Goal: Task Accomplishment & Management: Manage account settings

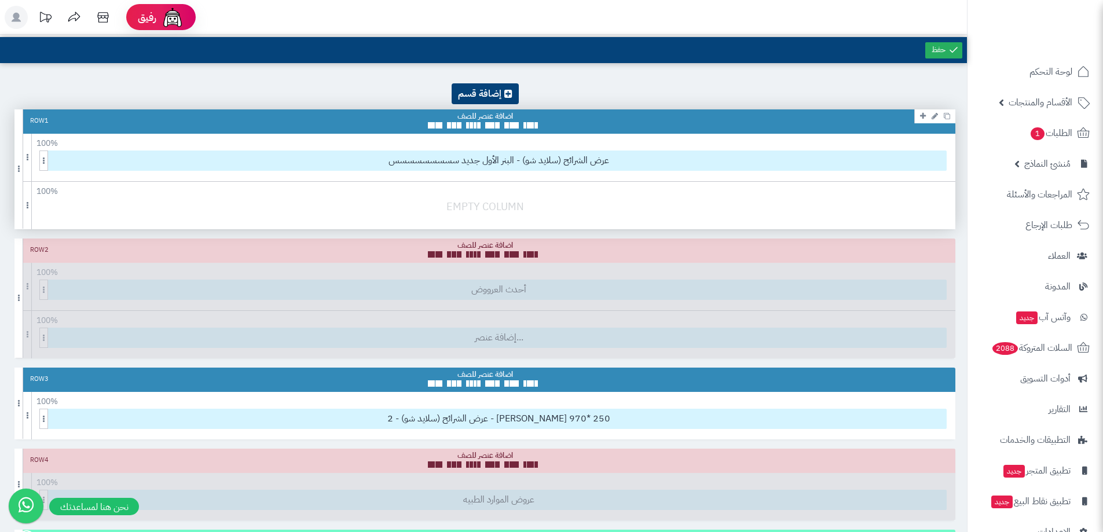
click at [501, 203] on div at bounding box center [487, 212] width 947 height 27
click at [452, 127] on span at bounding box center [454, 125] width 5 height 6
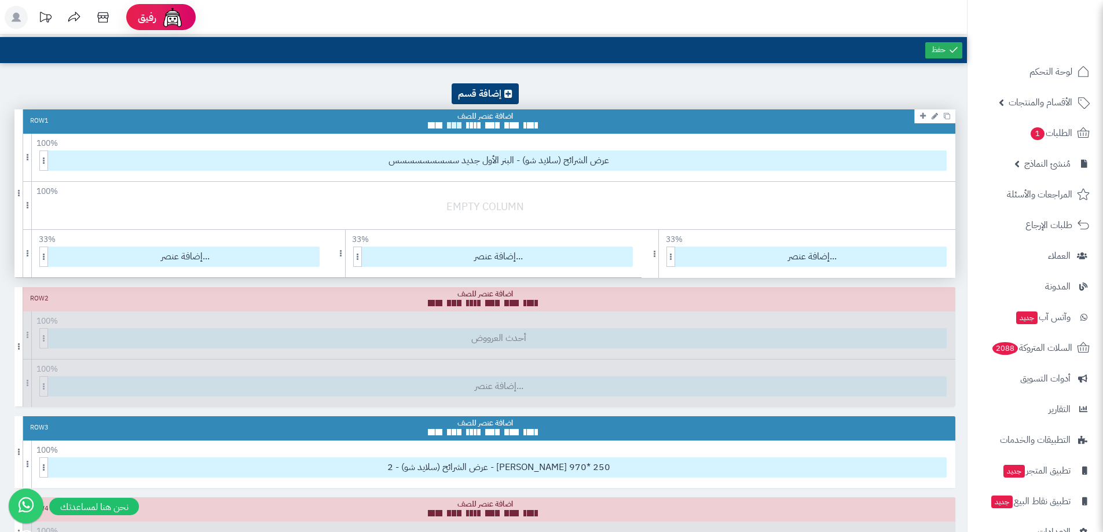
click at [452, 126] on span at bounding box center [454, 125] width 5 height 6
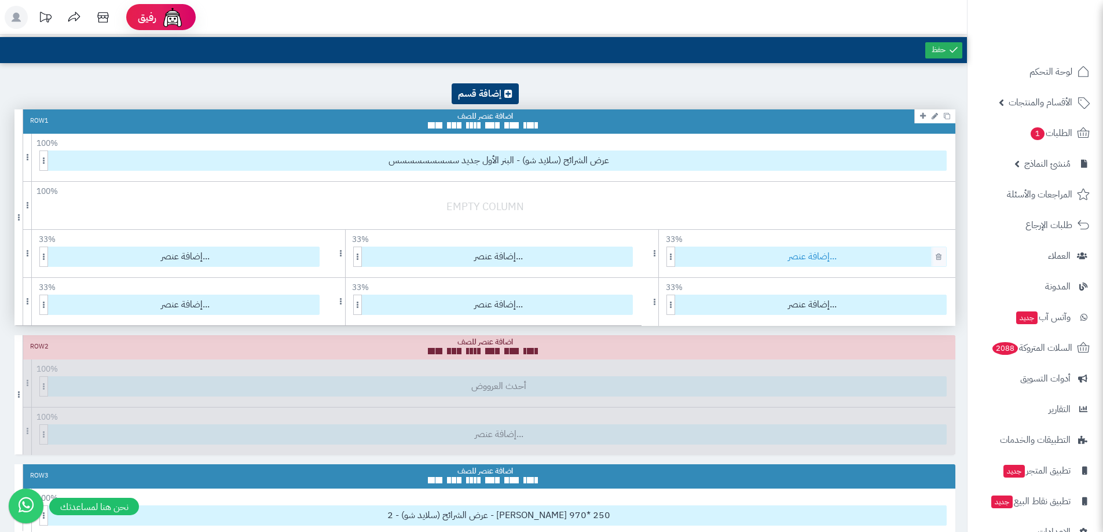
click at [779, 261] on span "إضافة عنصر..." at bounding box center [813, 256] width 268 height 19
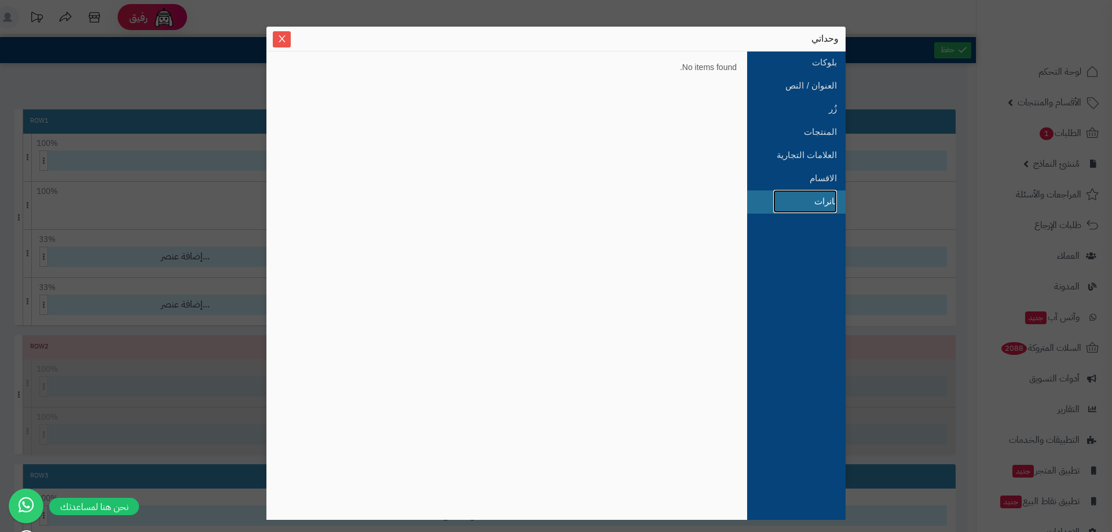
click at [822, 197] on link "بانرات" at bounding box center [805, 201] width 64 height 23
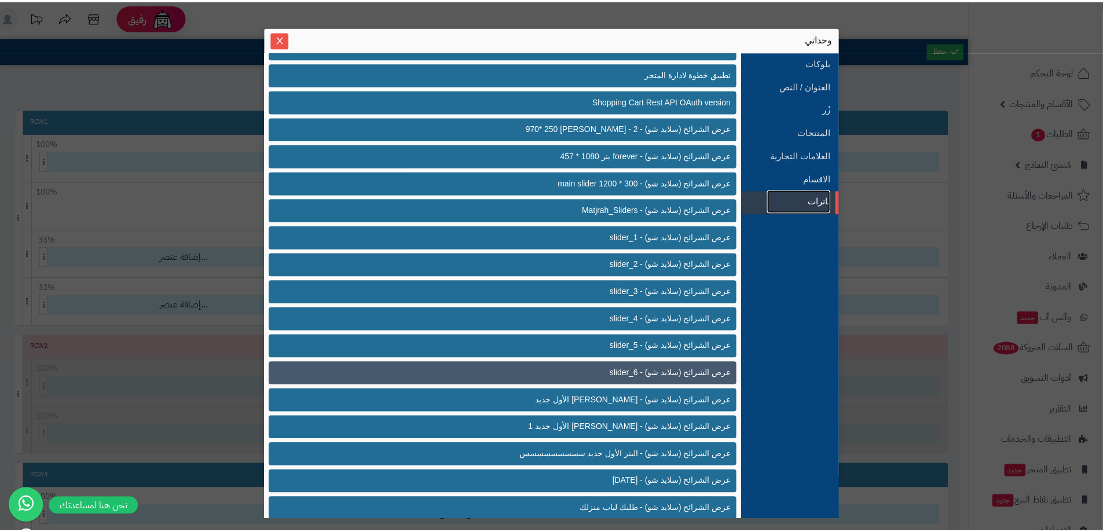
scroll to position [412, 0]
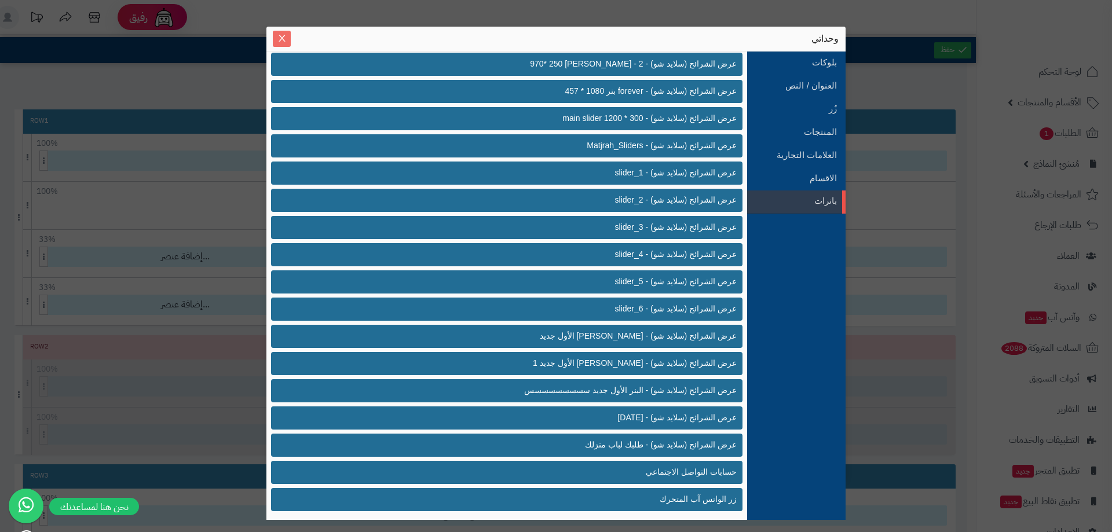
click at [284, 35] on icon "Close" at bounding box center [281, 38] width 9 height 9
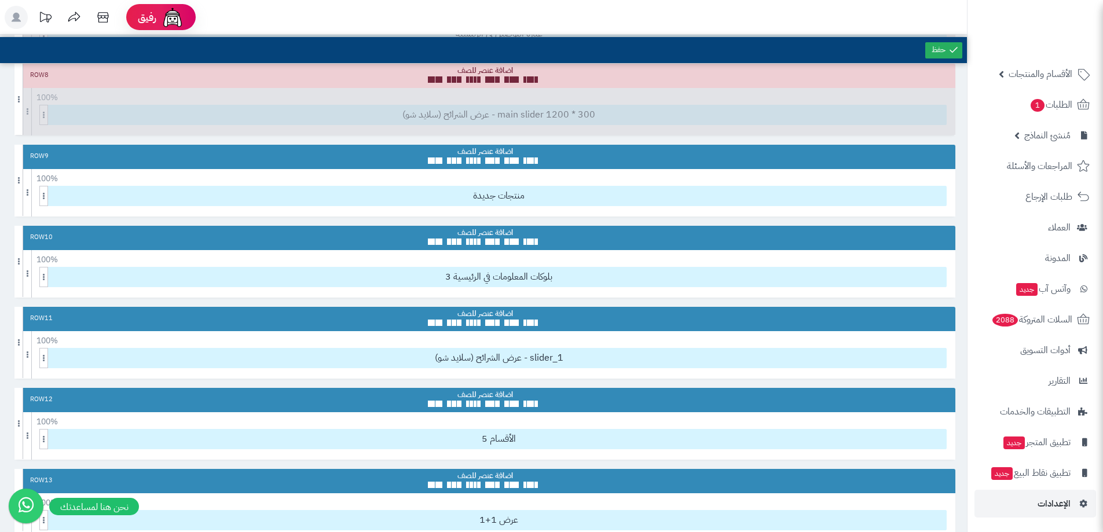
scroll to position [811, 0]
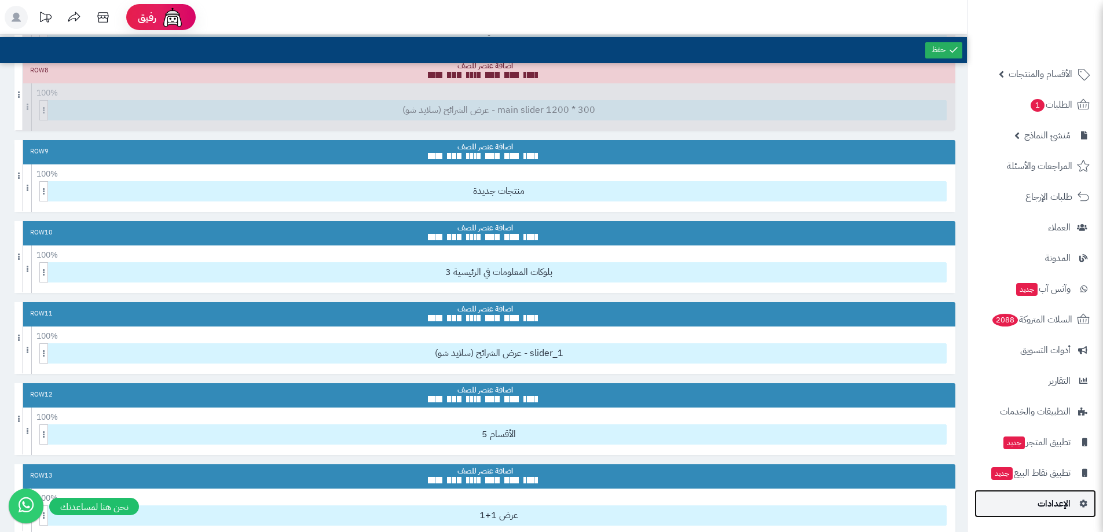
click at [1052, 510] on span "الإعدادات" at bounding box center [1054, 504] width 33 height 16
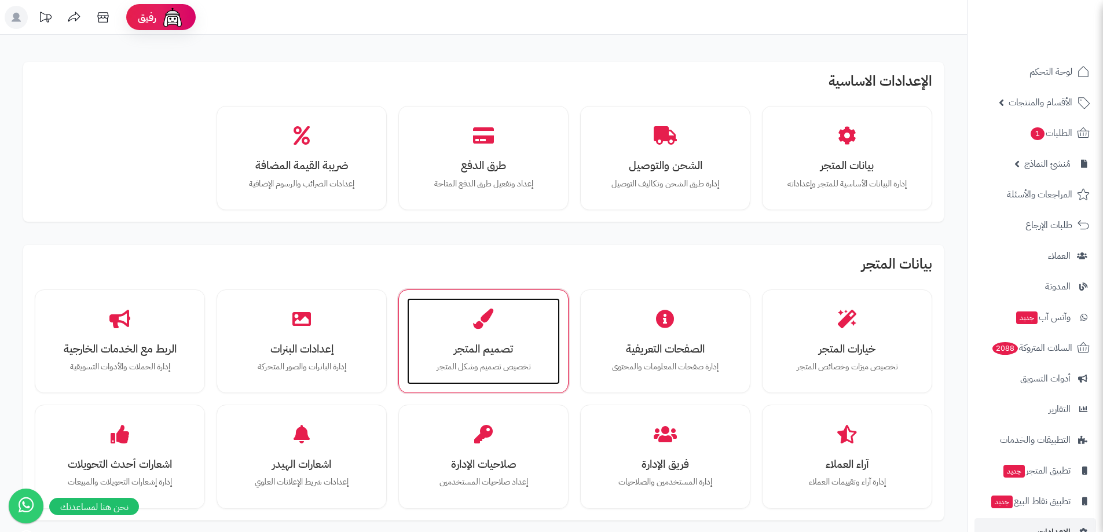
click at [473, 335] on div "تصميم المتجر تخصيص تصميم وشكل المتجر" at bounding box center [483, 341] width 153 height 87
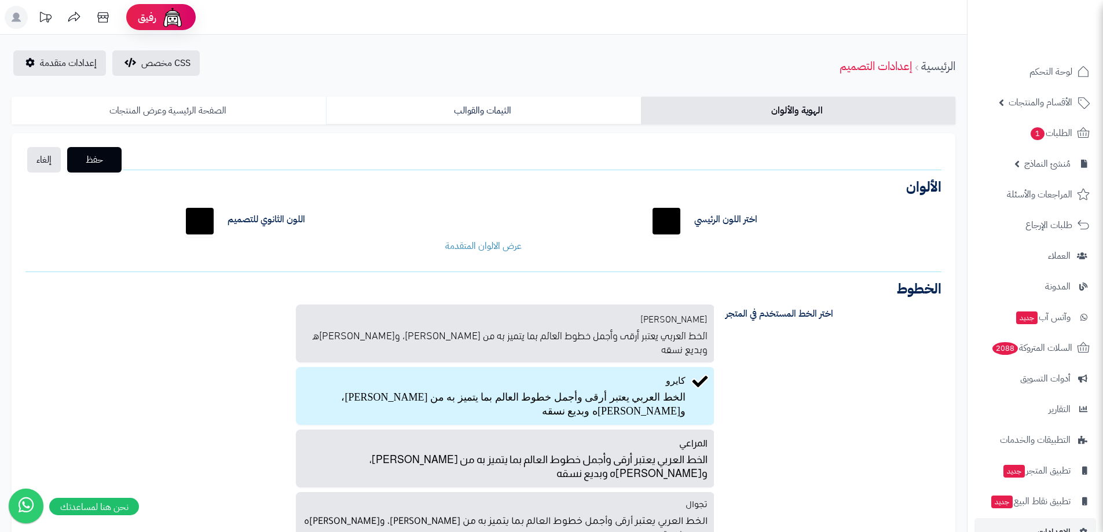
click at [240, 109] on link "الصفحة الرئيسية وعرض المنتجات" at bounding box center [169, 111] width 314 height 28
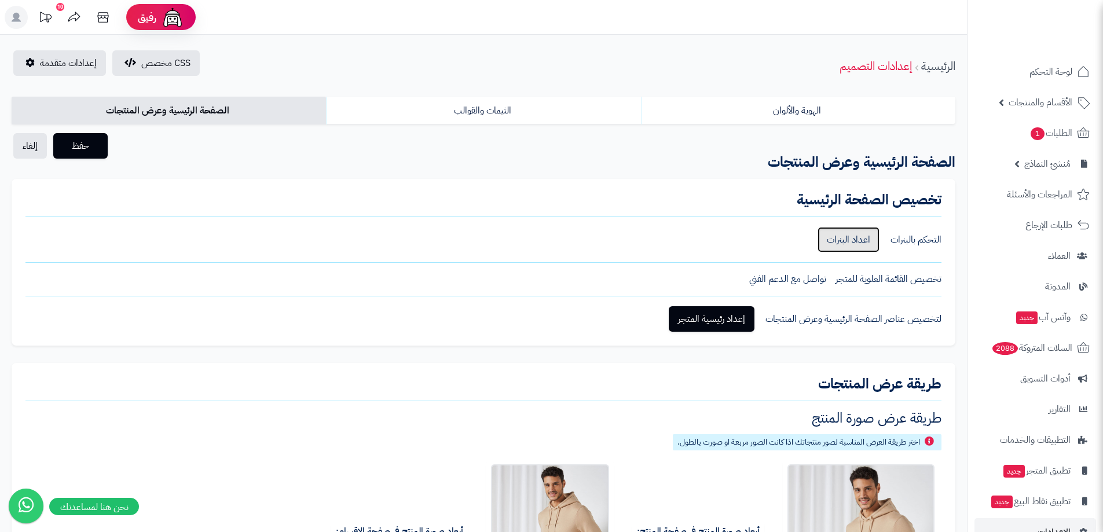
click at [829, 239] on link "اعداد البنرات" at bounding box center [849, 239] width 62 height 25
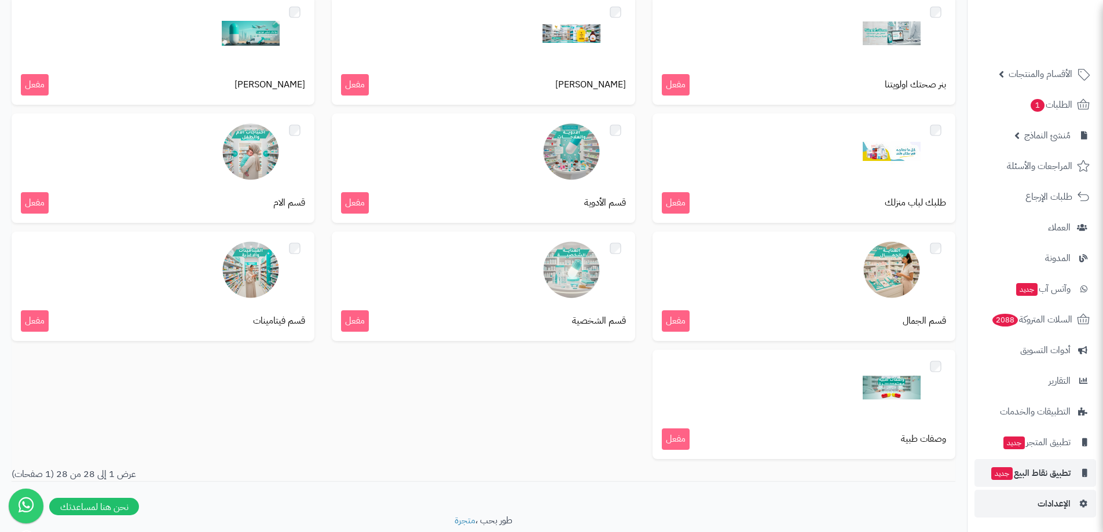
scroll to position [867, 0]
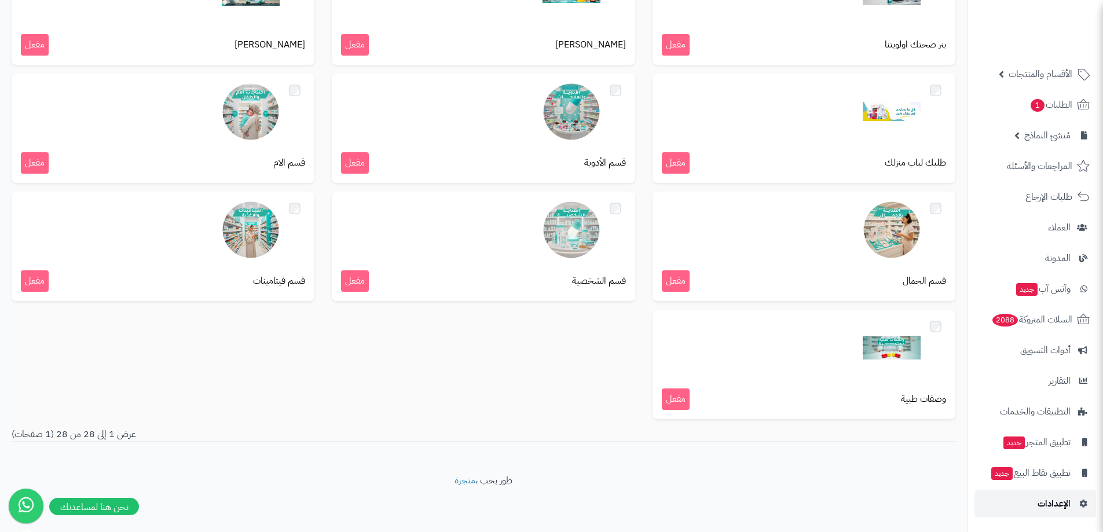
click at [1045, 499] on span "الإعدادات" at bounding box center [1054, 504] width 33 height 16
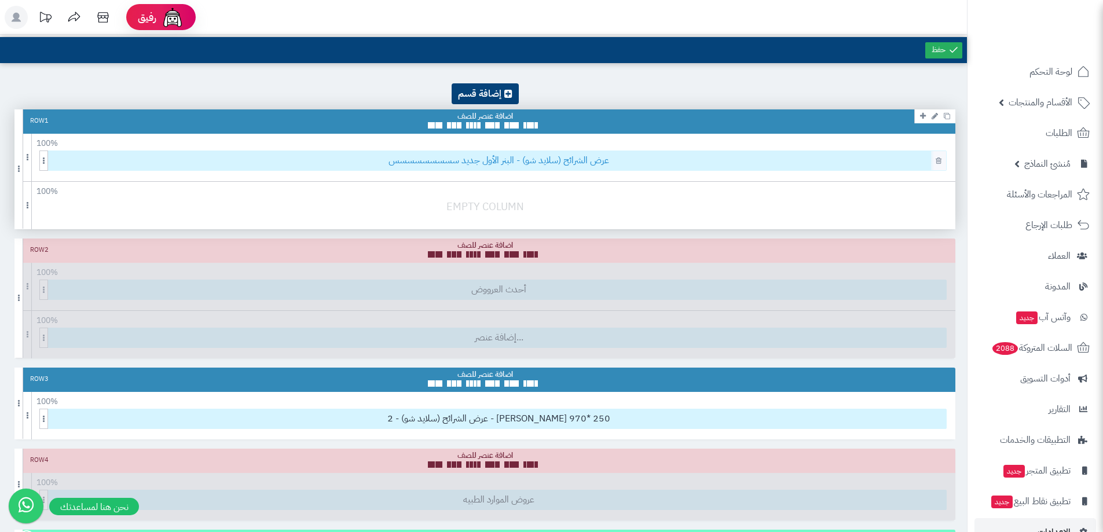
click at [558, 163] on span "عرض الشرائح (سلايد شو) - البنر الأول جديد سسسسسسسسس" at bounding box center [499, 160] width 895 height 19
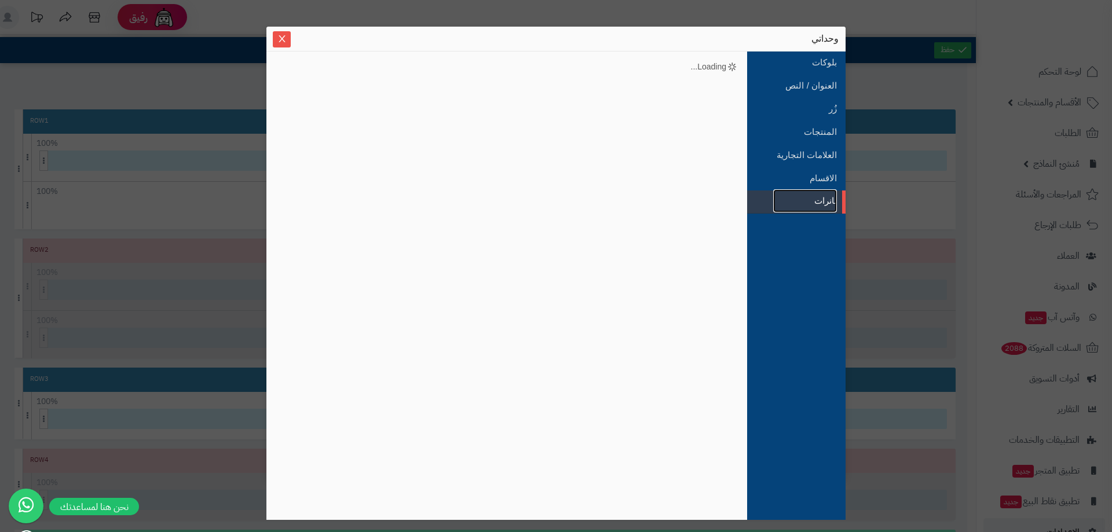
click at [804, 195] on link "بانرات" at bounding box center [805, 200] width 64 height 23
click at [804, 188] on link "الاقسام" at bounding box center [805, 178] width 64 height 23
click at [801, 203] on link "بانرات" at bounding box center [805, 201] width 64 height 23
click at [291, 39] on div "وحداتي" at bounding box center [555, 38] width 565 height 13
click at [287, 40] on span "Close" at bounding box center [282, 39] width 18 height 10
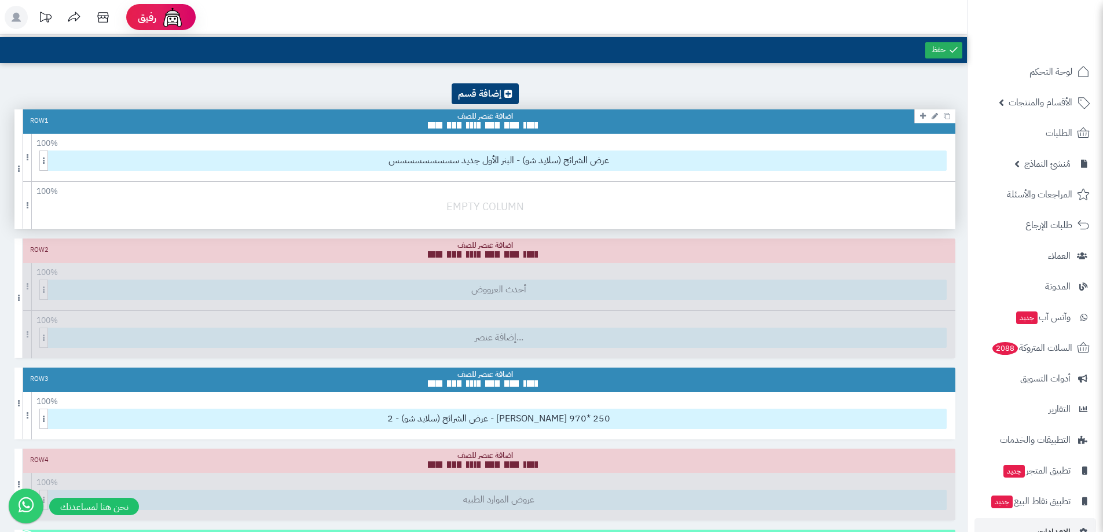
click at [585, 188] on div "100 % 100 95 90 85 80 75 70 66 60 55 50 45 40 33 30 25 20 15 10 5" at bounding box center [484, 189] width 941 height 14
click at [584, 162] on span "عرض الشرائح (سلايد شو) - البنر الأول جديد سسسسسسسسس" at bounding box center [499, 160] width 895 height 19
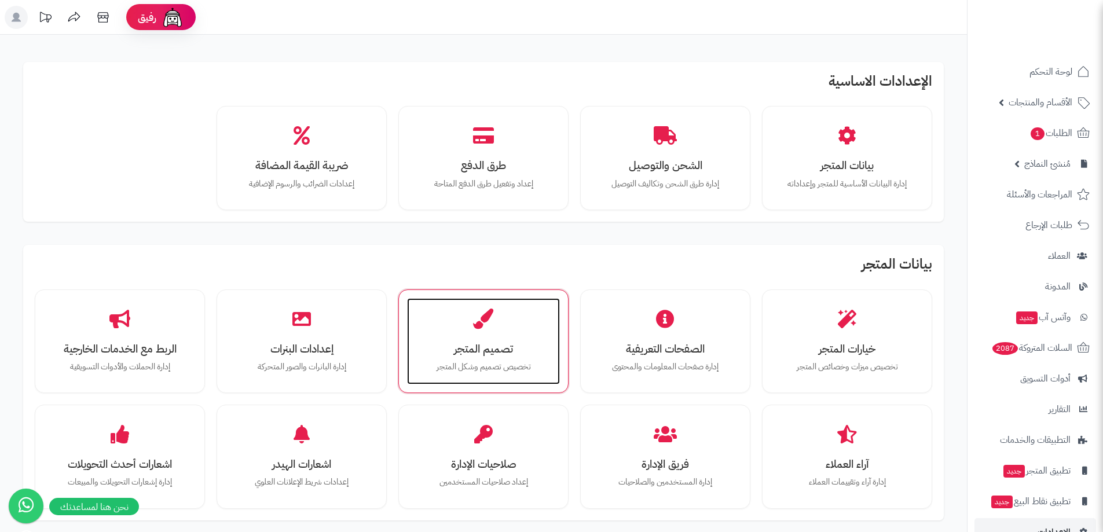
click at [430, 361] on p "تخصيص تصميم وشكل المتجر" at bounding box center [484, 367] width 130 height 13
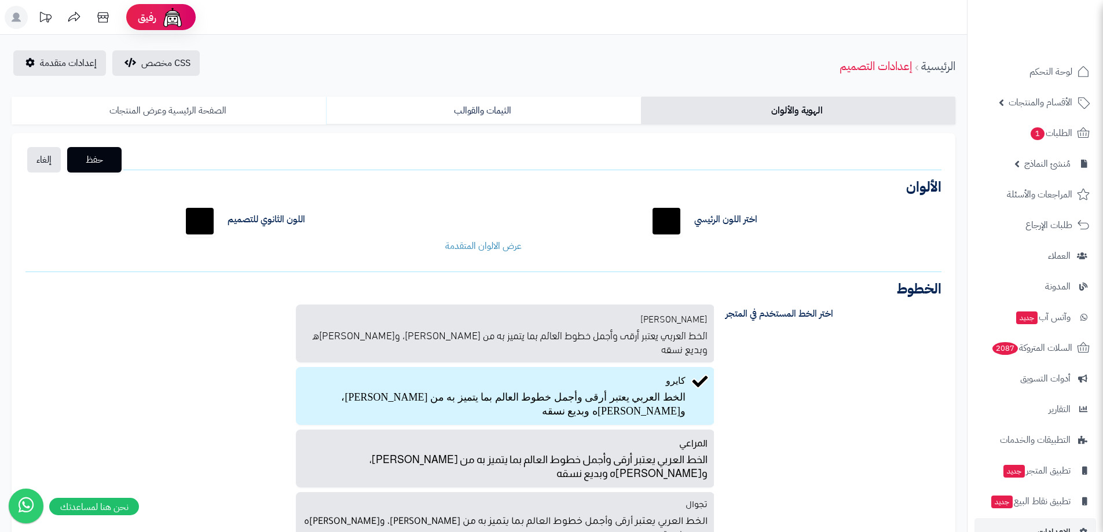
click at [128, 103] on link "الصفحة الرئيسية وعرض المنتجات" at bounding box center [169, 111] width 314 height 28
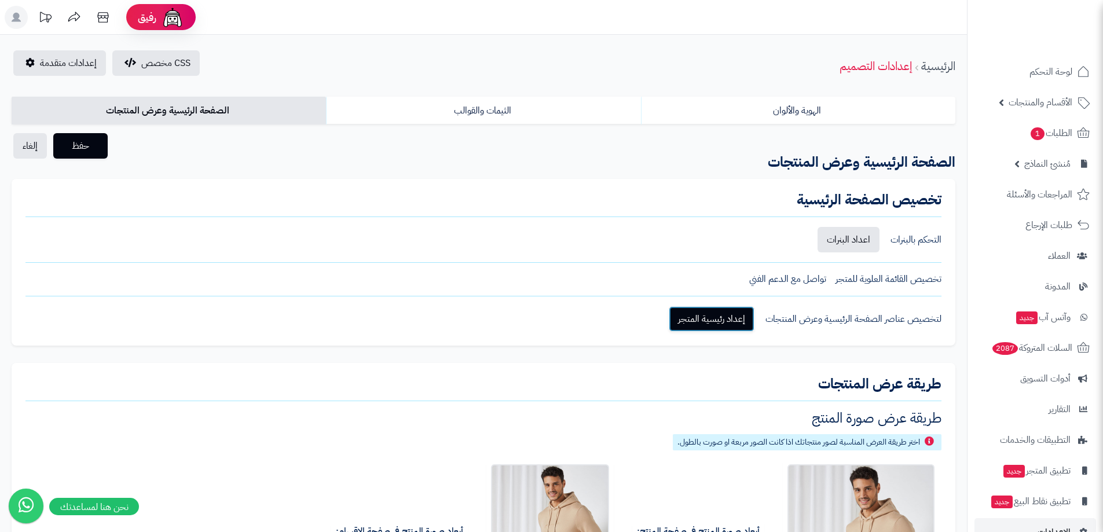
click at [735, 317] on link "إعداد رئيسية المتجر" at bounding box center [712, 318] width 86 height 25
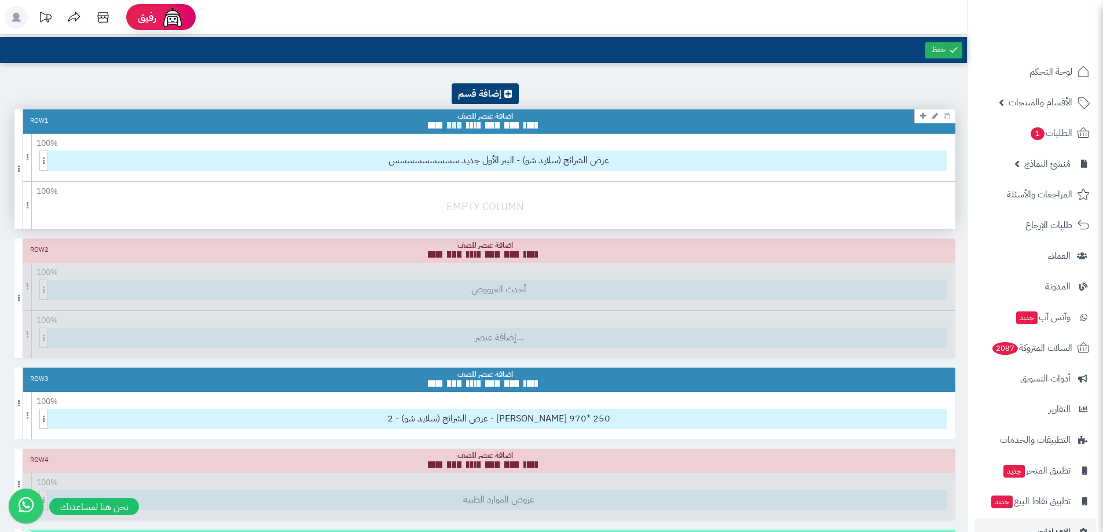
click at [459, 125] on span at bounding box center [459, 125] width 5 height 6
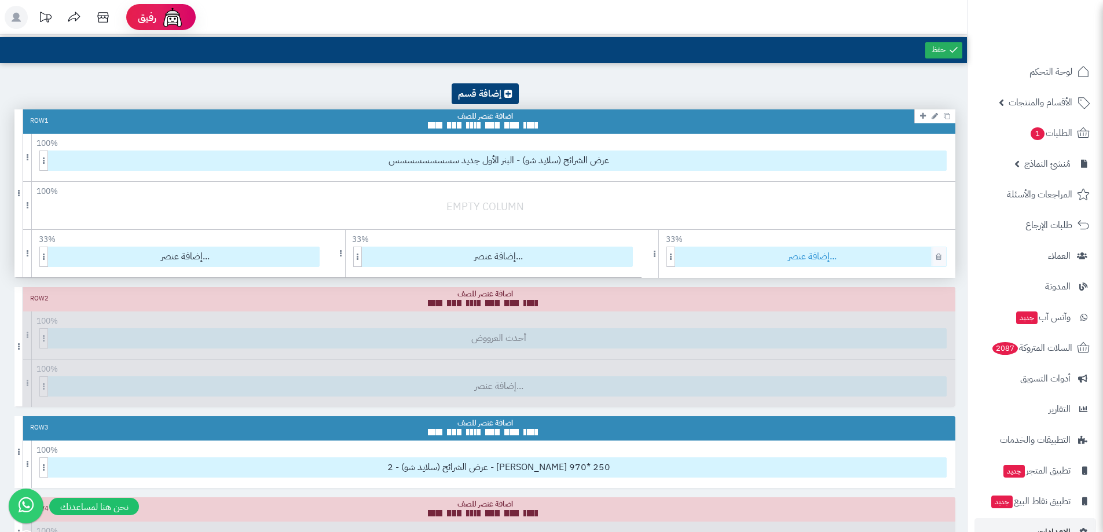
click at [746, 253] on span "إضافة عنصر..." at bounding box center [813, 256] width 268 height 19
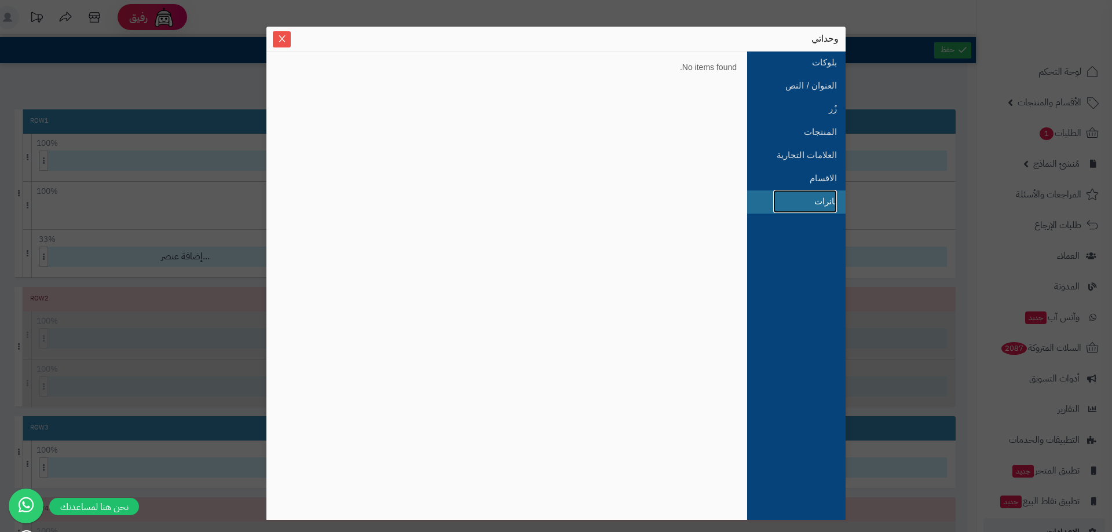
click at [823, 197] on link "بانرات" at bounding box center [805, 201] width 64 height 23
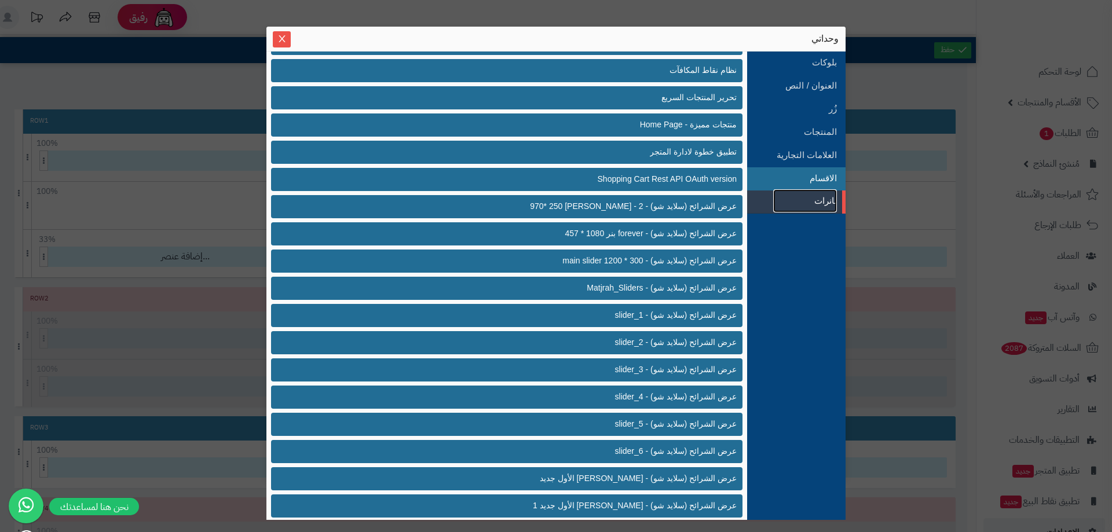
scroll to position [290, 0]
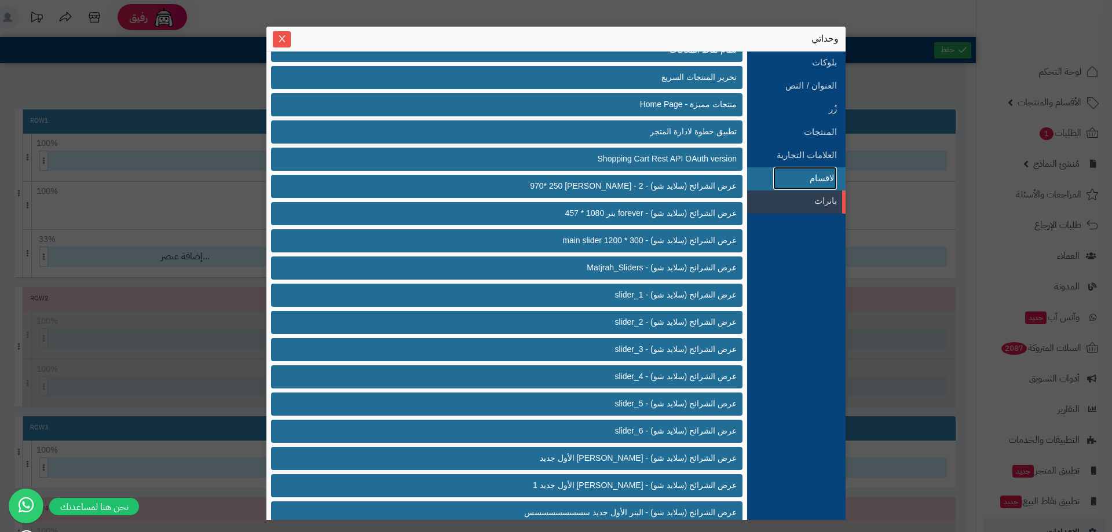
click at [796, 173] on link "الاقسام" at bounding box center [805, 178] width 64 height 23
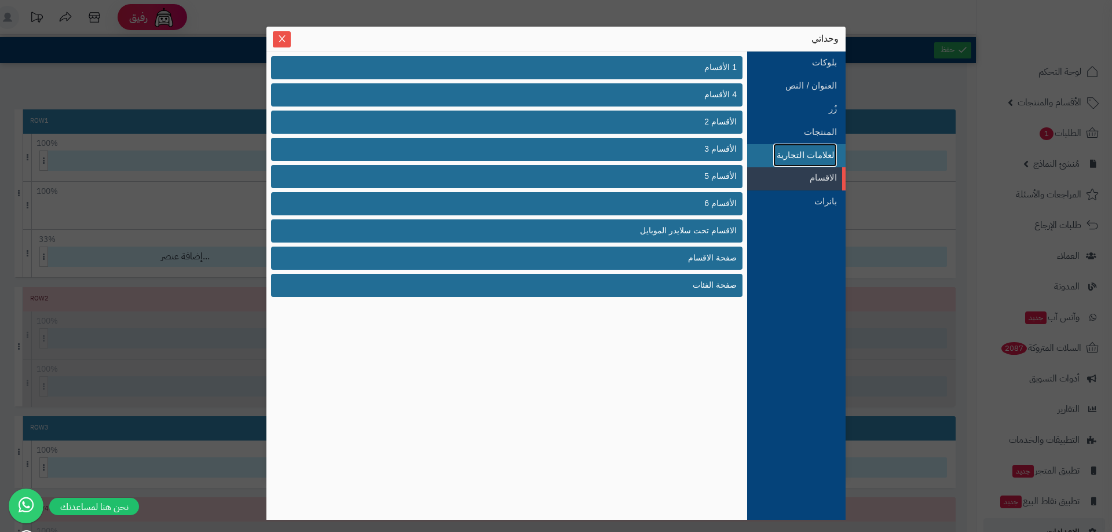
click at [804, 150] on link "العلامات التجارية" at bounding box center [805, 155] width 64 height 23
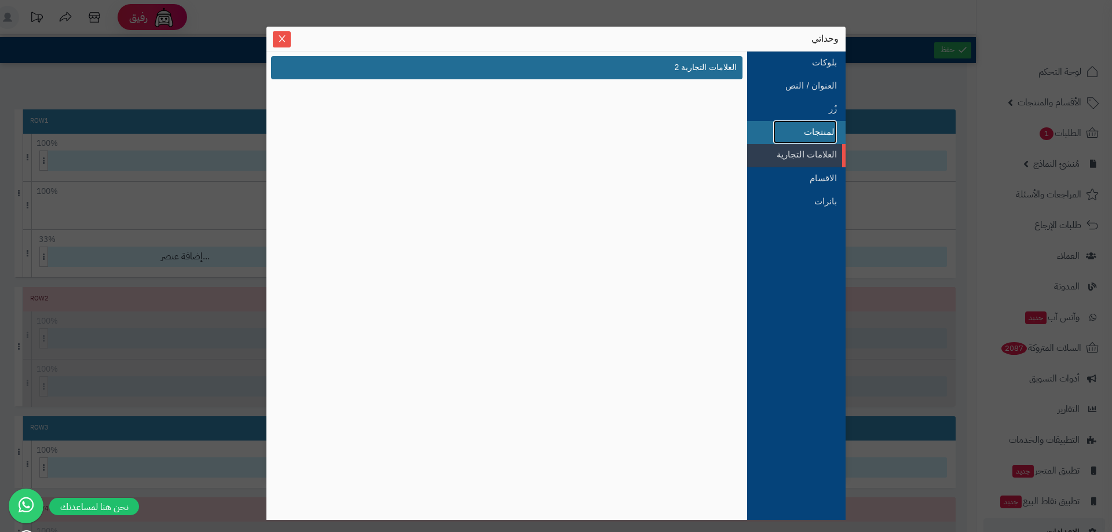
click at [815, 128] on link "المنتجات" at bounding box center [805, 131] width 64 height 23
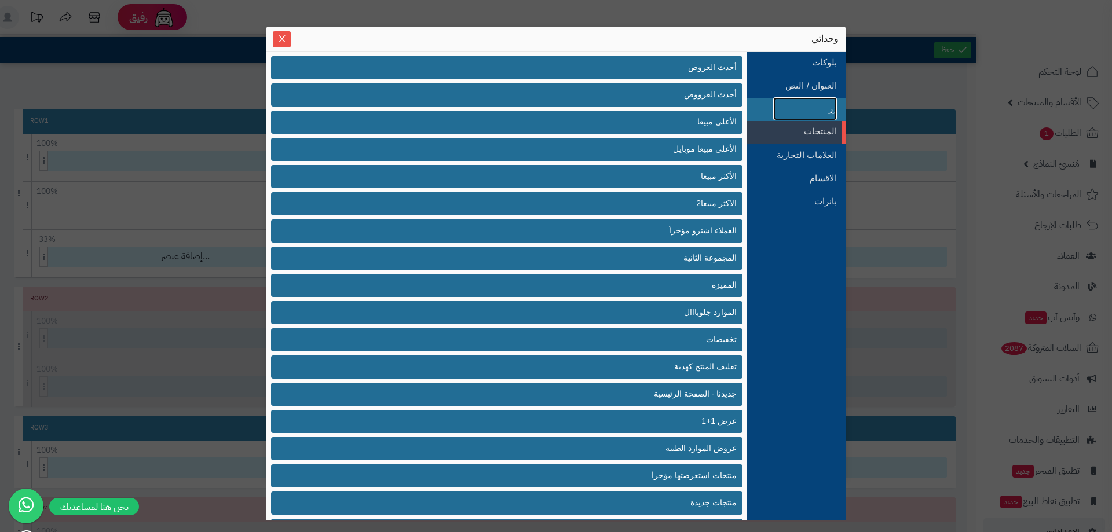
click at [816, 108] on link "زُر" at bounding box center [805, 108] width 64 height 23
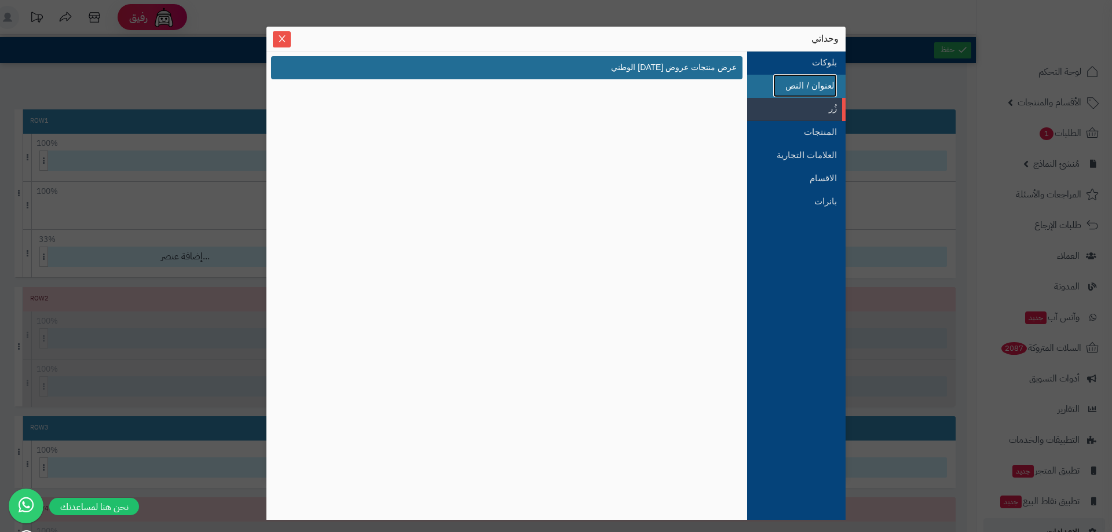
click at [811, 79] on link "العنوان / النص" at bounding box center [805, 85] width 64 height 23
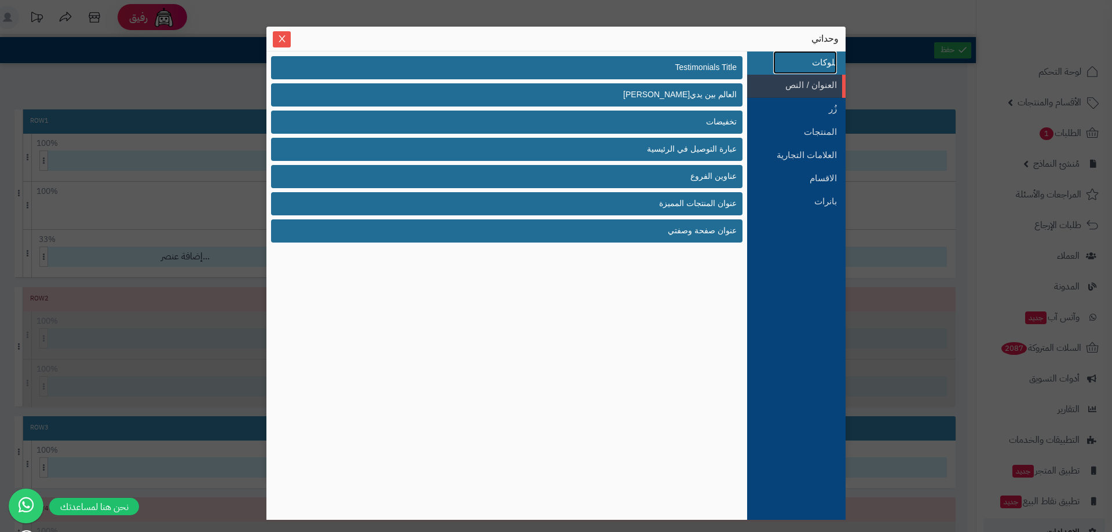
click at [818, 53] on link "بلوكات" at bounding box center [805, 62] width 64 height 23
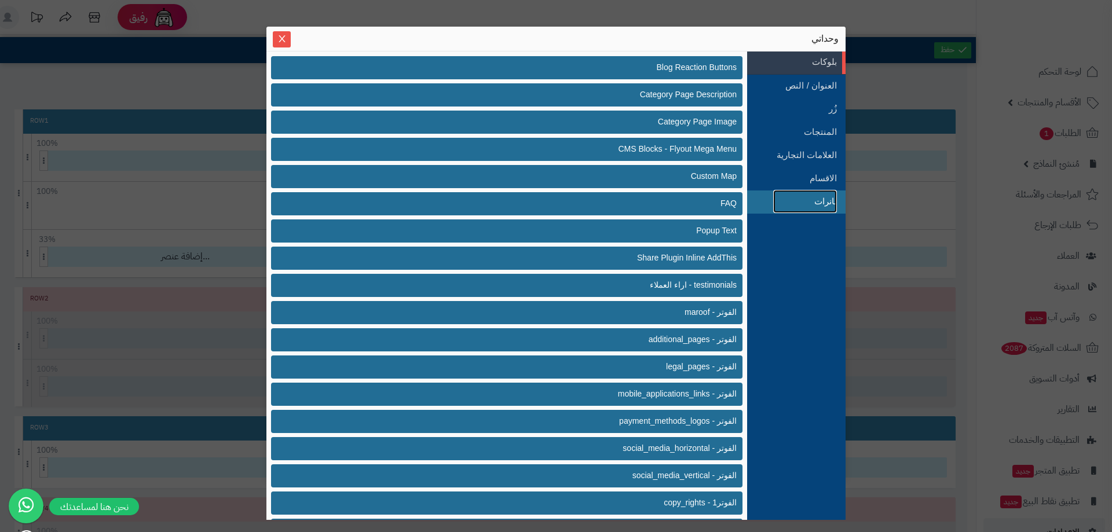
click at [827, 193] on link "بانرات" at bounding box center [805, 201] width 64 height 23
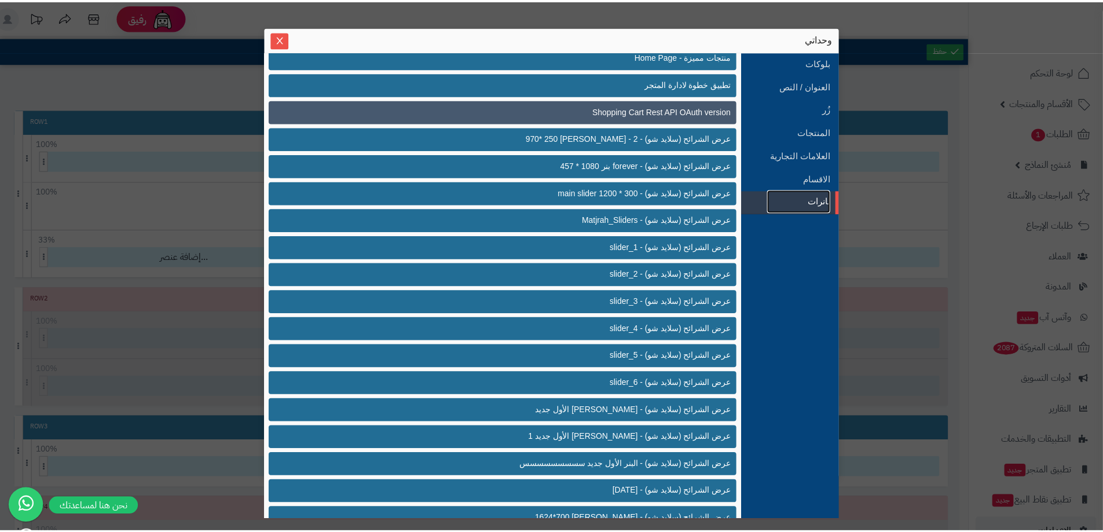
scroll to position [439, 0]
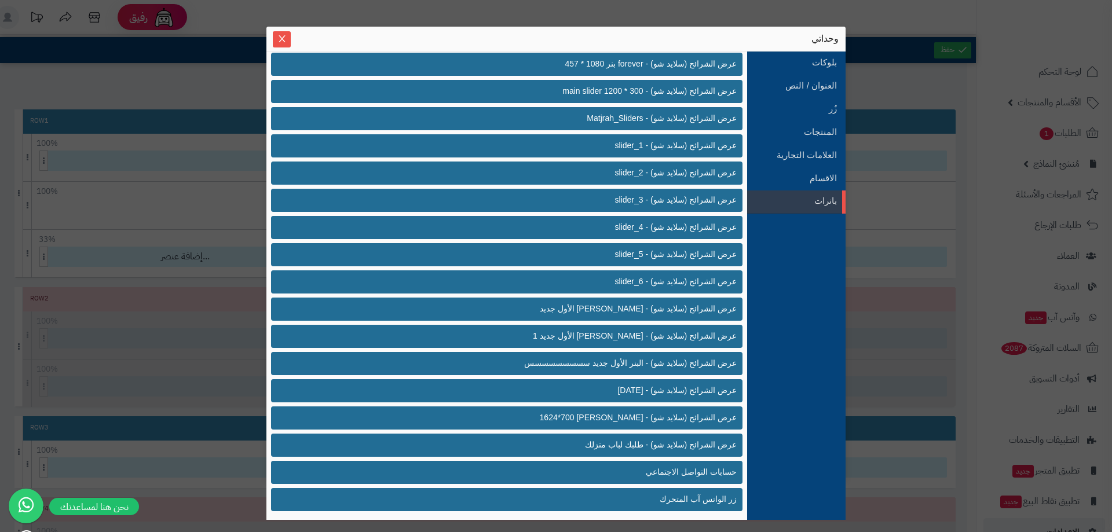
drag, startPoint x: 127, startPoint y: 96, endPoint x: 78, endPoint y: 50, distance: 66.8
click at [128, 93] on div "sentinelStart وحداتي بلوكات العنوان / النص زُر المنتجات العلامات التجارية الاقس…" at bounding box center [556, 266] width 1112 height 532
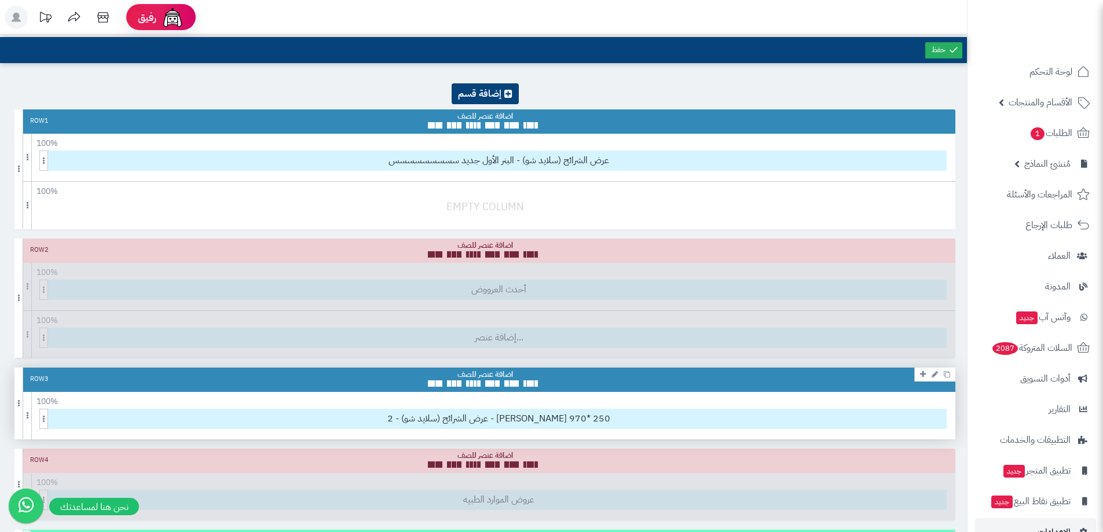
click at [481, 378] on div at bounding box center [485, 377] width 115 height 17
click at [477, 386] on li at bounding box center [473, 383] width 14 height 6
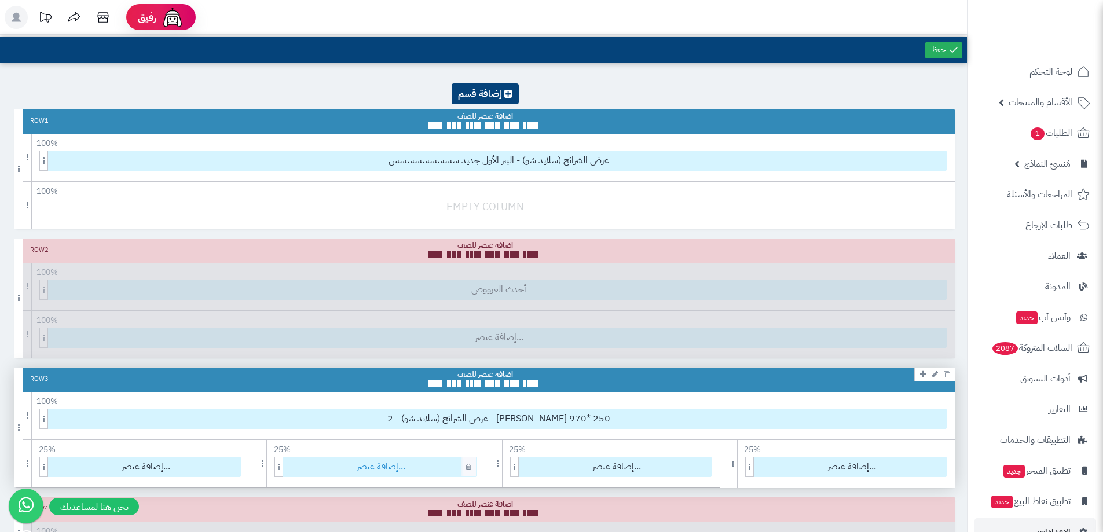
click at [429, 469] on span "إضافة عنصر..." at bounding box center [381, 466] width 189 height 19
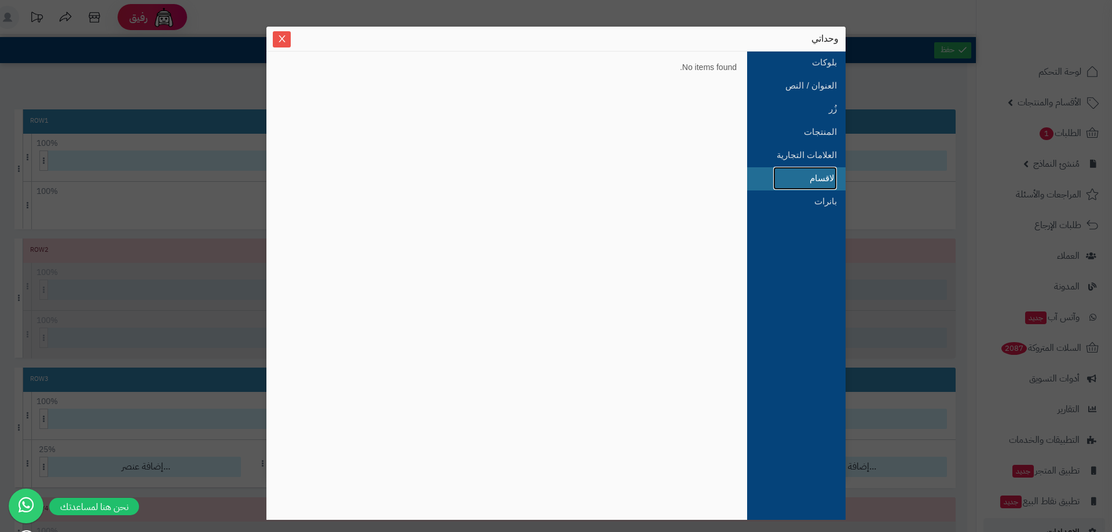
click at [779, 175] on link "الاقسام" at bounding box center [805, 178] width 64 height 23
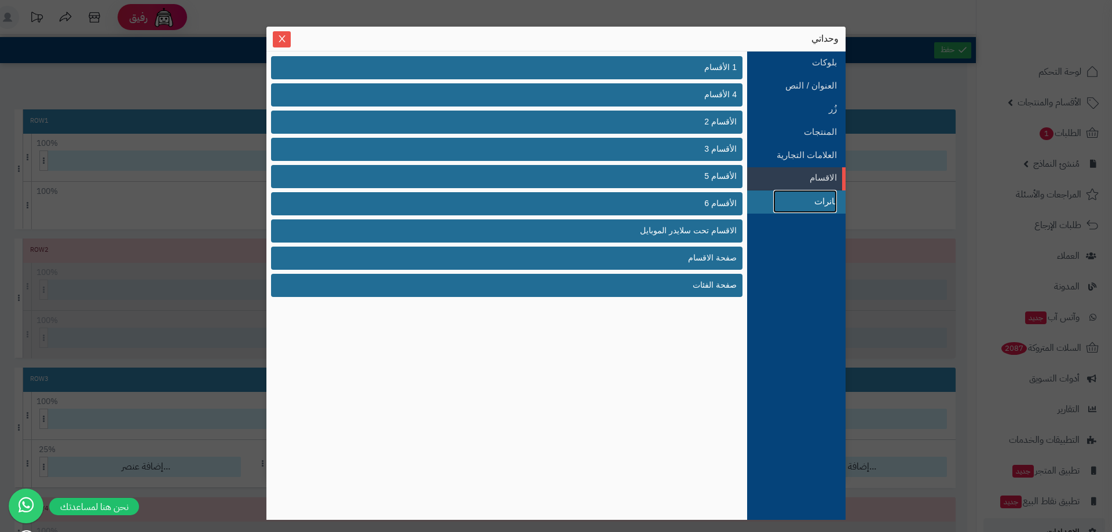
click at [804, 206] on link "بانرات" at bounding box center [805, 201] width 64 height 23
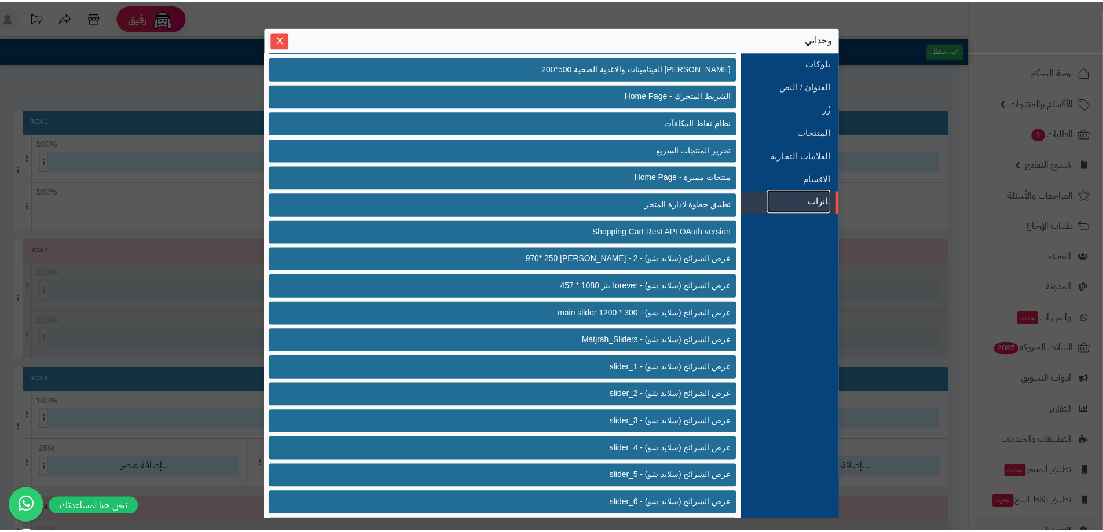
scroll to position [439, 0]
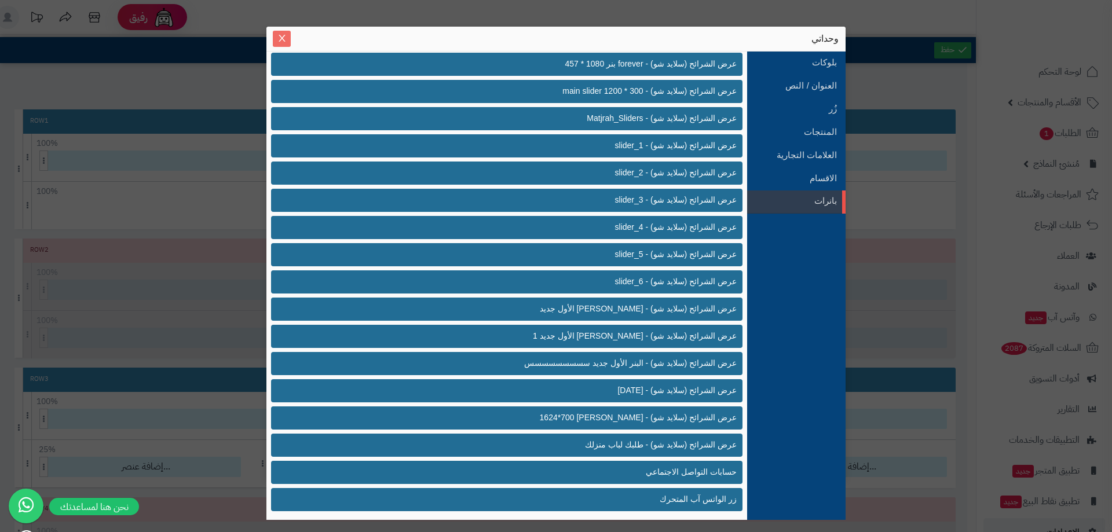
click at [275, 36] on span "Close" at bounding box center [282, 39] width 18 height 10
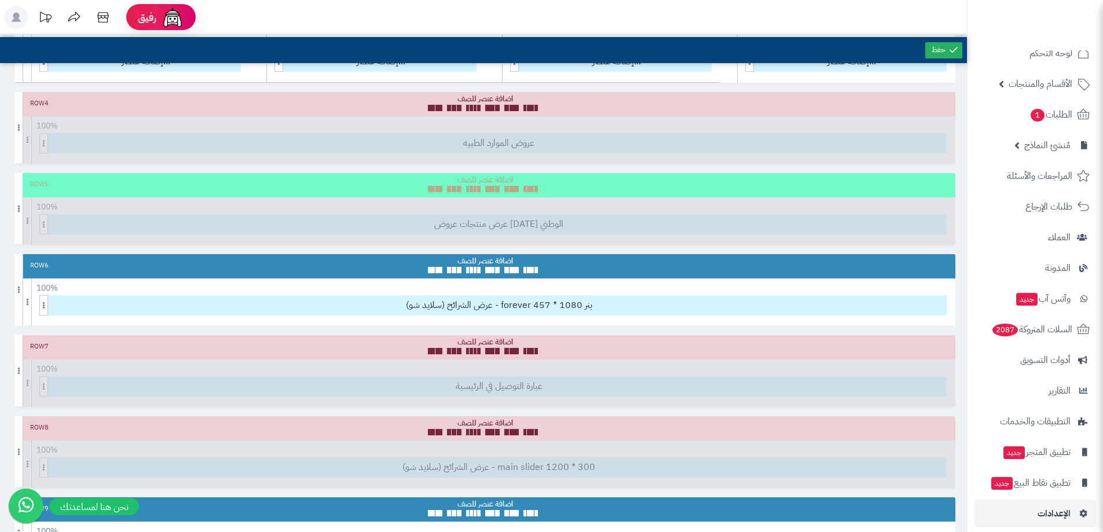
scroll to position [28, 0]
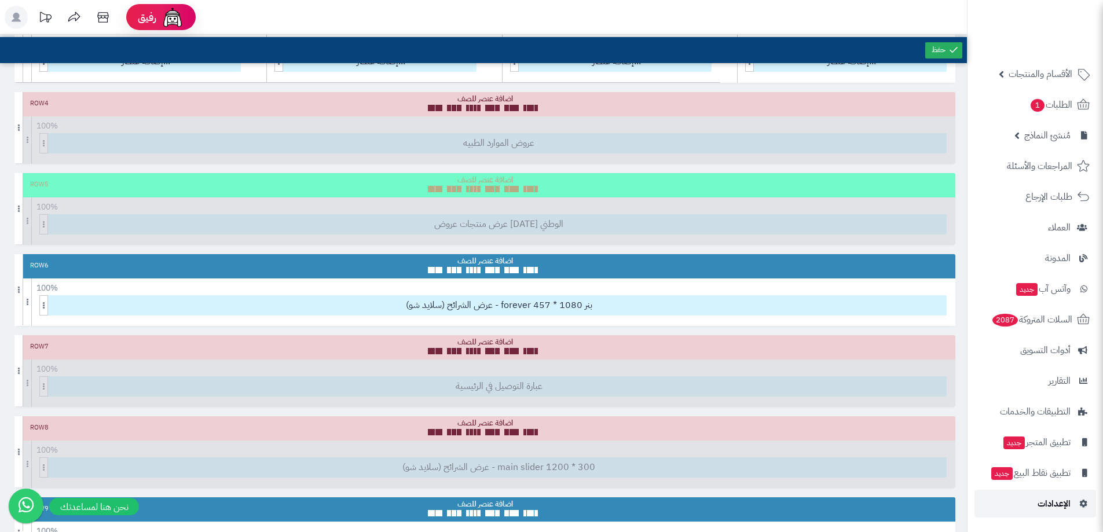
click at [1050, 513] on link "الإعدادات" at bounding box center [1036, 504] width 122 height 28
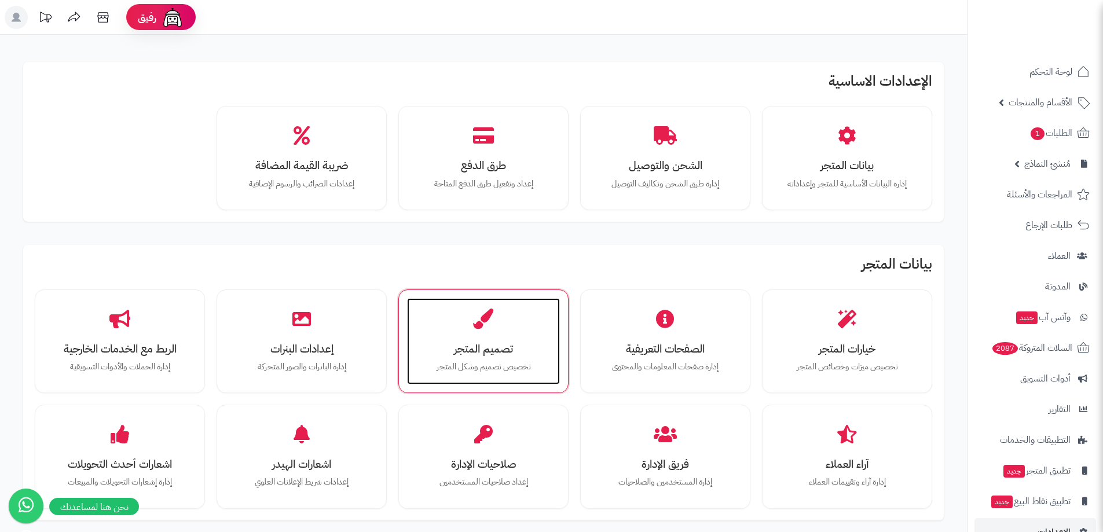
click at [480, 318] on icon at bounding box center [483, 319] width 20 height 20
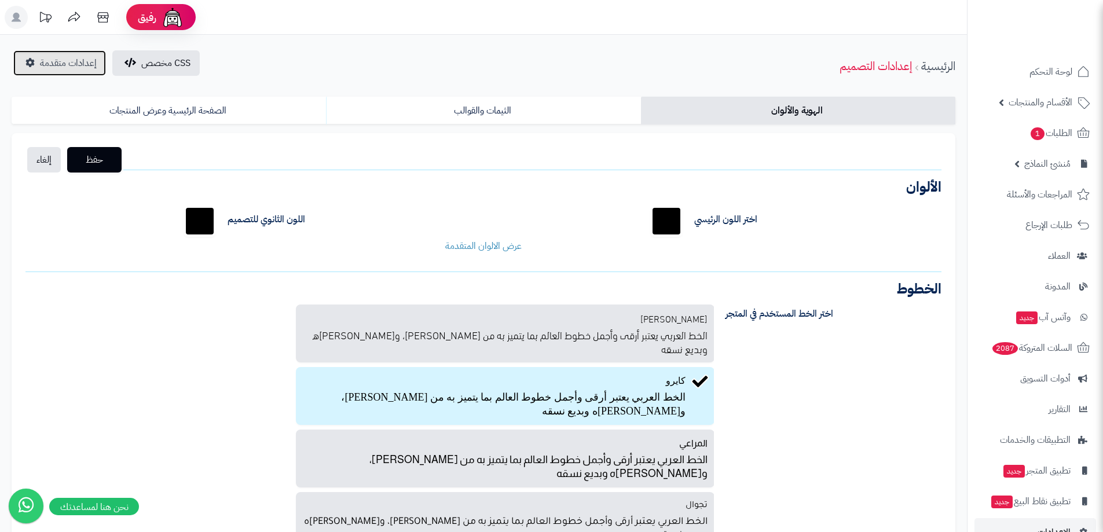
click at [71, 63] on span "إعدادات متقدمة" at bounding box center [68, 63] width 57 height 14
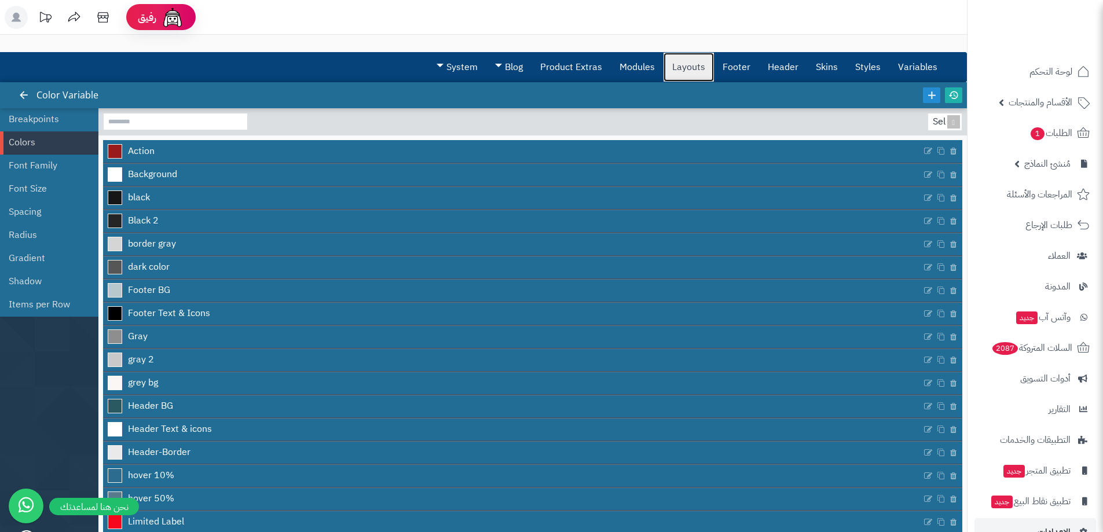
click at [690, 58] on link "Layouts" at bounding box center [689, 67] width 50 height 29
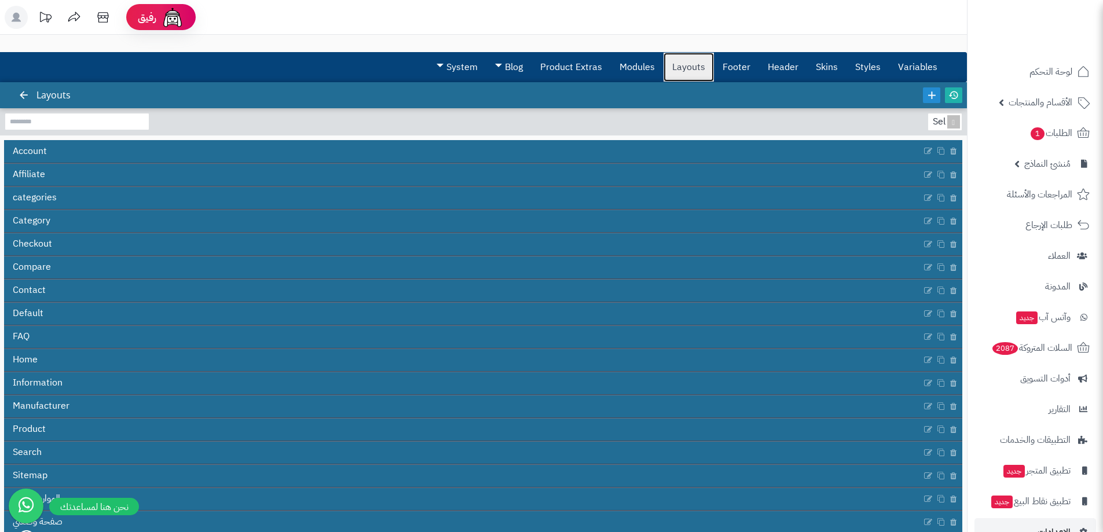
click at [676, 58] on link "Layouts" at bounding box center [689, 67] width 50 height 29
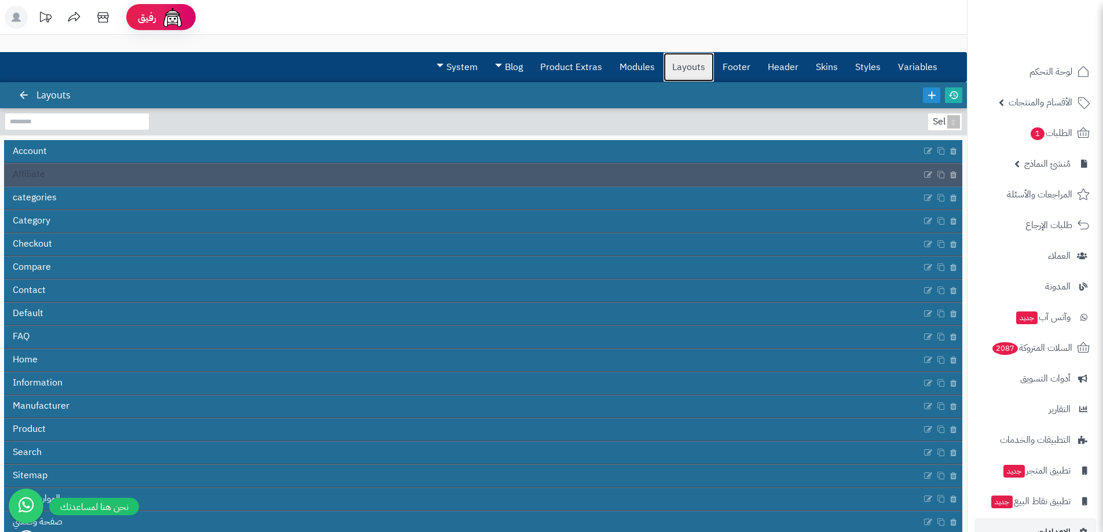
scroll to position [83, 0]
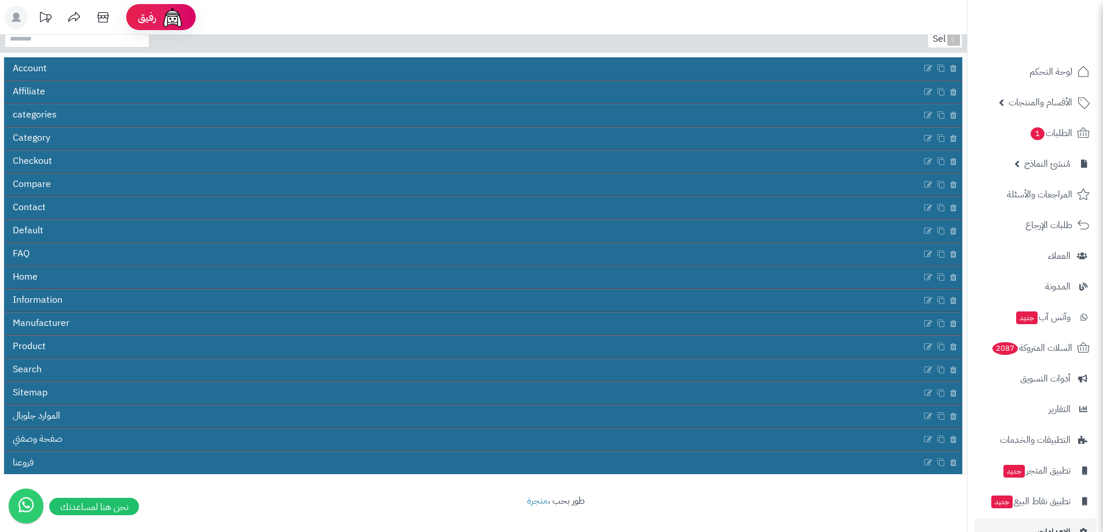
click at [354, 491] on footer "طور بحب ، متجرة" at bounding box center [483, 503] width 967 height 58
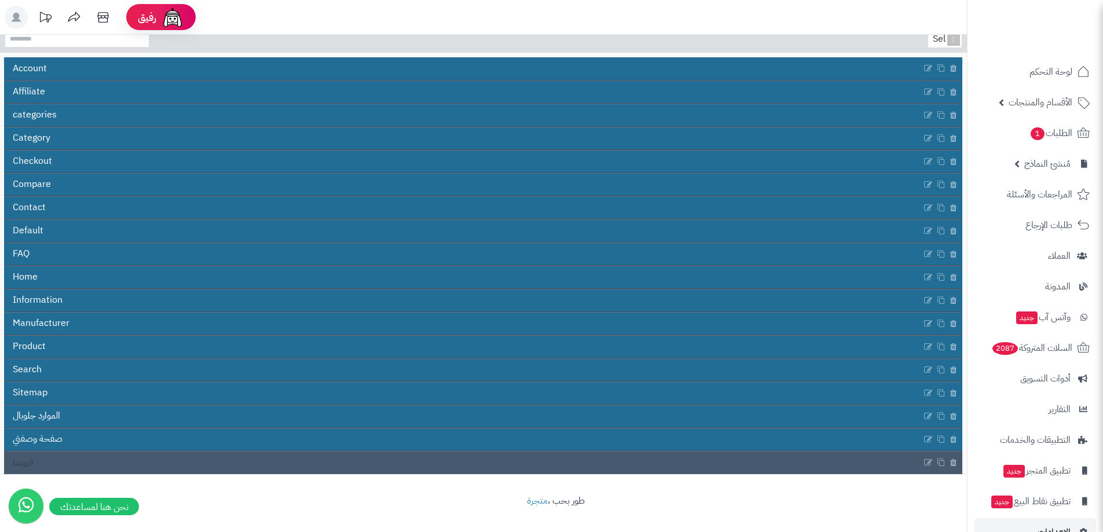
scroll to position [0, 0]
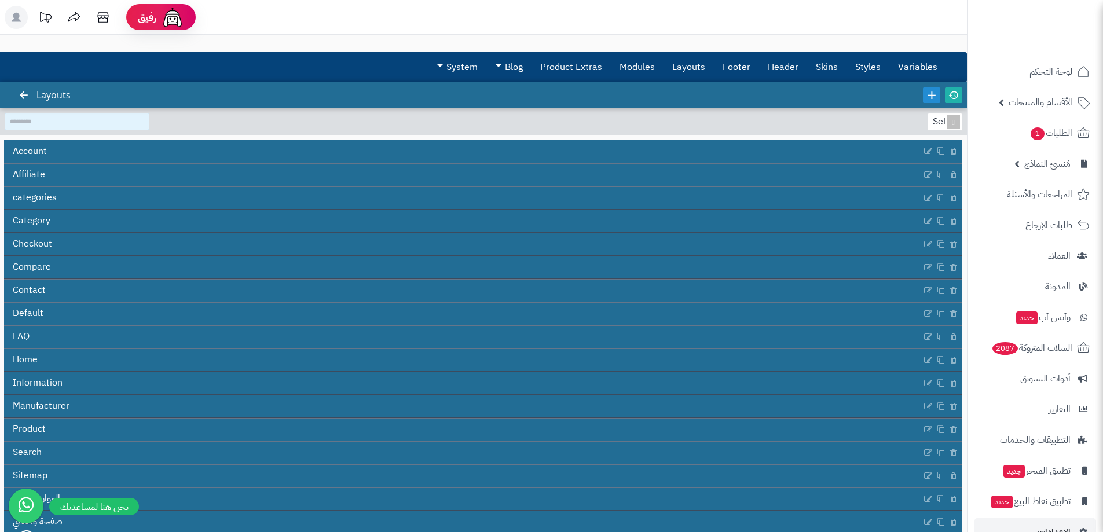
click at [60, 114] on input at bounding box center [77, 121] width 145 height 17
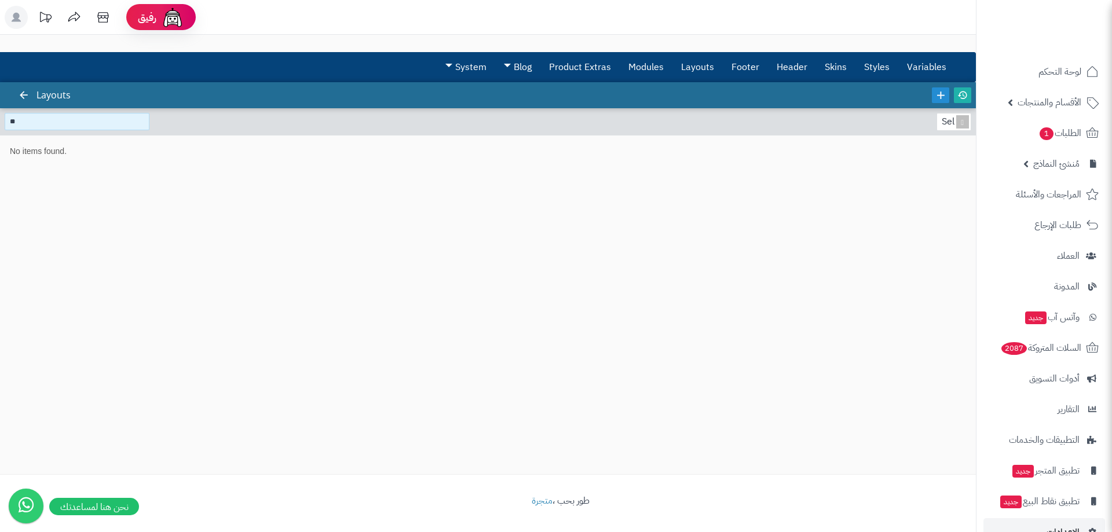
type input "*"
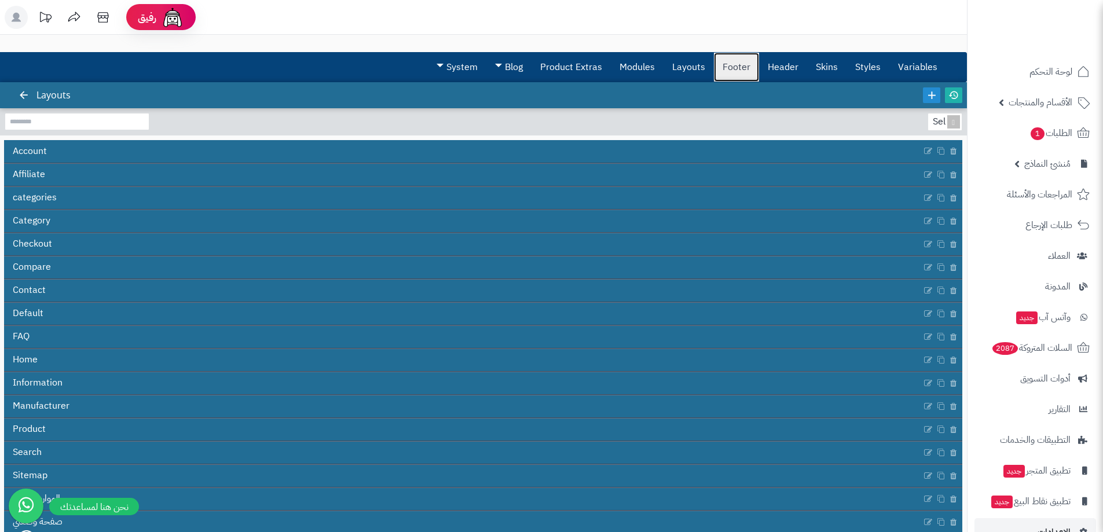
click at [748, 72] on link "Footer" at bounding box center [736, 67] width 45 height 29
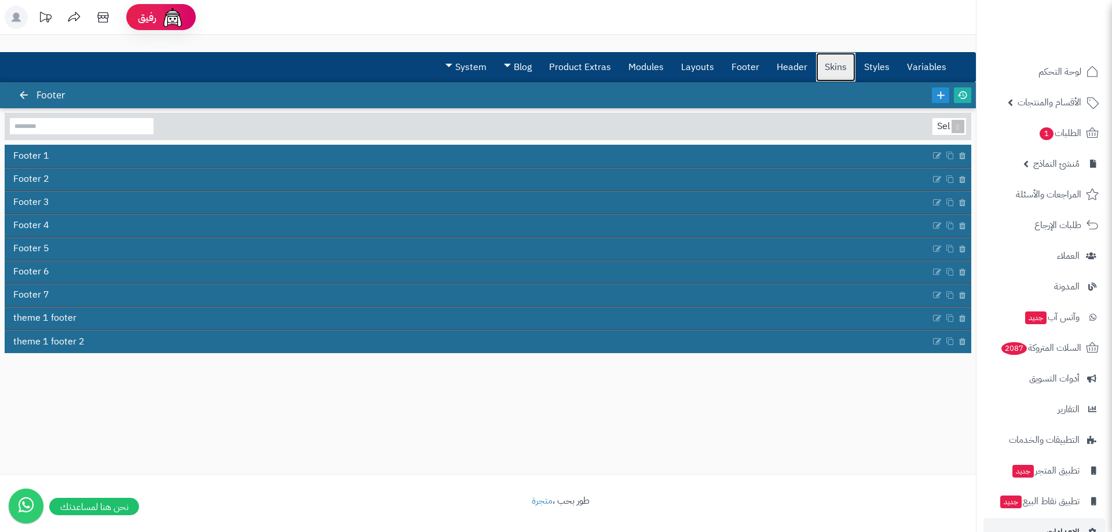
click at [840, 56] on link "Skins" at bounding box center [835, 67] width 39 height 29
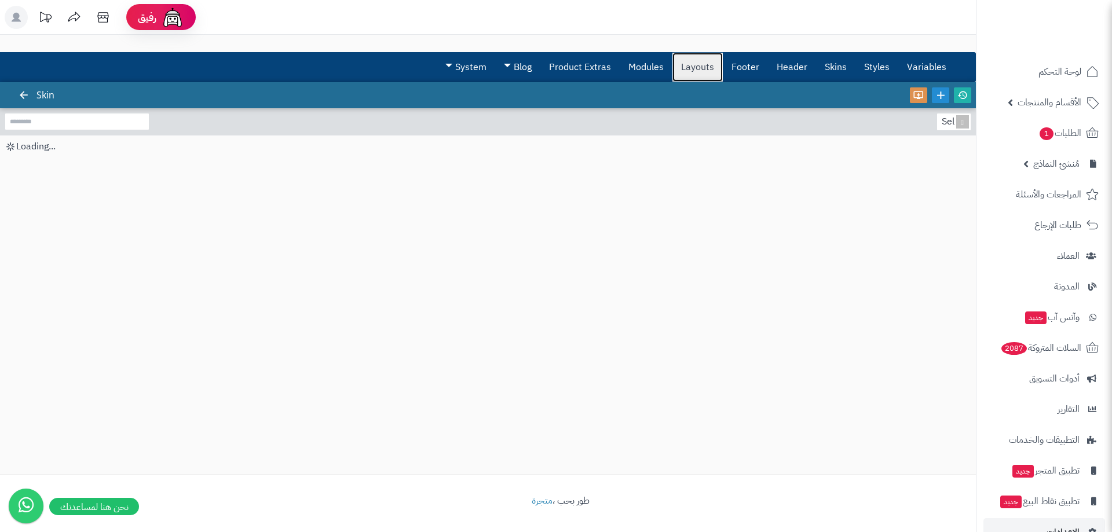
click at [704, 57] on link "Layouts" at bounding box center [697, 67] width 50 height 29
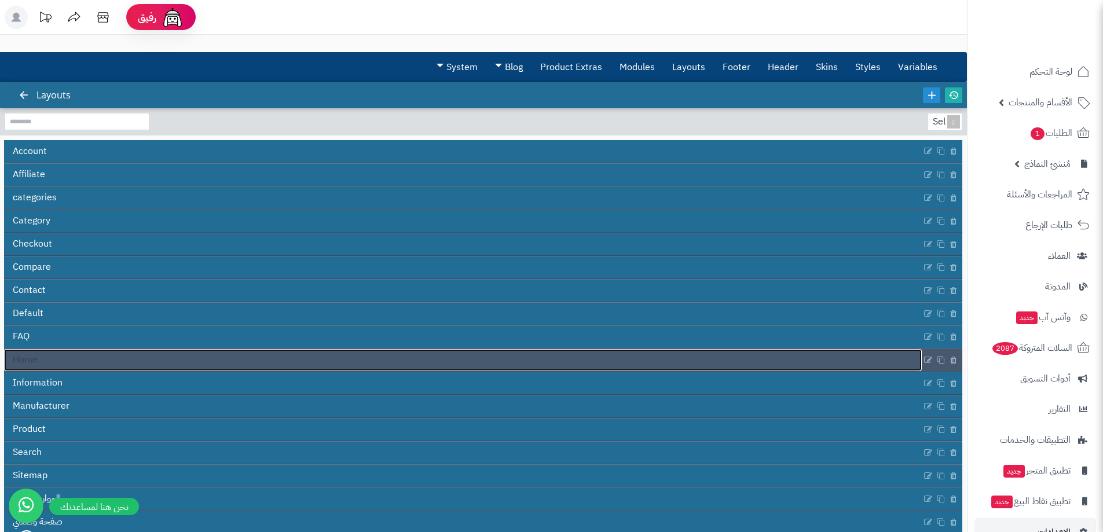
click at [61, 357] on link "Home" at bounding box center [463, 360] width 918 height 22
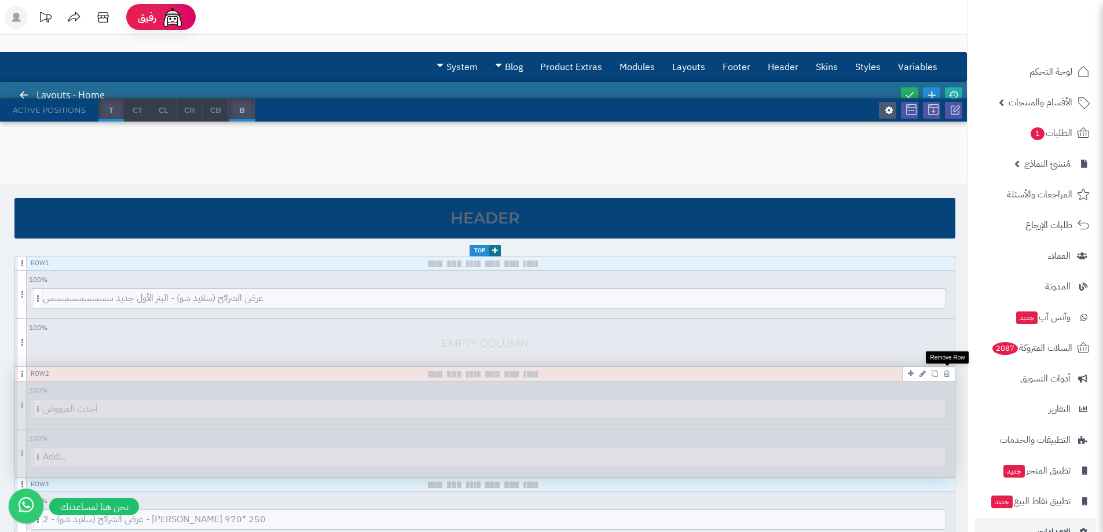
click at [949, 375] on icon at bounding box center [947, 374] width 6 height 8
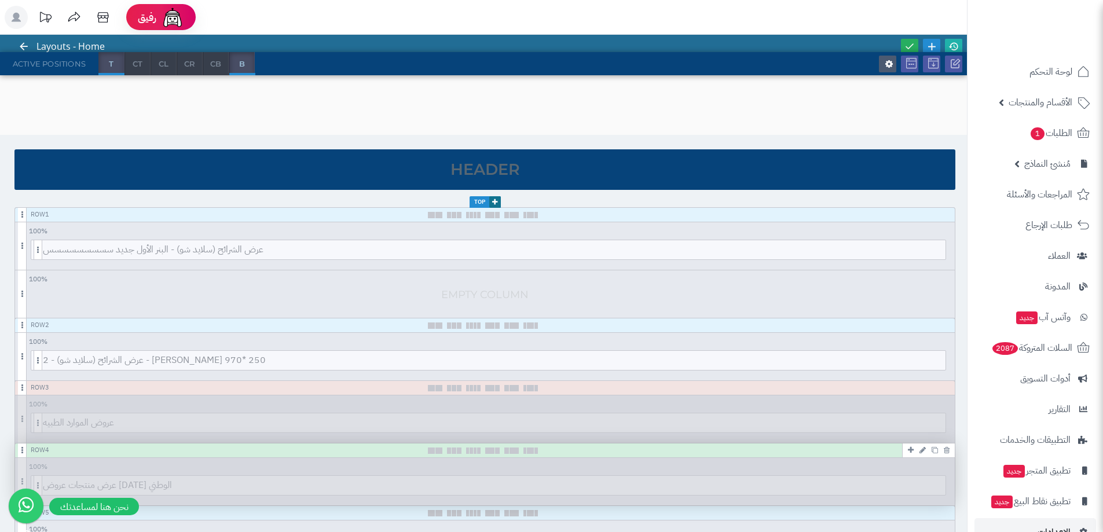
scroll to position [116, 0]
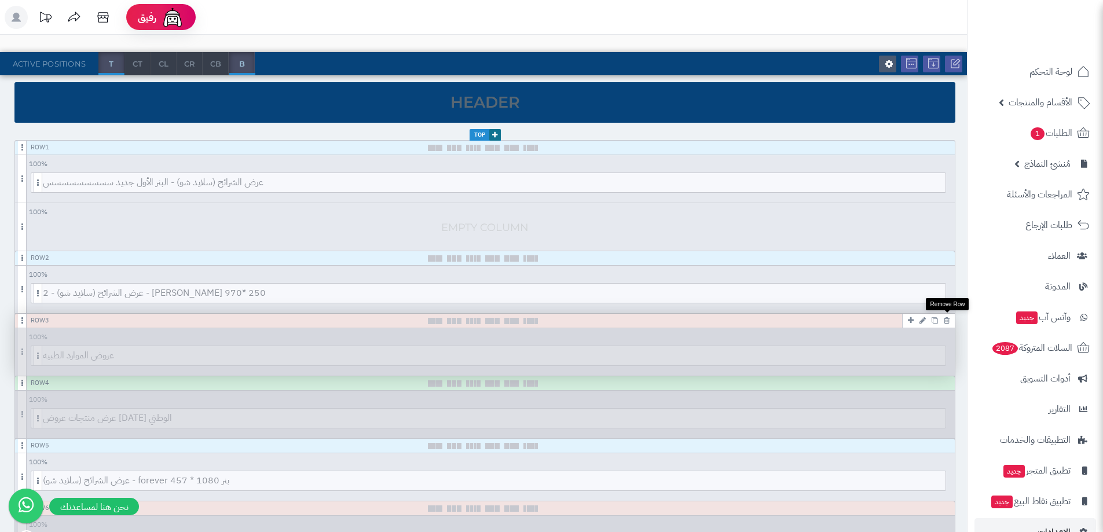
click at [949, 324] on link at bounding box center [947, 320] width 12 height 14
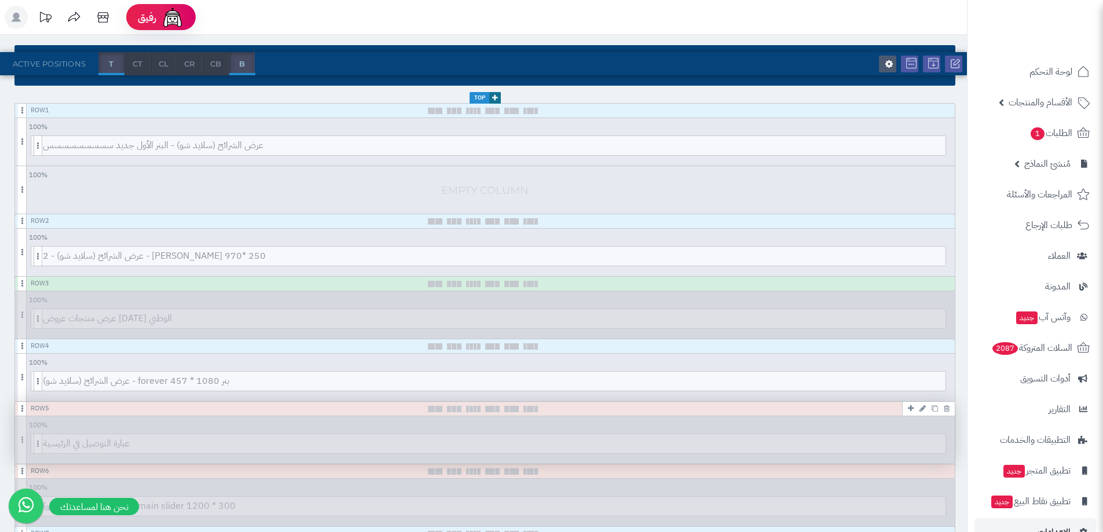
scroll to position [174, 0]
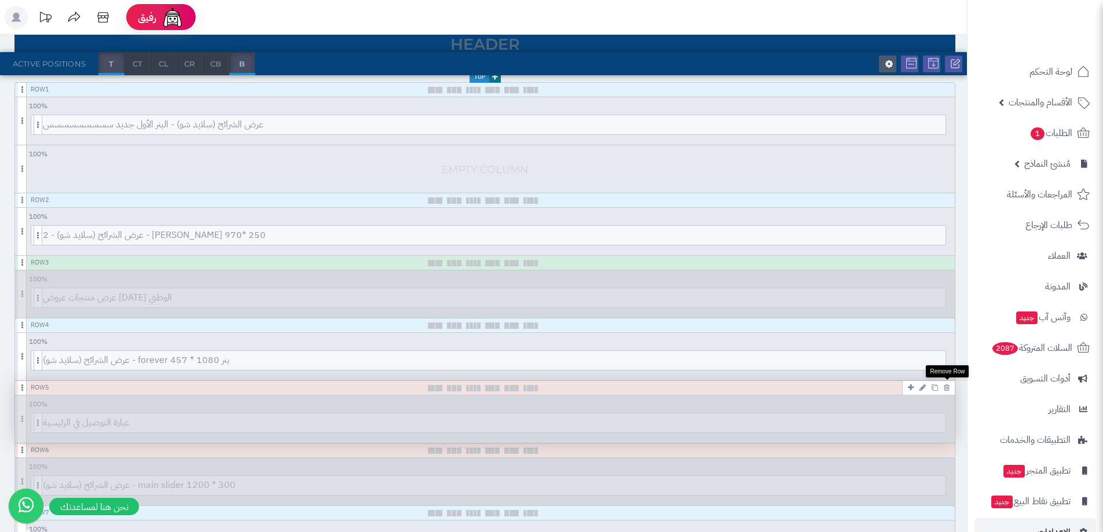
click at [947, 387] on icon at bounding box center [947, 388] width 6 height 8
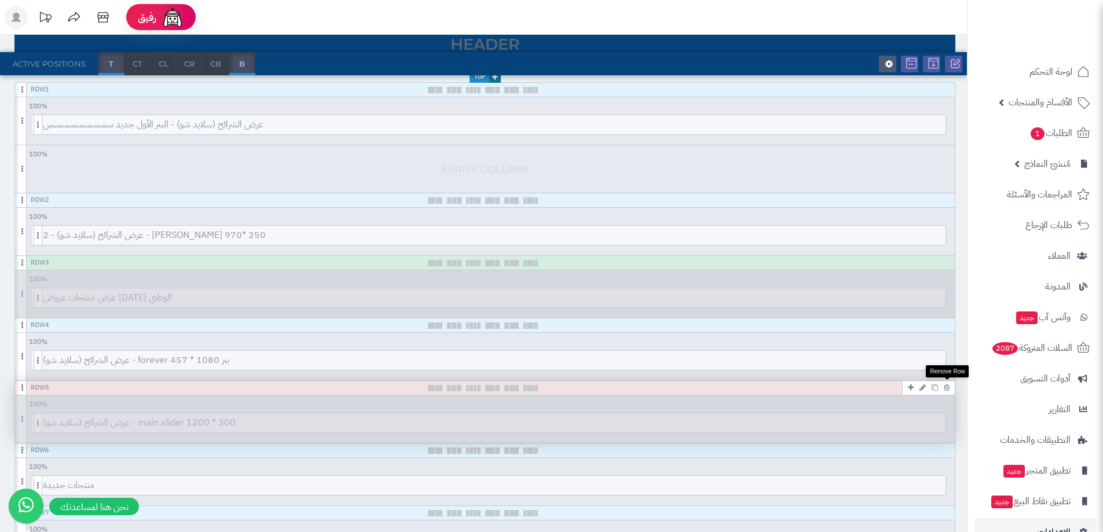
click at [947, 387] on icon at bounding box center [947, 388] width 6 height 8
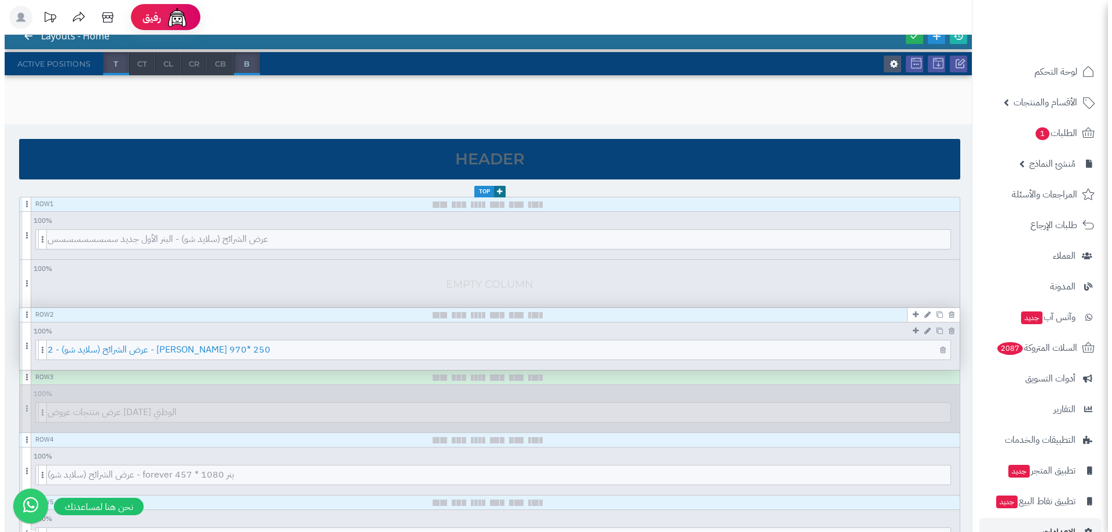
scroll to position [0, 0]
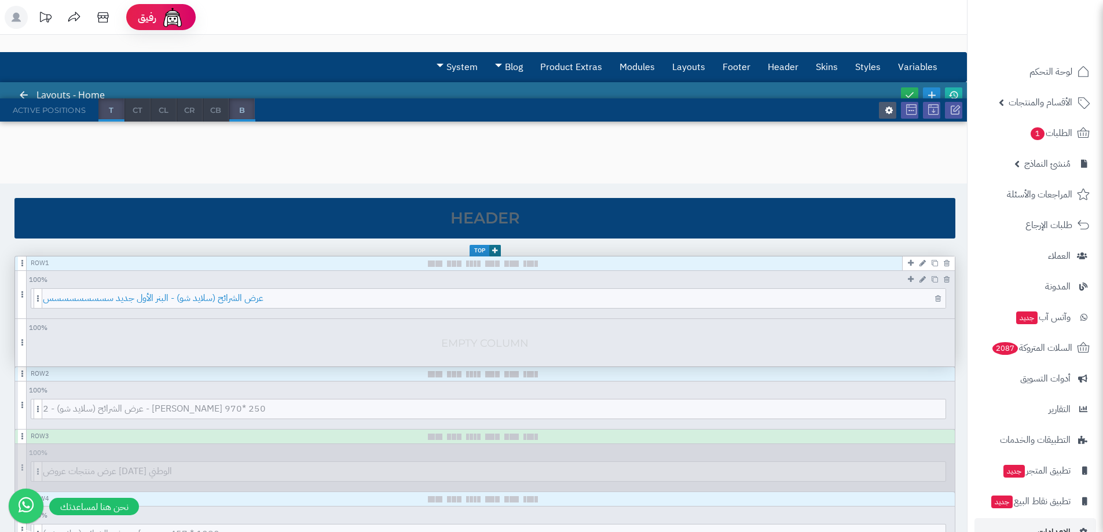
click at [328, 296] on span "عرض الشرائح (سلايد شو) - البنر الأول جديد سسسسسسسسس" at bounding box center [494, 298] width 903 height 19
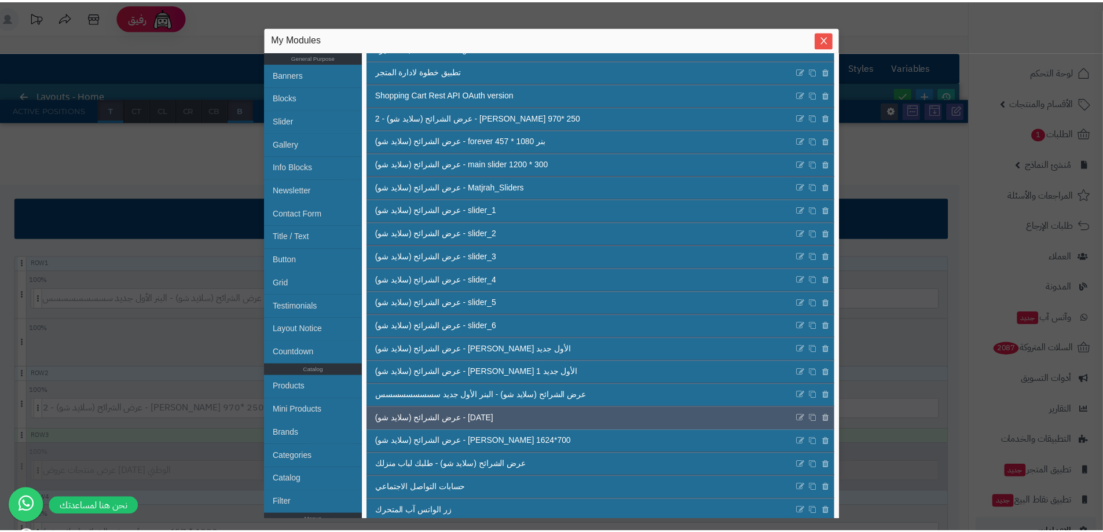
scroll to position [332, 0]
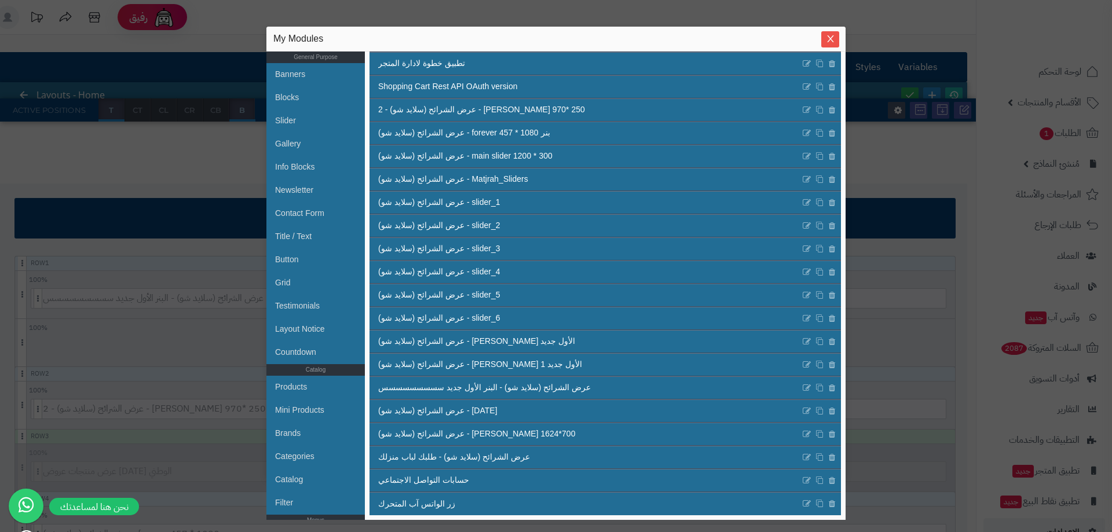
click at [191, 368] on div "sentinelStart My Modules General Purpose Banners Blocks Slider Gallery Info Blo…" at bounding box center [556, 266] width 1112 height 532
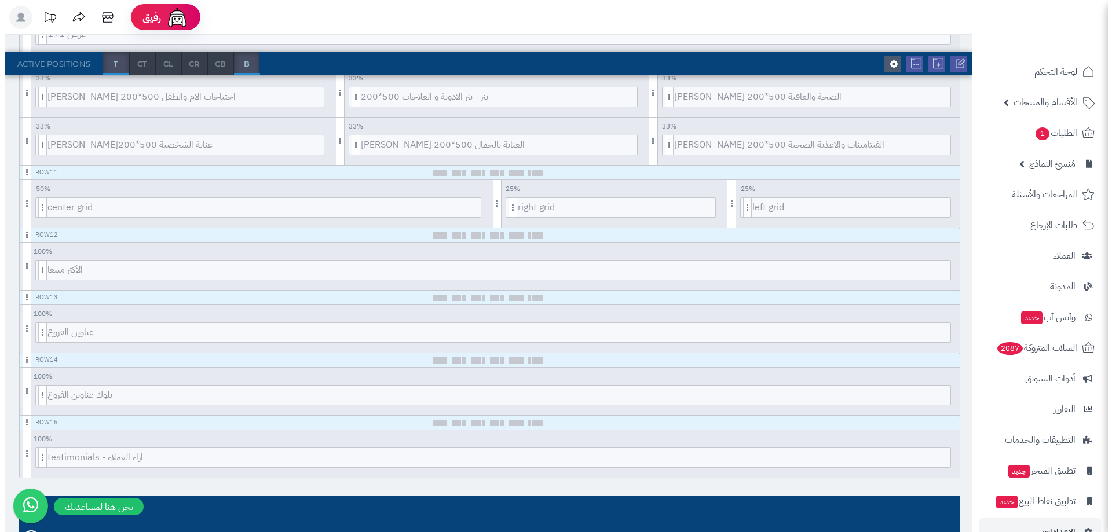
scroll to position [984, 0]
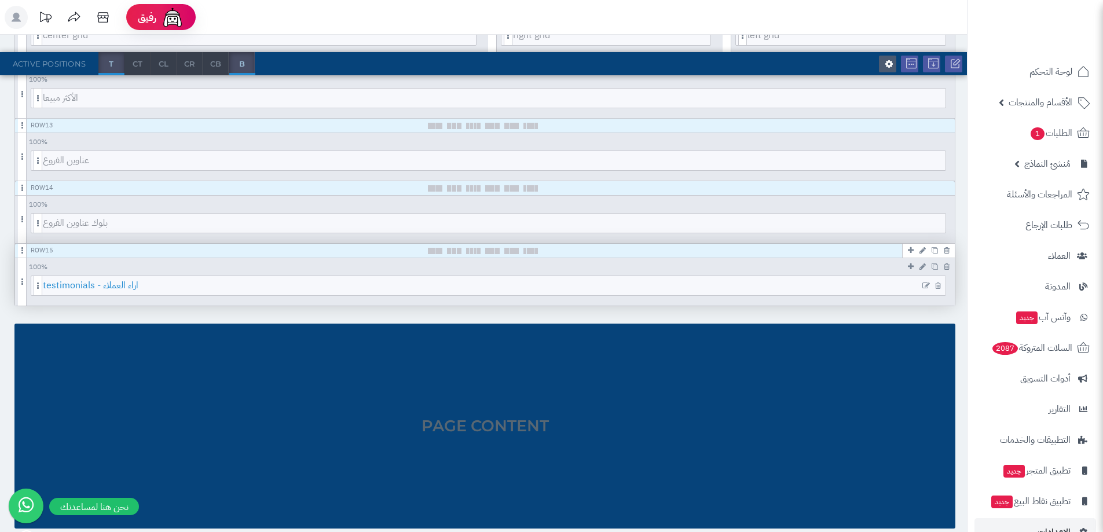
click at [69, 282] on span "testimonials - اراء العملاء" at bounding box center [494, 285] width 903 height 19
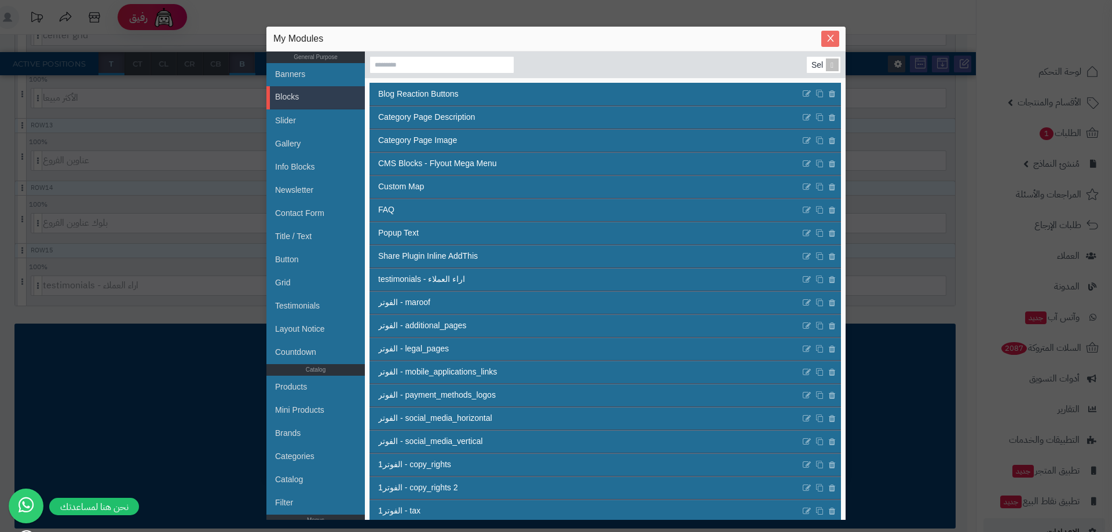
click at [823, 41] on span "Close" at bounding box center [830, 39] width 18 height 10
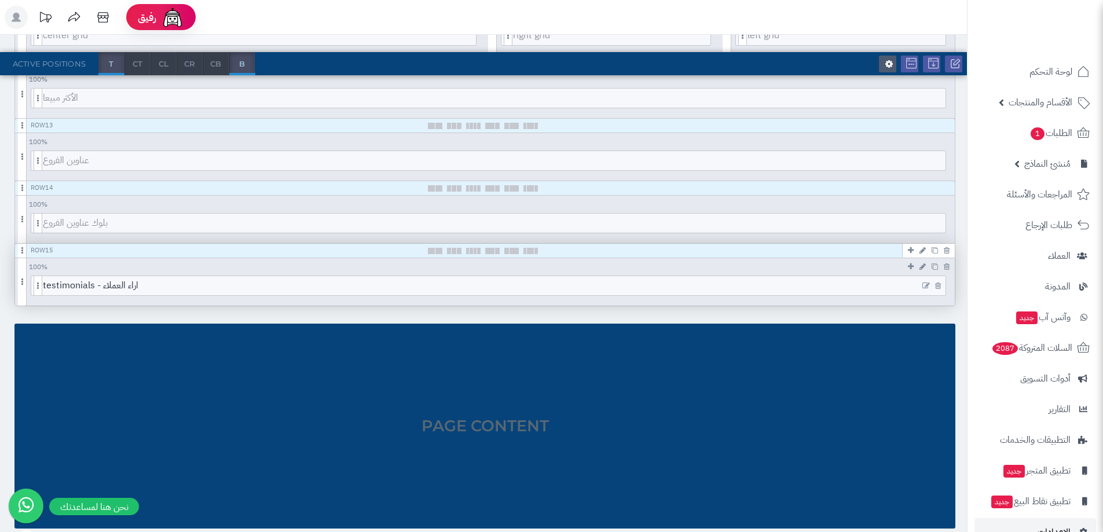
click at [926, 288] on icon at bounding box center [927, 286] width 8 height 8
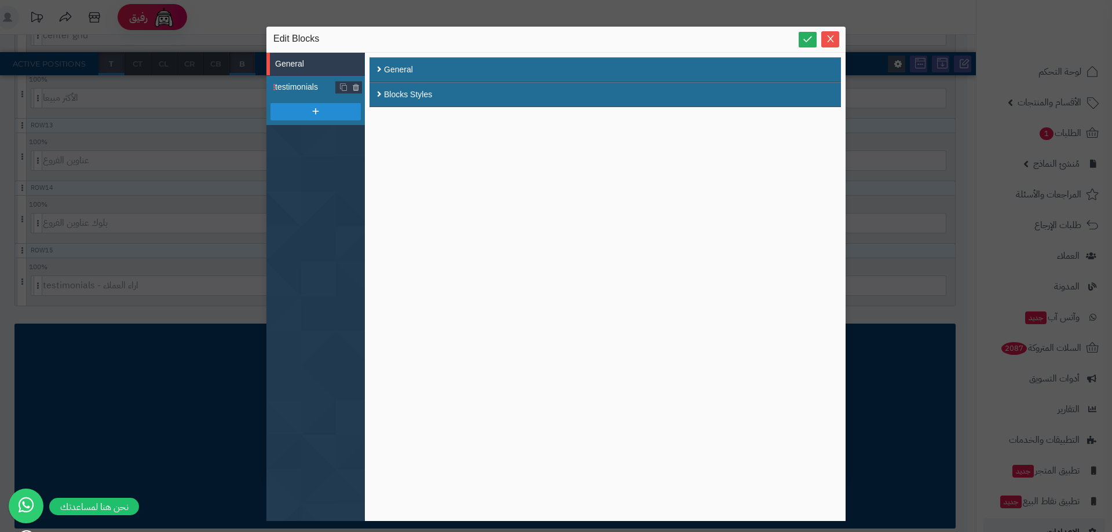
click at [308, 91] on span "testimonials" at bounding box center [305, 87] width 61 height 12
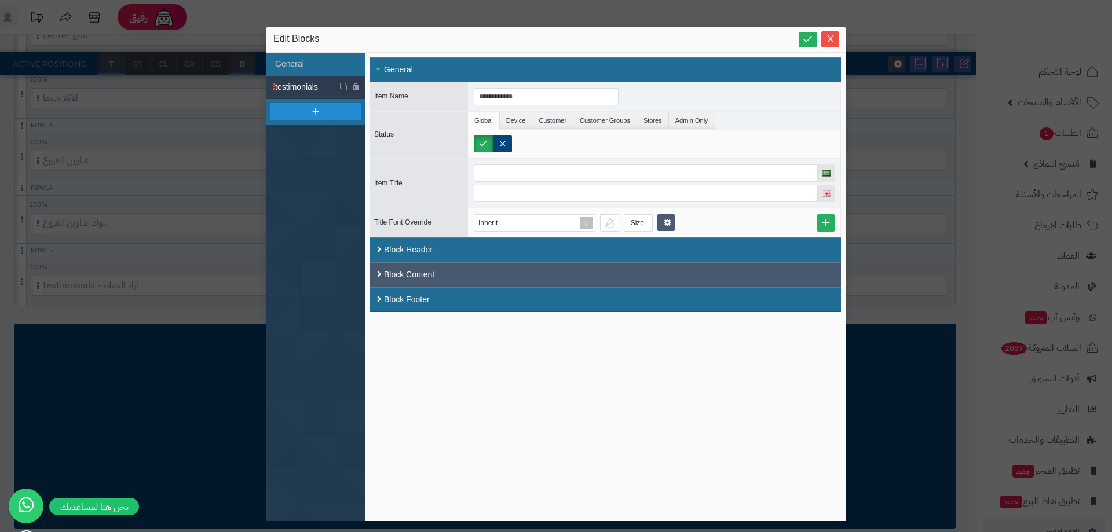
click at [437, 276] on div "Block Content" at bounding box center [604, 274] width 471 height 25
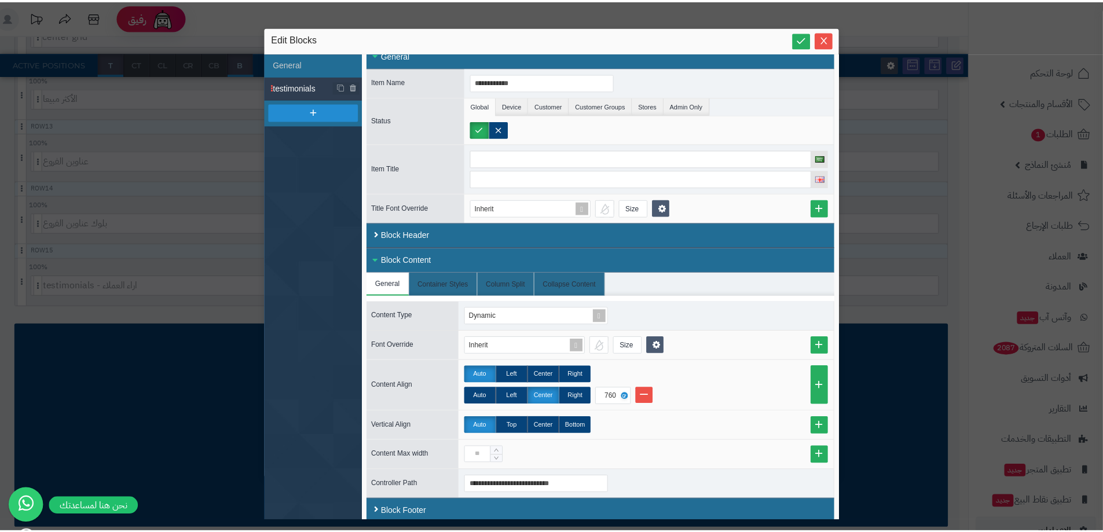
scroll to position [23, 0]
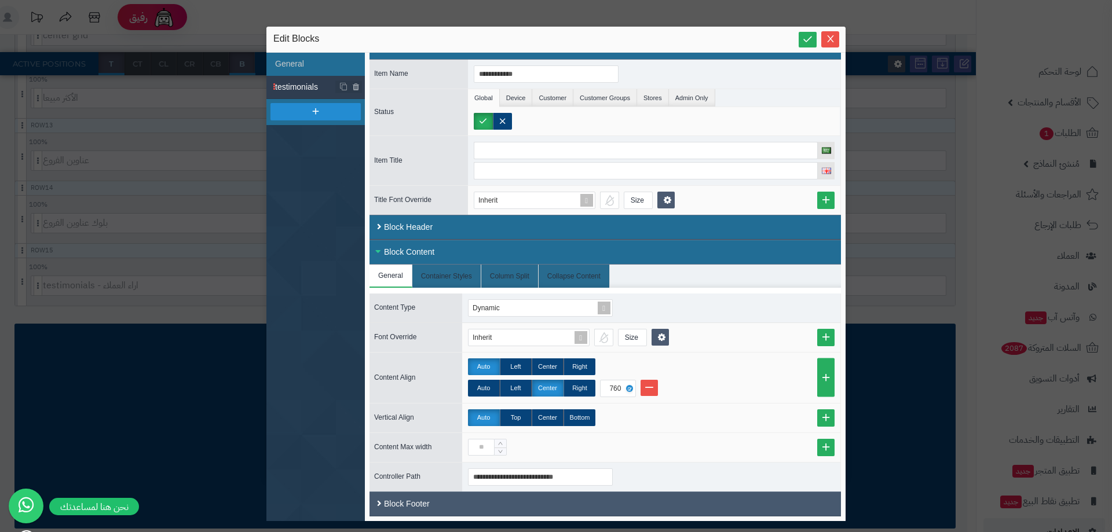
click at [422, 505] on div "Block Footer" at bounding box center [604, 504] width 471 height 25
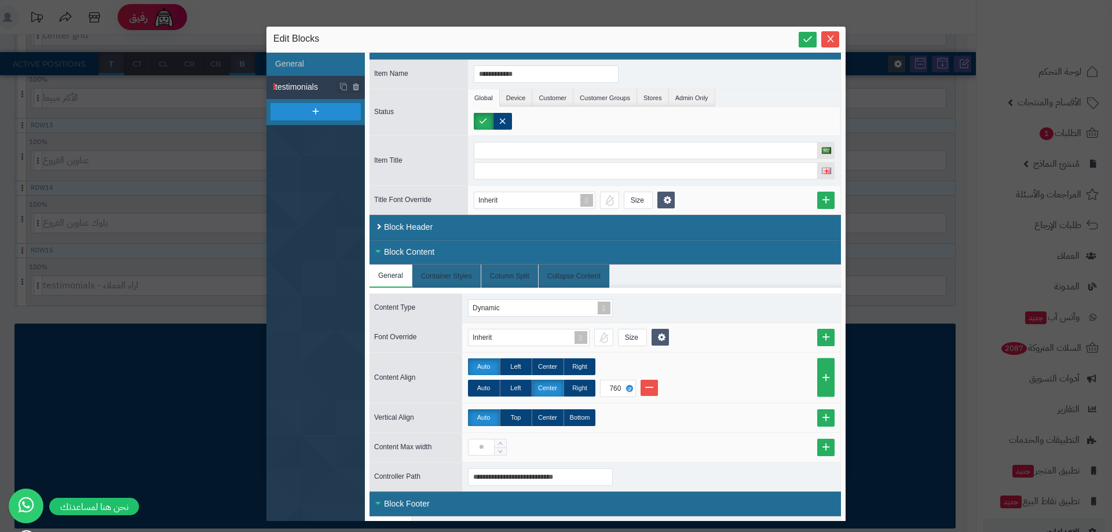
click at [314, 87] on span "testimonials" at bounding box center [305, 87] width 61 height 12
click at [827, 36] on icon "Close" at bounding box center [830, 38] width 9 height 9
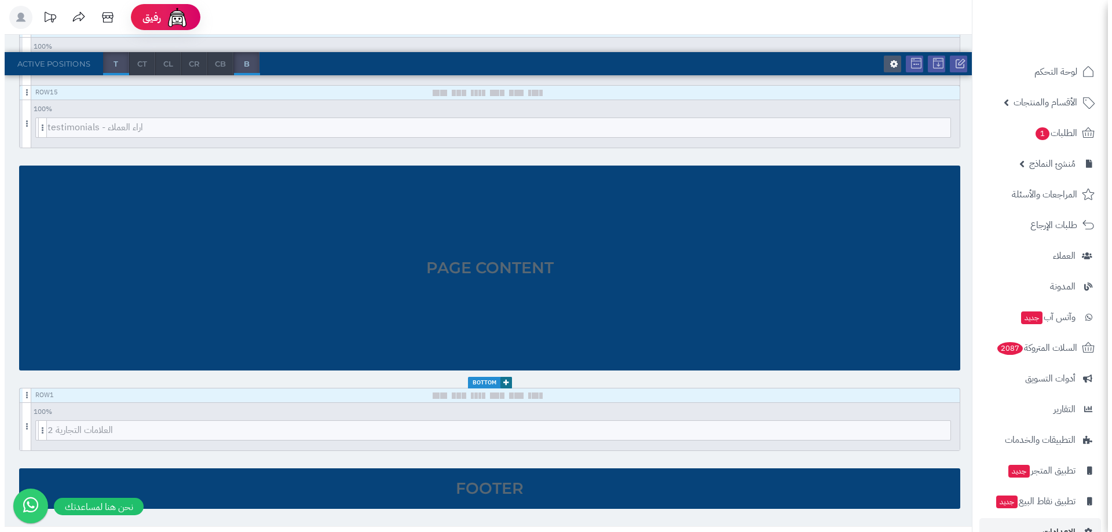
scroll to position [1195, 0]
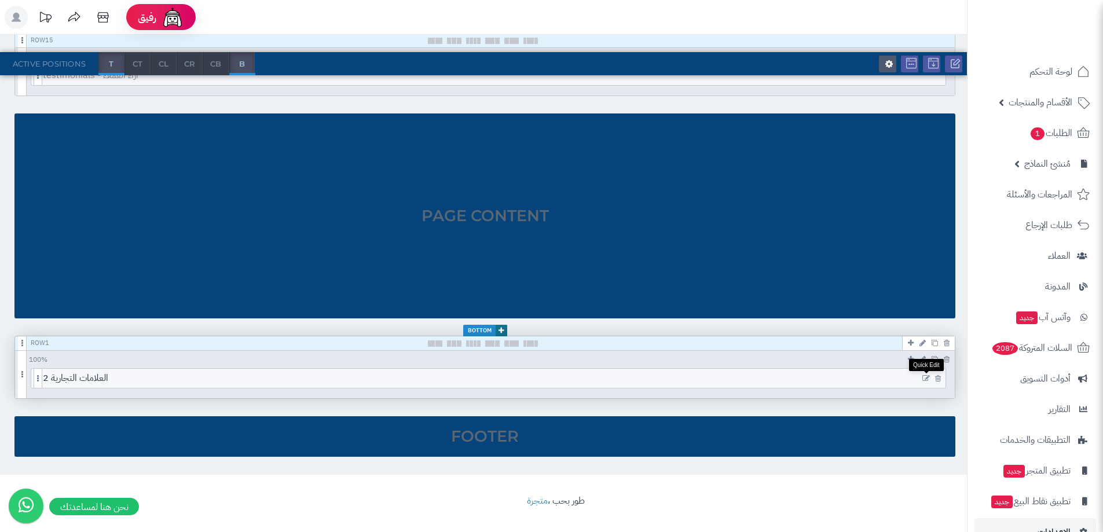
click at [924, 379] on icon at bounding box center [927, 379] width 8 height 8
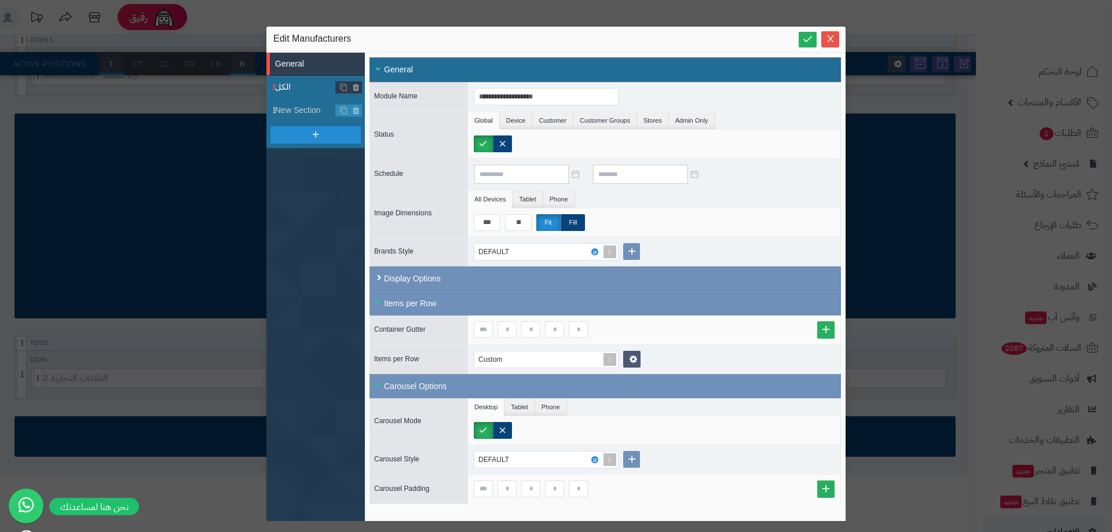
click at [288, 84] on span "الكل" at bounding box center [305, 87] width 61 height 12
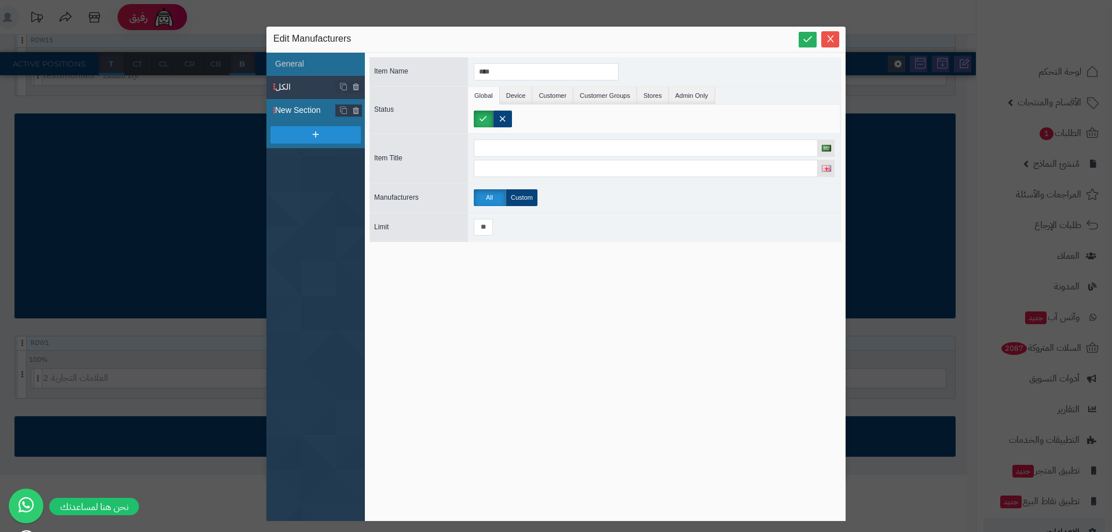
click at [286, 111] on span "New Section" at bounding box center [305, 110] width 61 height 12
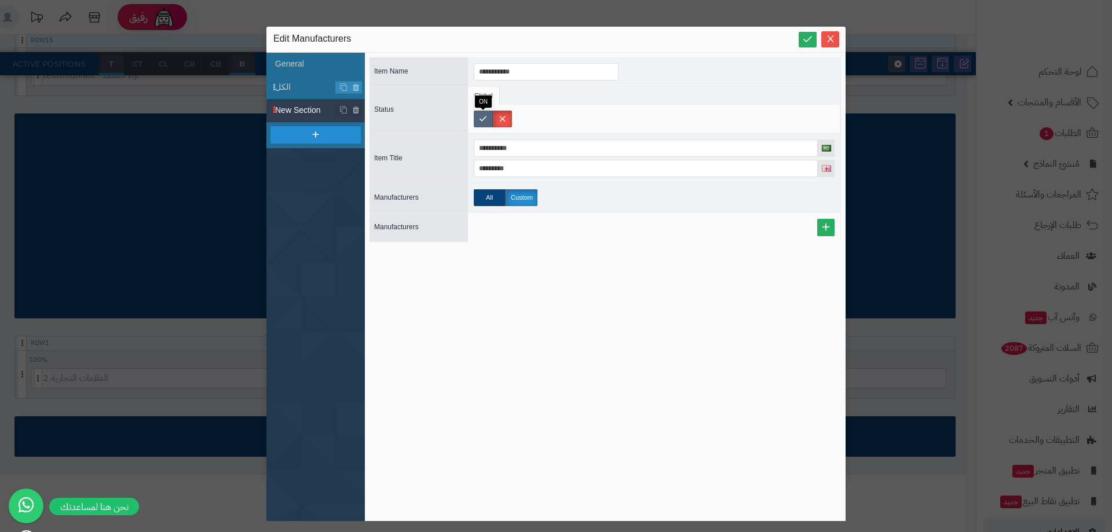
click at [480, 116] on label at bounding box center [483, 119] width 19 height 17
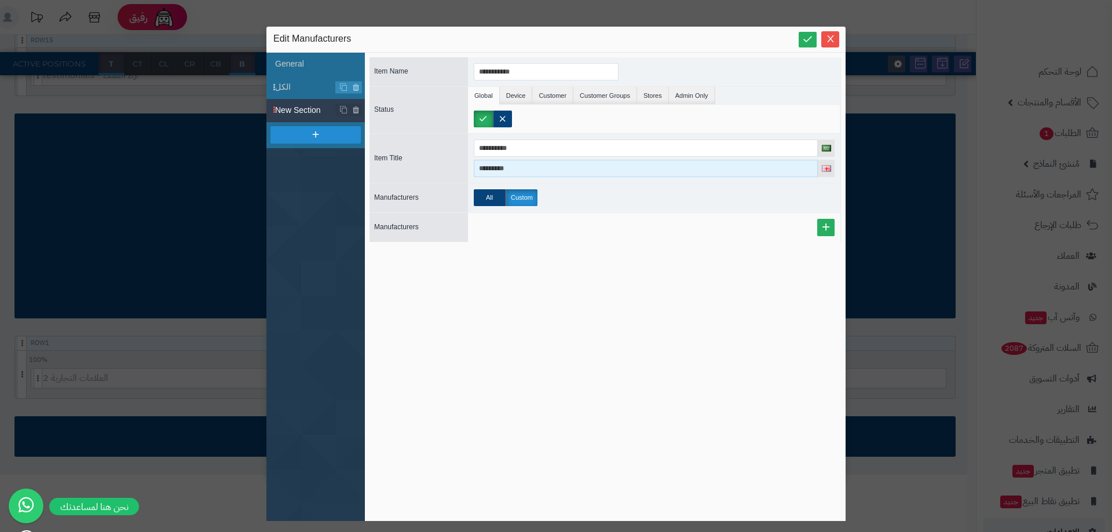
click at [509, 170] on input "*********" at bounding box center [646, 168] width 344 height 17
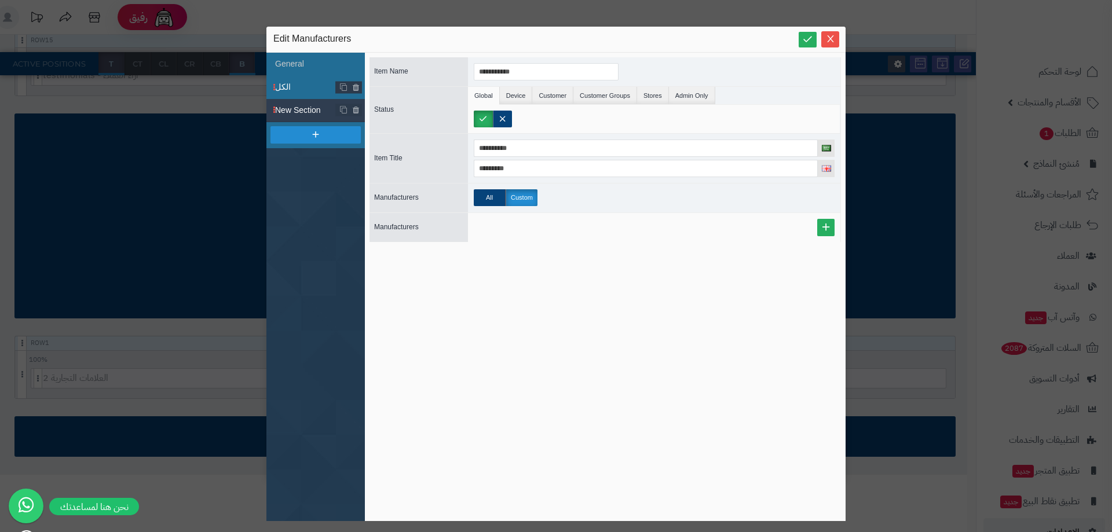
click at [286, 82] on span "الكل" at bounding box center [305, 87] width 61 height 12
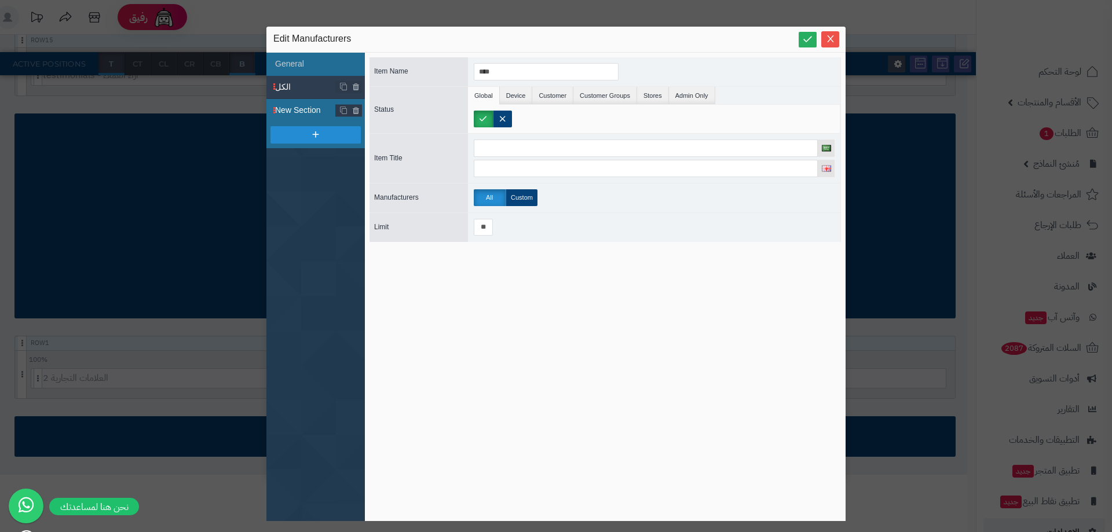
click at [279, 114] on span "New Section" at bounding box center [305, 110] width 61 height 12
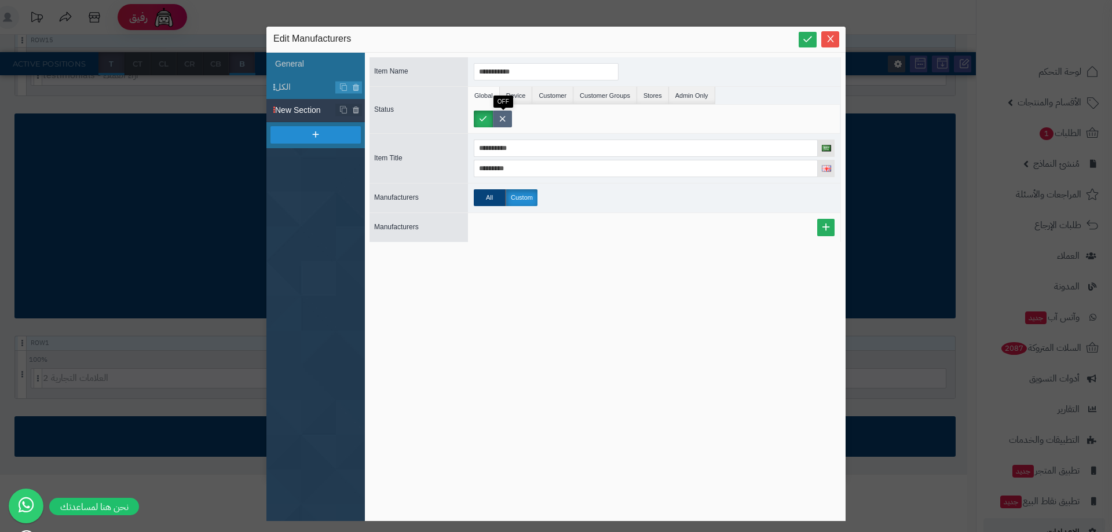
click at [495, 119] on label at bounding box center [502, 119] width 19 height 17
click at [295, 89] on span "الكل" at bounding box center [305, 87] width 61 height 12
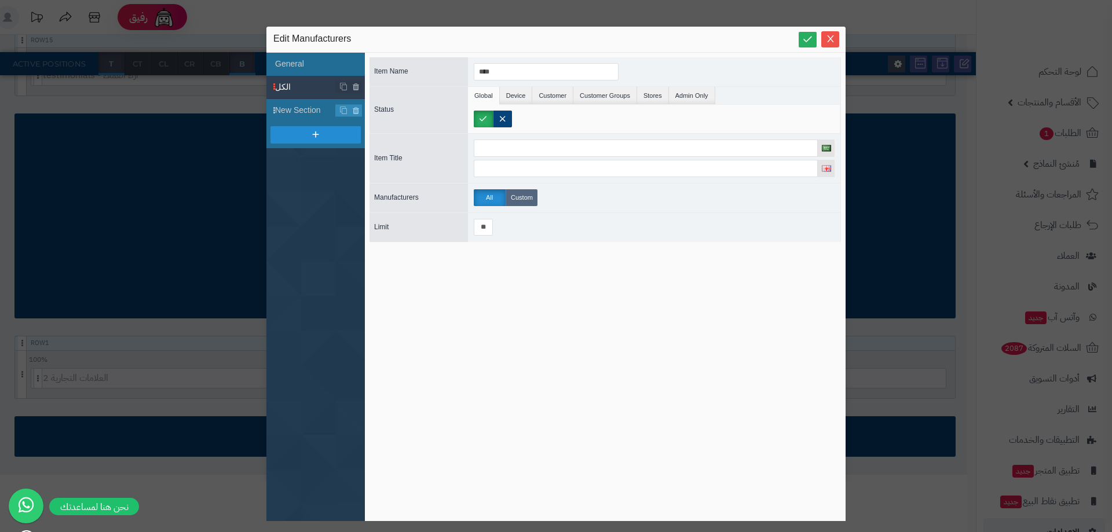
click at [513, 195] on label "Custom" at bounding box center [522, 197] width 32 height 17
click at [482, 217] on div at bounding box center [654, 227] width 372 height 29
click at [823, 233] on link at bounding box center [825, 227] width 17 height 17
click at [543, 233] on div "Select..." at bounding box center [541, 232] width 134 height 16
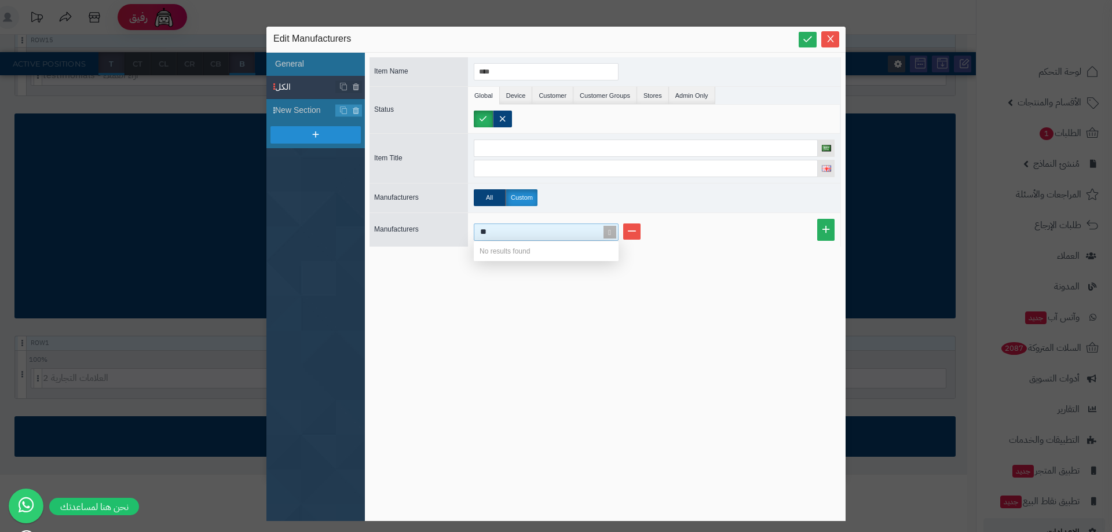
type input "*"
type input "***"
type input "*"
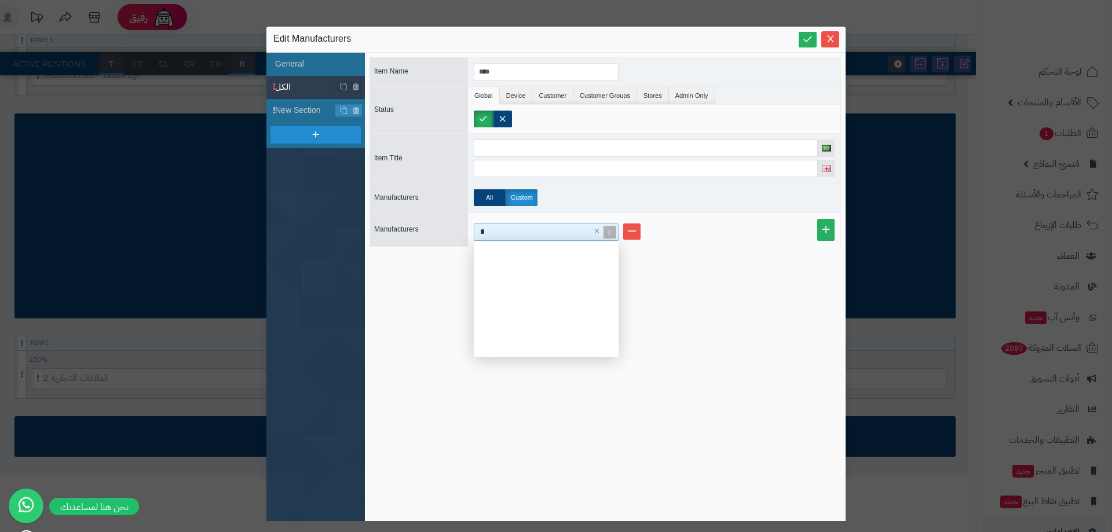
scroll to position [107, 136]
click at [825, 234] on link at bounding box center [825, 230] width 17 height 22
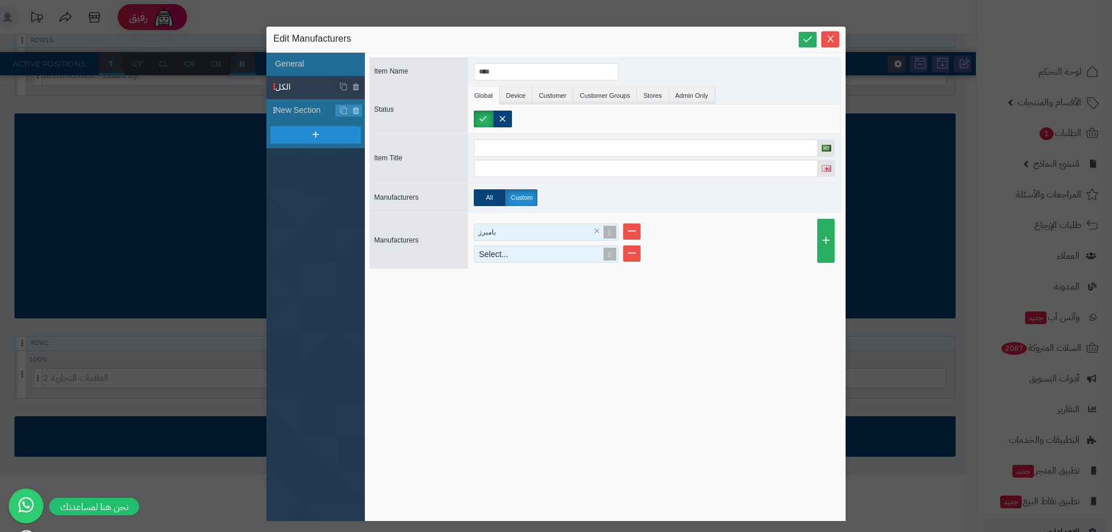
click at [498, 262] on div "Select..." at bounding box center [541, 254] width 134 height 16
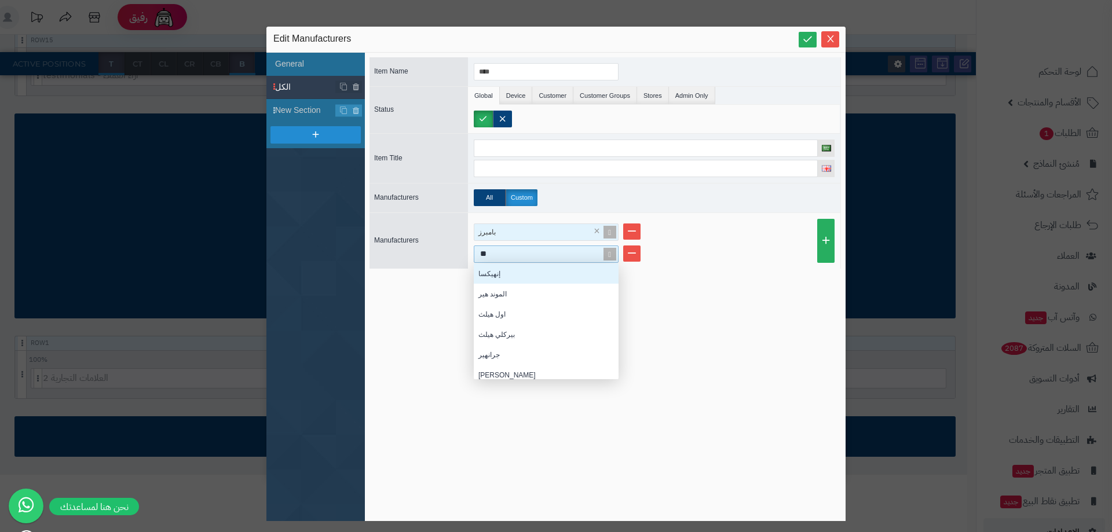
scroll to position [9, 9]
type input "***"
click at [559, 275] on div "هيد اند شولدرز" at bounding box center [546, 273] width 145 height 20
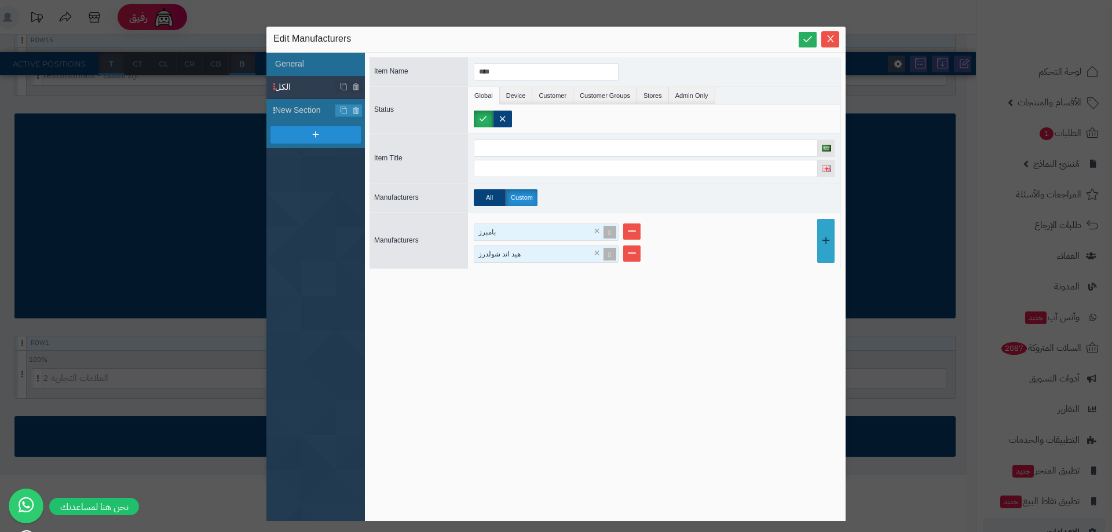
click at [822, 243] on link at bounding box center [825, 241] width 17 height 44
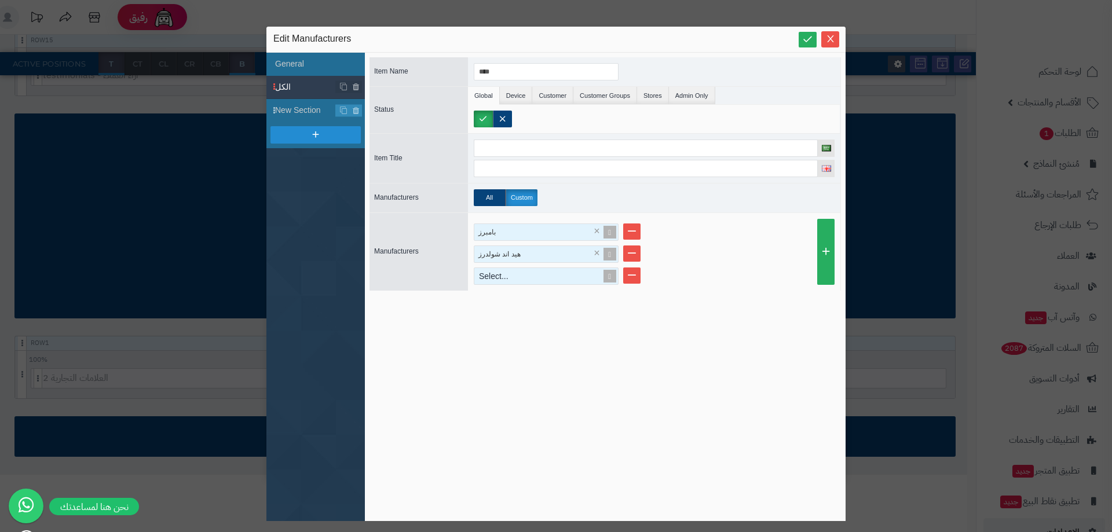
click at [547, 275] on div "Select..." at bounding box center [541, 276] width 134 height 16
click at [550, 277] on div "* م" at bounding box center [546, 276] width 145 height 17
click at [551, 277] on div "* م" at bounding box center [546, 276] width 145 height 17
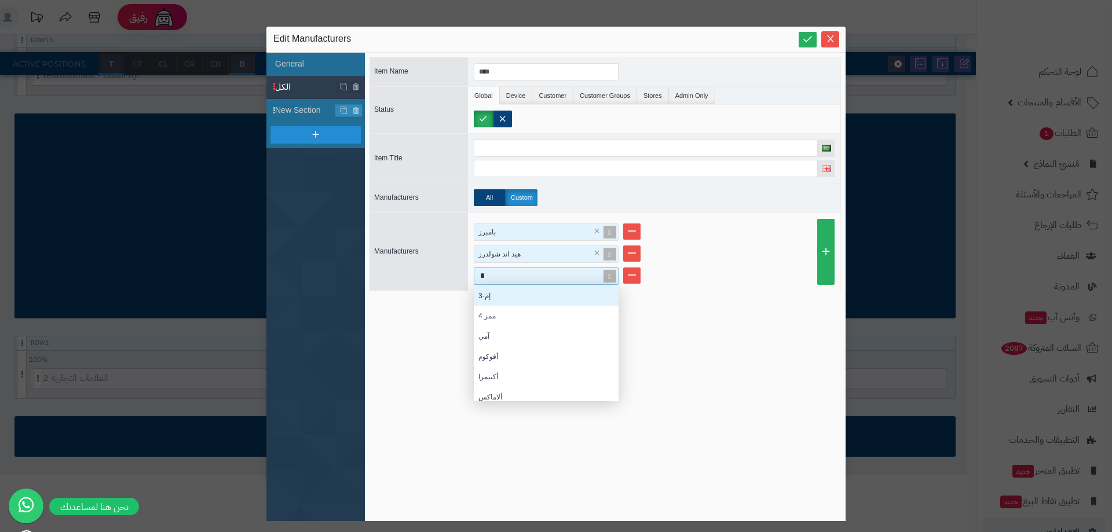
click at [551, 277] on div "* م" at bounding box center [546, 276] width 145 height 17
type input "*"
type input "****"
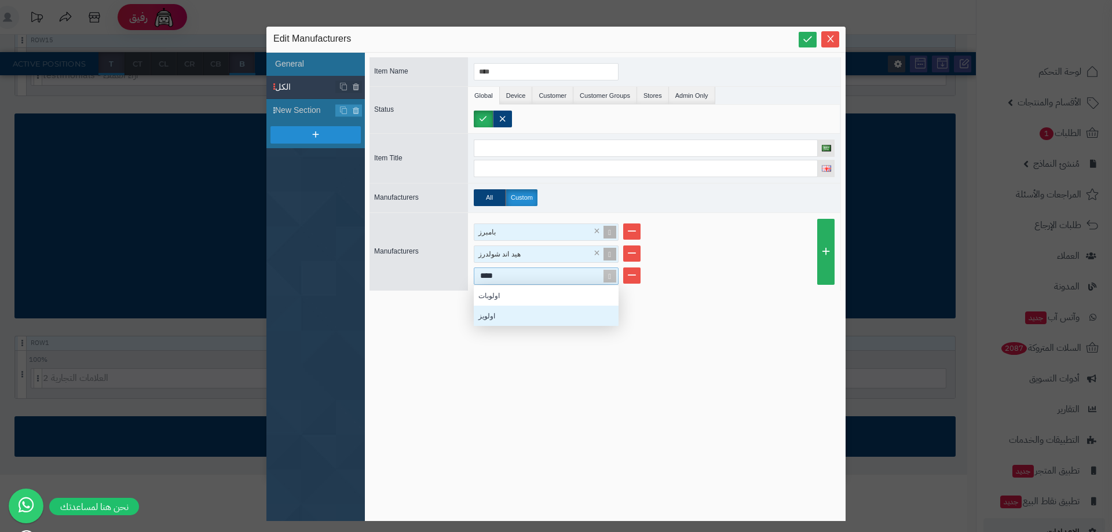
click at [533, 320] on div "اولويز" at bounding box center [546, 316] width 145 height 20
click at [807, 263] on ul "بامبرز × هيد اند شولدرز × اولويز ×" at bounding box center [654, 254] width 361 height 61
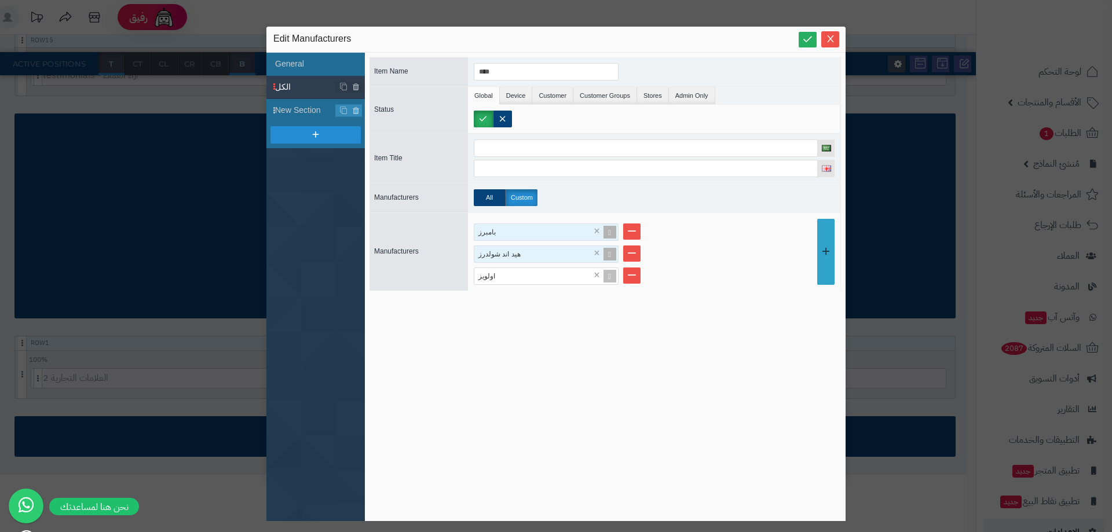
click at [825, 263] on link at bounding box center [825, 252] width 17 height 66
click at [524, 288] on ul "بامبرز × هيد اند شولدرز × اولويز × Select..." at bounding box center [654, 265] width 361 height 83
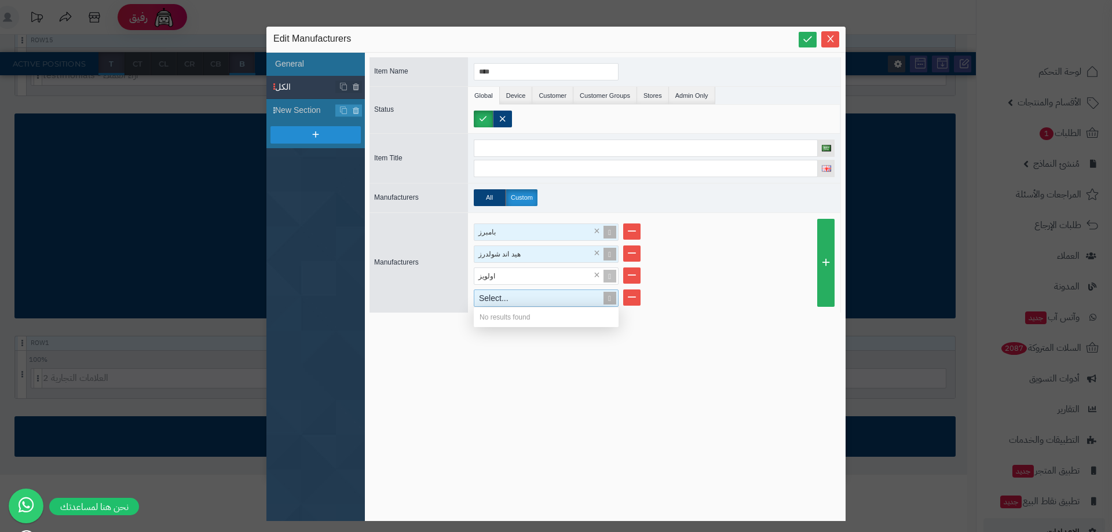
click at [524, 295] on div "Select..." at bounding box center [541, 298] width 134 height 16
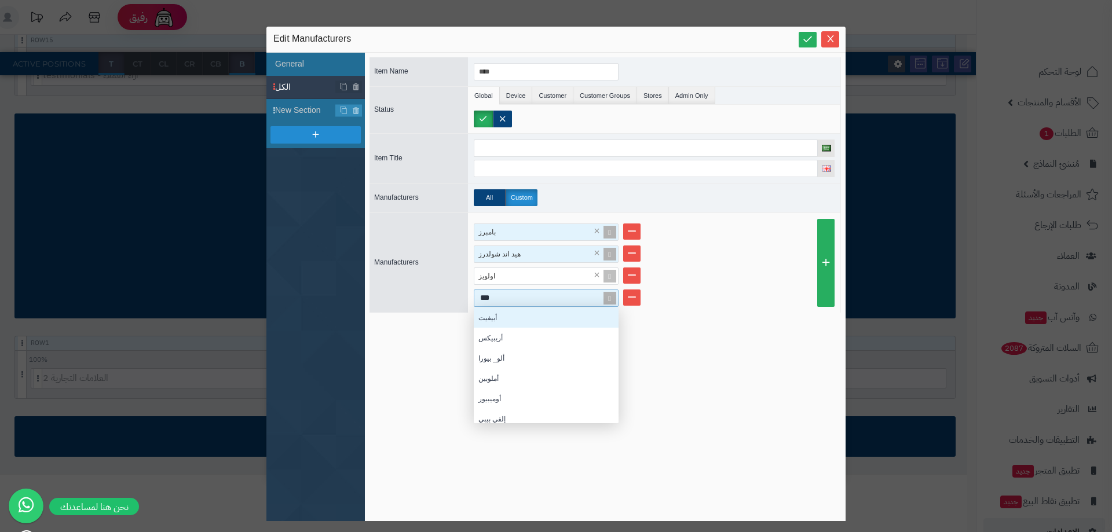
scroll to position [107, 136]
type input "****"
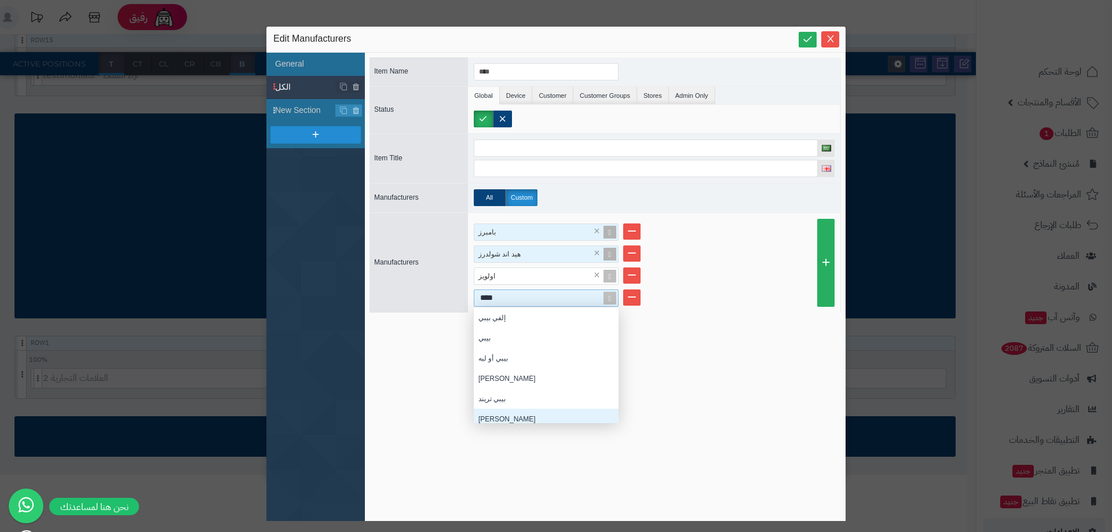
scroll to position [6, 0]
click at [515, 411] on div "بيبي جوي" at bounding box center [546, 413] width 145 height 20
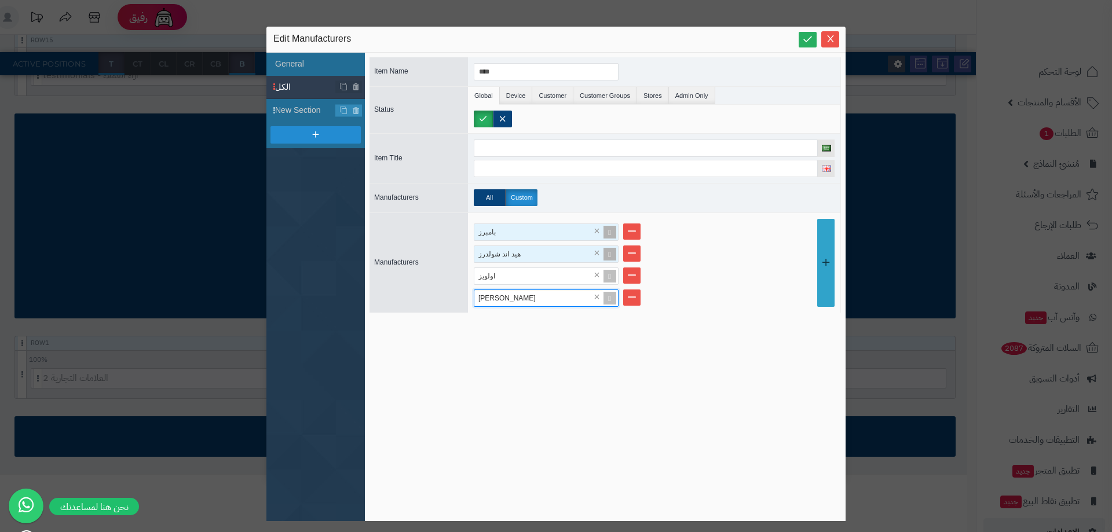
click at [817, 270] on link at bounding box center [825, 263] width 17 height 88
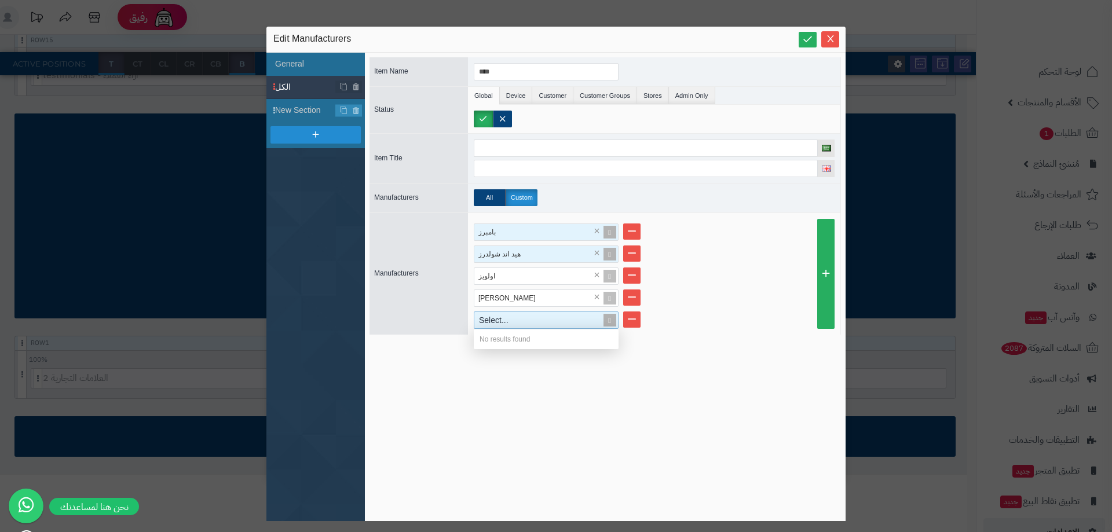
click at [539, 325] on div "Select..." at bounding box center [541, 320] width 134 height 16
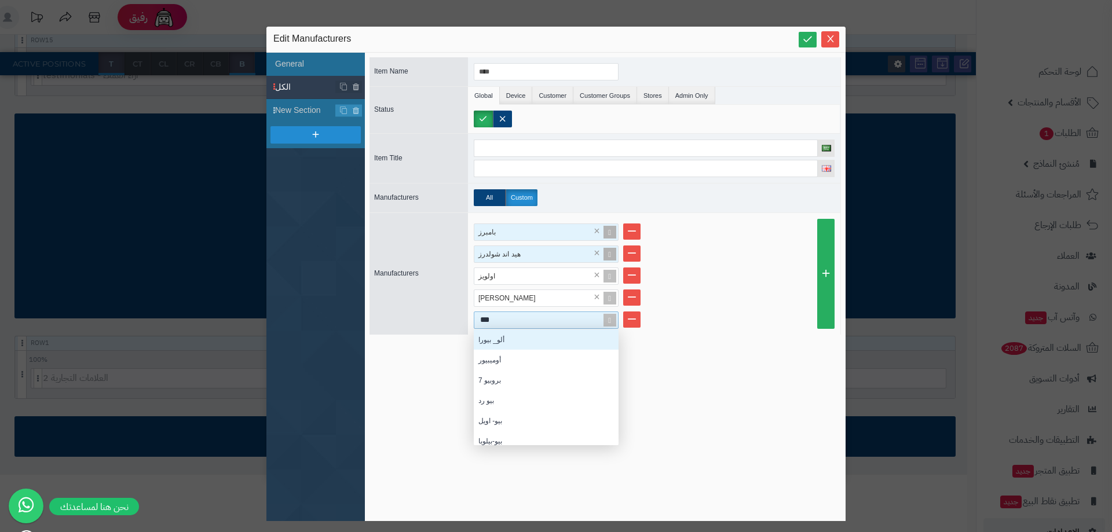
type input "****"
click at [580, 367] on div "بيوديرما" at bounding box center [546, 360] width 145 height 20
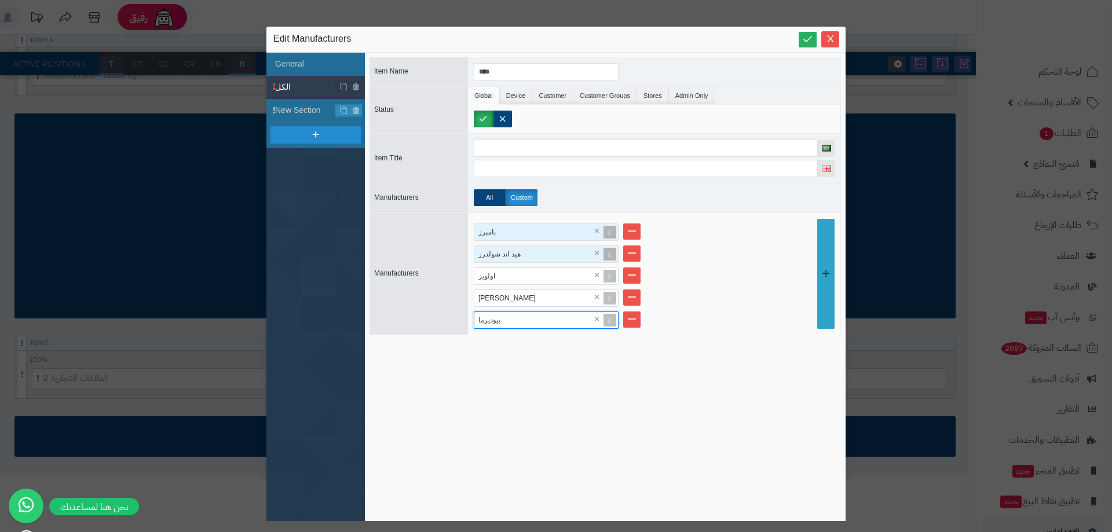
click at [817, 279] on link at bounding box center [825, 274] width 17 height 110
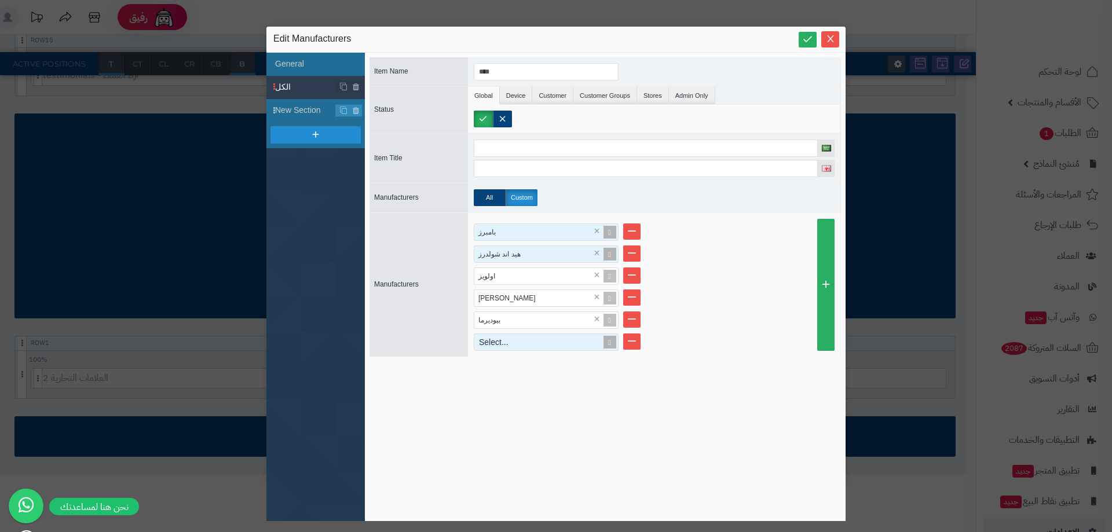
click at [515, 341] on div "Select..." at bounding box center [541, 342] width 134 height 16
type input "****"
click at [507, 378] on div "لاروش بوساي" at bounding box center [546, 382] width 145 height 20
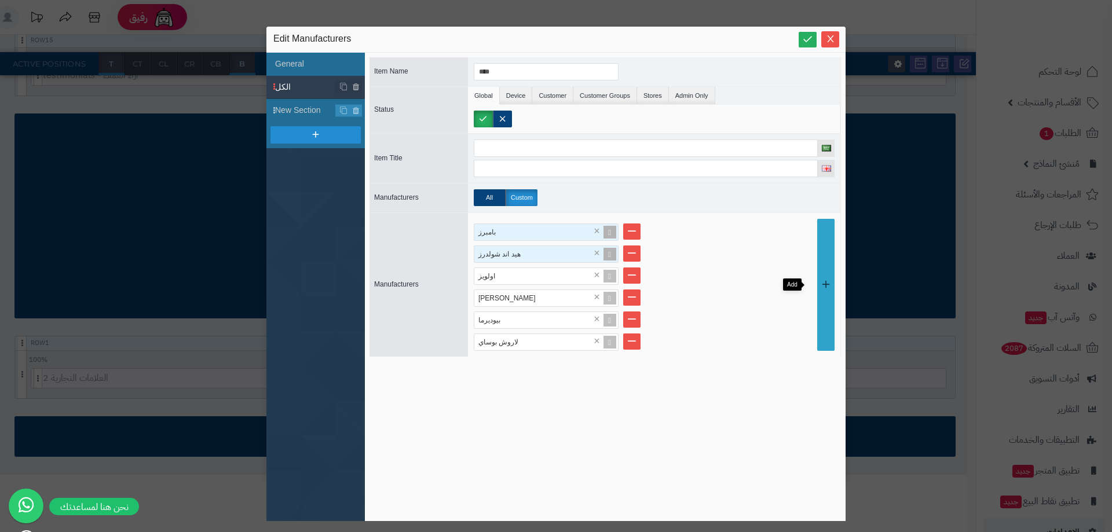
click at [819, 310] on link at bounding box center [825, 285] width 17 height 132
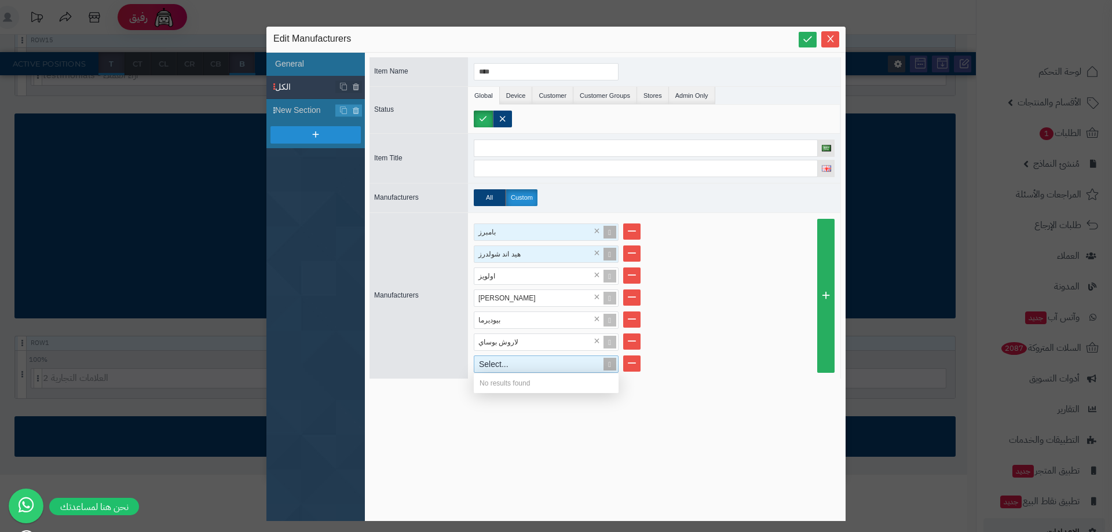
click at [530, 370] on div "Select..." at bounding box center [541, 364] width 134 height 16
type input "***"
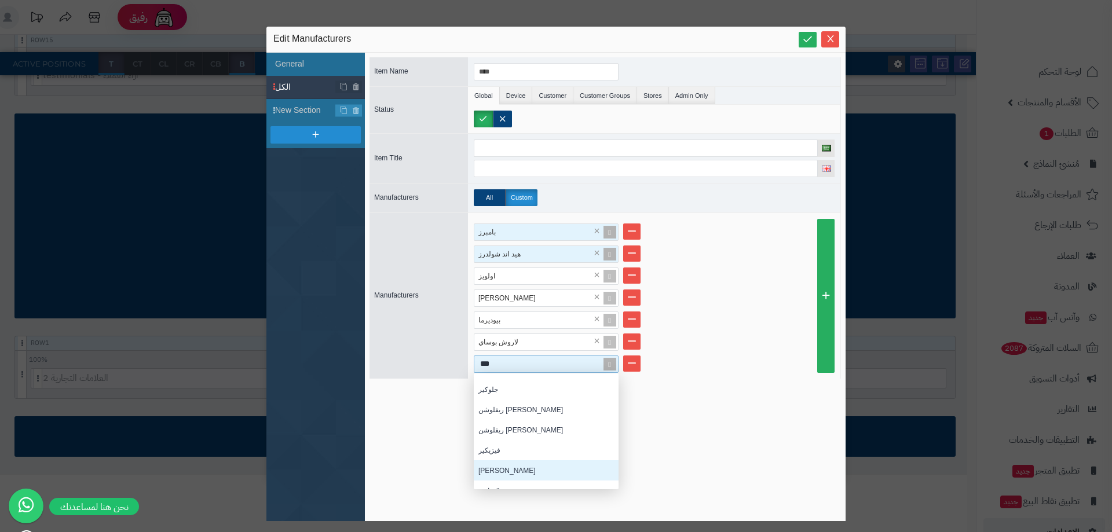
click at [518, 470] on div "كير فري" at bounding box center [546, 470] width 145 height 20
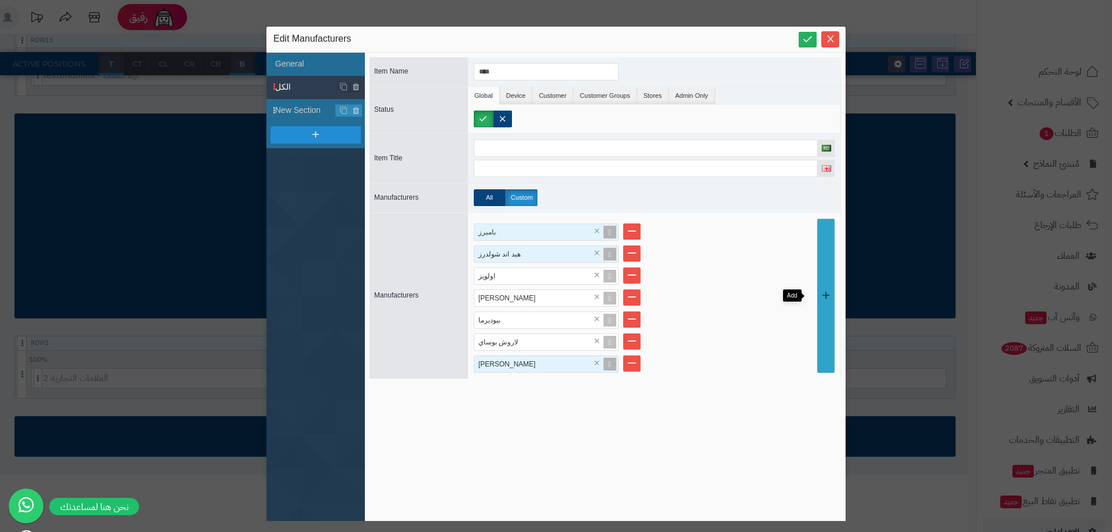
click at [819, 330] on link at bounding box center [825, 296] width 17 height 154
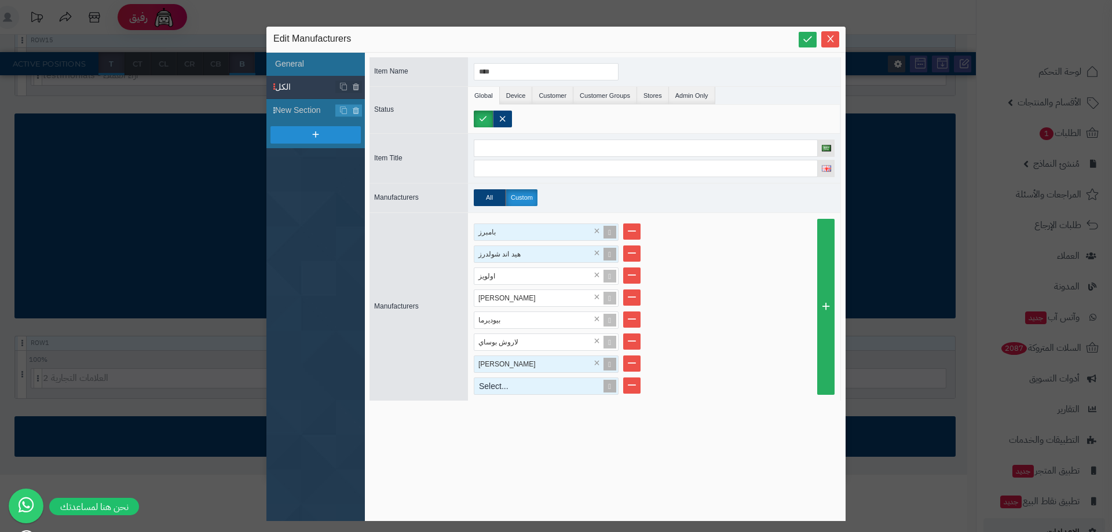
click at [559, 391] on div "Select..." at bounding box center [541, 386] width 134 height 16
type input "*"
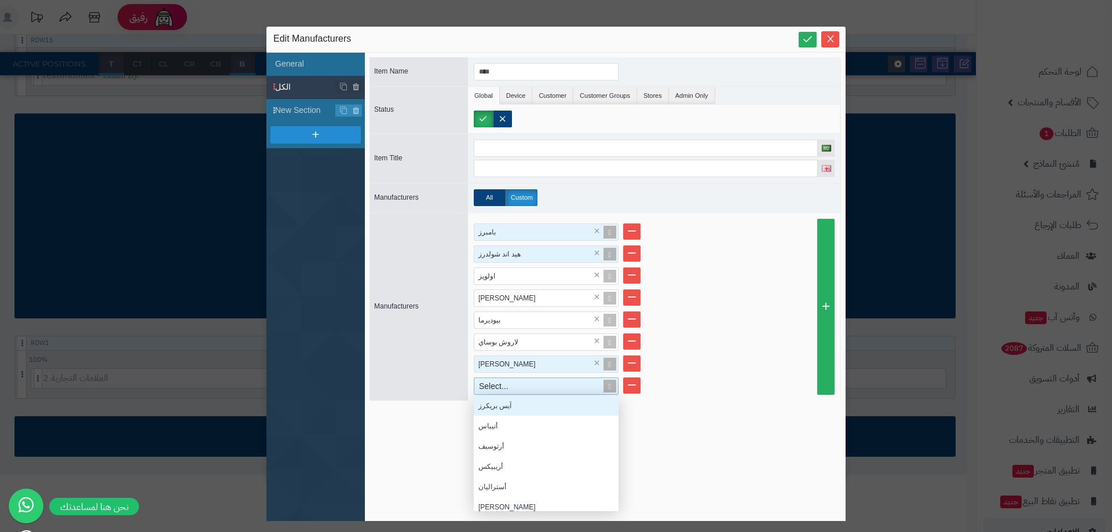
type input "*"
type input "**"
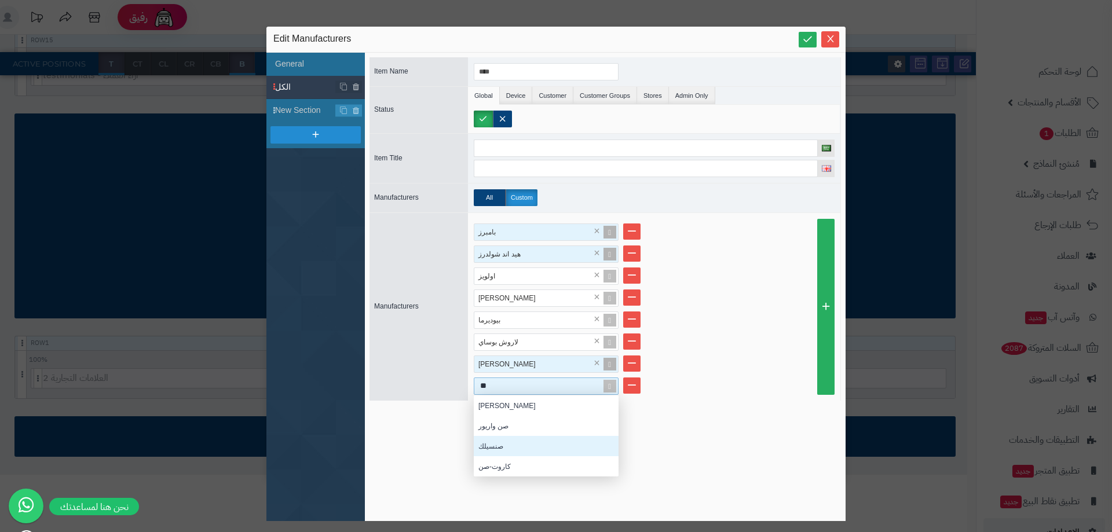
click at [561, 447] on div "صنسيلك" at bounding box center [546, 446] width 145 height 20
click at [827, 329] on div "بامبرز × هيد اند شولدرز × اولويز × بيبي جوي × بيوديرما × لاروش بوساي × كير فري …" at bounding box center [654, 307] width 372 height 188
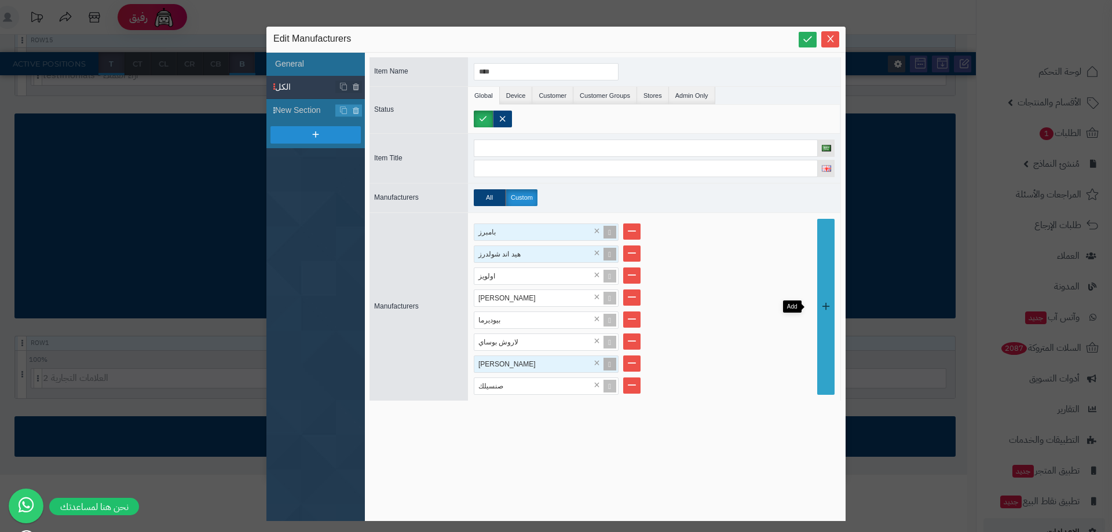
click at [821, 331] on link at bounding box center [825, 307] width 17 height 176
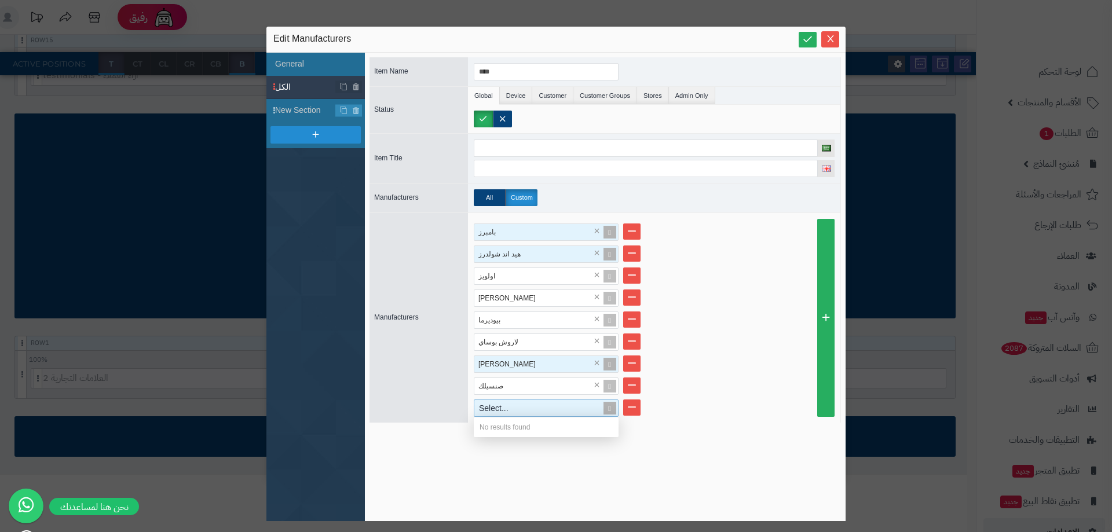
click at [530, 409] on div "Select..." at bounding box center [541, 408] width 134 height 16
click at [527, 408] on div "Select..." at bounding box center [541, 408] width 134 height 16
type input "*"
type input "***"
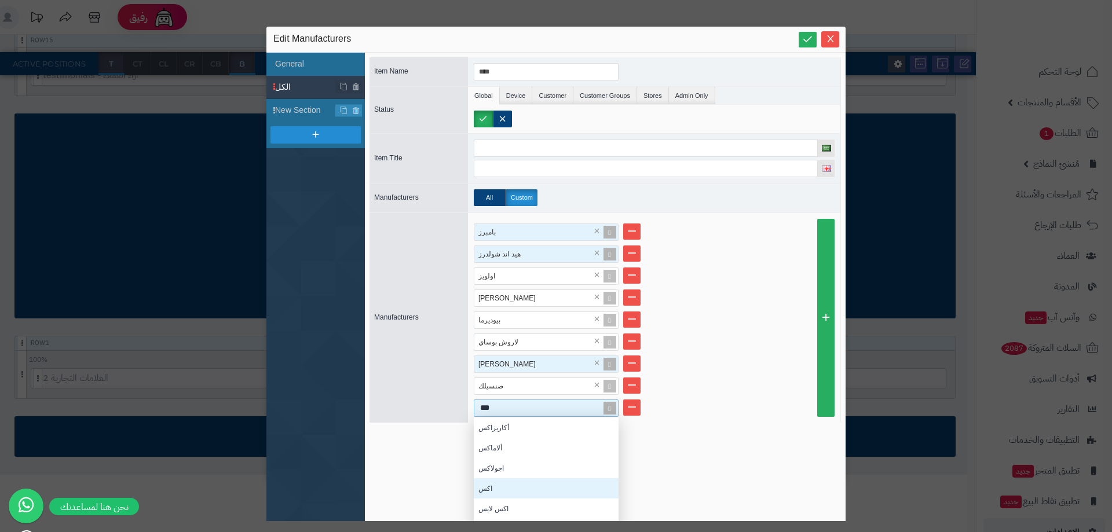
click at [499, 486] on div "اكس" at bounding box center [546, 488] width 145 height 20
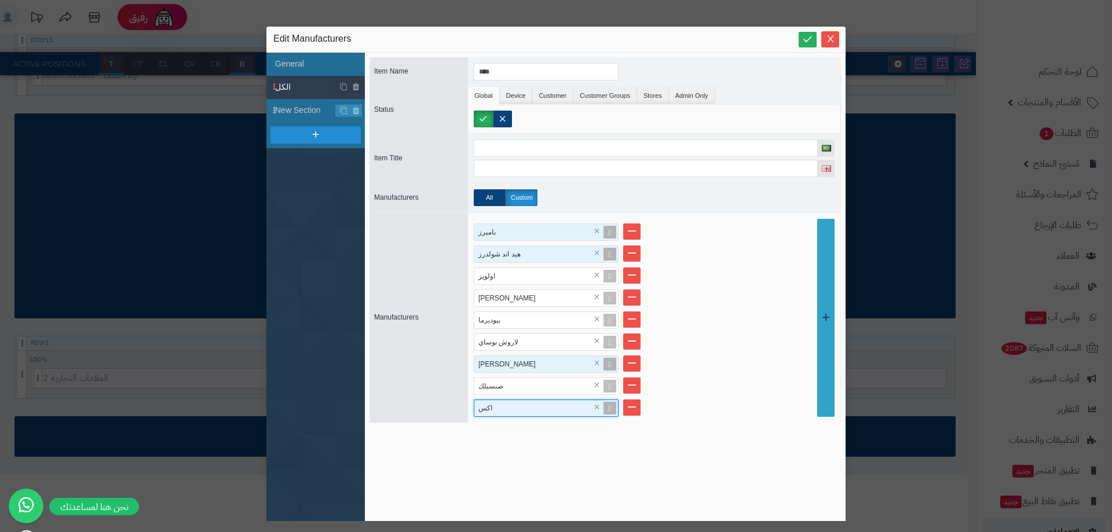
click at [822, 359] on link at bounding box center [825, 318] width 17 height 198
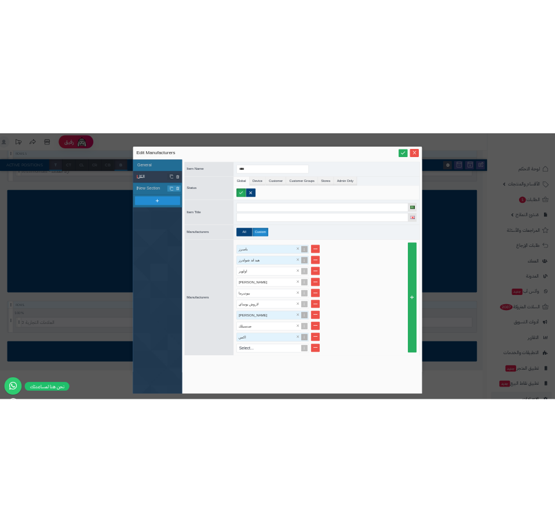
scroll to position [1224, 0]
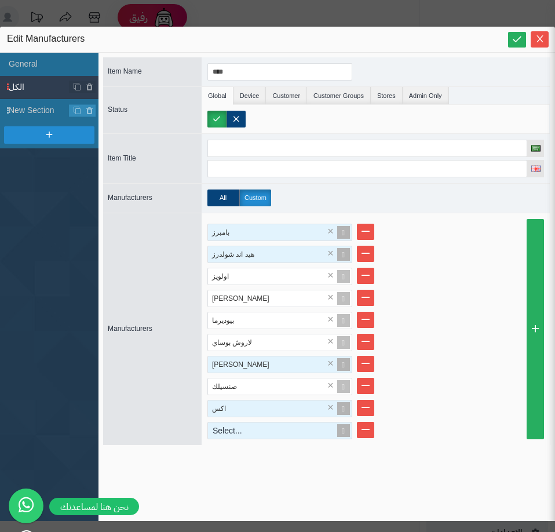
click at [265, 434] on div "Select..." at bounding box center [275, 430] width 134 height 16
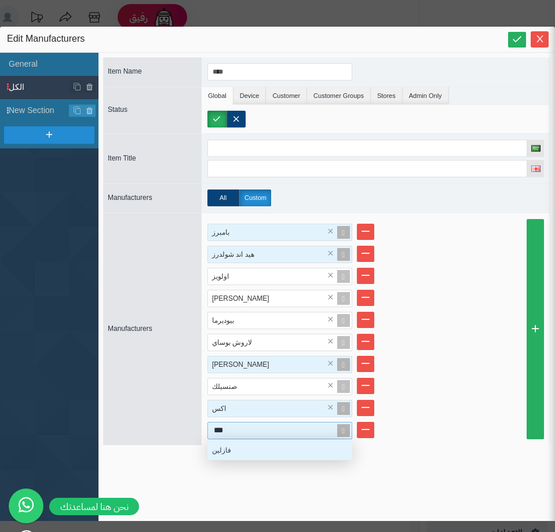
scroll to position [12, 136]
type input "***"
click at [234, 450] on div "فازلين" at bounding box center [279, 450] width 145 height 20
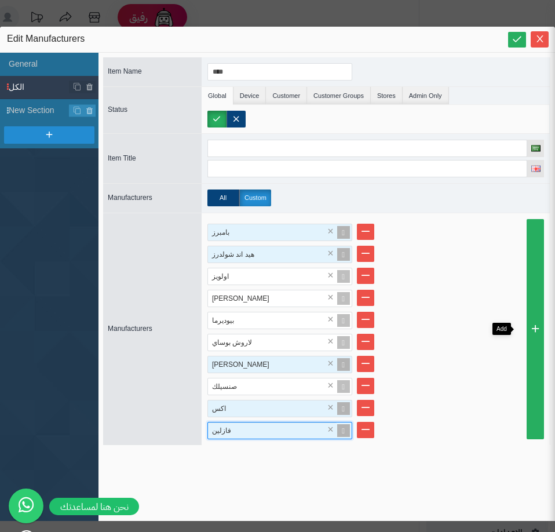
click at [526, 357] on link at bounding box center [534, 329] width 17 height 220
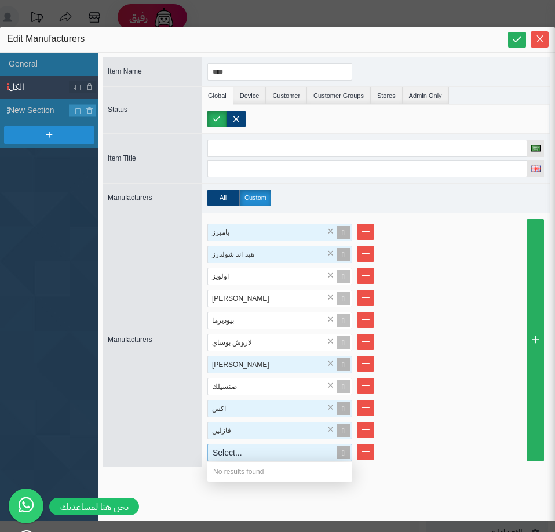
click at [290, 446] on div "Select..." at bounding box center [275, 452] width 134 height 16
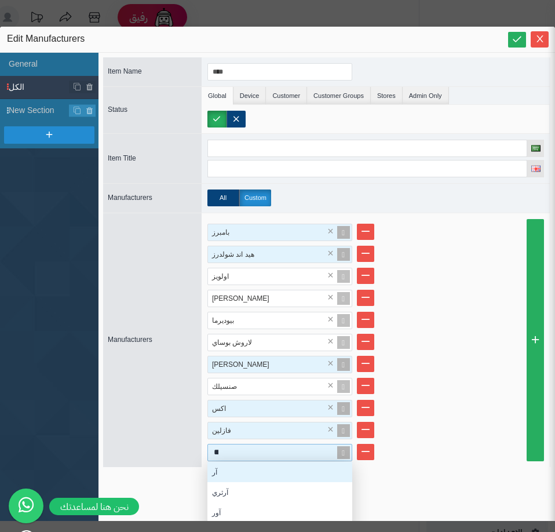
scroll to position [9, 9]
type input "****"
drag, startPoint x: 268, startPoint y: 477, endPoint x: 482, endPoint y: 395, distance: 230.0
click at [268, 477] on div "رونالاك" at bounding box center [279, 472] width 145 height 20
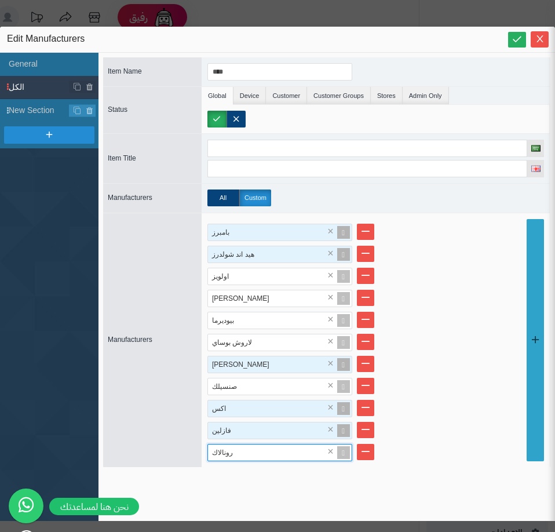
drag, startPoint x: 522, startPoint y: 401, endPoint x: 296, endPoint y: 454, distance: 232.6
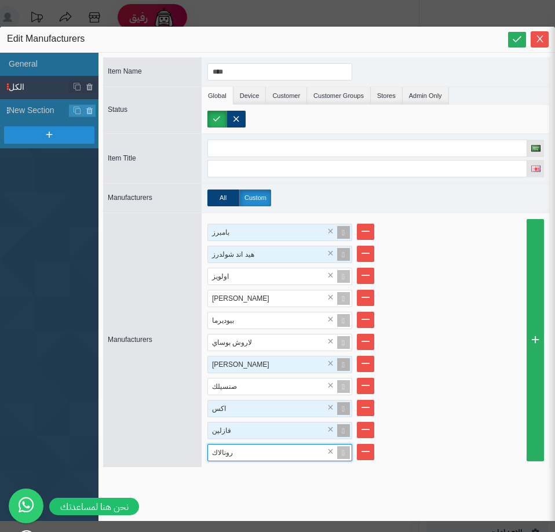
click at [526, 400] on link at bounding box center [534, 340] width 17 height 242
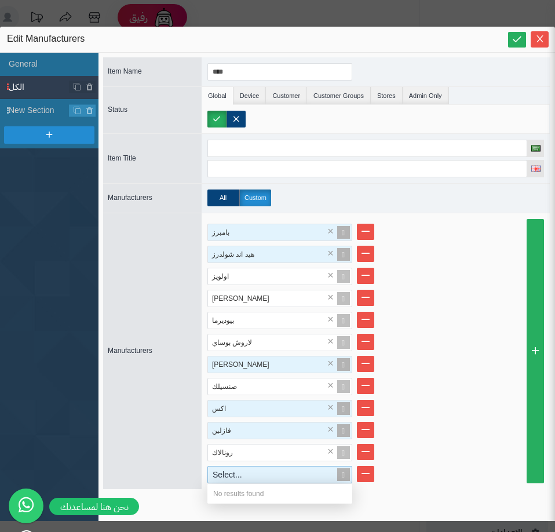
click at [234, 477] on div "Select..." at bounding box center [275, 474] width 134 height 16
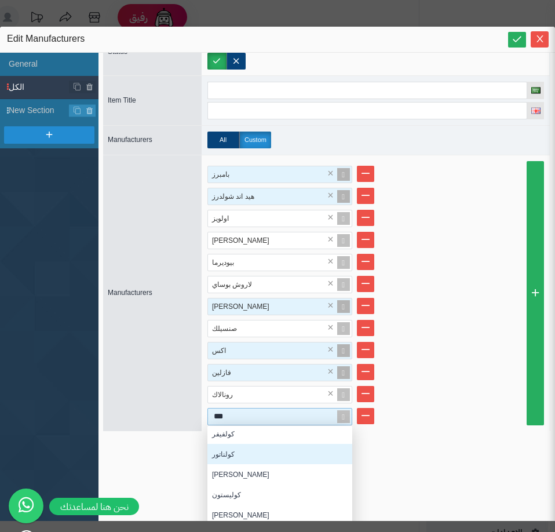
scroll to position [269, 0]
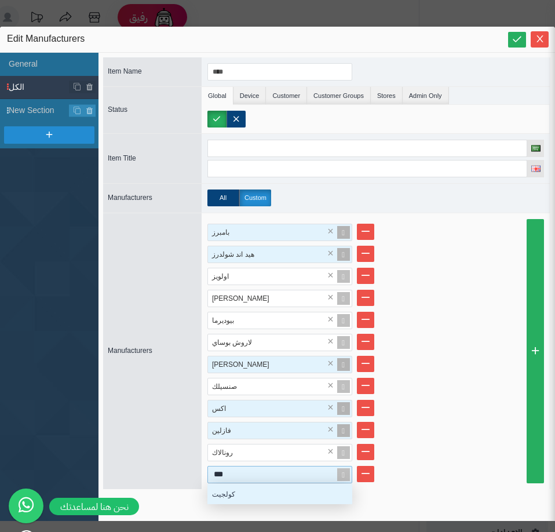
type input "****"
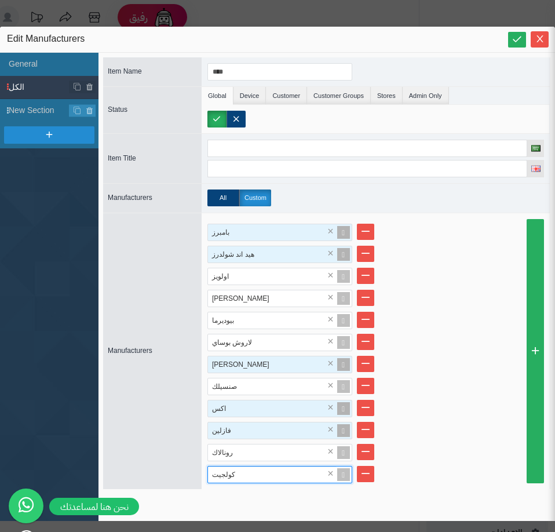
drag, startPoint x: 533, startPoint y: 382, endPoint x: 445, endPoint y: 427, distance: 98.2
click at [531, 382] on link at bounding box center [534, 351] width 17 height 264
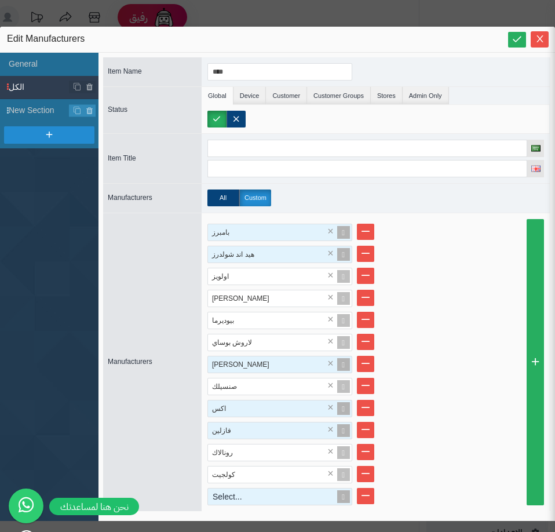
click at [297, 502] on div "Select..." at bounding box center [275, 496] width 134 height 16
type input "****"
click at [227, 515] on div "Forever" at bounding box center [279, 516] width 145 height 20
click at [539, 434] on div "بامبرز × هيد اند شولدرز × اولويز × بيبي جوي × بيوديرما × لاروش بوساي × كير فري …" at bounding box center [376, 362] width 348 height 298
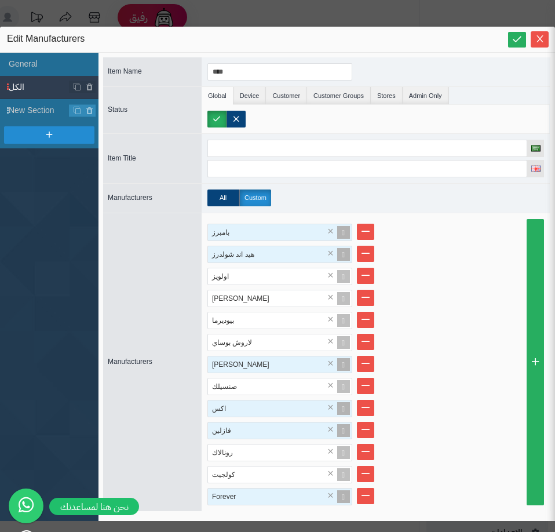
click at [536, 434] on div "بامبرز × هيد اند شولدرز × اولويز × بيبي جوي × بيوديرما × لاروش بوساي × كير فري …" at bounding box center [376, 362] width 348 height 298
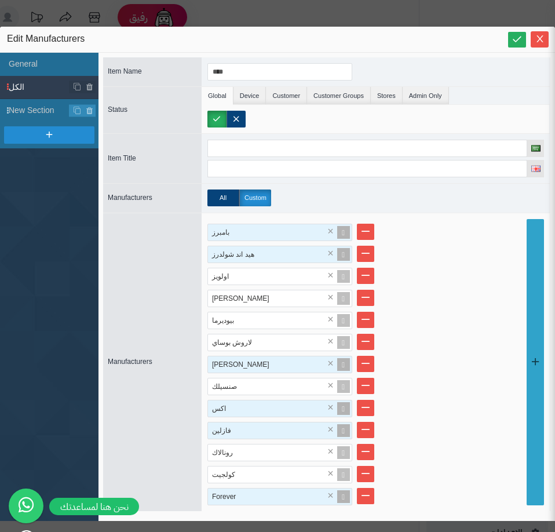
click at [531, 414] on link at bounding box center [534, 362] width 17 height 286
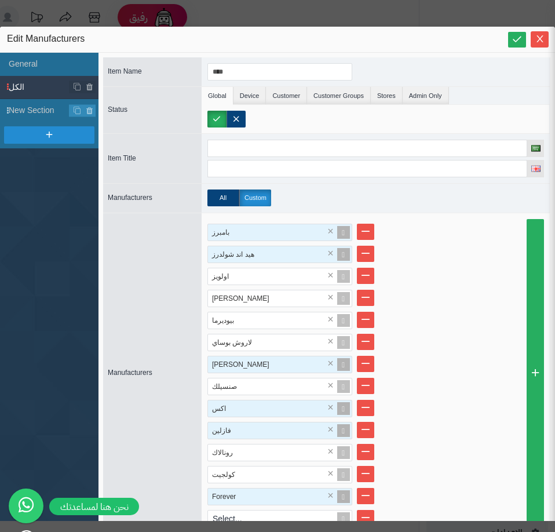
scroll to position [17, 0]
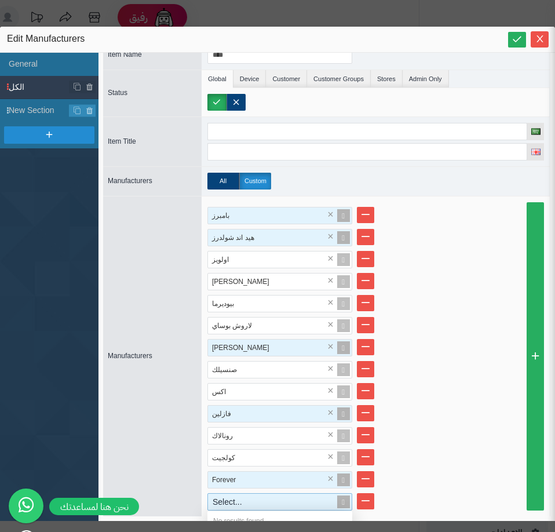
drag, startPoint x: 312, startPoint y: 503, endPoint x: 309, endPoint y: 509, distance: 6.5
click at [311, 503] on div "Select..." at bounding box center [275, 501] width 134 height 16
type input "*"
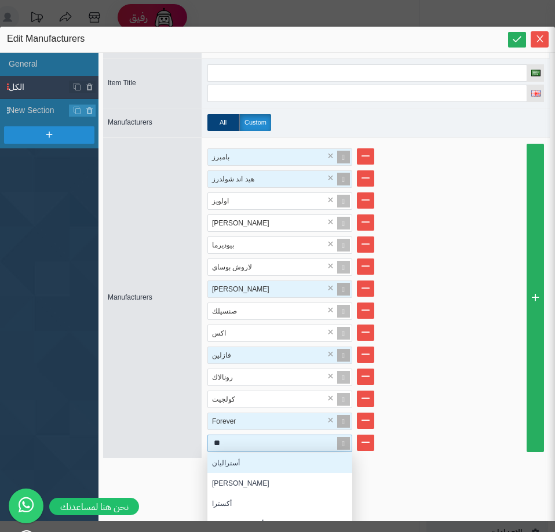
scroll to position [123, 0]
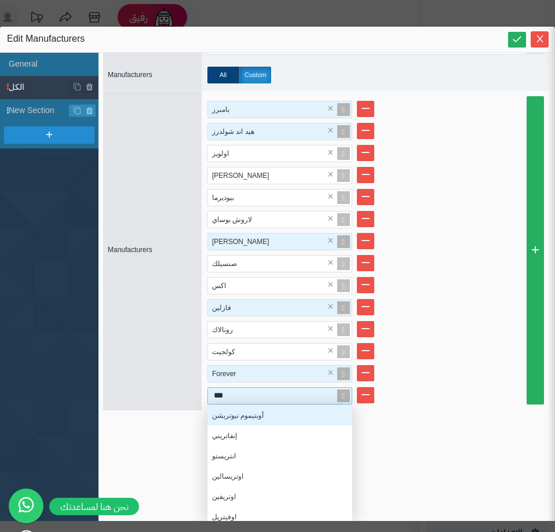
type input "****"
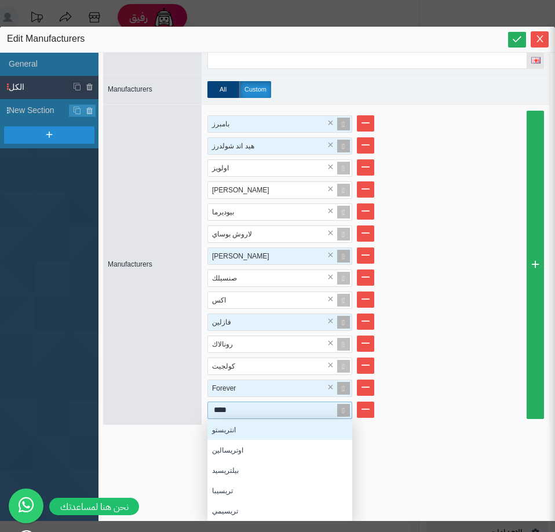
scroll to position [108, 0]
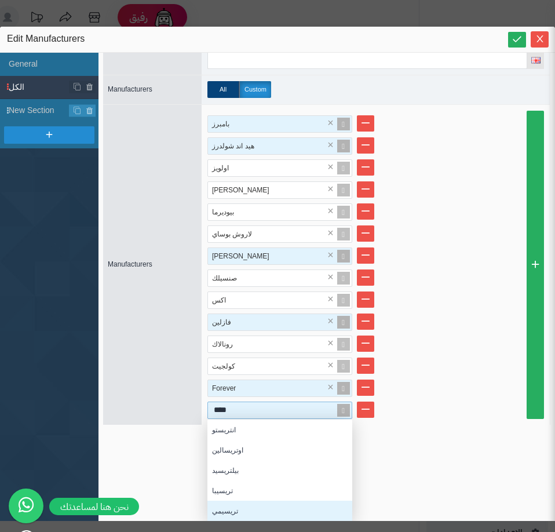
click at [290, 504] on div "تريسيمي" at bounding box center [279, 510] width 145 height 20
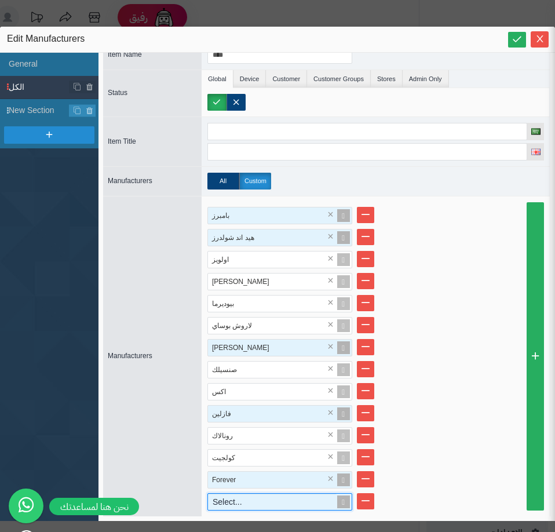
scroll to position [17, 0]
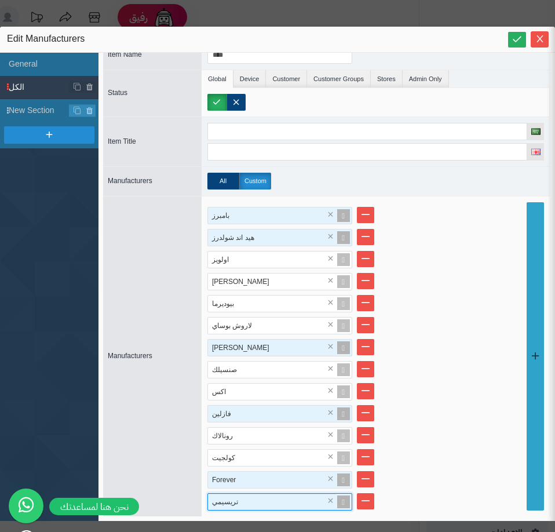
click at [526, 425] on link at bounding box center [534, 356] width 17 height 308
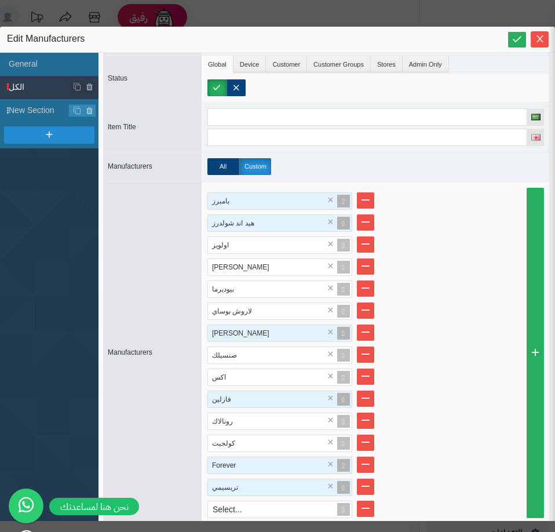
scroll to position [39, 0]
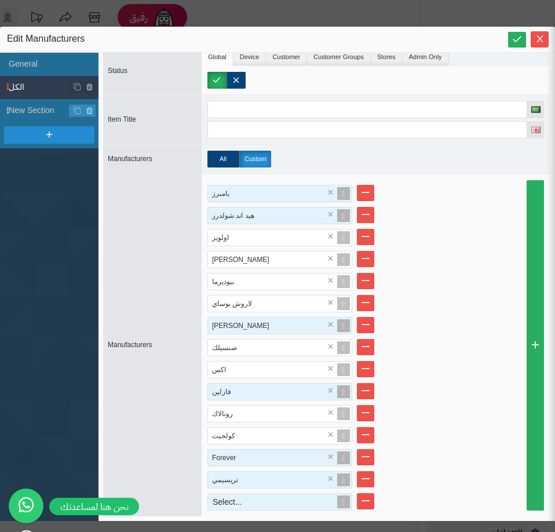
click at [238, 499] on div "Select..." at bounding box center [275, 501] width 134 height 16
type input "***"
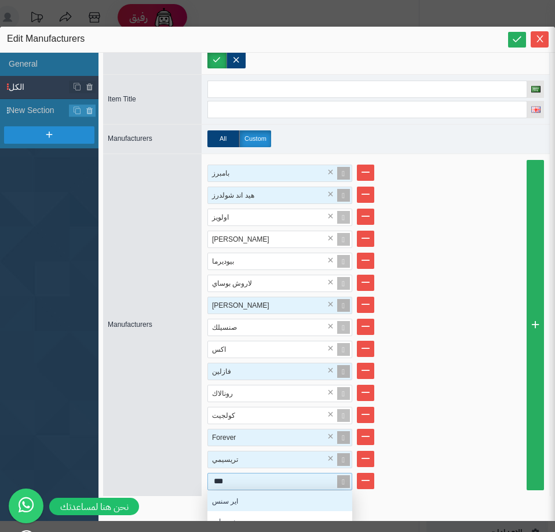
scroll to position [69, 0]
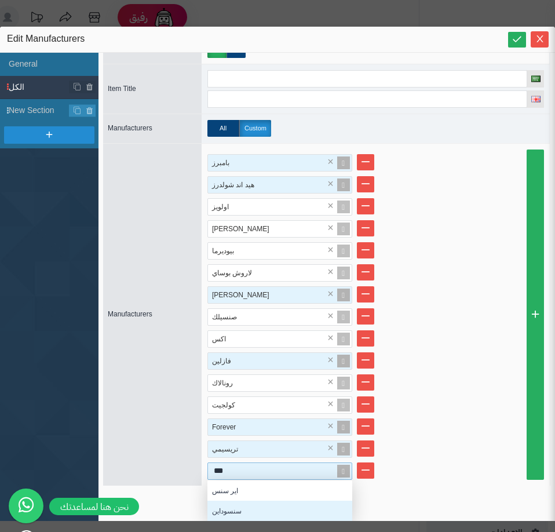
click at [250, 511] on div "سنسوداين" at bounding box center [279, 510] width 145 height 20
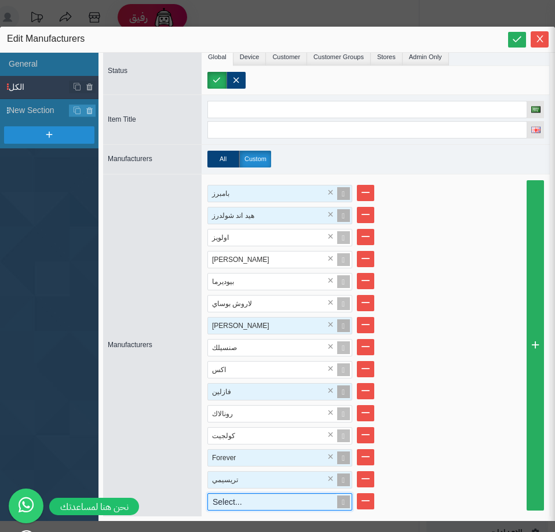
scroll to position [39, 0]
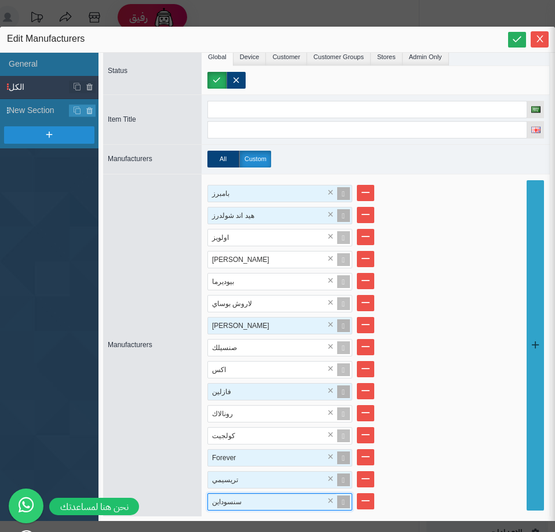
click at [533, 425] on link at bounding box center [534, 345] width 17 height 330
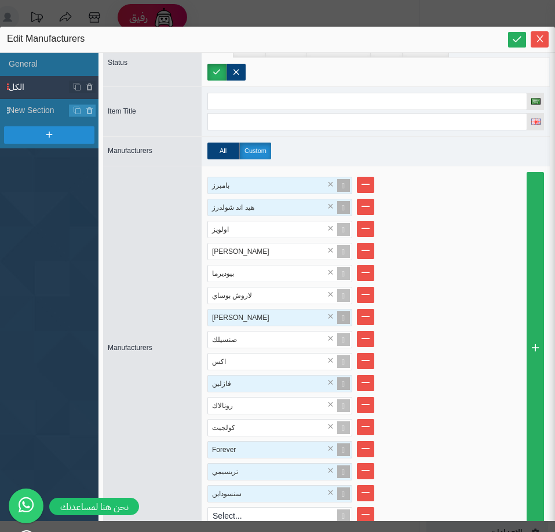
scroll to position [61, 0]
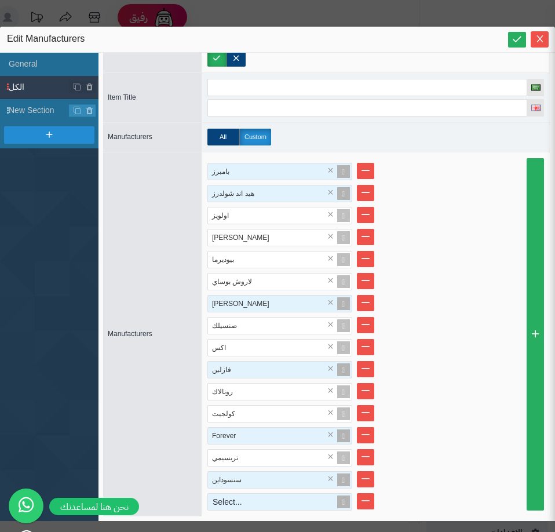
click at [291, 509] on div "Select..." at bounding box center [275, 501] width 134 height 16
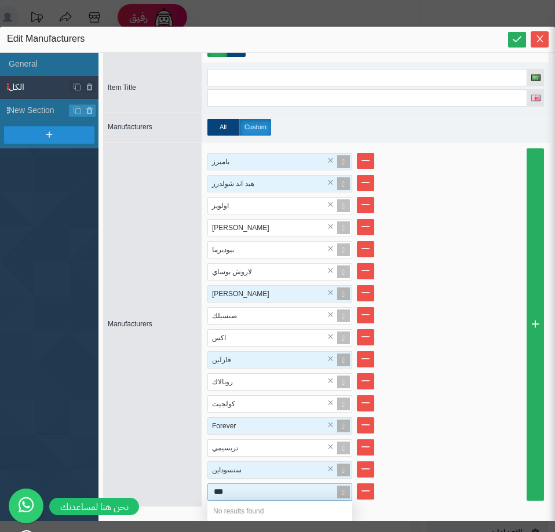
type input "****"
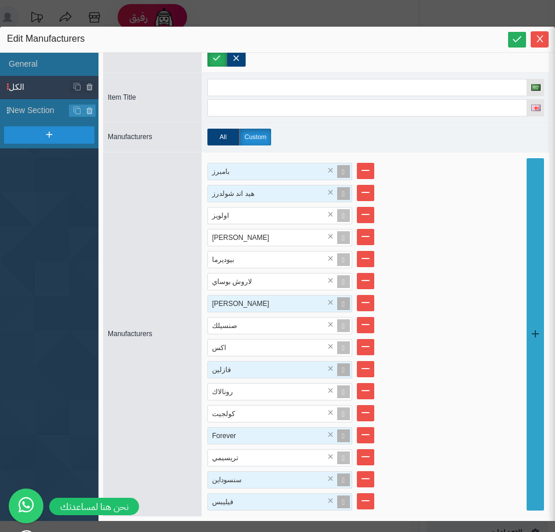
click at [526, 463] on link at bounding box center [534, 334] width 17 height 352
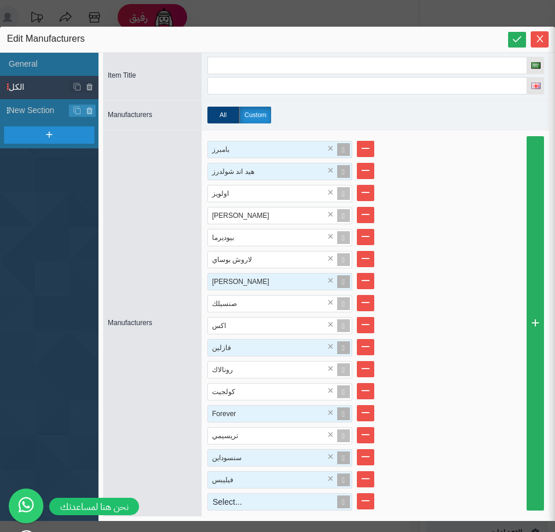
click at [250, 506] on div "Select..." at bounding box center [275, 501] width 134 height 16
type input "***"
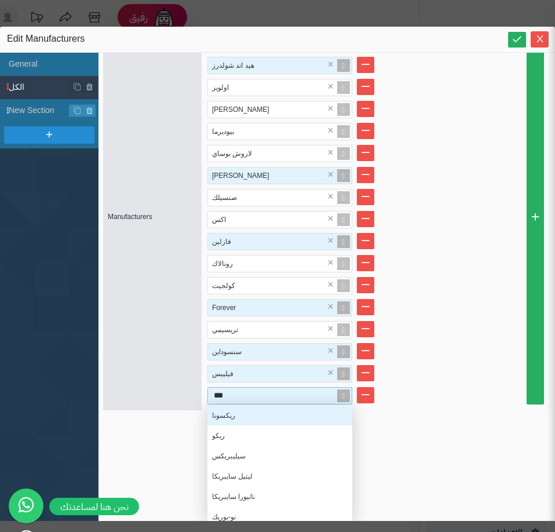
click at [250, 413] on div "ريكسونا" at bounding box center [279, 415] width 145 height 20
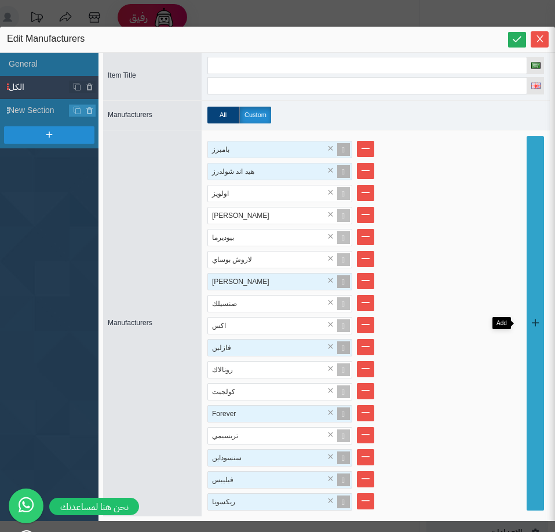
drag, startPoint x: 529, startPoint y: 480, endPoint x: 291, endPoint y: 442, distance: 240.9
click at [528, 480] on link at bounding box center [534, 323] width 17 height 374
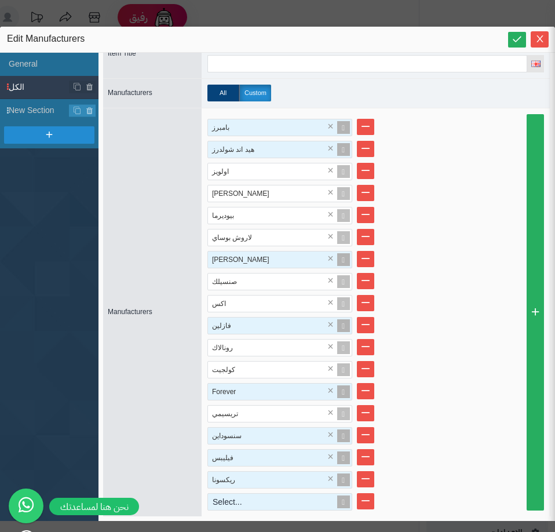
click at [228, 501] on div "Select..." at bounding box center [275, 501] width 134 height 16
type input "***"
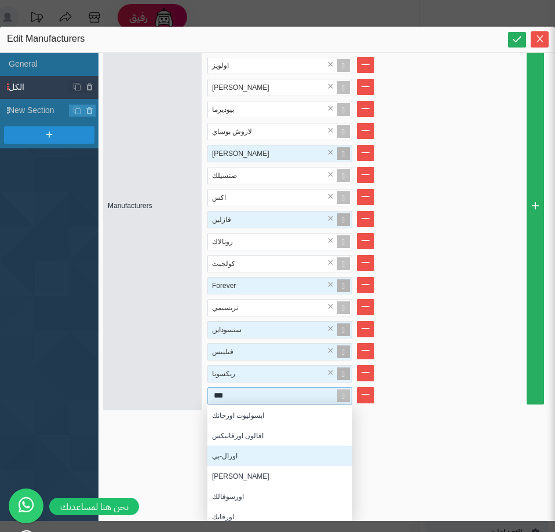
click at [251, 459] on div "اورال-بي" at bounding box center [279, 455] width 145 height 20
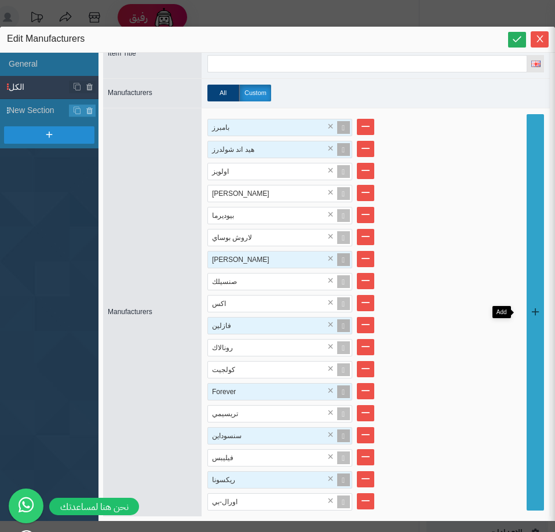
click at [526, 456] on link at bounding box center [534, 312] width 17 height 396
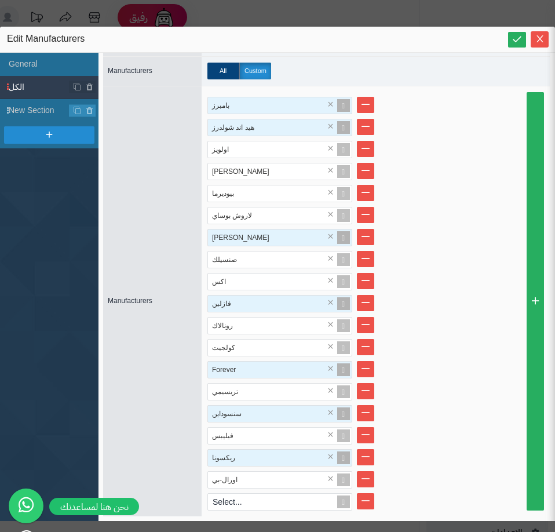
click at [255, 512] on div "بامبرز × هيد اند شولدرز × اولويز × بيبي جوي × بيوديرما × لاروش بوساي × كير فري …" at bounding box center [376, 301] width 348 height 430
click at [258, 506] on div "Select..." at bounding box center [275, 501] width 134 height 16
type input "****"
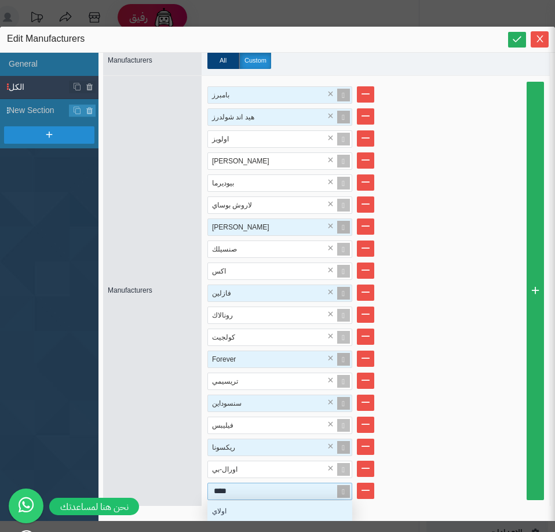
click at [244, 517] on div "اولاي" at bounding box center [279, 510] width 145 height 20
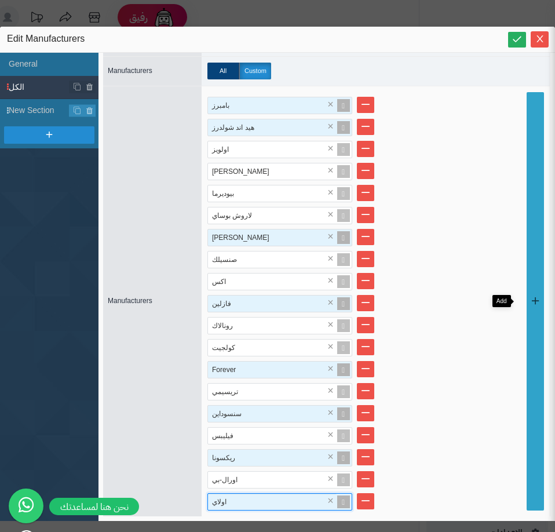
click at [533, 465] on link at bounding box center [534, 301] width 17 height 418
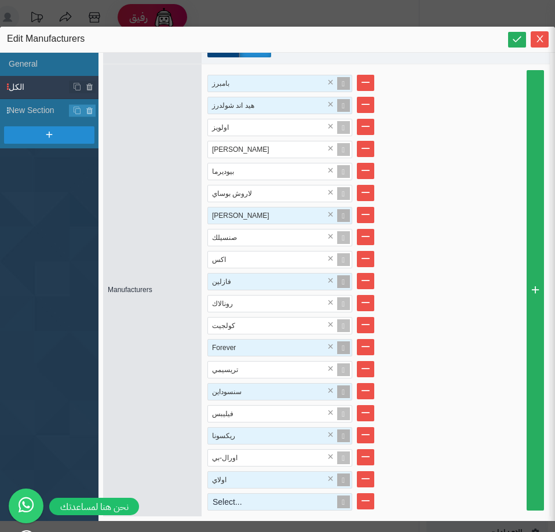
click at [230, 502] on div "Select..." at bounding box center [275, 501] width 134 height 16
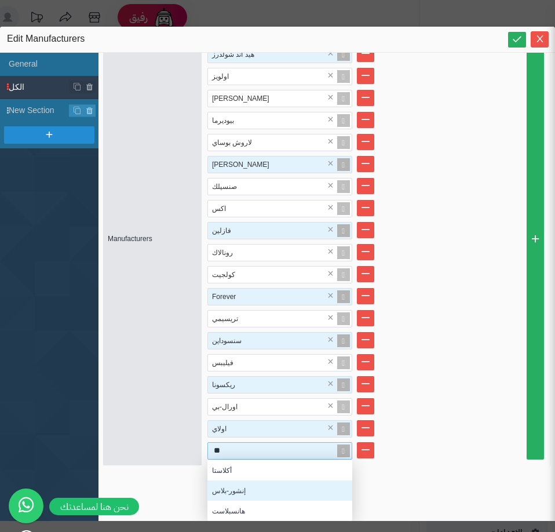
type input "*"
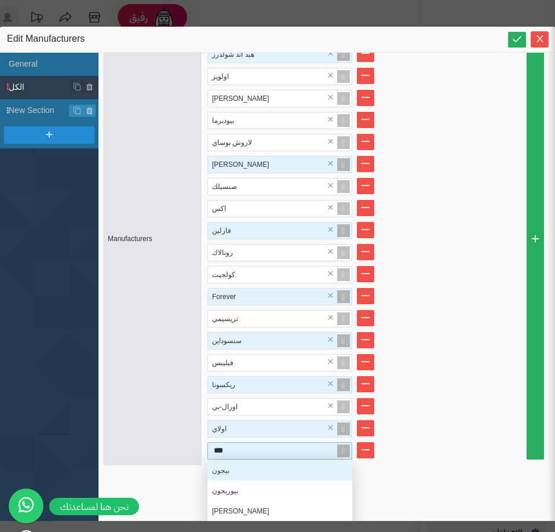
type input "****"
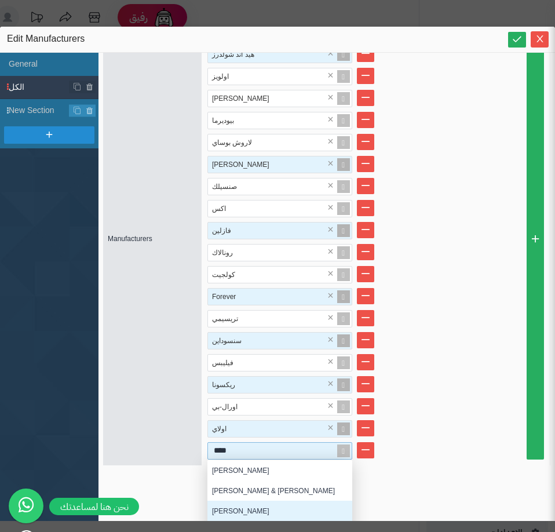
click at [233, 515] on div "جونسون بيبي" at bounding box center [279, 510] width 145 height 20
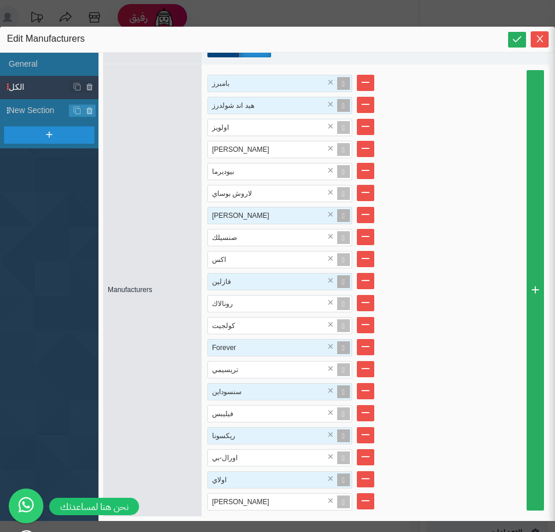
drag, startPoint x: 526, startPoint y: 486, endPoint x: 464, endPoint y: 491, distance: 62.7
click at [526, 486] on link at bounding box center [534, 290] width 17 height 440
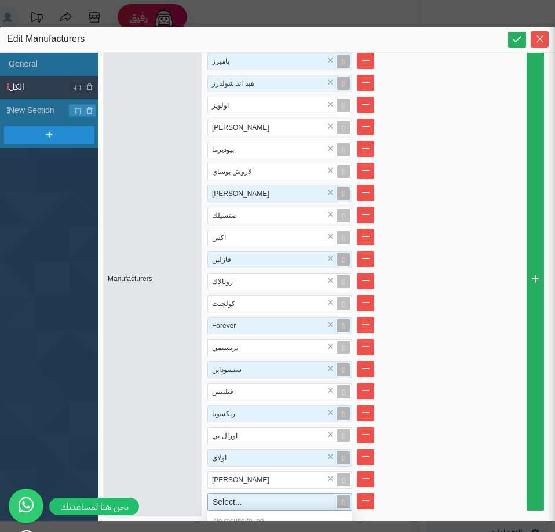
click at [264, 509] on div "Select..." at bounding box center [275, 501] width 134 height 16
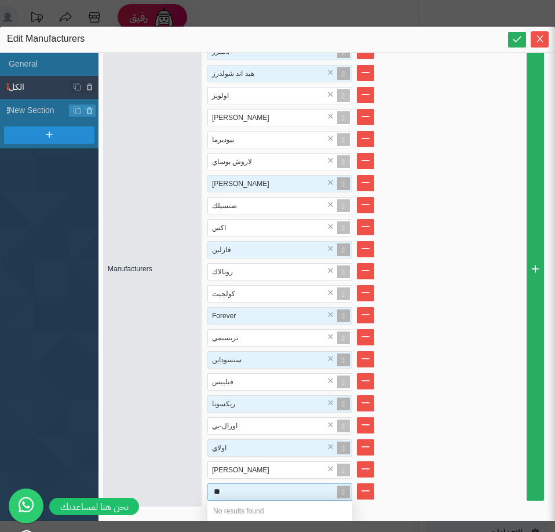
type input "*"
type input "****"
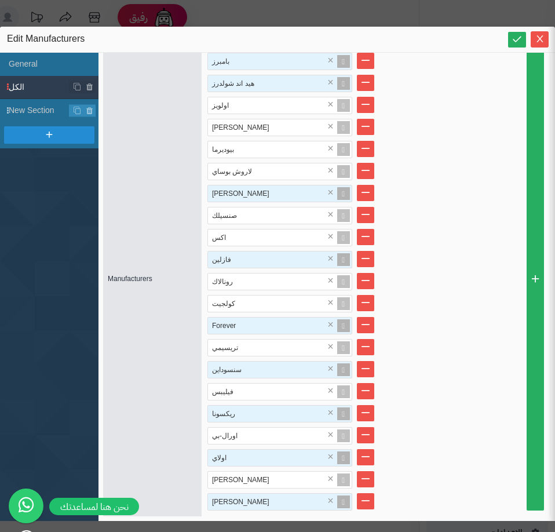
click at [517, 389] on li "فيليبس ×" at bounding box center [375, 391] width 336 height 17
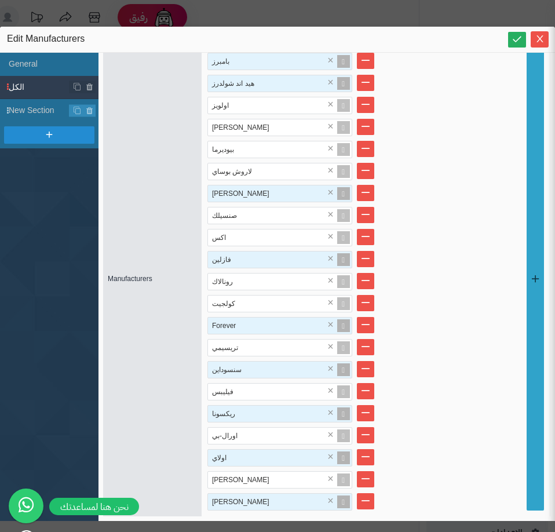
click at [526, 472] on link at bounding box center [534, 279] width 17 height 462
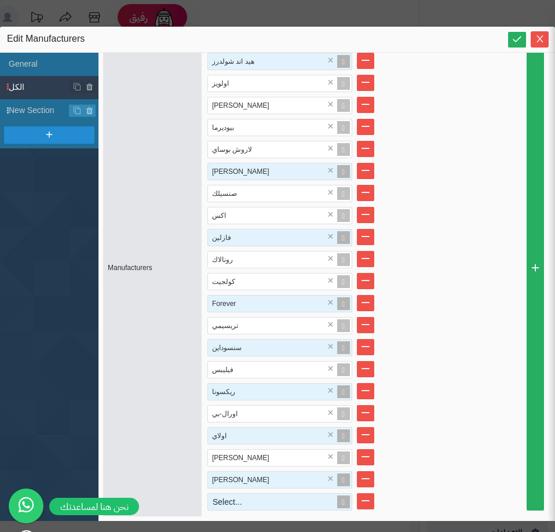
click at [229, 503] on div "Select..." at bounding box center [275, 501] width 134 height 16
type input "***"
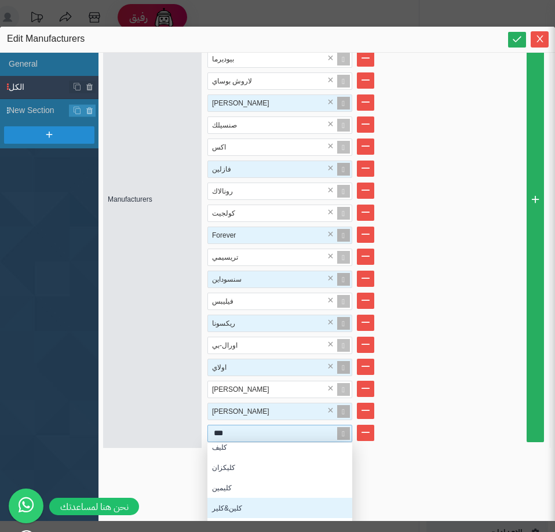
click at [217, 507] on div "كلين&كلير" at bounding box center [279, 507] width 145 height 20
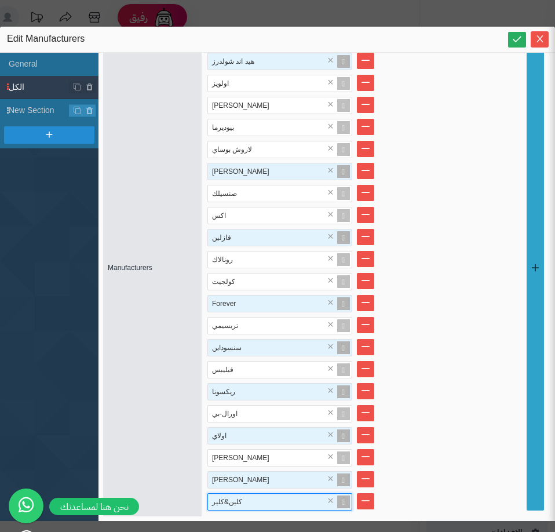
click at [526, 453] on link at bounding box center [534, 268] width 17 height 484
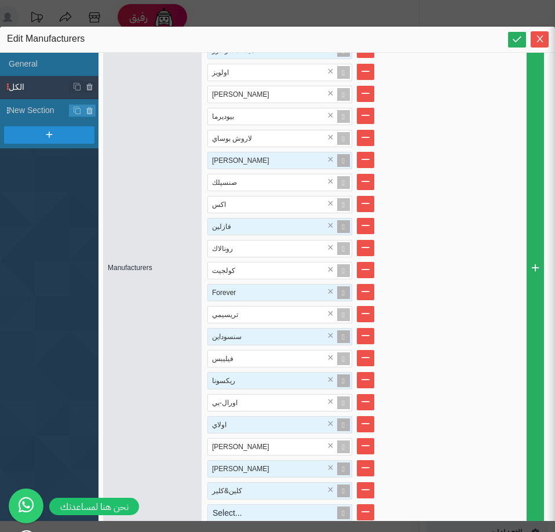
click at [283, 515] on div "Select..." at bounding box center [275, 512] width 134 height 16
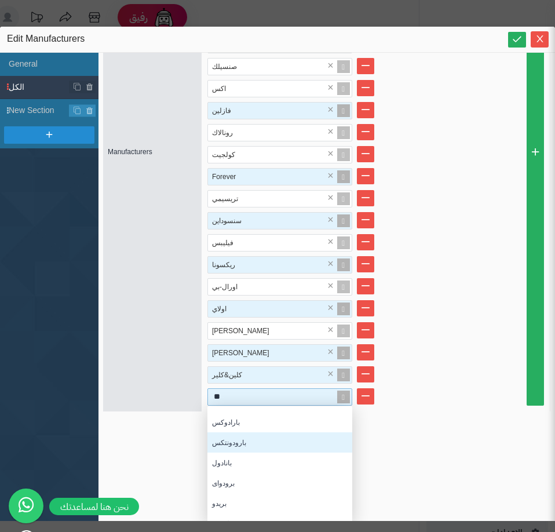
type input "***"
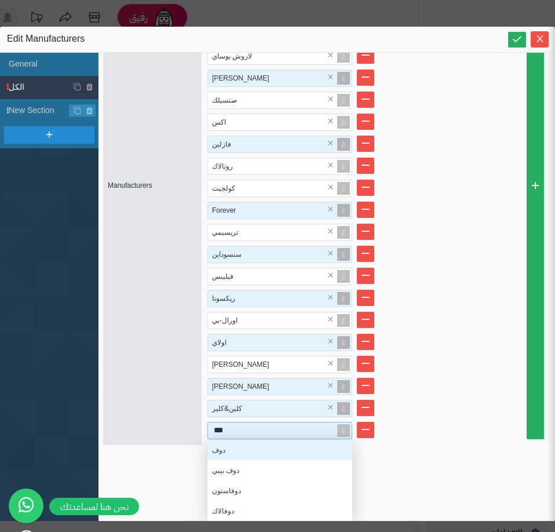
click at [237, 448] on div "دوف" at bounding box center [279, 450] width 145 height 20
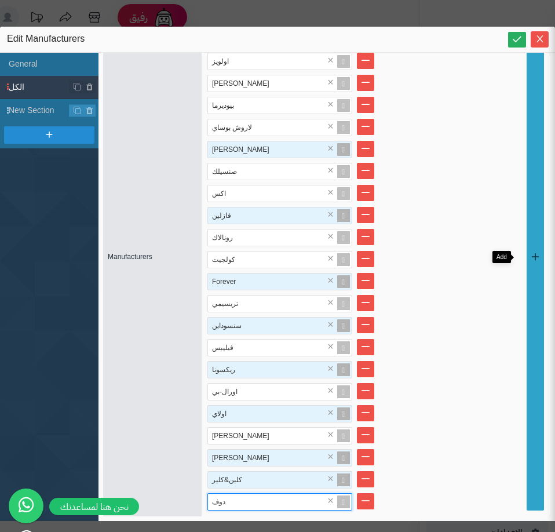
click at [528, 431] on link at bounding box center [534, 257] width 17 height 506
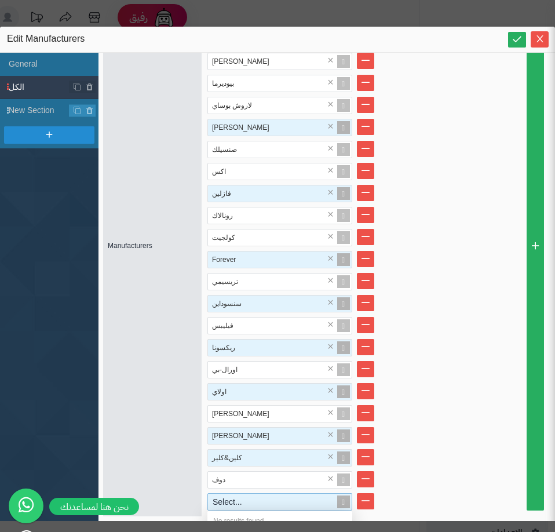
click at [253, 507] on div "Select..." at bounding box center [275, 501] width 134 height 16
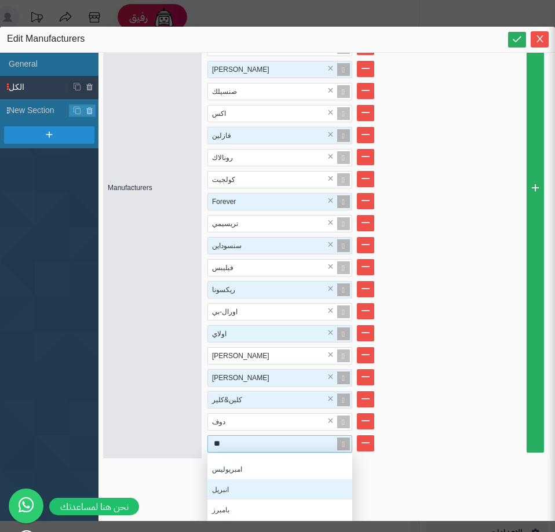
type input "***"
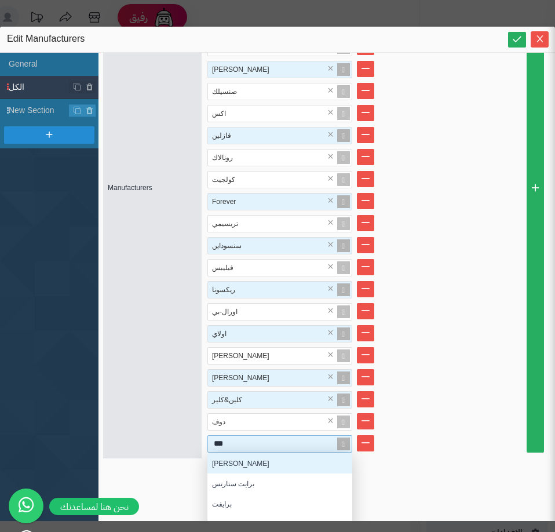
click at [232, 468] on div "براون" at bounding box center [279, 463] width 145 height 20
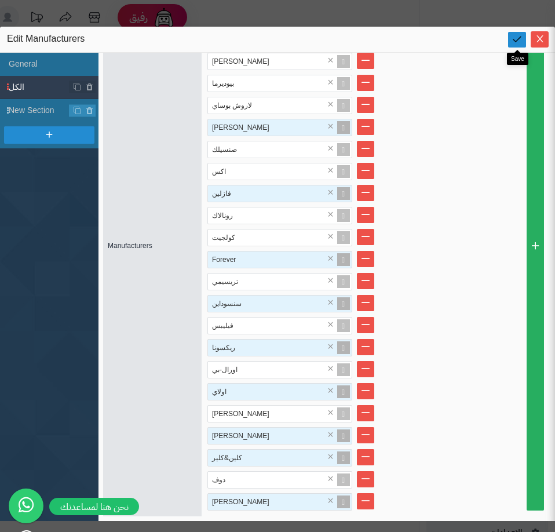
click at [515, 41] on icon at bounding box center [516, 39] width 11 height 11
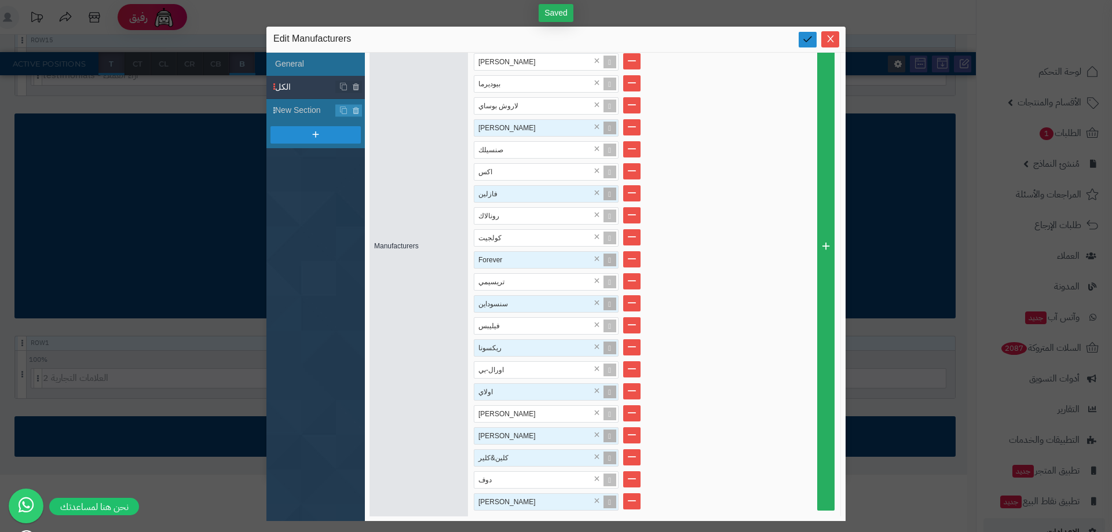
click at [806, 35] on icon at bounding box center [807, 39] width 11 height 11
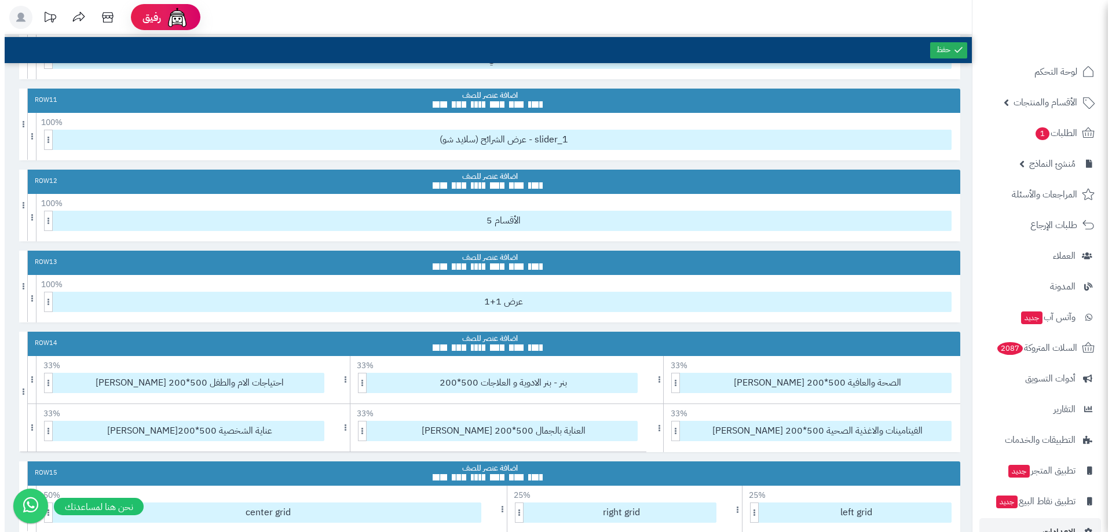
scroll to position [927, 0]
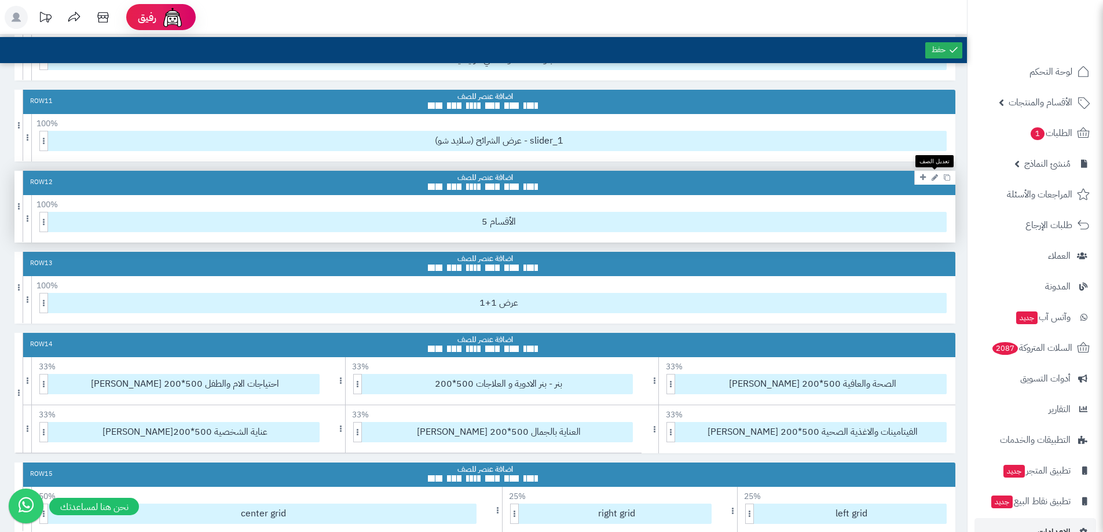
click at [941, 182] on div at bounding box center [934, 178] width 41 height 14
click at [933, 180] on icon at bounding box center [935, 178] width 6 height 8
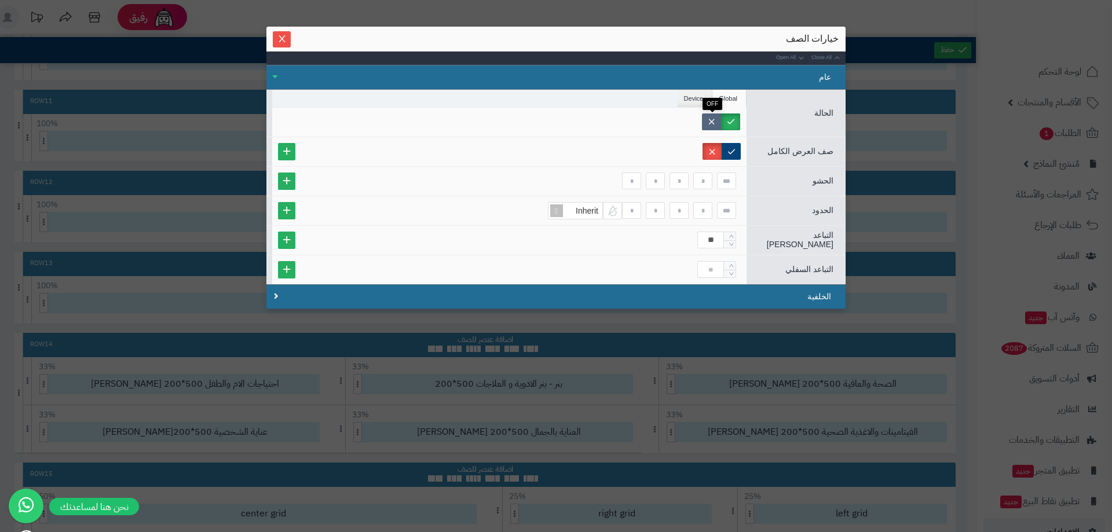
click at [712, 117] on label at bounding box center [711, 122] width 19 height 17
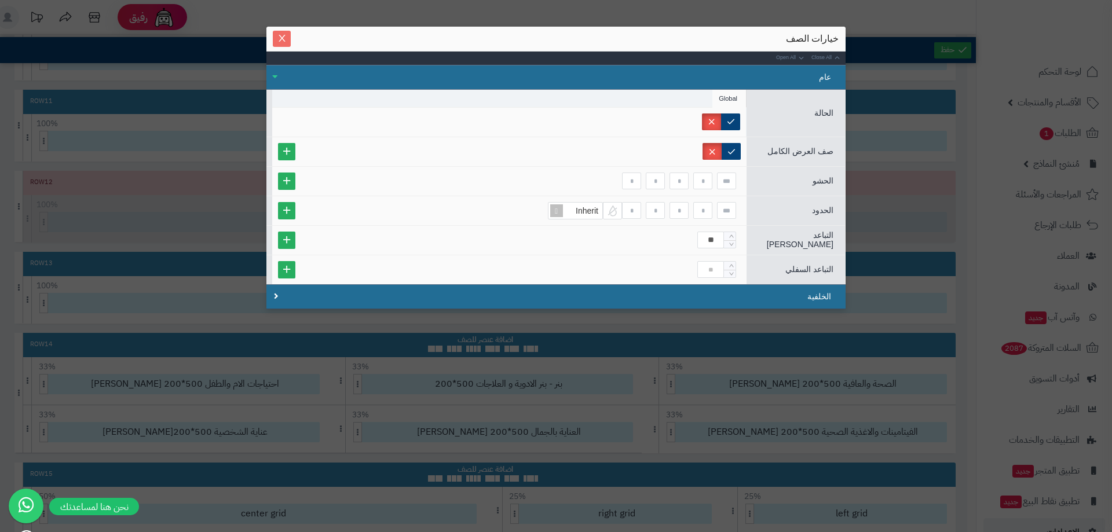
click at [283, 38] on icon "Close" at bounding box center [281, 38] width 9 height 9
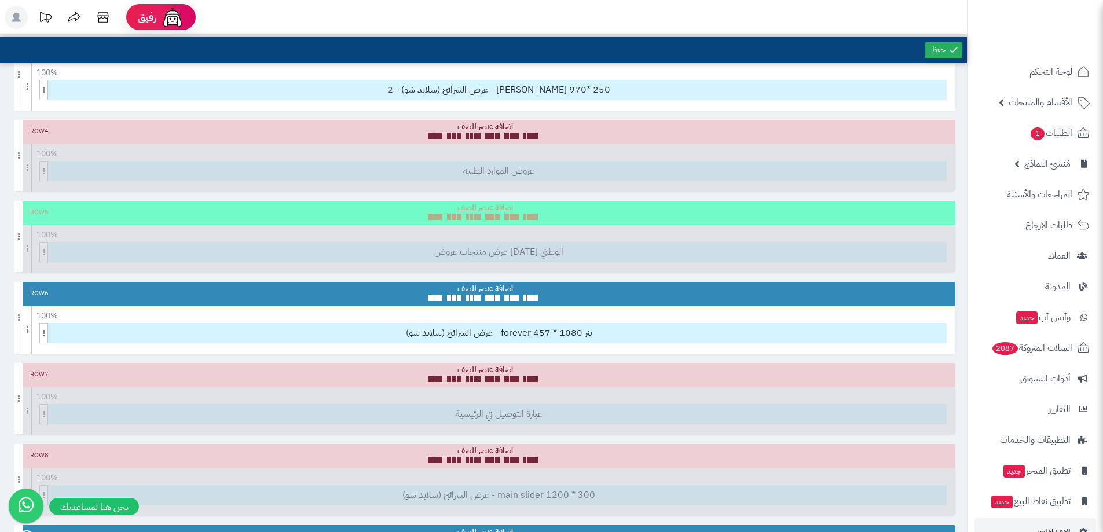
scroll to position [116, 0]
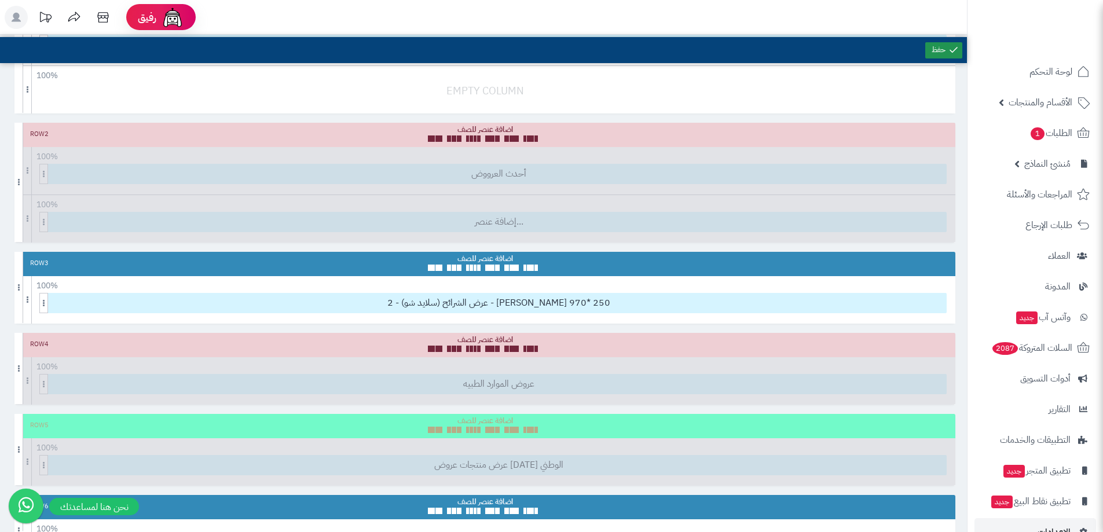
click at [934, 47] on link at bounding box center [943, 50] width 37 height 16
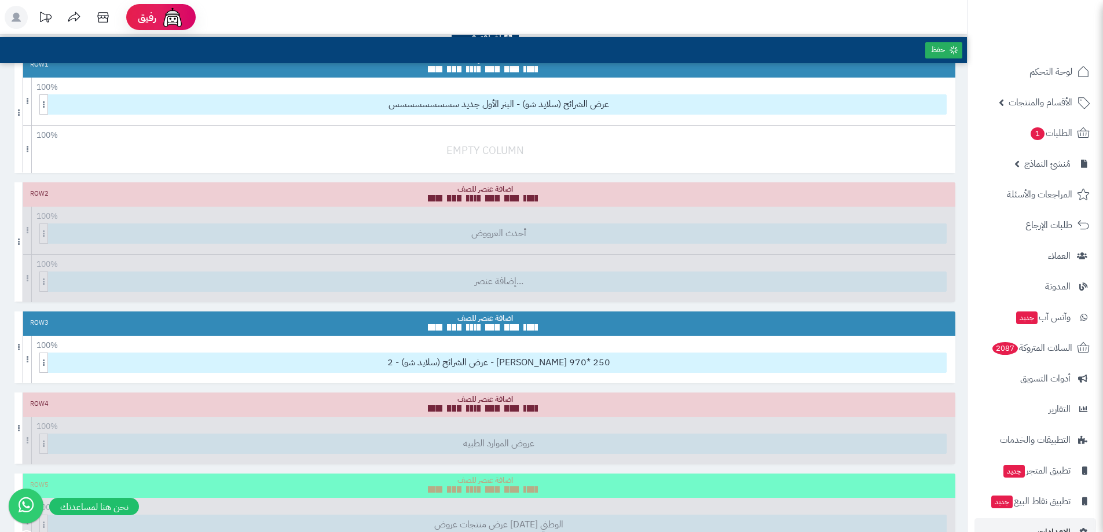
scroll to position [0, 0]
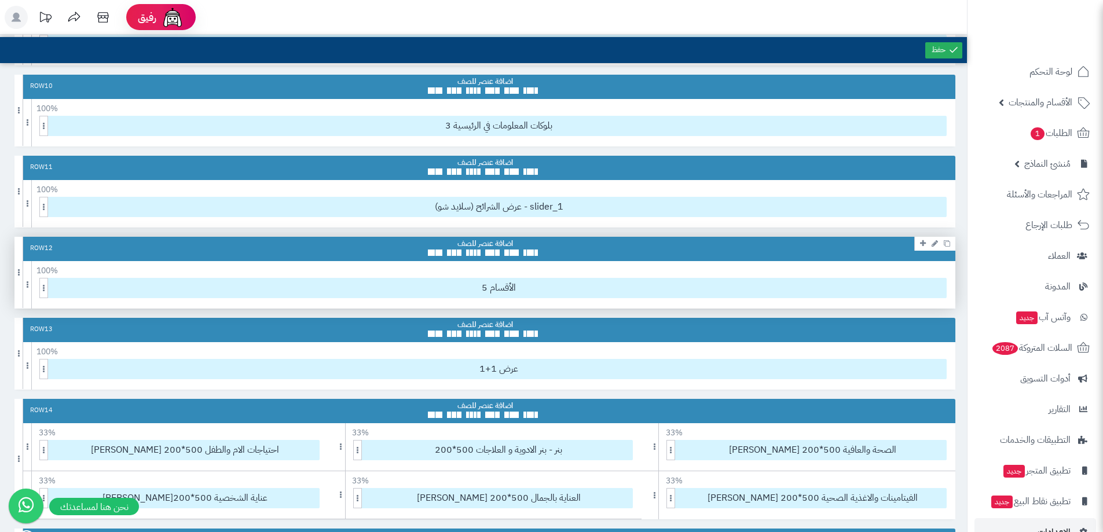
scroll to position [869, 0]
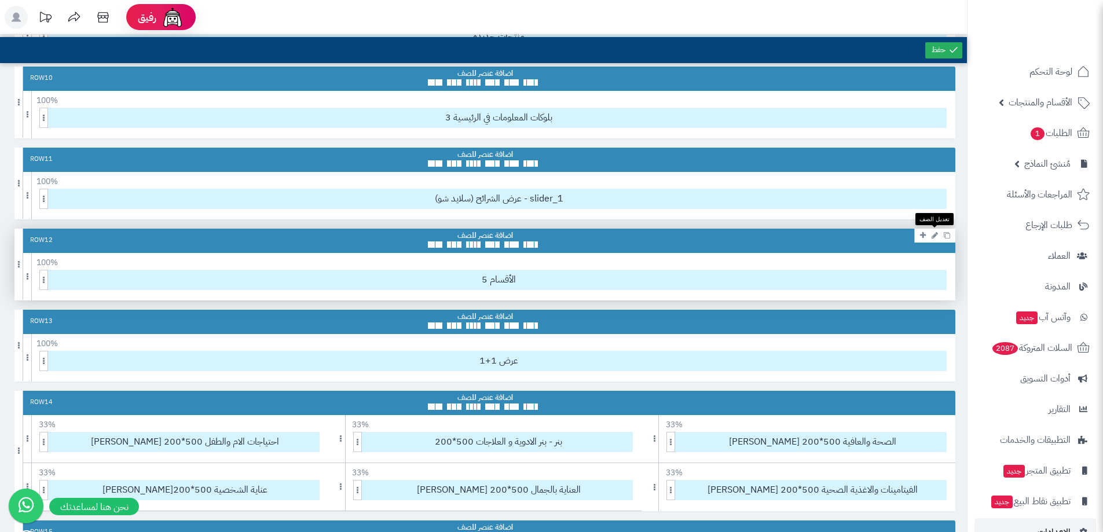
click at [935, 237] on icon at bounding box center [935, 236] width 6 height 8
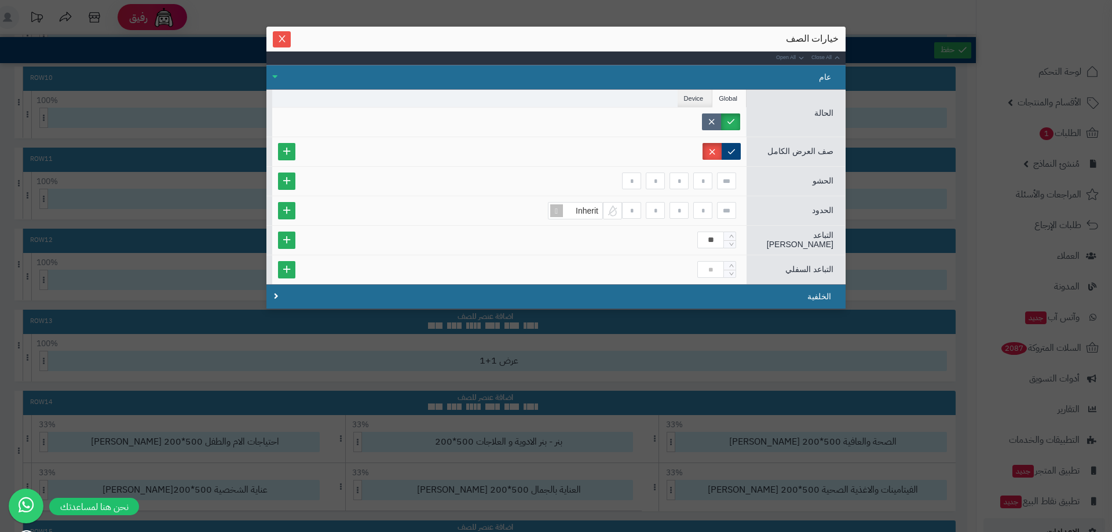
click at [713, 126] on label at bounding box center [711, 122] width 19 height 17
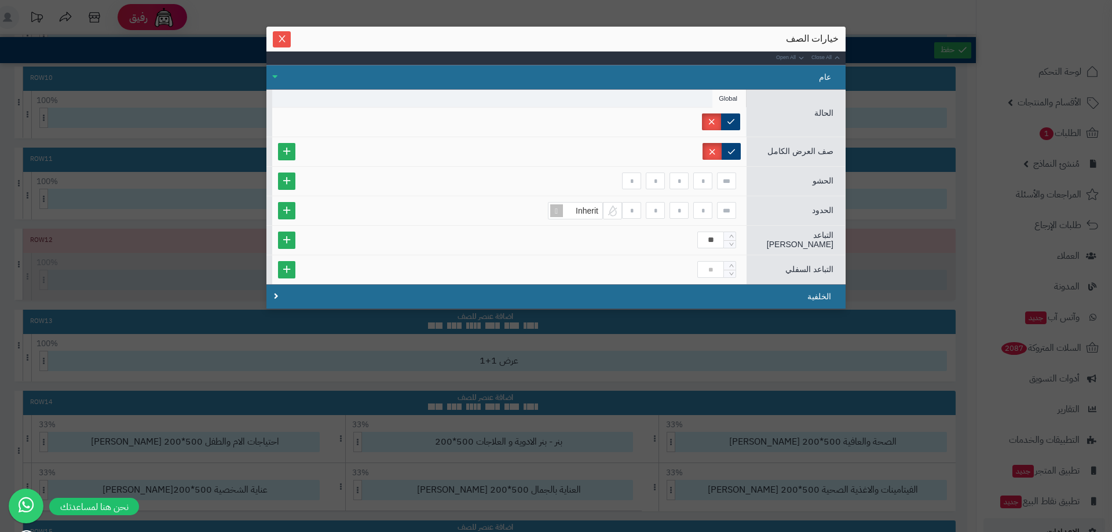
click at [297, 36] on div "خيارات الصف" at bounding box center [555, 38] width 565 height 13
click at [281, 41] on icon "Close" at bounding box center [281, 38] width 9 height 9
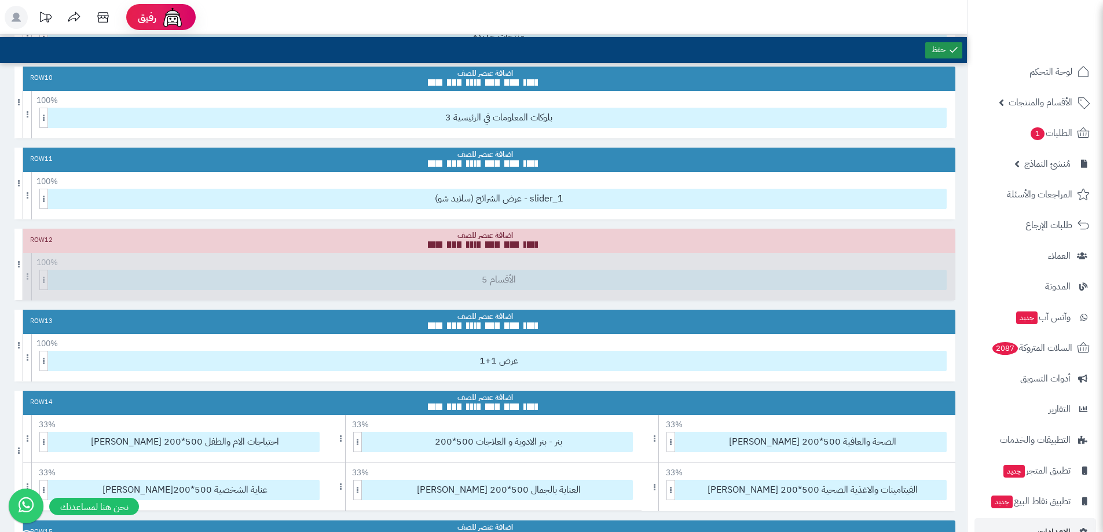
click at [928, 52] on link at bounding box center [943, 50] width 37 height 16
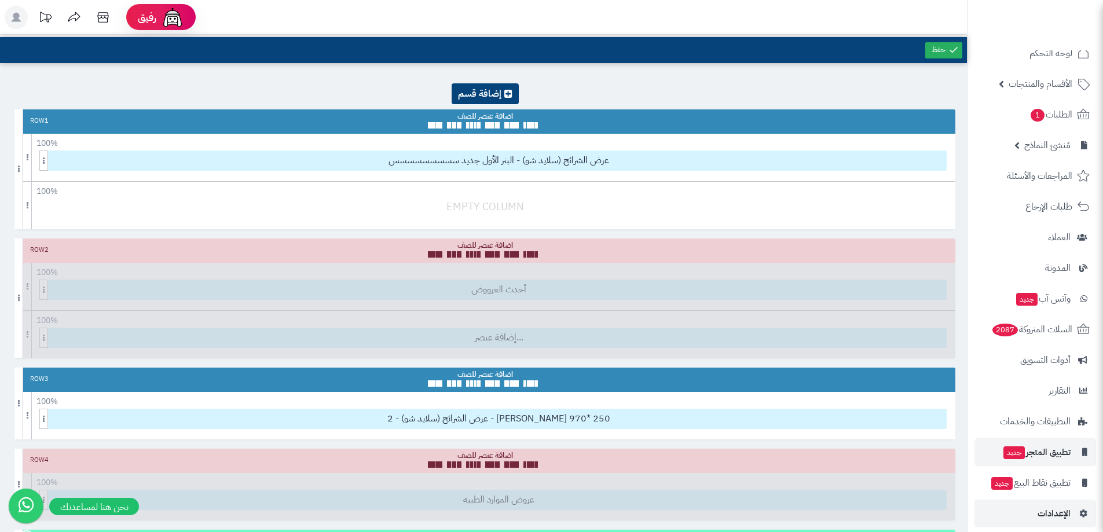
scroll to position [28, 0]
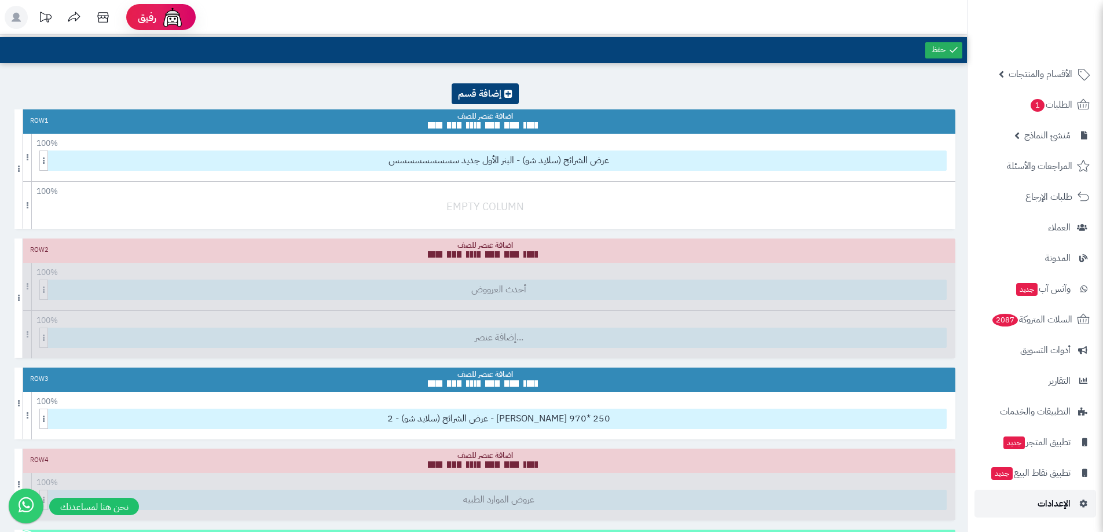
click at [1048, 513] on link "الإعدادات" at bounding box center [1036, 504] width 122 height 28
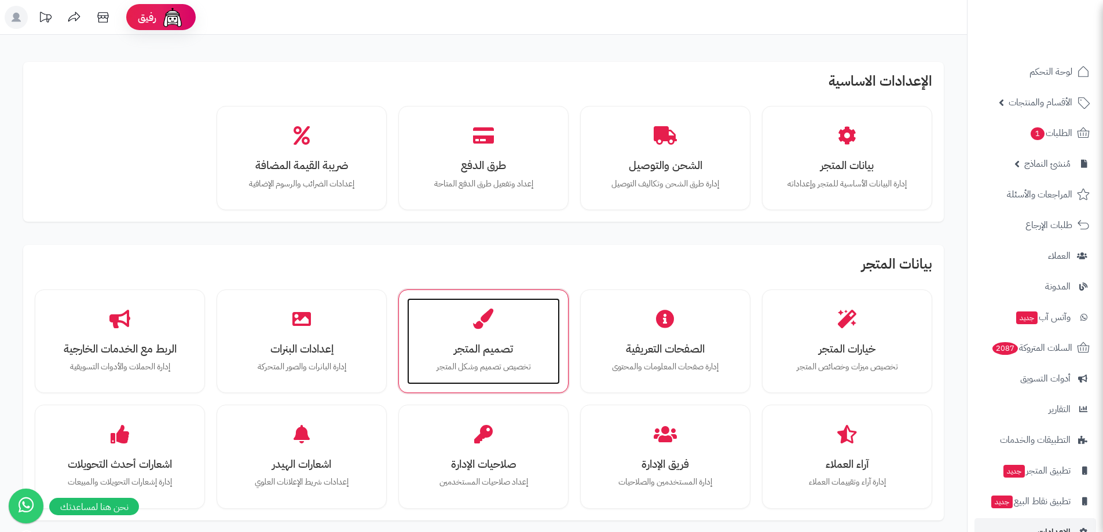
click at [451, 358] on div "تصميم المتجر تخصيص تصميم وشكل المتجر" at bounding box center [483, 341] width 153 height 87
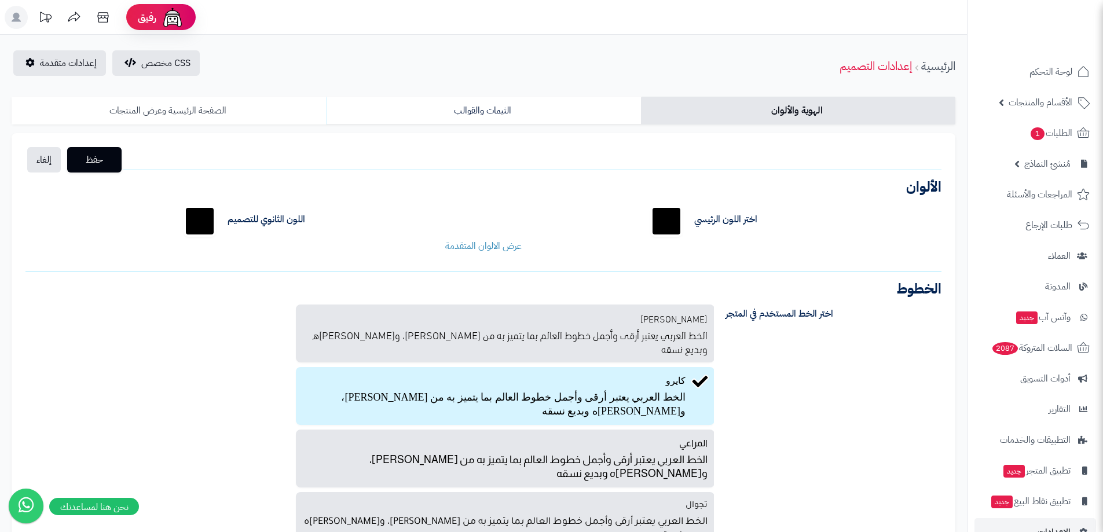
click at [205, 114] on link "الصفحة الرئيسية وعرض المنتجات" at bounding box center [169, 111] width 314 height 28
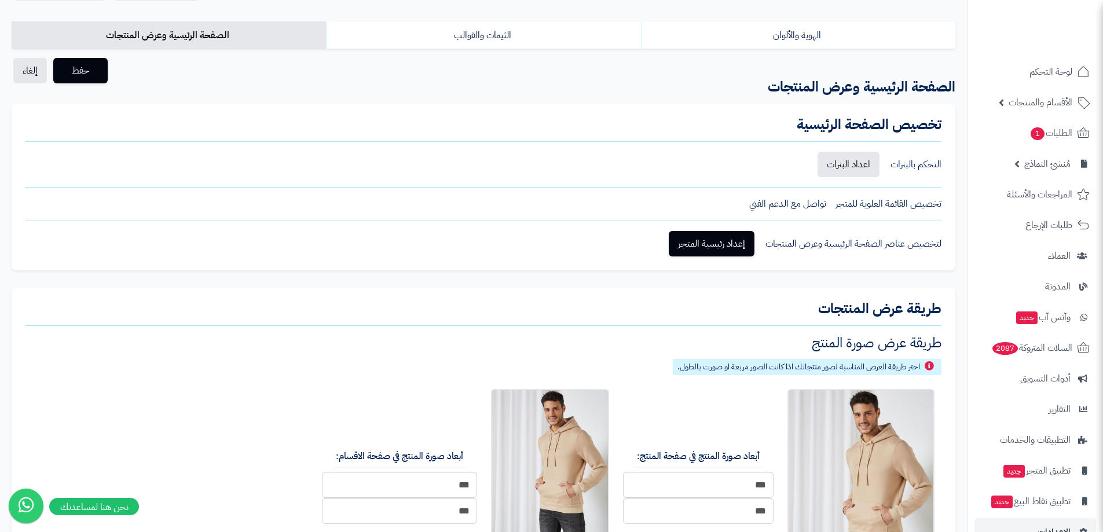
scroll to position [70, 0]
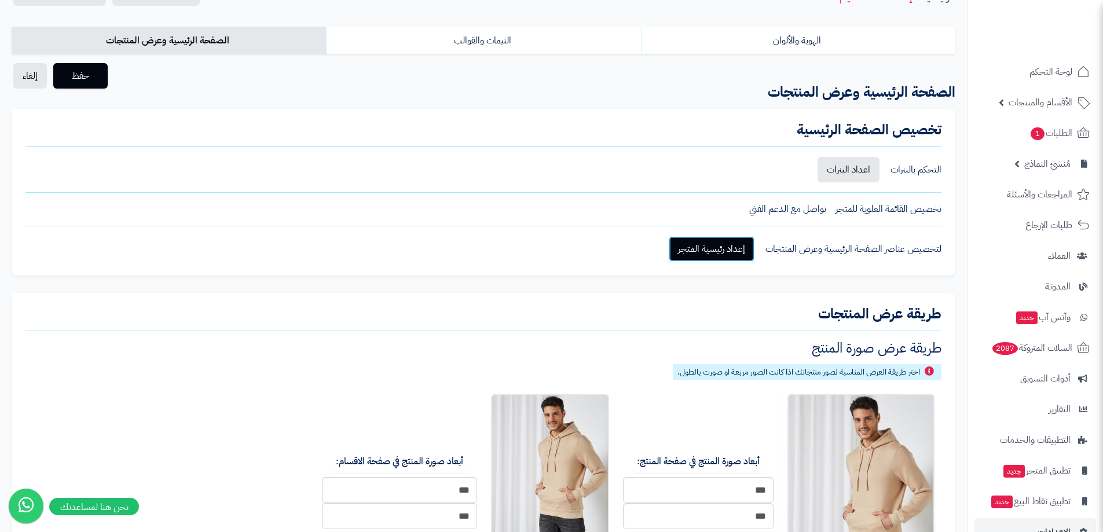
click at [724, 247] on link "إعداد رئيسية المتجر" at bounding box center [712, 248] width 86 height 25
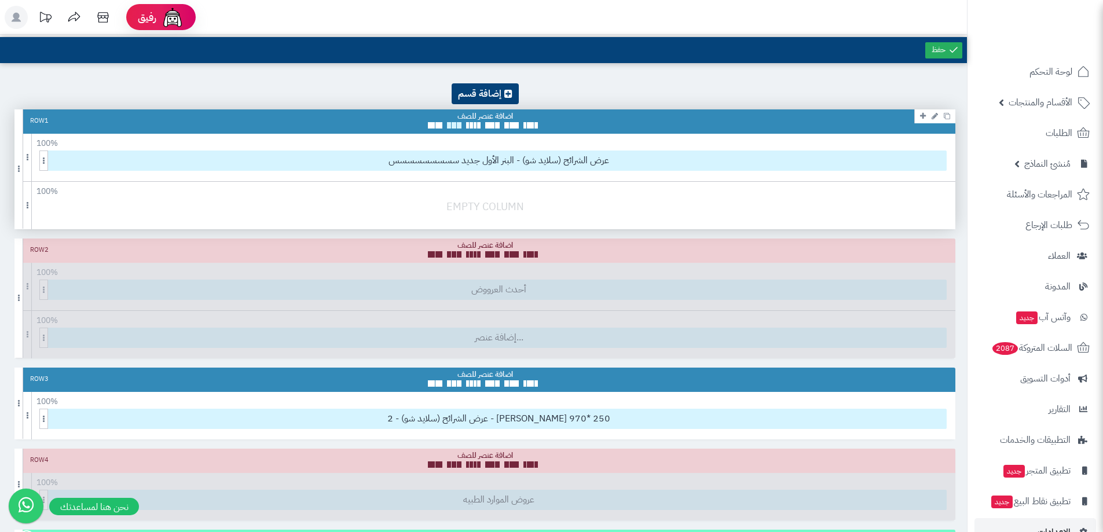
click at [454, 125] on span at bounding box center [454, 125] width 5 height 6
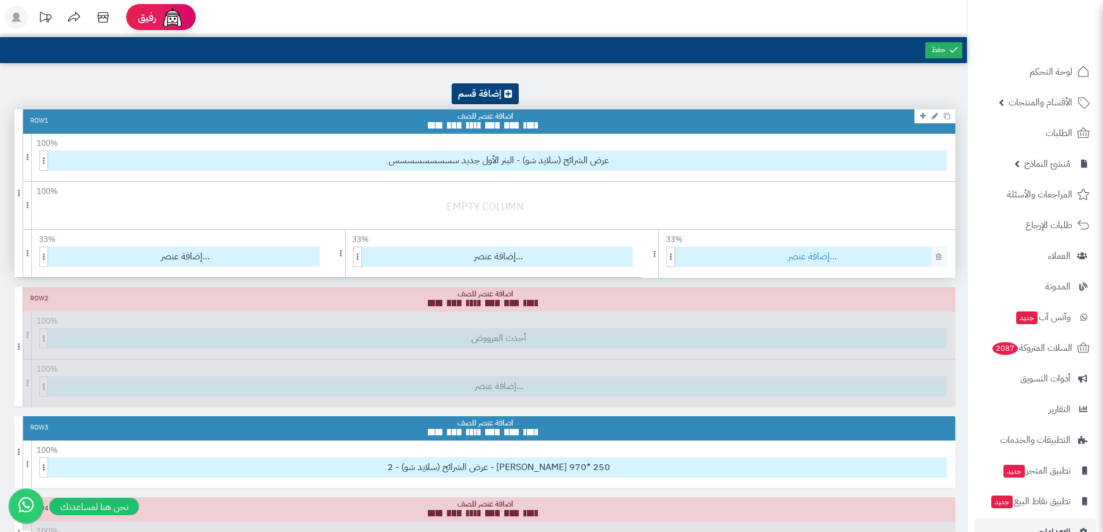
click at [744, 254] on span "إضافة عنصر..." at bounding box center [813, 256] width 268 height 19
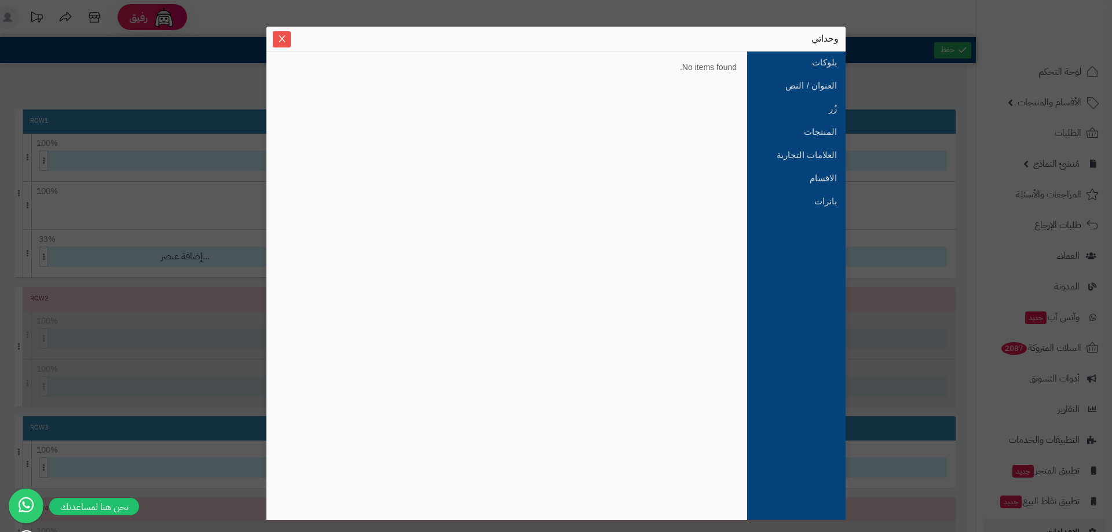
click at [282, 28] on div "وحداتي" at bounding box center [555, 39] width 579 height 25
click at [289, 41] on span "Close" at bounding box center [282, 39] width 18 height 10
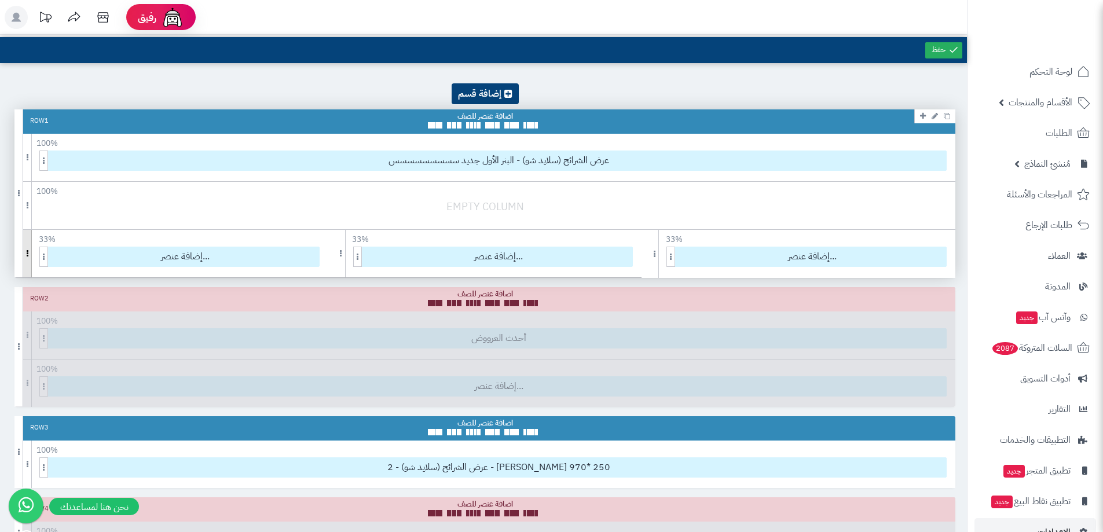
click at [25, 253] on span at bounding box center [27, 253] width 9 height 47
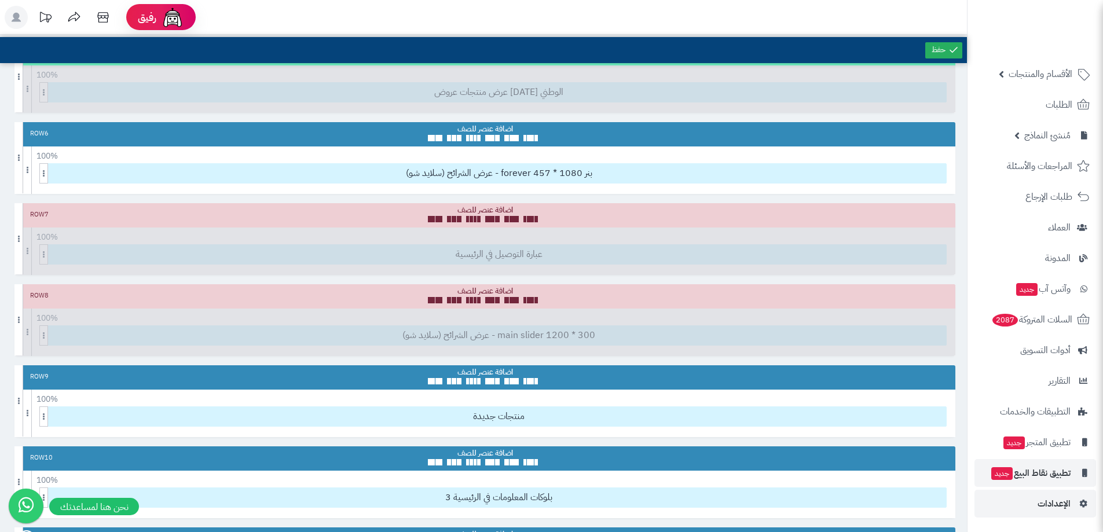
scroll to position [579, 0]
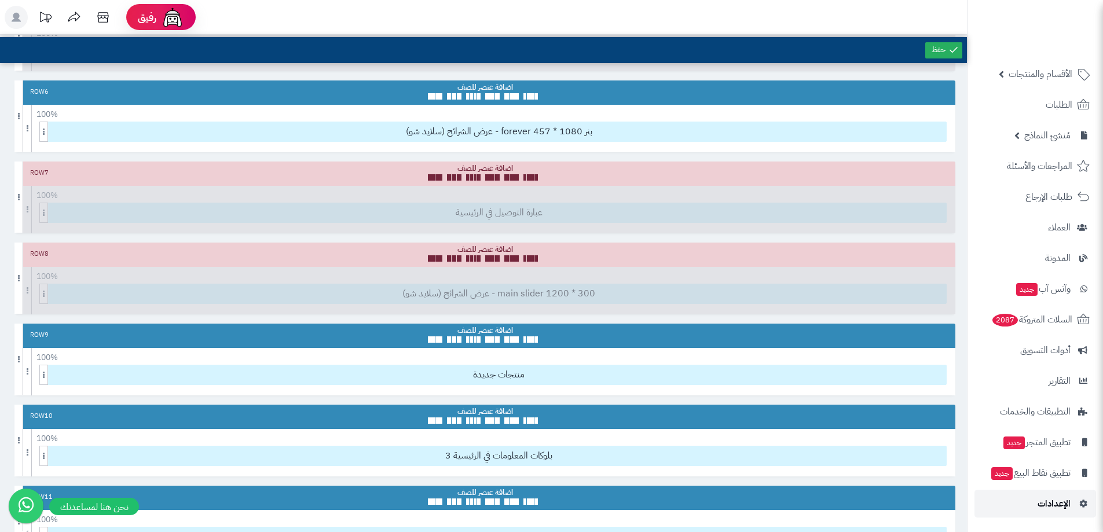
click at [1055, 513] on link "الإعدادات" at bounding box center [1036, 504] width 122 height 28
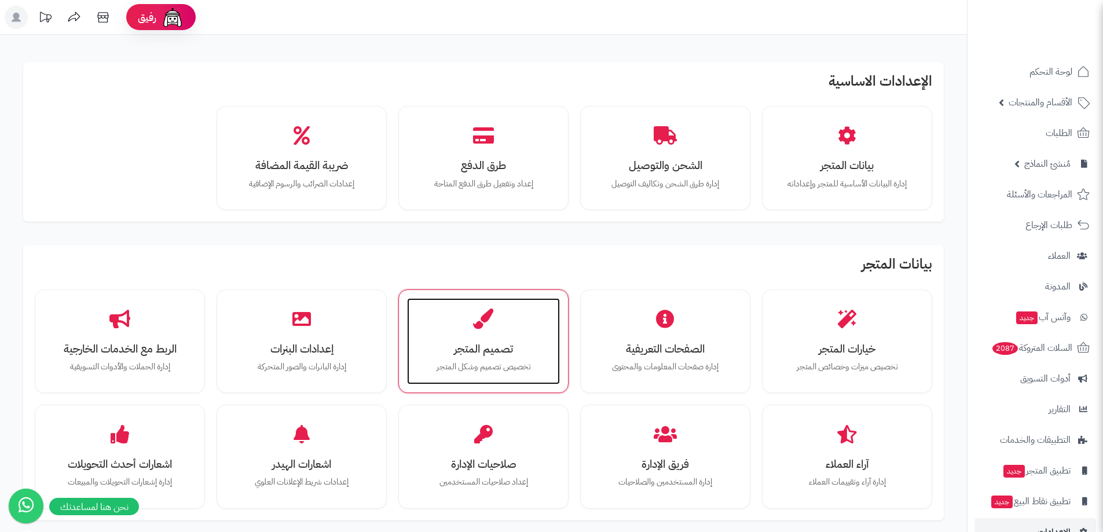
click at [468, 349] on h3 "تصميم المتجر" at bounding box center [484, 349] width 130 height 12
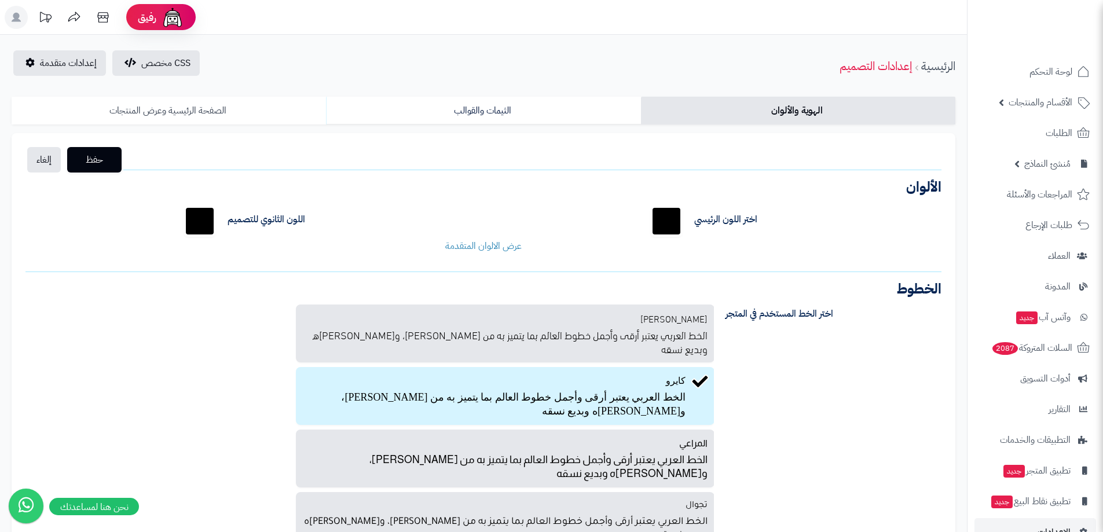
click at [171, 109] on link "الصفحة الرئيسية وعرض المنتجات" at bounding box center [169, 111] width 314 height 28
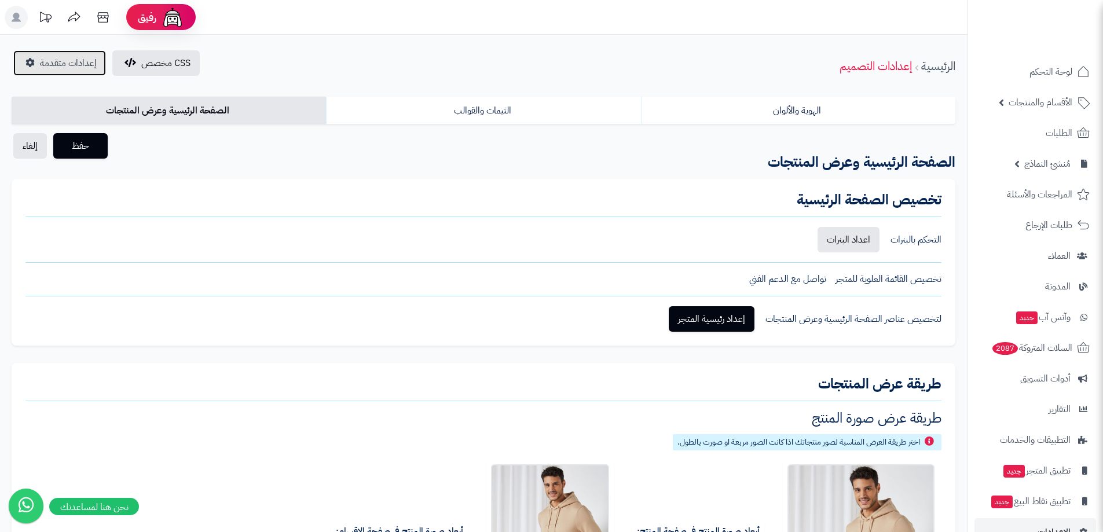
click at [75, 68] on span "إعدادات متقدمة" at bounding box center [68, 63] width 57 height 14
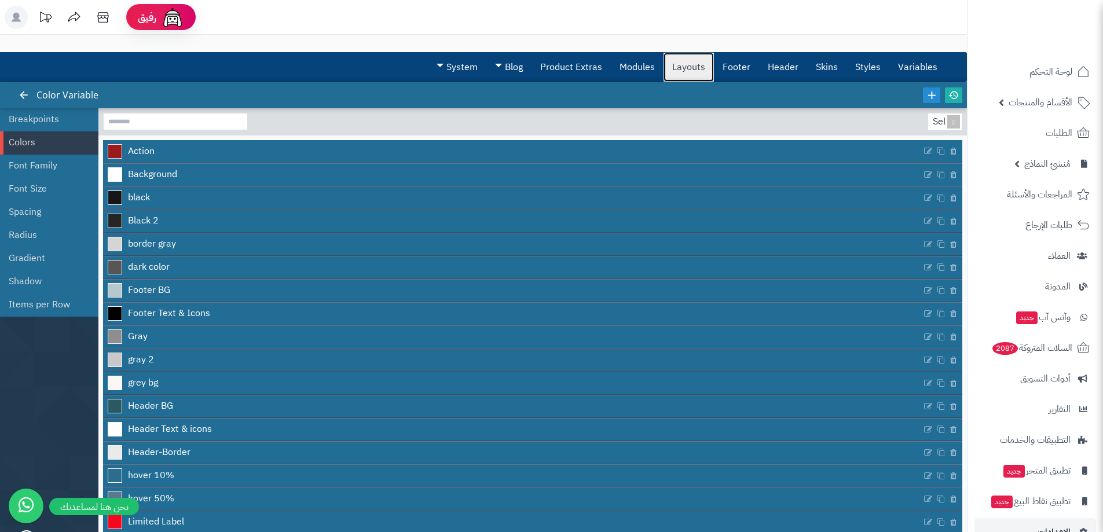
click at [700, 63] on link "Layouts" at bounding box center [689, 67] width 50 height 29
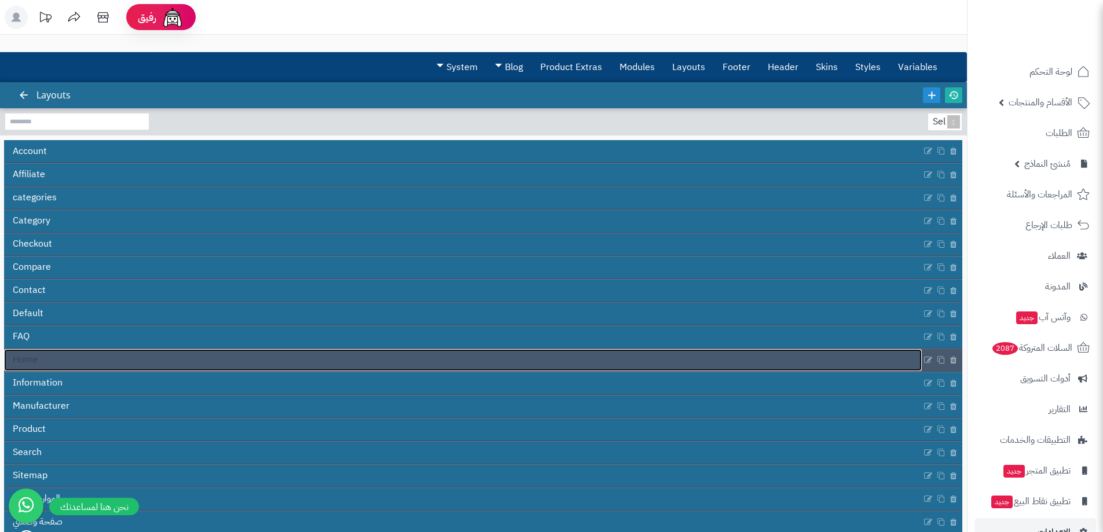
click at [55, 354] on link "Home" at bounding box center [463, 360] width 918 height 22
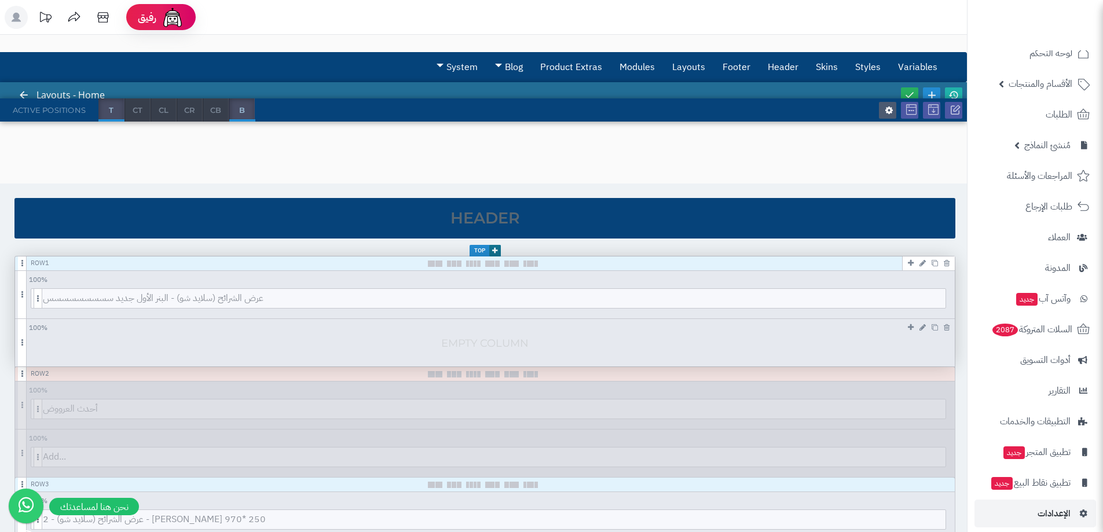
scroll to position [28, 0]
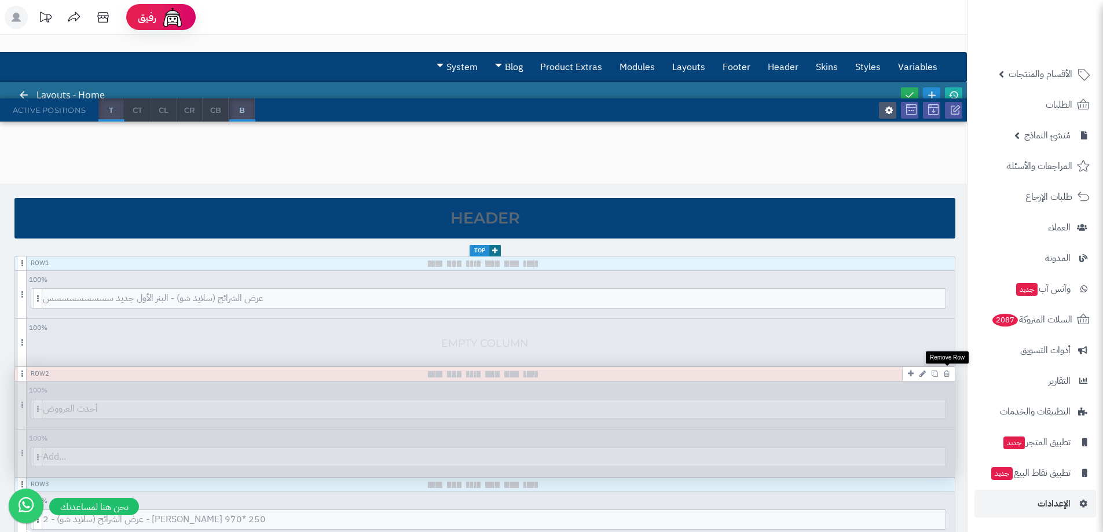
click at [945, 373] on icon at bounding box center [947, 374] width 6 height 8
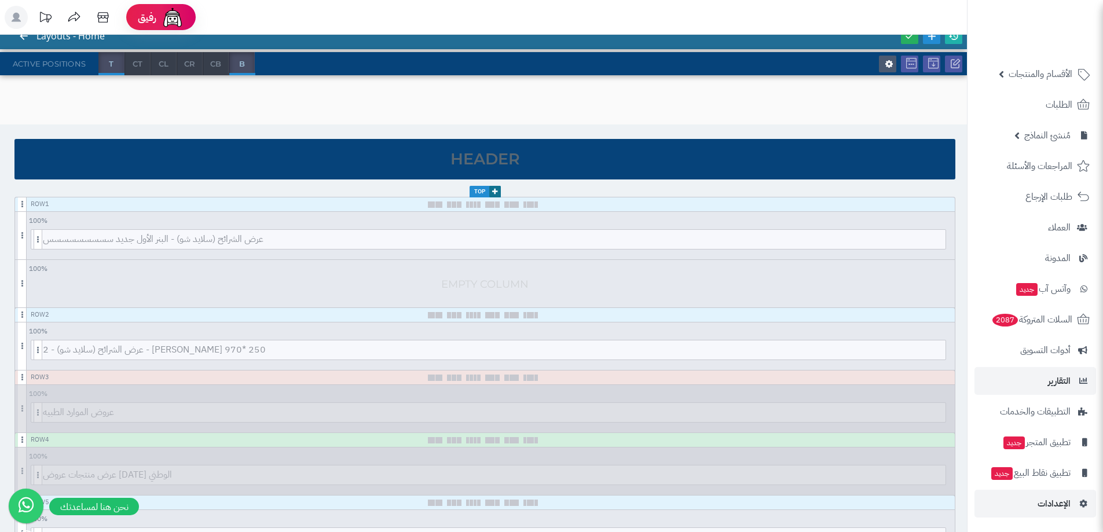
scroll to position [116, 0]
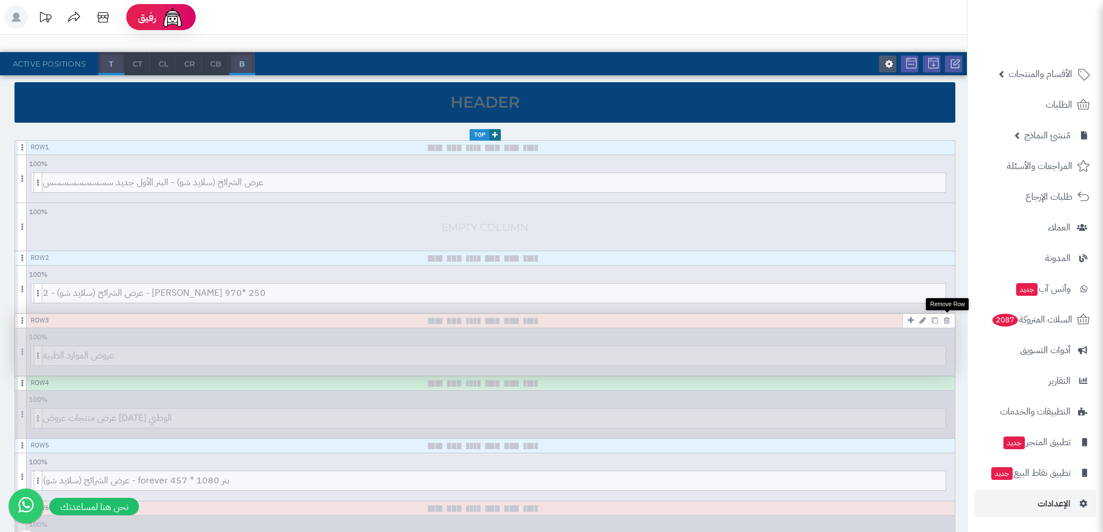
click at [947, 324] on icon at bounding box center [947, 321] width 6 height 8
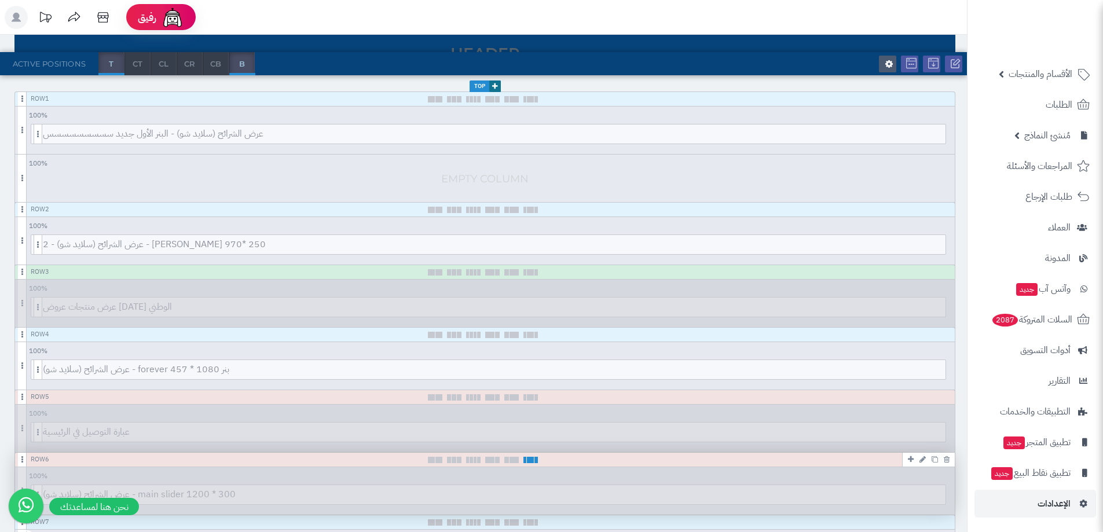
scroll to position [232, 0]
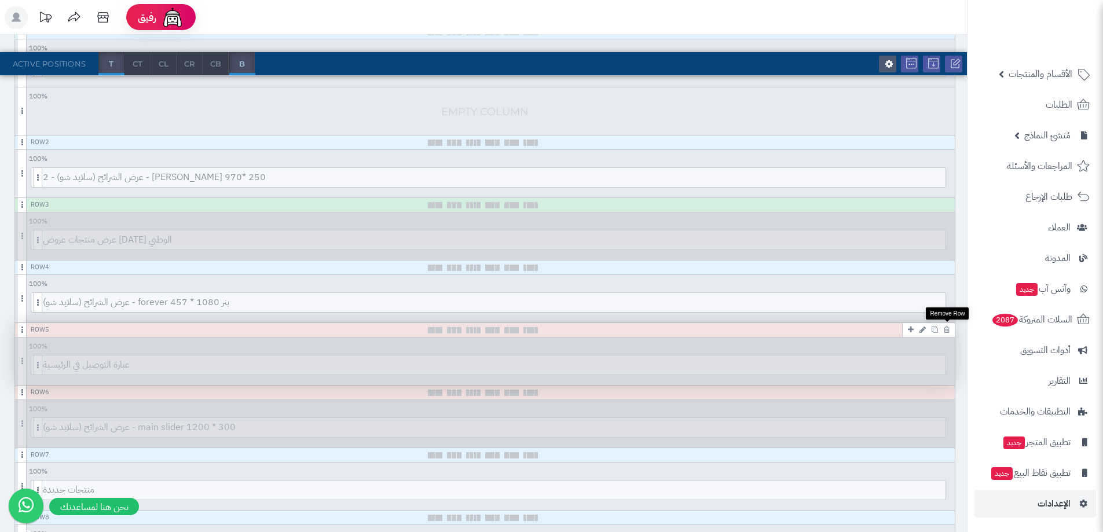
click at [946, 334] on link at bounding box center [947, 330] width 12 height 14
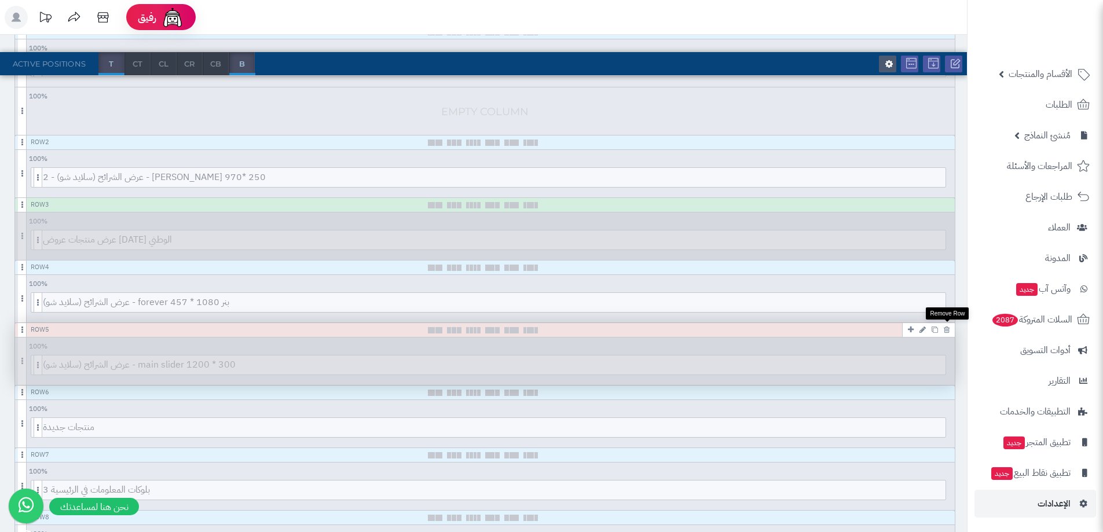
click at [946, 334] on link at bounding box center [947, 330] width 12 height 14
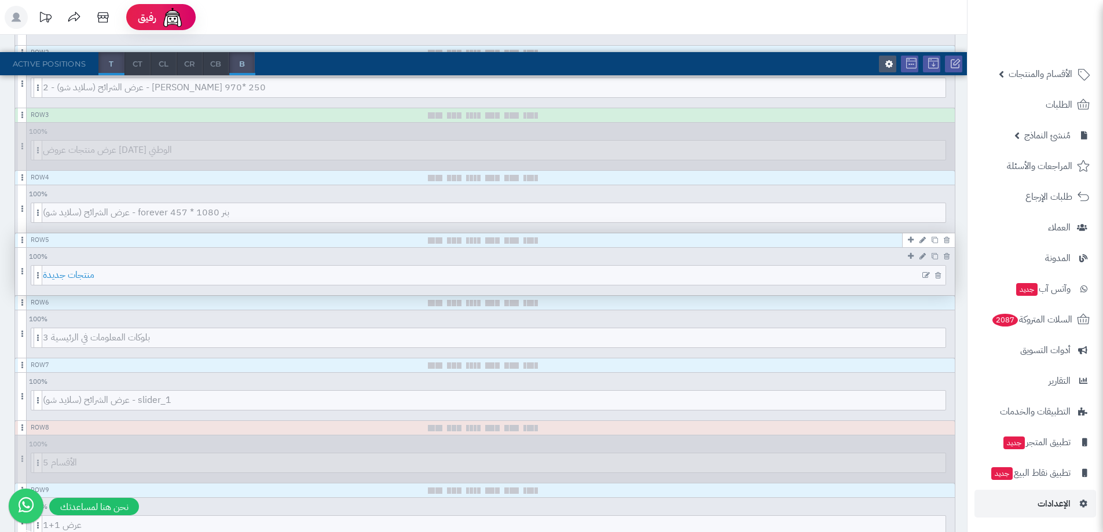
scroll to position [405, 0]
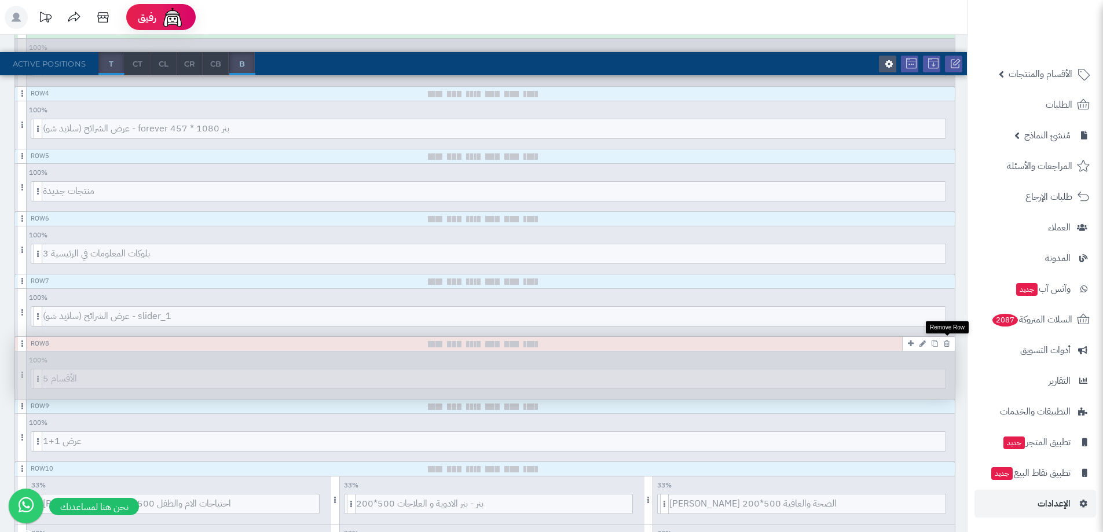
click at [950, 345] on link at bounding box center [947, 343] width 12 height 14
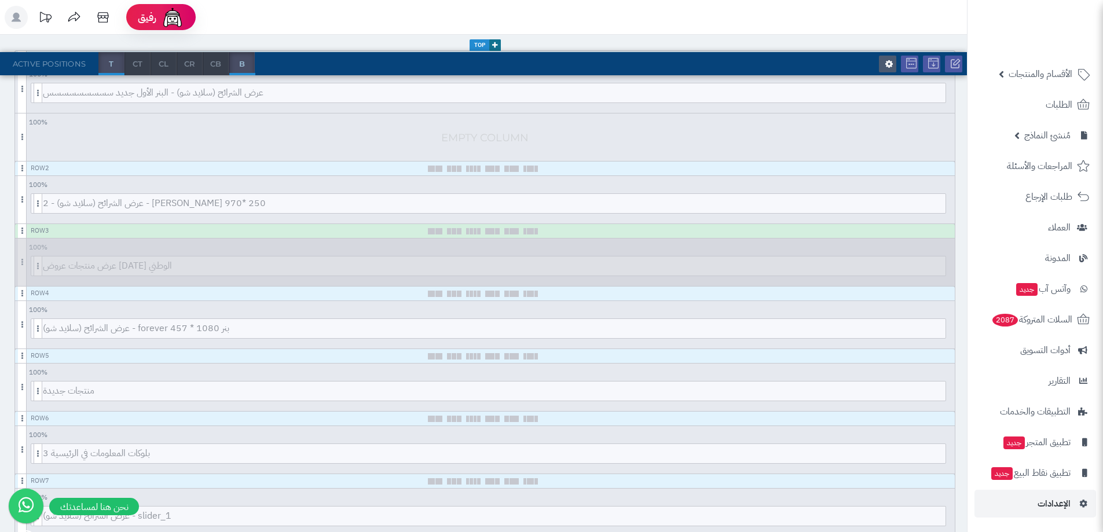
scroll to position [0, 0]
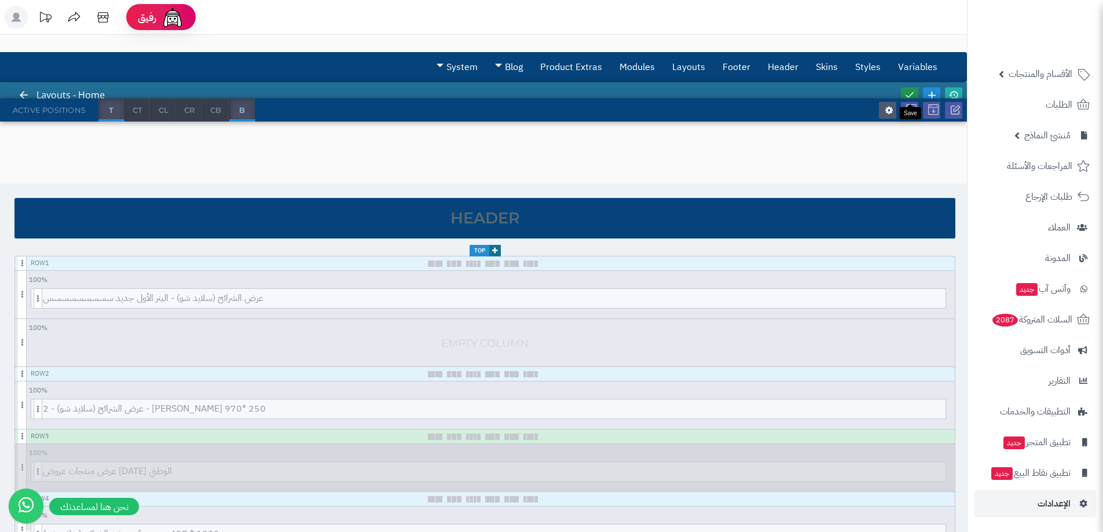
click at [910, 91] on icon at bounding box center [910, 95] width 10 height 10
click at [910, 88] on link at bounding box center [909, 95] width 17 height 16
click at [909, 88] on link at bounding box center [909, 95] width 17 height 16
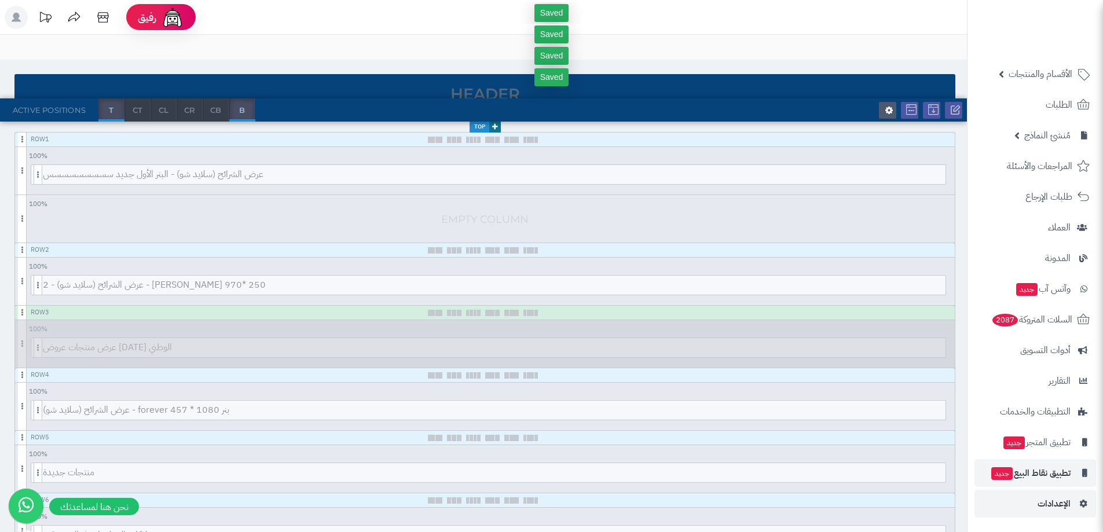
scroll to position [232, 0]
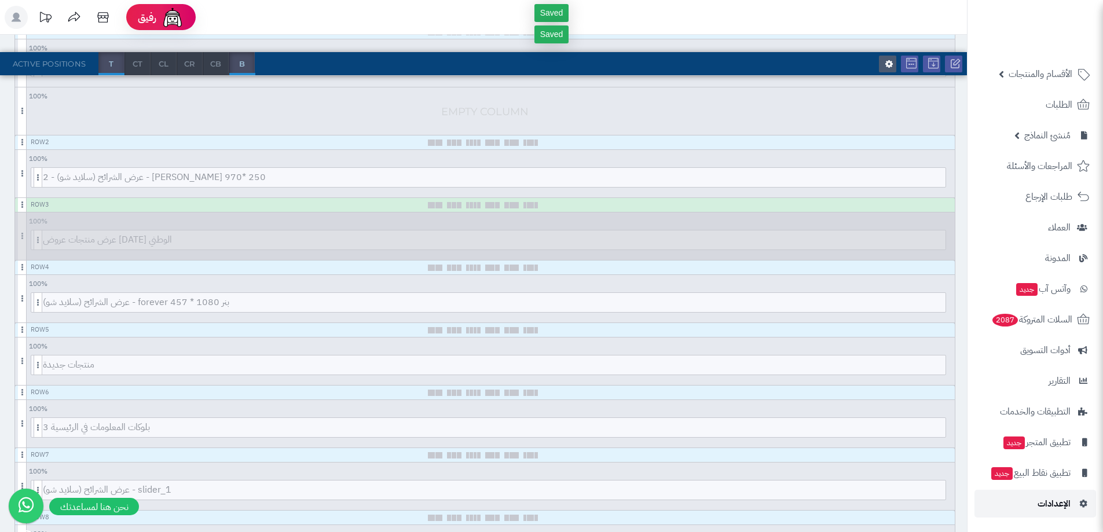
click at [1049, 505] on span "الإعدادات" at bounding box center [1054, 504] width 33 height 16
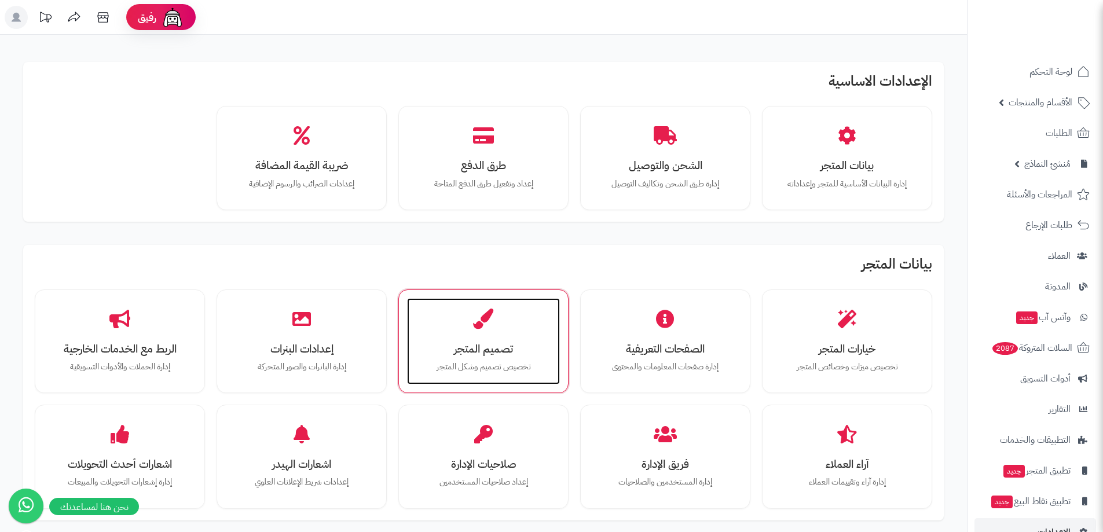
click at [480, 335] on div "تصميم المتجر تخصيص تصميم وشكل المتجر" at bounding box center [483, 341] width 153 height 87
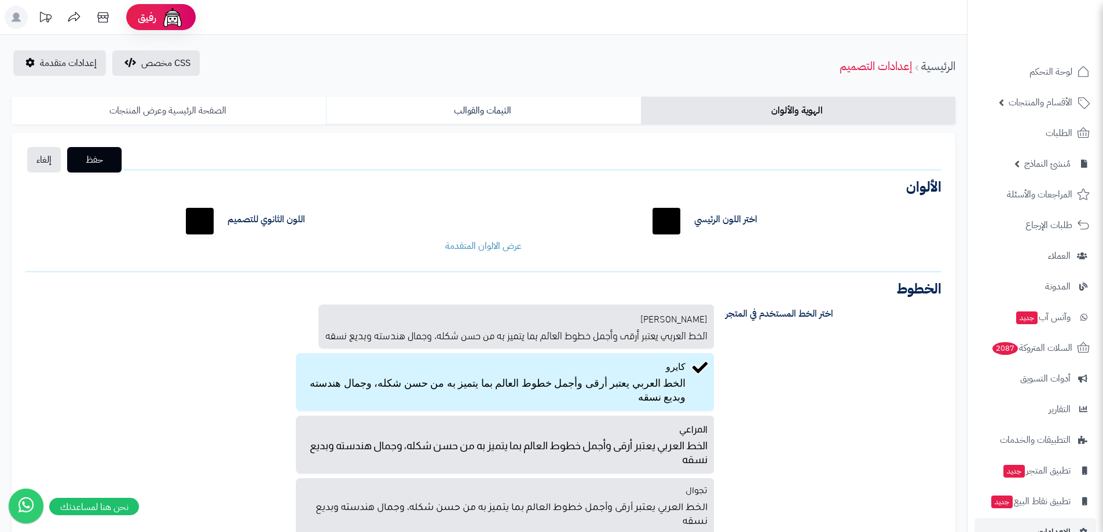
click at [175, 105] on link "الصفحة الرئيسية وعرض المنتجات" at bounding box center [169, 111] width 314 height 28
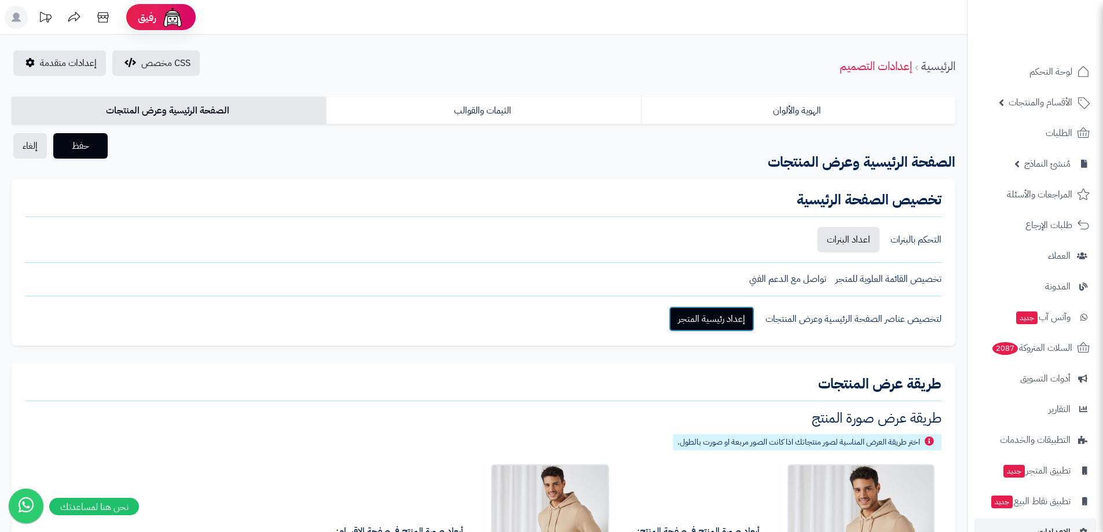
click at [695, 316] on link "إعداد رئيسية المتجر" at bounding box center [712, 318] width 86 height 25
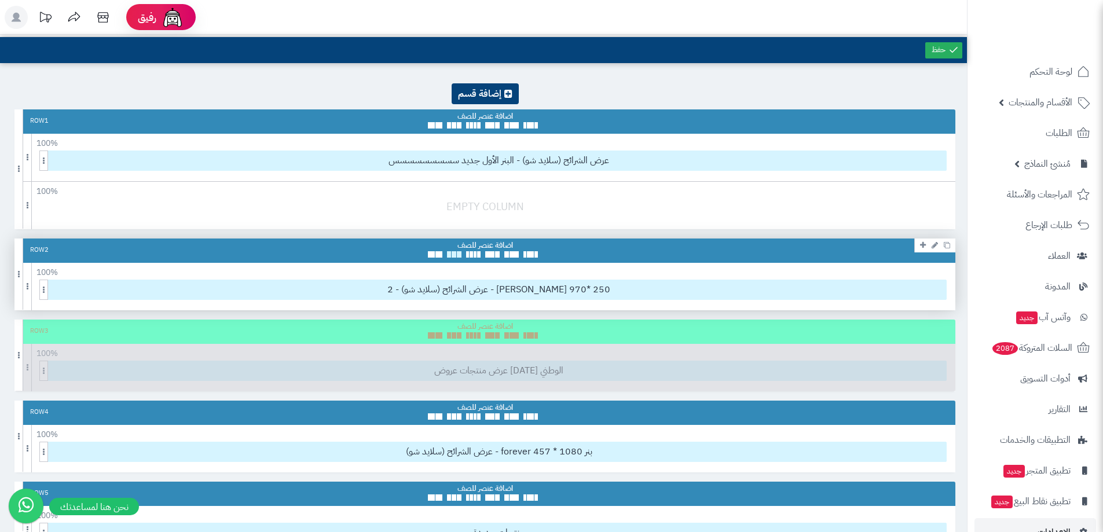
click at [453, 257] on span at bounding box center [454, 254] width 5 height 6
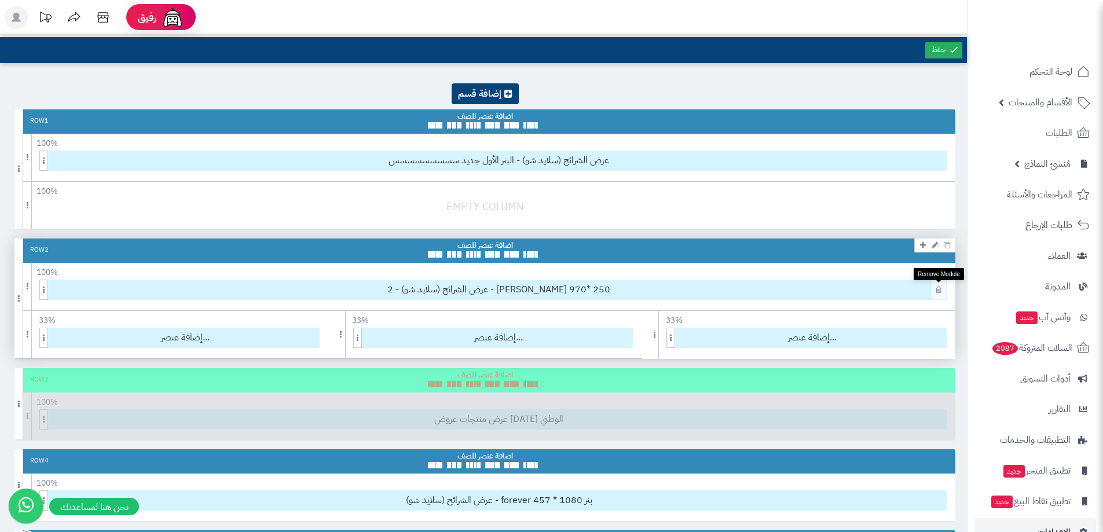
click at [944, 291] on link at bounding box center [939, 289] width 12 height 13
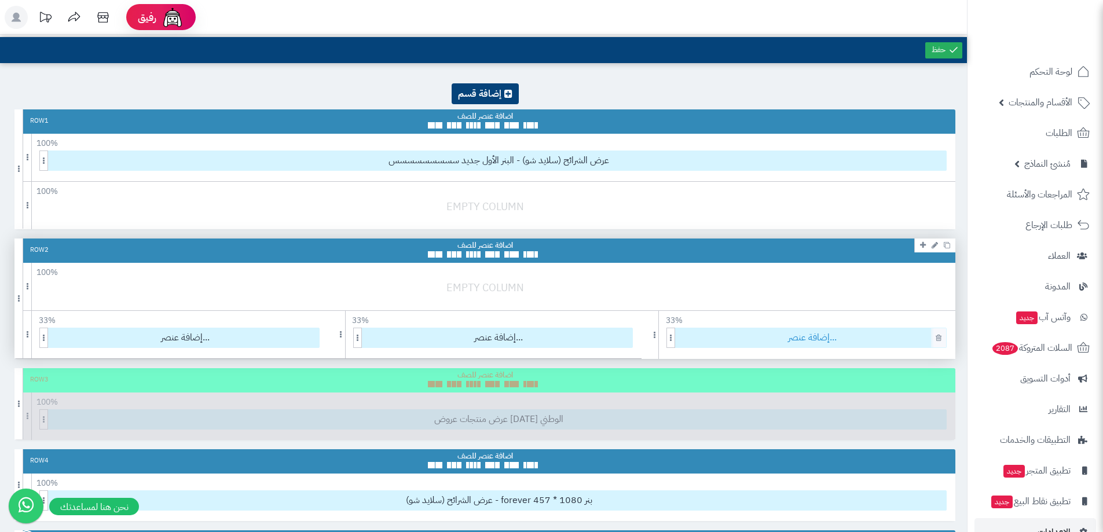
click at [764, 338] on span "إضافة عنصر..." at bounding box center [813, 337] width 268 height 19
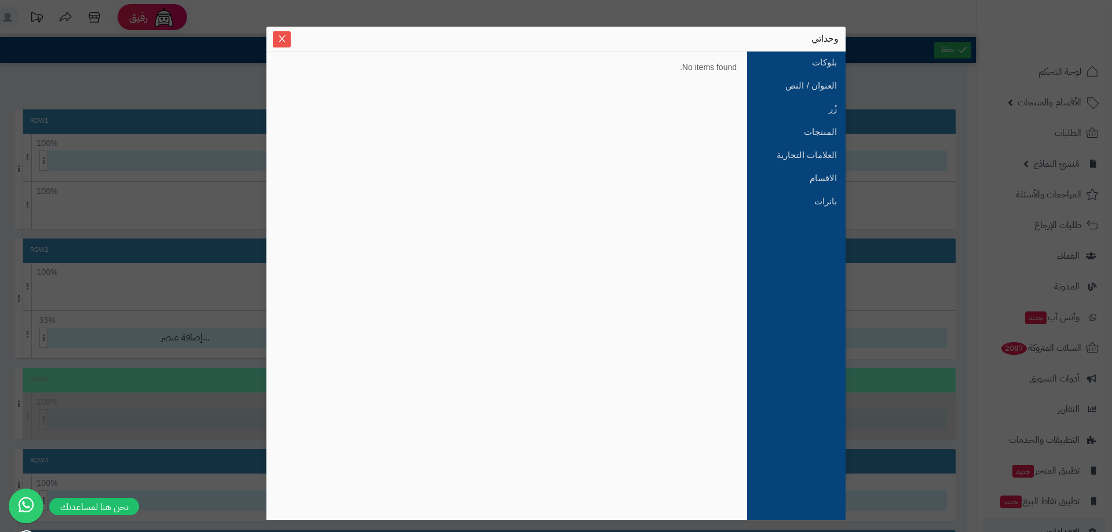
click at [804, 215] on ul "بلوكات العنوان / النص زُر المنتجات العلامات التجارية الاقسام بانرات" at bounding box center [796, 286] width 98 height 468
click at [804, 196] on link "بانرات" at bounding box center [805, 201] width 64 height 23
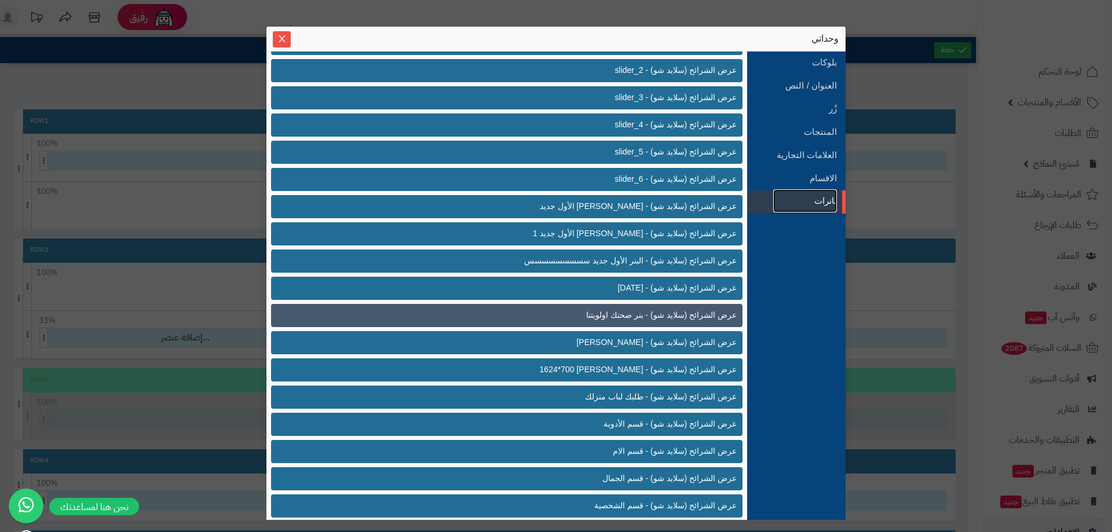
scroll to position [684, 0]
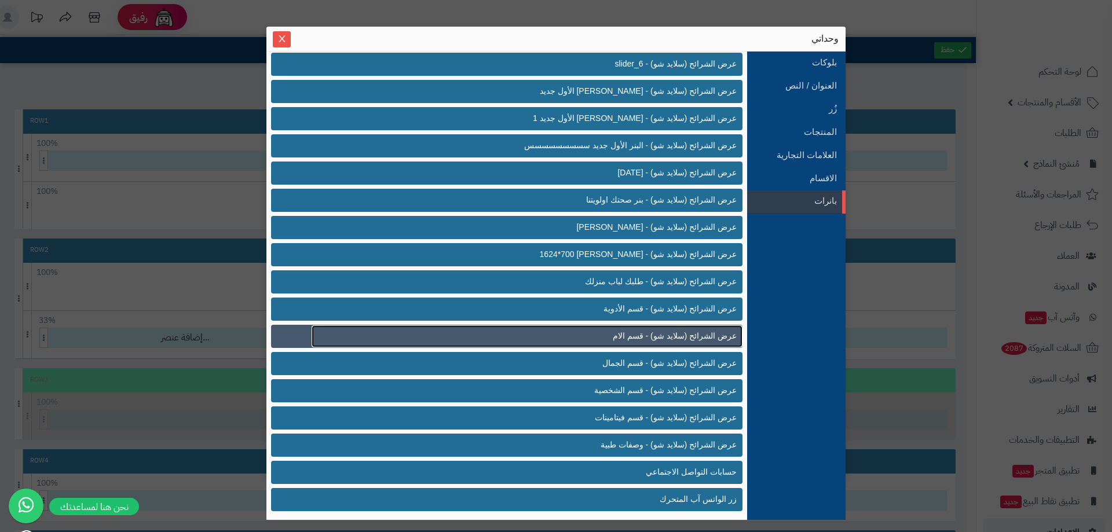
click at [638, 336] on span "عرض الشرائح (سلايد شو) - قسم الام" at bounding box center [675, 336] width 124 height 12
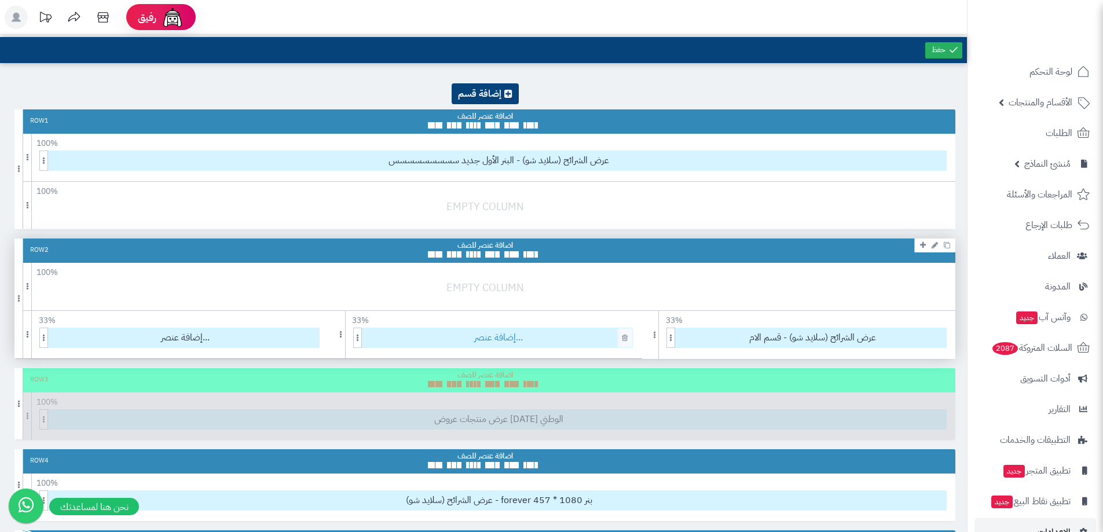
click at [531, 336] on span "إضافة عنصر..." at bounding box center [499, 337] width 268 height 19
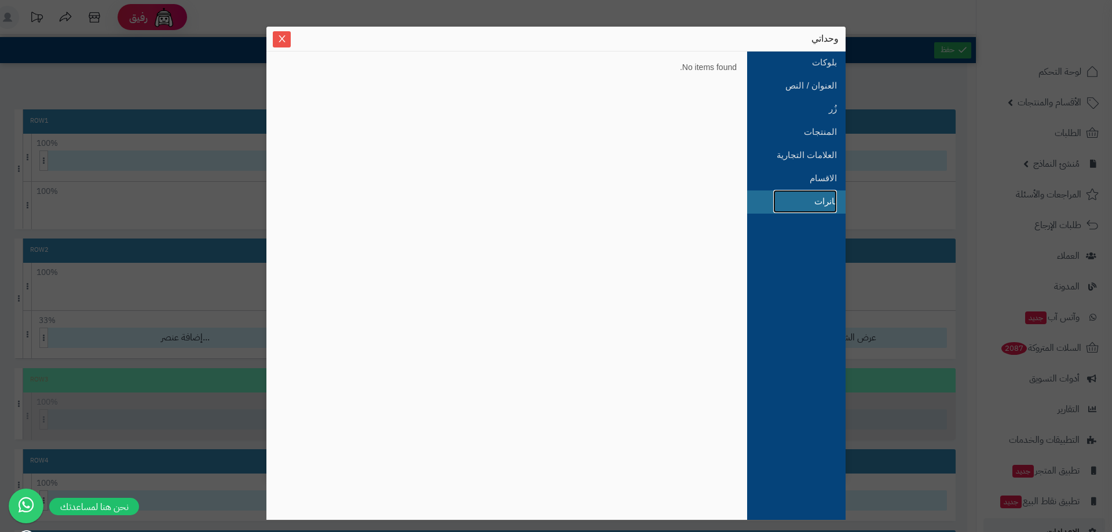
click at [811, 208] on link "بانرات" at bounding box center [805, 201] width 64 height 23
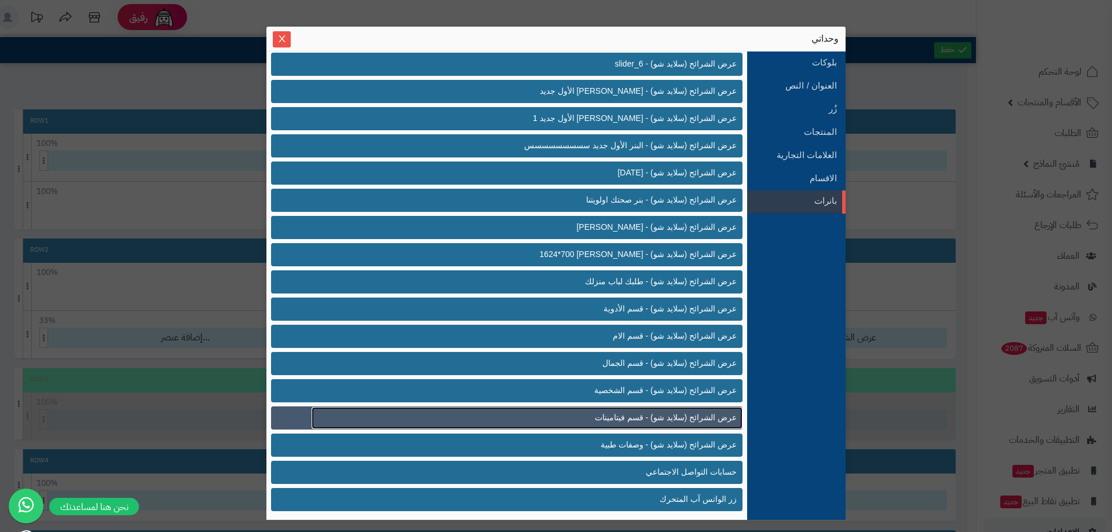
click at [651, 422] on span "عرض الشرائح (سلايد شو) - قسم فيتامينات" at bounding box center [666, 418] width 142 height 12
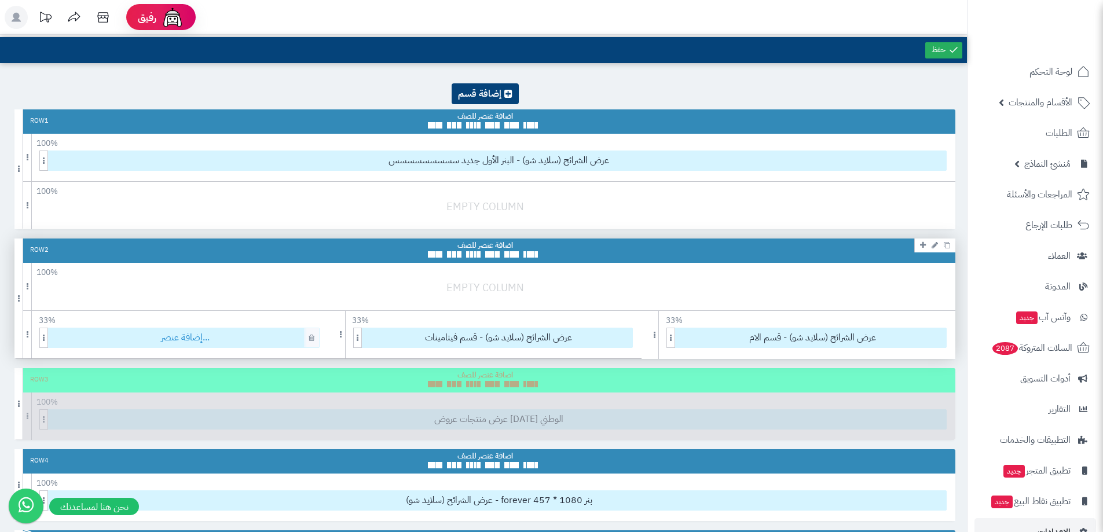
click at [228, 336] on span "إضافة عنصر..." at bounding box center [186, 337] width 268 height 19
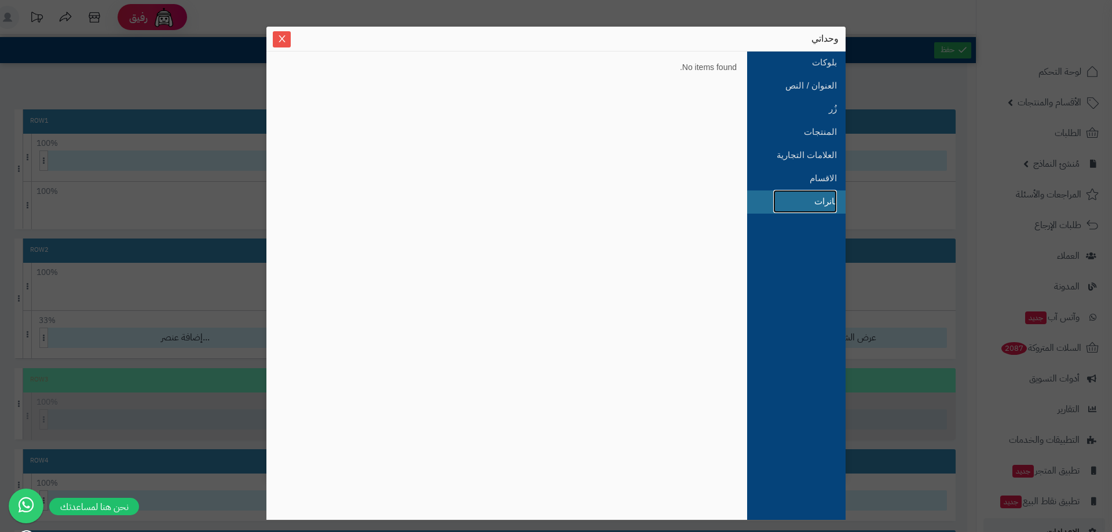
click at [828, 191] on link "بانرات" at bounding box center [805, 201] width 64 height 23
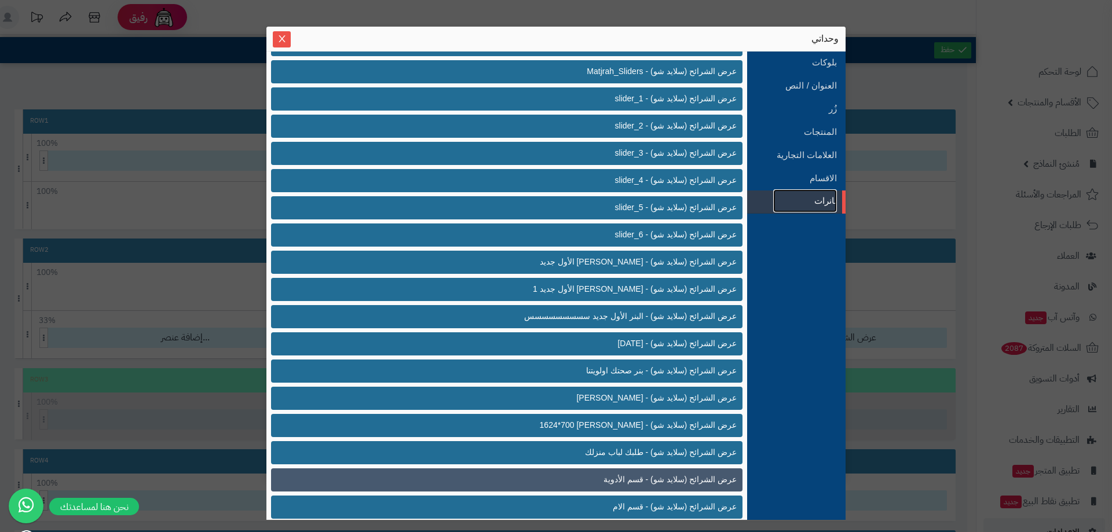
scroll to position [579, 0]
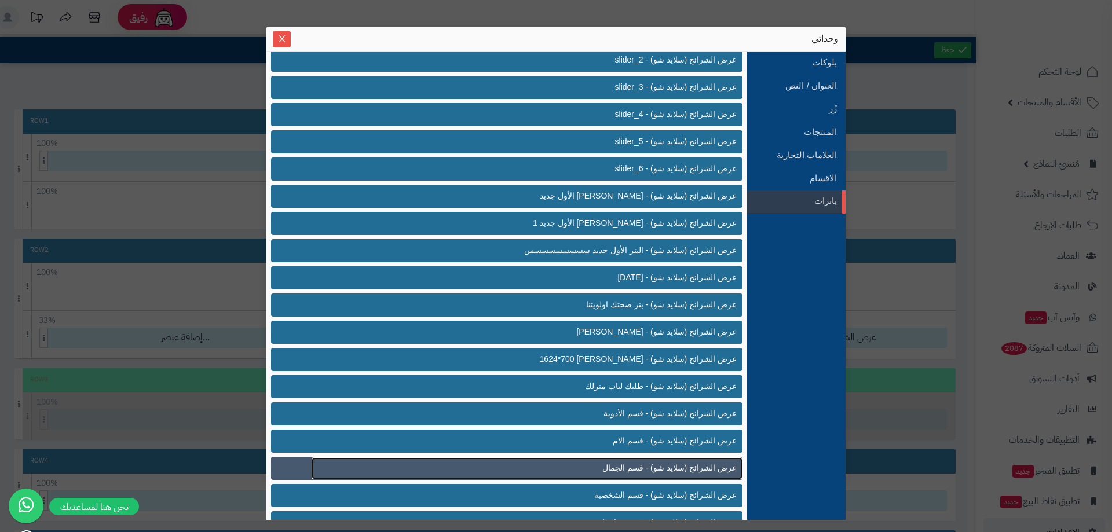
click at [597, 464] on link "عرض الشرائح (سلايد شو) - قسم الجمال" at bounding box center [527, 468] width 431 height 22
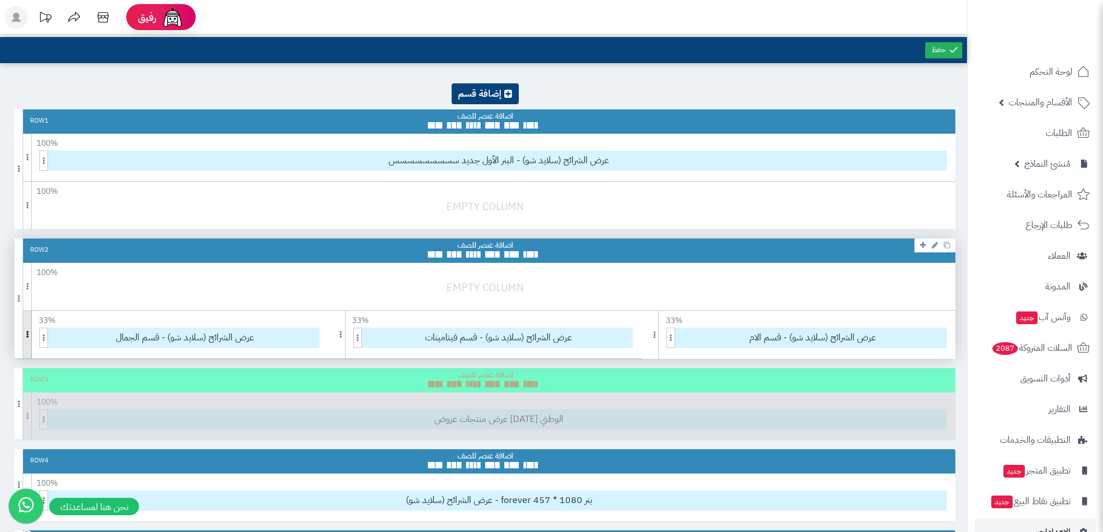
click at [24, 330] on span at bounding box center [27, 334] width 9 height 47
click at [458, 255] on span at bounding box center [459, 254] width 5 height 6
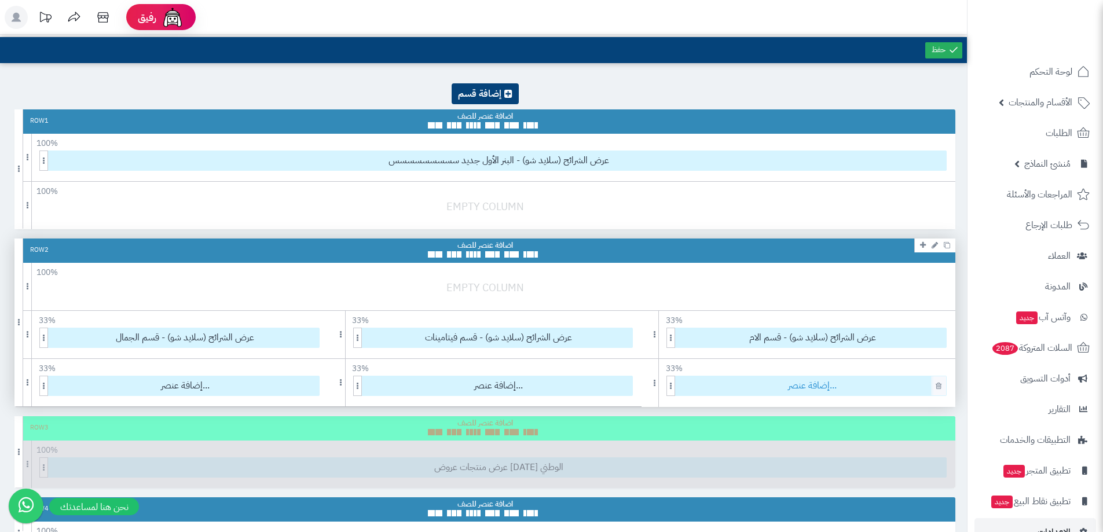
click at [784, 384] on span "إضافة عنصر..." at bounding box center [813, 385] width 268 height 19
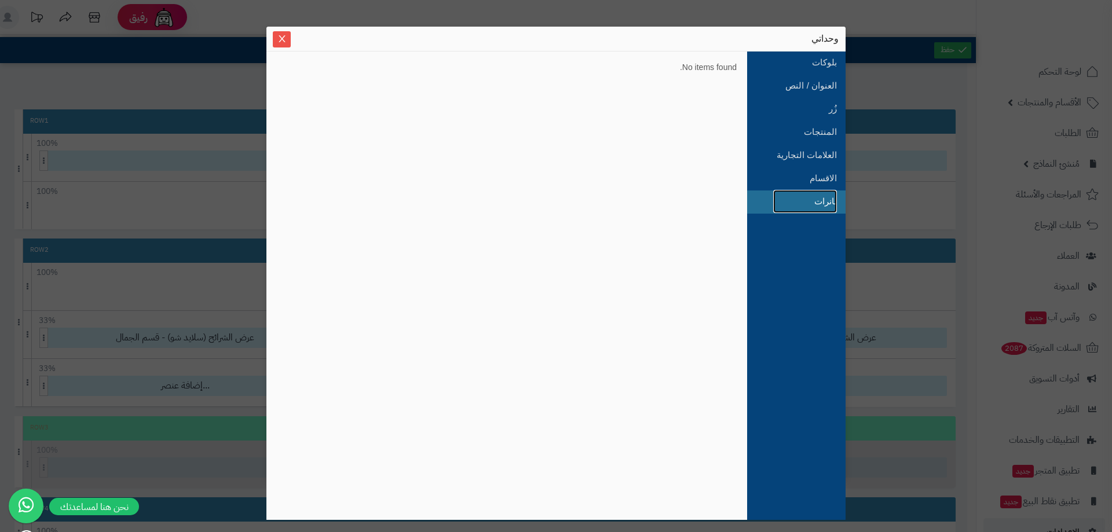
click at [794, 190] on link "بانرات" at bounding box center [805, 201] width 64 height 23
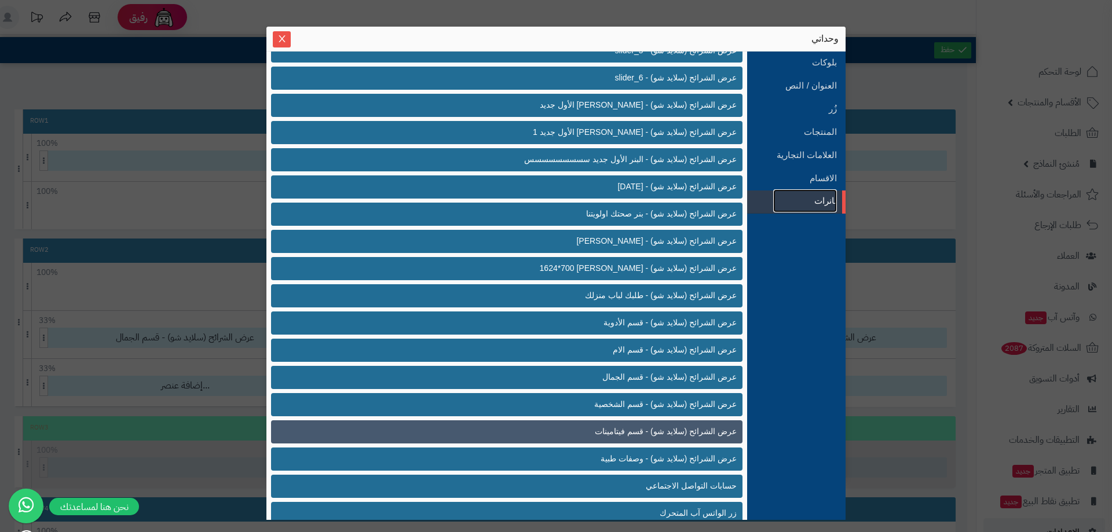
scroll to position [684, 0]
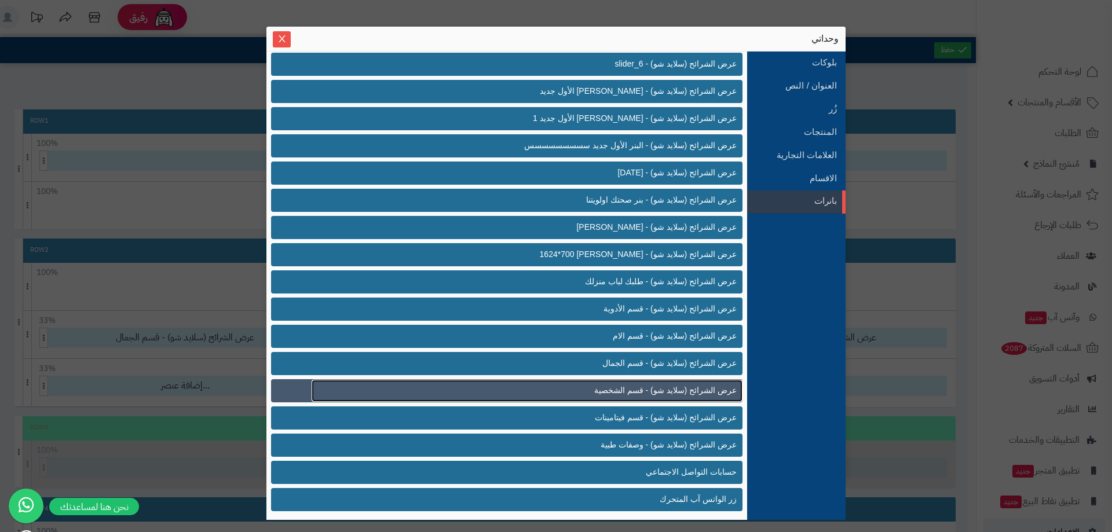
click at [663, 388] on span "عرض الشرائح (سلايد شو) - قسم الشخصية" at bounding box center [665, 391] width 142 height 12
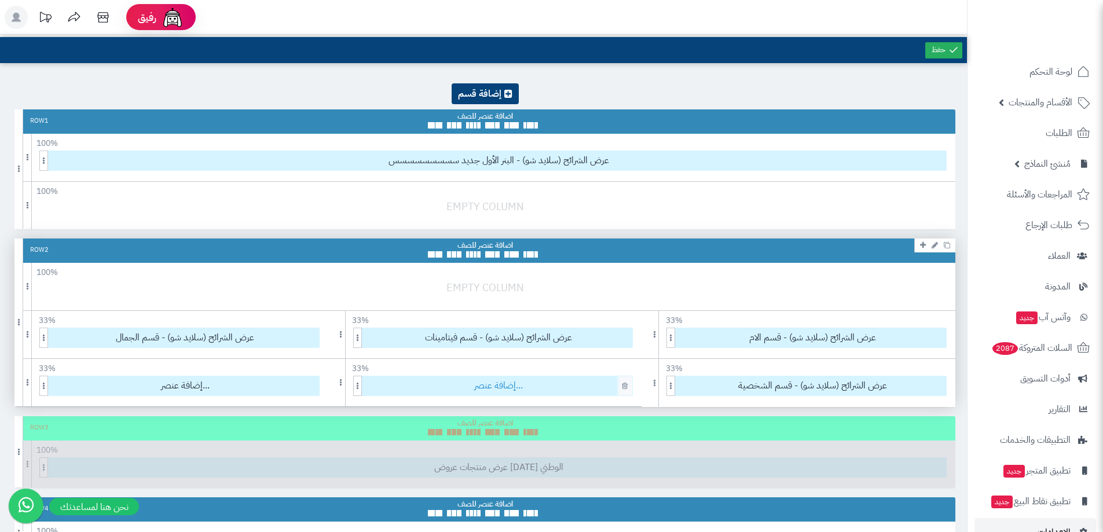
click at [524, 391] on span "إضافة عنصر..." at bounding box center [499, 385] width 268 height 19
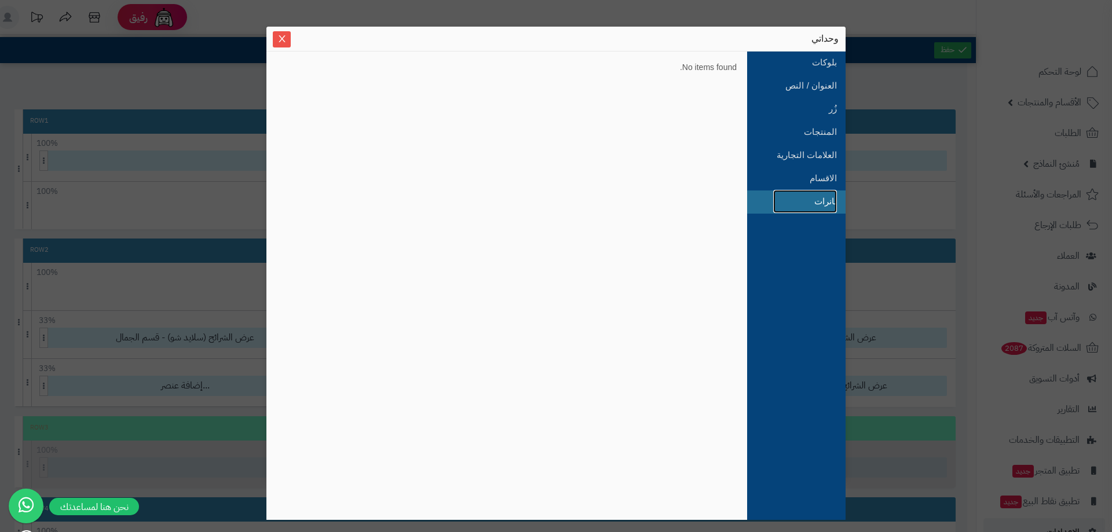
click at [811, 192] on link "بانرات" at bounding box center [805, 201] width 64 height 23
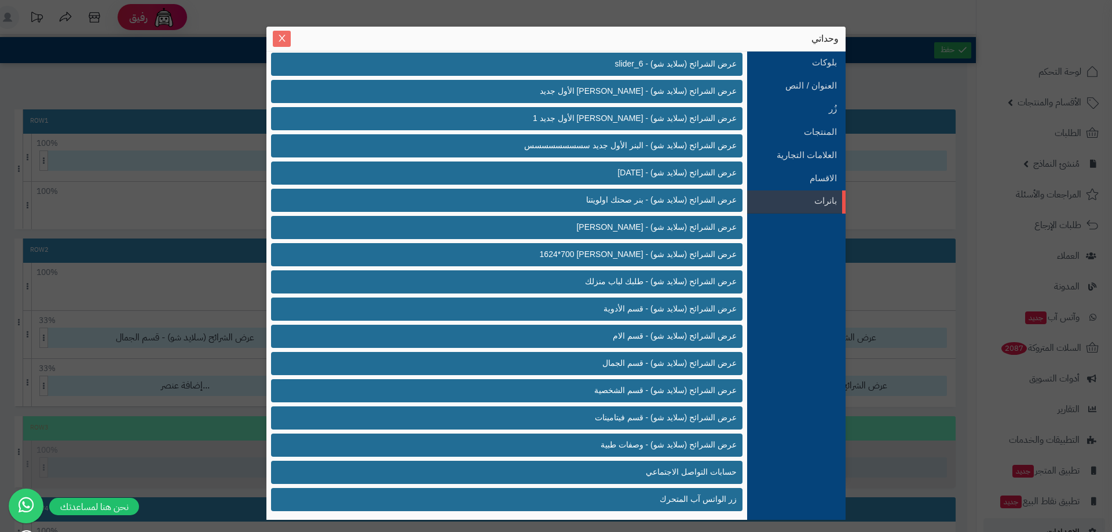
click at [282, 32] on button "Close" at bounding box center [282, 39] width 18 height 16
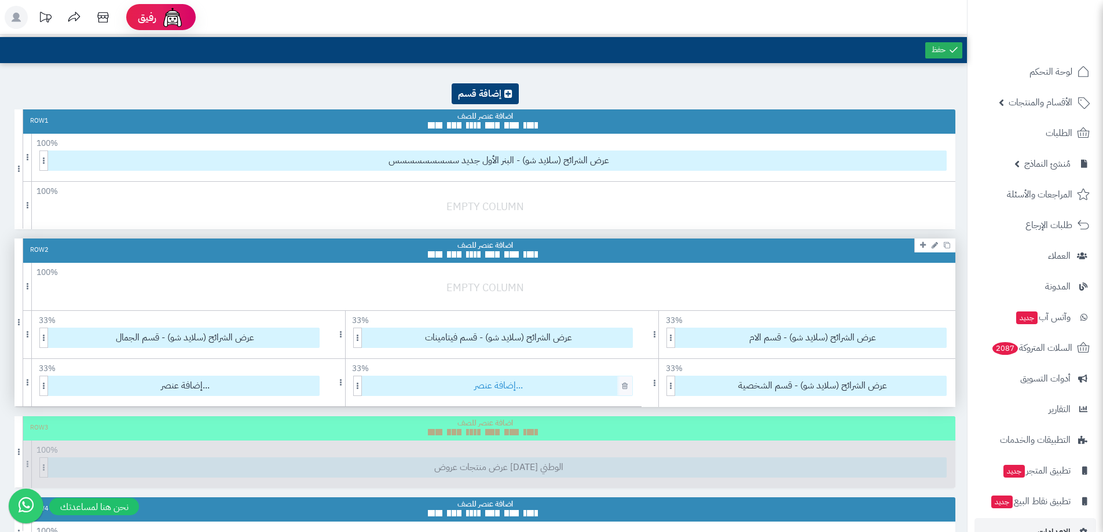
click at [506, 382] on span "إضافة عنصر..." at bounding box center [499, 385] width 268 height 19
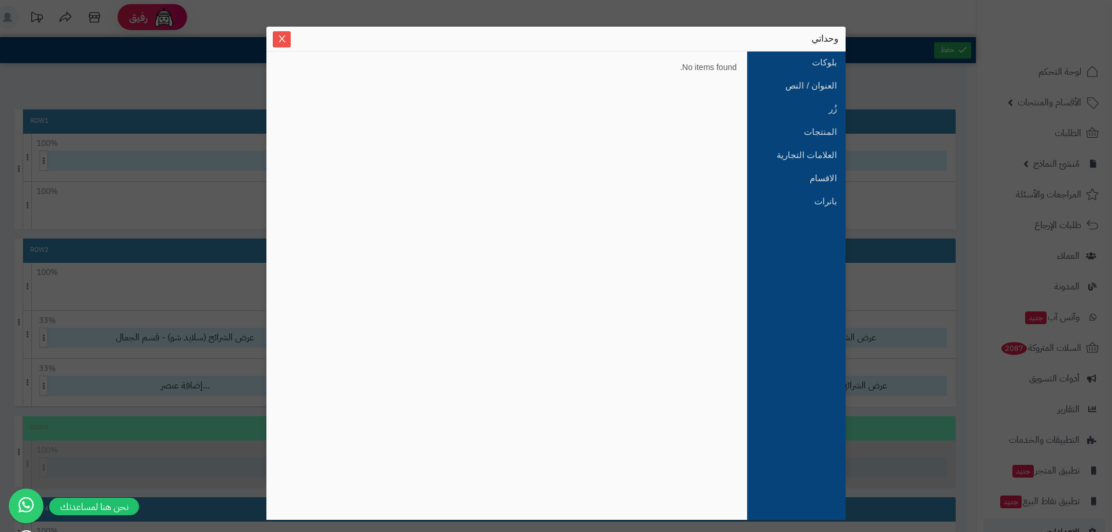
click at [781, 217] on ul "بلوكات العنوان / النص زُر المنتجات العلامات التجارية الاقسام بانرات" at bounding box center [796, 286] width 98 height 468
click at [793, 205] on link "بانرات" at bounding box center [805, 201] width 64 height 23
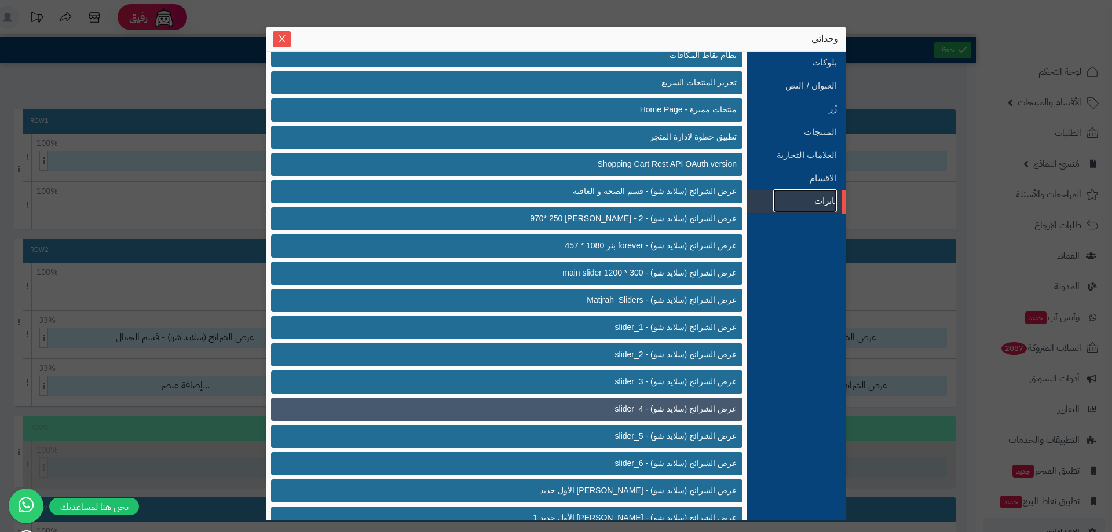
scroll to position [290, 0]
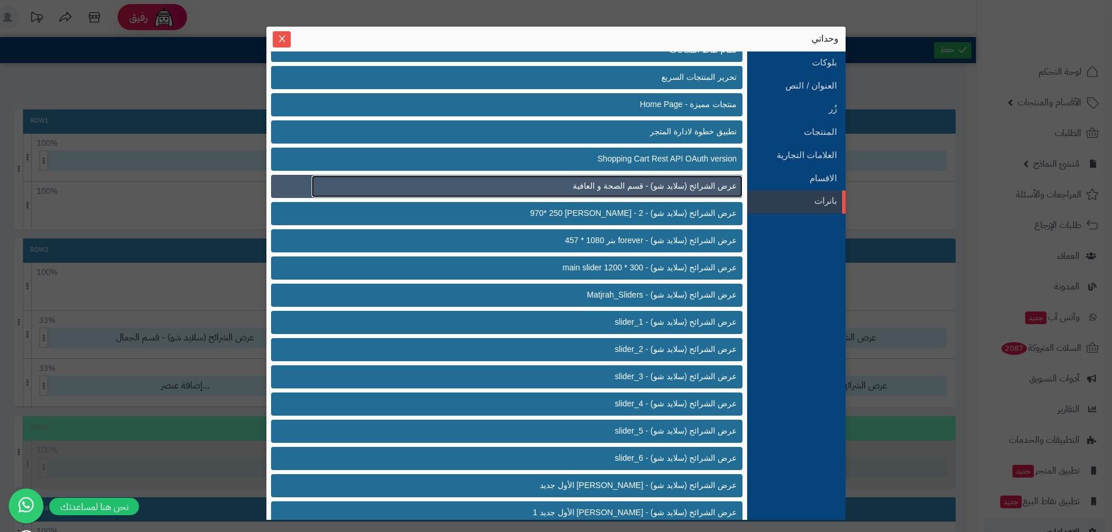
click at [646, 189] on span "عرض الشرائح (سلايد شو) - قسم الصحة و العافية" at bounding box center [655, 186] width 164 height 12
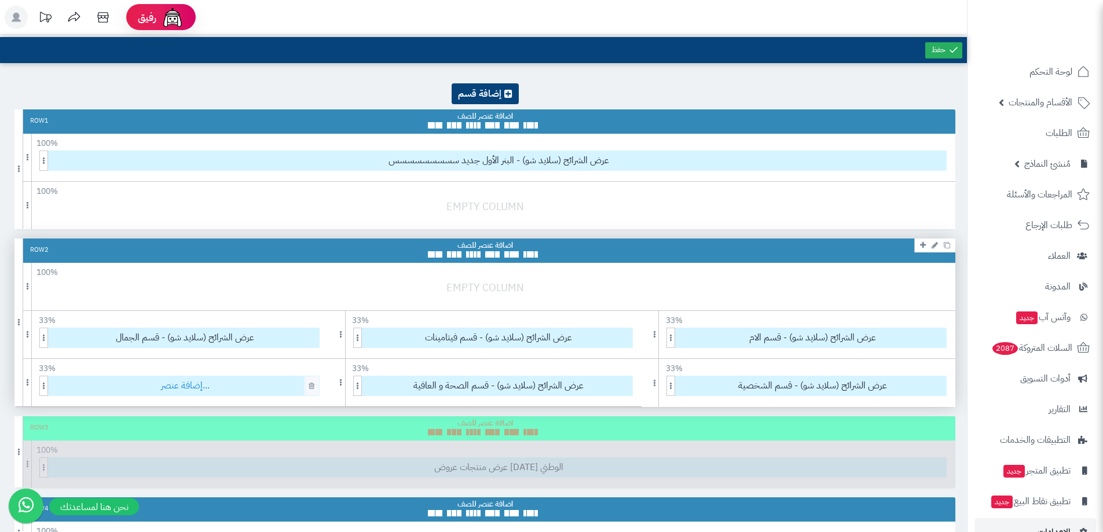
click at [201, 384] on span "إضافة عنصر..." at bounding box center [186, 385] width 268 height 19
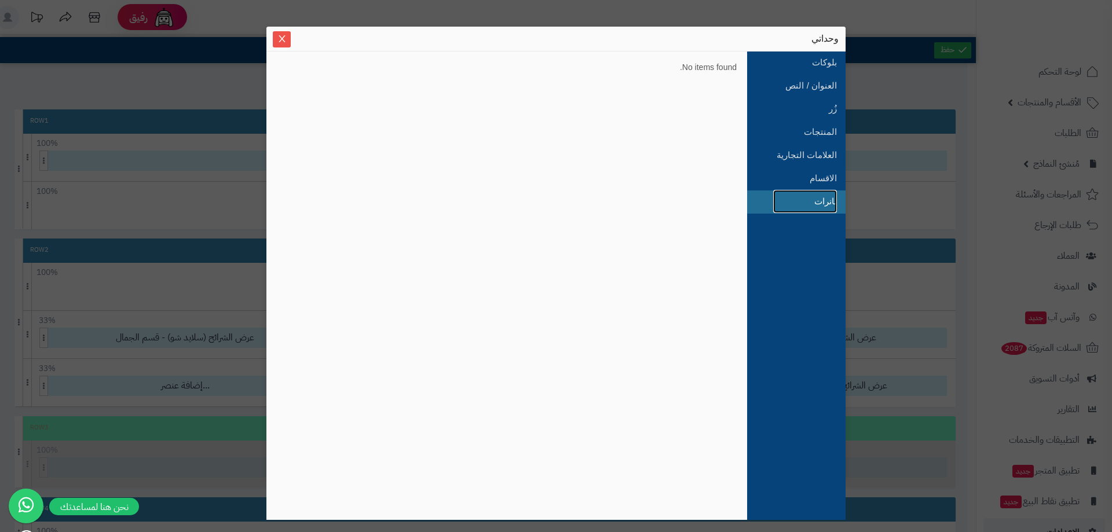
click at [799, 196] on link "بانرات" at bounding box center [805, 201] width 64 height 23
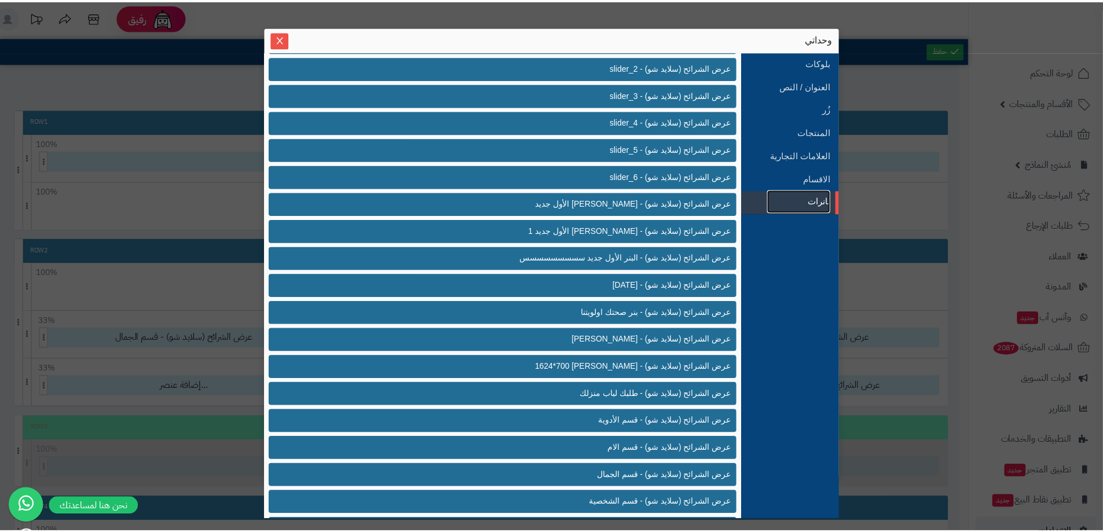
scroll to position [637, 0]
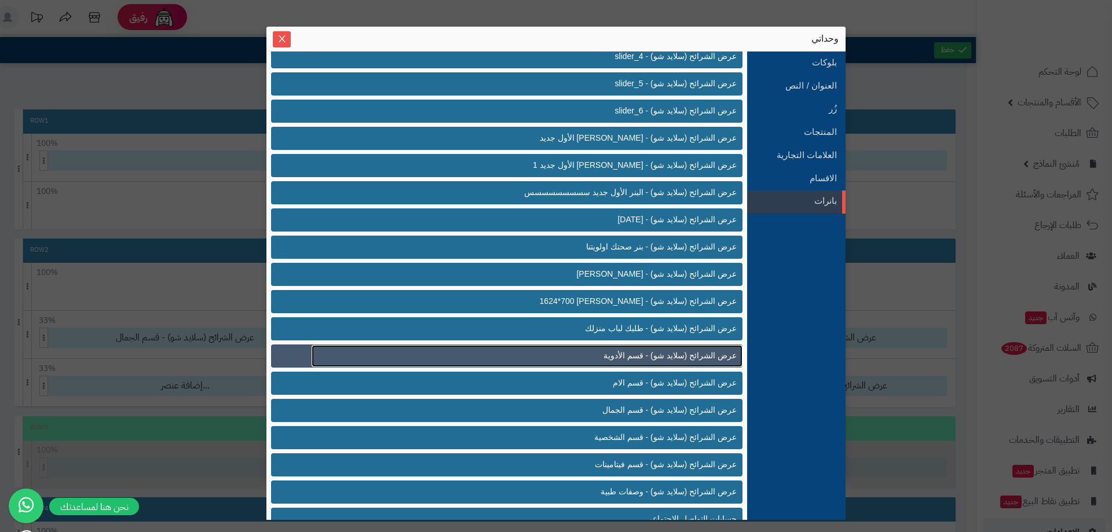
click at [632, 365] on link "عرض الشرائح (سلايد شو) - قسم الأدوية" at bounding box center [527, 356] width 431 height 22
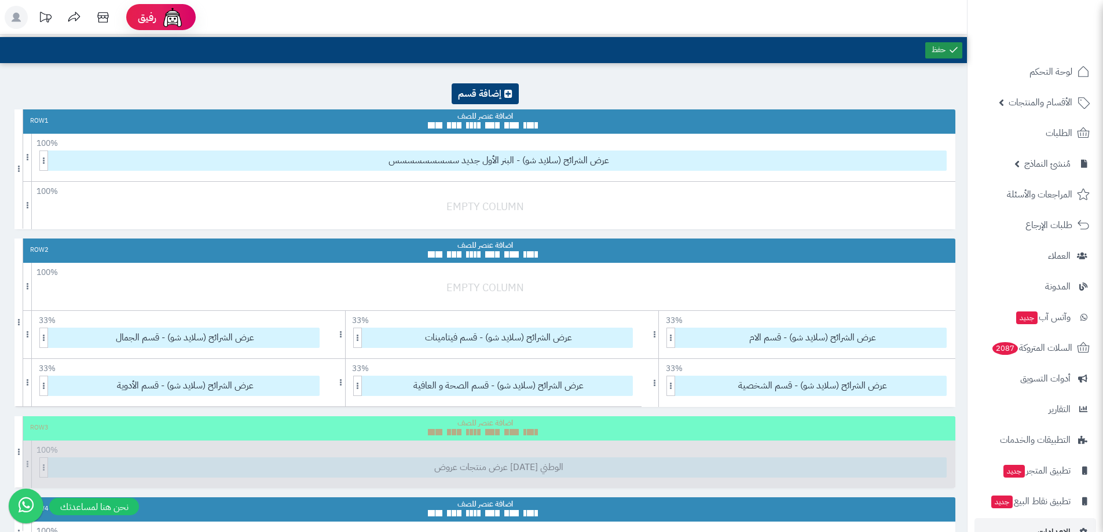
click at [957, 49] on icon at bounding box center [954, 50] width 10 height 10
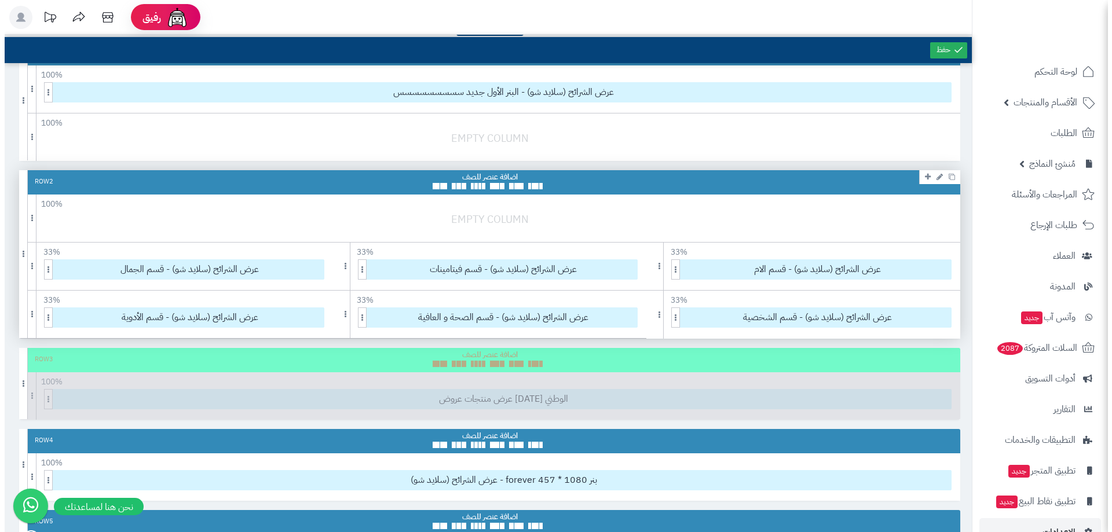
scroll to position [174, 0]
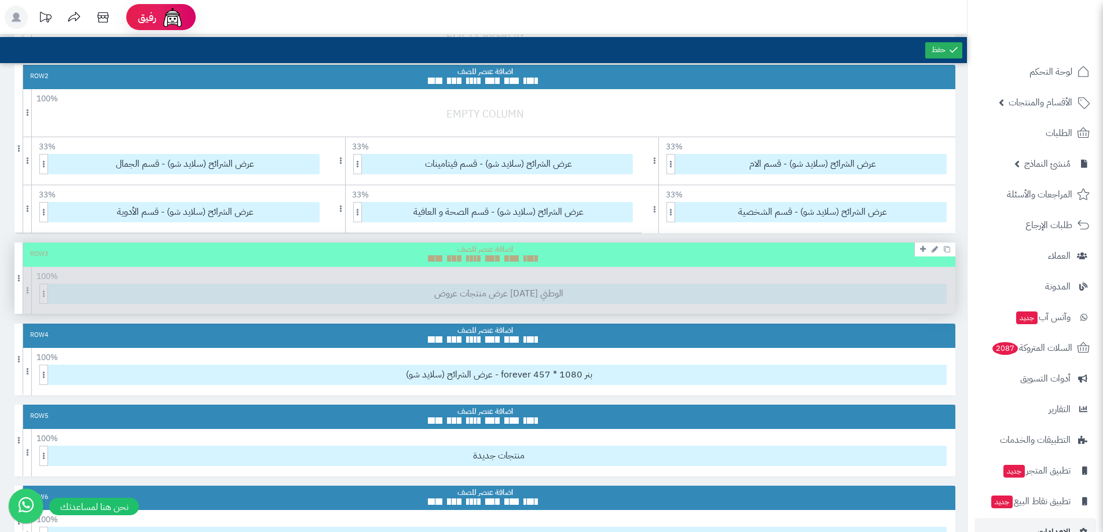
click at [932, 249] on icon at bounding box center [935, 250] width 6 height 8
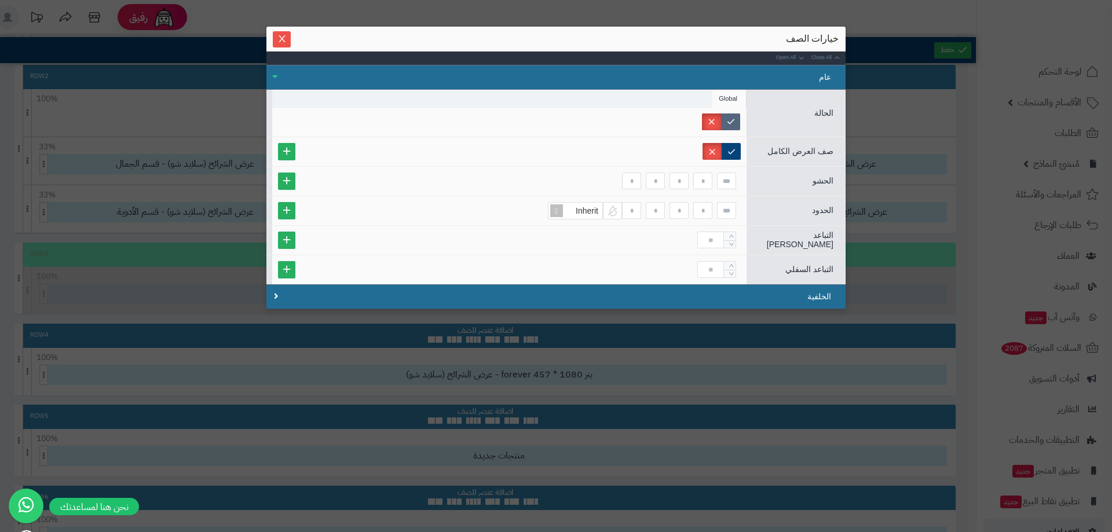
click at [727, 124] on label at bounding box center [730, 122] width 19 height 17
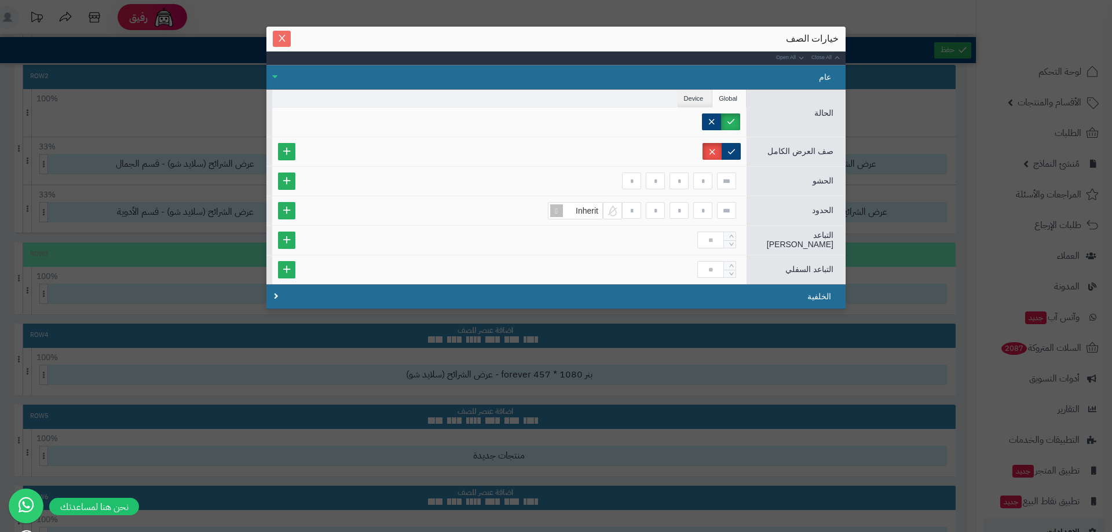
click at [288, 43] on span "Close" at bounding box center [282, 39] width 18 height 10
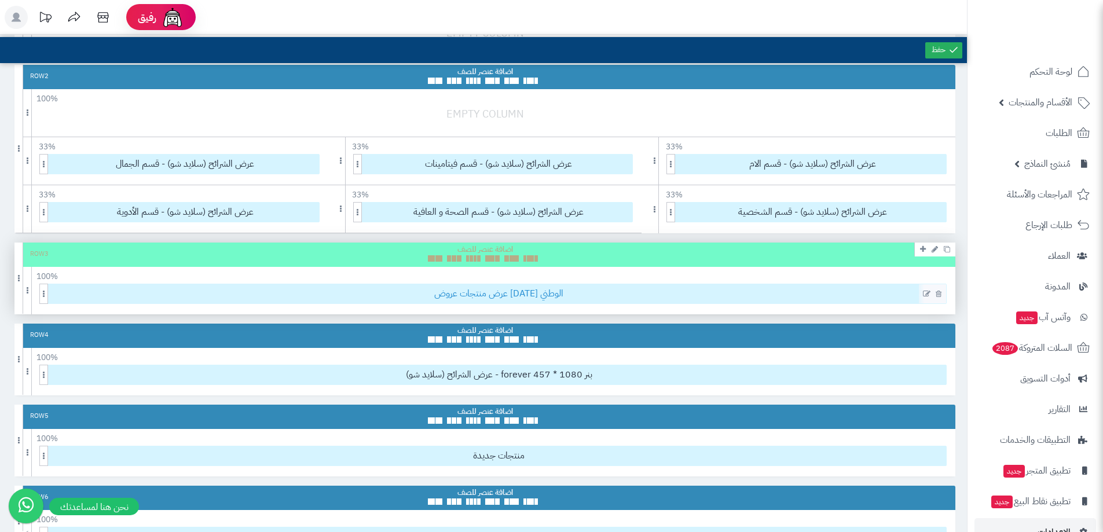
click at [478, 294] on span "عرض منتجات عروض اليوم الوطني" at bounding box center [499, 293] width 895 height 19
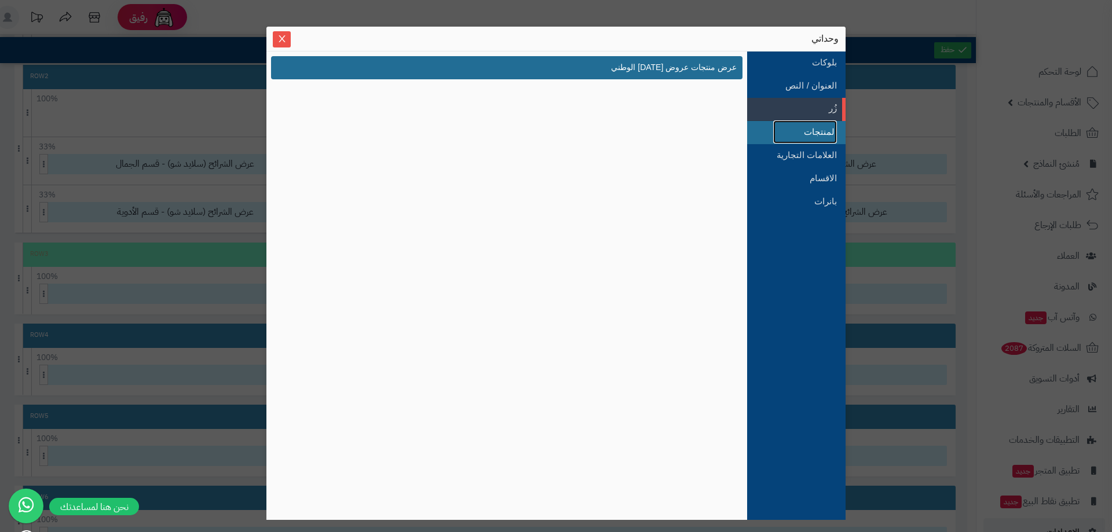
click at [790, 134] on link "المنتجات" at bounding box center [805, 131] width 64 height 23
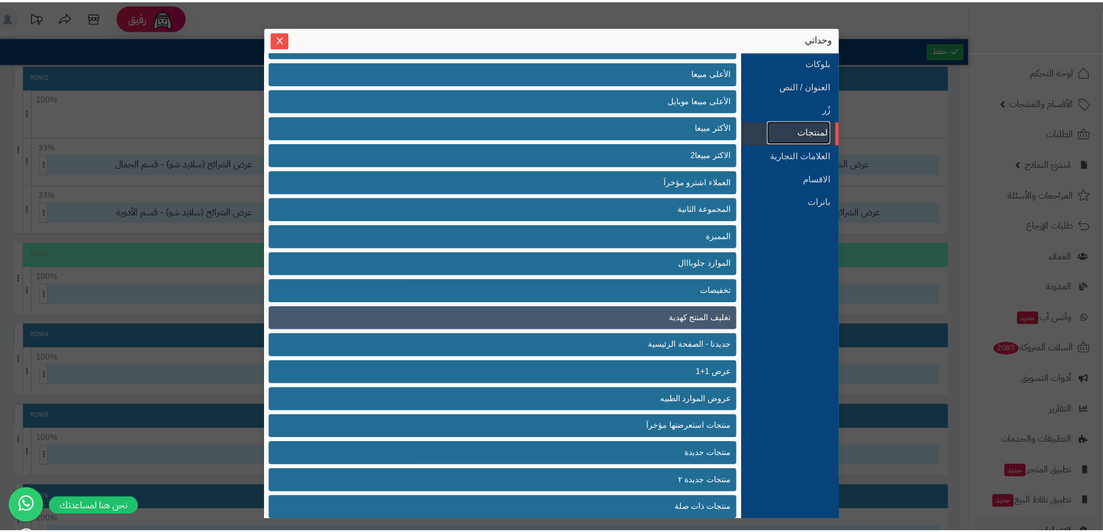
scroll to position [85, 0]
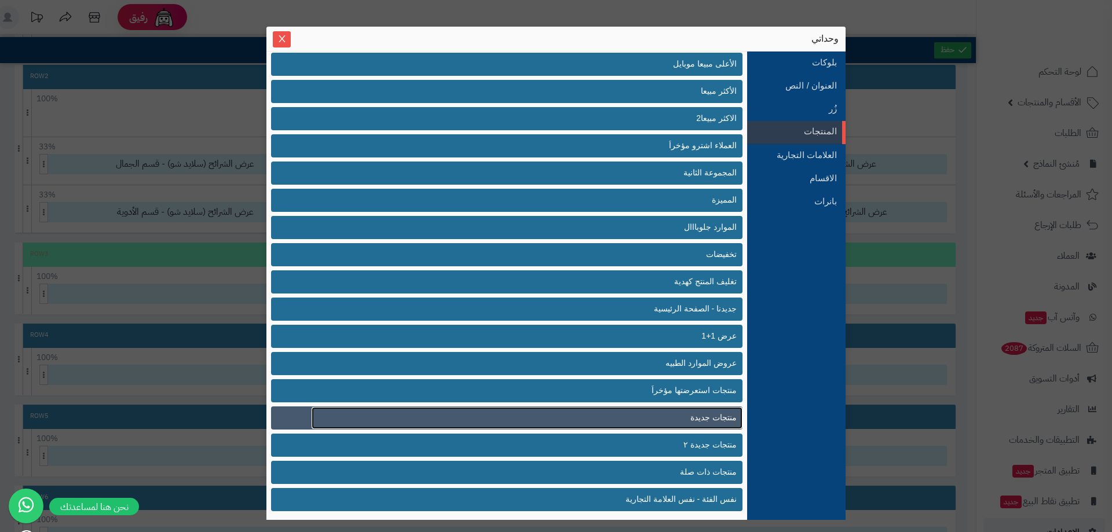
click at [695, 415] on span "منتجات جديدة" at bounding box center [713, 418] width 46 height 12
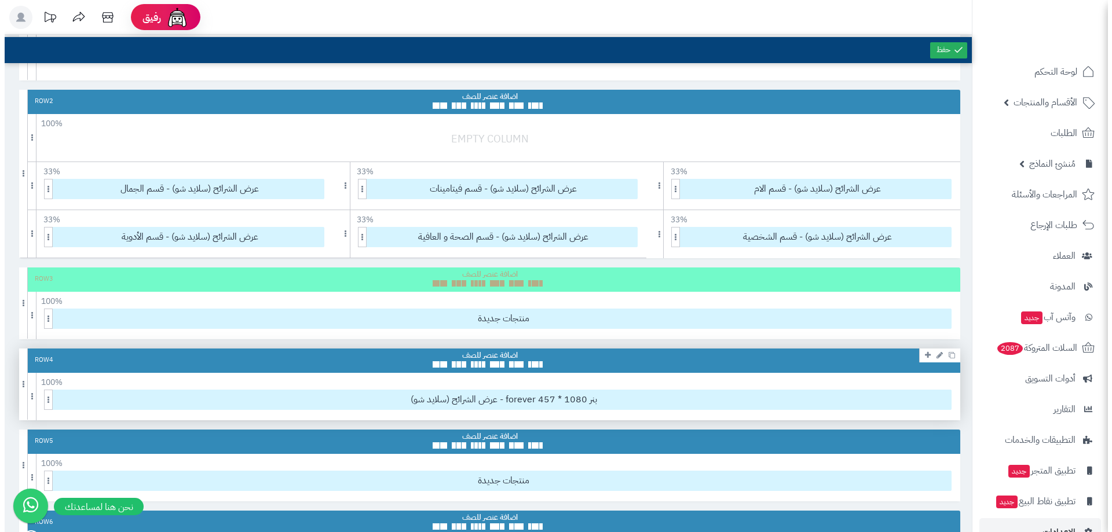
scroll to position [290, 0]
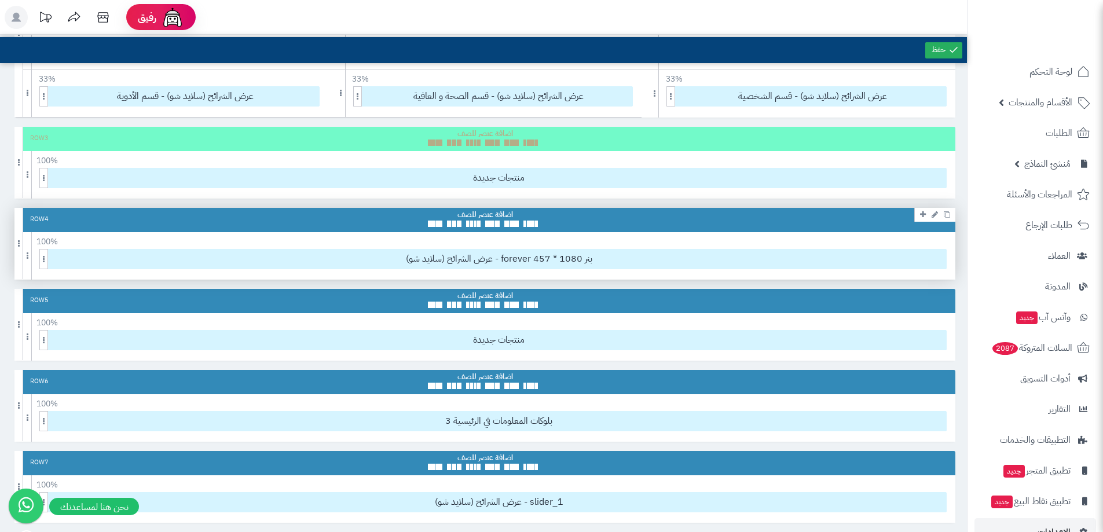
click at [497, 248] on div "100 % 100 95 90 85 80 75 70 66 60 55 50 45 40 33 30 25 20 15 10 5 عرض الشرائح (…" at bounding box center [484, 255] width 941 height 47
click at [498, 255] on span "عرض الشرائح (سلايد شو) - forever بنر 1080 * 457" at bounding box center [499, 259] width 895 height 19
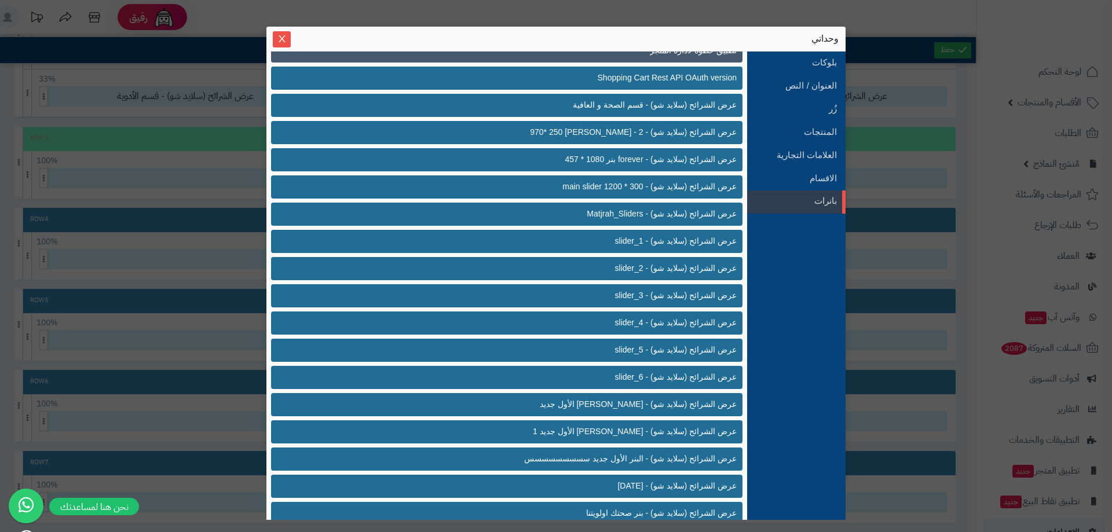
scroll to position [279, 0]
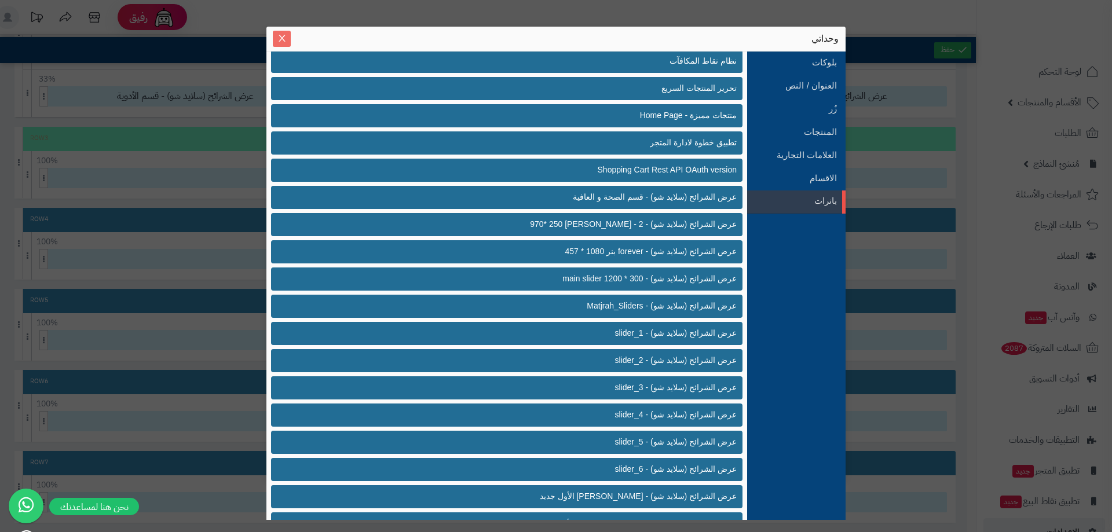
click at [280, 41] on icon "Close" at bounding box center [281, 38] width 9 height 9
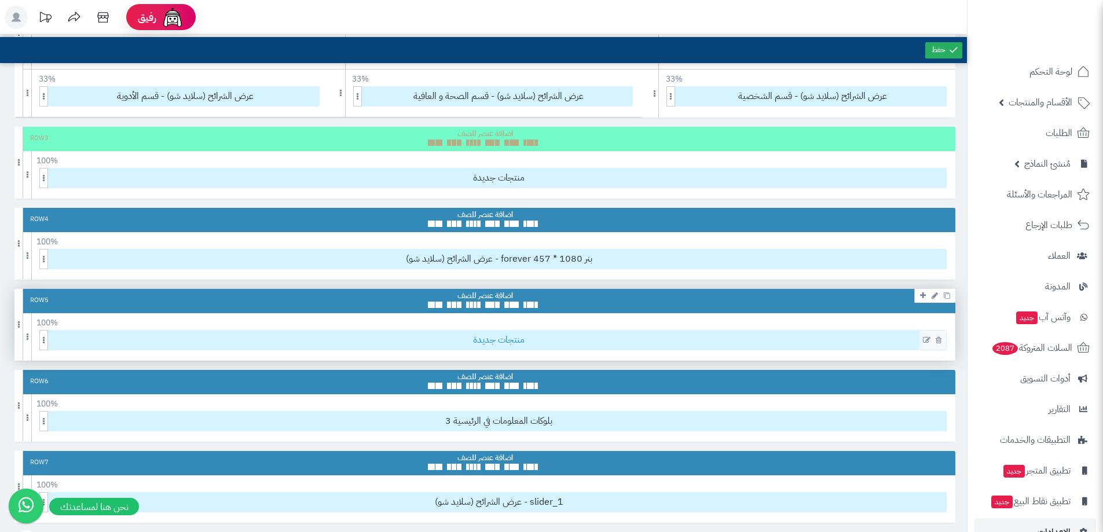
click at [523, 341] on span "منتجات جديدة" at bounding box center [499, 340] width 895 height 19
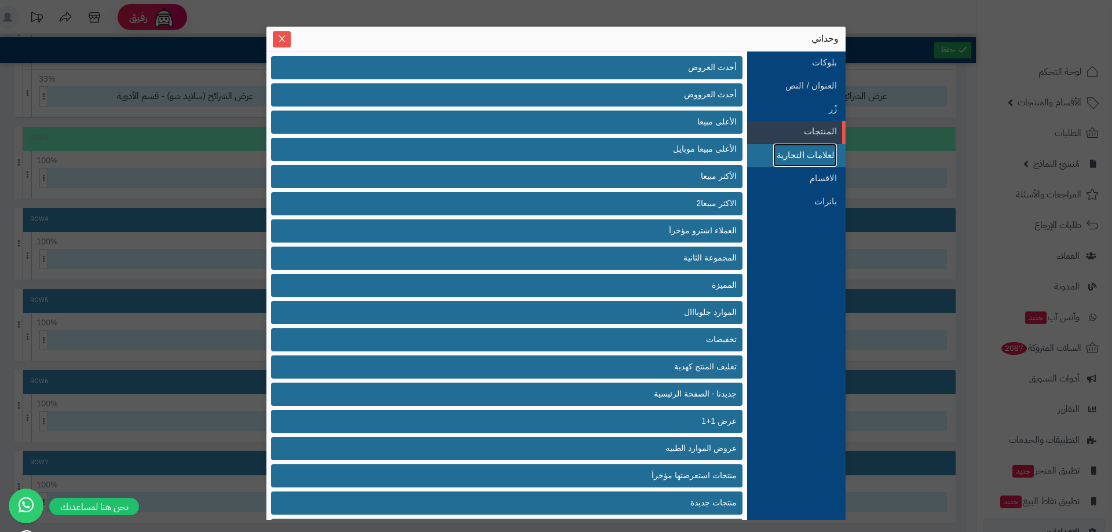
click at [789, 159] on link "العلامات التجارية" at bounding box center [805, 155] width 64 height 23
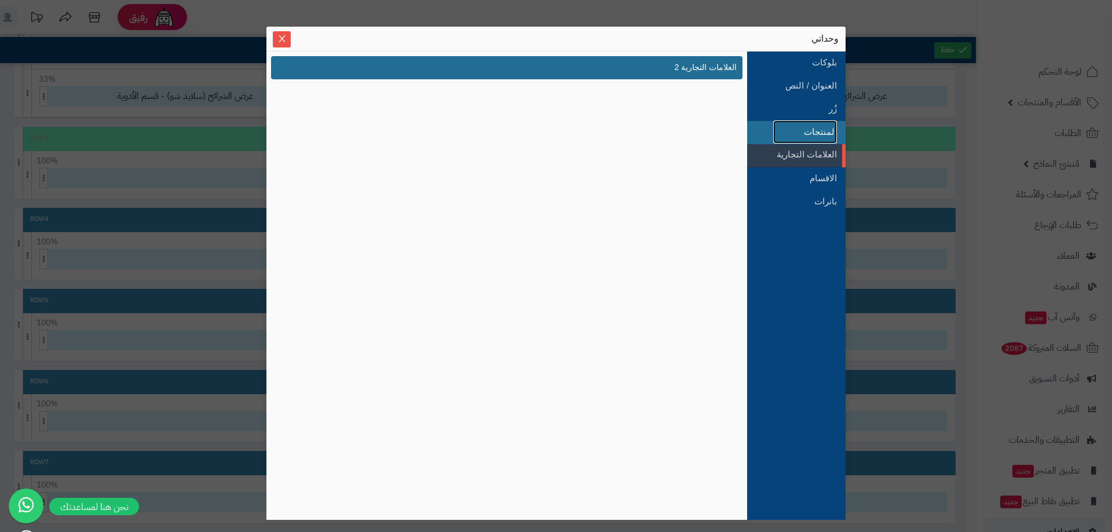
click at [803, 137] on link "المنتجات" at bounding box center [805, 131] width 64 height 23
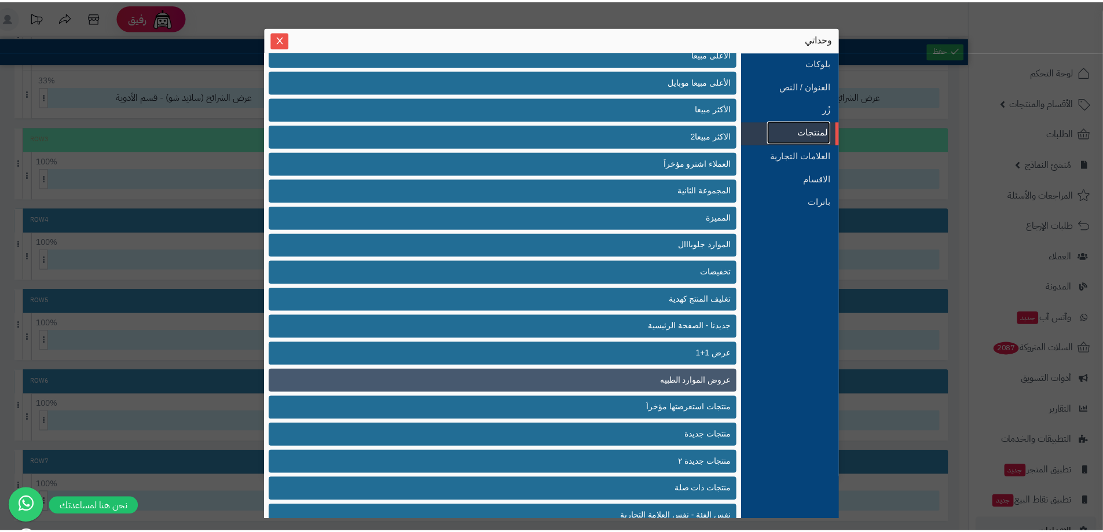
scroll to position [85, 0]
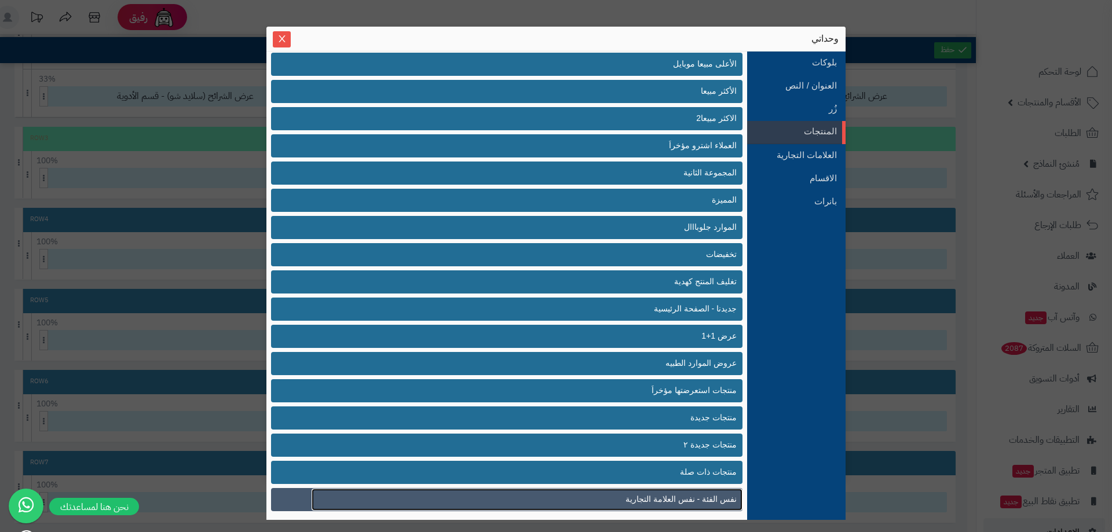
click at [623, 500] on link "نفس الفئة - نفس العلامة التجارية" at bounding box center [527, 500] width 431 height 22
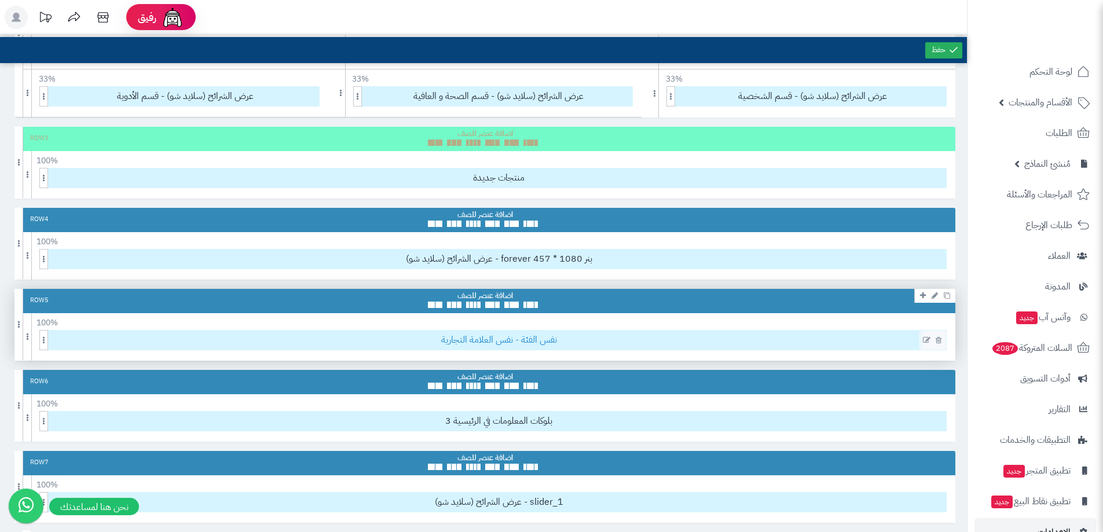
click at [530, 349] on span "نفس الفئة - نفس العلامة التجارية" at bounding box center [499, 340] width 895 height 19
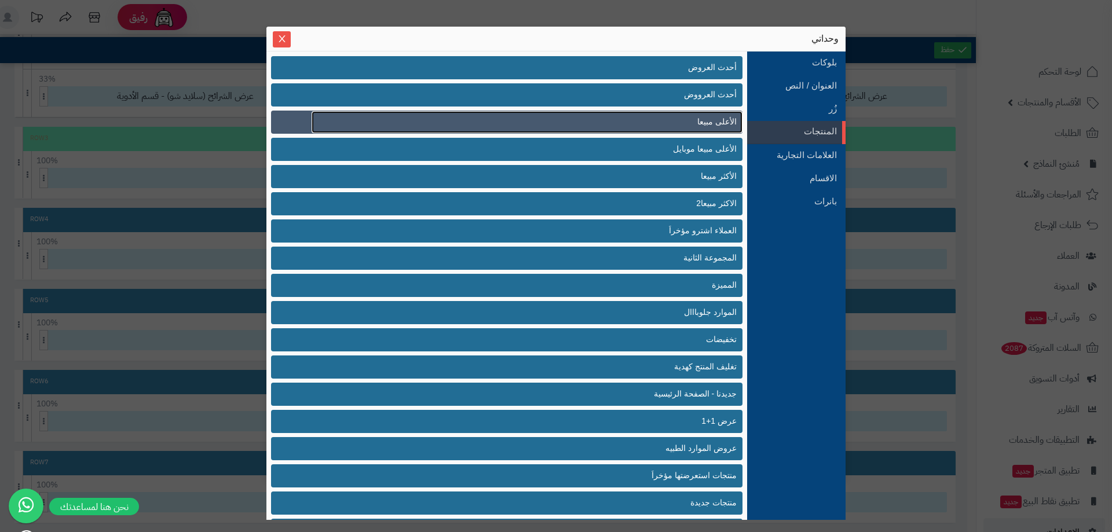
click at [667, 116] on link "الأعلى مبيعا" at bounding box center [527, 122] width 431 height 22
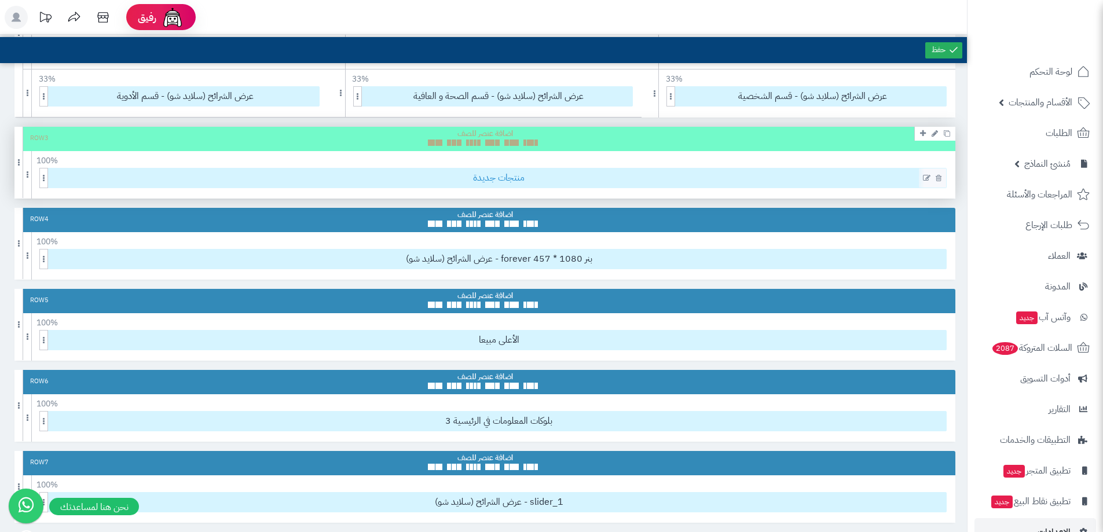
click at [557, 185] on span "منتجات جديدة" at bounding box center [499, 178] width 895 height 19
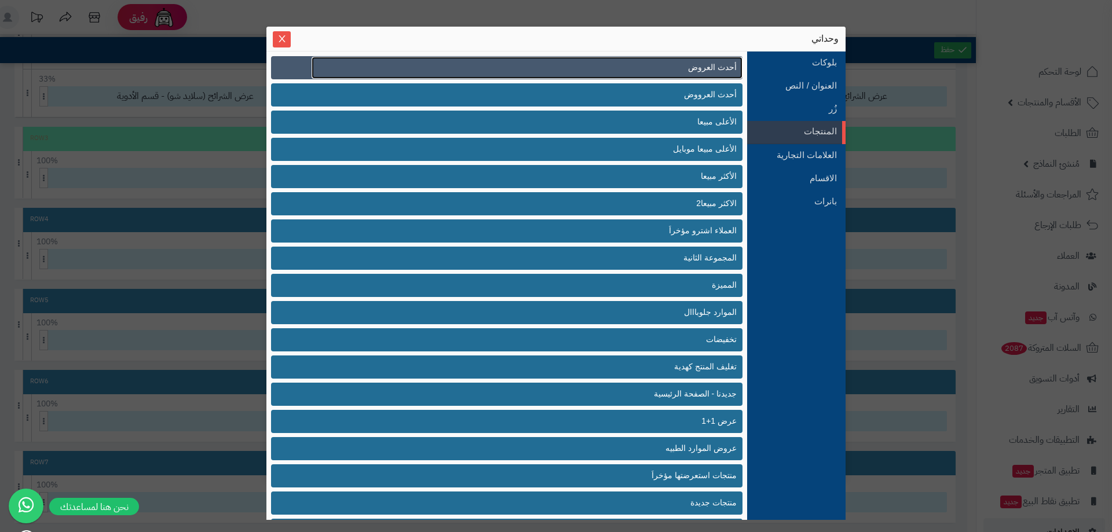
click at [623, 71] on link "أحدث العروض" at bounding box center [527, 68] width 431 height 22
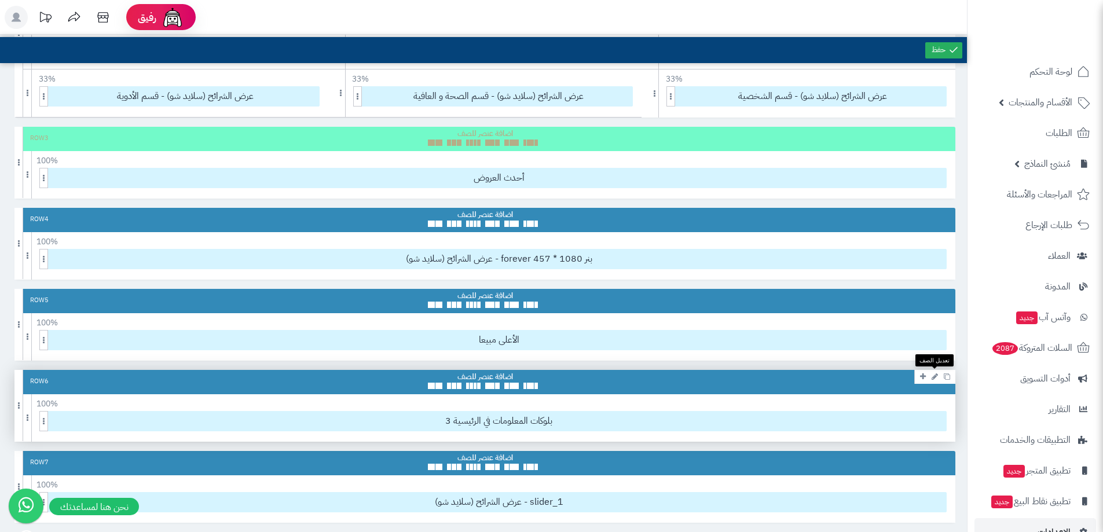
click at [930, 375] on link at bounding box center [935, 376] width 12 height 14
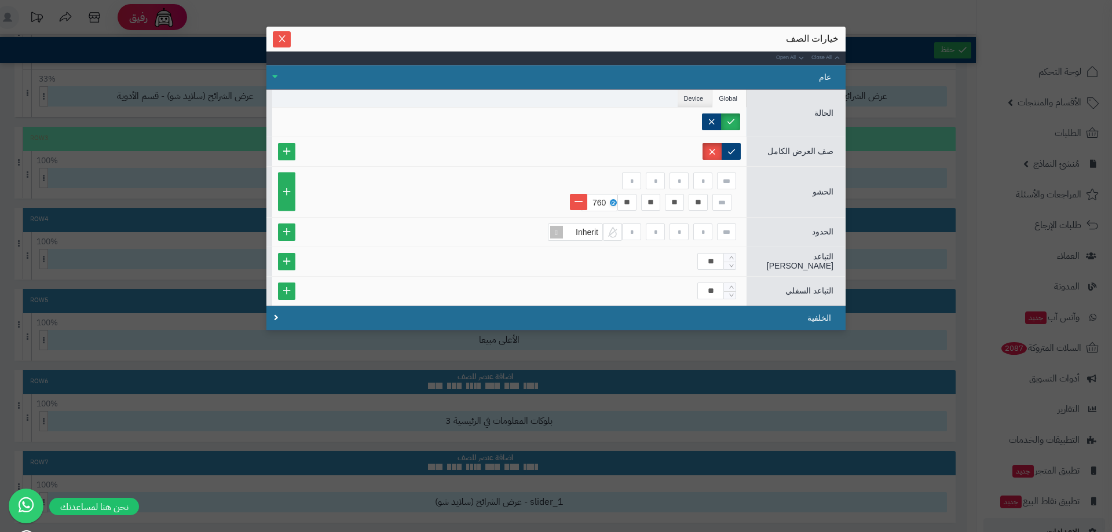
click at [722, 115] on label at bounding box center [730, 122] width 19 height 17
click at [717, 116] on label at bounding box center [711, 122] width 19 height 17
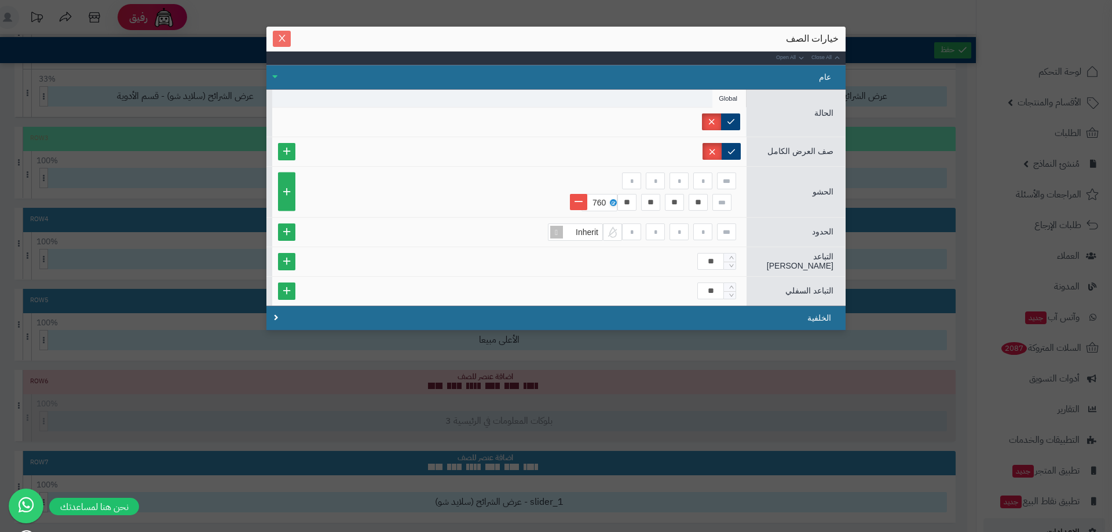
click at [281, 33] on button "Close" at bounding box center [282, 39] width 18 height 16
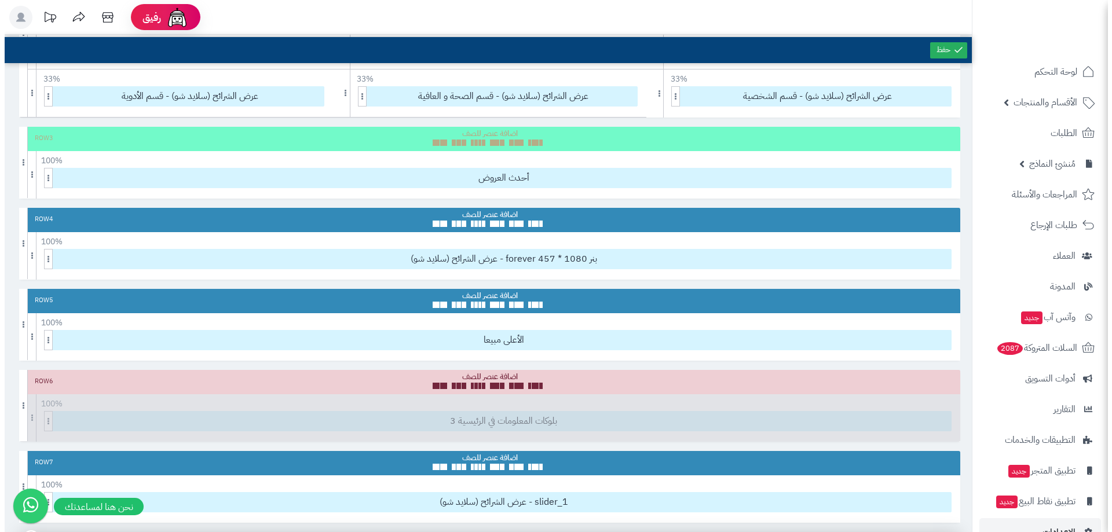
scroll to position [347, 0]
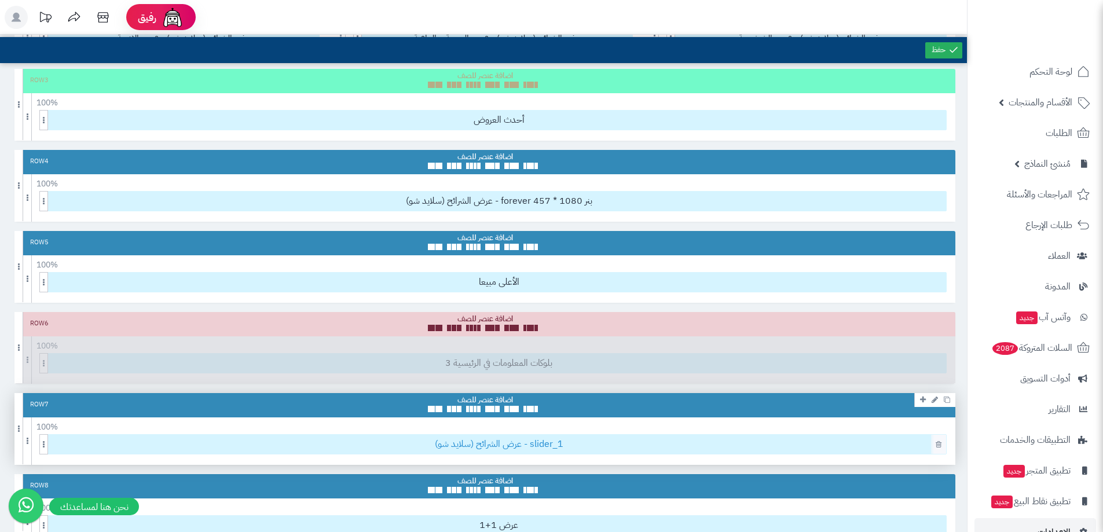
click at [509, 445] on span "عرض الشرائح (سلايد شو) - slider_1" at bounding box center [499, 444] width 895 height 19
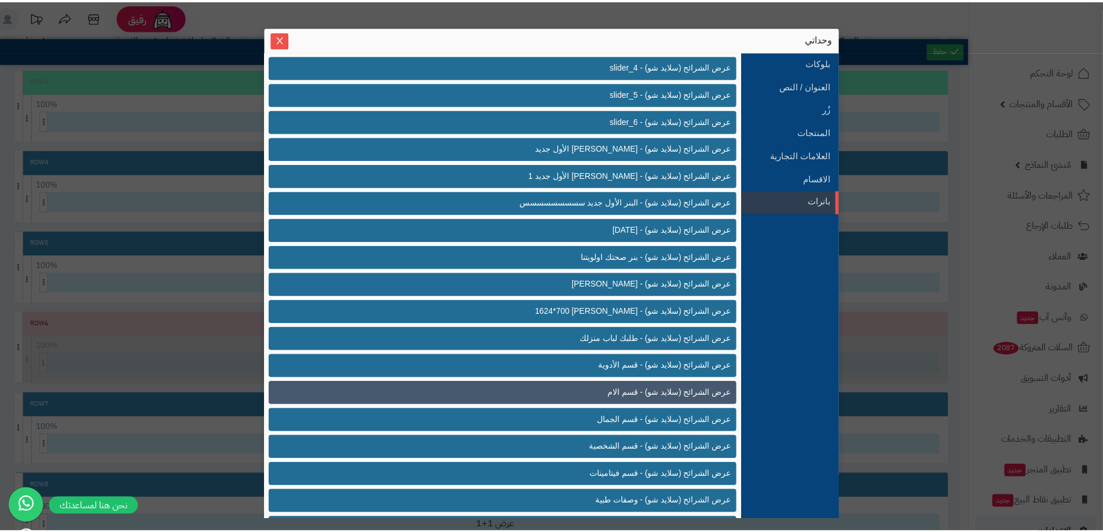
scroll to position [684, 0]
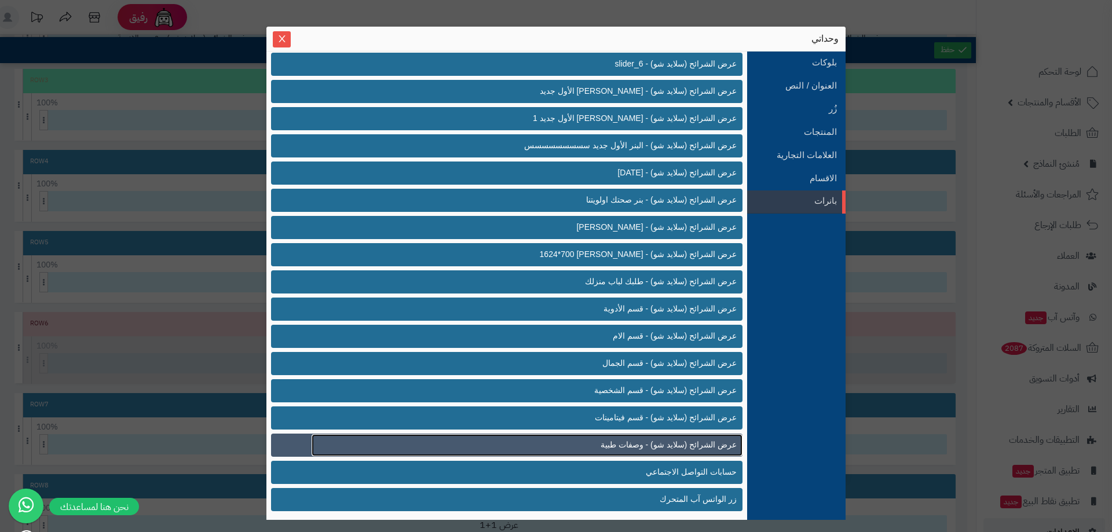
click at [637, 445] on span "عرض الشرائح (سلايد شو) - وصفات طبية" at bounding box center [669, 445] width 136 height 12
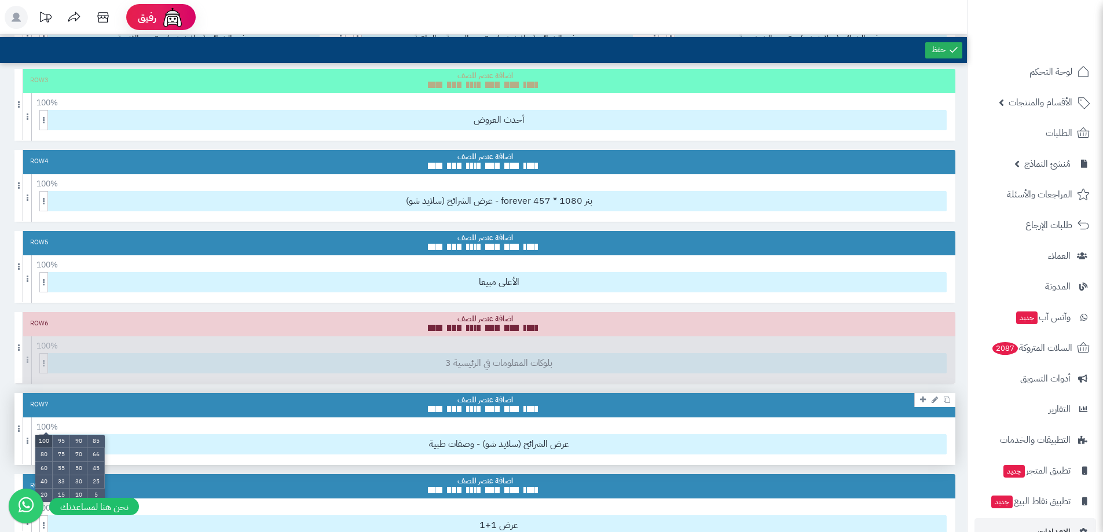
click at [46, 437] on li "100" at bounding box center [43, 441] width 17 height 13
click at [493, 408] on span at bounding box center [489, 409] width 9 height 6
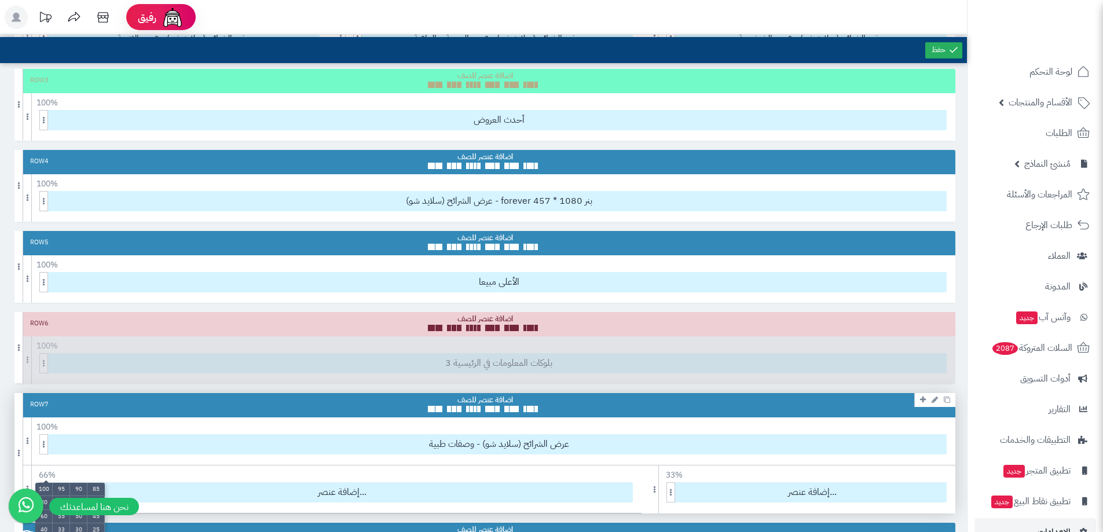
click at [47, 483] on ul "100 95 90 85 80 75 70 66 60 55 50 45 40 33 30 25 20 15 10 5" at bounding box center [69, 516] width 69 height 67
click at [42, 487] on li "100" at bounding box center [43, 489] width 17 height 13
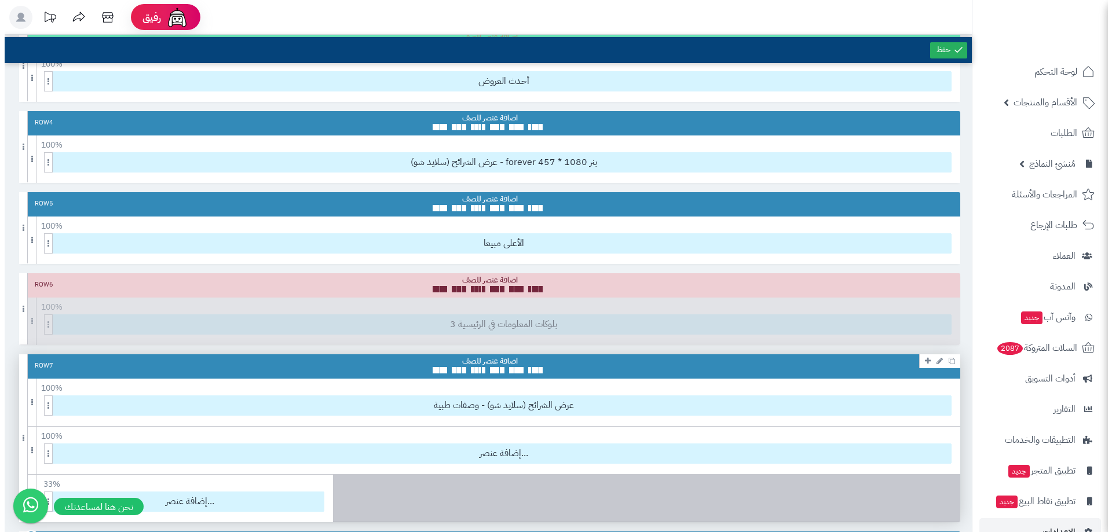
scroll to position [463, 0]
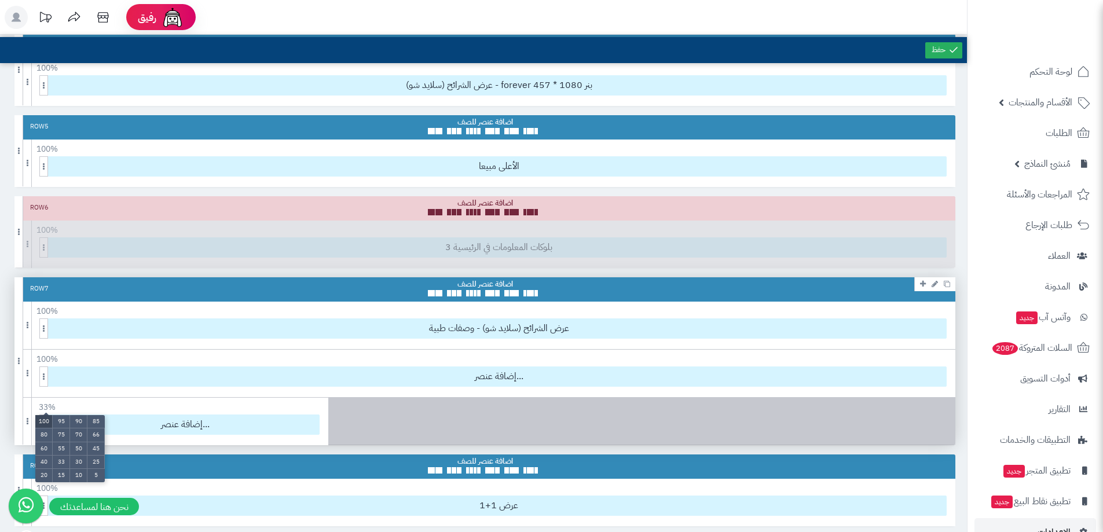
click at [45, 421] on li "100" at bounding box center [43, 421] width 17 height 13
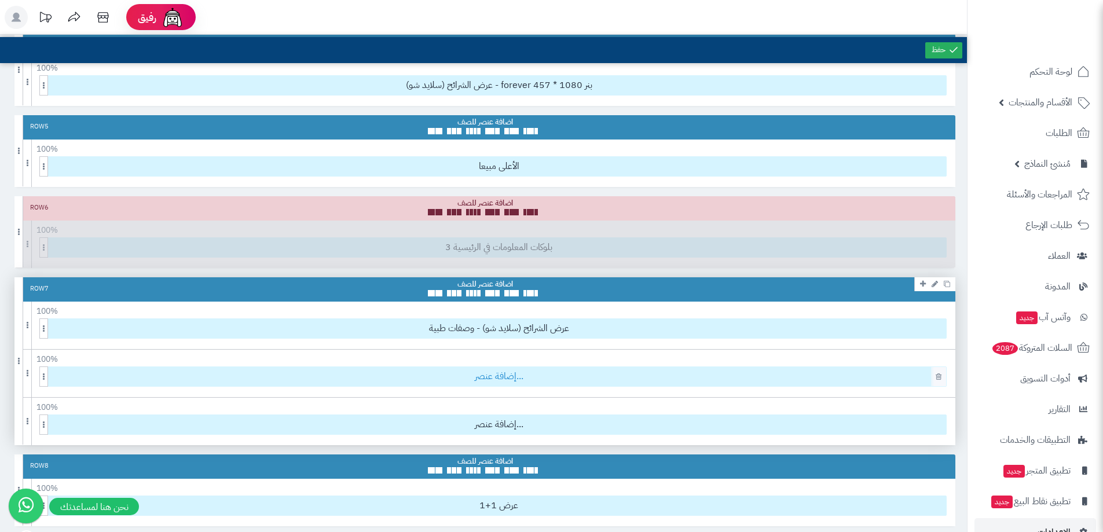
click at [455, 381] on span "إضافة عنصر..." at bounding box center [499, 376] width 895 height 19
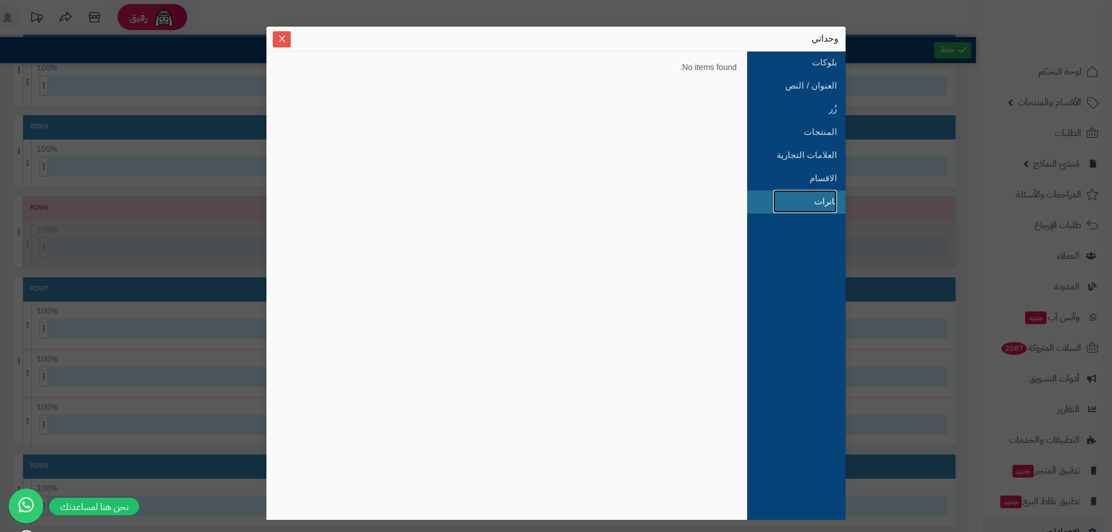
click at [815, 195] on link "بانرات" at bounding box center [805, 201] width 64 height 23
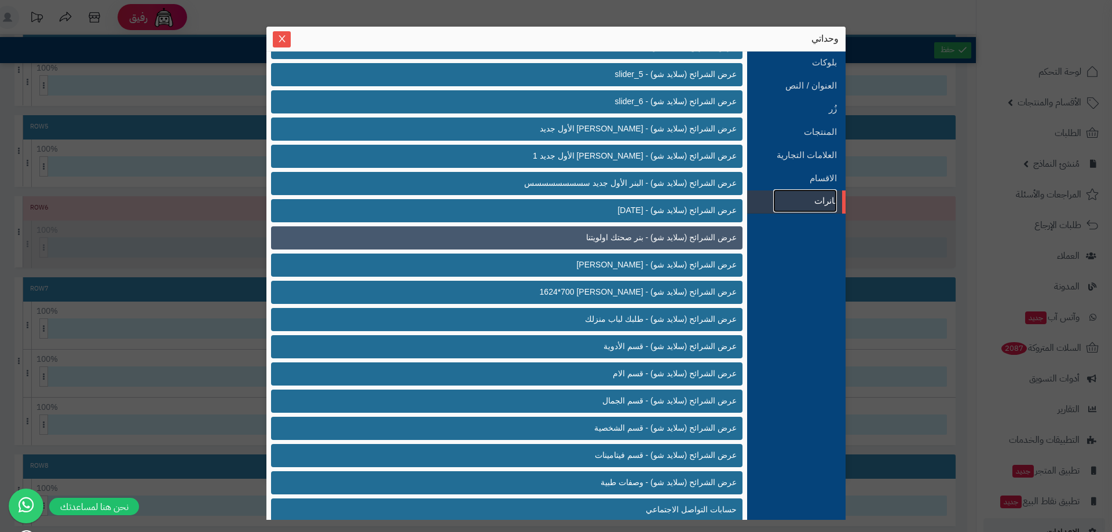
scroll to position [626, 0]
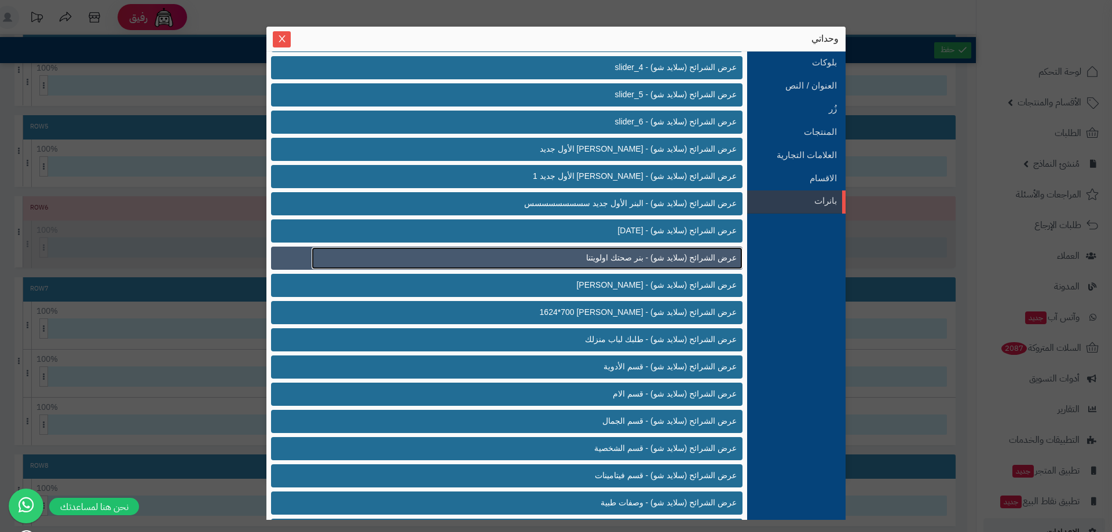
click at [643, 254] on span "عرض الشرائح (سلايد شو) - بنر صحتك اولويتنا" at bounding box center [661, 258] width 151 height 12
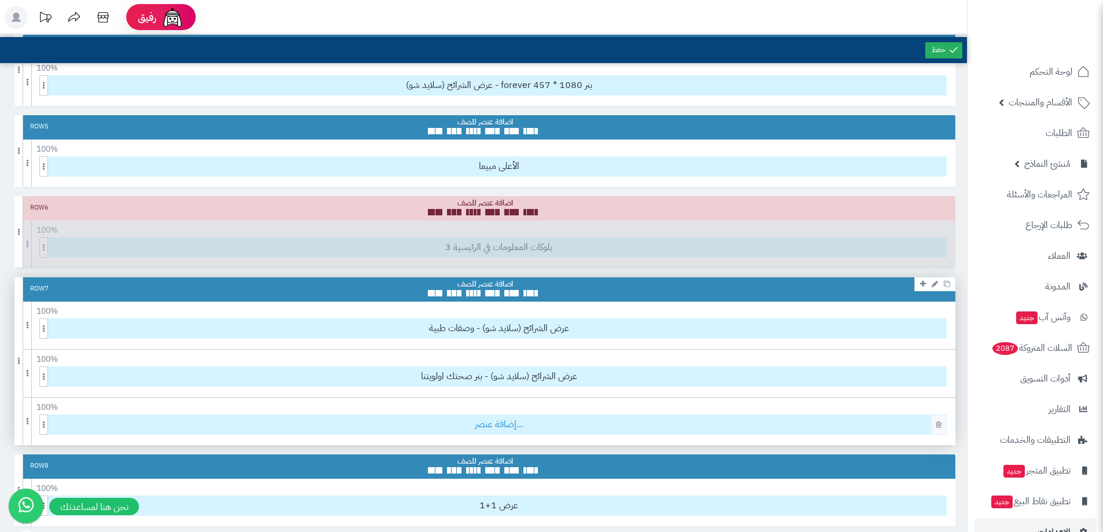
click at [448, 425] on span "إضافة عنصر..." at bounding box center [499, 424] width 895 height 19
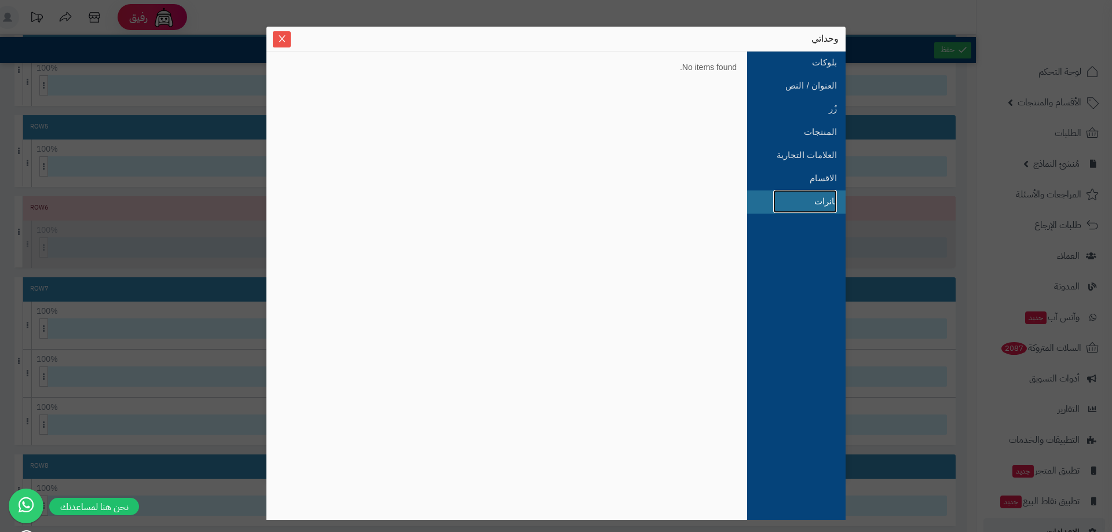
click at [803, 200] on link "بانرات" at bounding box center [805, 201] width 64 height 23
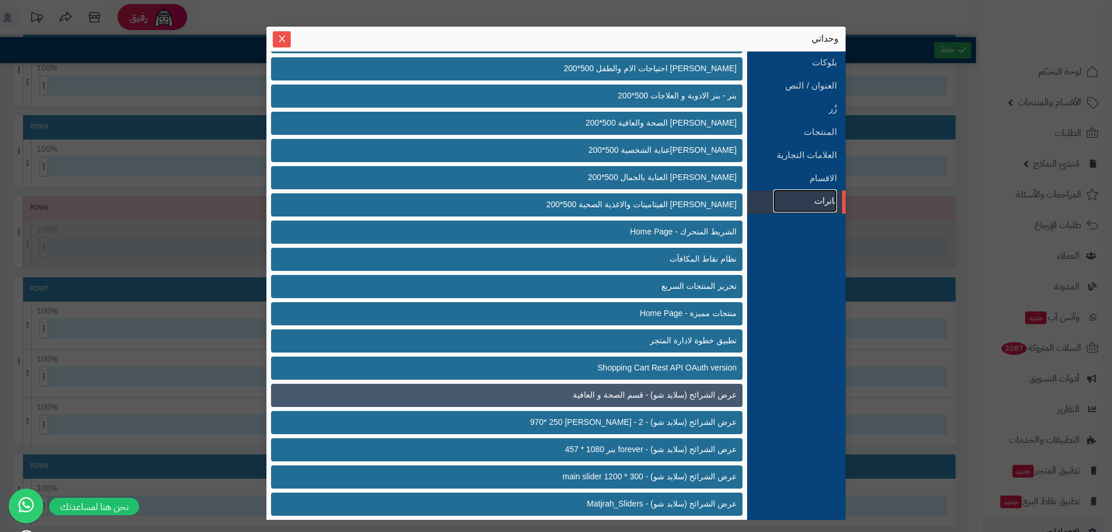
scroll to position [0, 0]
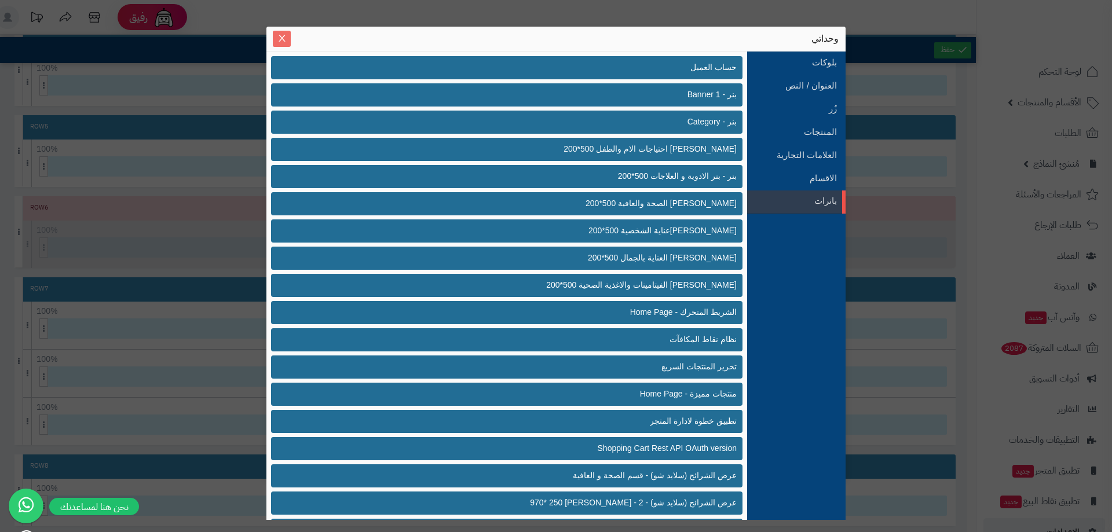
click at [284, 36] on icon "Close" at bounding box center [282, 38] width 6 height 7
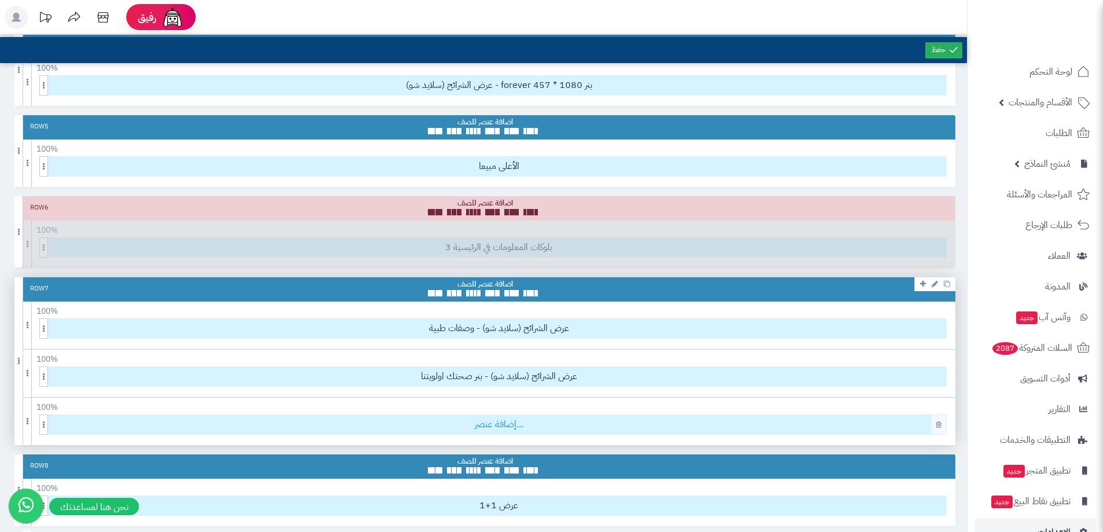
click at [566, 429] on span "إضافة عنصر..." at bounding box center [499, 424] width 895 height 19
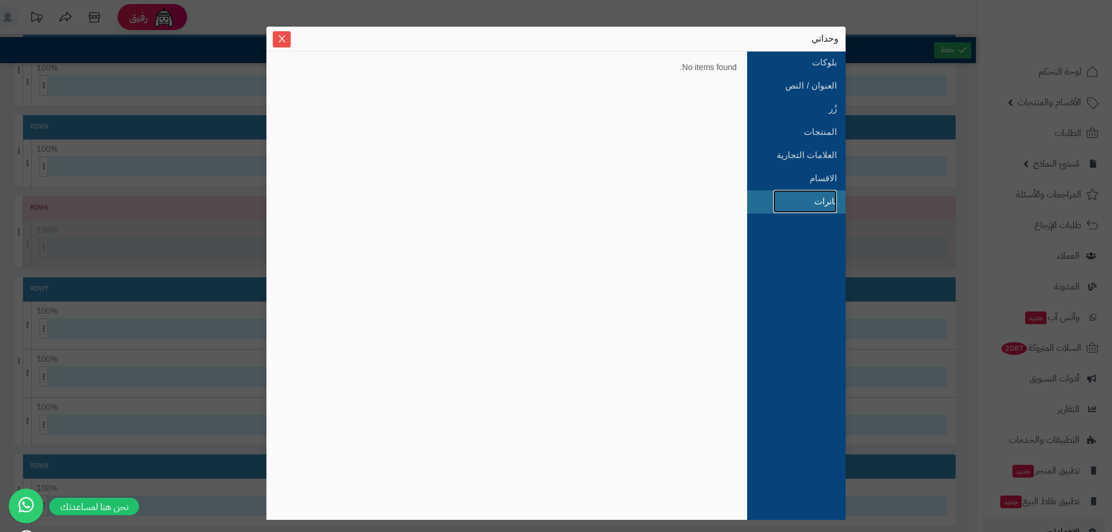
click at [788, 201] on link "بانرات" at bounding box center [805, 201] width 64 height 23
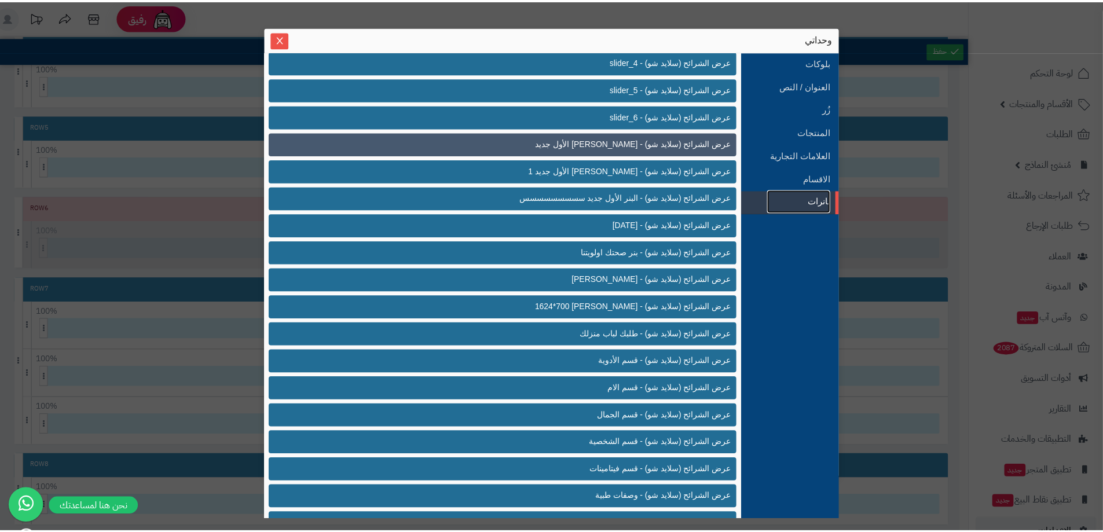
scroll to position [684, 0]
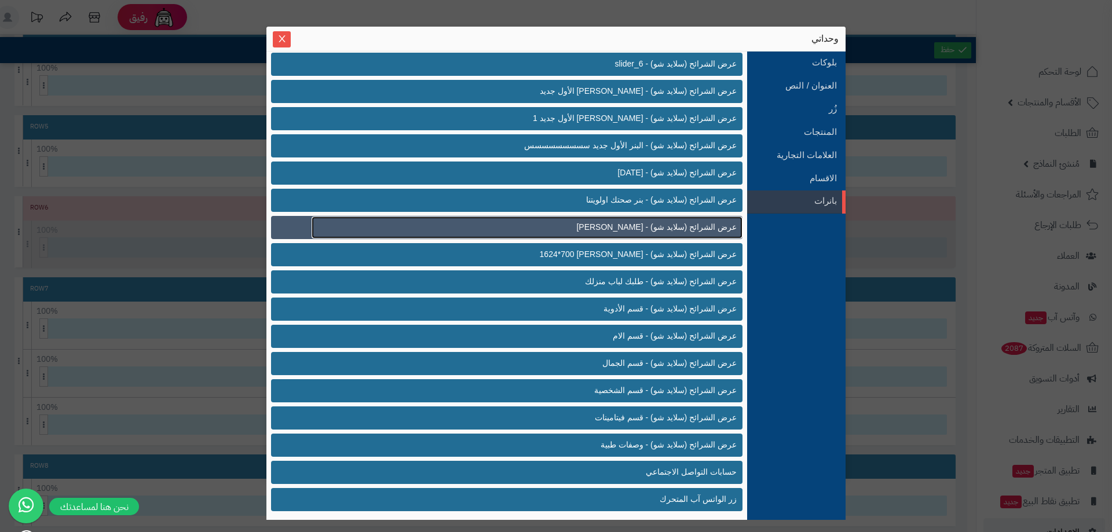
click at [665, 226] on span "عرض الشرائح (سلايد شو) - بنر نوفر" at bounding box center [656, 227] width 160 height 12
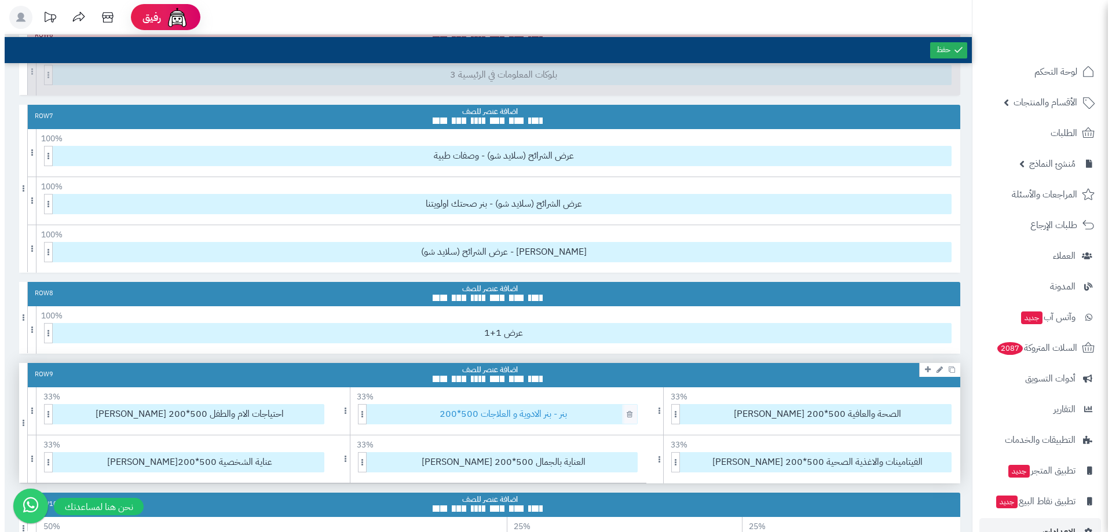
scroll to position [637, 0]
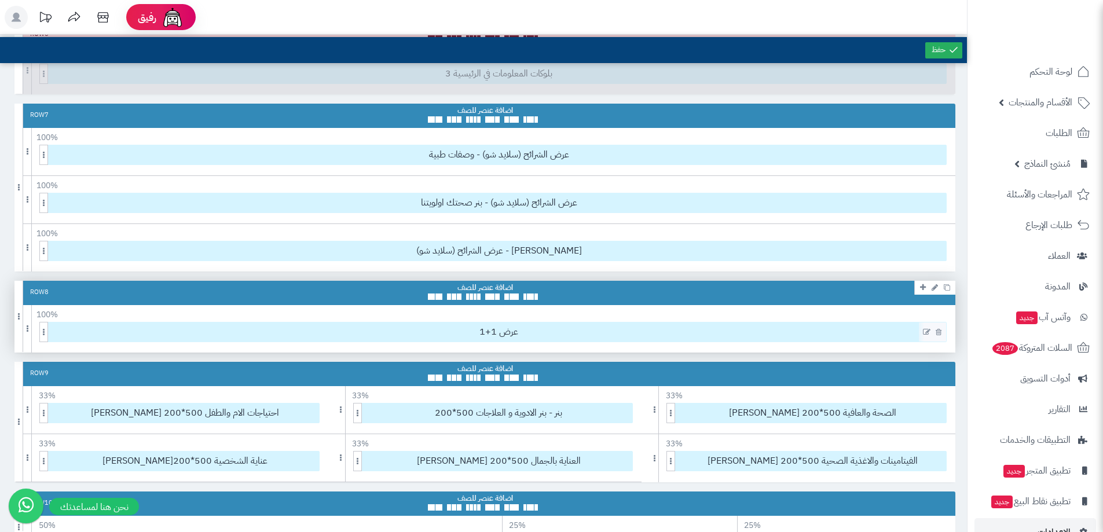
click at [563, 342] on div "عرض 1+1" at bounding box center [492, 332] width 907 height 20
click at [563, 337] on span "عرض 1+1" at bounding box center [499, 332] width 895 height 19
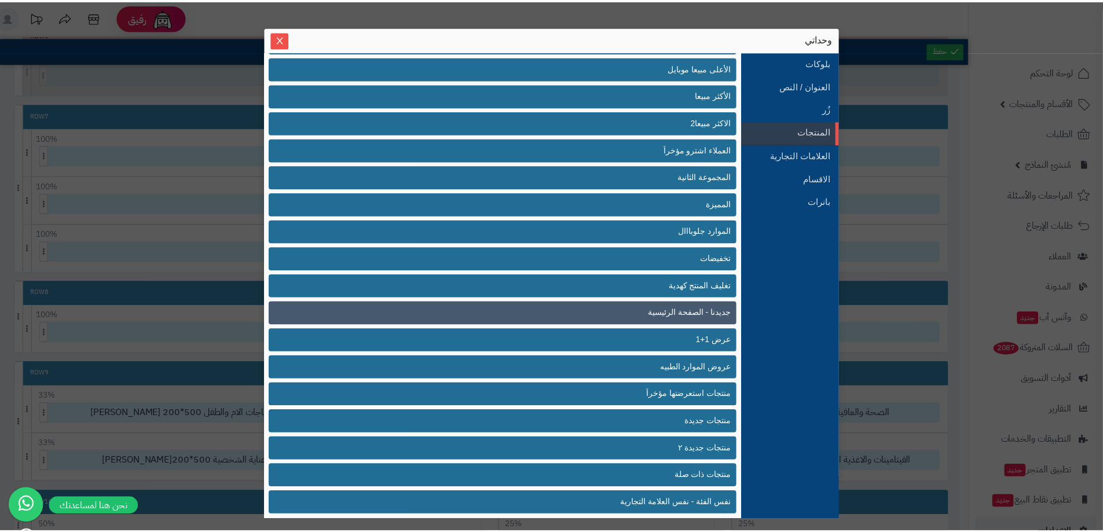
scroll to position [85, 0]
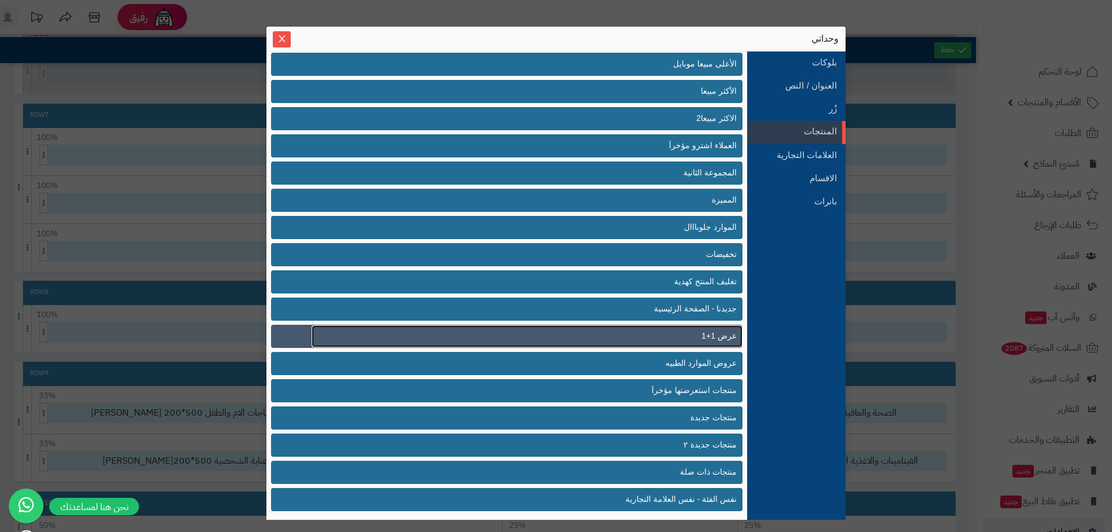
click at [715, 336] on span "عرض 1+1" at bounding box center [718, 336] width 35 height 12
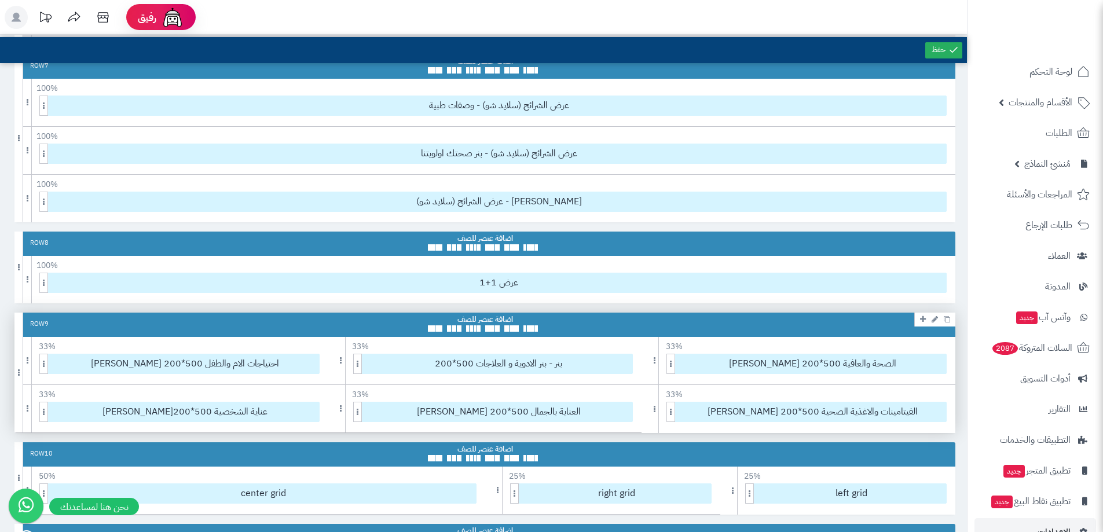
scroll to position [753, 0]
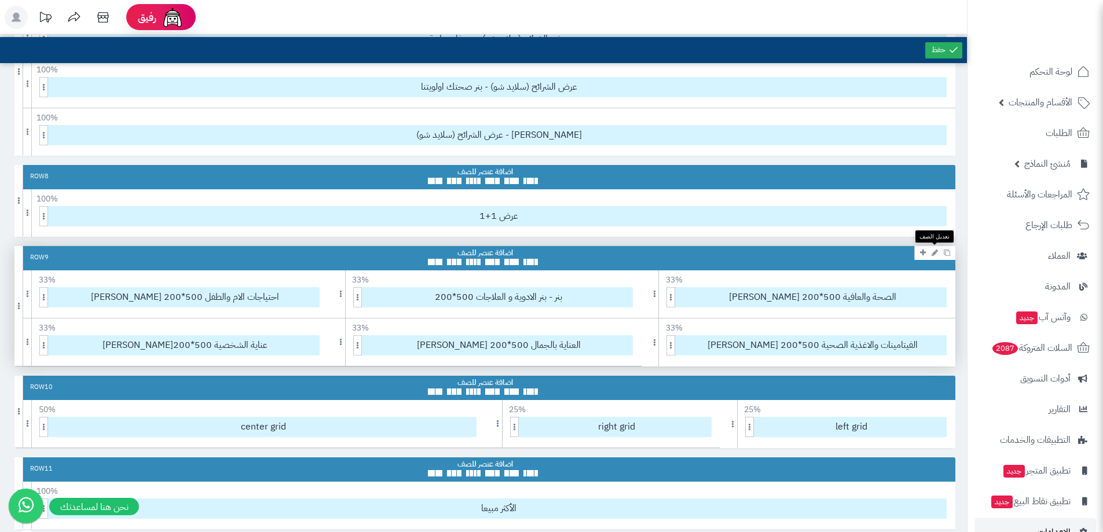
click at [938, 252] on link at bounding box center [935, 253] width 12 height 14
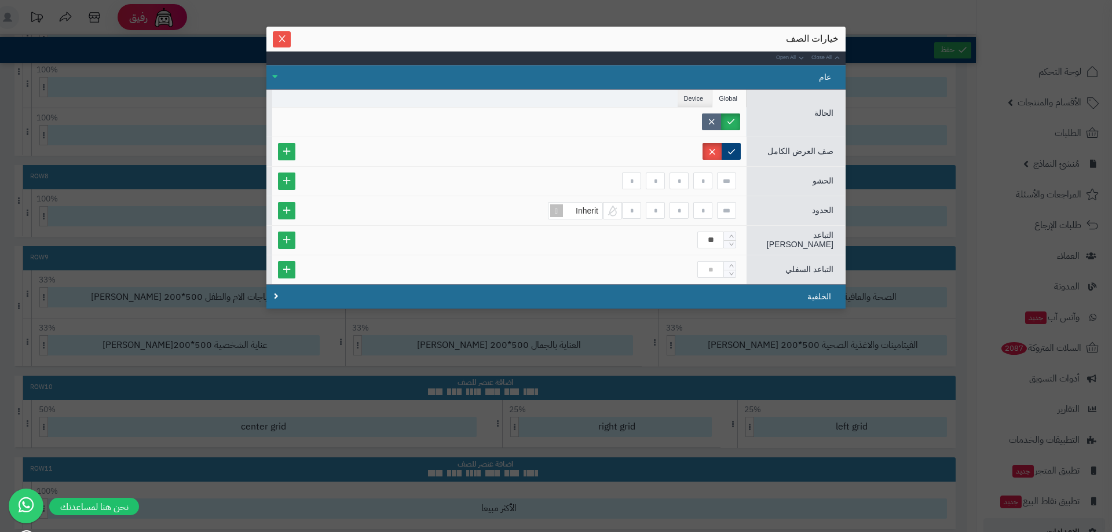
click at [704, 118] on label at bounding box center [711, 122] width 19 height 17
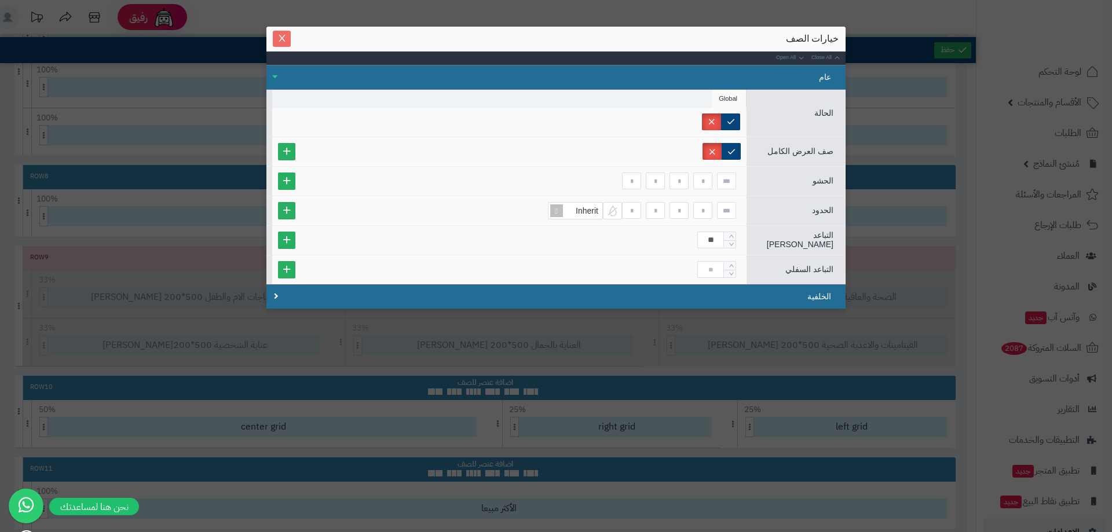
click at [283, 45] on button "Close" at bounding box center [282, 39] width 18 height 16
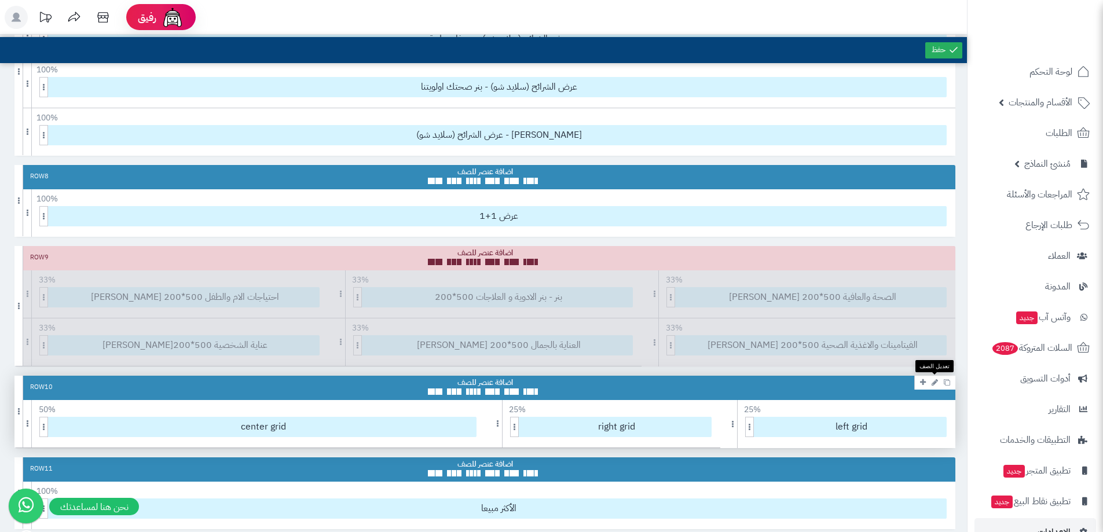
click at [934, 382] on icon at bounding box center [935, 383] width 6 height 8
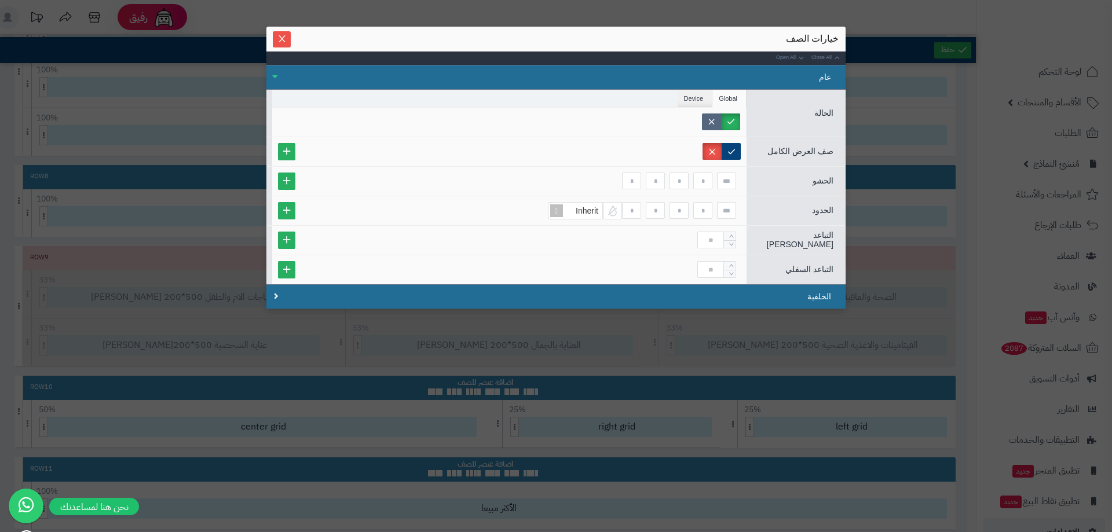
click at [711, 124] on label at bounding box center [711, 122] width 19 height 17
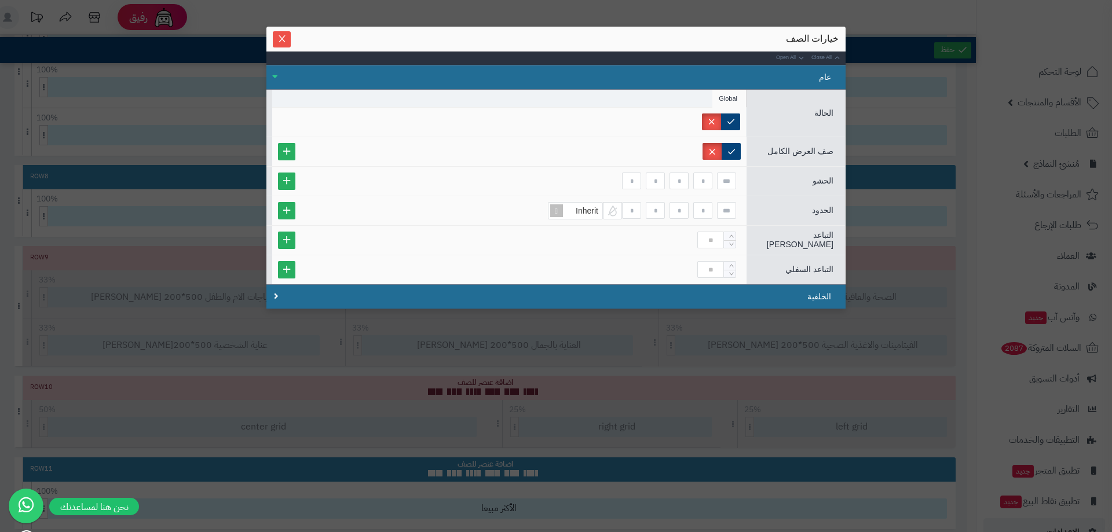
click at [675, 352] on div "sentinelStart خيارات الصف Close All Open All عام الحالة Global صف العرض الكامل …" at bounding box center [555, 204] width 579 height 354
drag, startPoint x: 277, startPoint y: 41, endPoint x: 286, endPoint y: 41, distance: 8.7
click at [279, 41] on span "Close" at bounding box center [282, 39] width 18 height 10
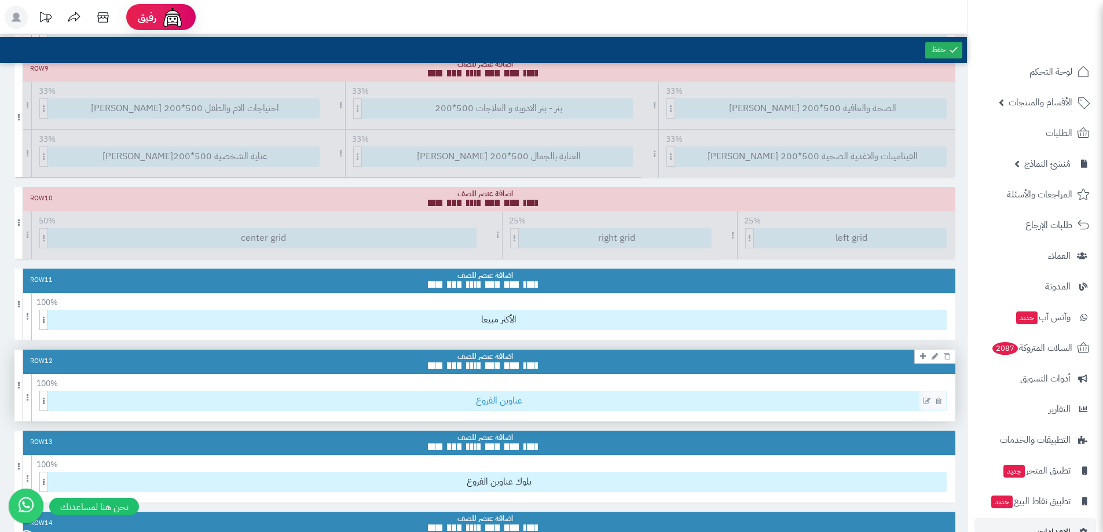
scroll to position [984, 0]
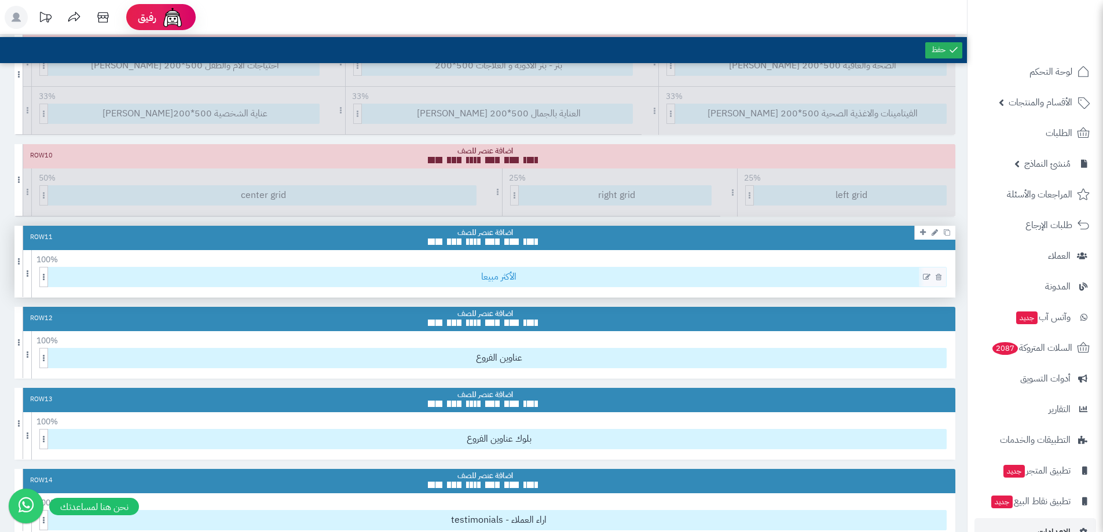
click at [510, 281] on span "الأكثر مبيعا" at bounding box center [499, 277] width 895 height 19
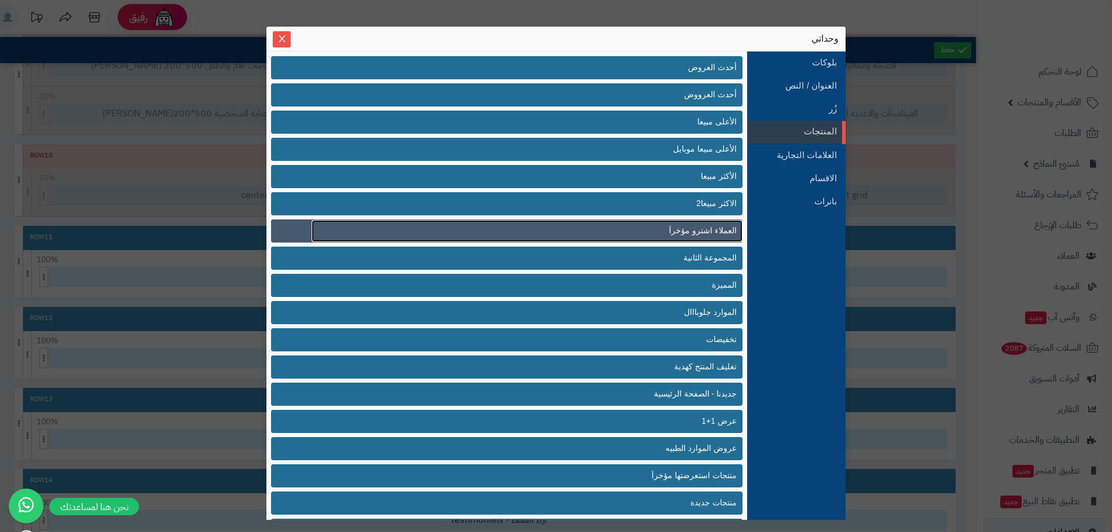
click at [706, 236] on span "العملاء اشترو مؤخراَ" at bounding box center [703, 231] width 68 height 12
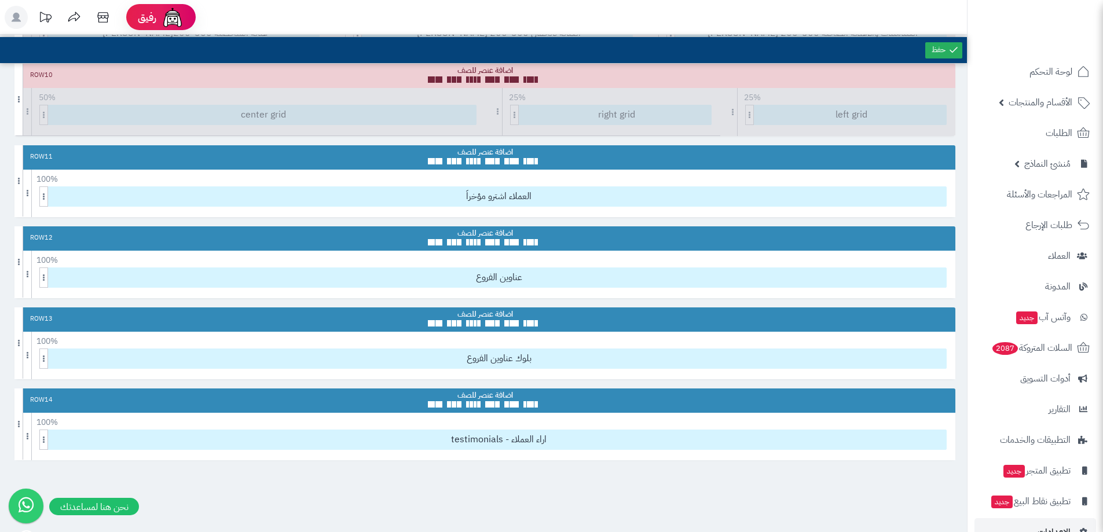
scroll to position [1158, 0]
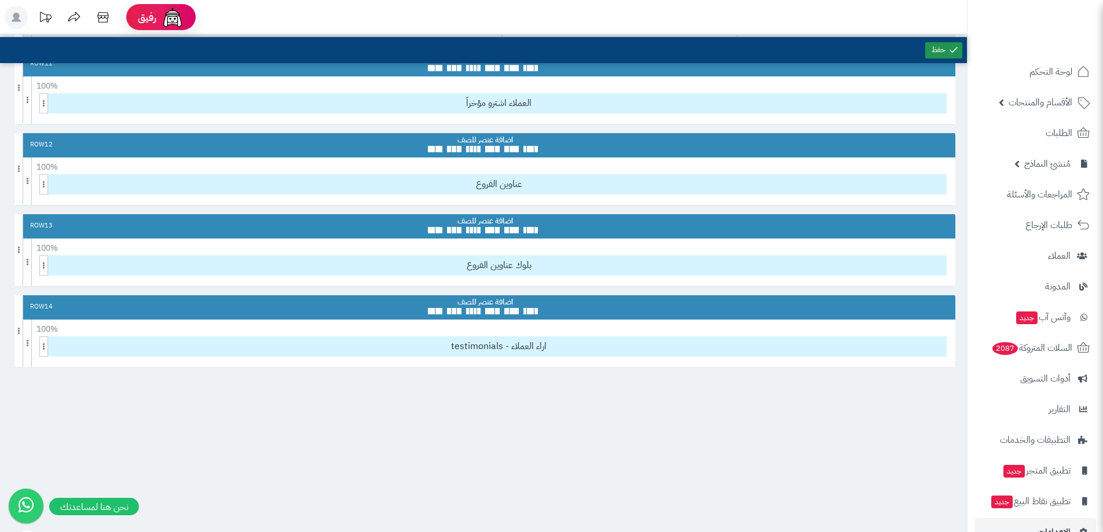
click at [957, 50] on icon at bounding box center [954, 50] width 10 height 10
click at [951, 43] on link at bounding box center [943, 50] width 37 height 16
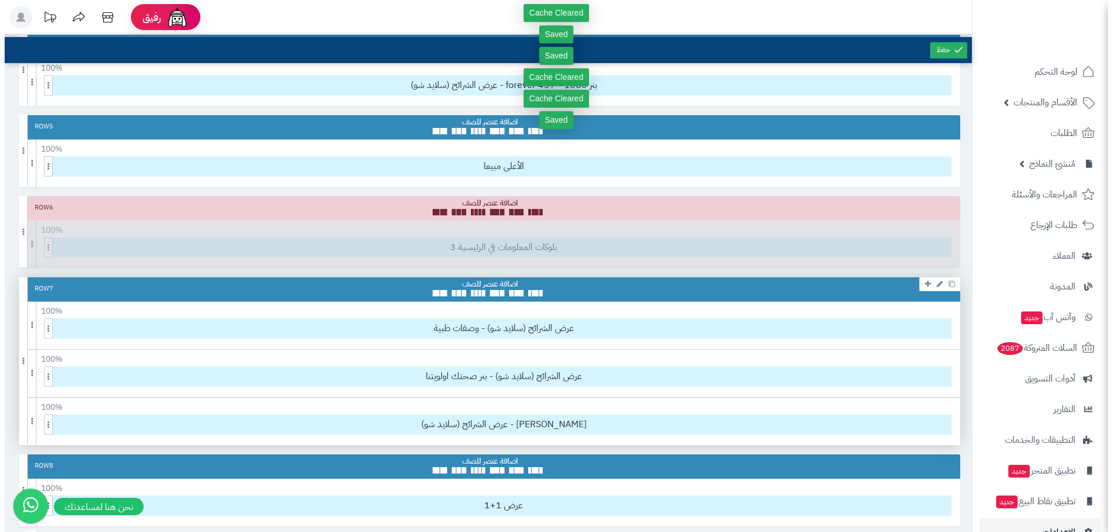
scroll to position [347, 0]
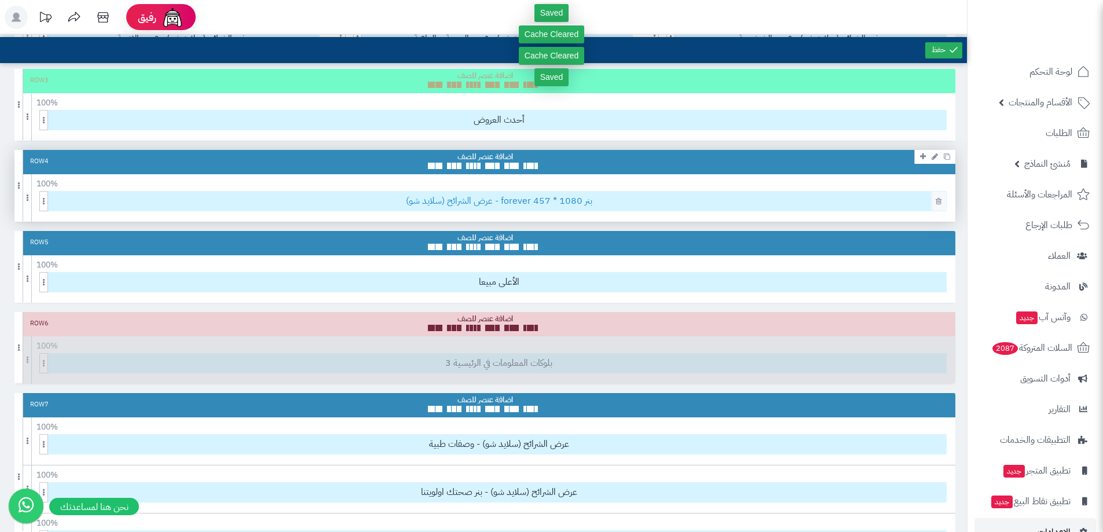
click at [526, 203] on span "عرض الشرائح (سلايد شو) - forever بنر 1080 * 457" at bounding box center [499, 201] width 895 height 19
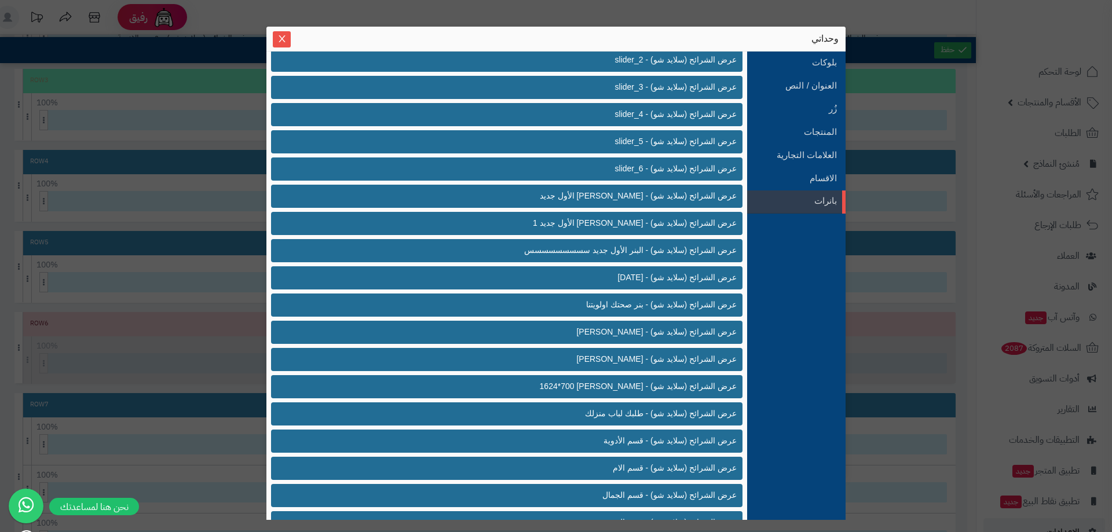
scroll to position [711, 0]
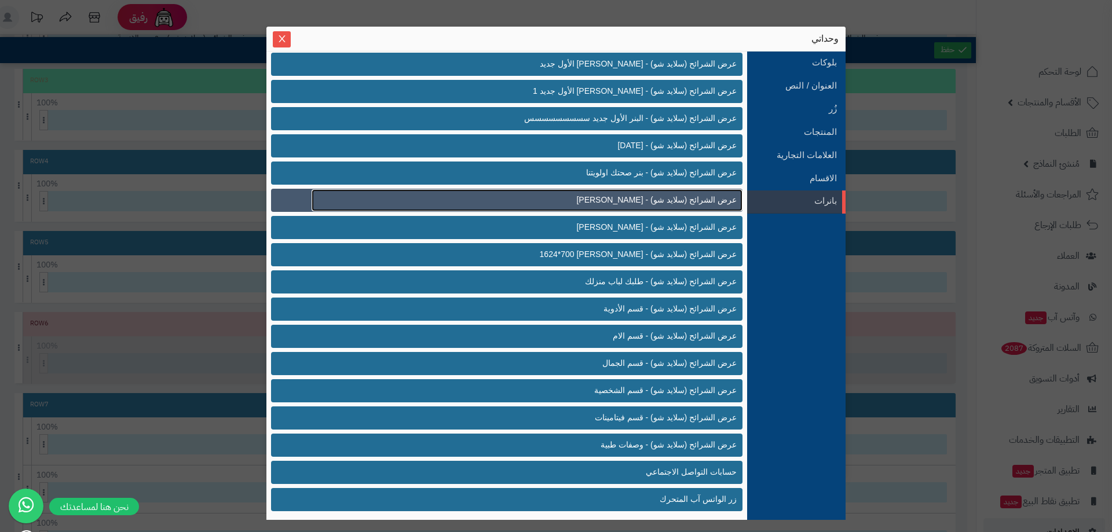
click at [636, 197] on span "عرض الشرائح (سلايد شو) - بنر فوريفر" at bounding box center [656, 200] width 160 height 12
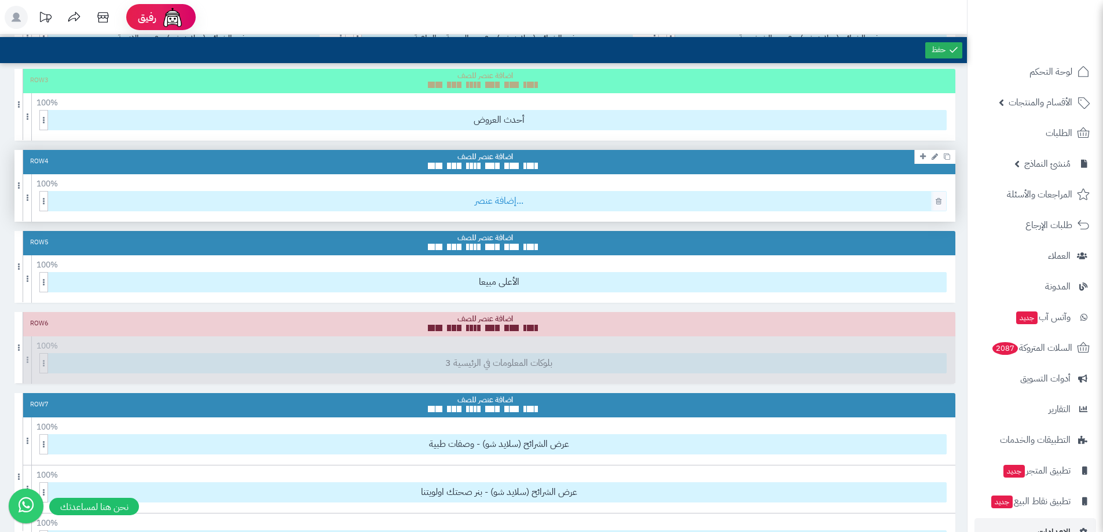
click at [500, 200] on span "إضافة عنصر..." at bounding box center [499, 201] width 895 height 19
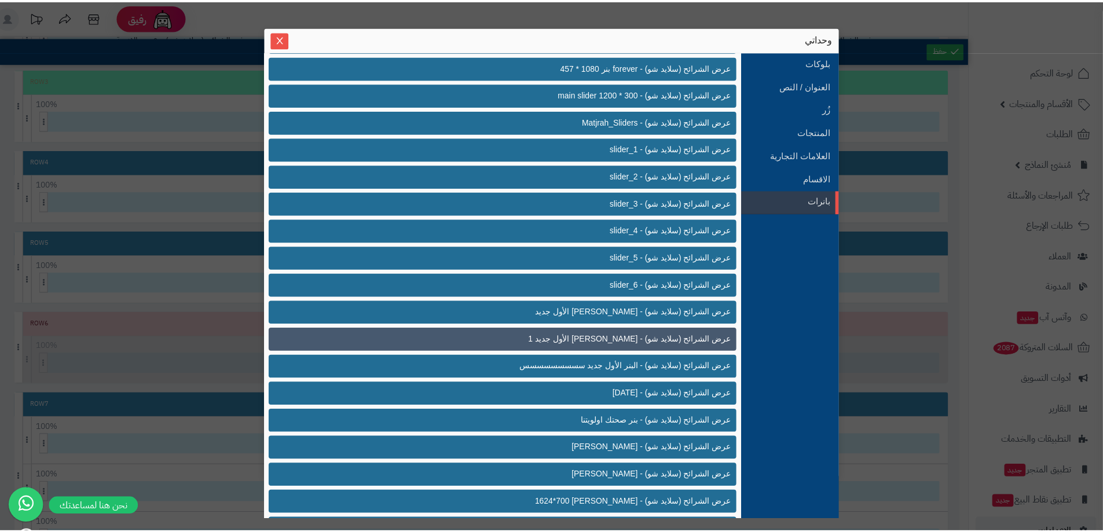
scroll to position [579, 0]
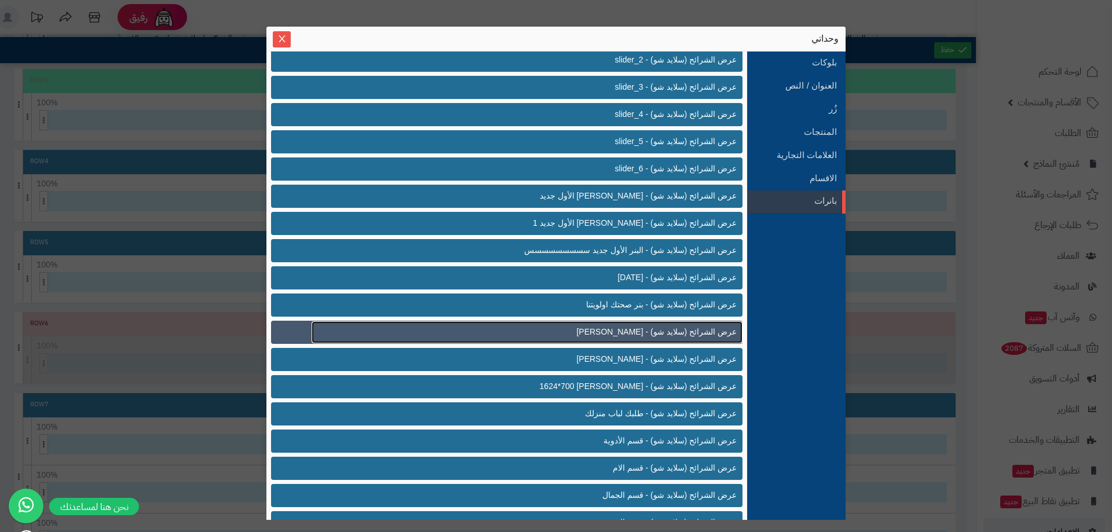
click at [617, 335] on span "عرض الشرائح (سلايد شو) - بنر فوريفر" at bounding box center [656, 332] width 160 height 12
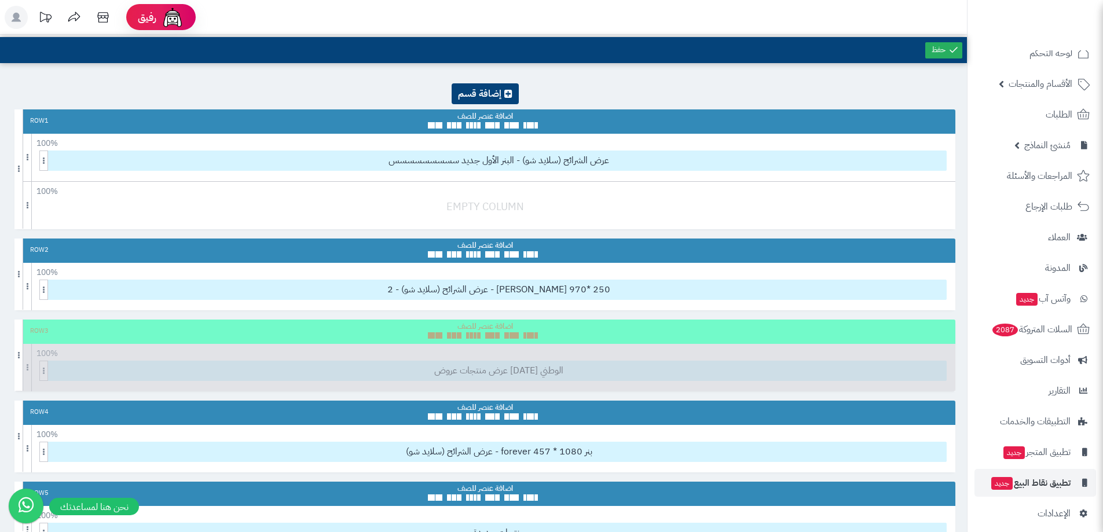
scroll to position [28, 0]
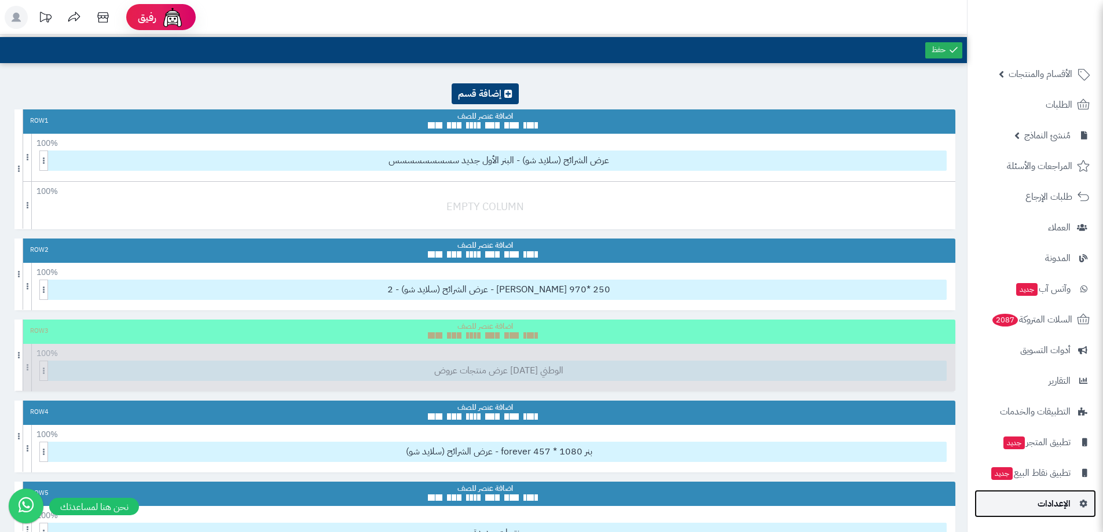
click at [1052, 503] on span "الإعدادات" at bounding box center [1054, 504] width 33 height 16
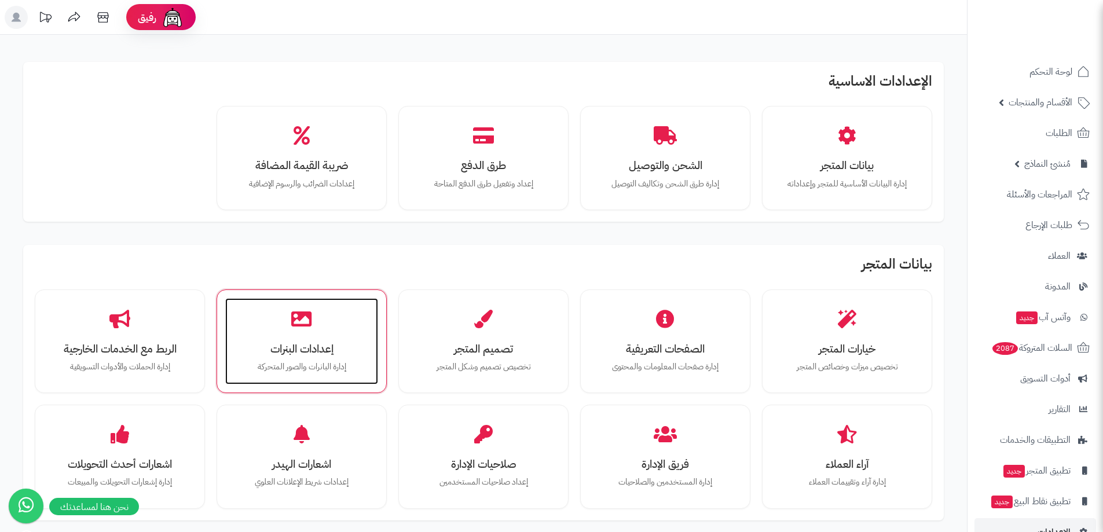
click at [314, 361] on p "إدارة البانرات والصور المتحركة" at bounding box center [302, 367] width 130 height 13
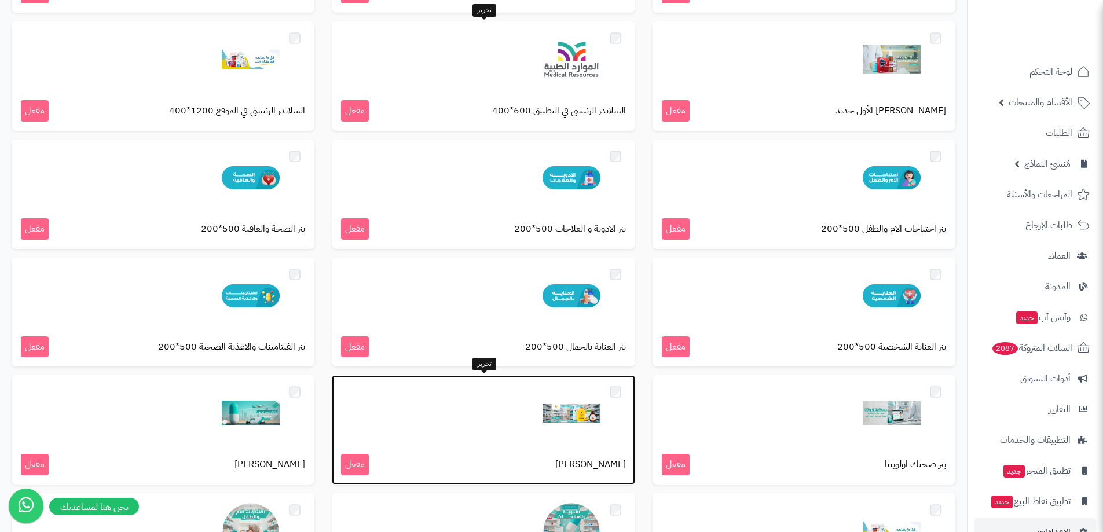
scroll to position [579, 0]
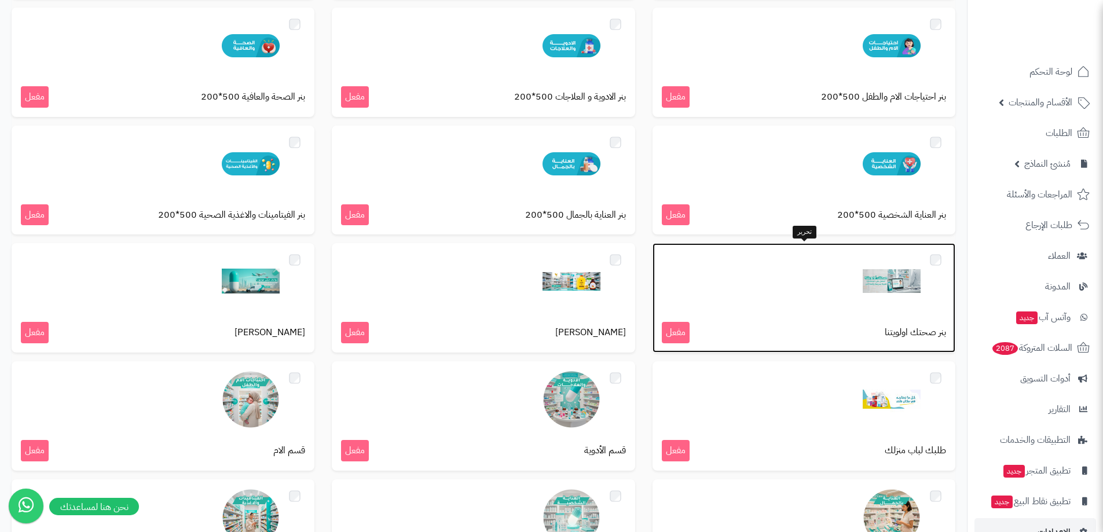
drag, startPoint x: 902, startPoint y: 280, endPoint x: 866, endPoint y: 281, distance: 36.5
click at [866, 281] on img at bounding box center [892, 281] width 58 height 58
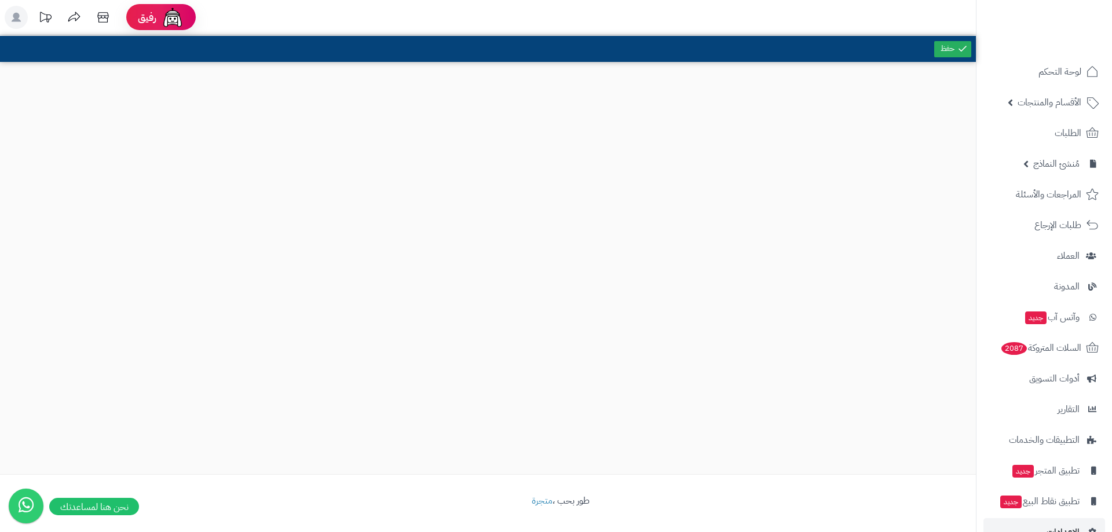
scroll to position [347, 0]
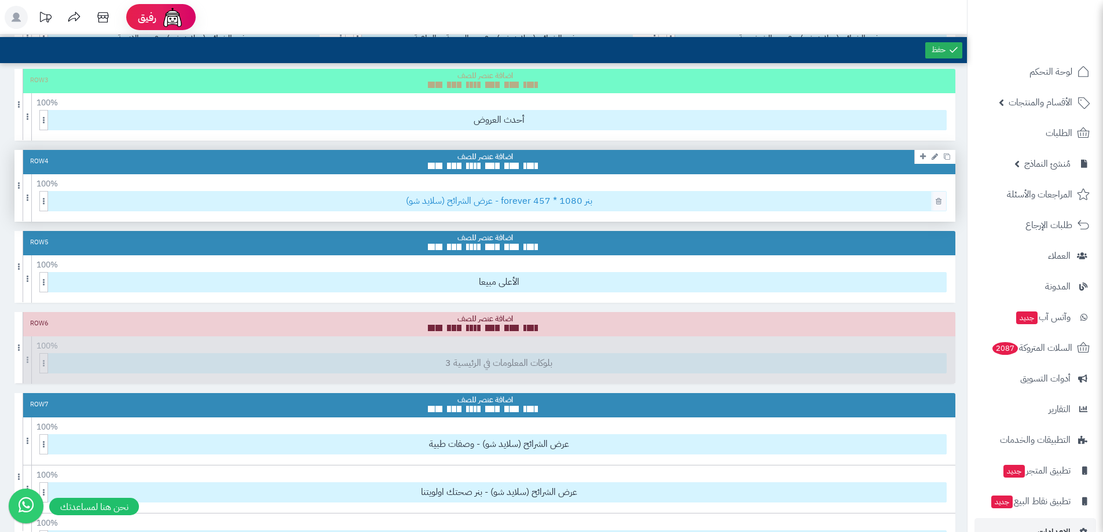
click at [558, 201] on span "عرض الشرائح (سلايد شو) - forever بنر 1080 * 457" at bounding box center [499, 201] width 895 height 19
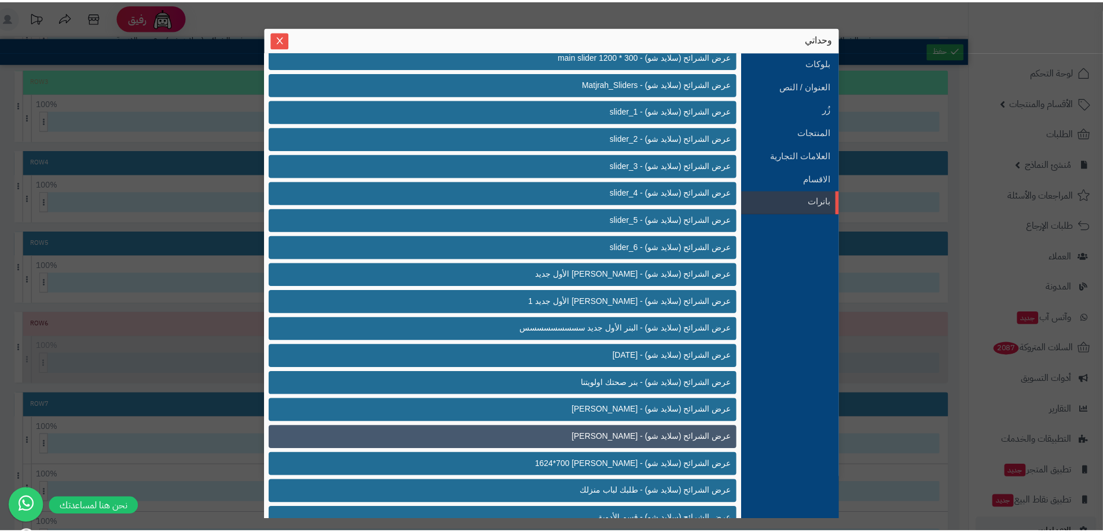
scroll to position [521, 0]
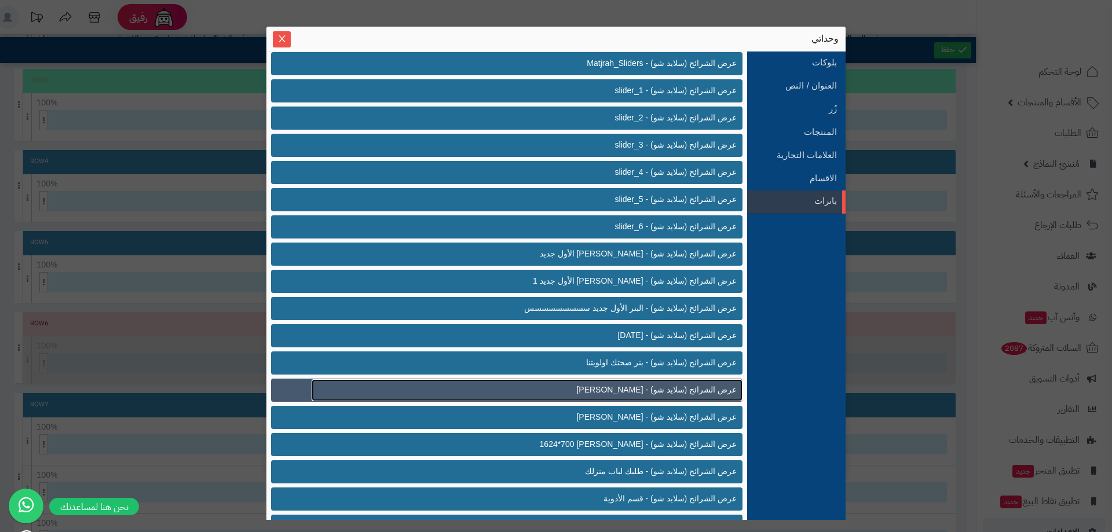
click at [612, 396] on link "عرض الشرائح (سلايد شو) - [PERSON_NAME]" at bounding box center [527, 390] width 431 height 22
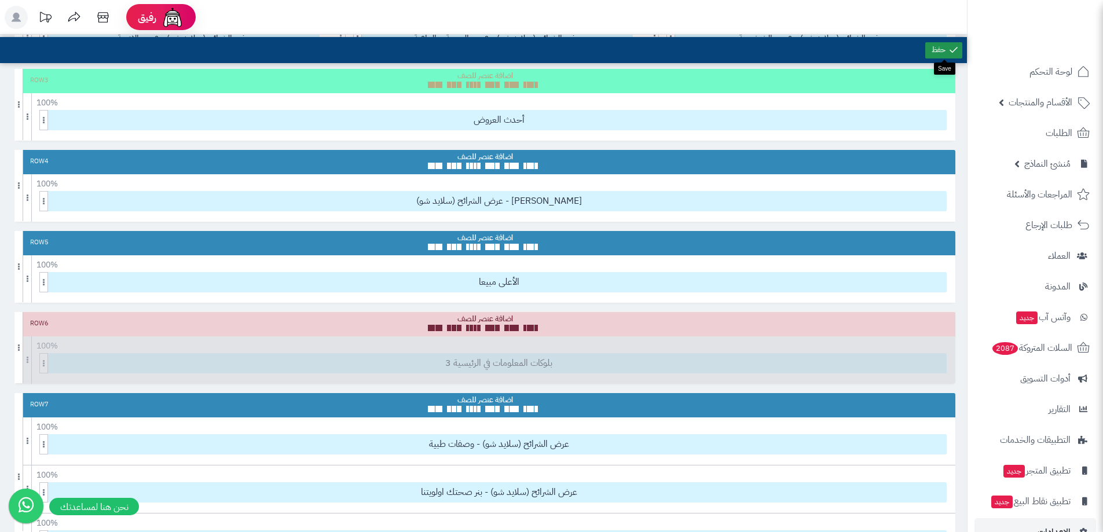
click at [932, 46] on link at bounding box center [943, 50] width 37 height 16
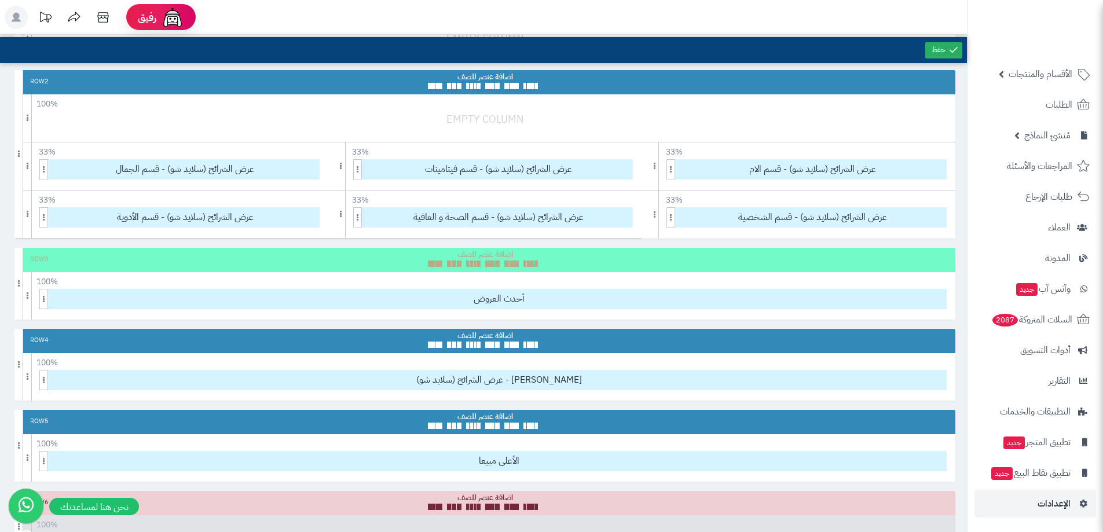
scroll to position [174, 0]
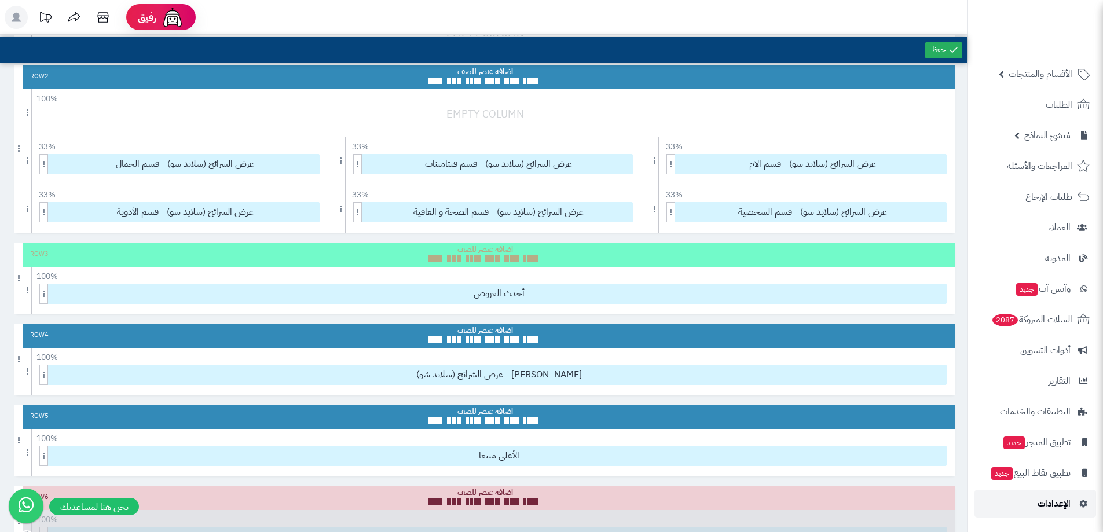
click at [1076, 499] on link "الإعدادات" at bounding box center [1036, 504] width 122 height 28
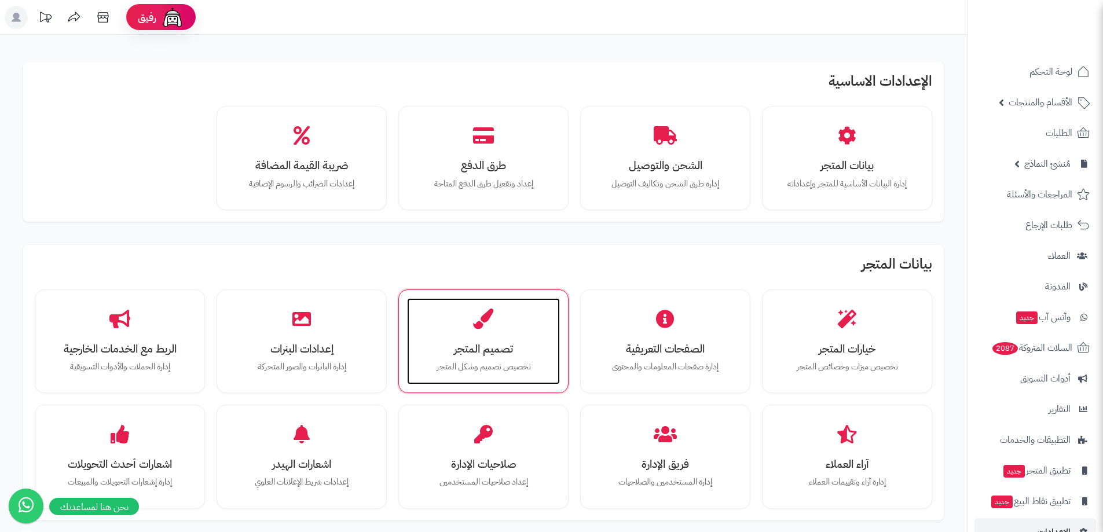
click at [494, 337] on div "تصميم المتجر تخصيص تصميم وشكل المتجر" at bounding box center [483, 341] width 153 height 87
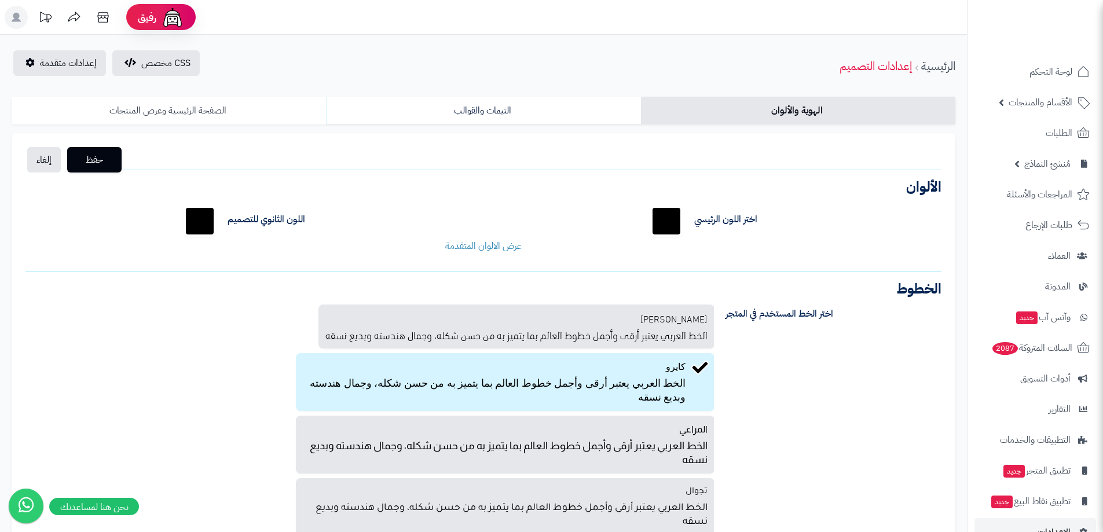
click at [173, 106] on link "الصفحة الرئيسية وعرض المنتجات" at bounding box center [169, 111] width 314 height 28
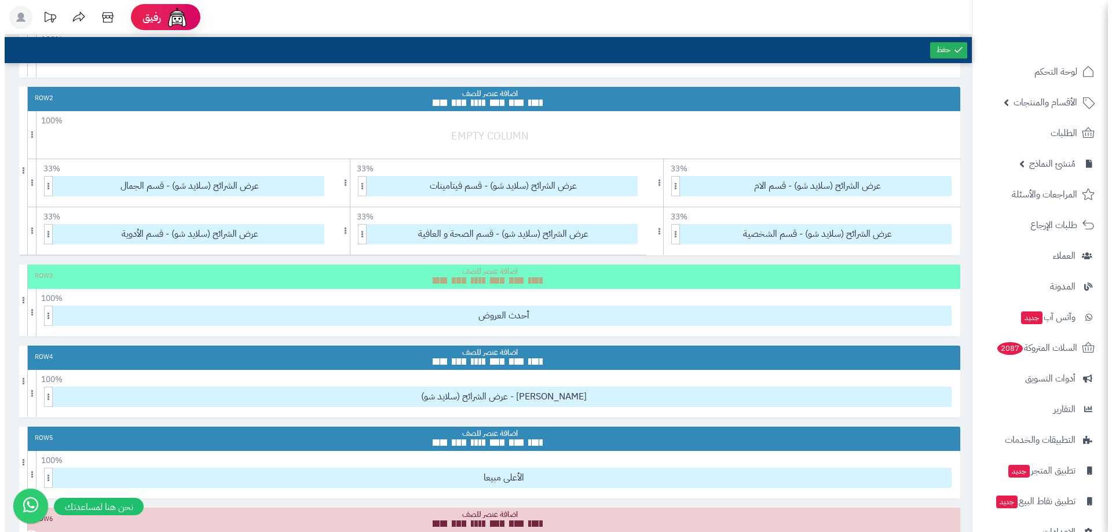
scroll to position [232, 0]
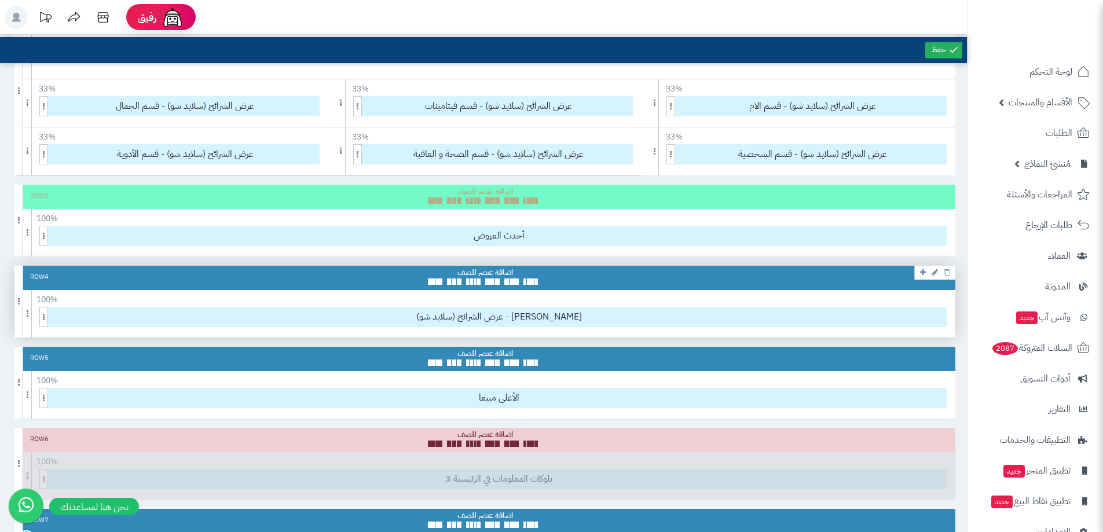
click at [935, 273] on icon at bounding box center [935, 273] width 6 height 8
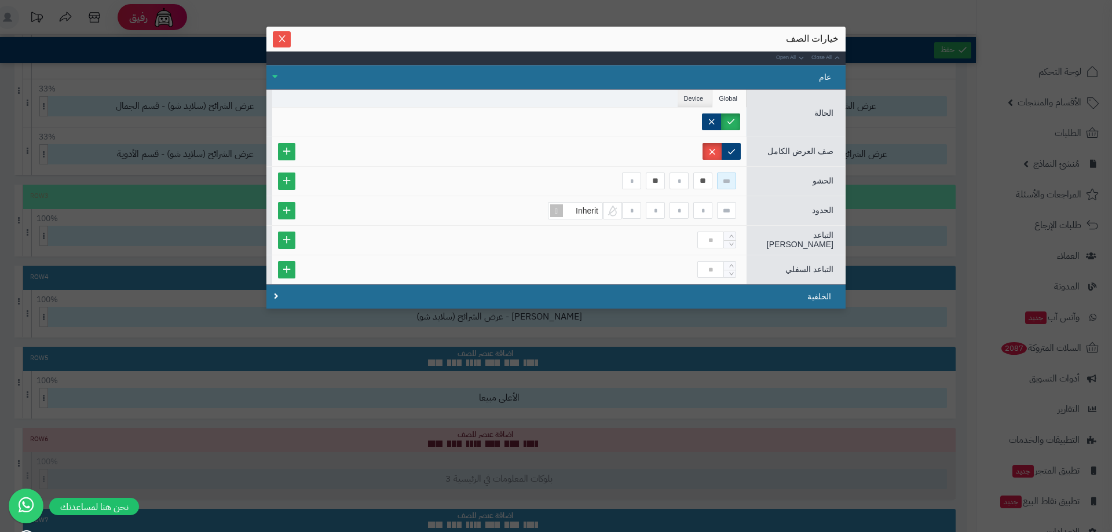
click at [734, 178] on input at bounding box center [726, 181] width 19 height 17
type input "**"
click at [715, 176] on div "** ** **" at bounding box center [509, 181] width 463 height 17
click at [713, 179] on div "** ** **" at bounding box center [509, 181] width 463 height 17
click at [705, 182] on input "**" at bounding box center [702, 181] width 19 height 17
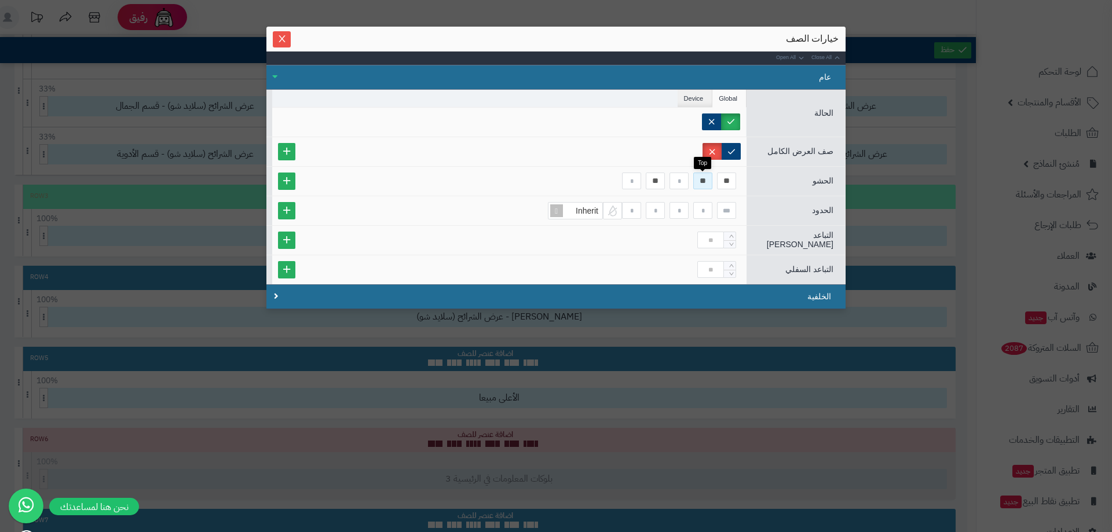
click at [705, 182] on input "**" at bounding box center [702, 181] width 19 height 17
click at [647, 181] on input "**" at bounding box center [655, 181] width 19 height 17
click at [650, 181] on input "**" at bounding box center [655, 181] width 19 height 17
click at [733, 152] on label at bounding box center [731, 151] width 19 height 17
click at [594, 147] on div at bounding box center [509, 151] width 463 height 17
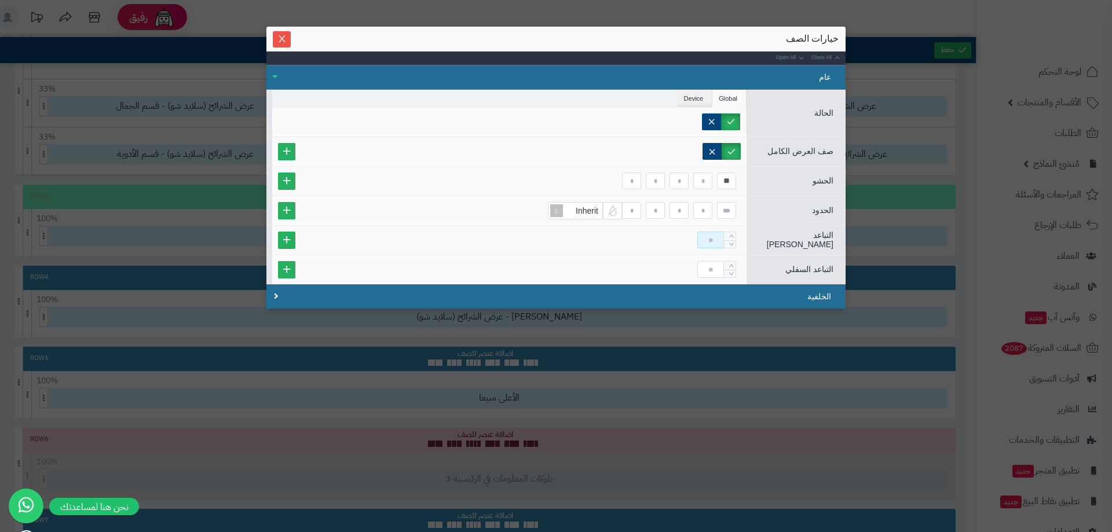
click at [697, 237] on input at bounding box center [710, 240] width 27 height 17
type input "**"
click at [713, 269] on input at bounding box center [710, 269] width 27 height 17
type input "**"
click at [502, 121] on div at bounding box center [509, 122] width 462 height 17
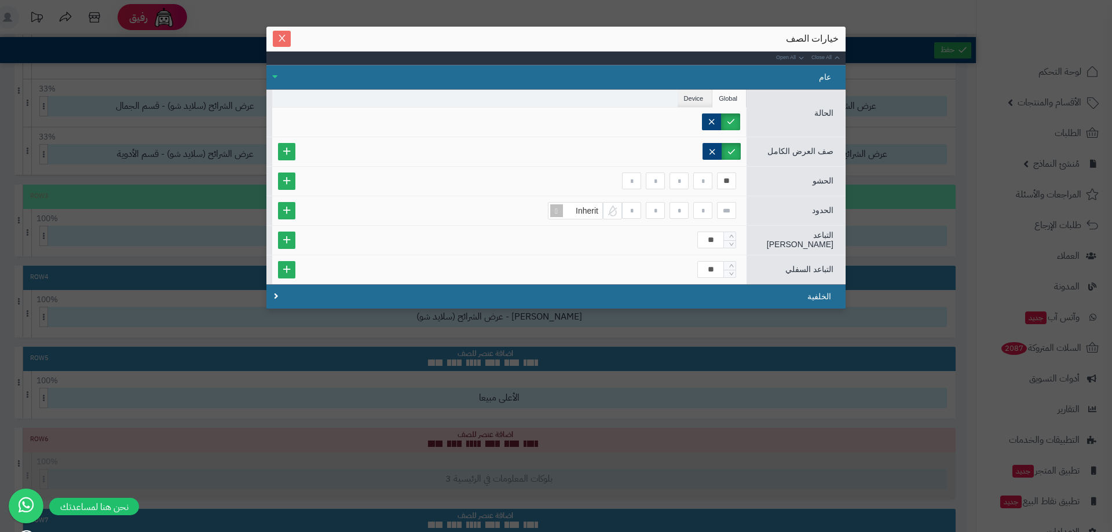
click at [280, 37] on icon "Close" at bounding box center [281, 38] width 9 height 9
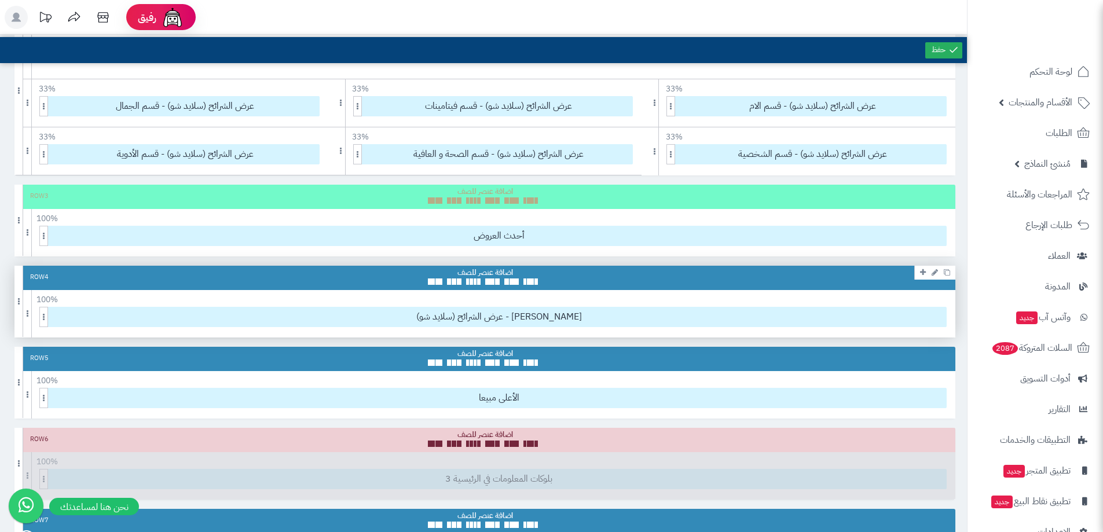
click at [929, 273] on link at bounding box center [935, 272] width 12 height 14
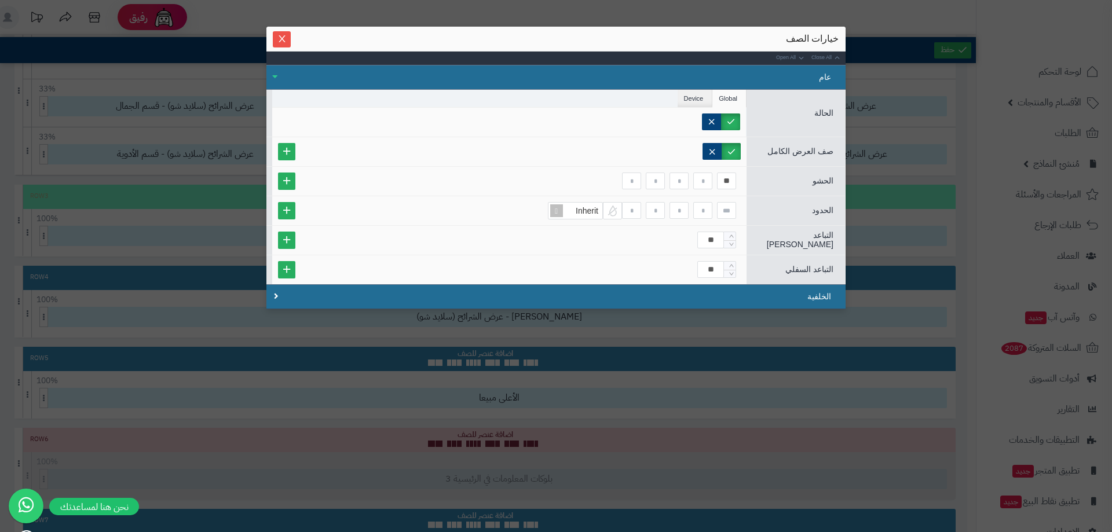
drag, startPoint x: 288, startPoint y: 41, endPoint x: 294, endPoint y: 44, distance: 7.3
click at [287, 41] on span "Close" at bounding box center [282, 39] width 18 height 10
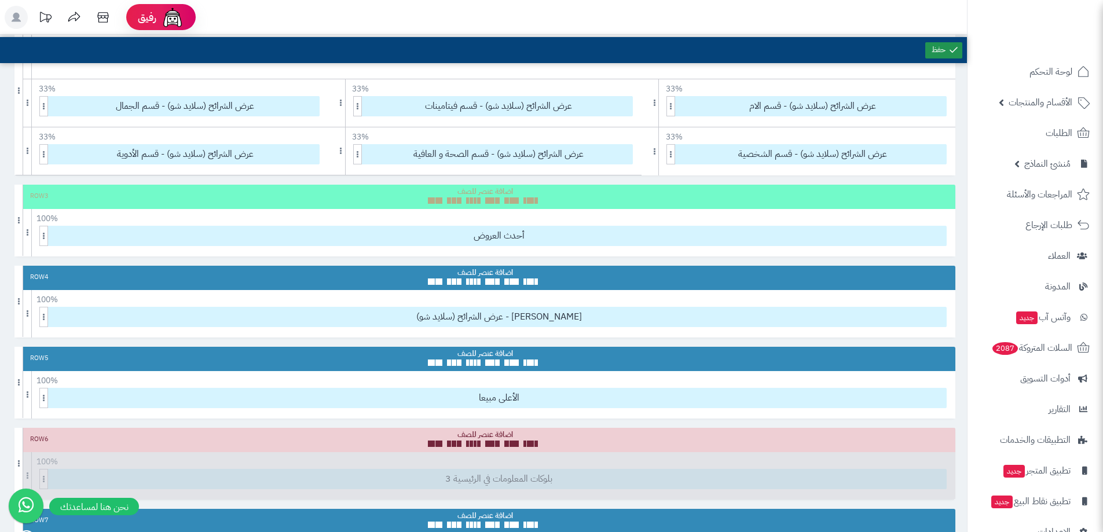
click at [949, 54] on icon at bounding box center [954, 50] width 10 height 10
click at [546, 230] on span "أحدث العروض" at bounding box center [499, 235] width 895 height 19
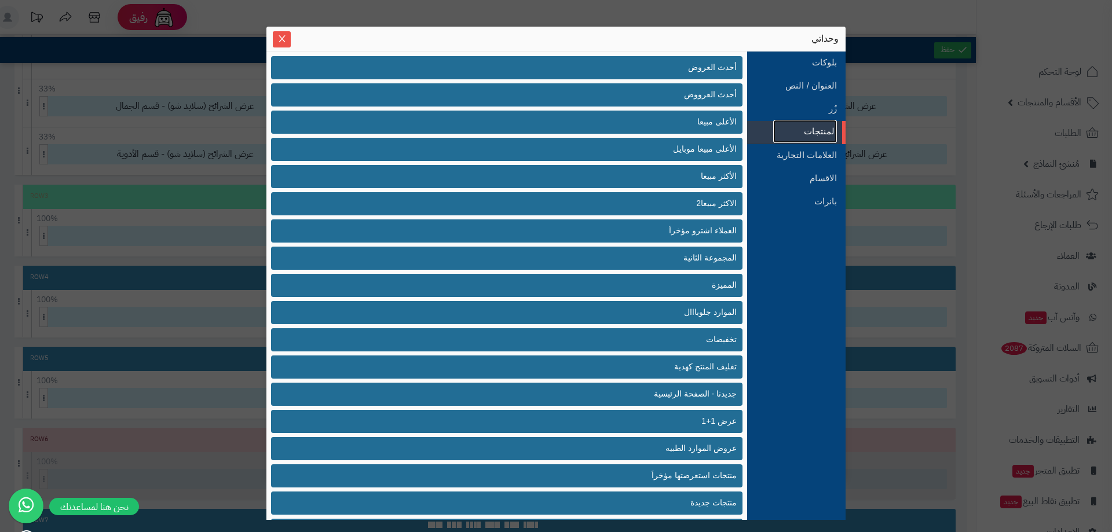
click at [814, 134] on link "المنتجات" at bounding box center [805, 131] width 64 height 23
click at [815, 120] on link "المنتجات" at bounding box center [805, 131] width 64 height 23
click at [817, 109] on link "زُر" at bounding box center [805, 108] width 64 height 23
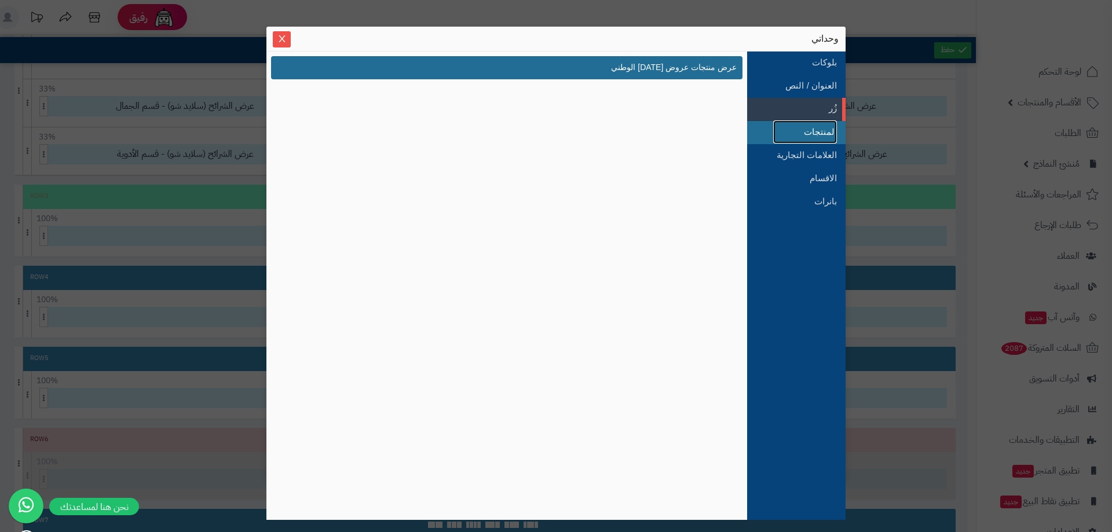
click at [815, 125] on link "المنتجات" at bounding box center [805, 131] width 64 height 23
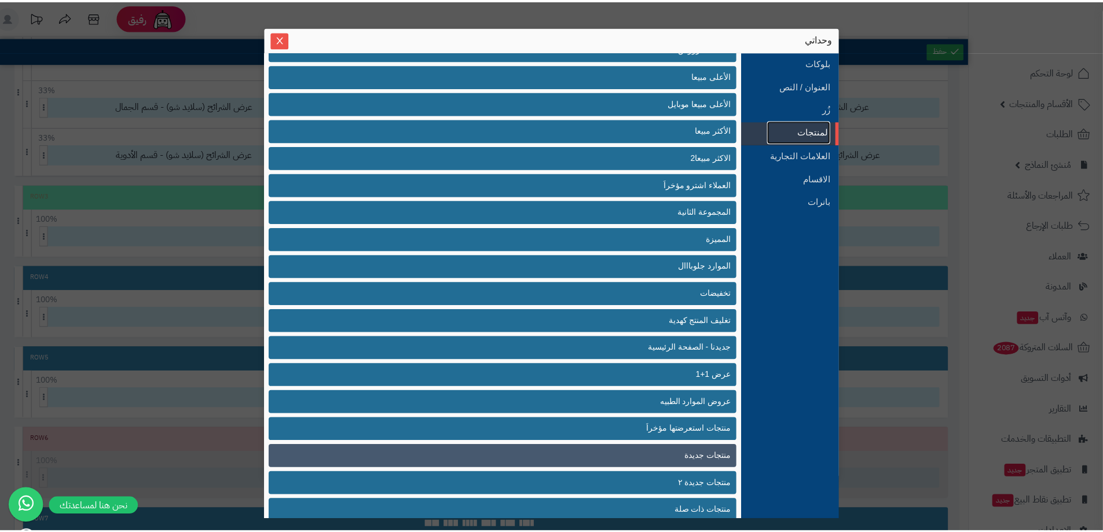
scroll to position [0, 0]
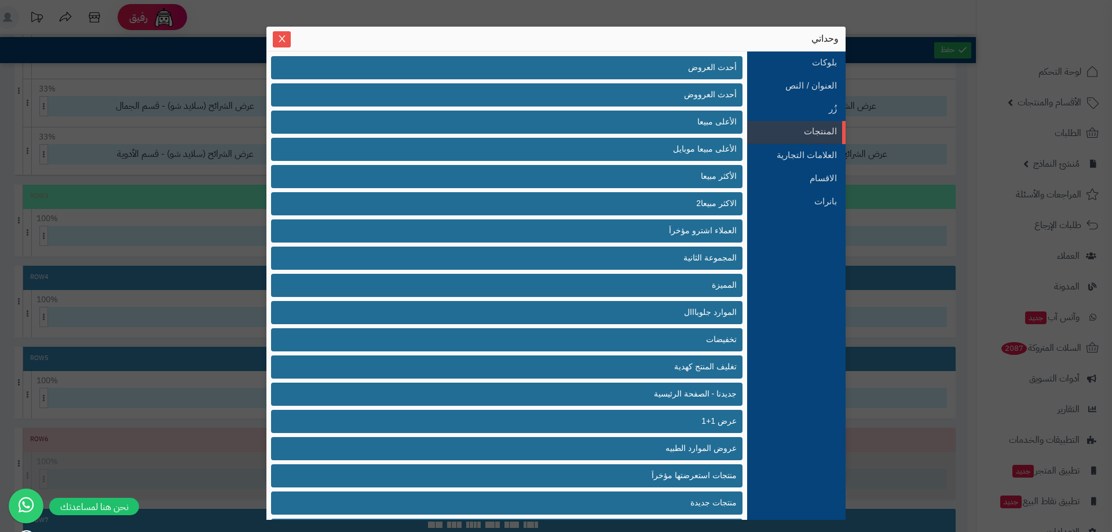
click at [292, 42] on div "وحداتي" at bounding box center [555, 38] width 565 height 13
click at [284, 37] on icon "Close" at bounding box center [281, 38] width 9 height 9
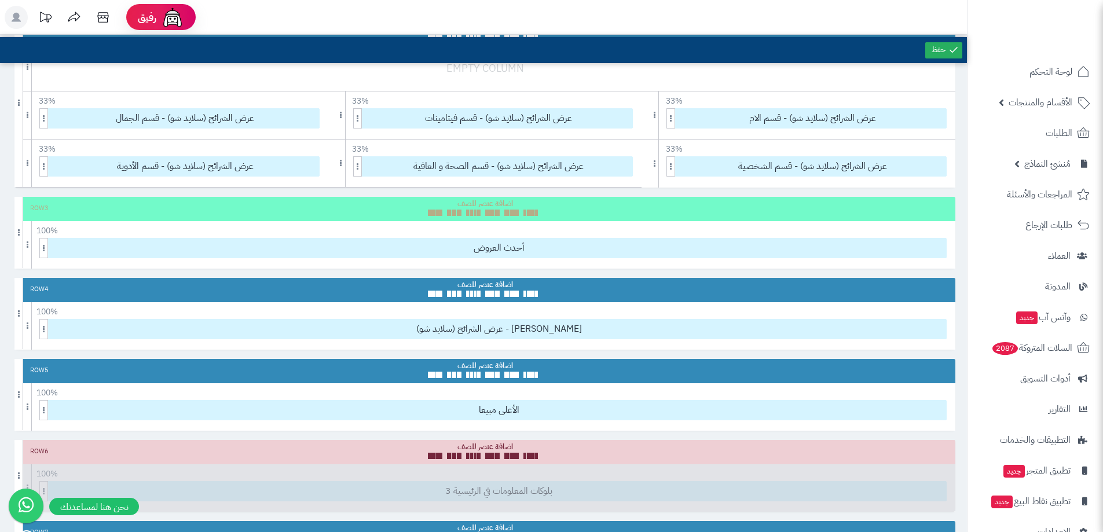
scroll to position [405, 0]
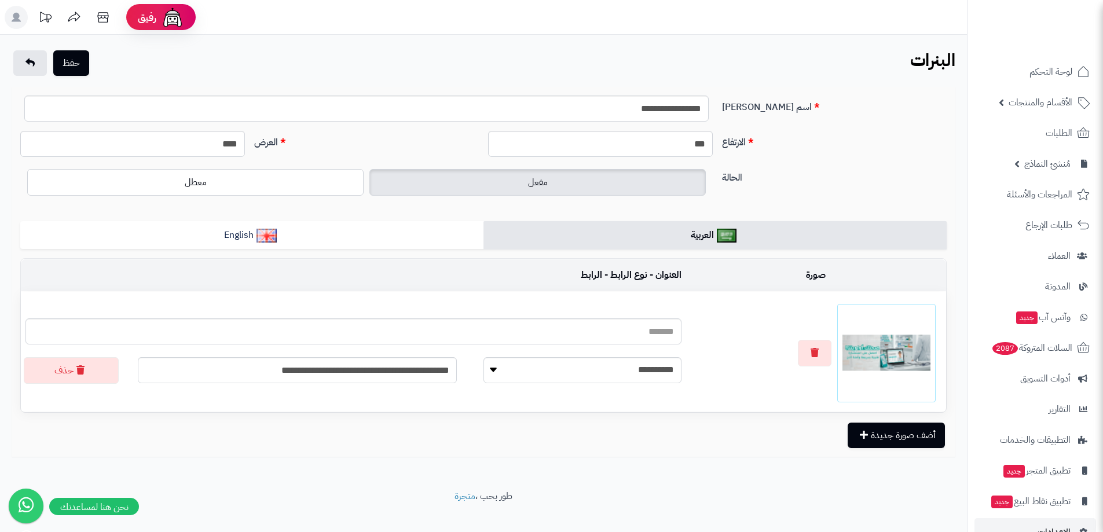
click at [877, 354] on img at bounding box center [887, 353] width 88 height 88
click at [822, 349] on button "button" at bounding box center [815, 352] width 34 height 27
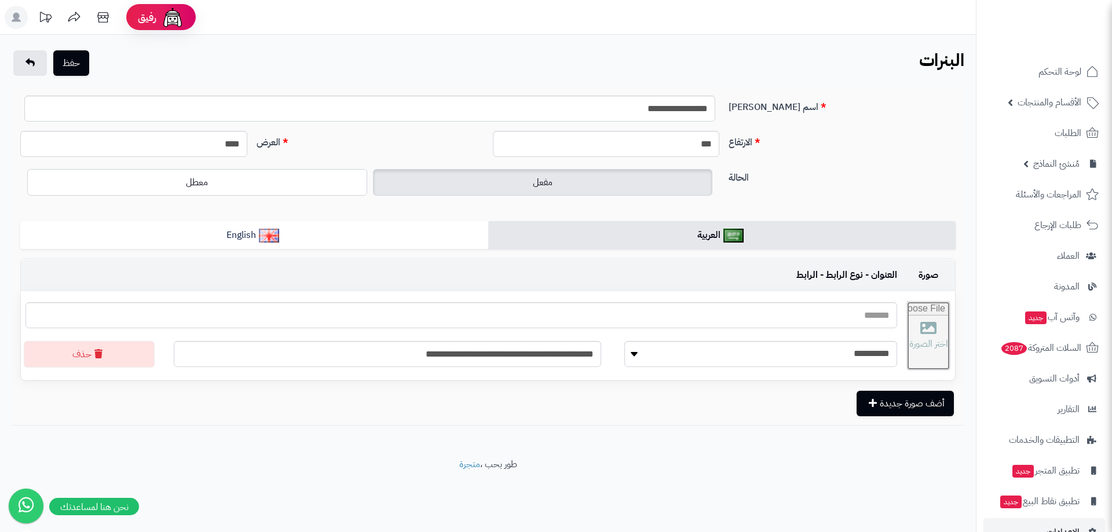
click at [907, 341] on input "file" at bounding box center [928, 336] width 43 height 68
click at [910, 323] on input "file" at bounding box center [928, 336] width 43 height 68
type input "**********"
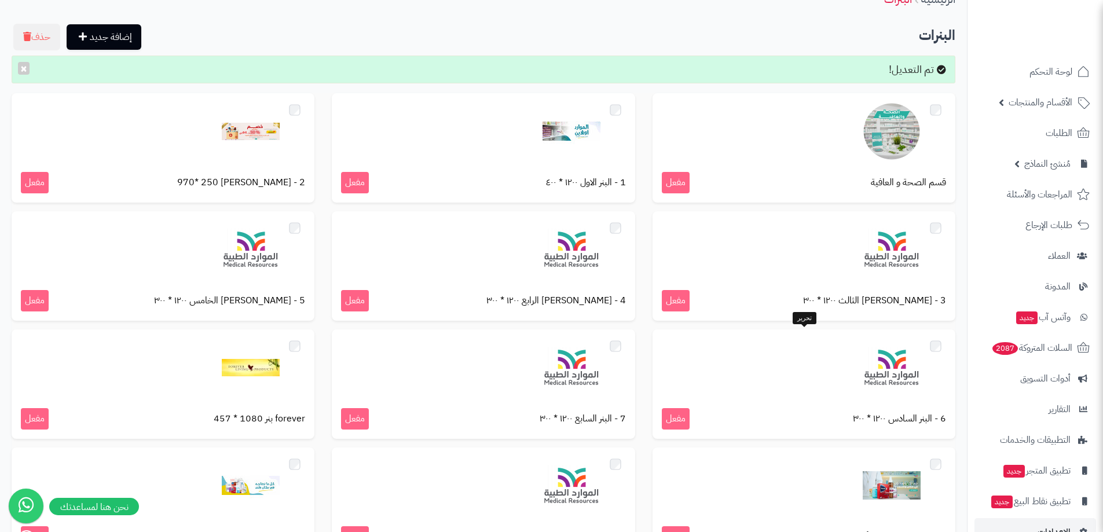
scroll to position [116, 0]
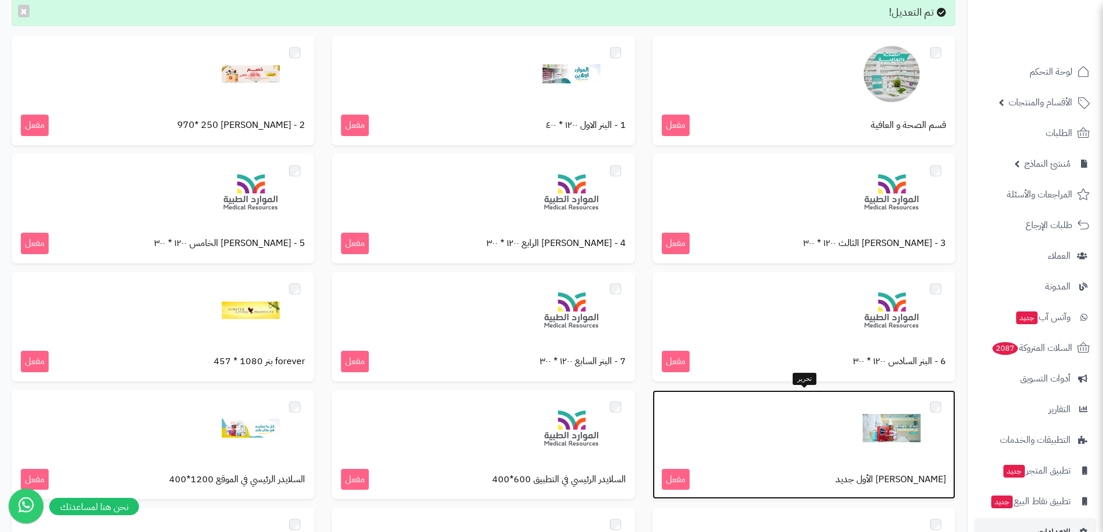
click at [901, 442] on img at bounding box center [892, 429] width 58 height 58
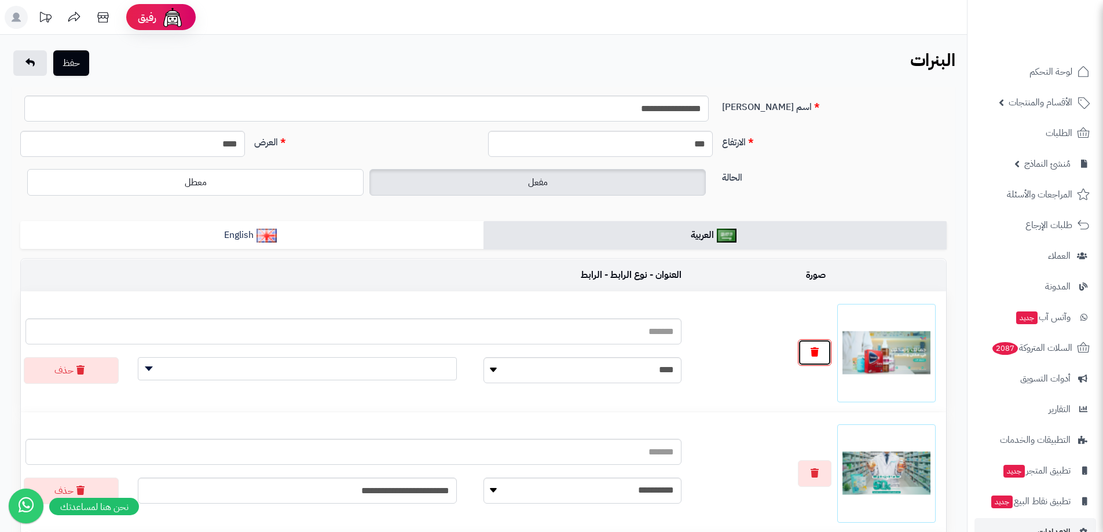
click at [813, 356] on icon "button" at bounding box center [815, 351] width 8 height 9
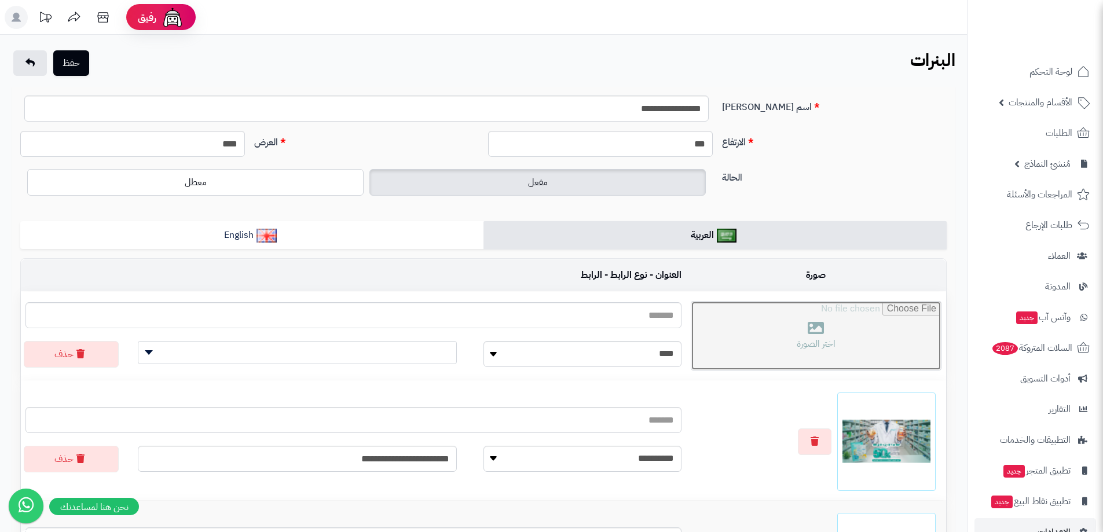
click at [862, 333] on input "file" at bounding box center [816, 336] width 250 height 68
type input "**********"
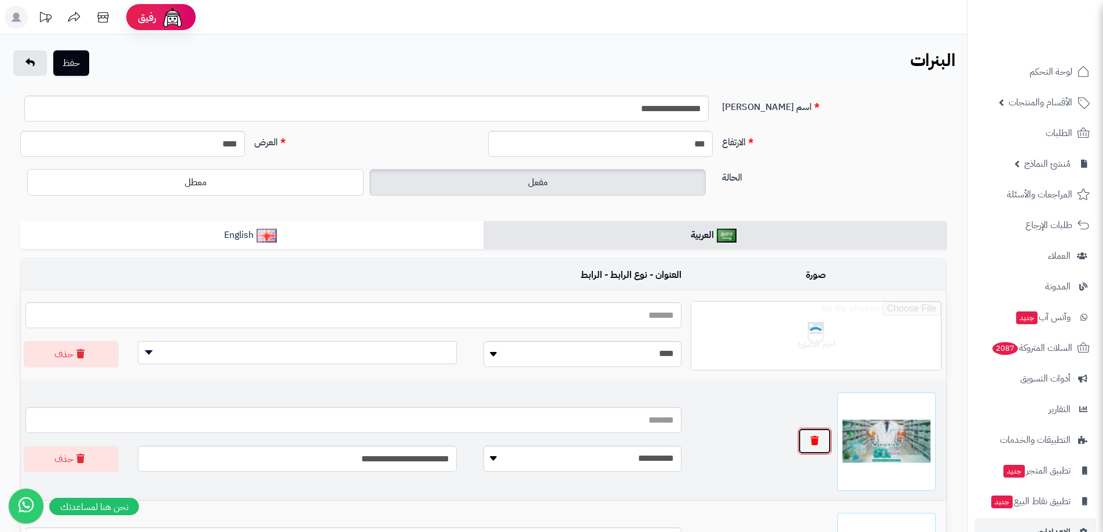
click at [817, 442] on icon "button" at bounding box center [815, 440] width 8 height 9
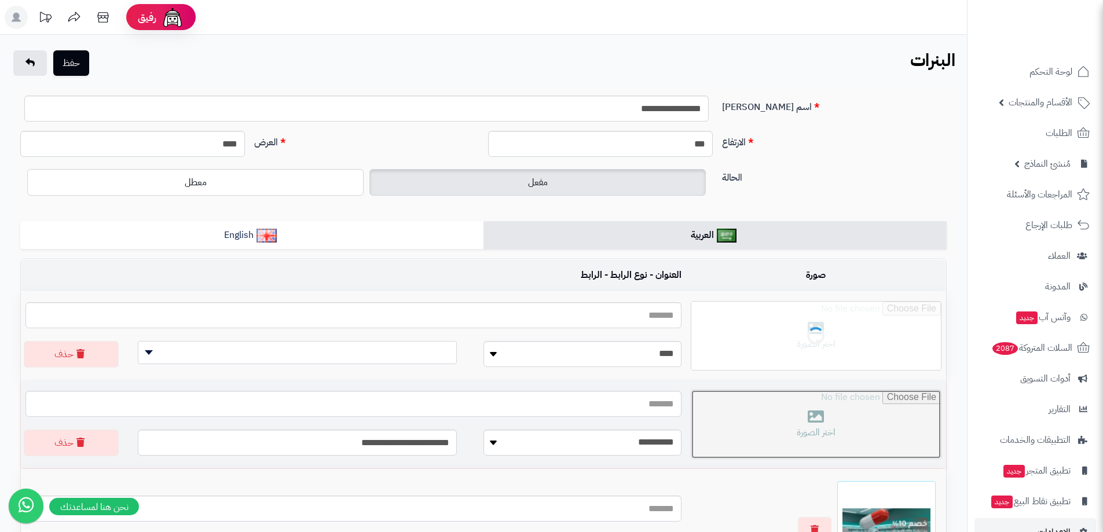
click at [872, 440] on input "file" at bounding box center [816, 424] width 250 height 68
type input "**********"
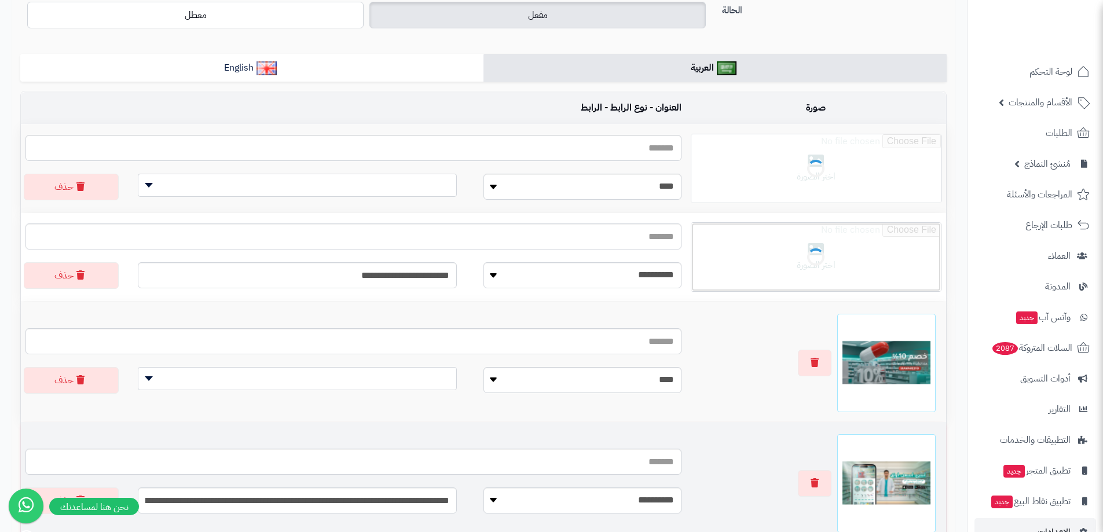
scroll to position [174, 0]
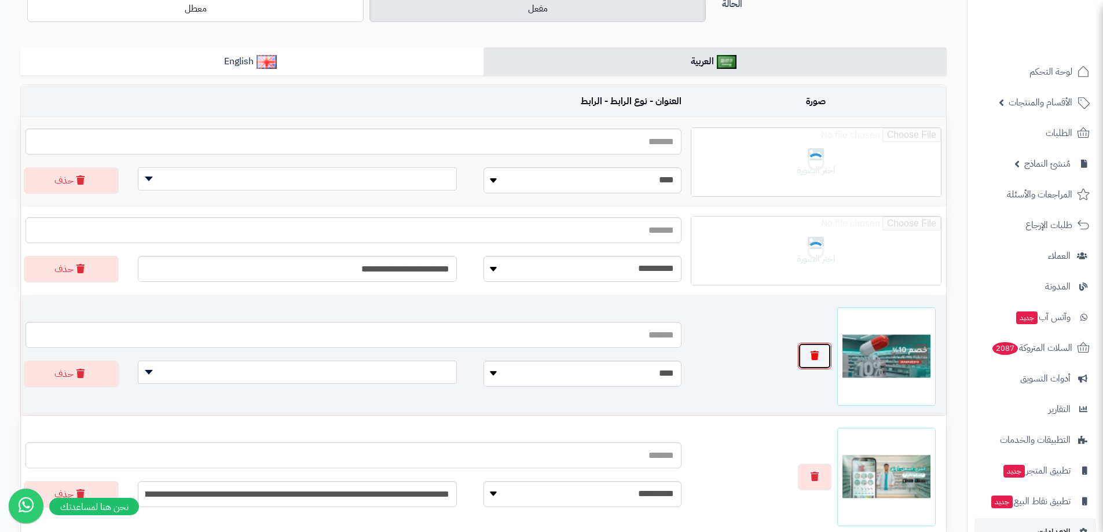
click at [817, 360] on button "button" at bounding box center [815, 356] width 34 height 27
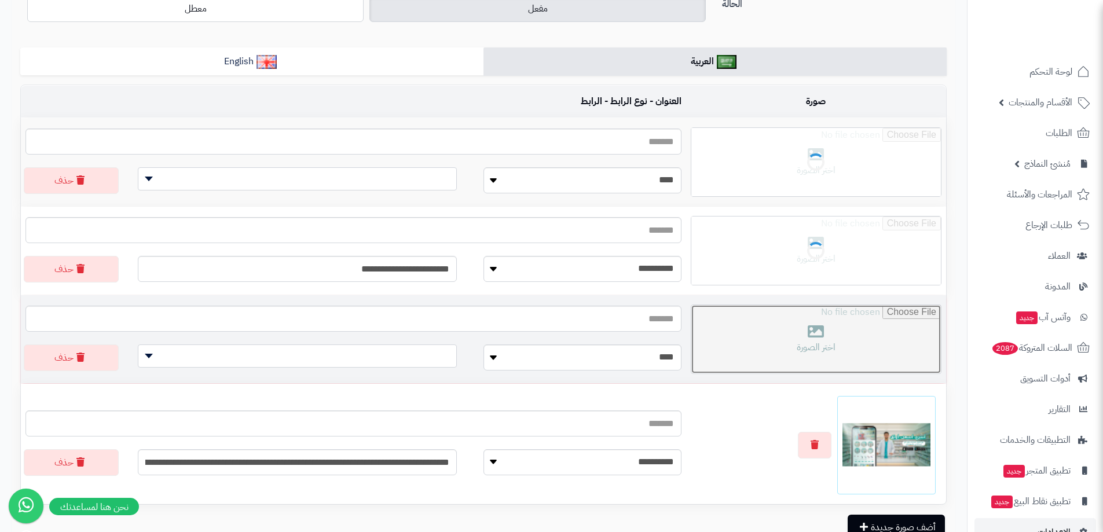
click at [858, 363] on input "file" at bounding box center [816, 339] width 250 height 68
type input "**********"
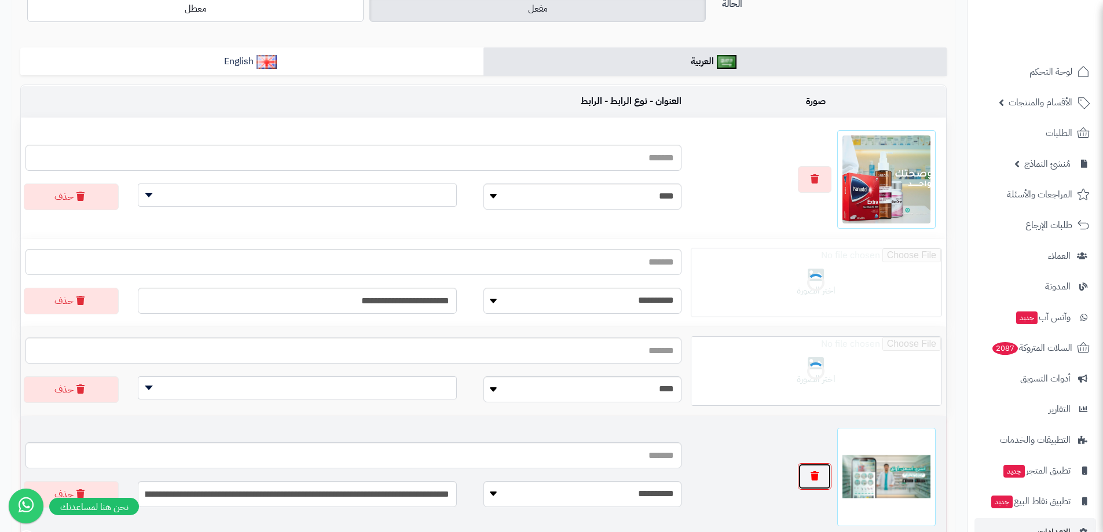
click at [825, 480] on button "button" at bounding box center [815, 476] width 34 height 27
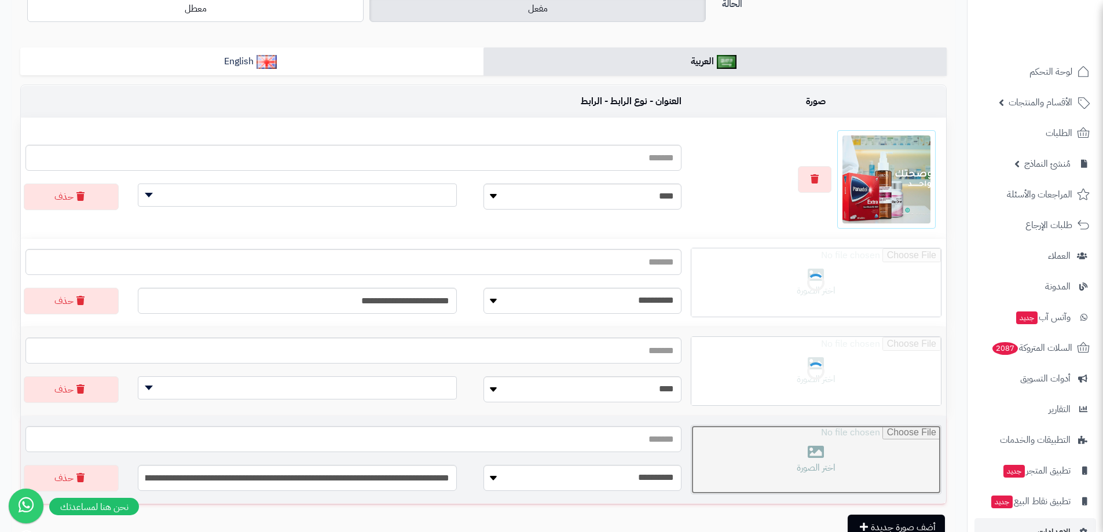
click at [840, 471] on input "file" at bounding box center [816, 460] width 250 height 68
type input "**********"
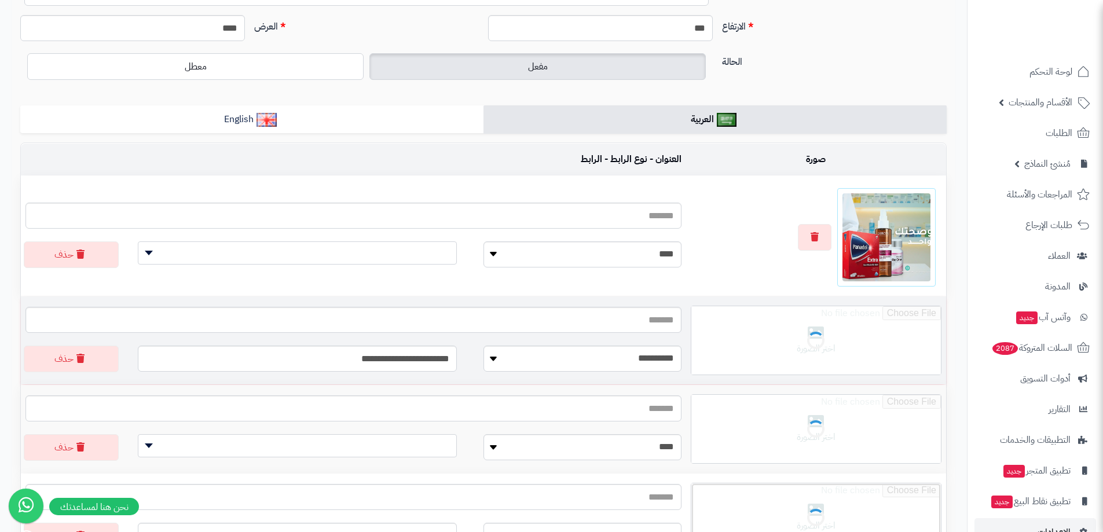
scroll to position [0, 0]
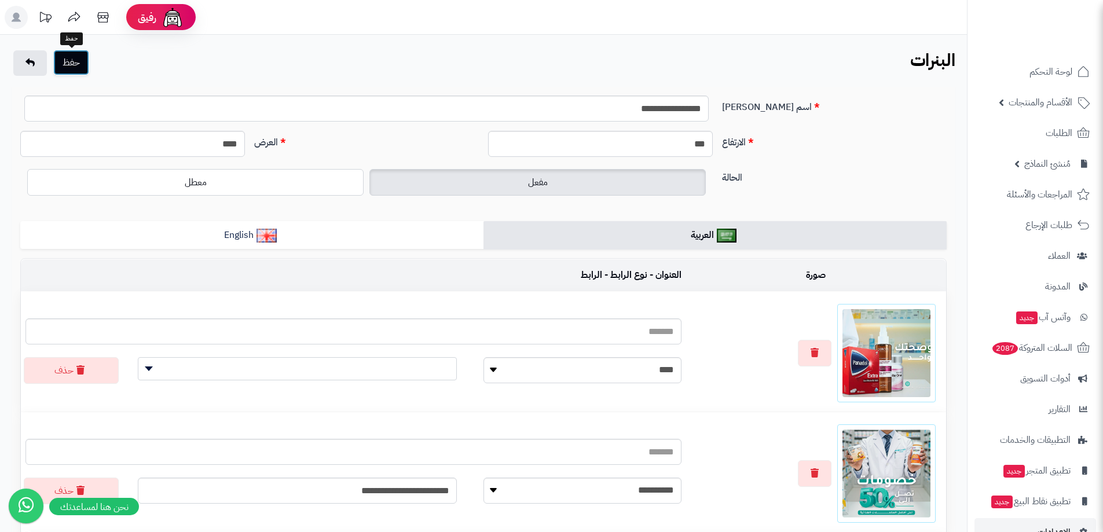
click at [80, 53] on button "حفظ" at bounding box center [71, 62] width 36 height 25
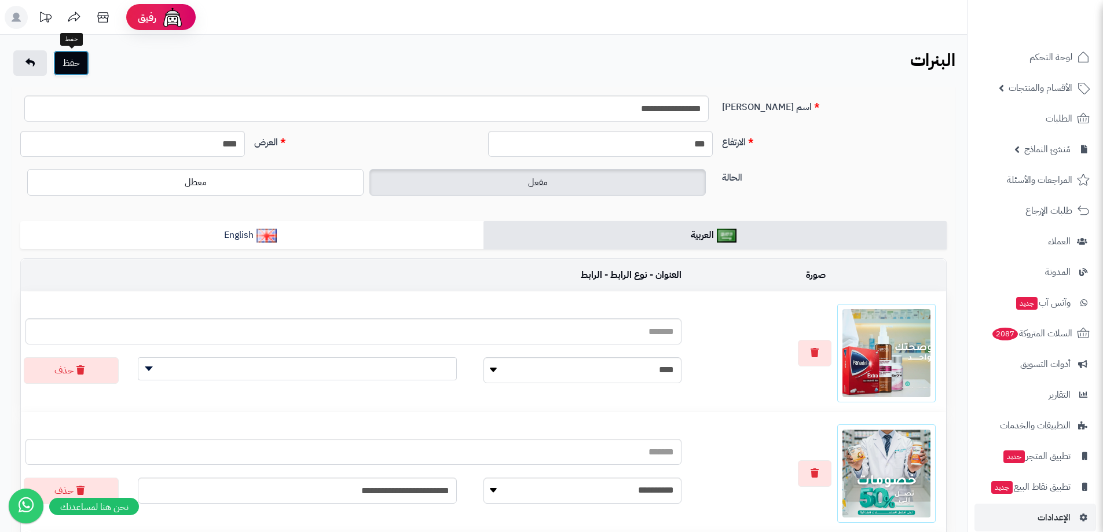
scroll to position [28, 0]
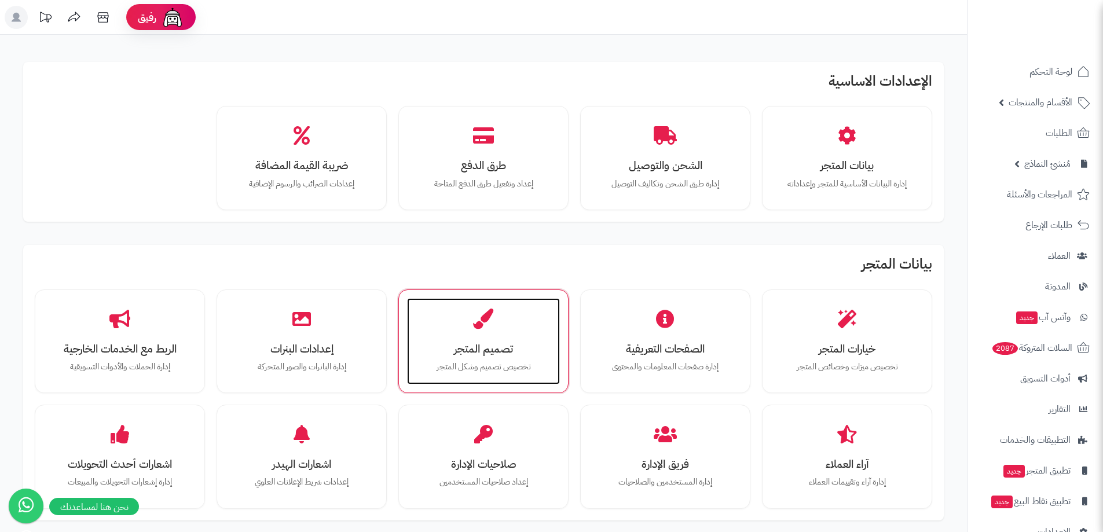
click at [444, 346] on h3 "تصميم المتجر" at bounding box center [484, 349] width 130 height 12
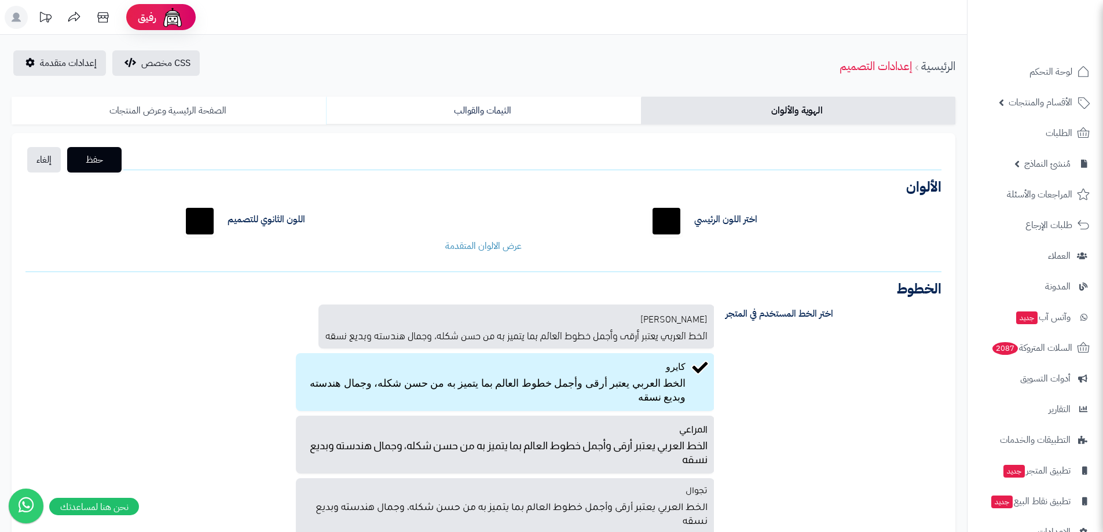
click at [274, 117] on link "الصفحة الرئيسية وعرض المنتجات" at bounding box center [169, 111] width 314 height 28
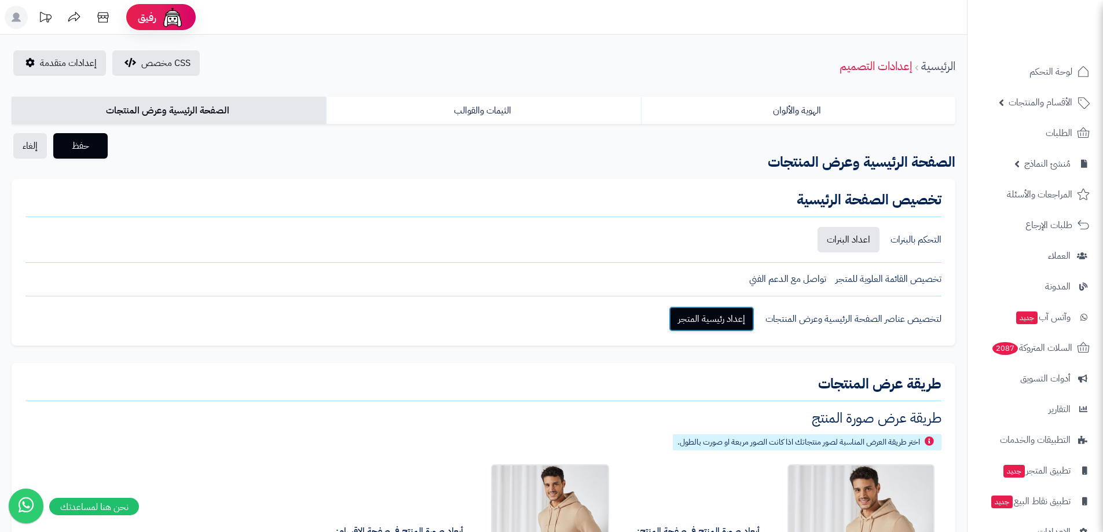
click at [722, 319] on link "إعداد رئيسية المتجر" at bounding box center [712, 318] width 86 height 25
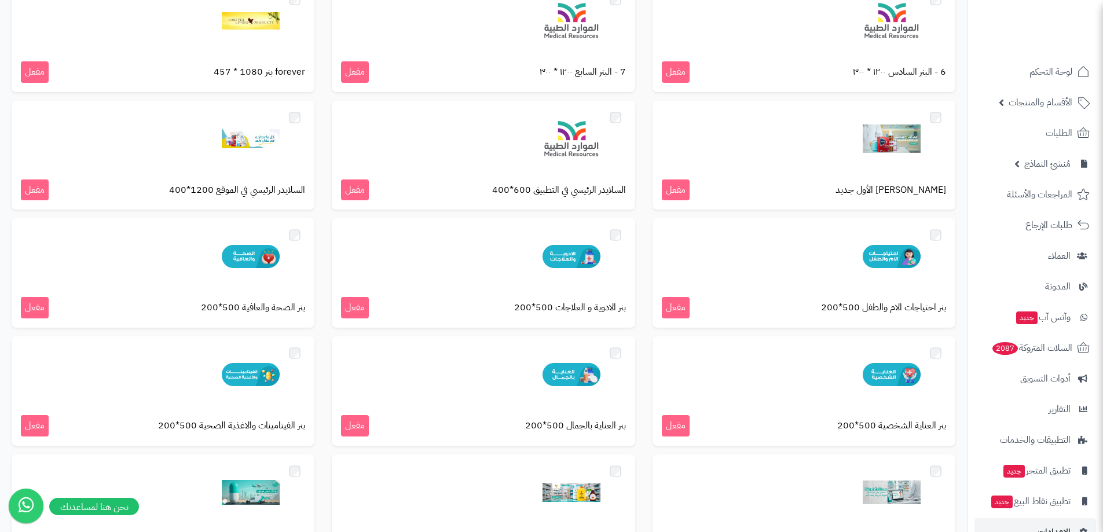
scroll to position [521, 0]
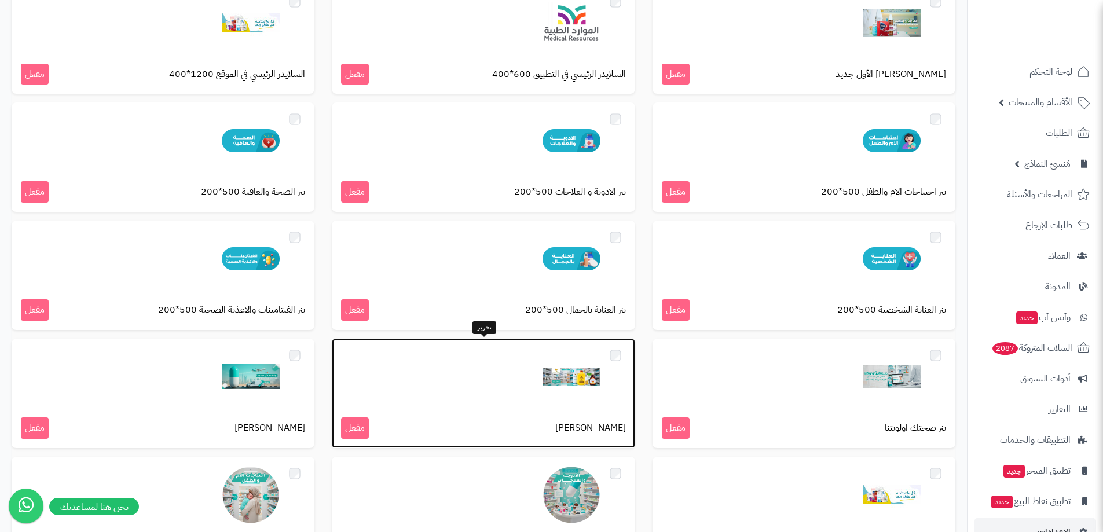
click at [557, 387] on img at bounding box center [572, 377] width 58 height 58
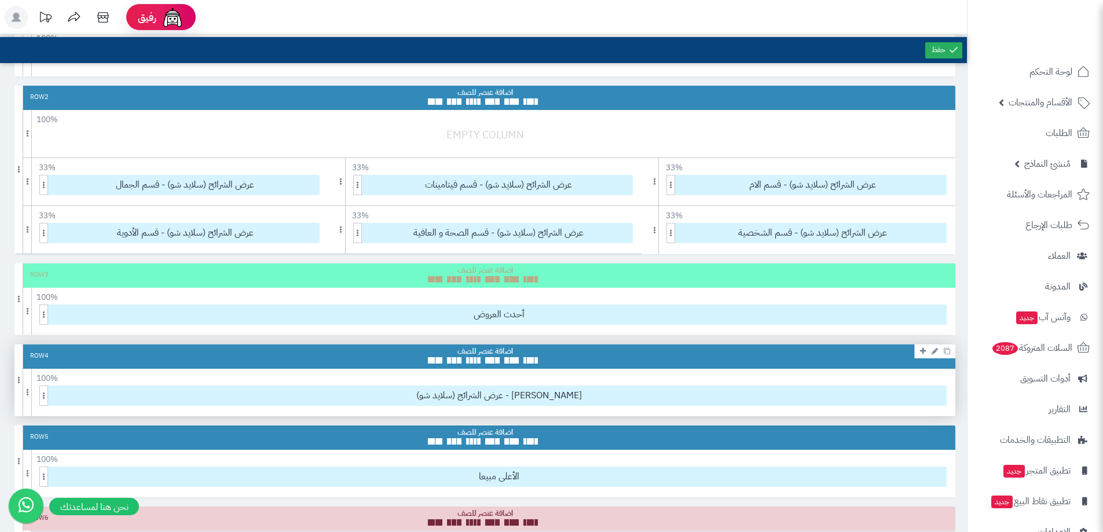
scroll to position [174, 0]
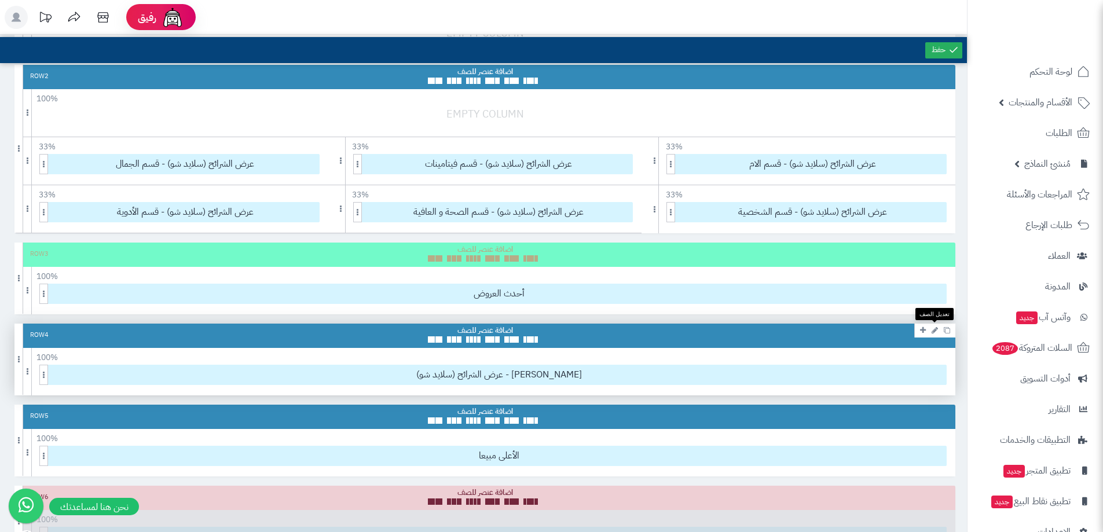
click at [932, 327] on icon at bounding box center [935, 331] width 6 height 8
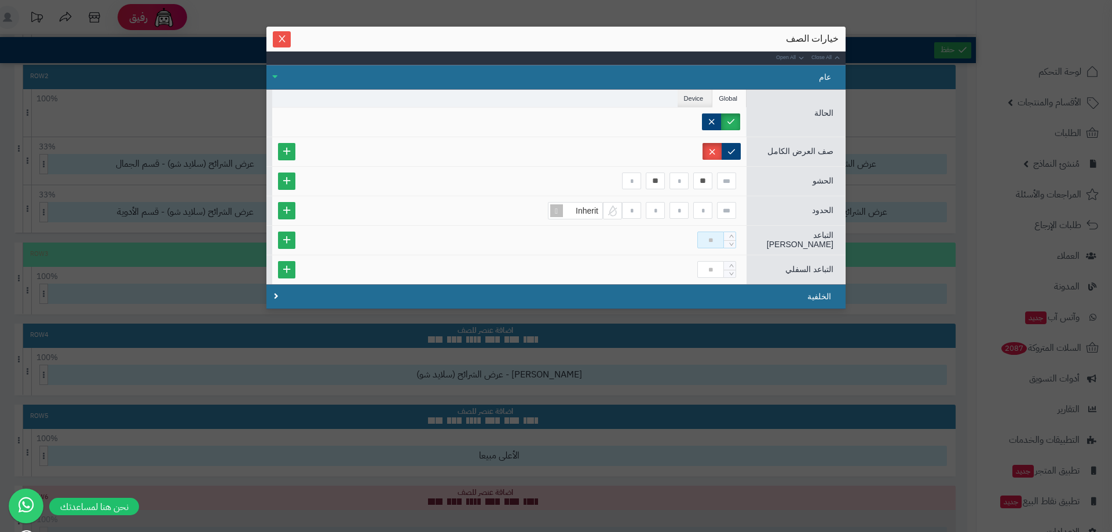
click at [713, 239] on input at bounding box center [710, 240] width 27 height 17
click at [711, 227] on div "**" at bounding box center [509, 240] width 474 height 29
click at [712, 247] on input "**" at bounding box center [710, 240] width 27 height 17
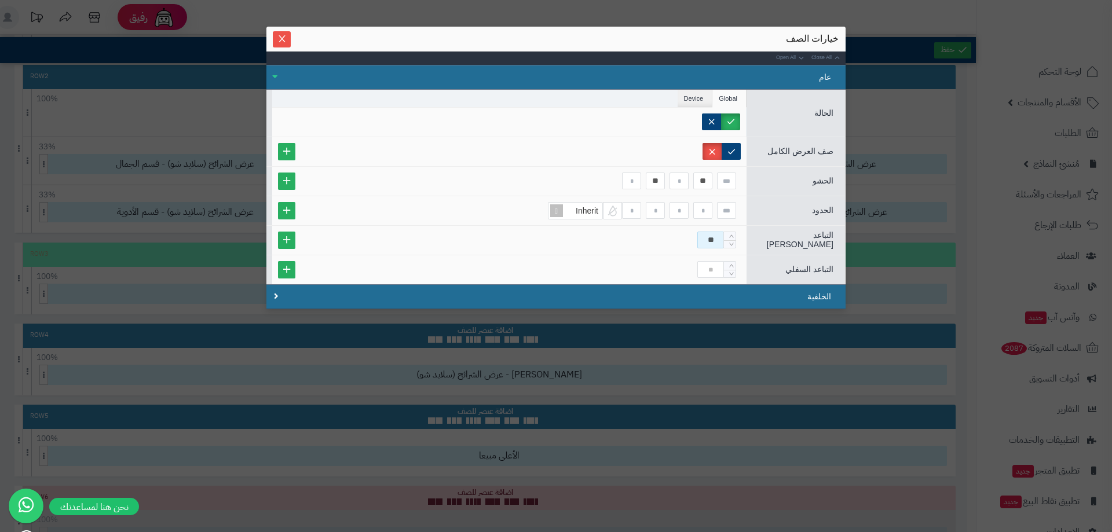
click at [712, 247] on input "**" at bounding box center [710, 240] width 27 height 17
type input "**"
click at [718, 266] on input at bounding box center [710, 269] width 27 height 17
type input "**"
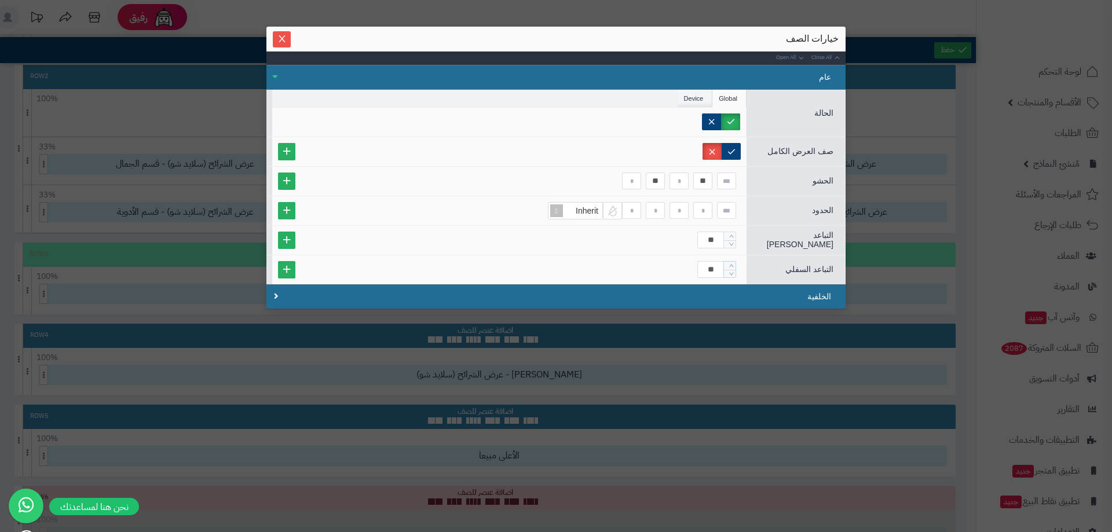
click at [699, 93] on li "Device" at bounding box center [695, 98] width 35 height 17
click at [734, 94] on li "Global" at bounding box center [729, 98] width 34 height 17
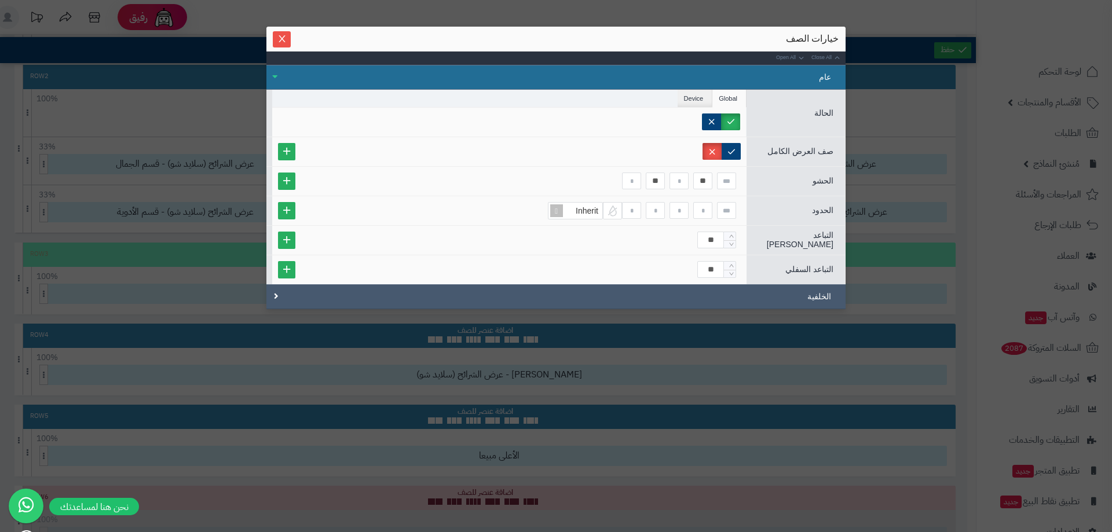
click at [498, 295] on div "الخلفية" at bounding box center [555, 296] width 579 height 25
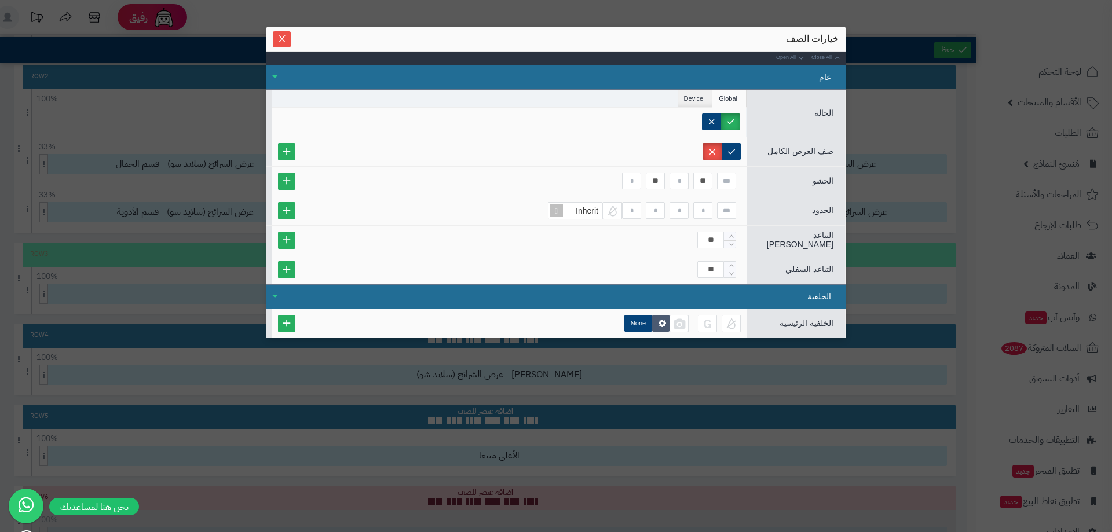
click at [498, 295] on div "الخلفية" at bounding box center [555, 296] width 579 height 25
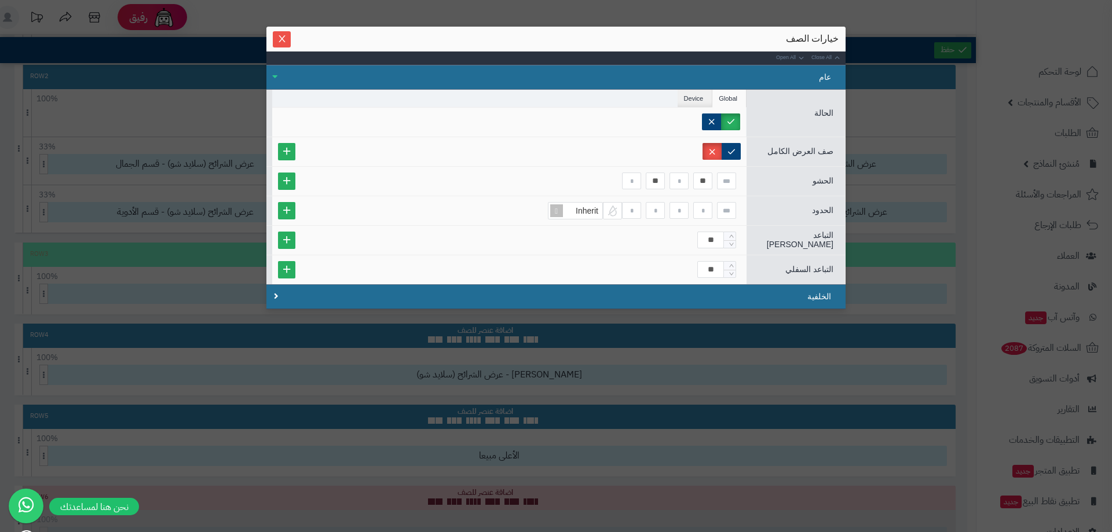
click at [884, 298] on div "sentinelStart خيارات الصف Close All Open All عام الحالة Global Device Customer …" at bounding box center [556, 266] width 1112 height 532
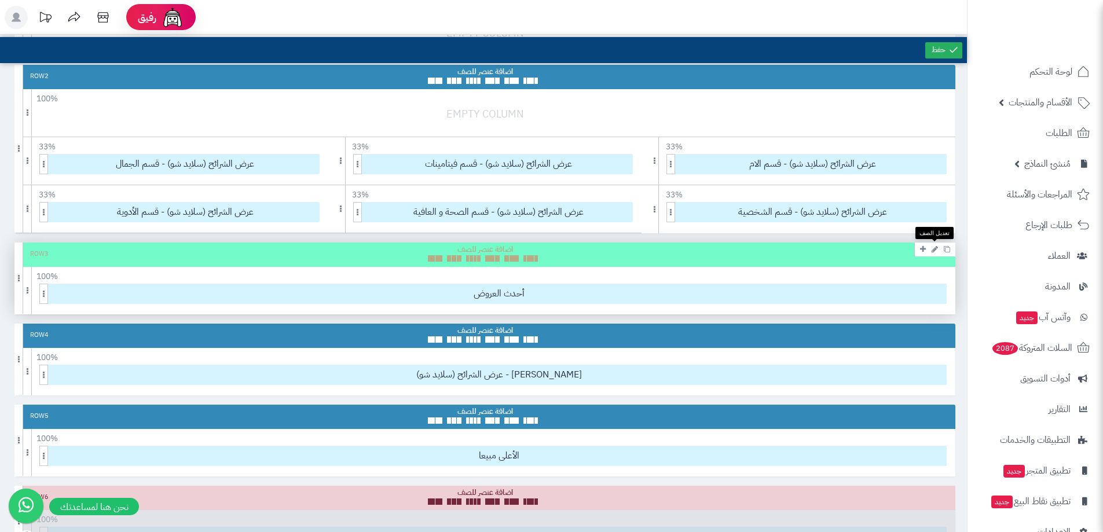
click at [937, 250] on icon at bounding box center [935, 250] width 6 height 8
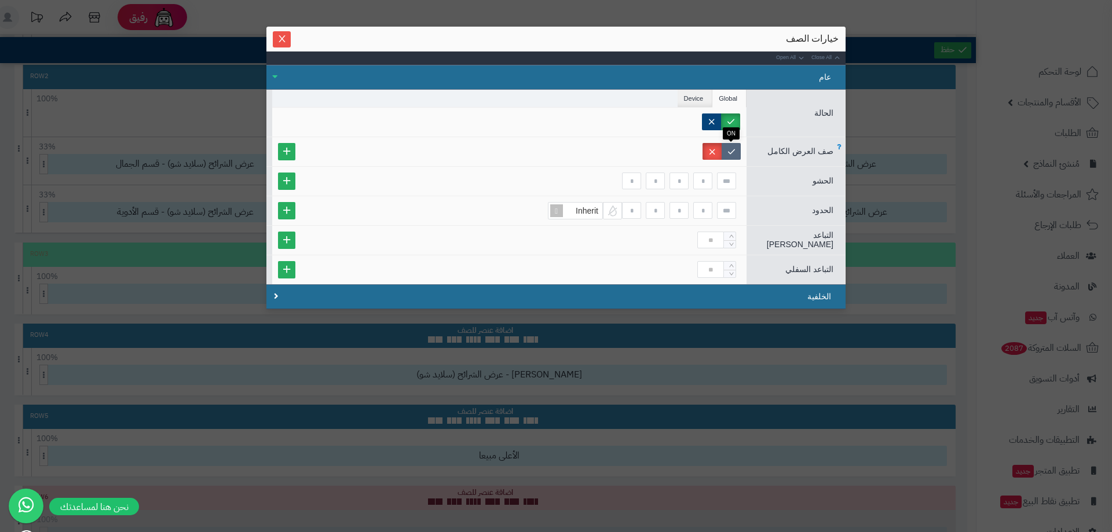
click at [733, 151] on label at bounding box center [731, 151] width 19 height 17
click at [728, 185] on input at bounding box center [726, 181] width 19 height 17
click at [716, 236] on input at bounding box center [710, 240] width 27 height 17
type input "**"
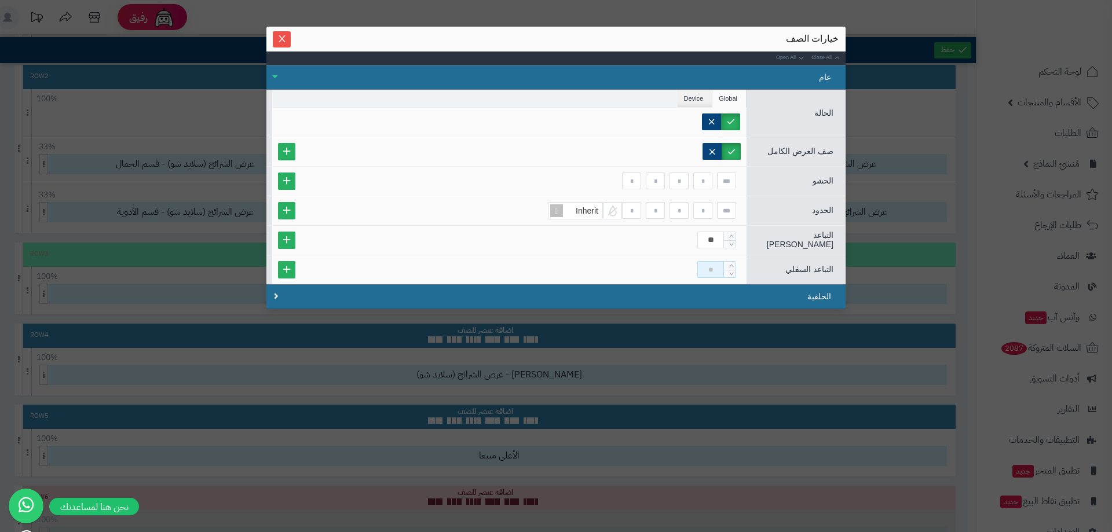
click at [718, 268] on input at bounding box center [710, 269] width 27 height 17
type input "**"
click at [724, 211] on input at bounding box center [726, 210] width 19 height 17
click at [705, 200] on div "Inherit" at bounding box center [509, 210] width 474 height 29
click at [724, 183] on input at bounding box center [726, 181] width 19 height 17
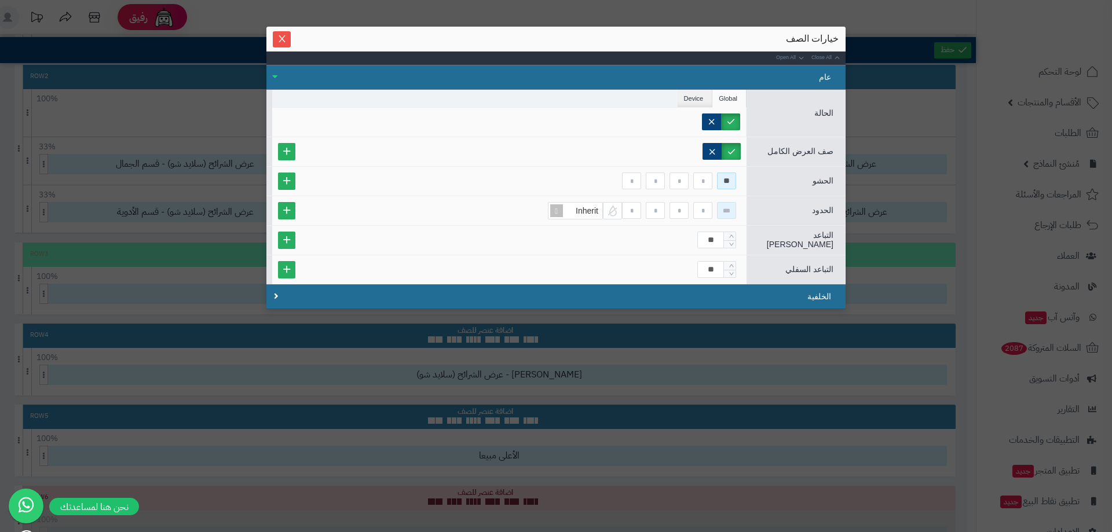
type input "**"
click at [728, 209] on input at bounding box center [726, 210] width 19 height 17
click at [866, 294] on div "sentinelStart خيارات الصف Close All Open All عام الحالة Global Device Customer …" at bounding box center [556, 266] width 1112 height 532
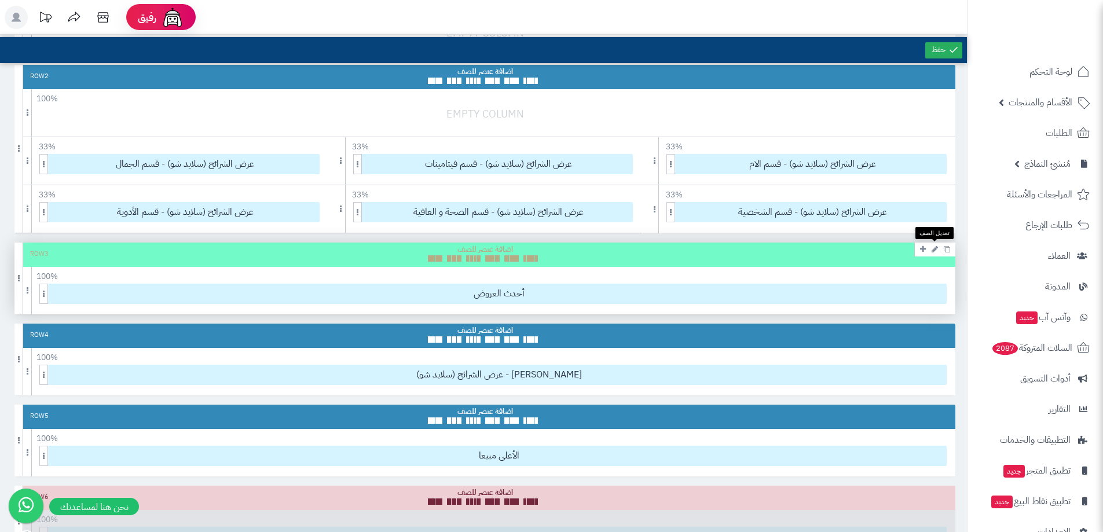
click at [939, 250] on link at bounding box center [935, 249] width 12 height 14
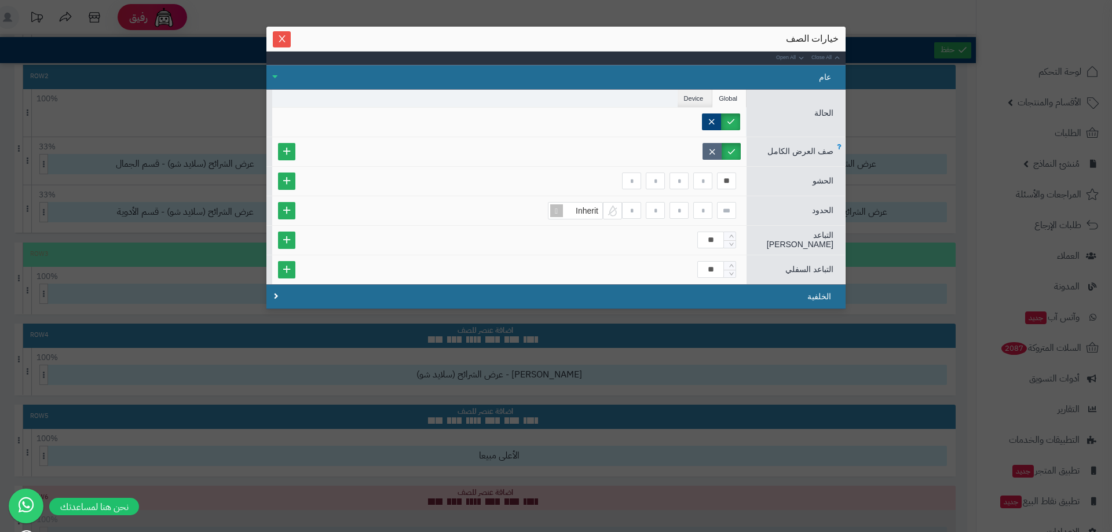
click at [715, 153] on label at bounding box center [711, 151] width 19 height 17
click at [734, 178] on input "**" at bounding box center [726, 181] width 19 height 17
click at [893, 252] on div "sentinelStart خيارات الصف Close All Open All عام الحالة Global Device Customer …" at bounding box center [556, 266] width 1112 height 532
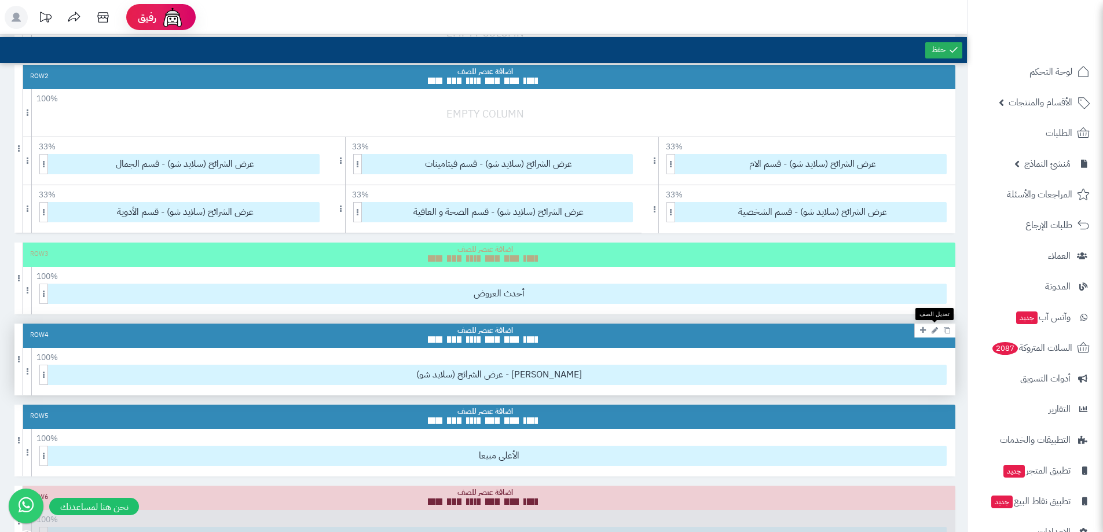
click at [931, 332] on link at bounding box center [935, 330] width 12 height 14
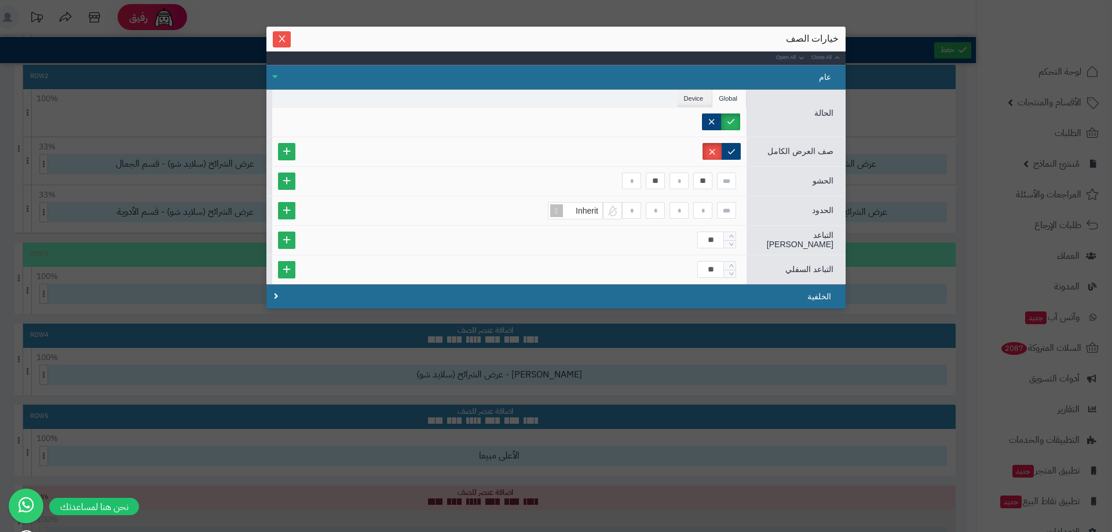
click at [713, 181] on div "** **" at bounding box center [509, 181] width 463 height 17
click at [728, 182] on input at bounding box center [726, 181] width 19 height 17
type input "**"
click at [669, 197] on div "Inherit" at bounding box center [509, 210] width 474 height 29
click at [729, 150] on label at bounding box center [731, 151] width 19 height 17
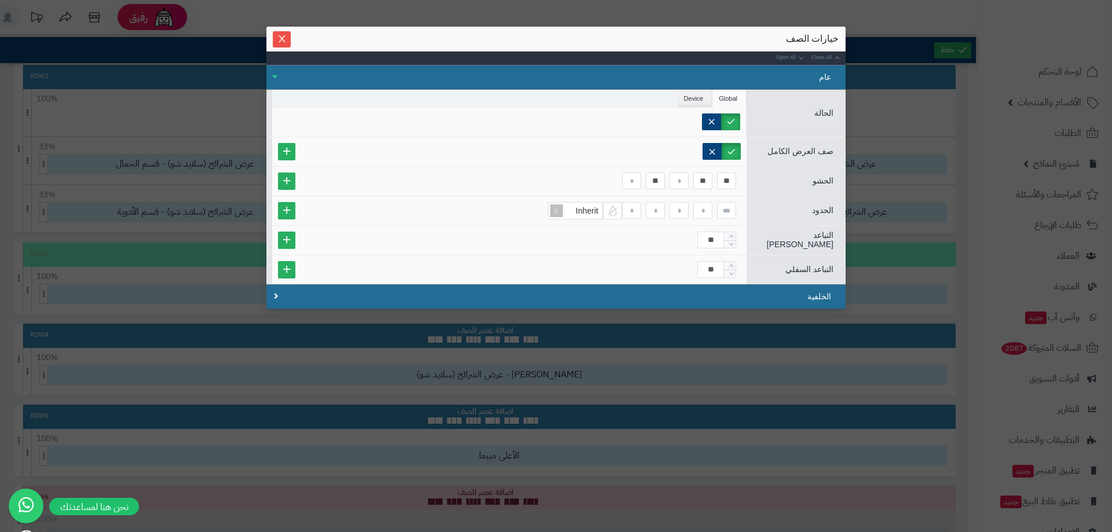
click at [859, 270] on div "sentinelStart خيارات الصف Close All Open All عام الحالة Global Device Customer …" at bounding box center [556, 266] width 1112 height 532
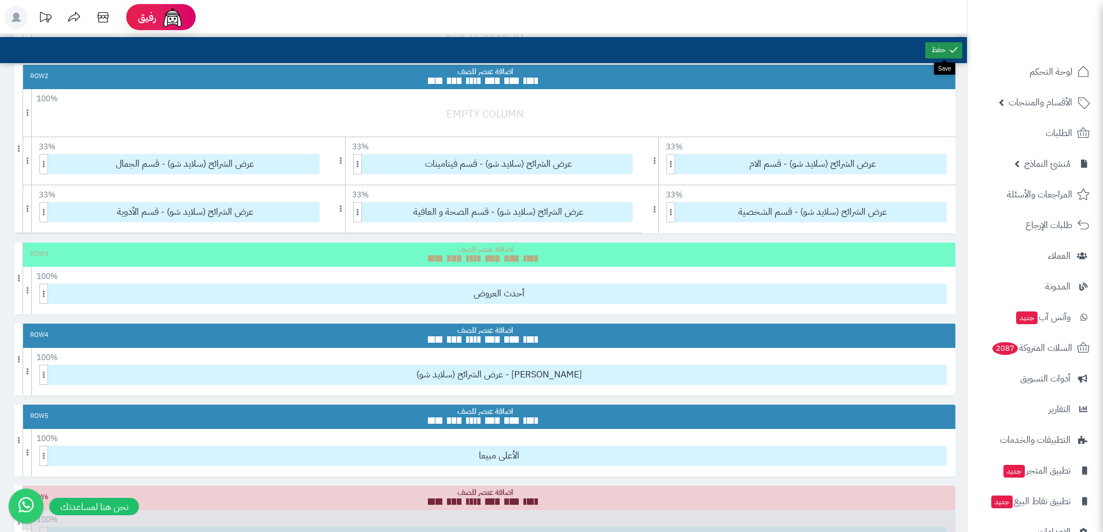
click at [949, 54] on icon at bounding box center [954, 50] width 10 height 10
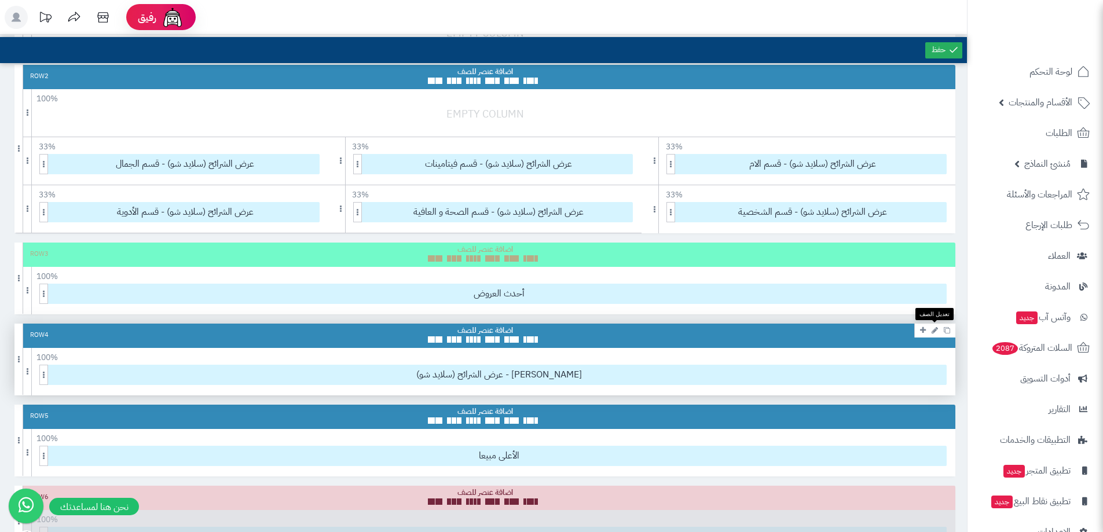
click at [936, 328] on icon at bounding box center [935, 331] width 6 height 8
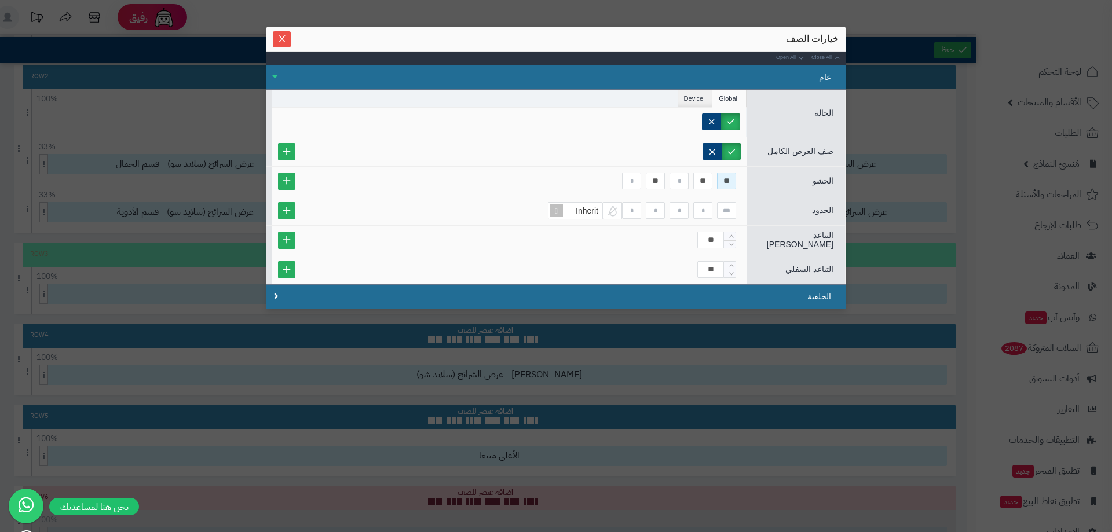
click at [725, 177] on input "**" at bounding box center [726, 181] width 19 height 17
click at [707, 181] on input "**" at bounding box center [702, 181] width 19 height 17
click at [658, 177] on input "**" at bounding box center [655, 181] width 19 height 17
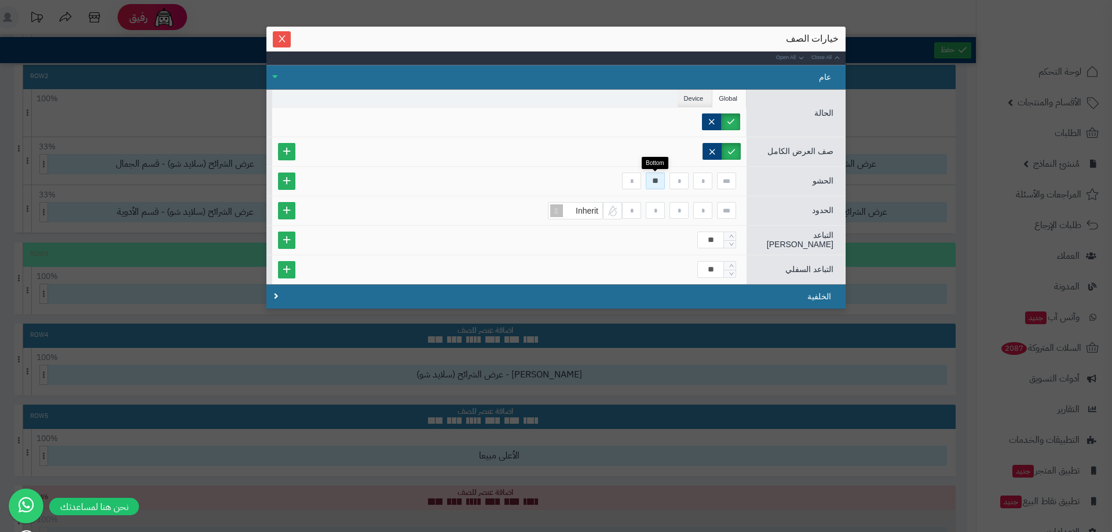
click at [658, 177] on input "**" at bounding box center [655, 181] width 19 height 17
click at [709, 149] on label at bounding box center [711, 151] width 19 height 17
click at [702, 94] on li "Device" at bounding box center [695, 98] width 35 height 17
click at [727, 104] on li "Global" at bounding box center [729, 98] width 34 height 17
click at [716, 240] on input "**" at bounding box center [710, 240] width 27 height 17
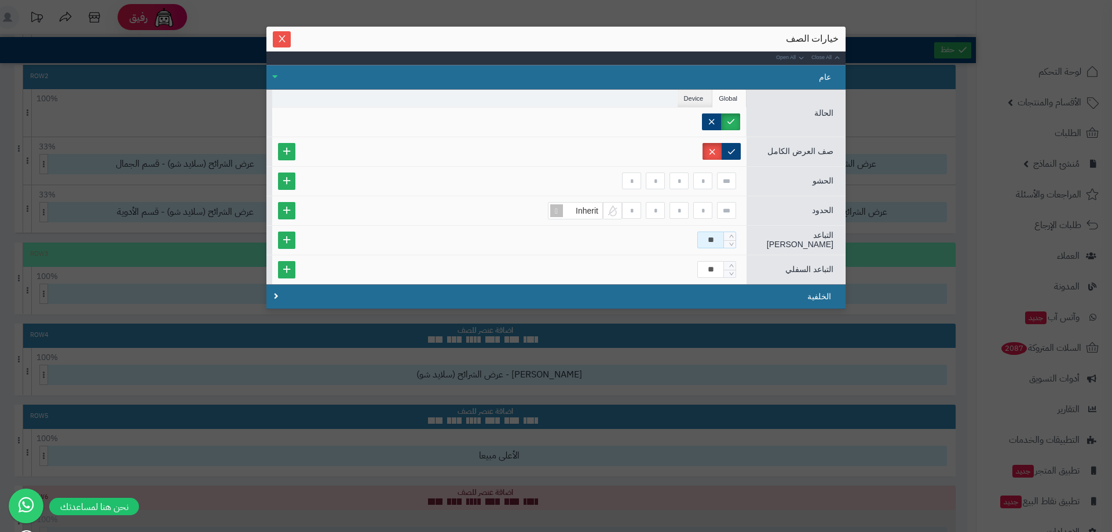
click at [716, 240] on input "**" at bounding box center [710, 240] width 27 height 17
click at [711, 262] on input "**" at bounding box center [710, 269] width 27 height 17
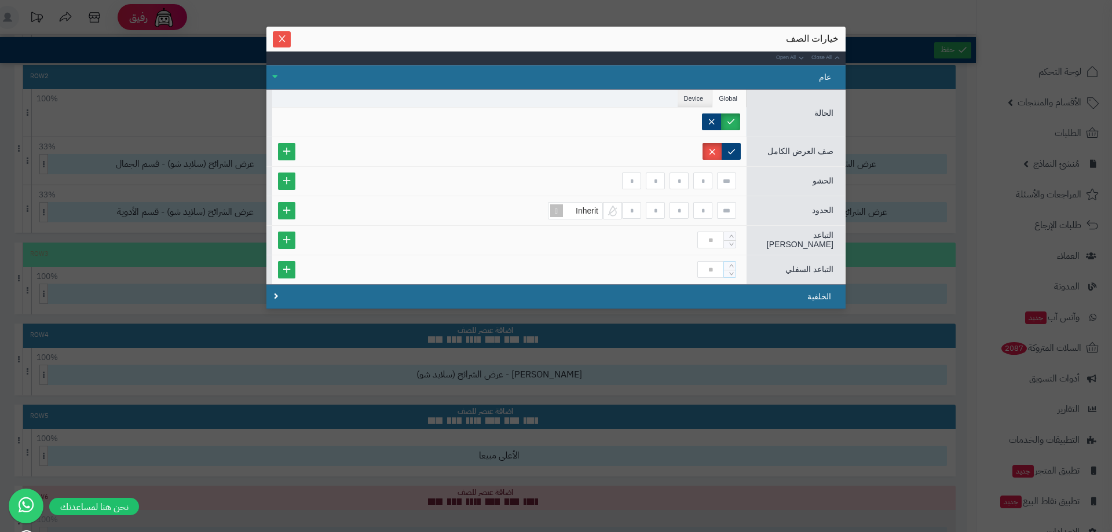
click at [486, 214] on div "Inherit" at bounding box center [509, 210] width 463 height 17
click at [281, 34] on icon "Close" at bounding box center [281, 38] width 9 height 9
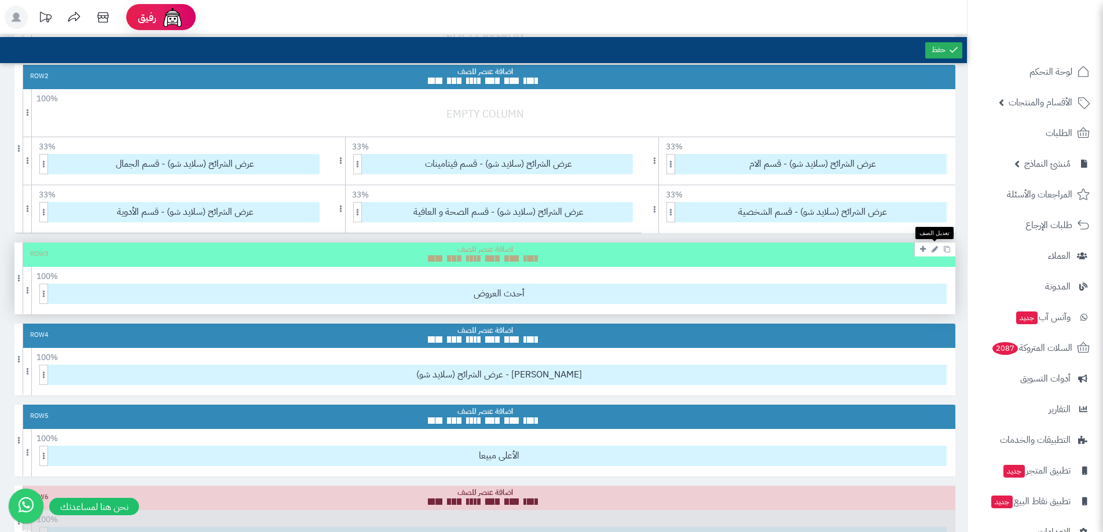
click at [937, 248] on icon at bounding box center [935, 250] width 6 height 8
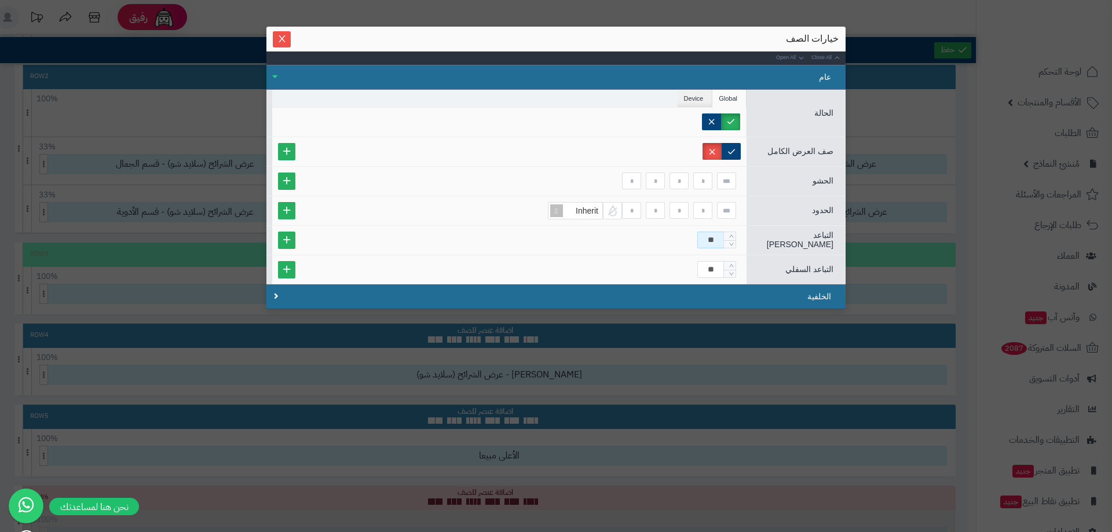
click at [717, 240] on input "**" at bounding box center [710, 240] width 27 height 17
click at [711, 266] on input "**" at bounding box center [710, 269] width 27 height 17
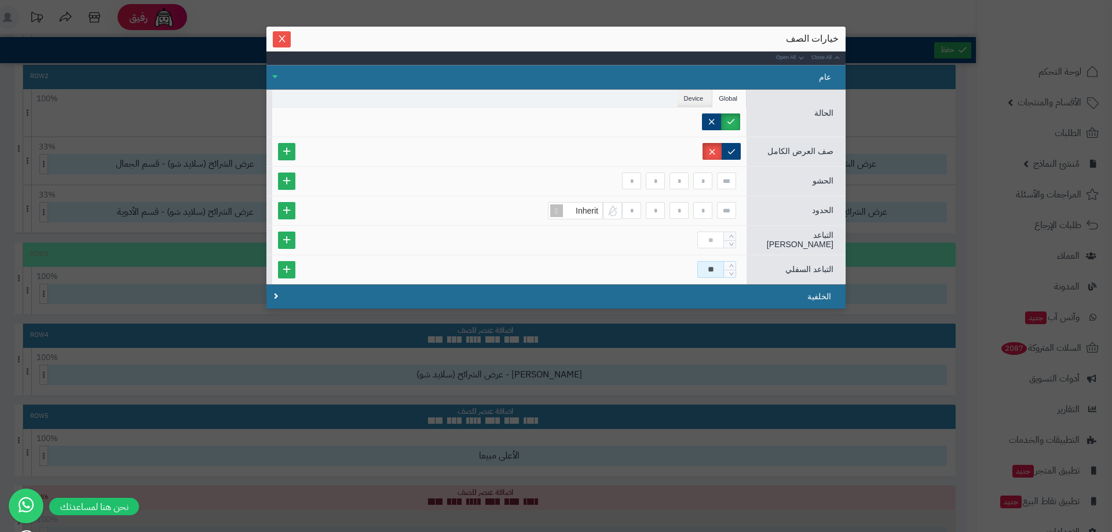
click at [711, 266] on input "**" at bounding box center [710, 269] width 27 height 17
click at [566, 250] on div at bounding box center [509, 240] width 474 height 29
click at [289, 40] on span "Close" at bounding box center [282, 39] width 18 height 10
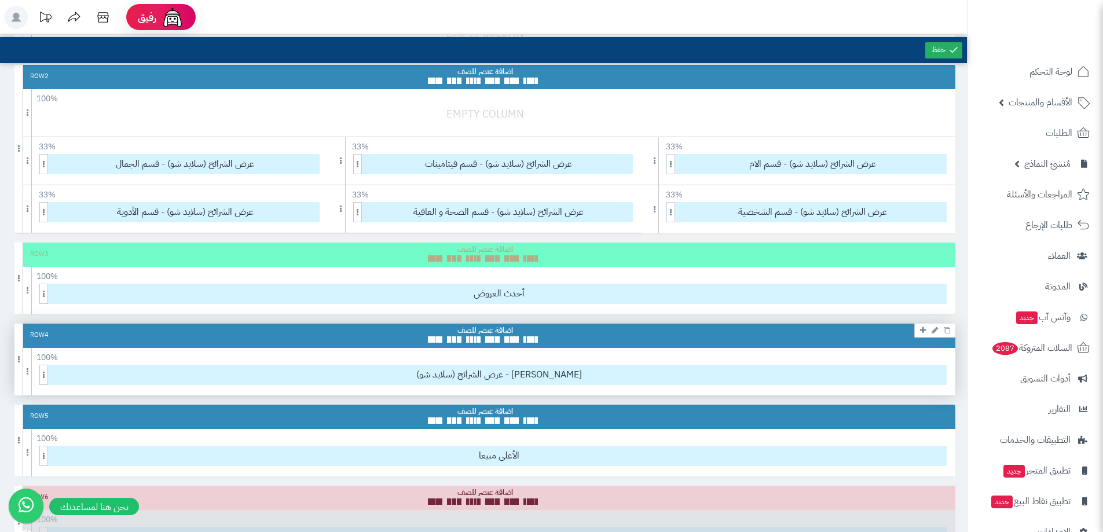
click at [935, 330] on icon at bounding box center [935, 331] width 6 height 8
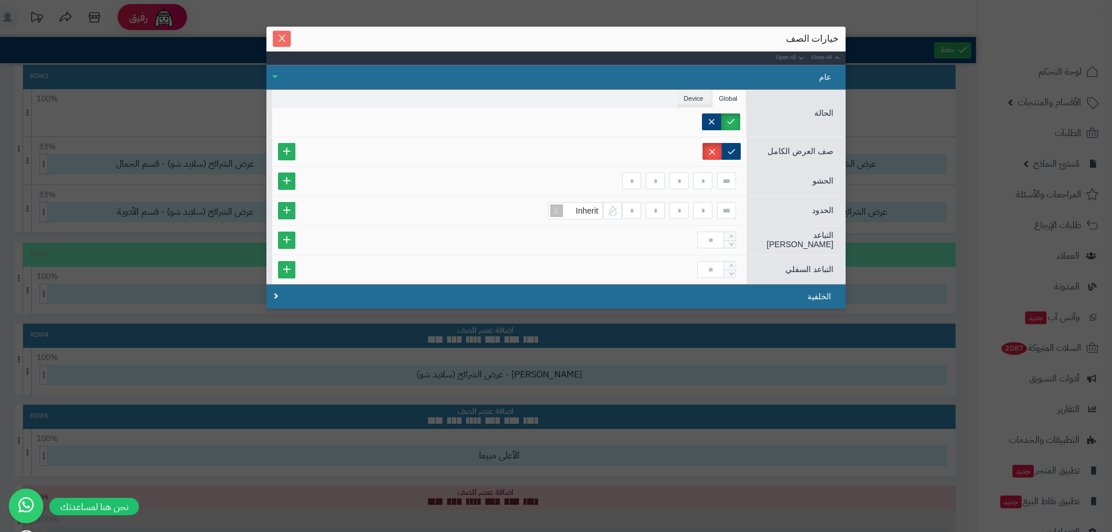
click at [284, 39] on icon "Close" at bounding box center [281, 38] width 9 height 9
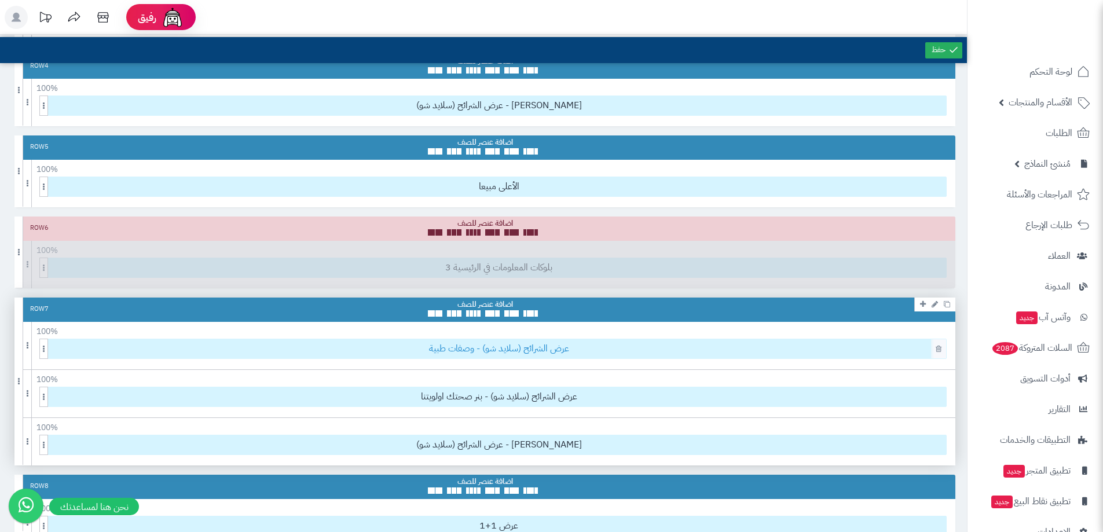
scroll to position [463, 0]
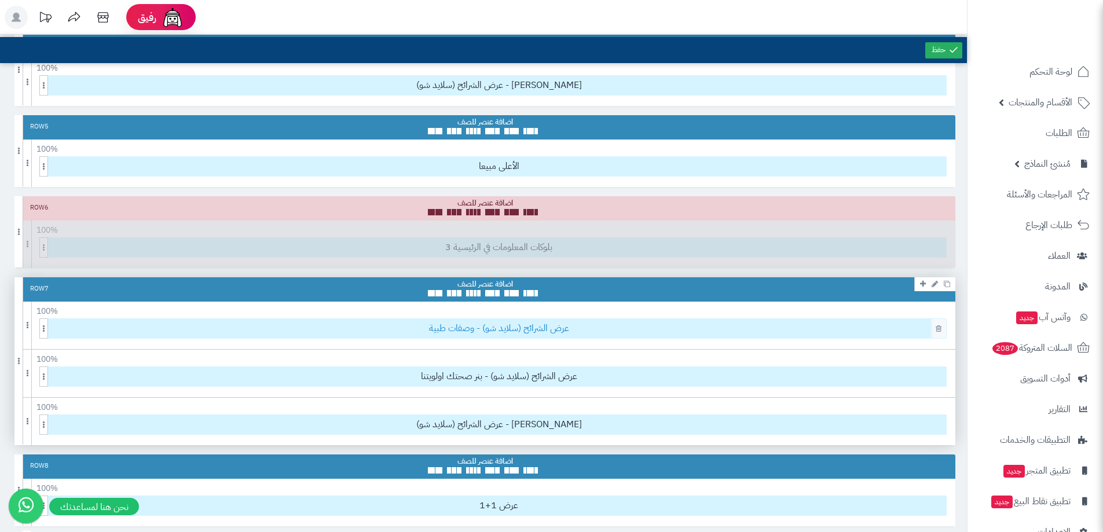
click at [540, 322] on span "عرض الشرائح (سلايد شو) - وصفات طبية" at bounding box center [499, 328] width 895 height 19
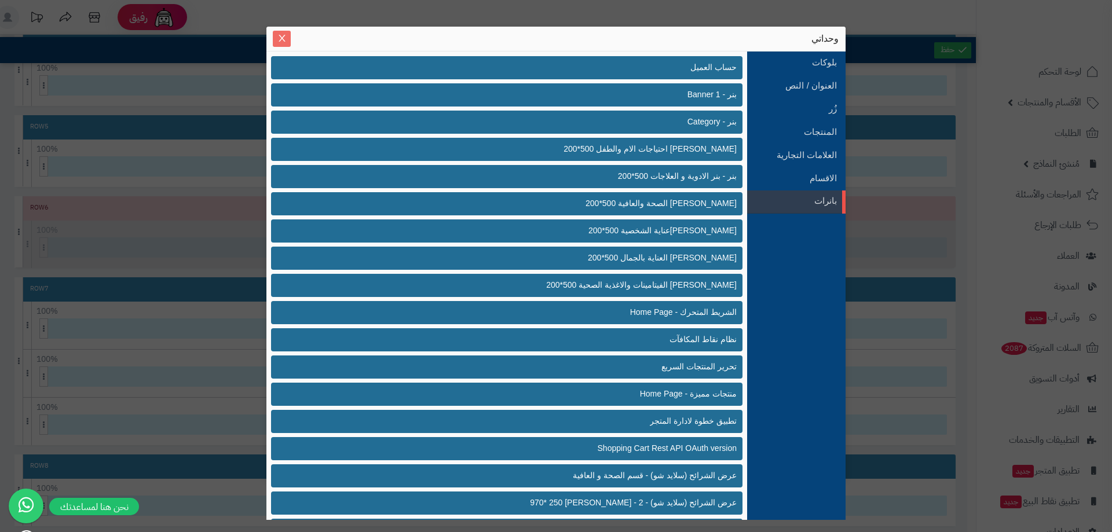
click at [278, 42] on icon "Close" at bounding box center [281, 38] width 9 height 9
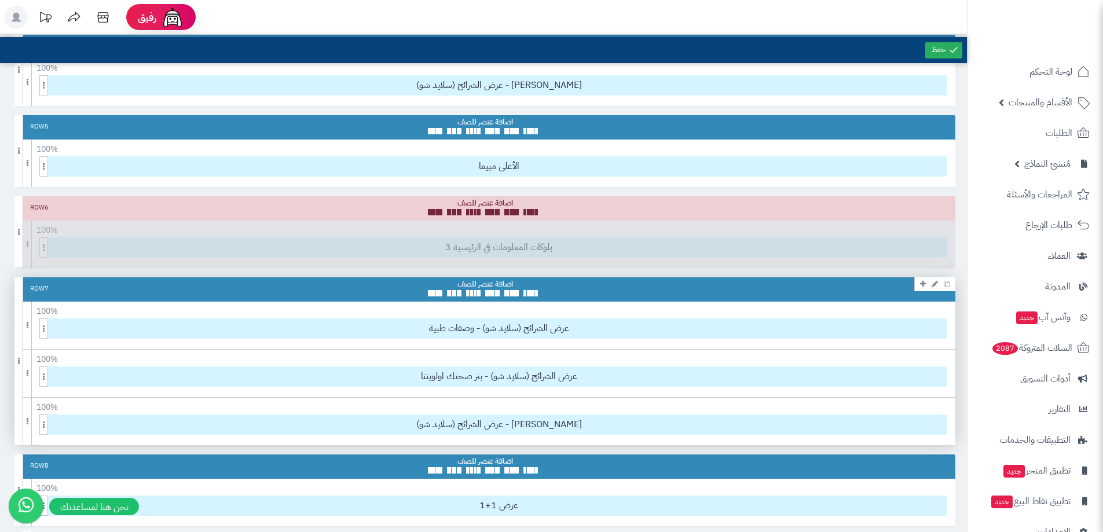
click at [935, 283] on icon at bounding box center [935, 284] width 6 height 8
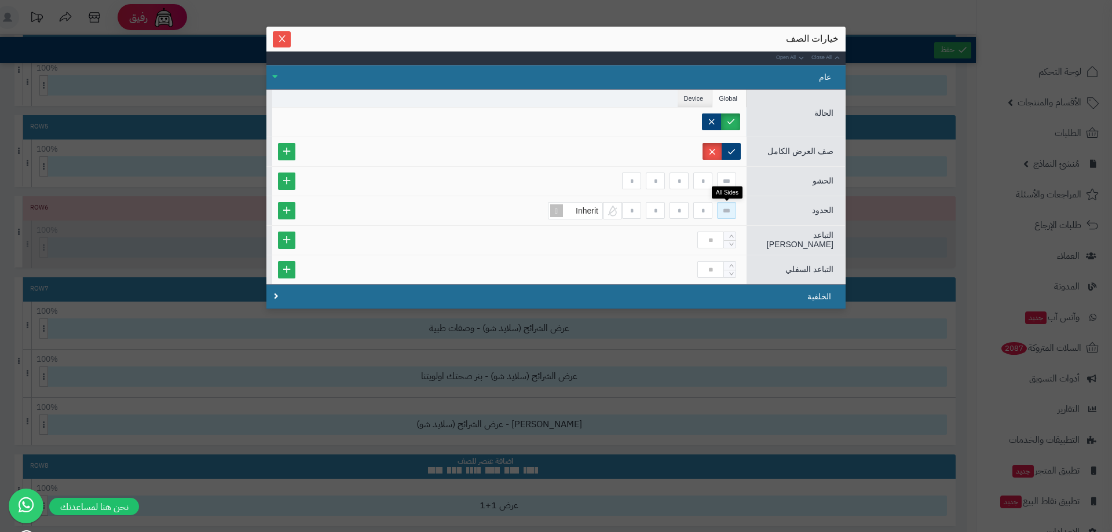
click at [734, 208] on input at bounding box center [726, 210] width 19 height 17
click at [704, 179] on input at bounding box center [702, 181] width 19 height 17
click at [662, 189] on div at bounding box center [509, 181] width 474 height 29
click at [660, 188] on input at bounding box center [655, 181] width 19 height 17
type input "**"
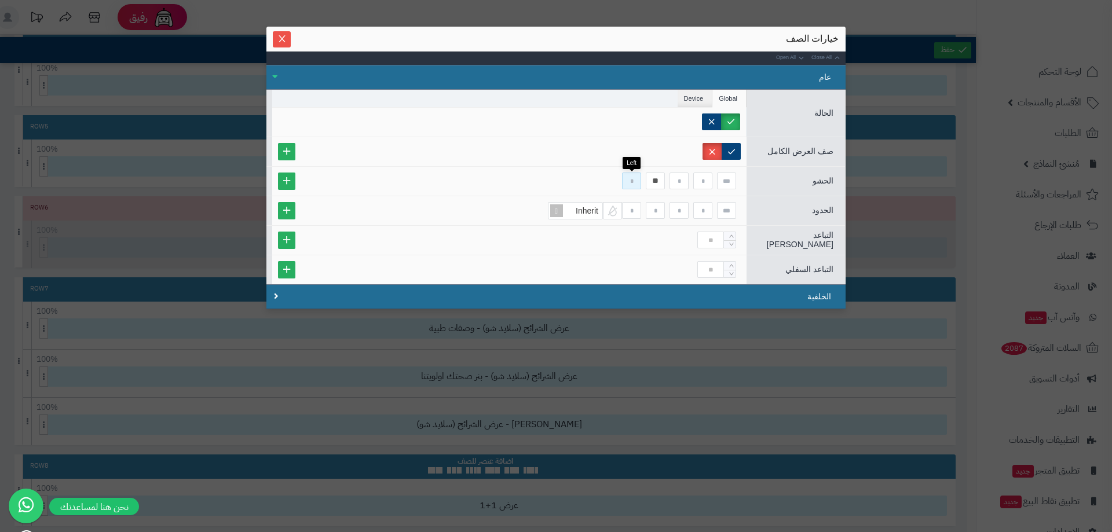
click at [629, 184] on input at bounding box center [631, 181] width 19 height 17
click at [677, 180] on input at bounding box center [678, 181] width 19 height 17
click at [698, 177] on input at bounding box center [702, 181] width 19 height 17
type input "**"
click at [279, 35] on icon "Close" at bounding box center [281, 38] width 9 height 9
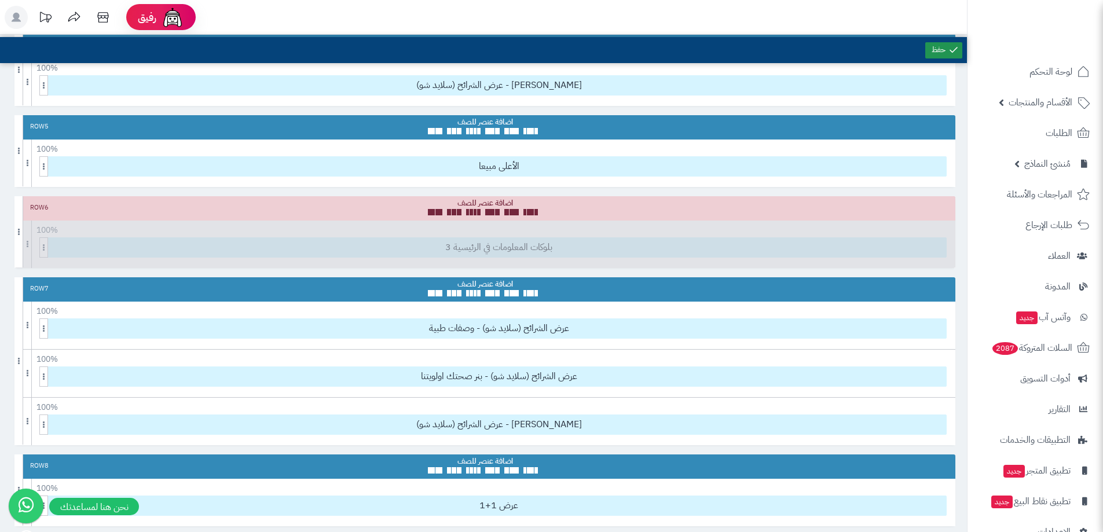
click at [951, 51] on icon at bounding box center [954, 50] width 10 height 10
click at [932, 284] on icon at bounding box center [935, 284] width 6 height 8
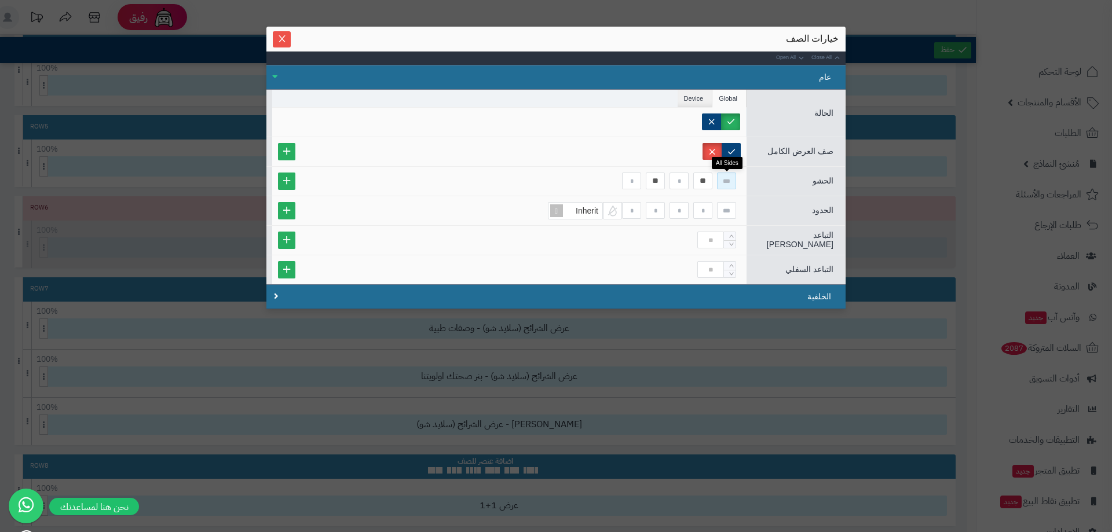
click at [727, 186] on input at bounding box center [726, 181] width 19 height 17
click at [695, 176] on input "**" at bounding box center [702, 181] width 19 height 17
click at [653, 182] on input "**" at bounding box center [655, 181] width 19 height 17
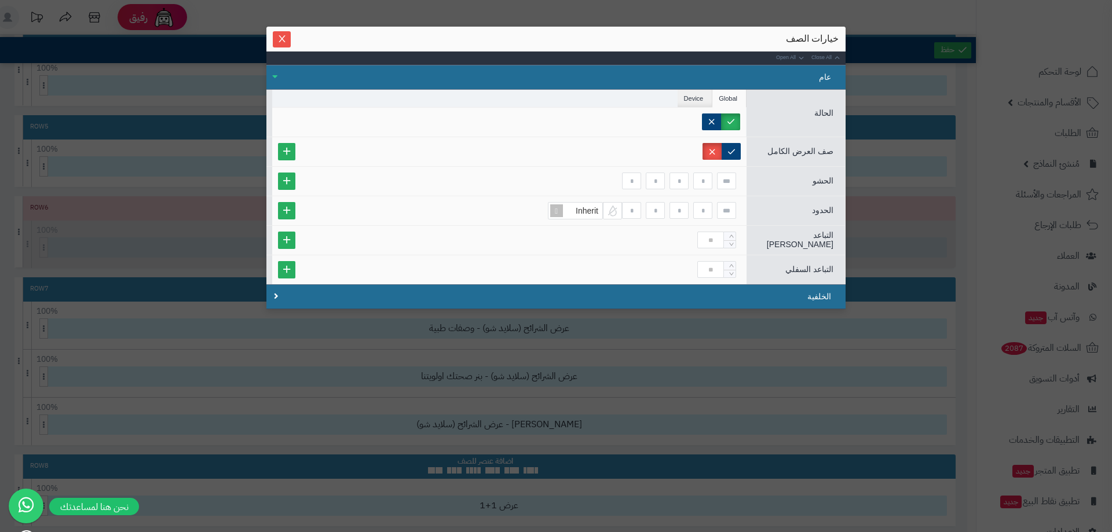
click at [599, 228] on div at bounding box center [509, 240] width 474 height 29
click at [817, 210] on span "الحدود" at bounding box center [822, 210] width 21 height 9
click at [731, 206] on input at bounding box center [726, 210] width 19 height 17
type input "***"
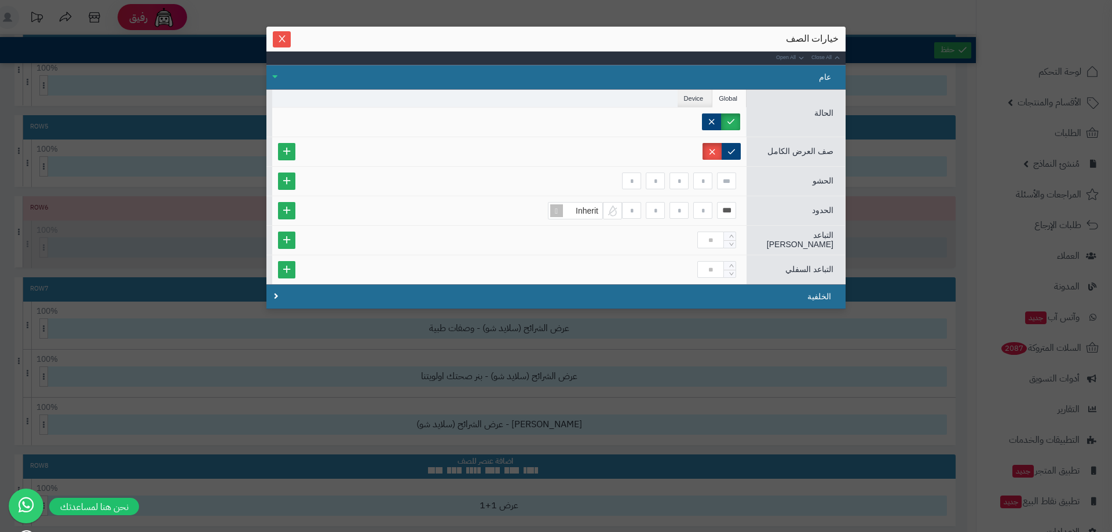
click at [906, 251] on div "sentinelStart خيارات الصف Close All Open All عام الحالة Global Device Customer …" at bounding box center [556, 266] width 1112 height 532
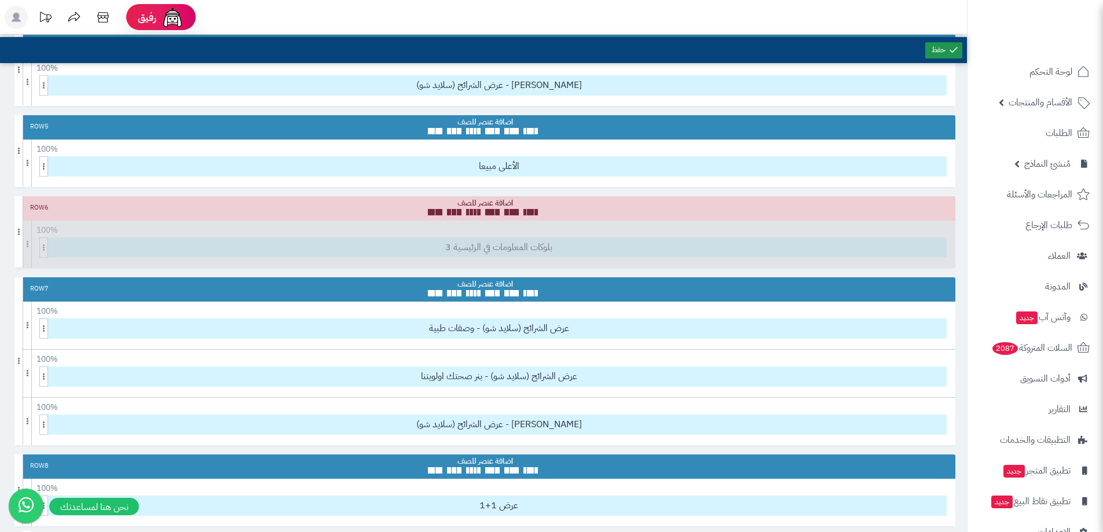
click at [939, 50] on link at bounding box center [943, 50] width 37 height 16
click at [931, 283] on link at bounding box center [935, 284] width 12 height 14
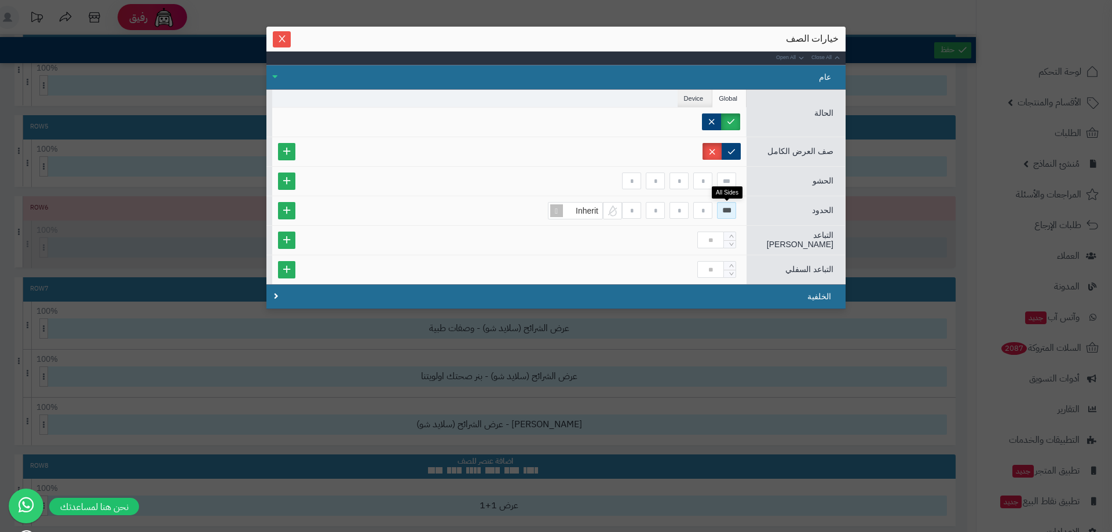
click at [734, 210] on input "***" at bounding box center [726, 210] width 19 height 17
click at [541, 132] on div at bounding box center [509, 122] width 474 height 29
click at [729, 145] on label at bounding box center [731, 151] width 19 height 17
click at [719, 149] on label at bounding box center [711, 151] width 19 height 17
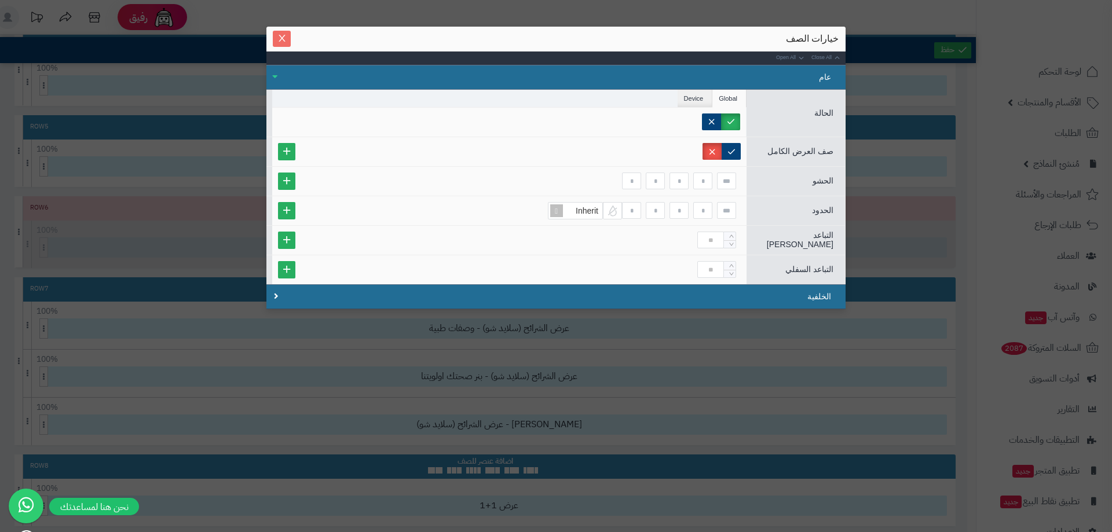
click at [284, 42] on icon "Close" at bounding box center [282, 38] width 6 height 7
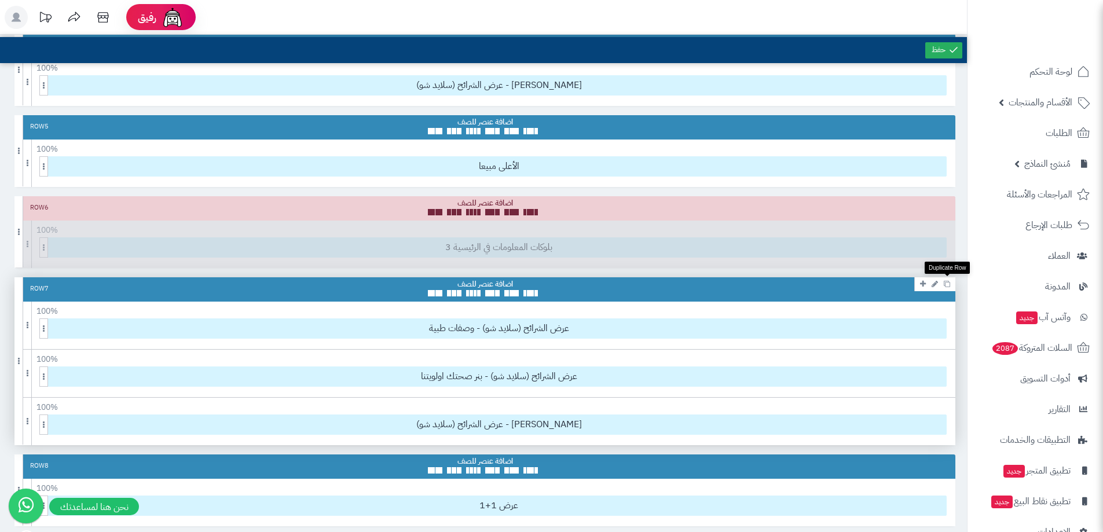
click at [947, 284] on icon at bounding box center [947, 284] width 6 height 6
click at [948, 284] on icon at bounding box center [947, 284] width 6 height 6
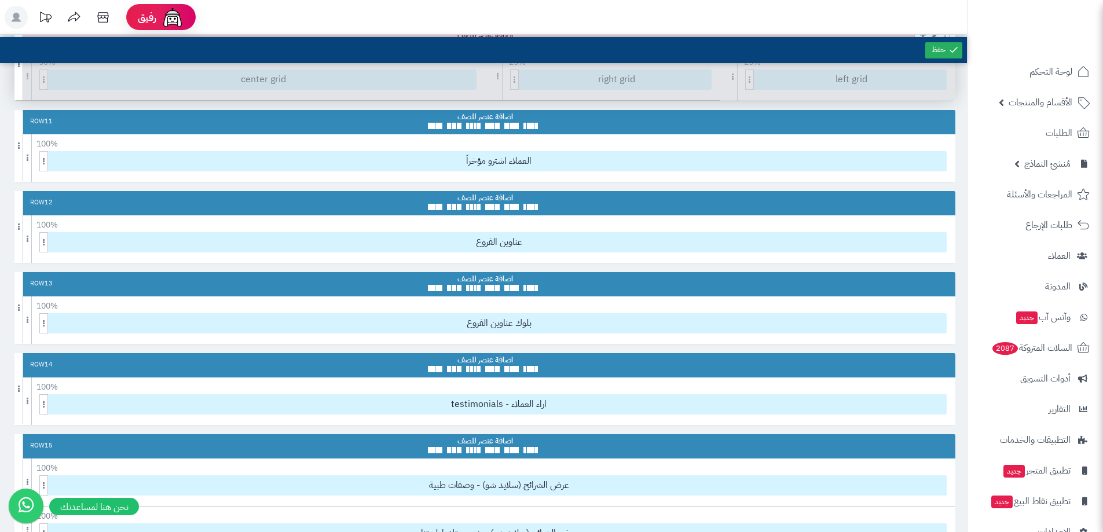
scroll to position [1332, 0]
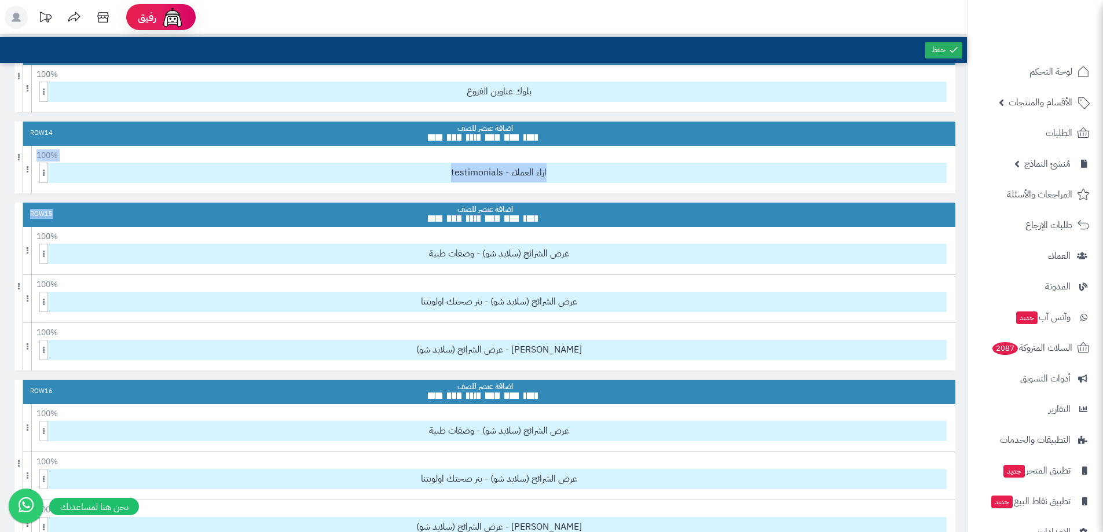
drag, startPoint x: 654, startPoint y: 212, endPoint x: 661, endPoint y: 116, distance: 95.8
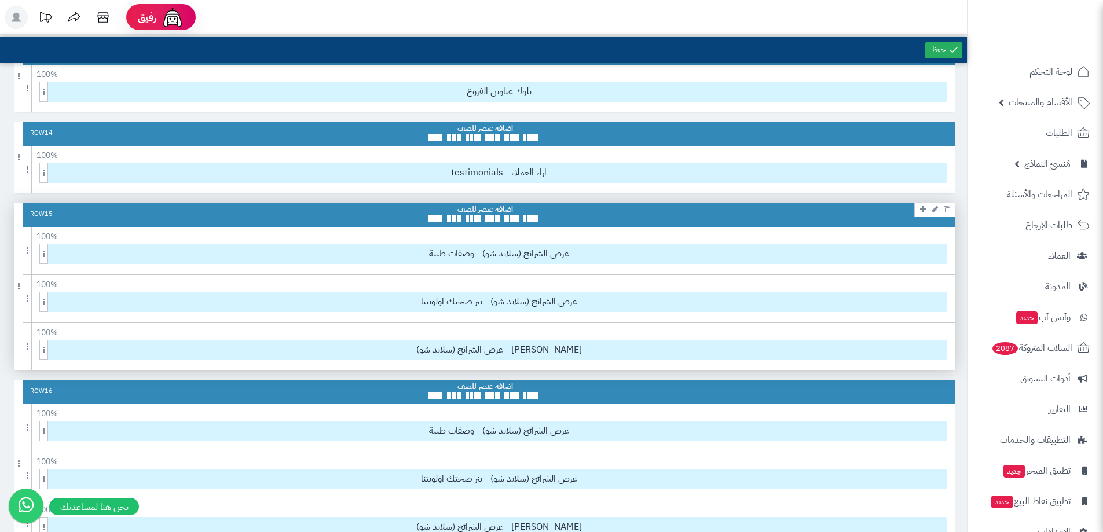
click at [775, 235] on div "100 % 100 95 90 85 80 75 70 66 60 55 50 45 40 33 30 25 20 15 10 5" at bounding box center [484, 234] width 941 height 14
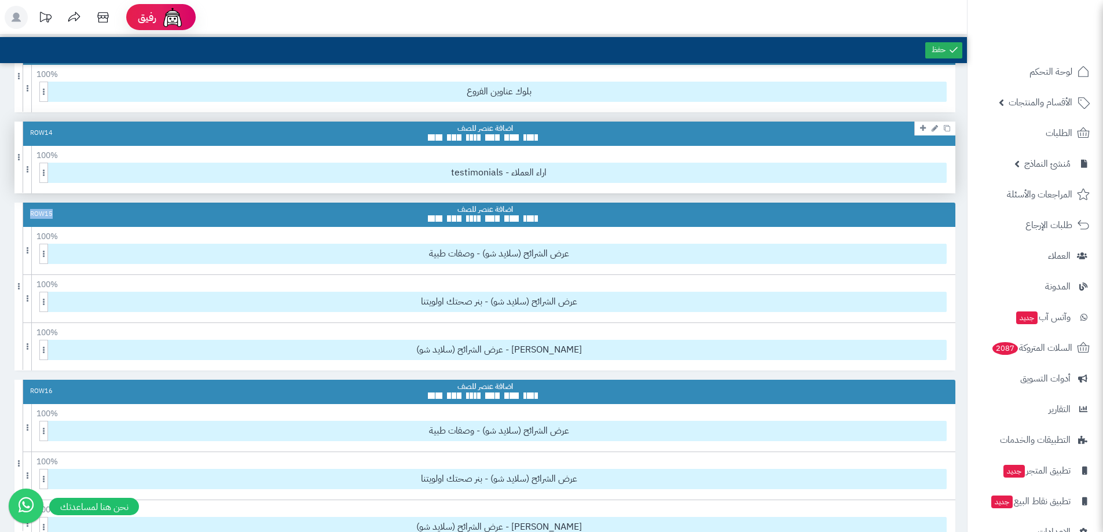
drag, startPoint x: 875, startPoint y: 214, endPoint x: 799, endPoint y: 190, distance: 80.0
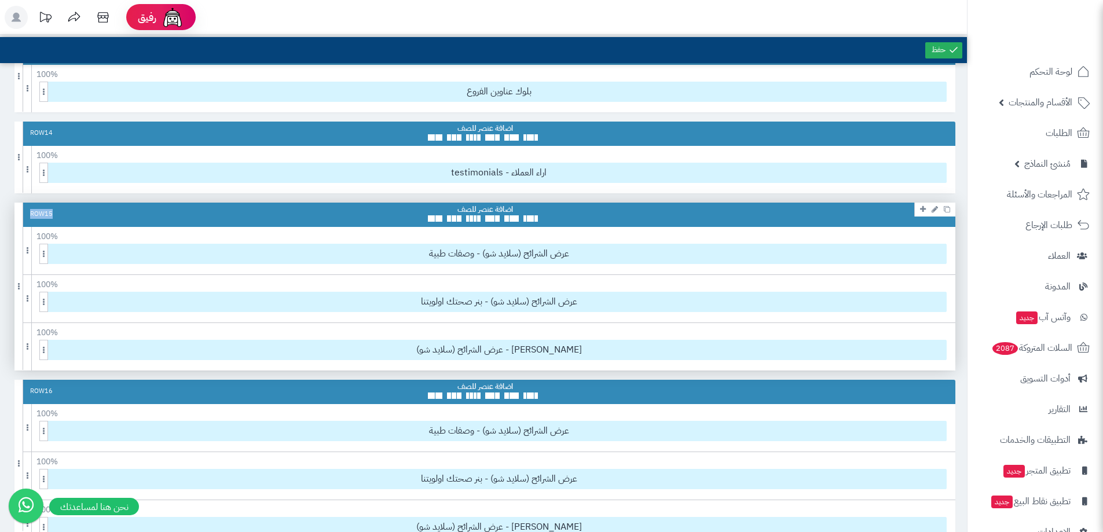
click at [153, 215] on div "Row 15" at bounding box center [484, 215] width 941 height 24
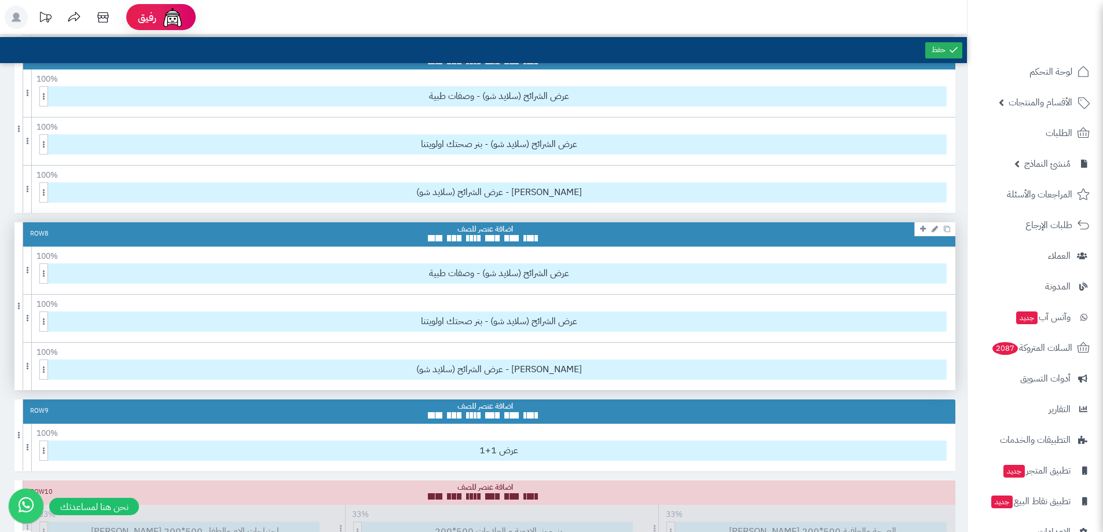
scroll to position [695, 0]
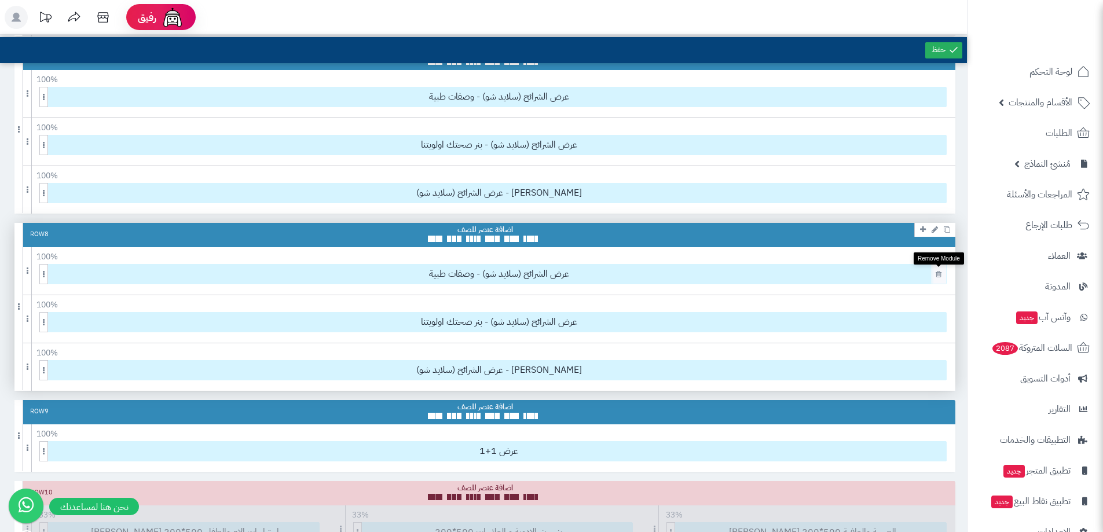
click at [940, 280] on link at bounding box center [939, 274] width 12 height 13
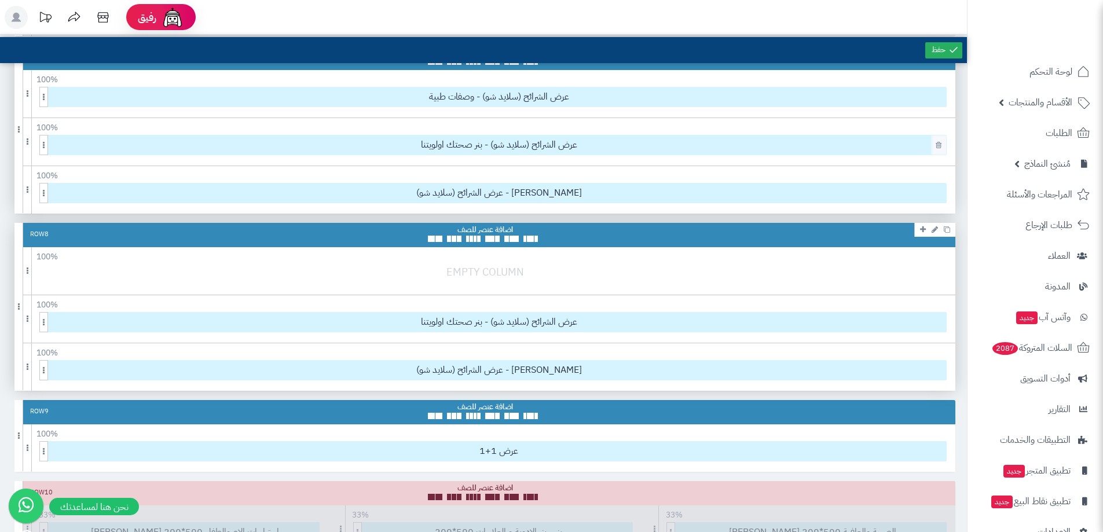
click at [934, 145] on link at bounding box center [939, 144] width 12 height 13
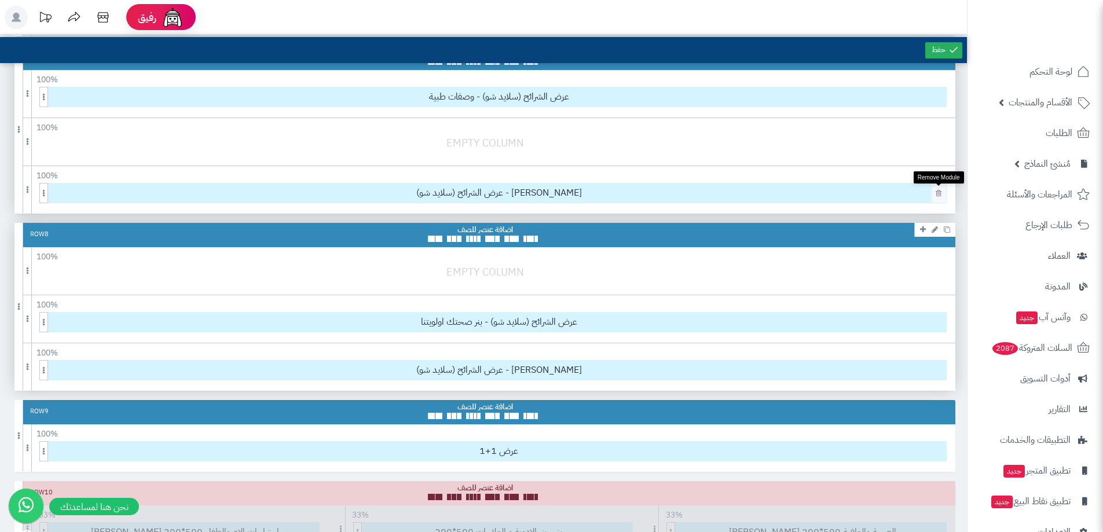
click at [939, 194] on icon at bounding box center [939, 193] width 6 height 8
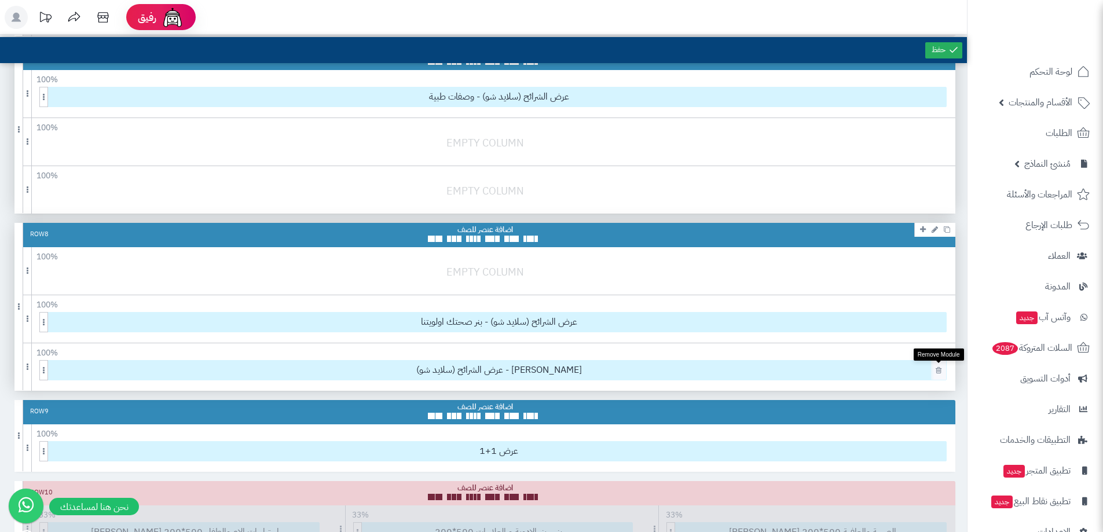
click at [938, 371] on icon at bounding box center [939, 371] width 6 height 8
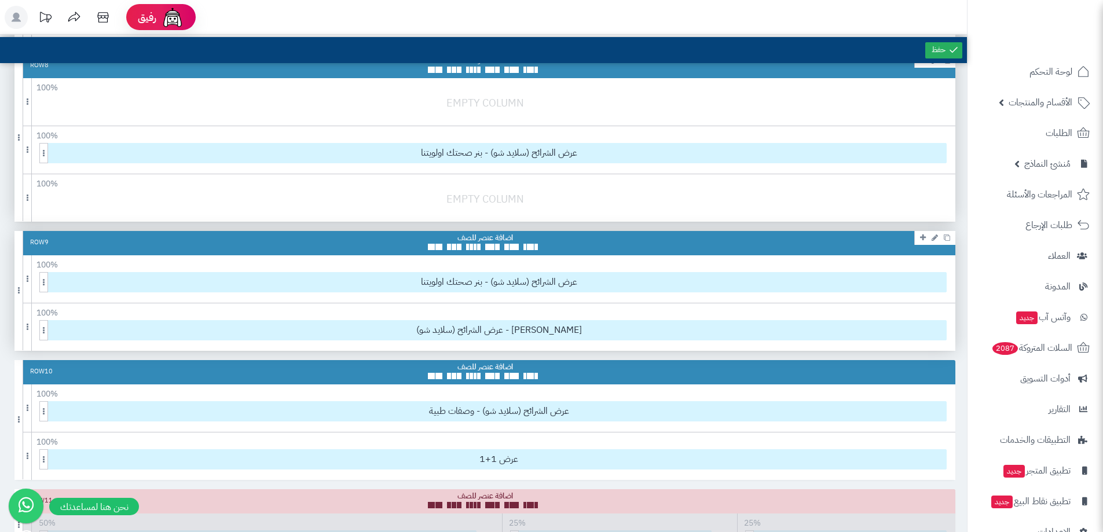
scroll to position [869, 0]
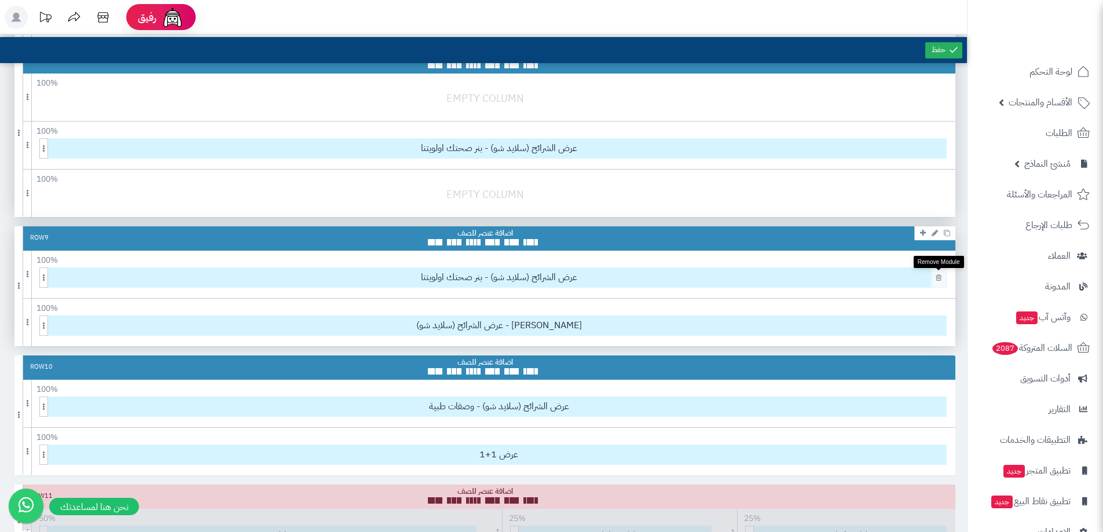
click at [939, 280] on icon at bounding box center [939, 278] width 6 height 8
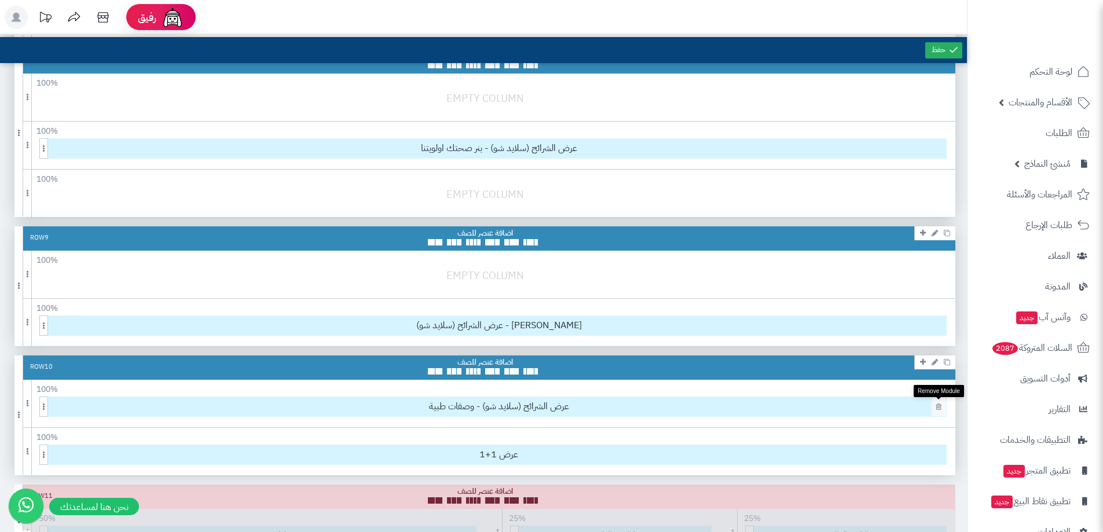
click at [940, 408] on icon at bounding box center [939, 407] width 6 height 8
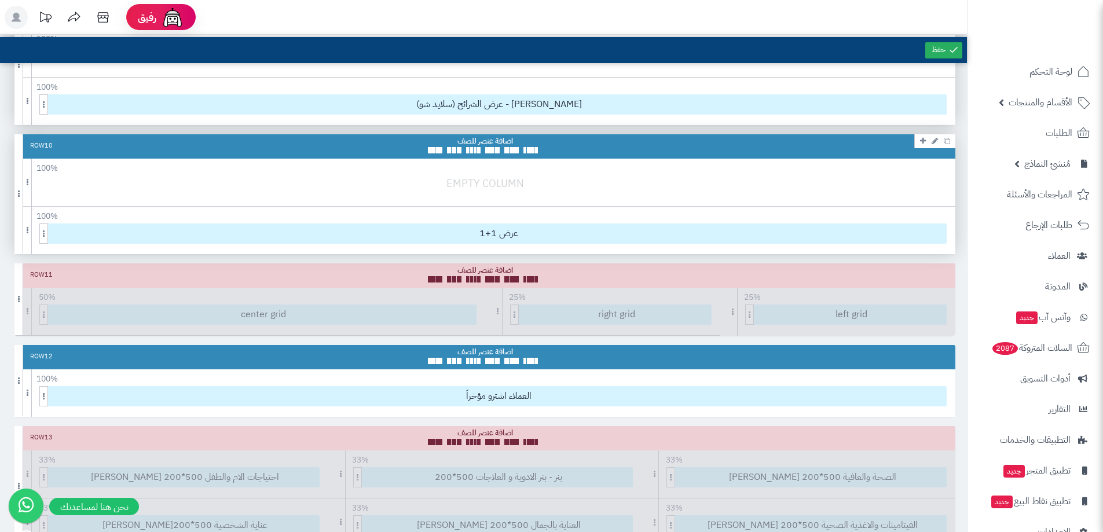
scroll to position [1100, 0]
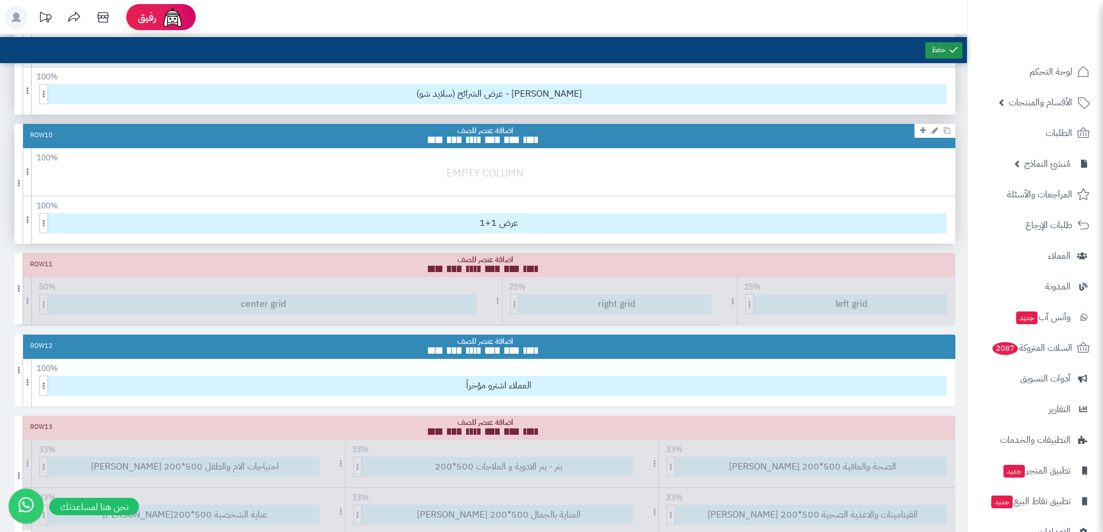
click at [929, 51] on link at bounding box center [943, 50] width 37 height 16
drag, startPoint x: 954, startPoint y: 50, endPoint x: 945, endPoint y: 48, distance: 9.6
click at [954, 50] on icon at bounding box center [954, 50] width 10 height 10
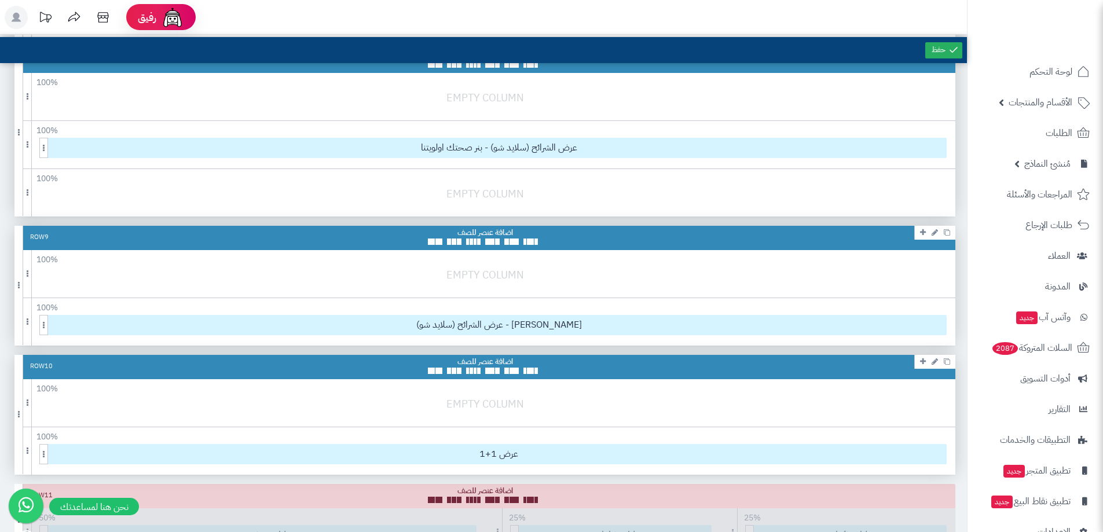
scroll to position [869, 0]
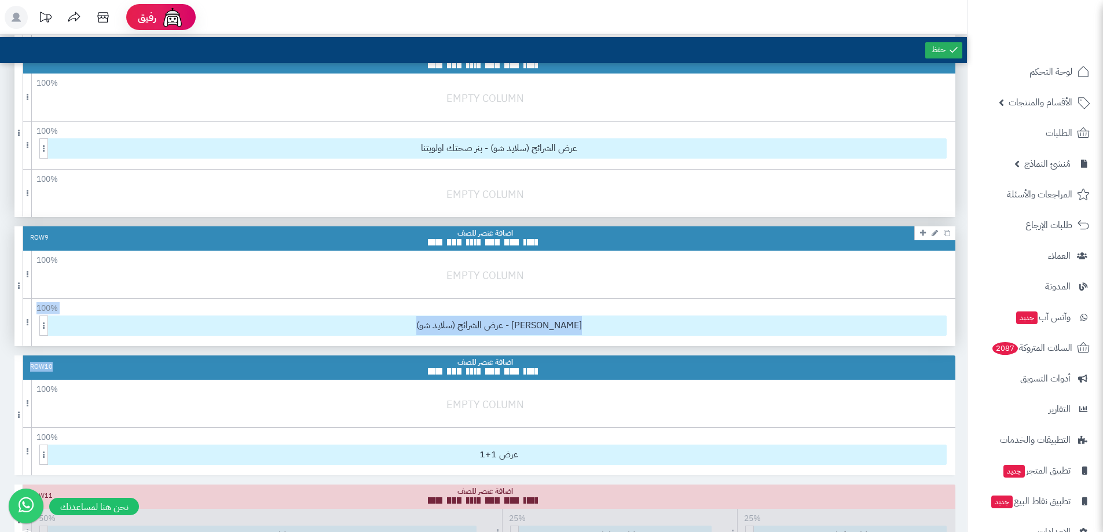
drag, startPoint x: 505, startPoint y: 370, endPoint x: 504, endPoint y: 252, distance: 117.6
click at [504, 252] on div "Row 1 100 % 100 95 90 85 80 75 70 66 60 55 50 45 40 33 30 25 20 15 10 5 عرض الش…" at bounding box center [484, 126] width 941 height 1770
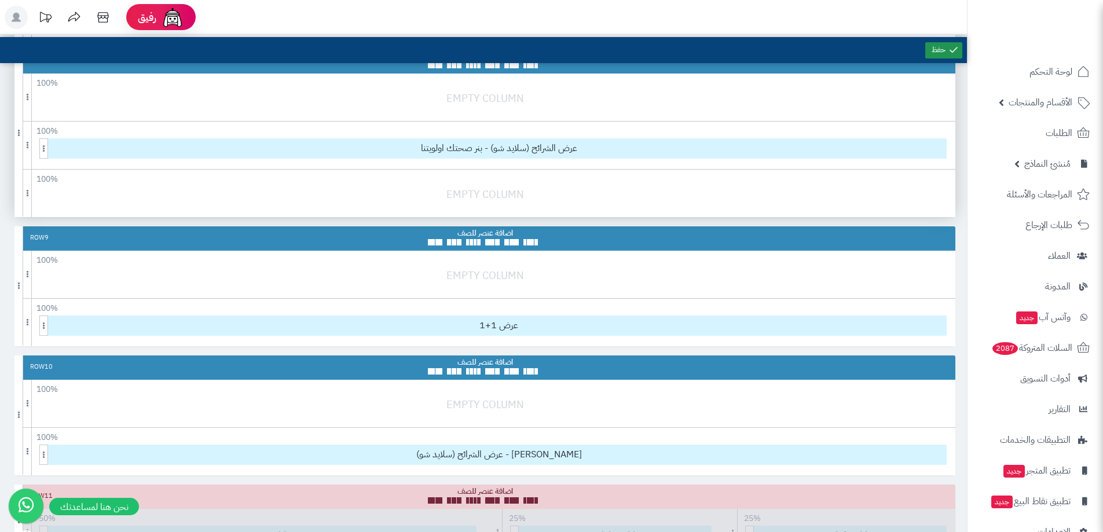
click at [949, 52] on icon at bounding box center [954, 50] width 10 height 10
click at [959, 53] on icon at bounding box center [954, 50] width 10 height 10
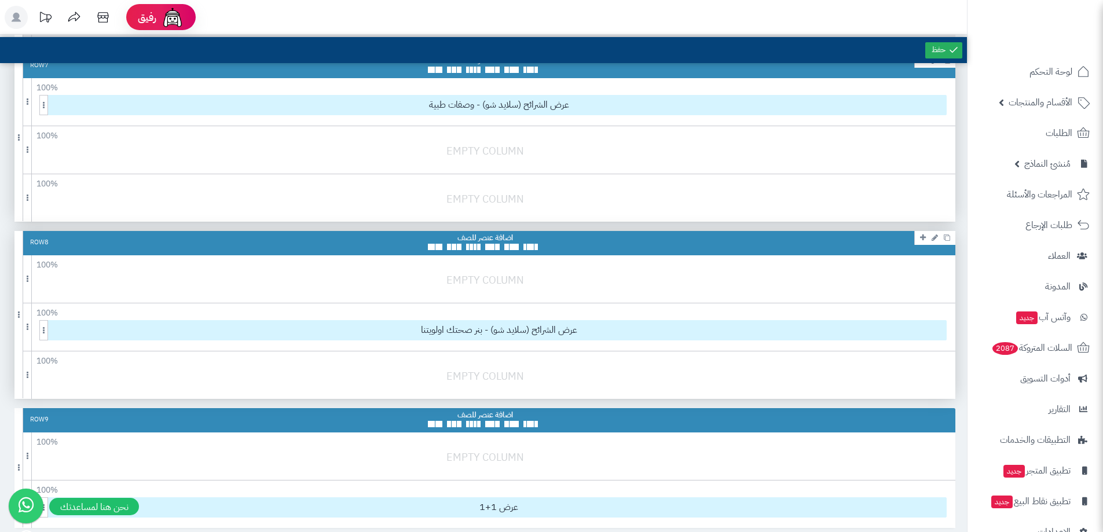
scroll to position [579, 0]
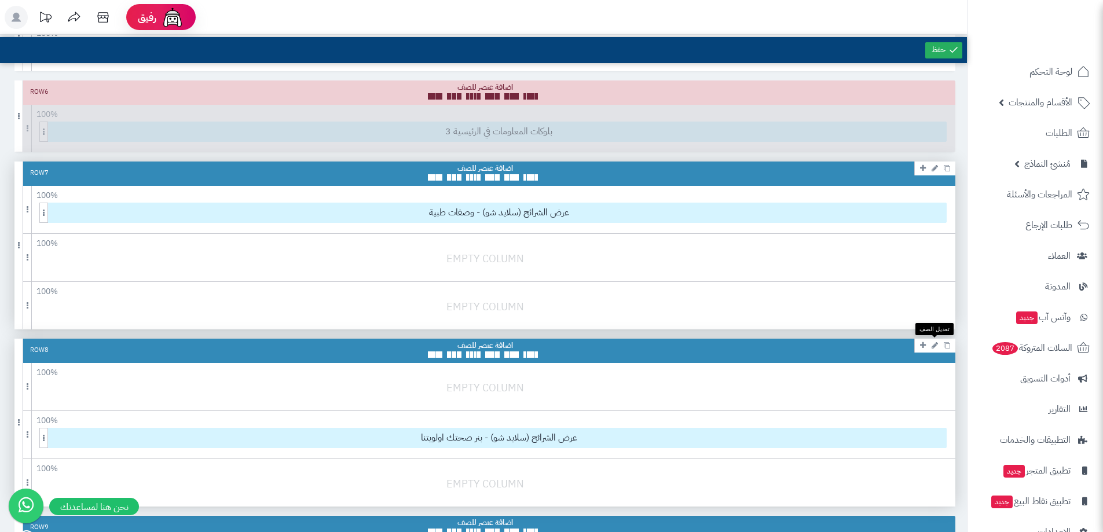
click at [938, 346] on icon at bounding box center [935, 346] width 6 height 8
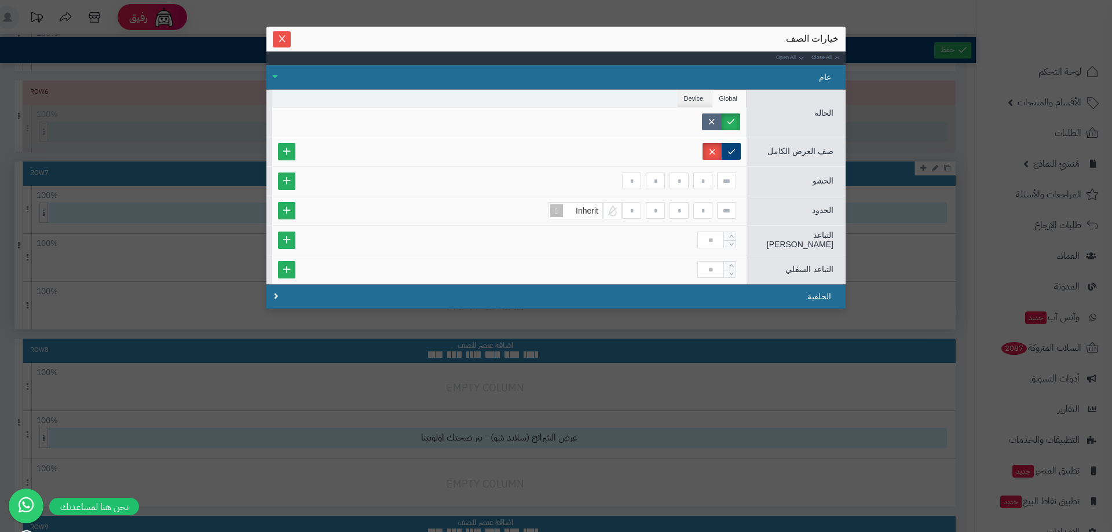
click at [714, 116] on label at bounding box center [711, 122] width 19 height 17
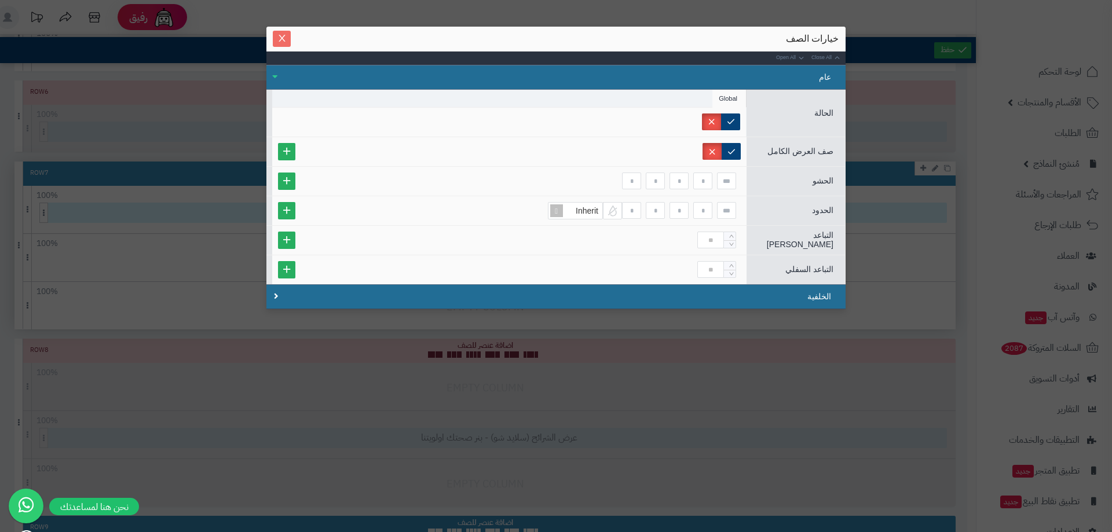
click at [287, 41] on span "Close" at bounding box center [282, 39] width 18 height 10
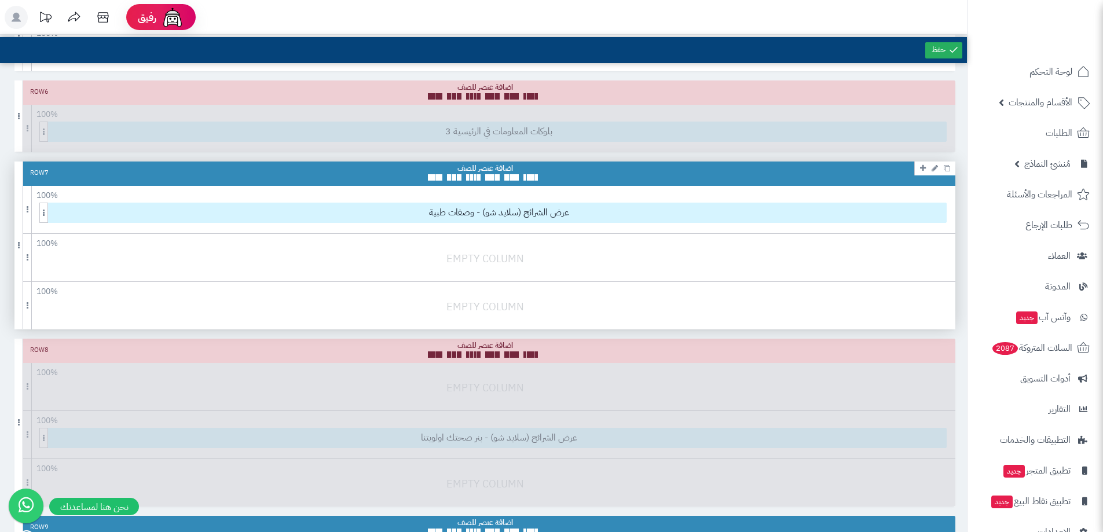
click at [495, 257] on div at bounding box center [487, 264] width 947 height 27
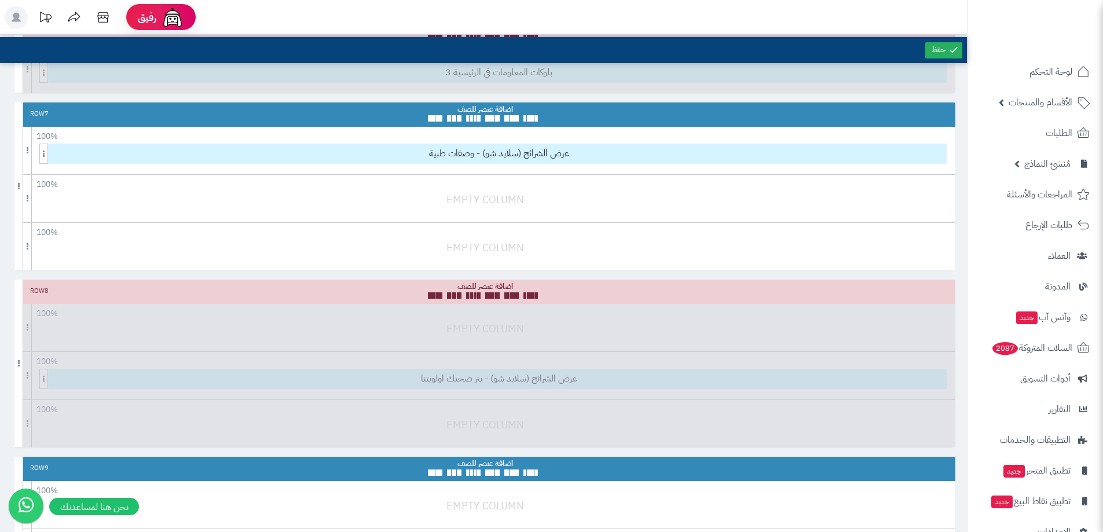
scroll to position [695, 0]
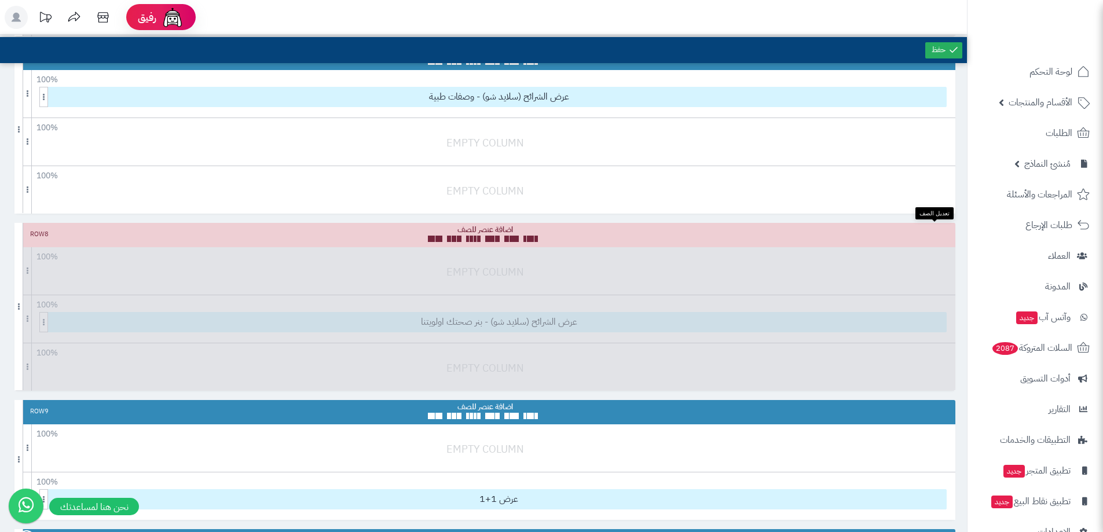
click at [932, 232] on icon at bounding box center [935, 230] width 6 height 8
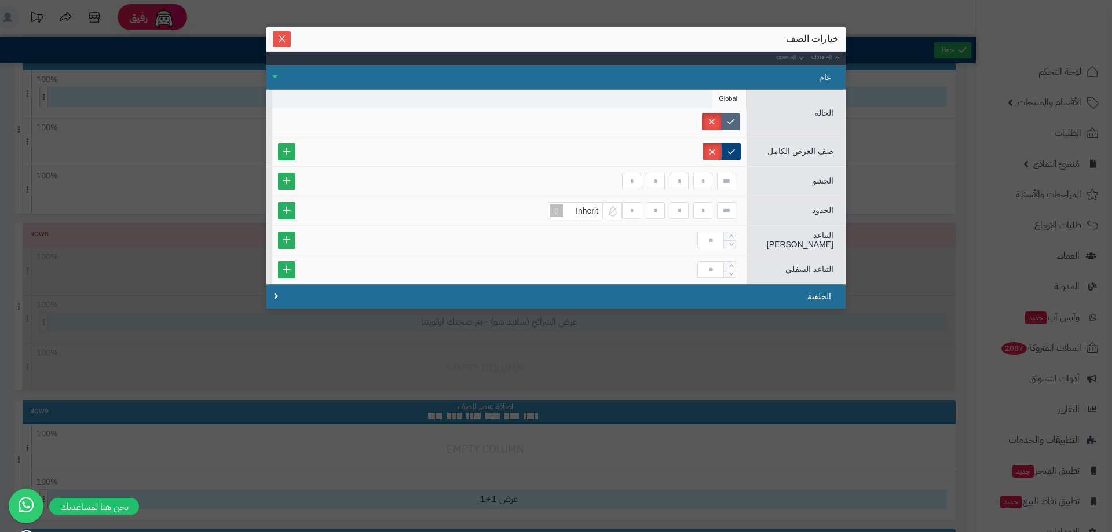
click at [729, 119] on label at bounding box center [730, 122] width 19 height 17
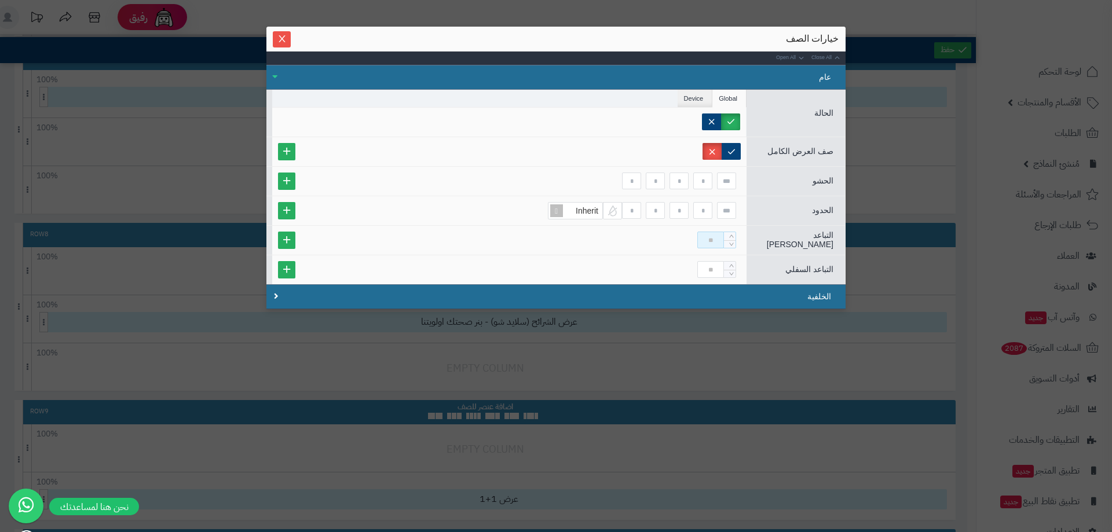
click at [712, 239] on input at bounding box center [710, 240] width 27 height 17
type input "**"
click at [272, 36] on div "خيارات الصف" at bounding box center [555, 39] width 579 height 25
click at [279, 34] on icon "Close" at bounding box center [281, 38] width 9 height 9
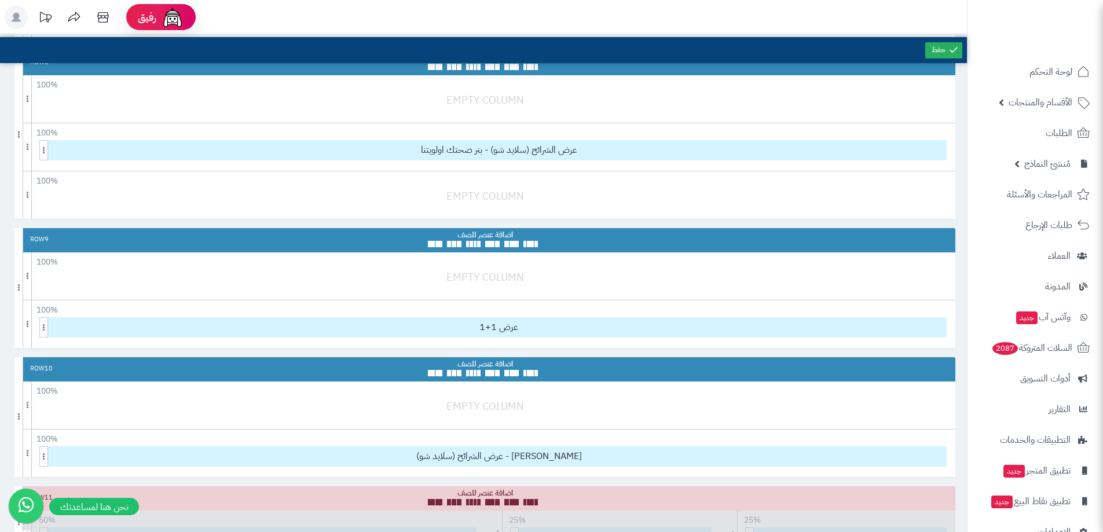
scroll to position [869, 0]
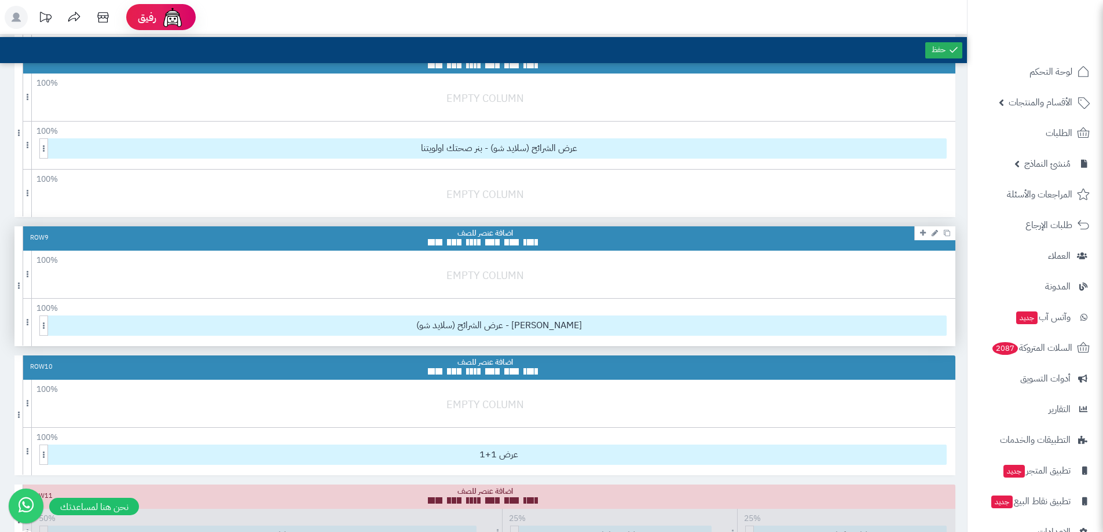
click at [938, 230] on icon at bounding box center [935, 233] width 6 height 8
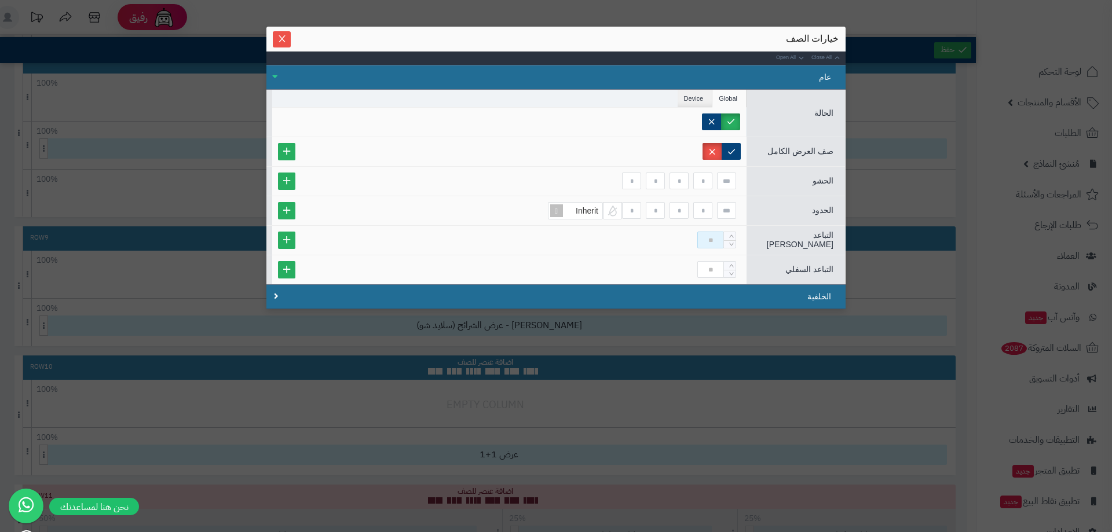
click at [701, 244] on input at bounding box center [710, 240] width 27 height 17
type input "**"
click at [290, 35] on span "Close" at bounding box center [282, 39] width 18 height 10
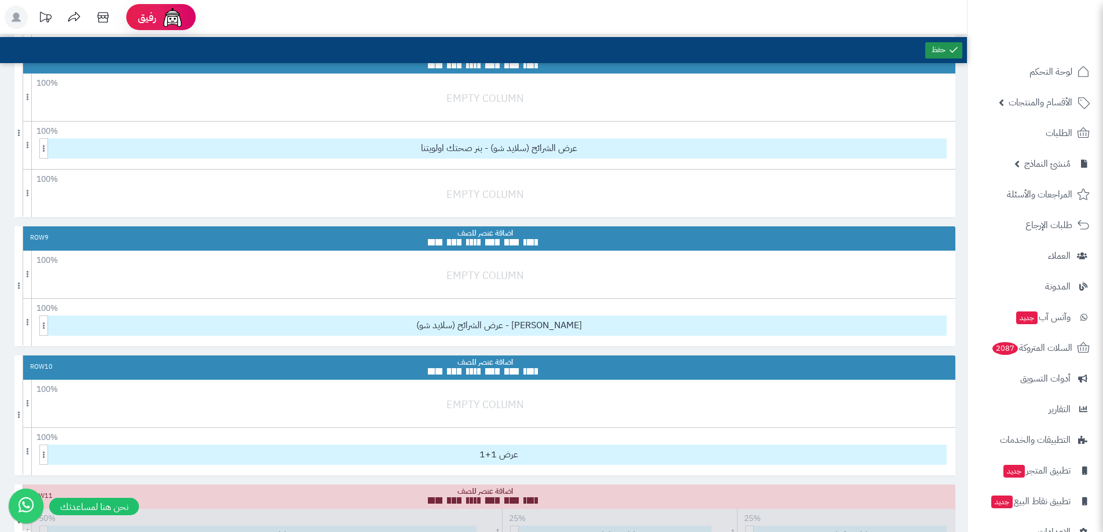
click at [937, 42] on link at bounding box center [943, 50] width 37 height 16
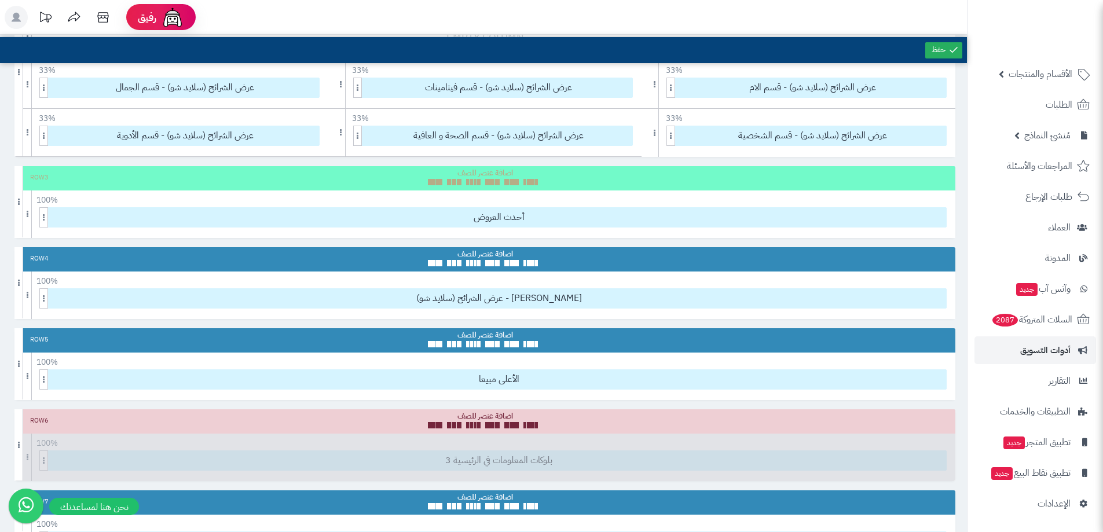
scroll to position [347, 0]
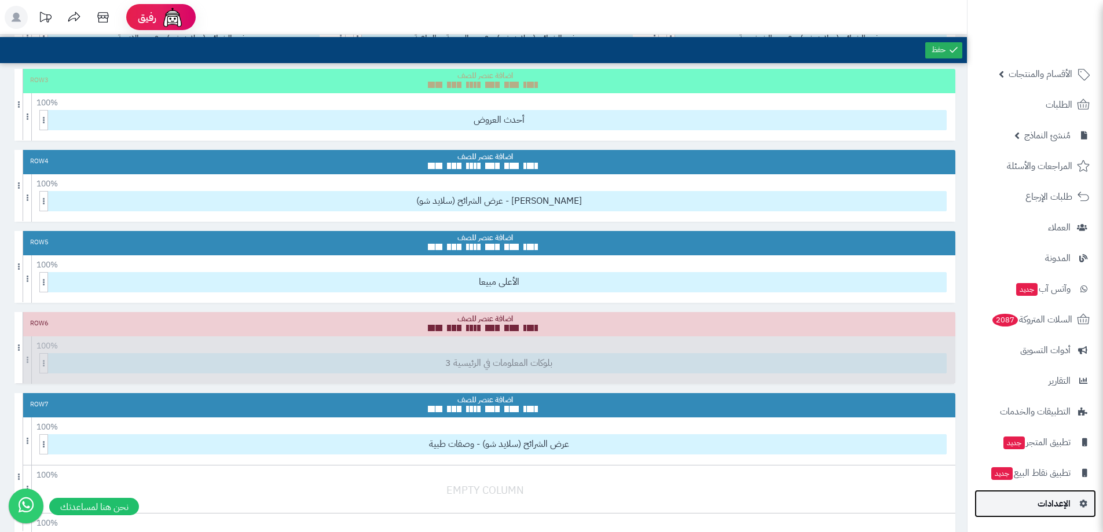
click at [1053, 497] on span "الإعدادات" at bounding box center [1054, 504] width 33 height 16
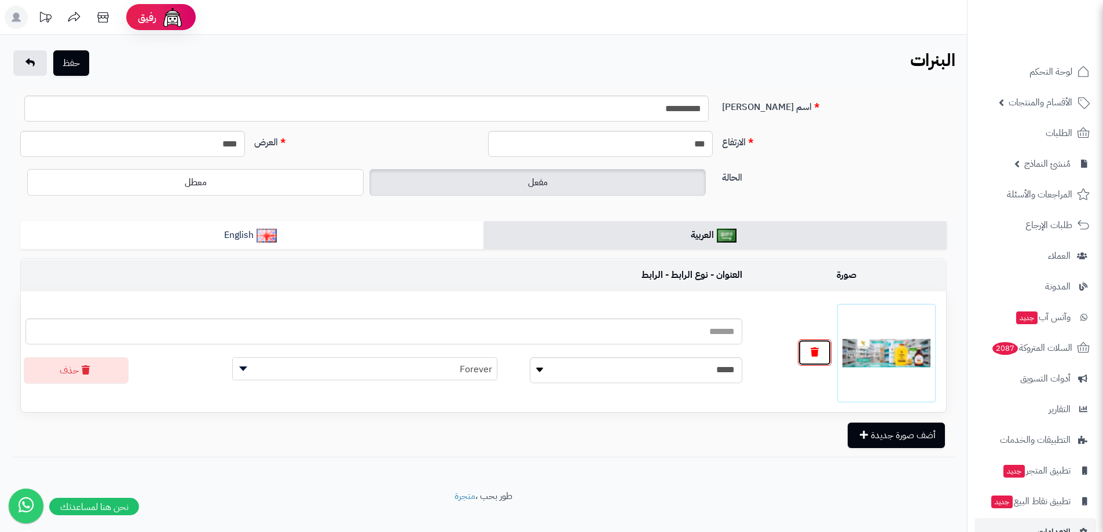
click at [818, 355] on icon "button" at bounding box center [815, 351] width 8 height 9
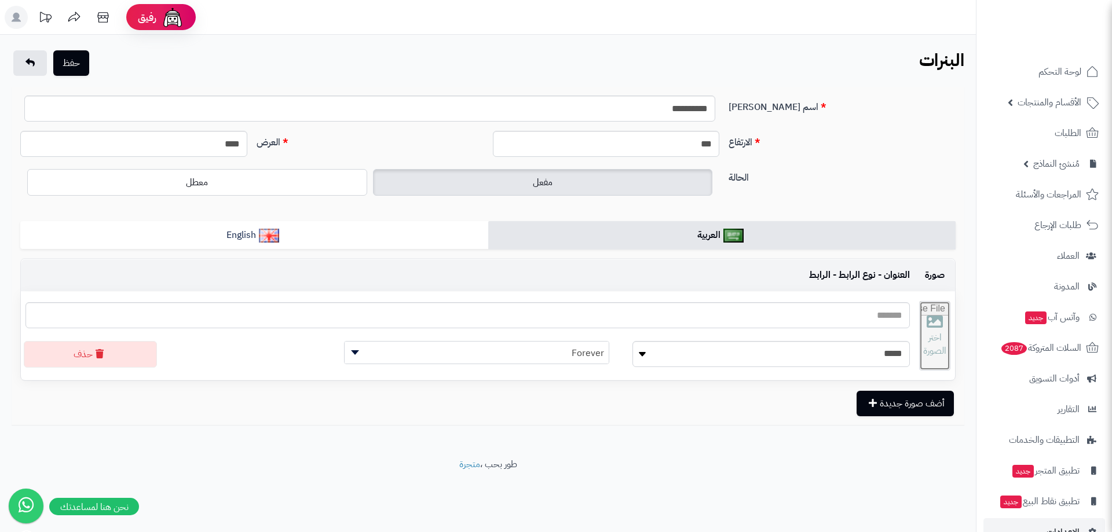
click at [923, 326] on input "file" at bounding box center [935, 336] width 30 height 68
type input "**********"
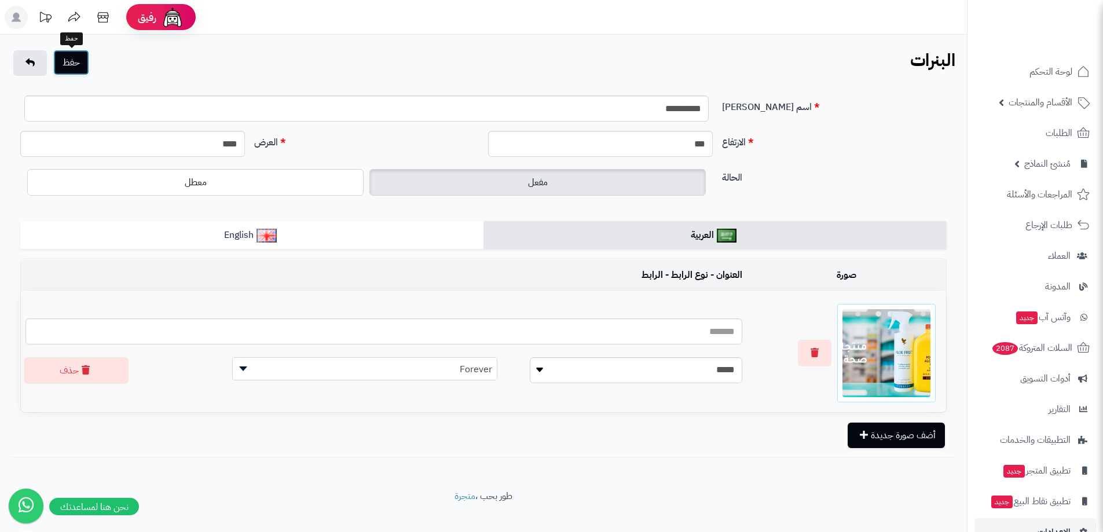
click at [69, 61] on button "حفظ" at bounding box center [71, 62] width 36 height 25
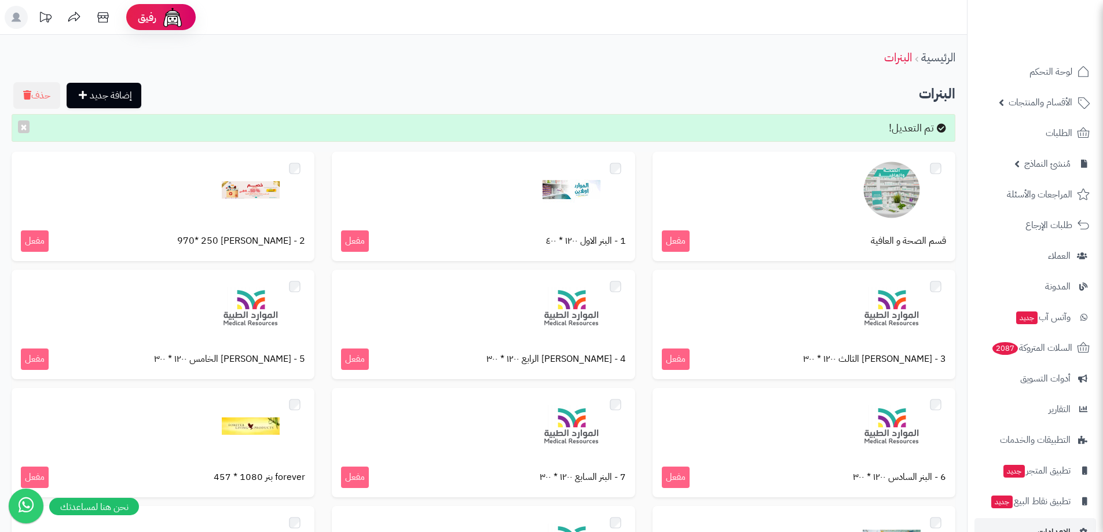
click at [14, 12] on rect at bounding box center [16, 17] width 23 height 23
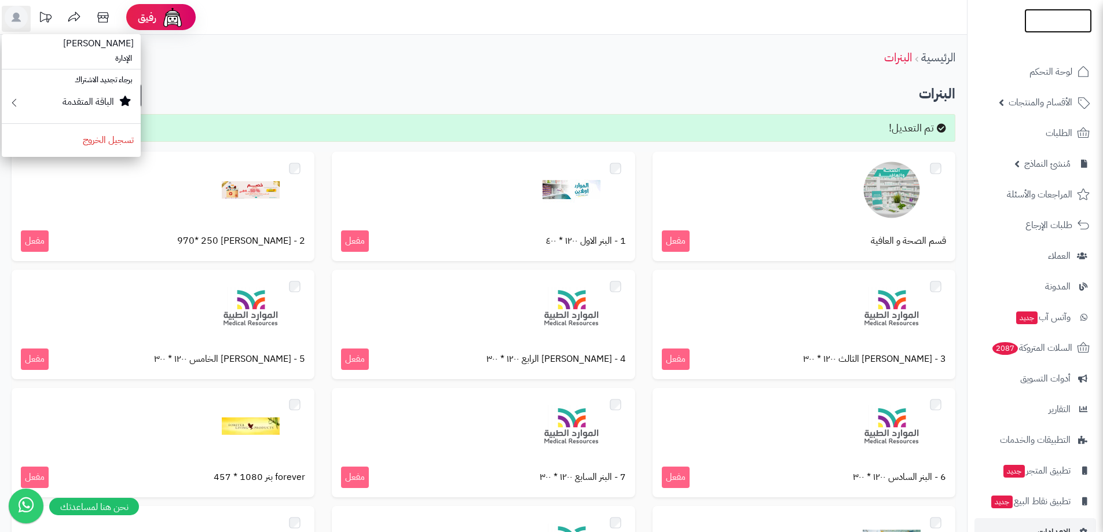
click at [1057, 33] on img at bounding box center [1058, 45] width 68 height 24
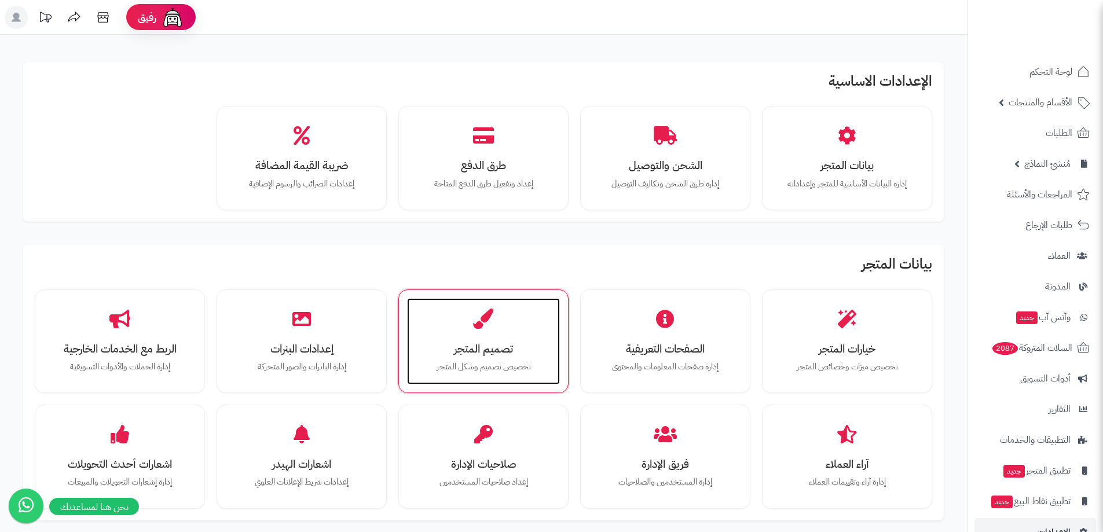
click at [423, 352] on h3 "تصميم المتجر" at bounding box center [484, 349] width 130 height 12
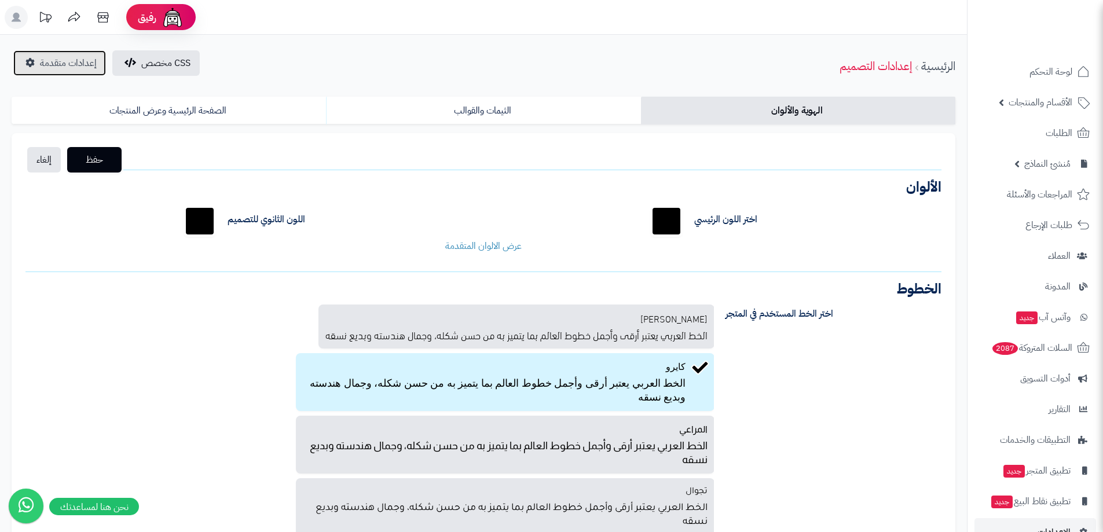
click at [50, 63] on span "إعدادات متقدمة" at bounding box center [68, 63] width 57 height 14
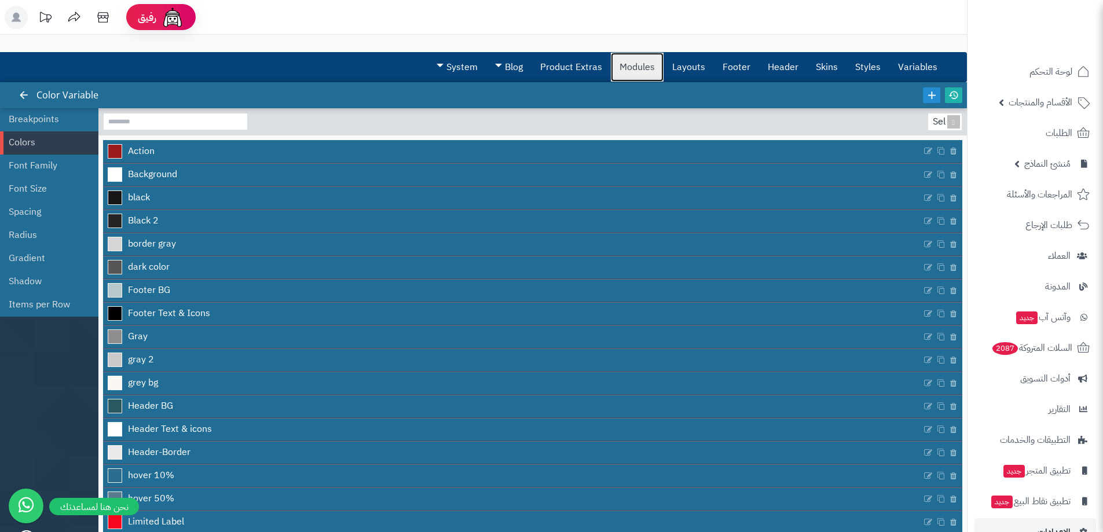
click at [664, 61] on link "Modules" at bounding box center [637, 67] width 53 height 29
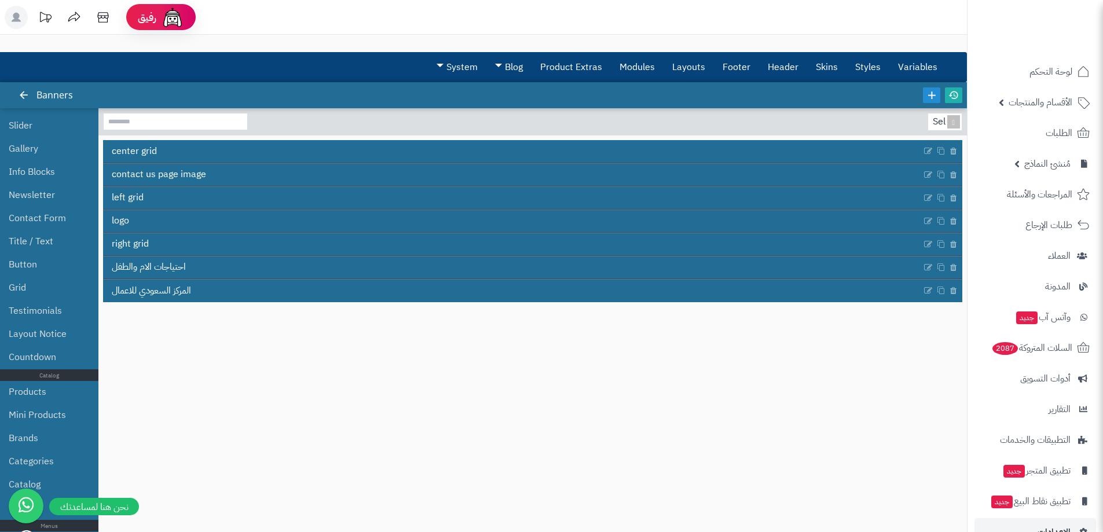
scroll to position [174, 0]
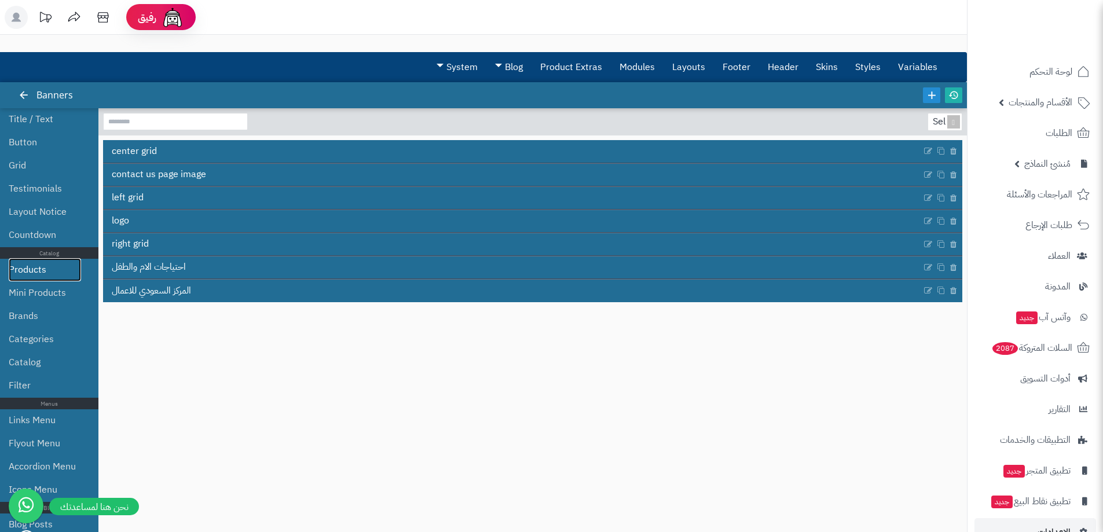
click at [26, 279] on link "Products" at bounding box center [45, 269] width 72 height 23
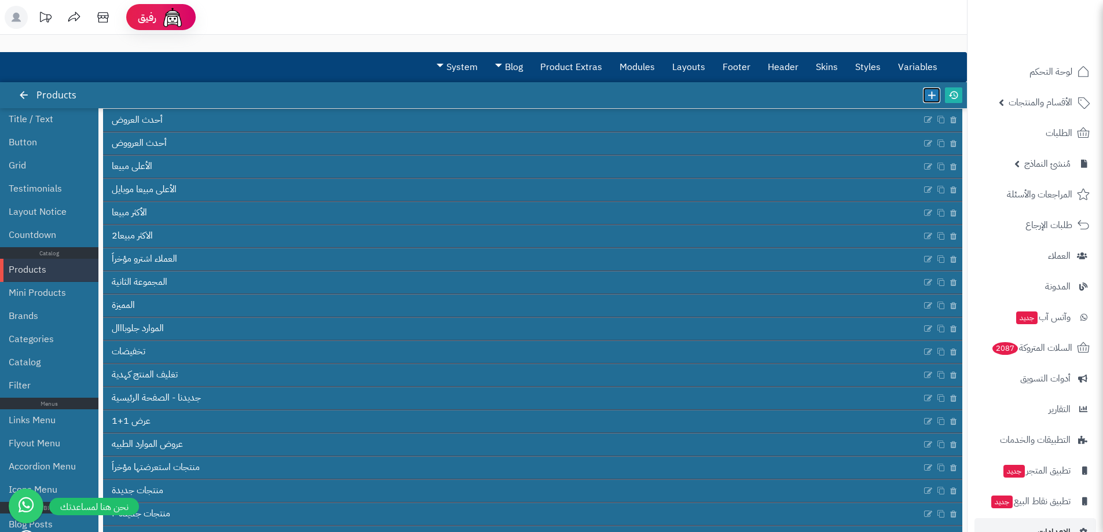
click at [934, 100] on icon at bounding box center [931, 95] width 13 height 13
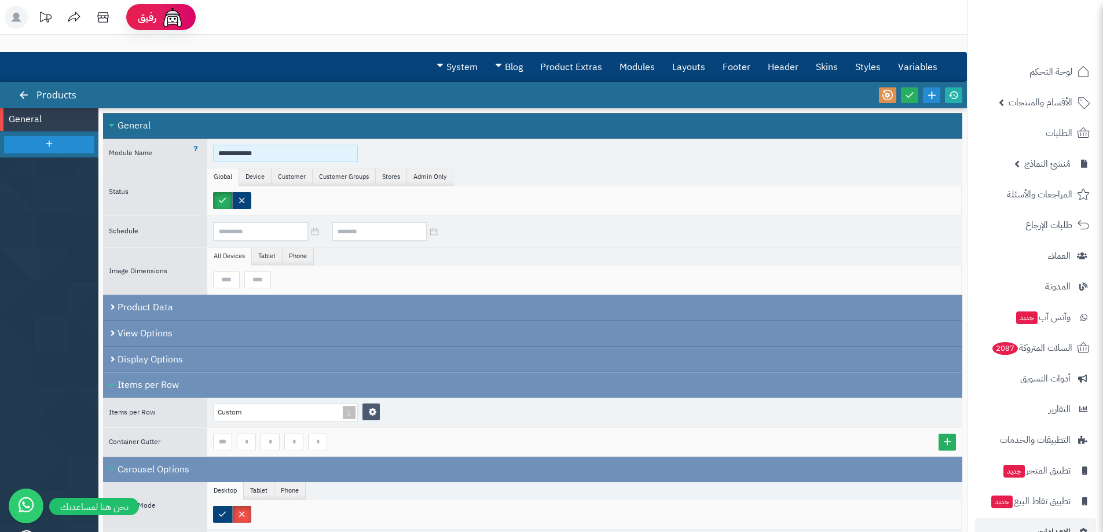
click at [242, 156] on input "**********" at bounding box center [285, 153] width 145 height 17
type input "**********"
click at [269, 419] on div "Custom" at bounding box center [285, 413] width 145 height 18
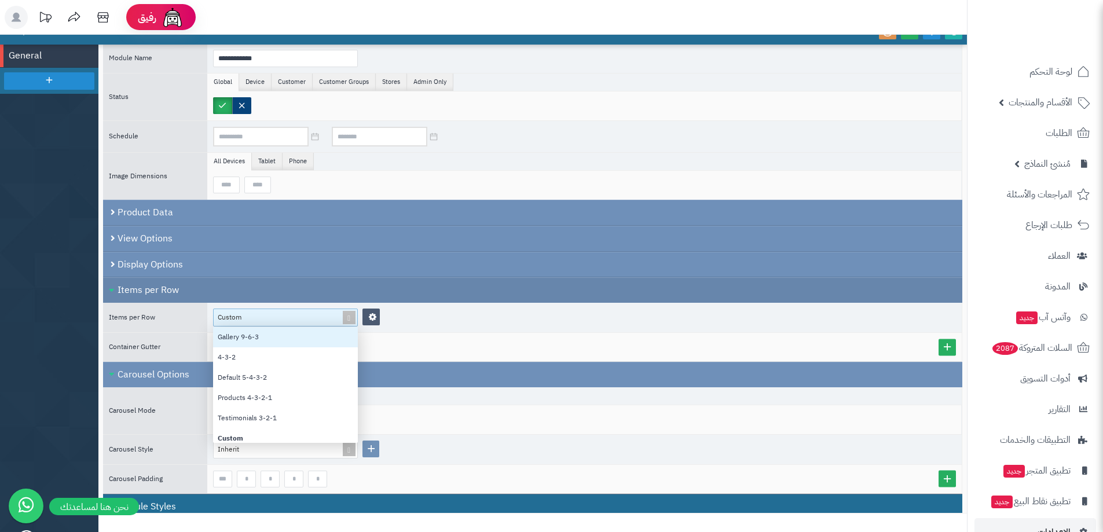
scroll to position [10, 0]
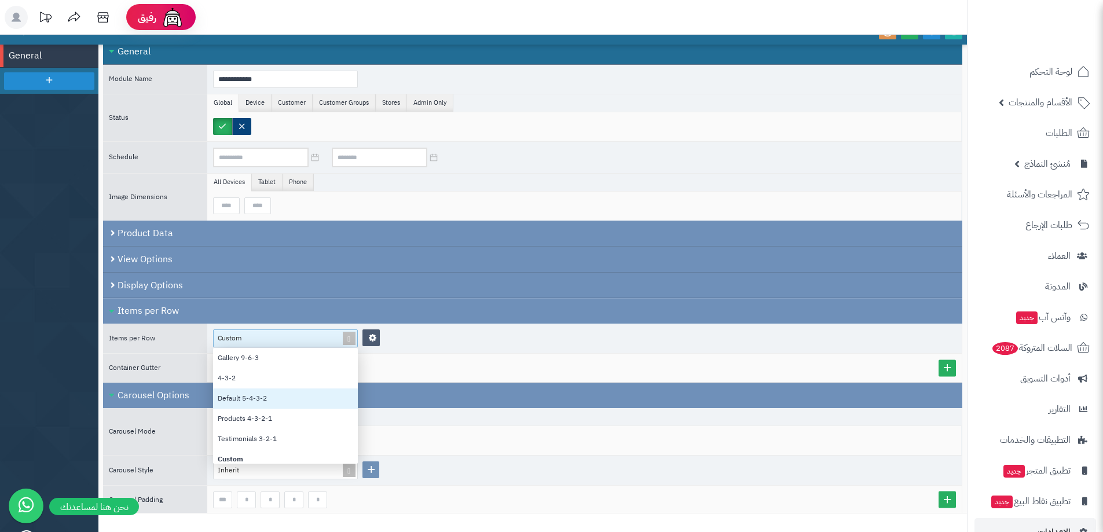
click at [260, 402] on div "Default 5-4-3-2" at bounding box center [285, 399] width 145 height 20
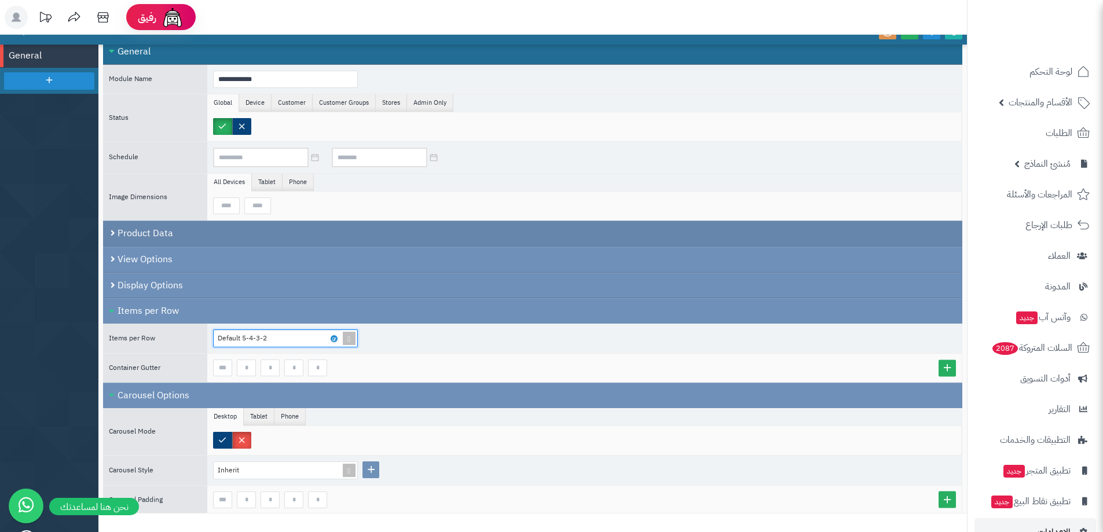
click at [160, 232] on div "Product Data" at bounding box center [532, 234] width 859 height 26
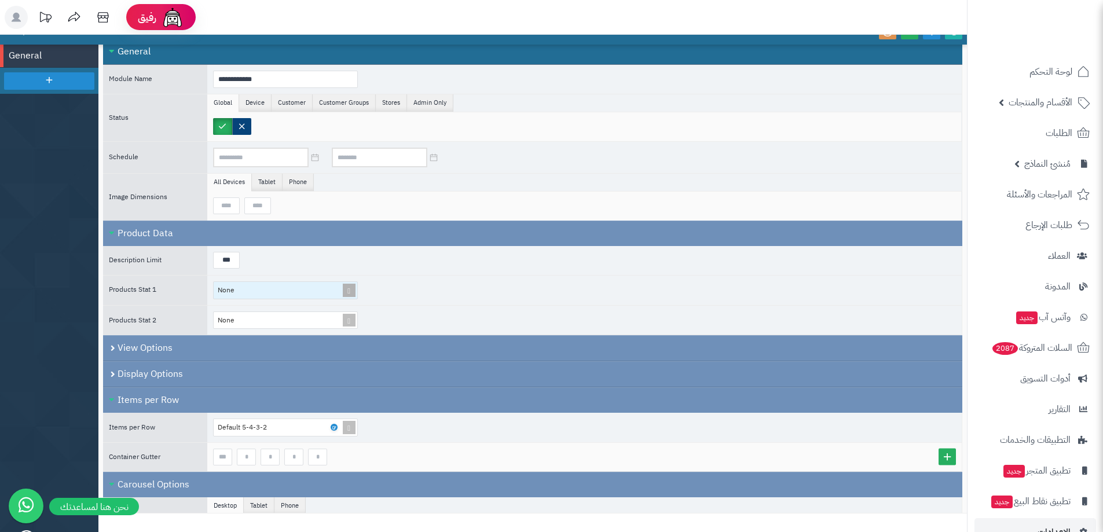
click at [248, 296] on div "None" at bounding box center [281, 290] width 134 height 17
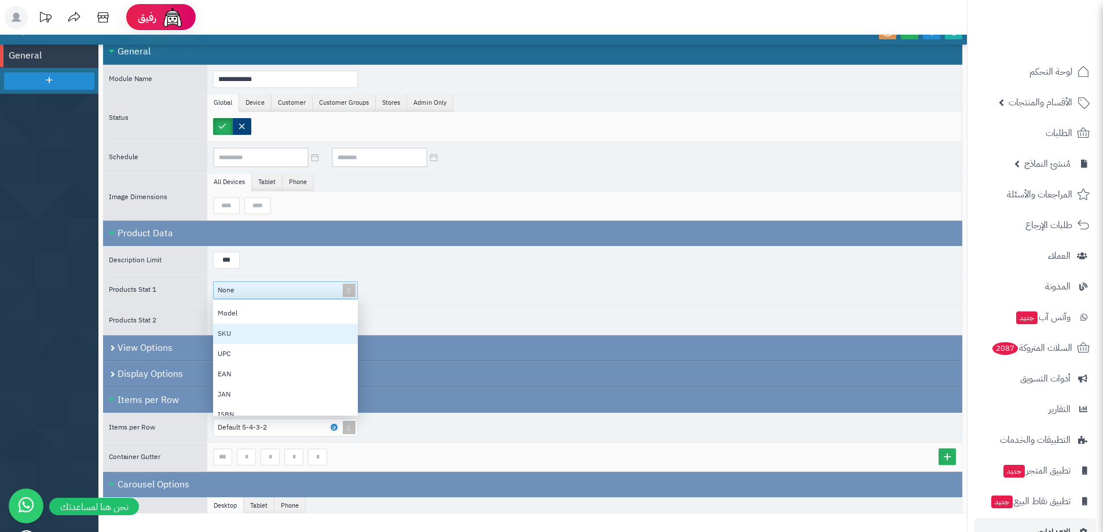
scroll to position [58, 0]
click at [427, 295] on div "None Brand Model SKU UPC EAN JAN ISBN MPN Location Weight Dimensions Reward Poi…" at bounding box center [584, 291] width 755 height 30
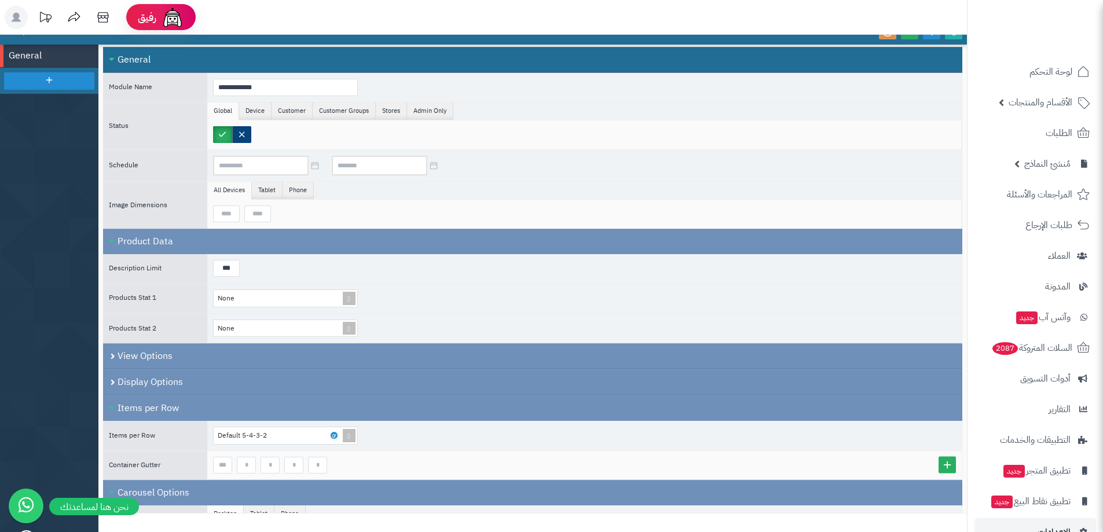
scroll to position [0, 0]
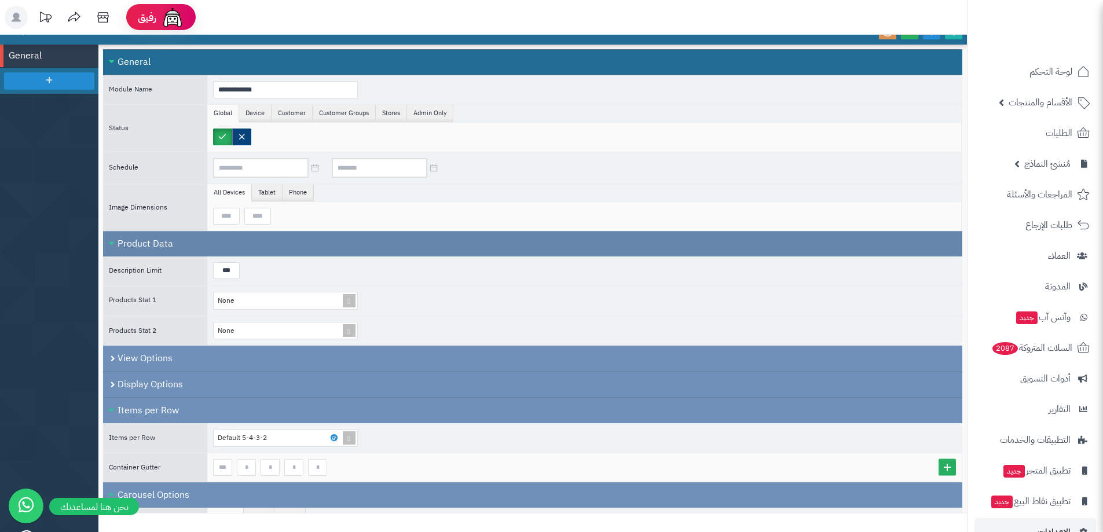
click at [142, 239] on div "Product Data" at bounding box center [532, 243] width 859 height 25
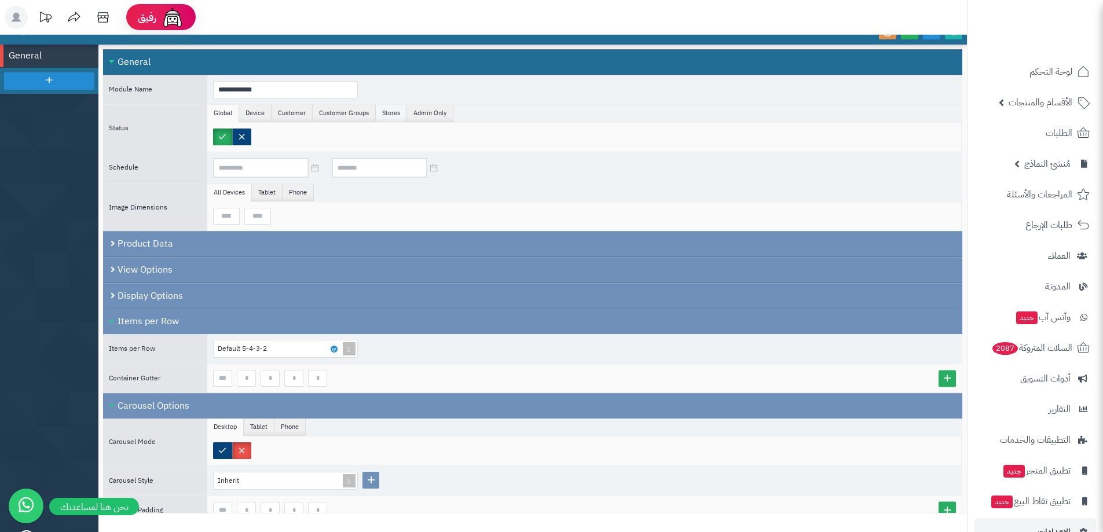
click at [387, 110] on li "Stores" at bounding box center [391, 113] width 31 height 17
click at [434, 109] on li "Admin Only" at bounding box center [430, 113] width 46 height 17
click at [349, 105] on li "Customer Groups" at bounding box center [344, 113] width 63 height 17
click at [296, 111] on li "Customer" at bounding box center [292, 113] width 41 height 17
click at [249, 108] on li "Device" at bounding box center [255, 113] width 32 height 17
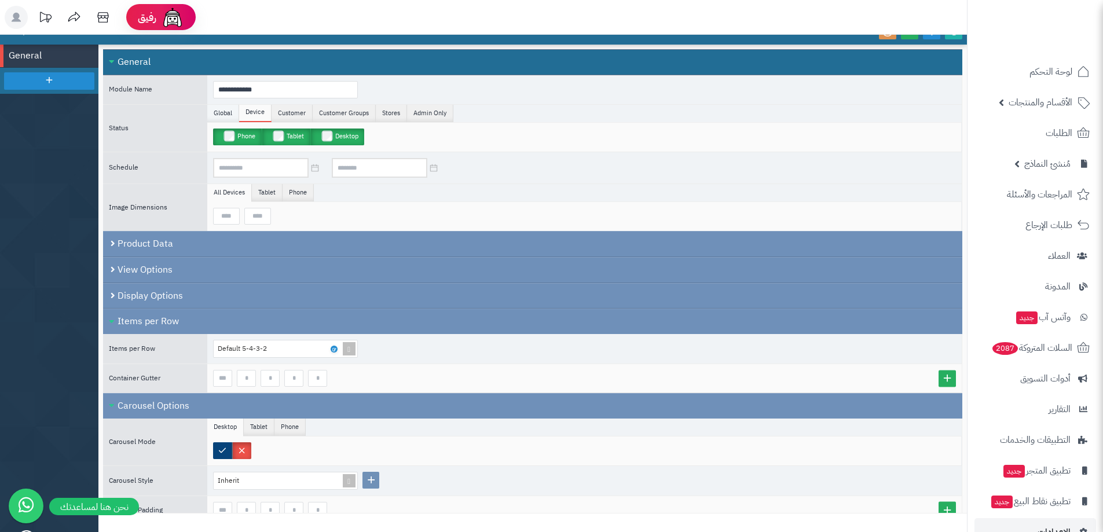
click at [224, 108] on li "Global" at bounding box center [223, 113] width 32 height 17
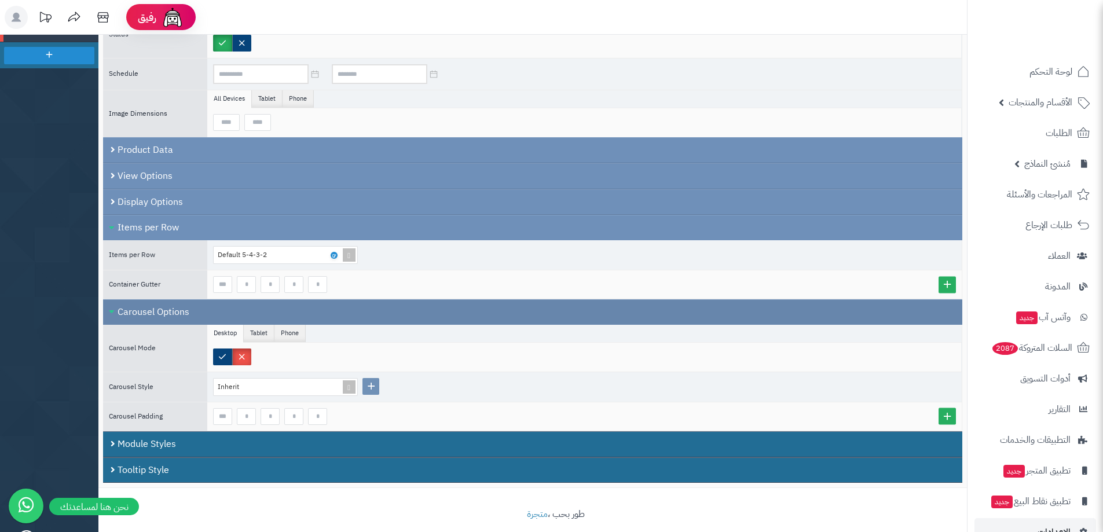
scroll to position [103, 0]
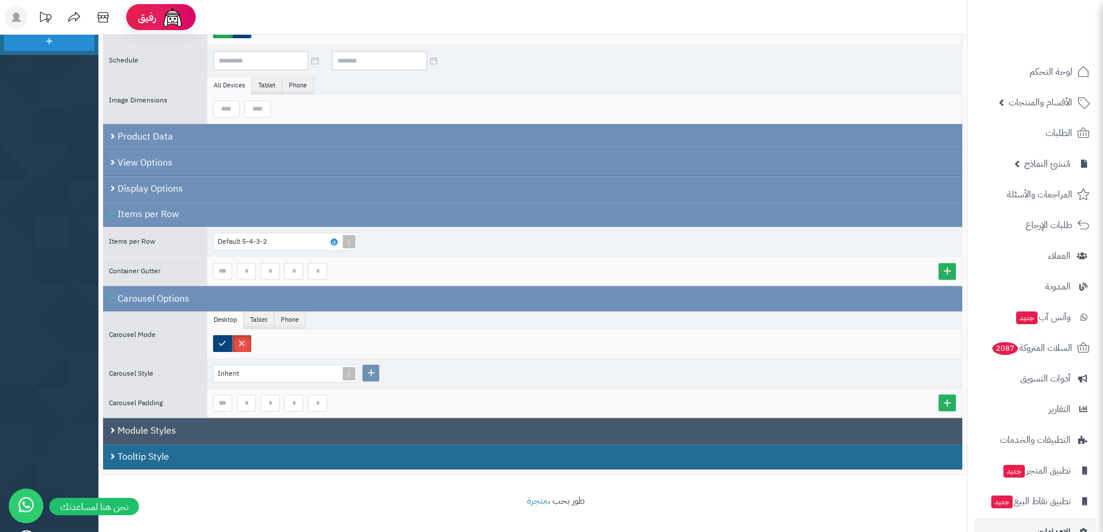
click at [225, 437] on div "Module Styles" at bounding box center [532, 431] width 859 height 26
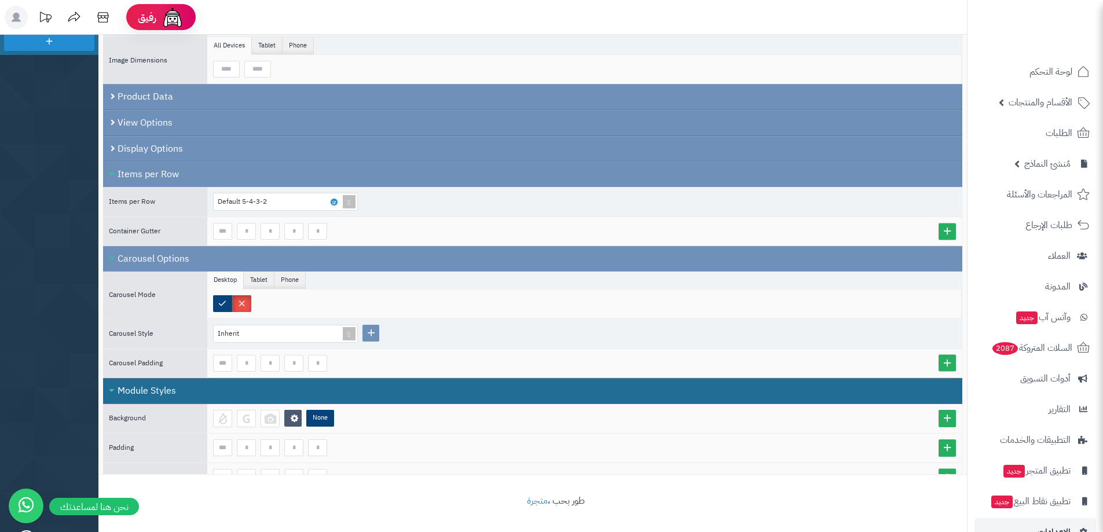
scroll to position [156, 0]
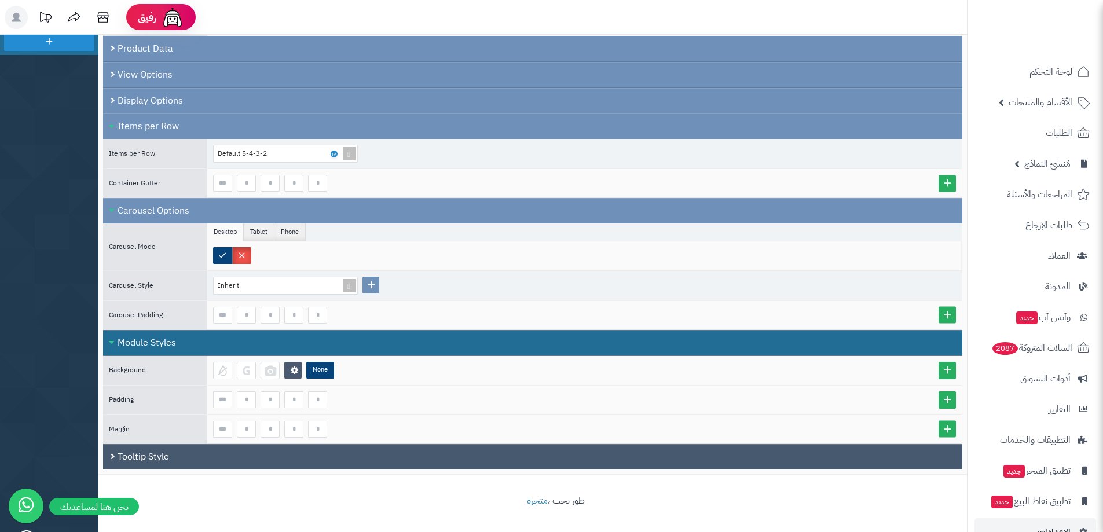
click at [233, 449] on div "Tooltip Style" at bounding box center [532, 457] width 859 height 26
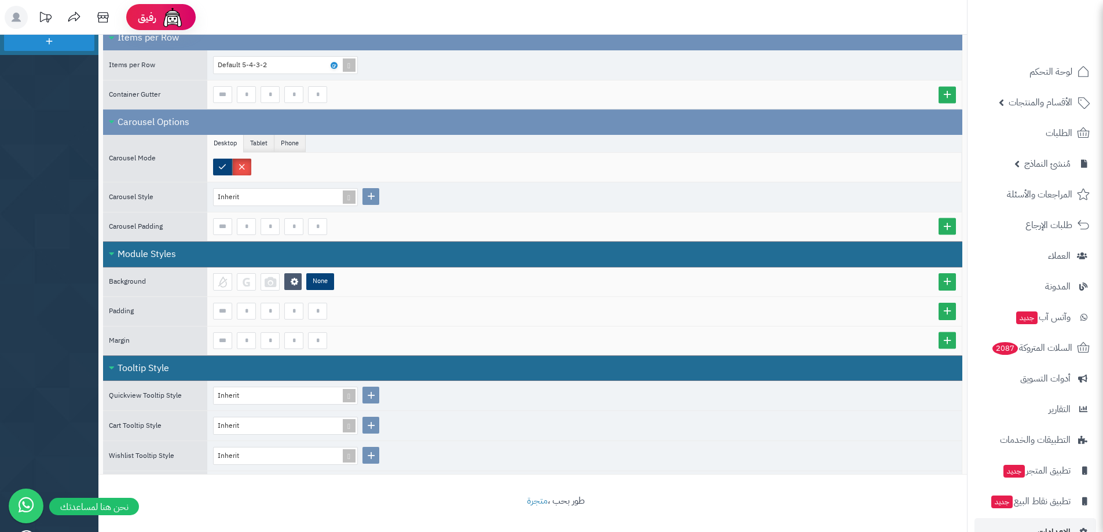
scroll to position [307, 0]
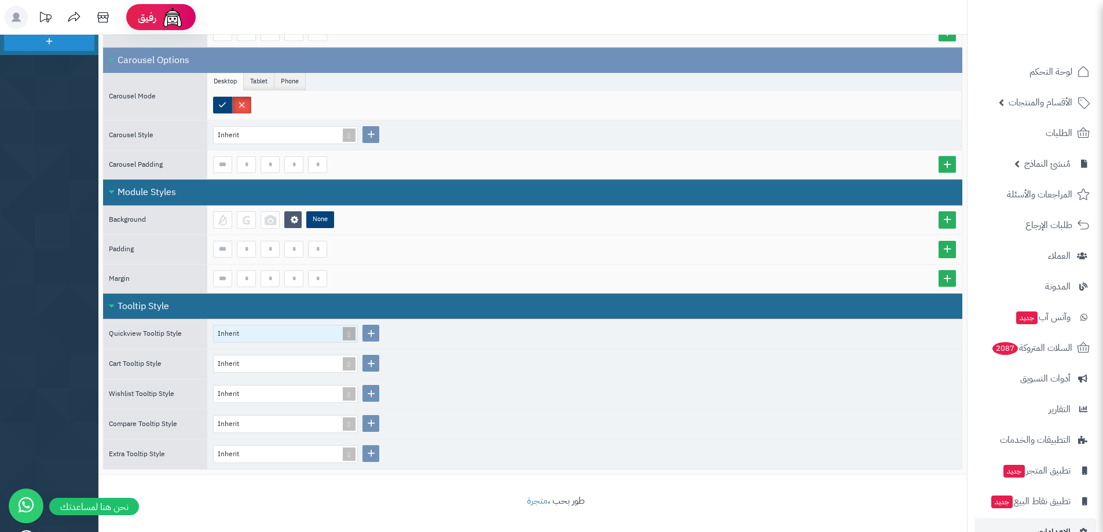
click at [236, 330] on div "Inherit" at bounding box center [234, 333] width 33 height 16
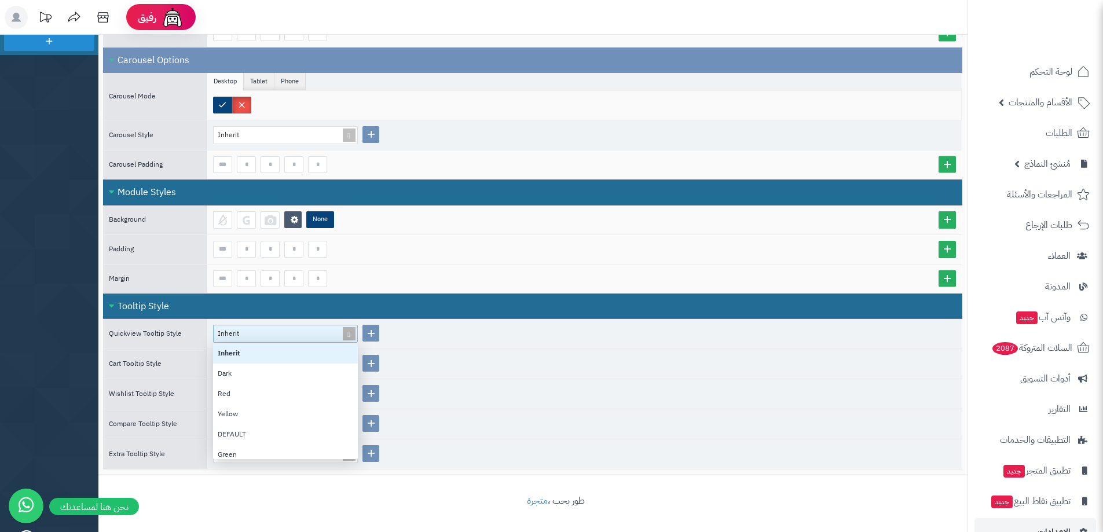
scroll to position [107, 136]
click at [258, 331] on div "Inherit" at bounding box center [281, 333] width 126 height 16
click at [563, 383] on div "Inherit" at bounding box center [584, 394] width 755 height 30
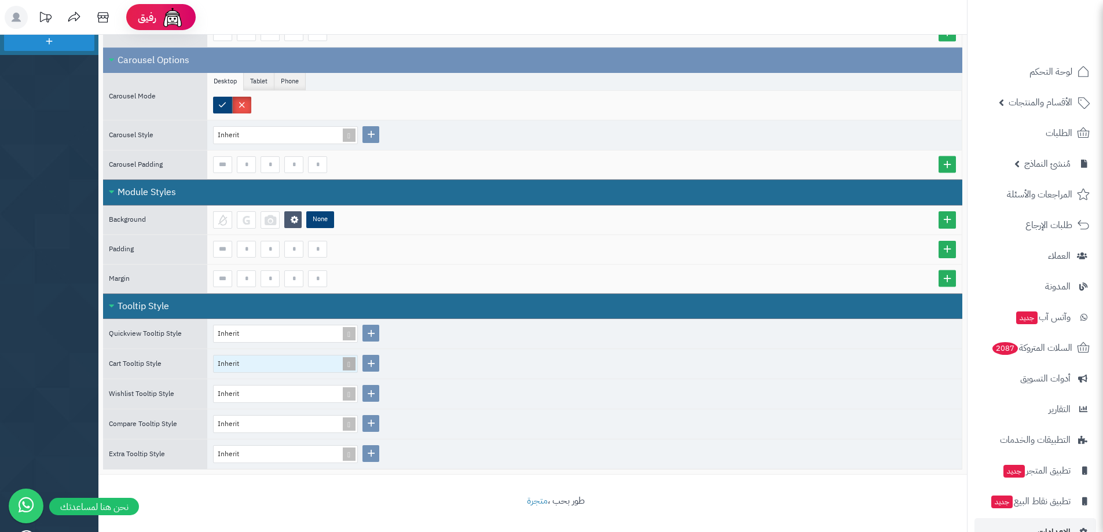
click at [300, 368] on div "Inherit" at bounding box center [281, 364] width 126 height 16
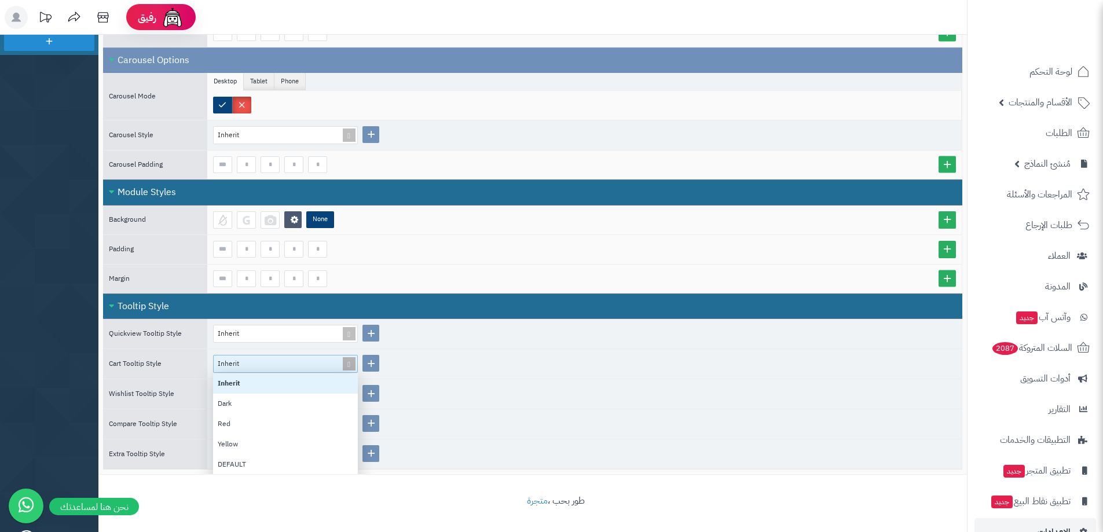
click at [300, 368] on div "Inherit" at bounding box center [281, 364] width 126 height 16
click at [483, 365] on div "Inherit Inherit Dark Red Yellow DEFAULT Green" at bounding box center [584, 364] width 755 height 30
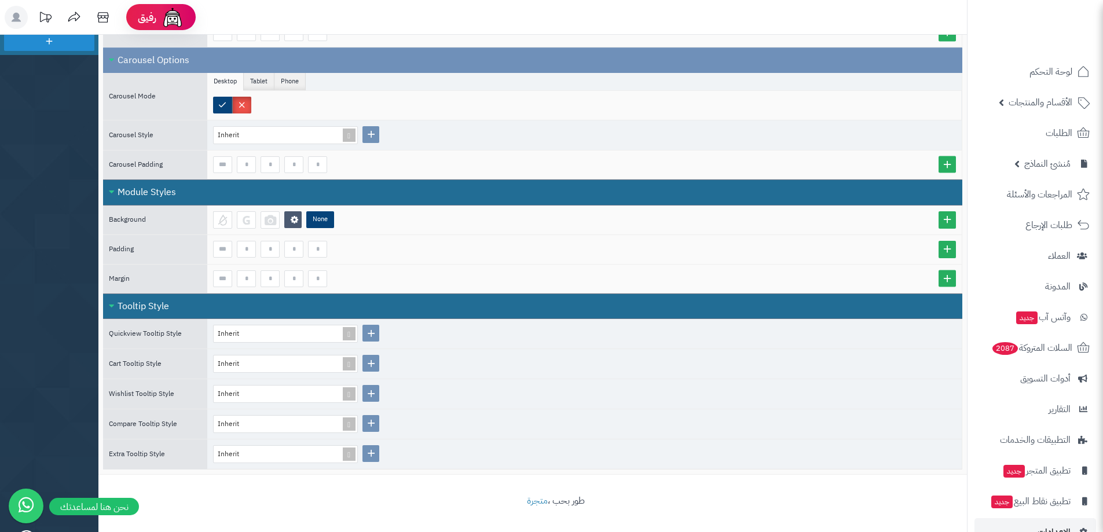
scroll to position [133, 0]
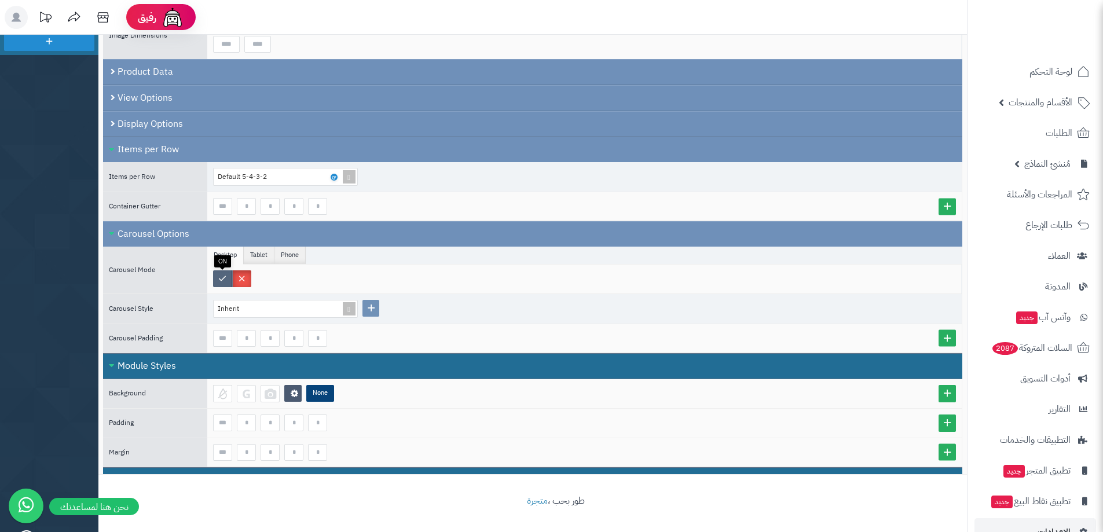
click at [222, 279] on label at bounding box center [222, 278] width 19 height 17
click at [251, 262] on li "Tablet" at bounding box center [259, 255] width 31 height 17
click at [287, 258] on li "Phone" at bounding box center [289, 255] width 31 height 17
click at [225, 256] on li "Desktop" at bounding box center [225, 255] width 36 height 17
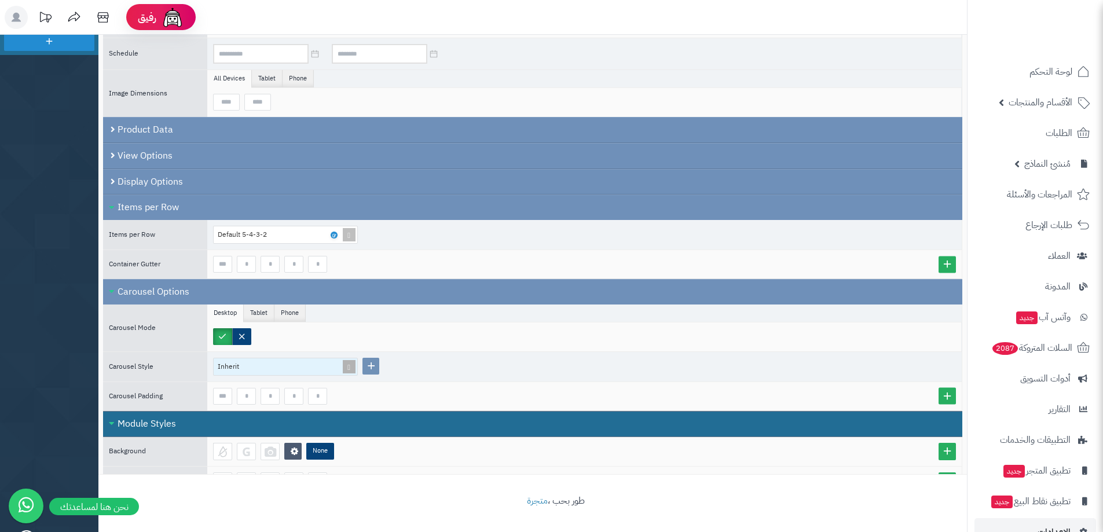
click at [330, 374] on div "Inherit" at bounding box center [281, 366] width 126 height 16
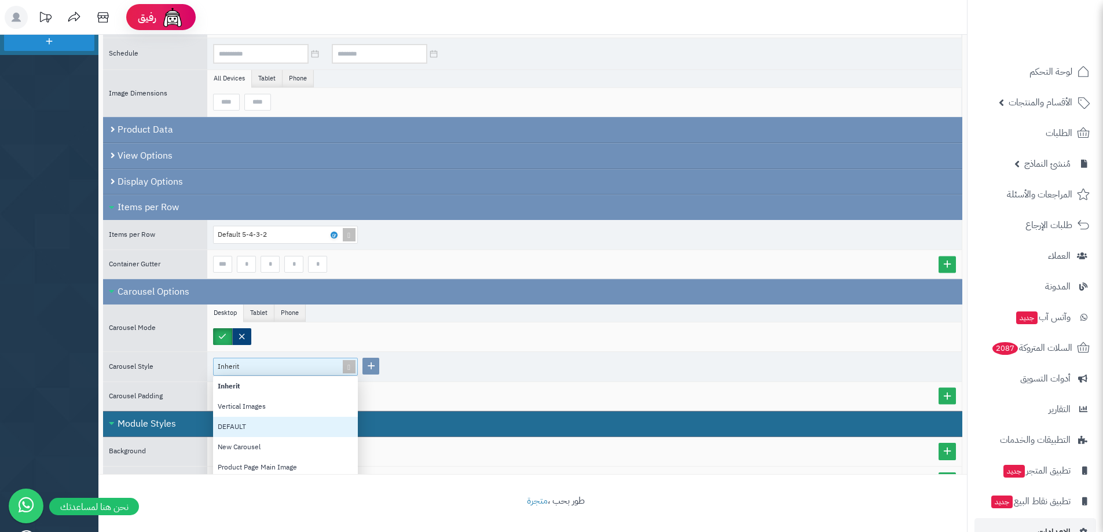
scroll to position [6, 0]
click at [487, 349] on div at bounding box center [584, 337] width 755 height 29
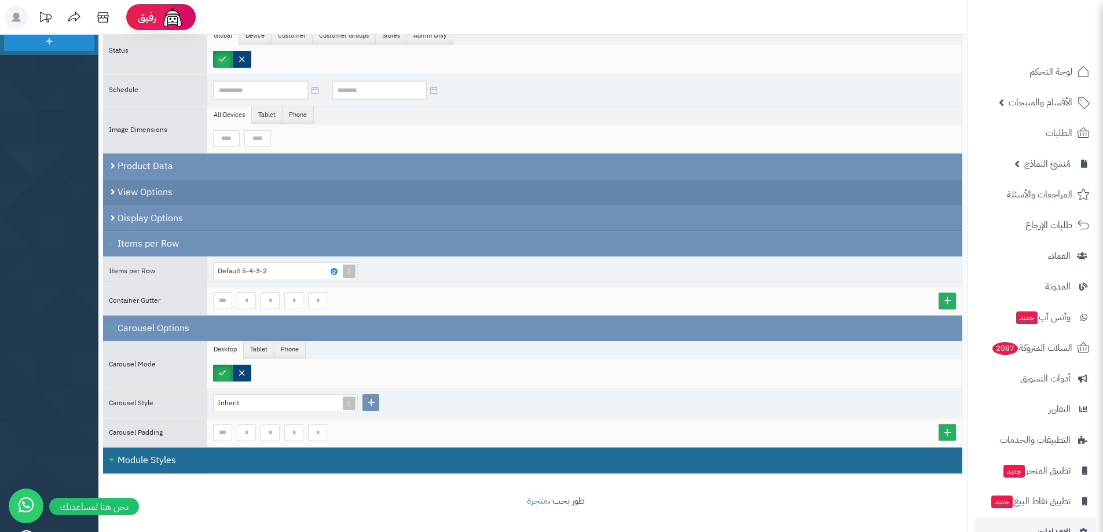
scroll to position [0, 0]
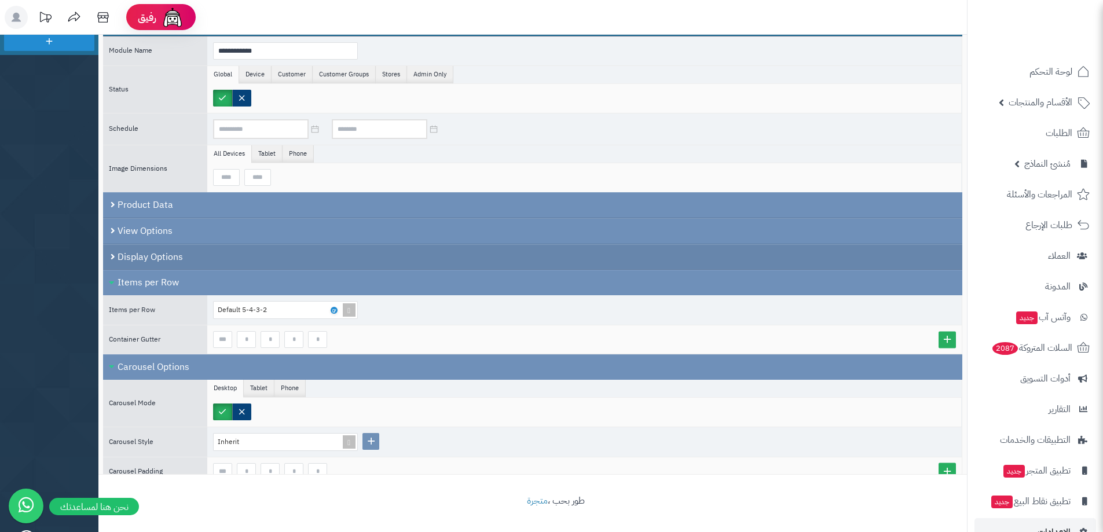
click at [187, 255] on div "Display Options" at bounding box center [532, 257] width 859 height 26
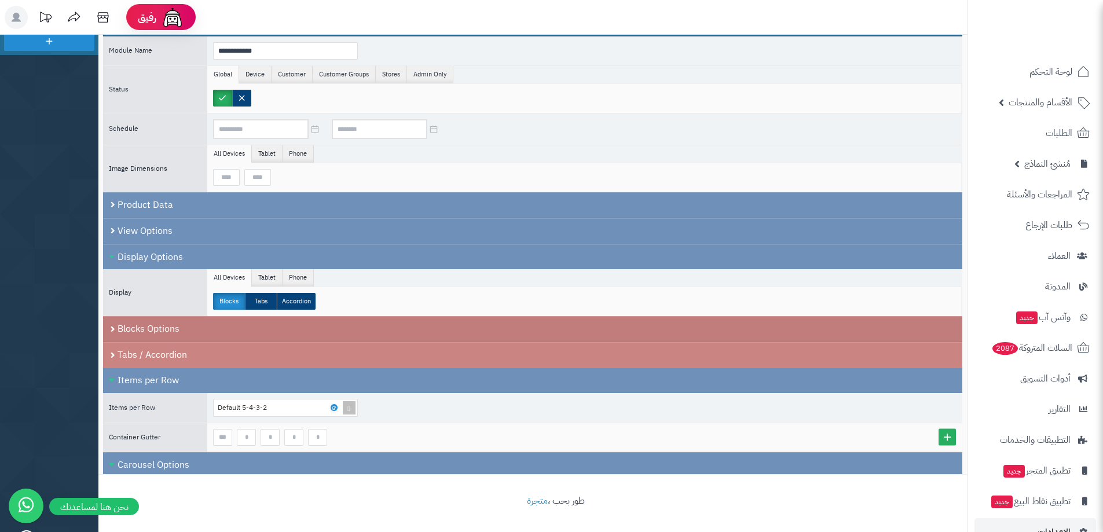
click at [167, 322] on div "Blocks Options" at bounding box center [532, 329] width 859 height 26
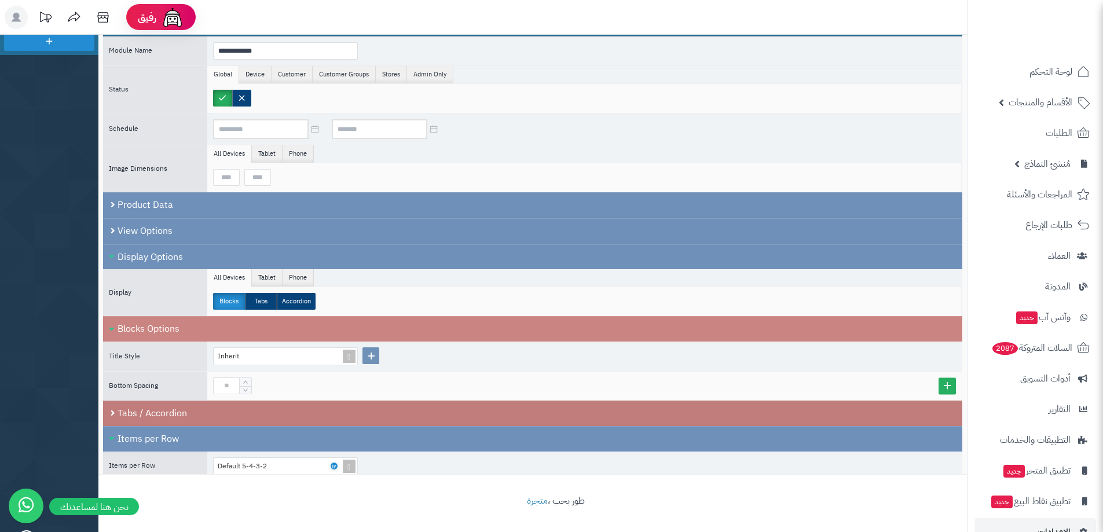
click at [174, 411] on div "Tabs / Accordion" at bounding box center [532, 413] width 859 height 25
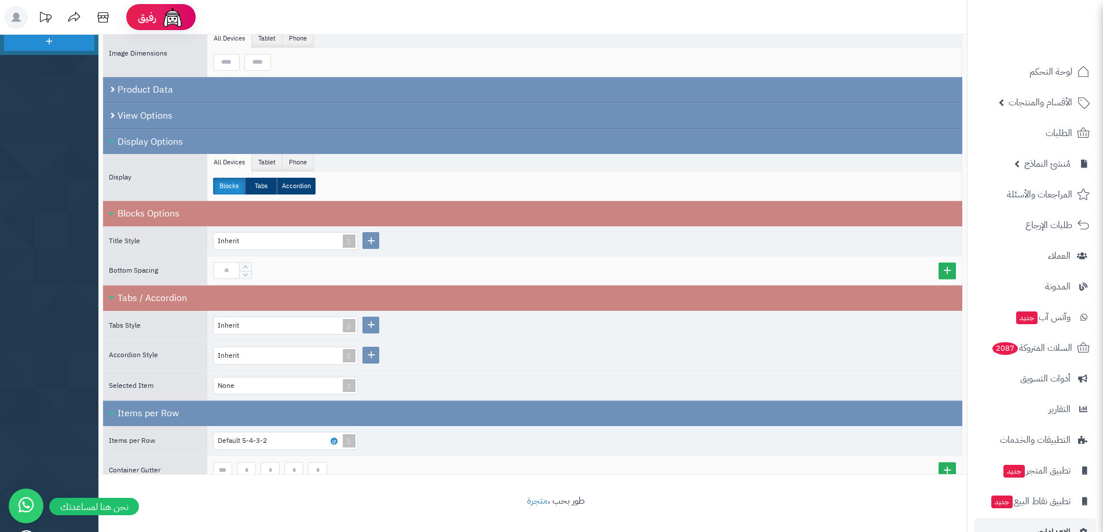
scroll to position [116, 0]
click at [261, 330] on div "Inherit" at bounding box center [281, 325] width 126 height 16
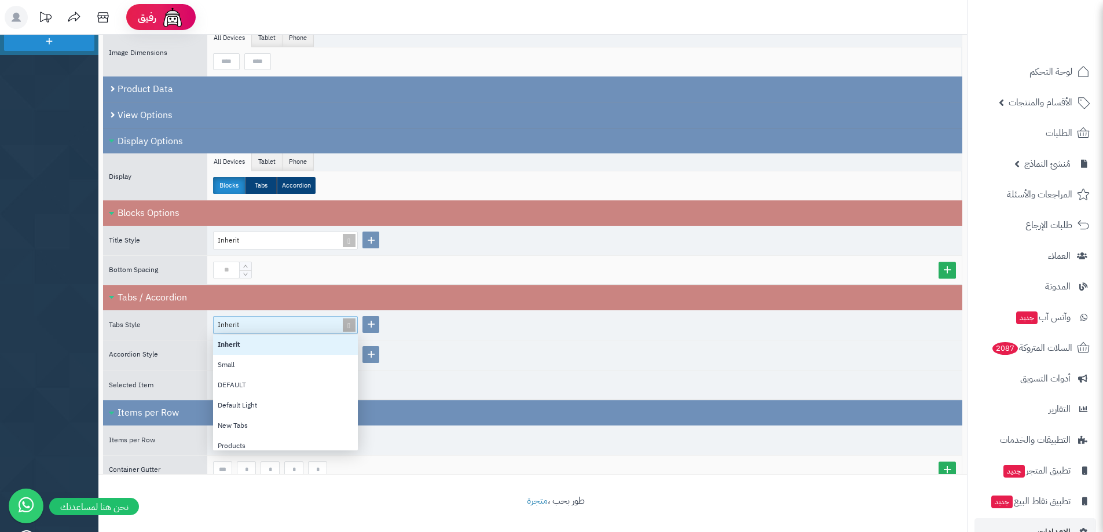
scroll to position [107, 136]
click at [261, 330] on div "Inherit" at bounding box center [281, 325] width 126 height 16
click at [536, 347] on div "Inherit" at bounding box center [584, 356] width 755 height 30
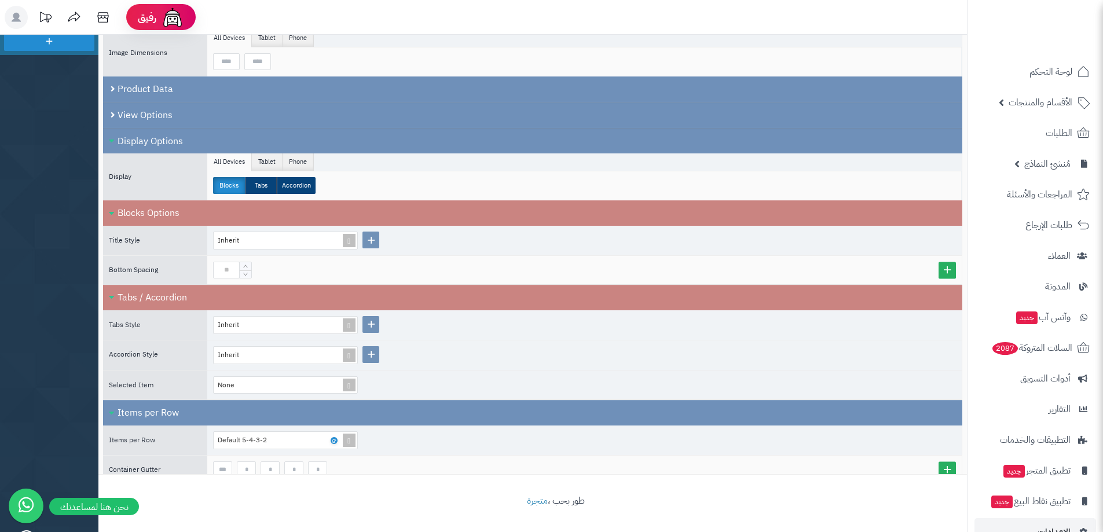
scroll to position [0, 0]
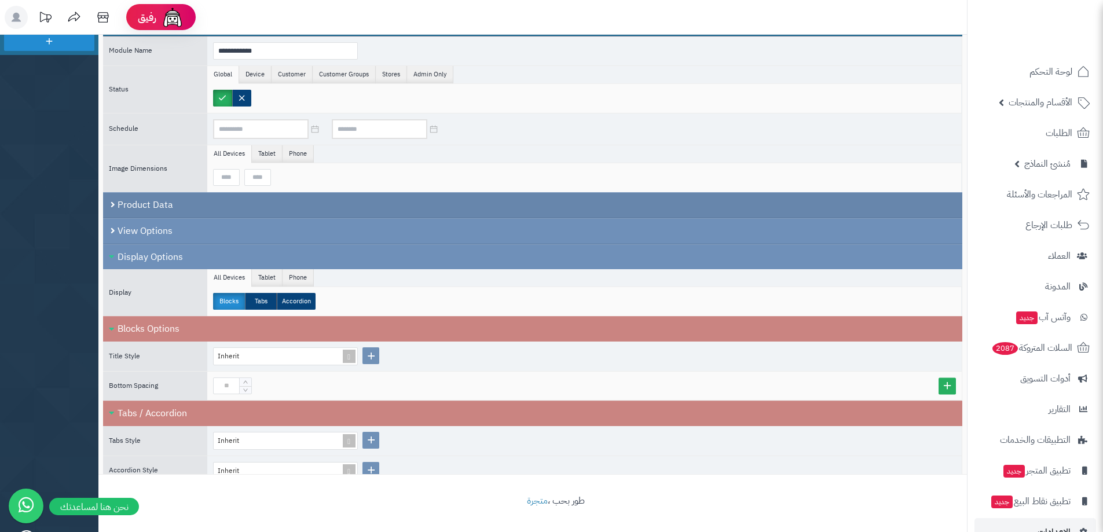
click at [191, 211] on div "Product Data" at bounding box center [532, 205] width 859 height 26
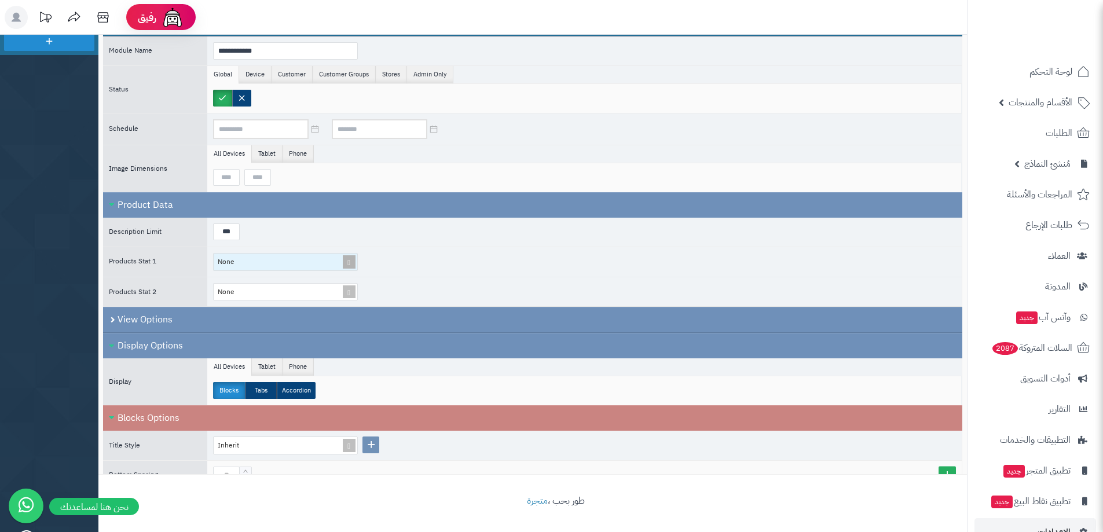
click at [240, 260] on div "None" at bounding box center [281, 262] width 134 height 17
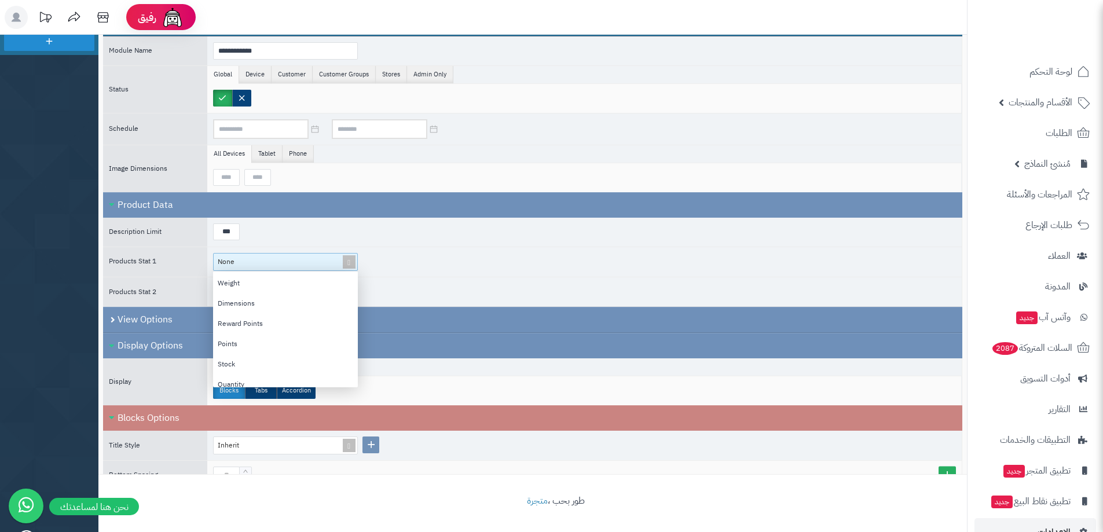
scroll to position [208, 0]
click at [428, 276] on div "None Location Weight Dimensions Reward Points Points Stock Quantity" at bounding box center [584, 262] width 755 height 30
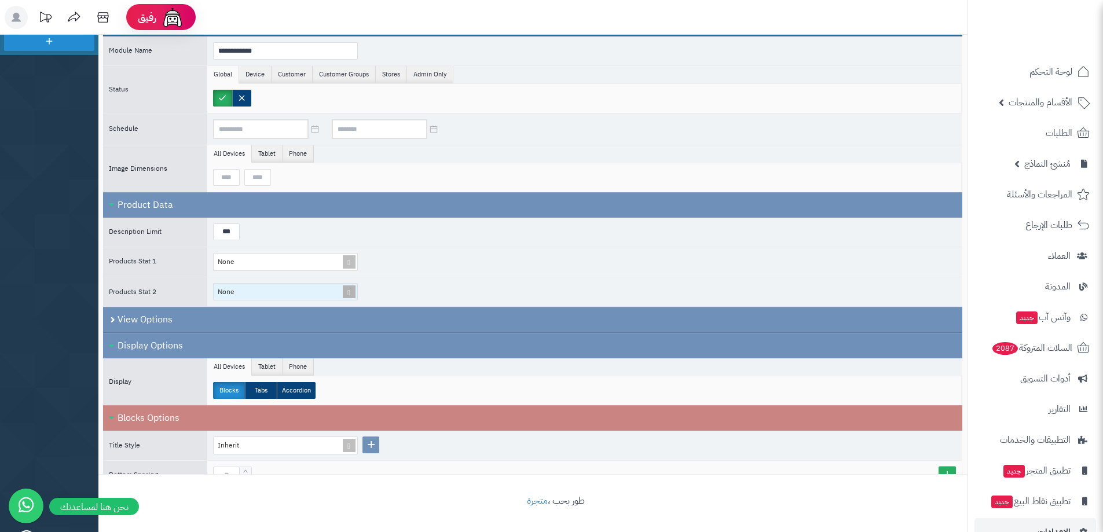
click at [224, 293] on span "None" at bounding box center [226, 292] width 17 height 10
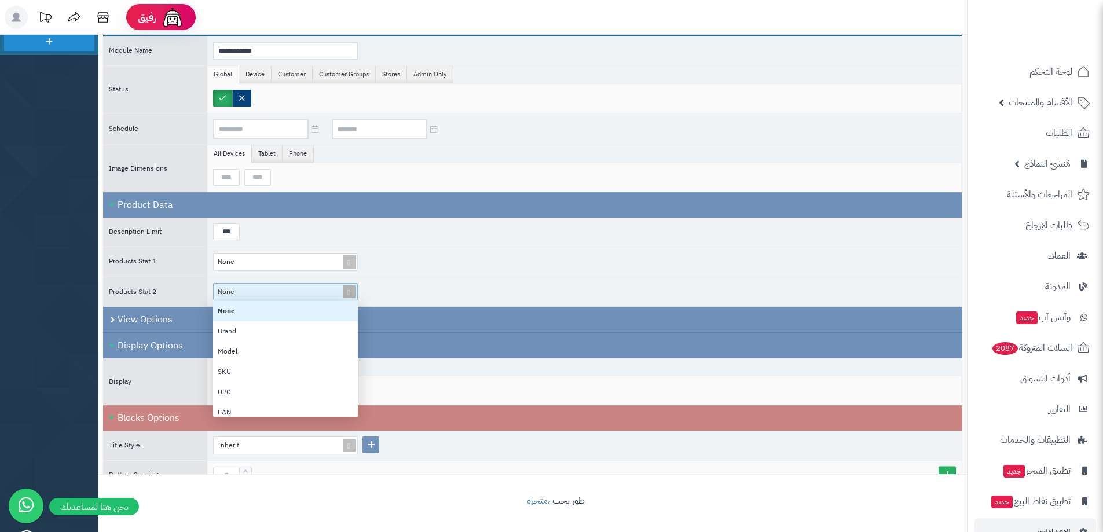
scroll to position [107, 136]
click at [513, 290] on div "None None Brand Model SKU UPC EAN JAN ISBN MPN Location Weight Dimensions Rewar…" at bounding box center [584, 292] width 755 height 30
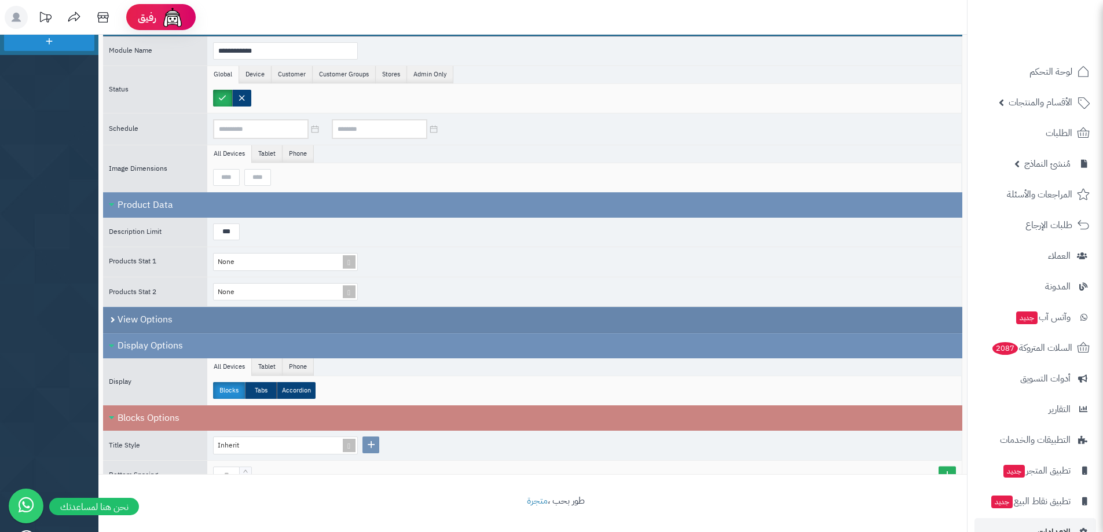
click at [274, 319] on div "View Options" at bounding box center [532, 320] width 859 height 26
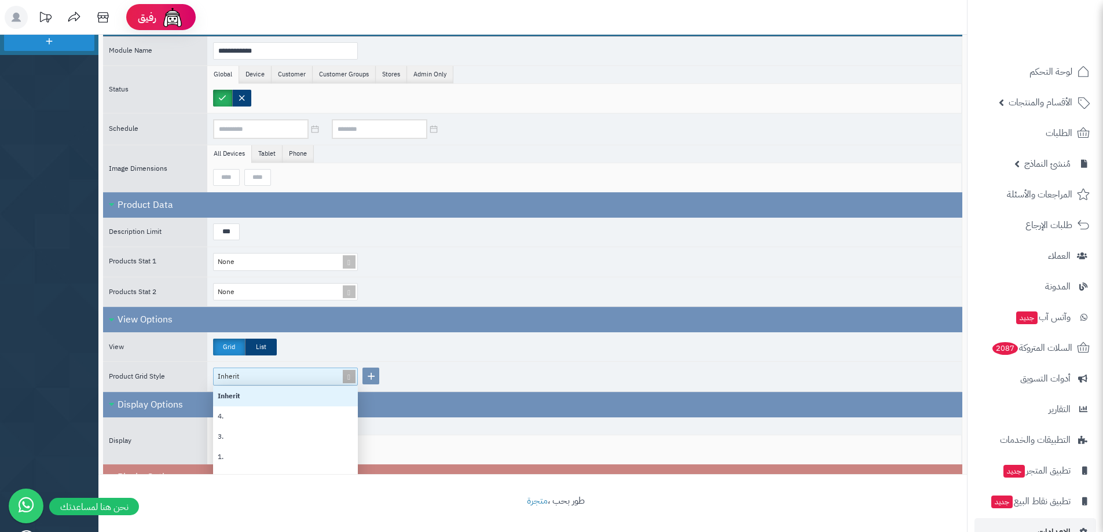
click at [257, 371] on div "Inherit" at bounding box center [281, 376] width 126 height 16
click at [486, 353] on div "Grid List" at bounding box center [584, 346] width 755 height 29
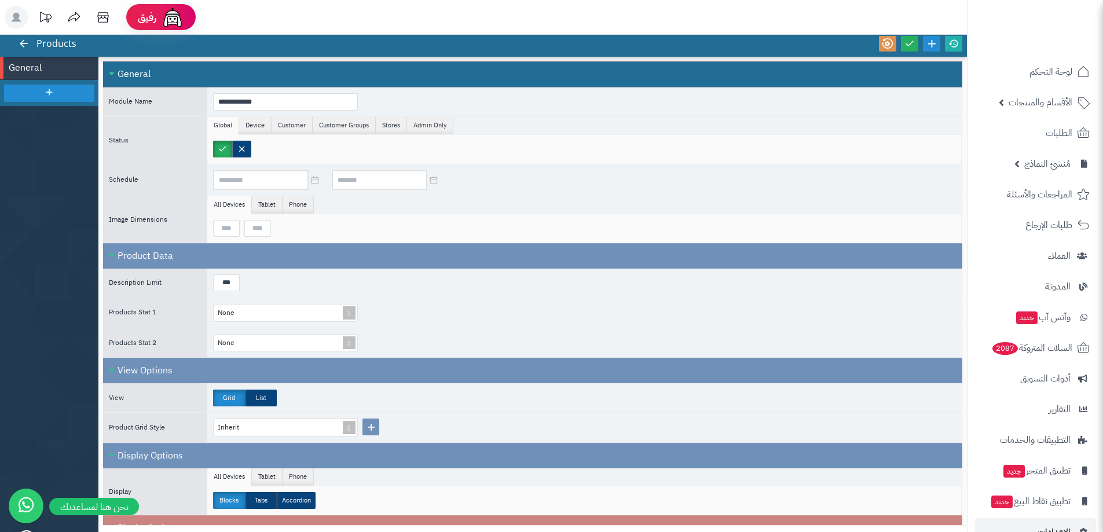
scroll to position [0, 0]
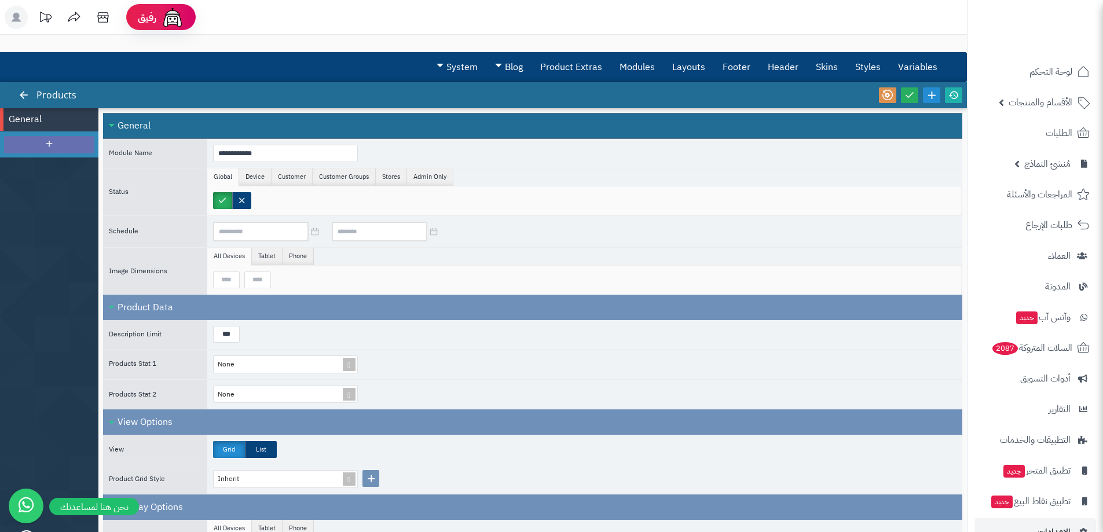
drag, startPoint x: 47, startPoint y: 152, endPoint x: 50, endPoint y: 158, distance: 7.0
click at [49, 155] on span at bounding box center [49, 144] width 10 height 23
click at [45, 145] on span "New Section" at bounding box center [39, 143] width 61 height 13
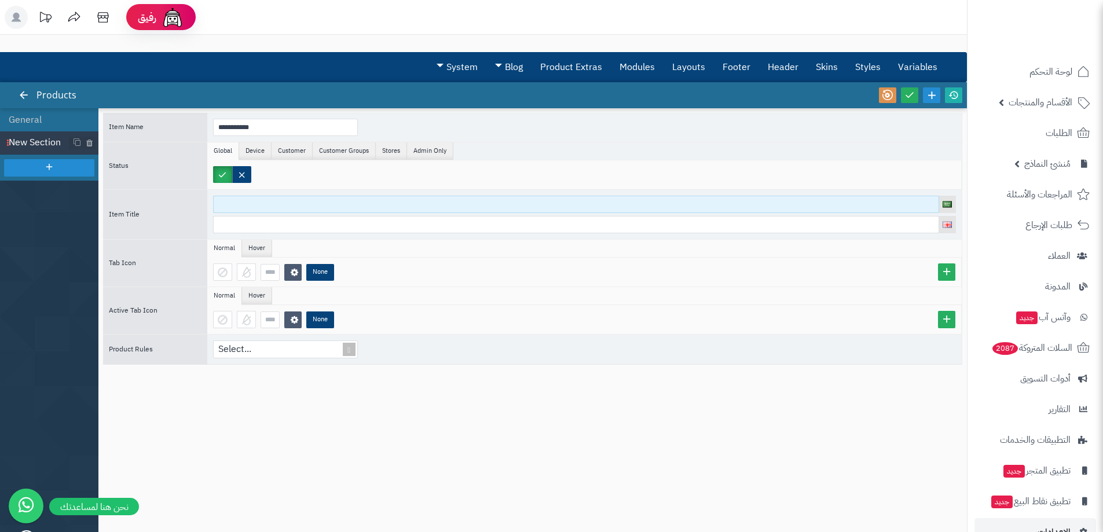
click at [251, 200] on input at bounding box center [576, 204] width 726 height 17
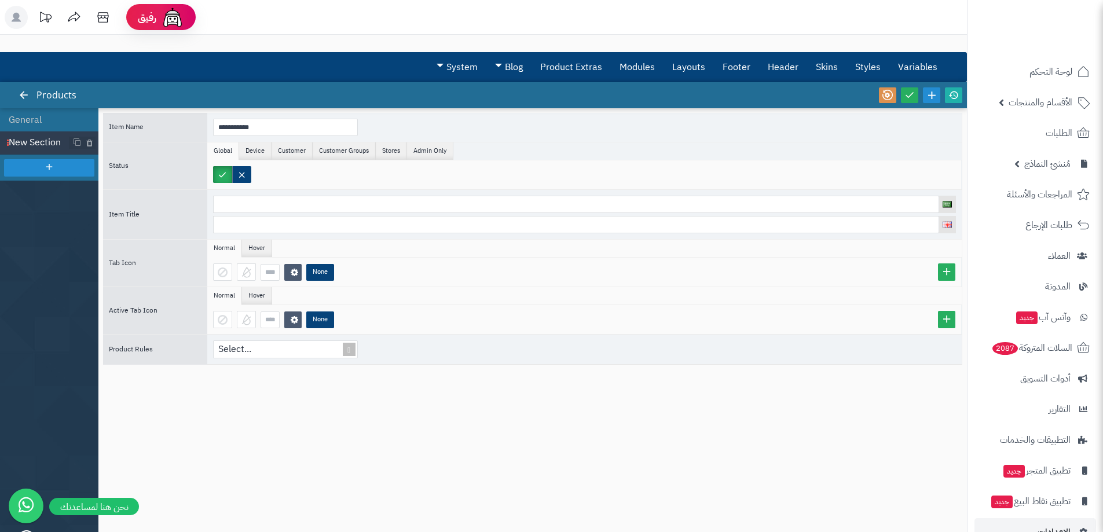
click at [287, 235] on div at bounding box center [584, 214] width 755 height 49
click at [255, 358] on div "Select..." at bounding box center [584, 350] width 755 height 30
click at [255, 355] on div "Select..." at bounding box center [281, 349] width 134 height 17
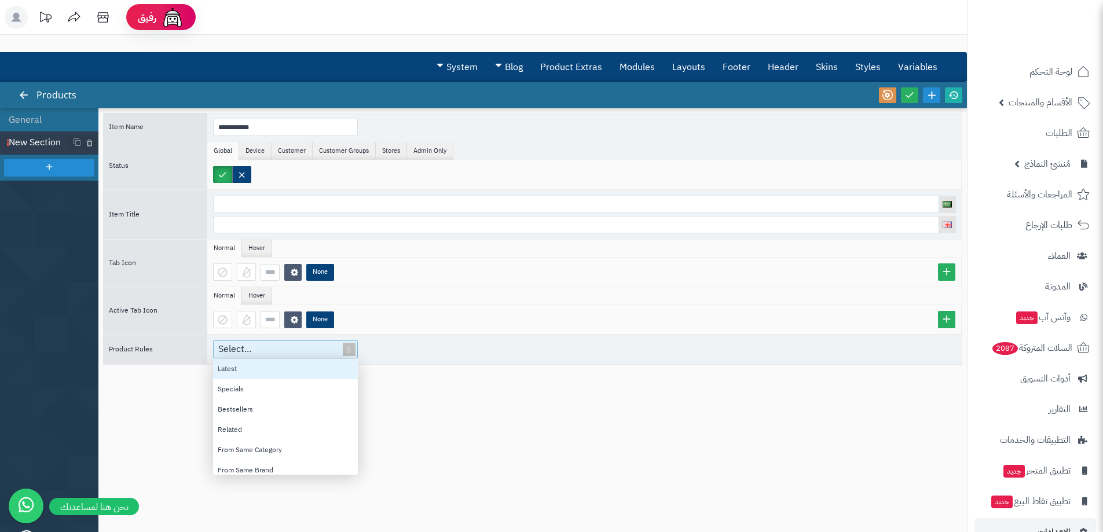
click at [246, 376] on div "Latest" at bounding box center [285, 369] width 145 height 20
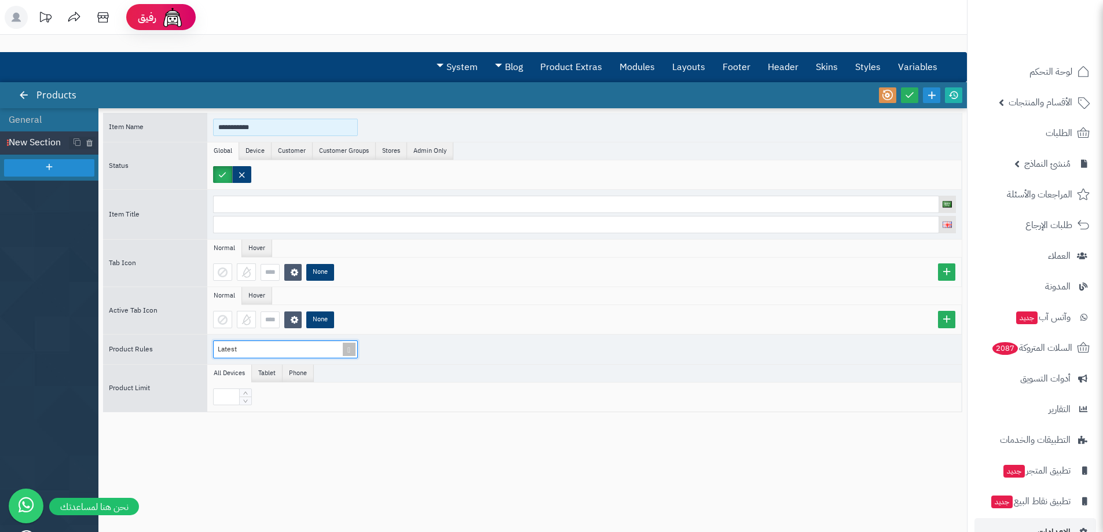
click at [245, 136] on input "**********" at bounding box center [285, 127] width 145 height 17
type input "**********"
click at [400, 260] on div "None" at bounding box center [584, 272] width 755 height 29
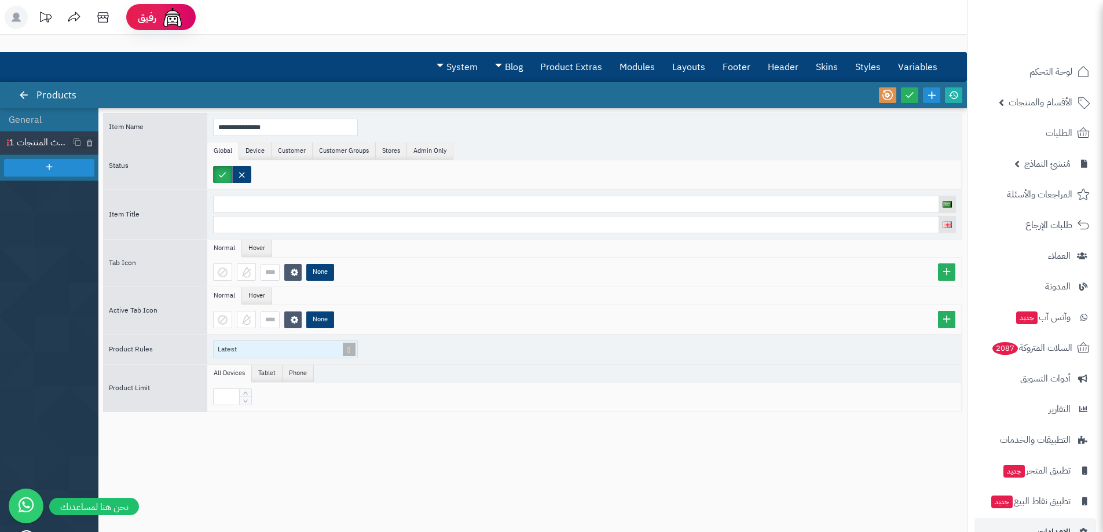
click at [257, 357] on div "Latest" at bounding box center [281, 349] width 134 height 17
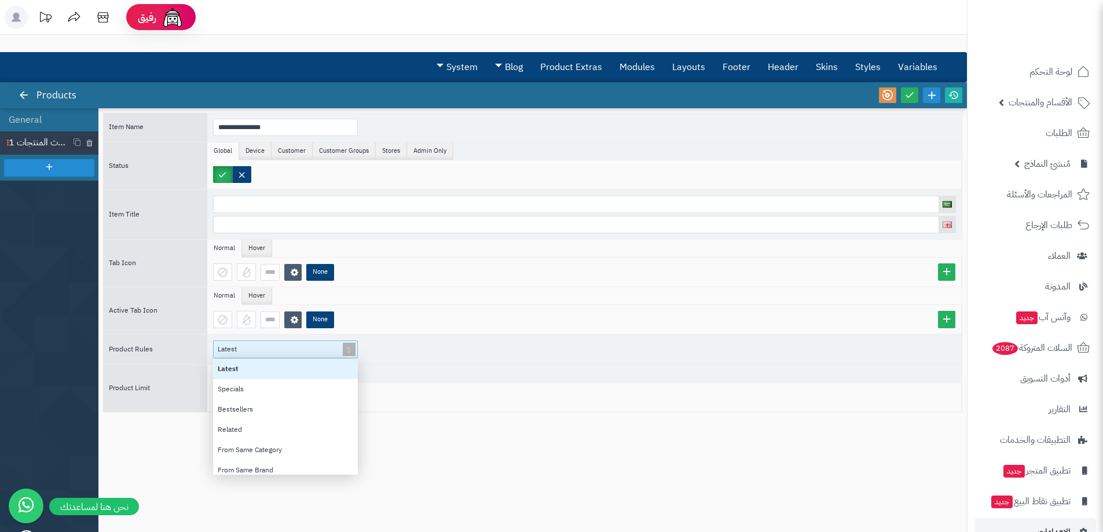
scroll to position [107, 136]
click at [260, 359] on div "Latest Specials Bestsellers Related From Same Category From Same Brand Also Bou…" at bounding box center [285, 417] width 145 height 116
drag, startPoint x: 133, startPoint y: 435, endPoint x: 144, endPoint y: 426, distance: 14.4
click at [137, 432] on div "**********" at bounding box center [532, 314] width 859 height 403
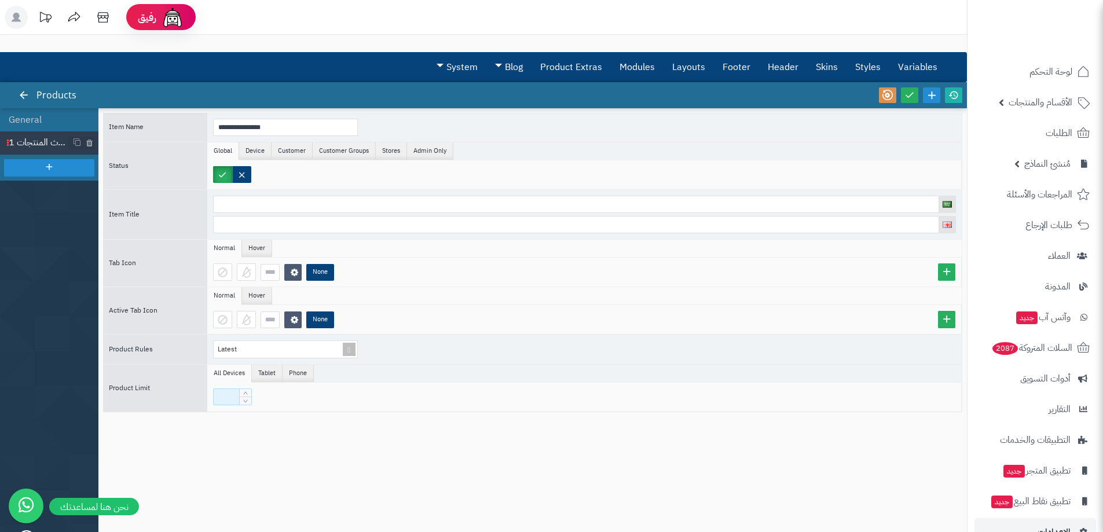
click at [230, 397] on input at bounding box center [226, 397] width 27 height 17
type input "**"
click at [35, 176] on div at bounding box center [49, 167] width 90 height 17
click at [17, 174] on li "New Section" at bounding box center [49, 166] width 98 height 23
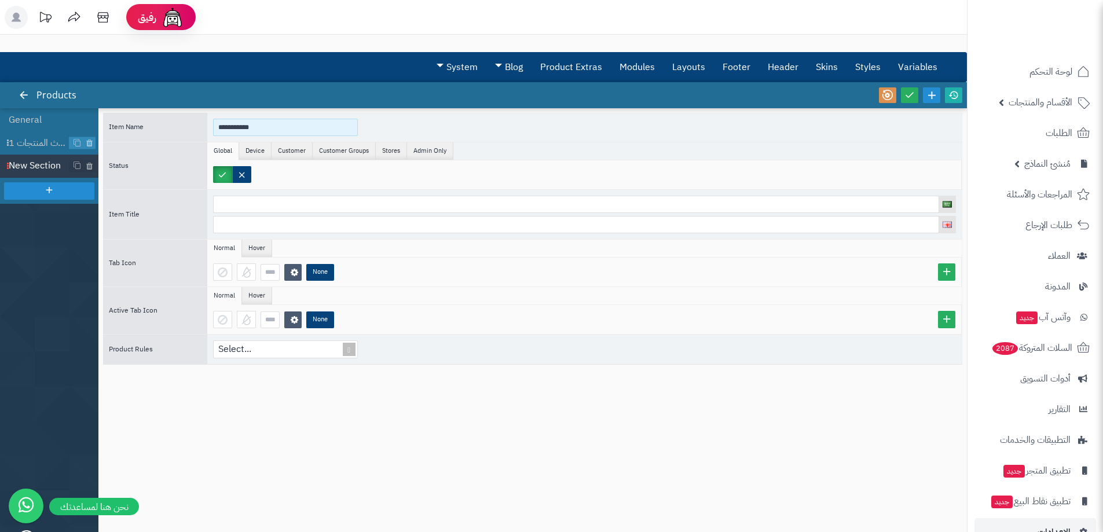
click at [324, 123] on input "**********" at bounding box center [285, 127] width 145 height 17
paste input "****"
click at [269, 344] on div "Select..." at bounding box center [281, 349] width 134 height 17
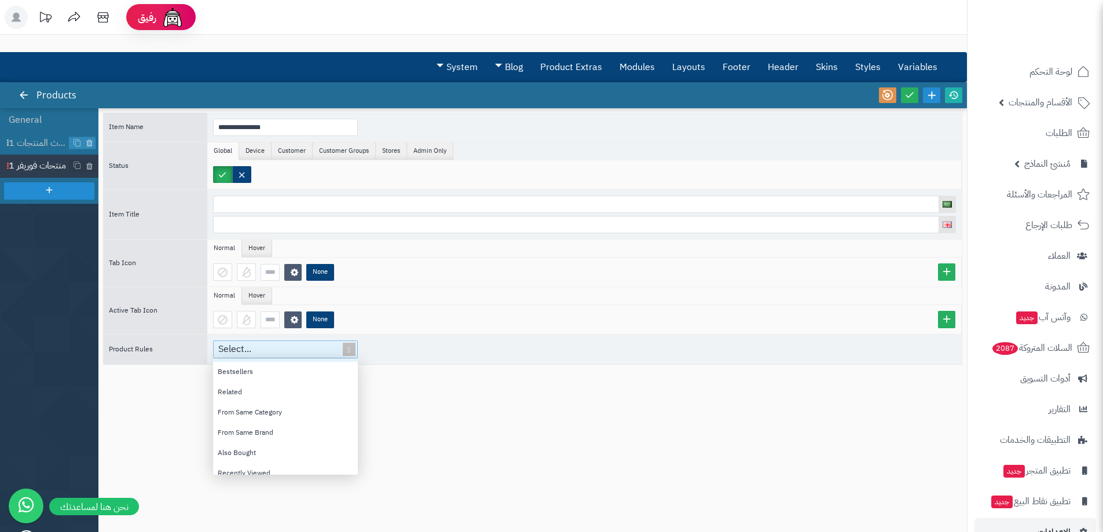
scroll to position [58, 0]
click at [268, 415] on div "From Same Brand" at bounding box center [285, 412] width 145 height 20
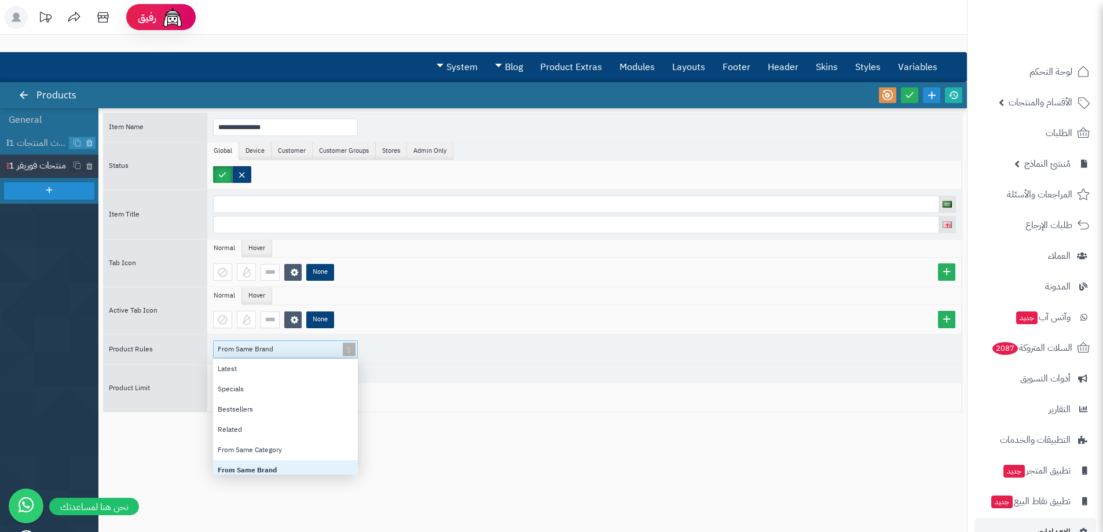
click at [308, 352] on div "From Same Brand" at bounding box center [281, 349] width 134 height 17
click at [308, 349] on div "From Same Brand" at bounding box center [281, 349] width 134 height 17
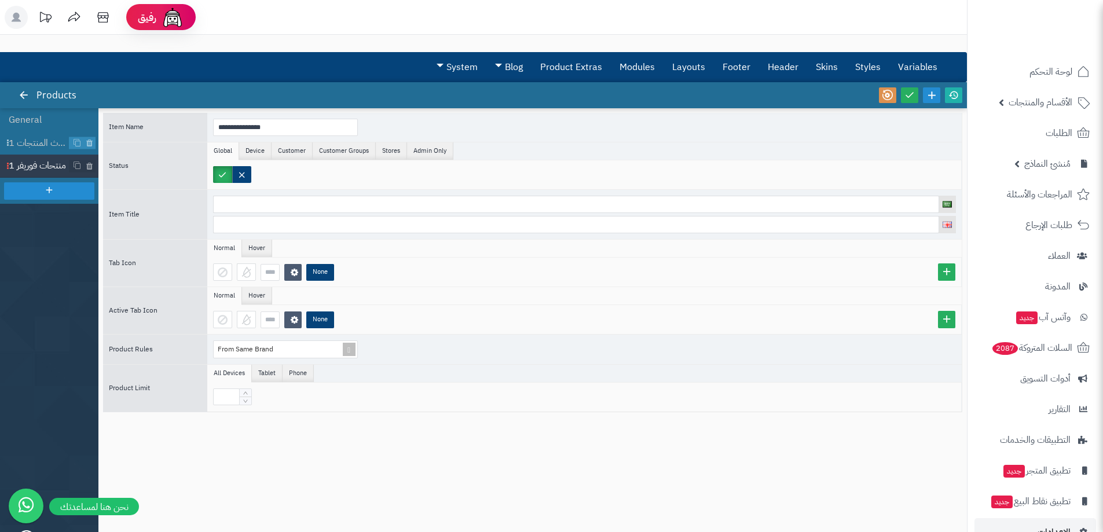
click at [429, 369] on ul "All Devices Tablet Phone" at bounding box center [584, 374] width 755 height 18
click at [309, 352] on div "From Same Brand" at bounding box center [281, 349] width 134 height 17
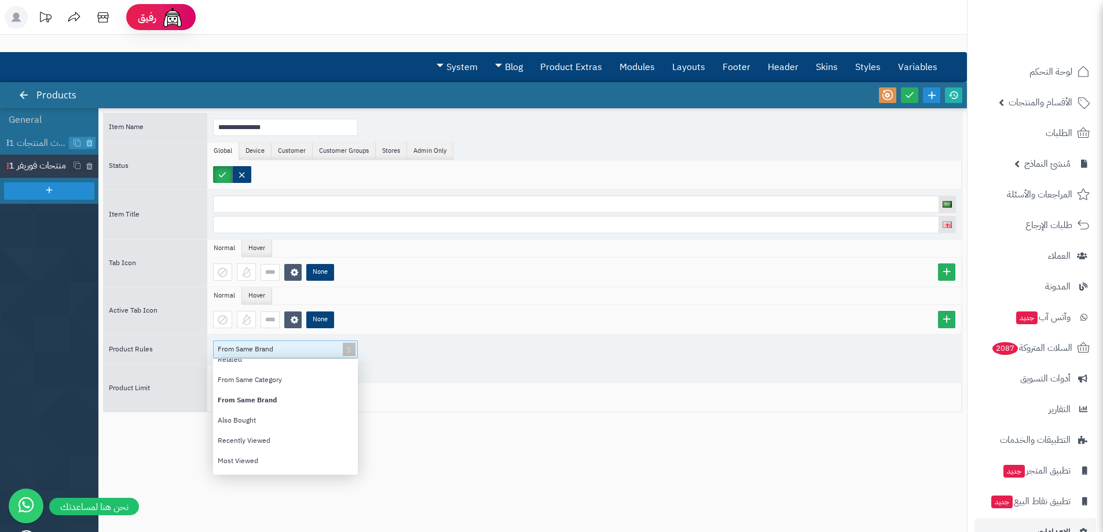
scroll to position [69, 0]
click at [274, 385] on div "From Same Category" at bounding box center [285, 381] width 145 height 20
click at [288, 347] on div "From Same Category" at bounding box center [281, 349] width 134 height 17
click at [269, 416] on div "Random" at bounding box center [285, 424] width 145 height 20
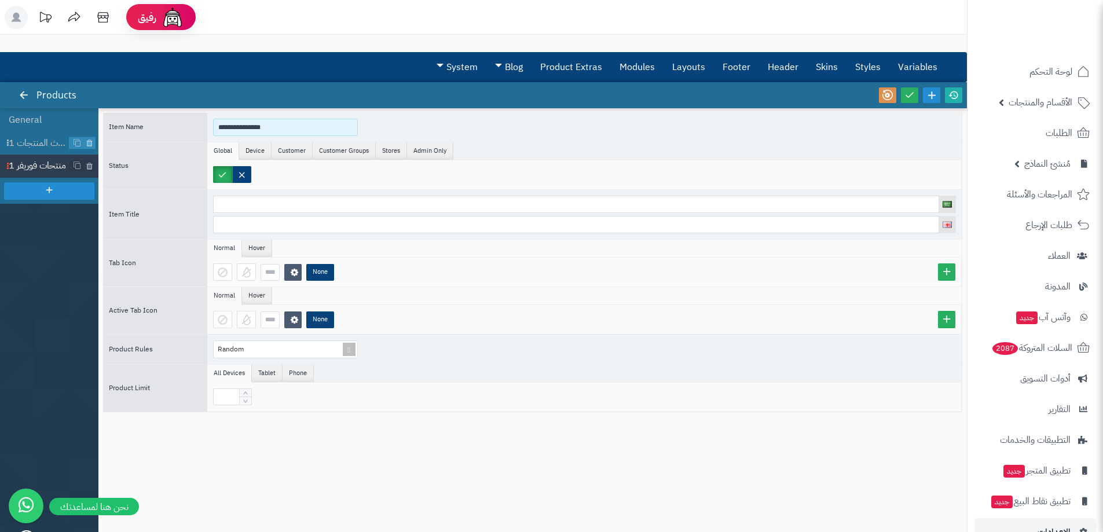
click at [288, 128] on input "**********" at bounding box center [285, 127] width 145 height 17
type input "********"
click at [28, 196] on div at bounding box center [49, 190] width 90 height 17
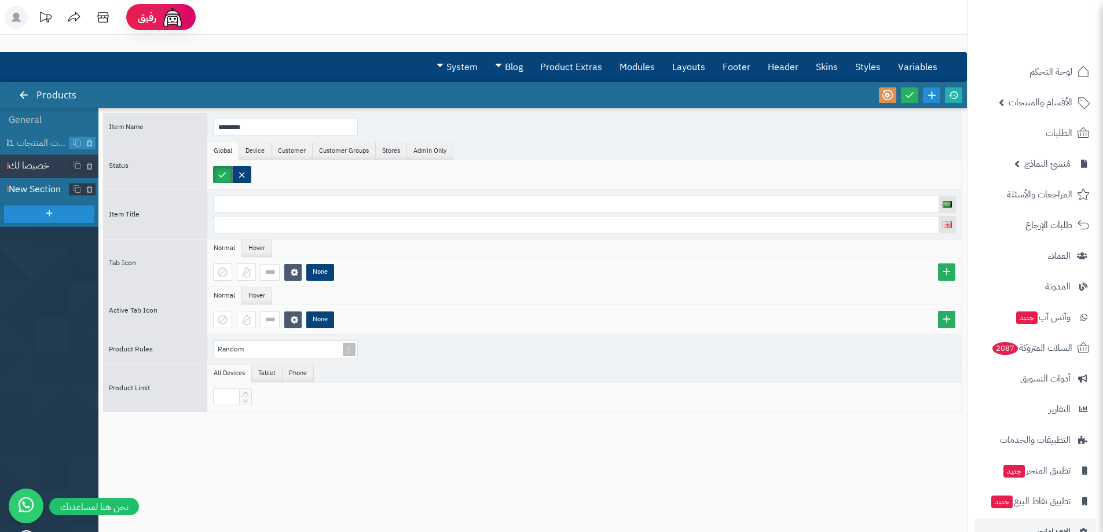
click at [30, 185] on span "New Section" at bounding box center [39, 189] width 61 height 13
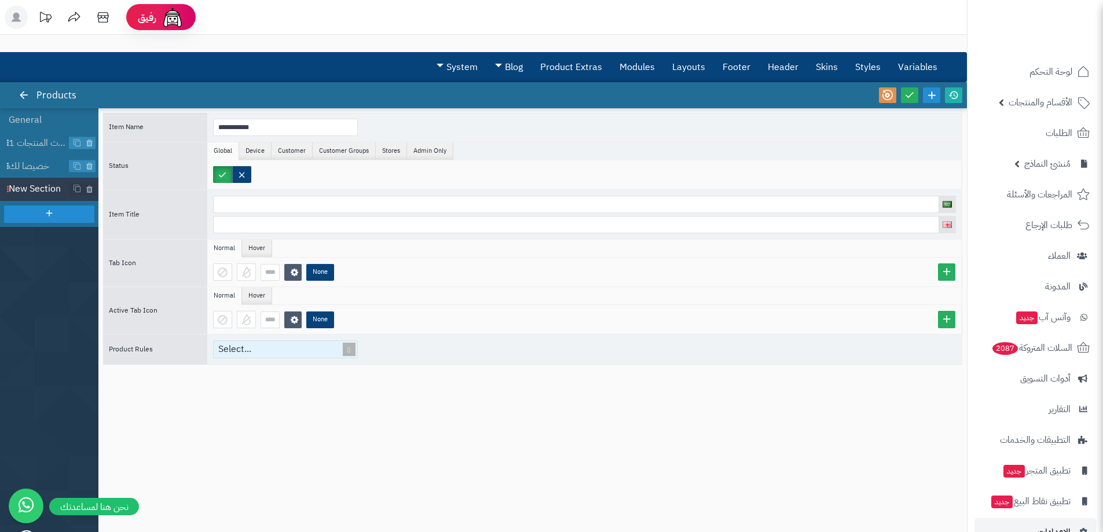
click at [259, 345] on div "Select..." at bounding box center [281, 349] width 134 height 17
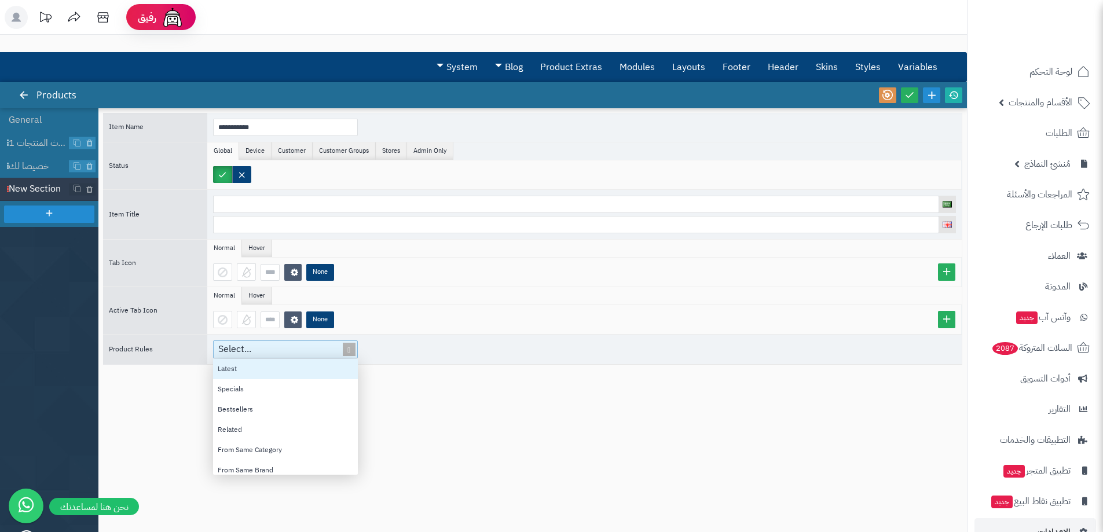
scroll to position [107, 136]
click at [251, 403] on div "Bestsellers" at bounding box center [285, 410] width 145 height 20
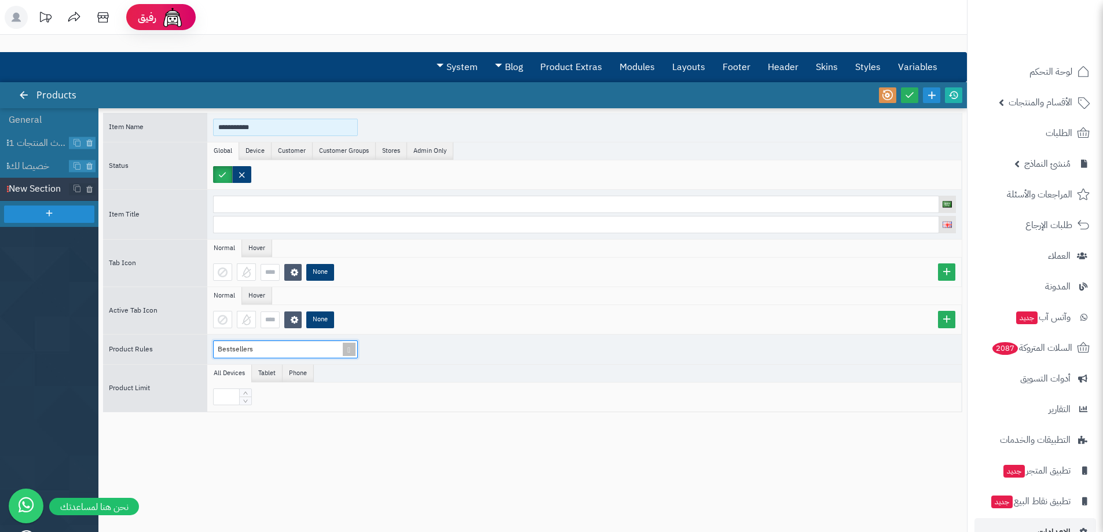
click at [244, 126] on input "**********" at bounding box center [285, 127] width 145 height 17
click at [910, 91] on icon at bounding box center [910, 95] width 10 height 10
click at [265, 126] on input "**********" at bounding box center [285, 127] width 145 height 17
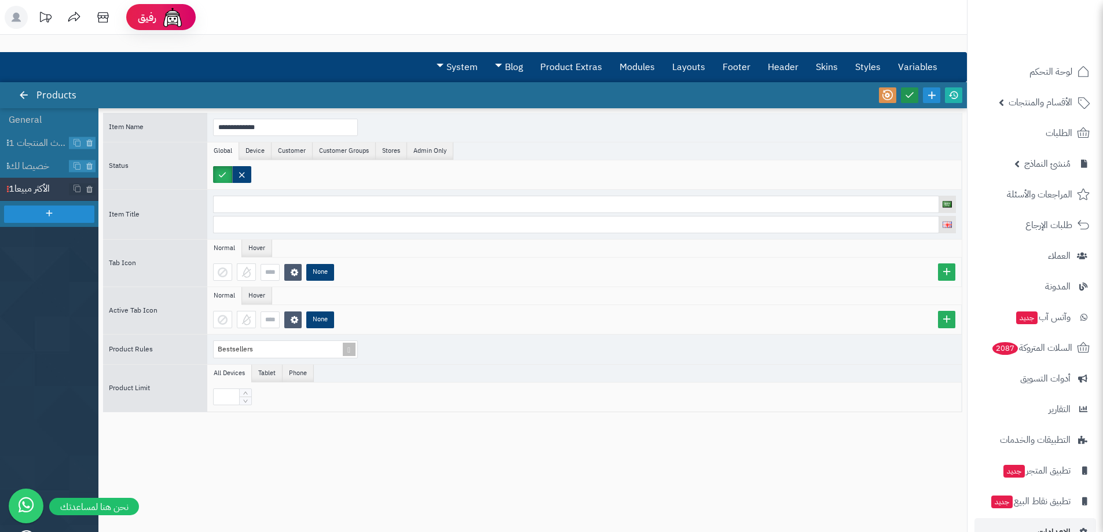
click at [916, 94] on link at bounding box center [909, 95] width 17 height 16
click at [299, 124] on input "**********" at bounding box center [285, 127] width 145 height 17
type input "**********"
click at [909, 96] on icon at bounding box center [910, 95] width 10 height 10
click at [33, 180] on li "الأكثر مبيعا111" at bounding box center [49, 189] width 98 height 23
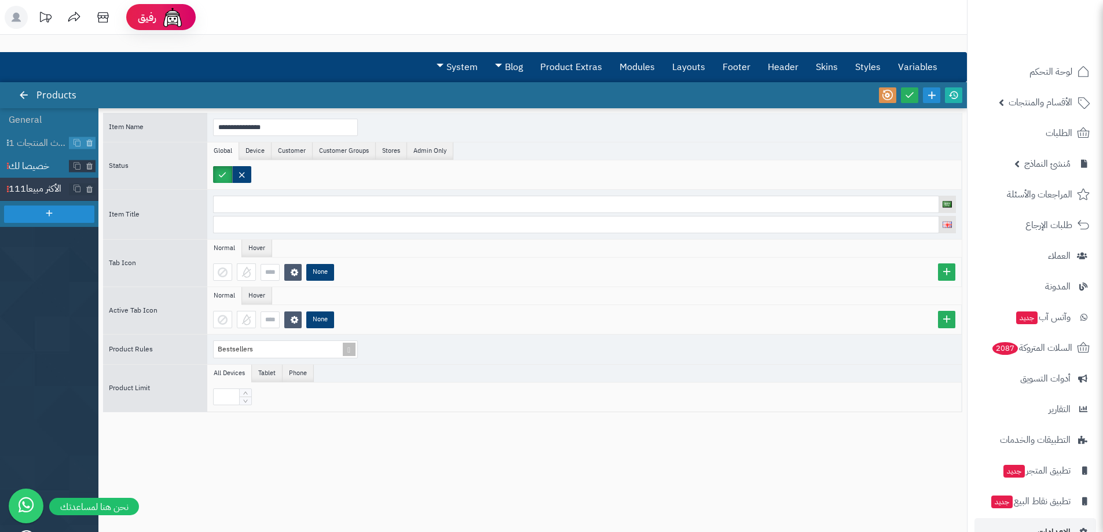
click at [26, 172] on span "خصيصا لك" at bounding box center [39, 166] width 61 height 13
click at [910, 100] on icon at bounding box center [910, 95] width 10 height 10
click at [32, 131] on li "أحدث المنتجات 1" at bounding box center [49, 142] width 98 height 23
click at [35, 120] on li "General" at bounding box center [49, 119] width 98 height 23
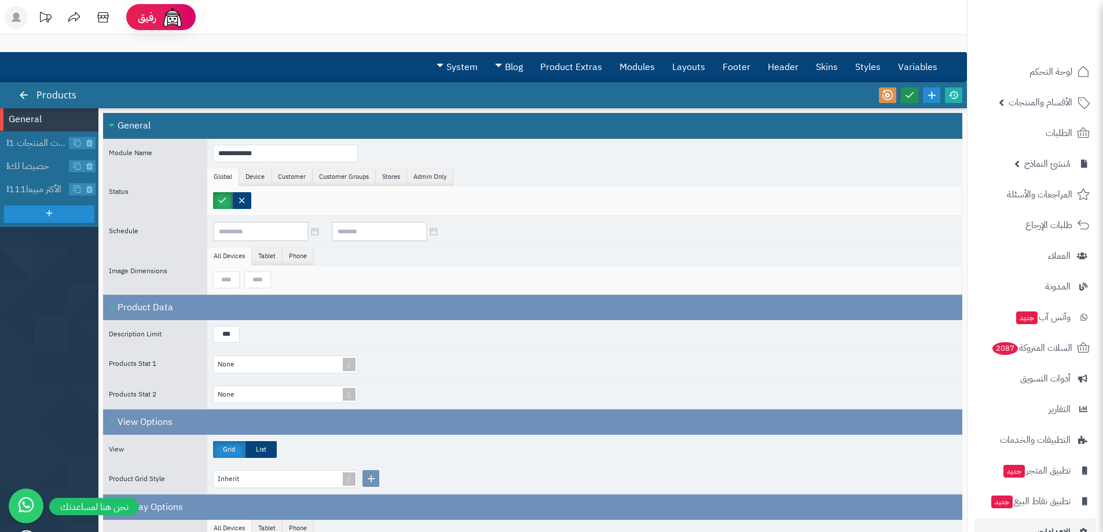
click at [903, 96] on link at bounding box center [909, 95] width 17 height 16
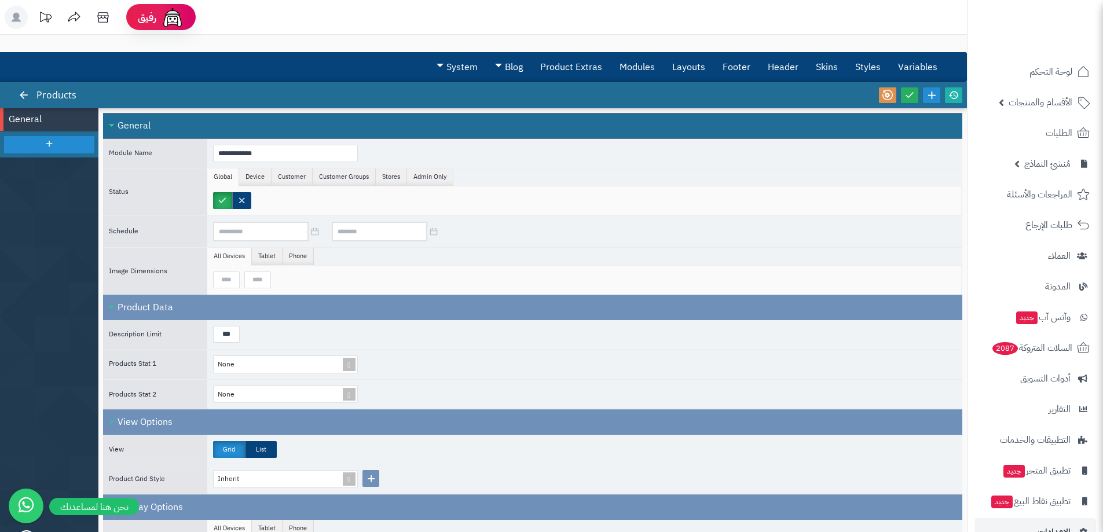
click at [23, 119] on li "General" at bounding box center [49, 119] width 98 height 23
click at [680, 67] on link "Layouts" at bounding box center [689, 67] width 50 height 29
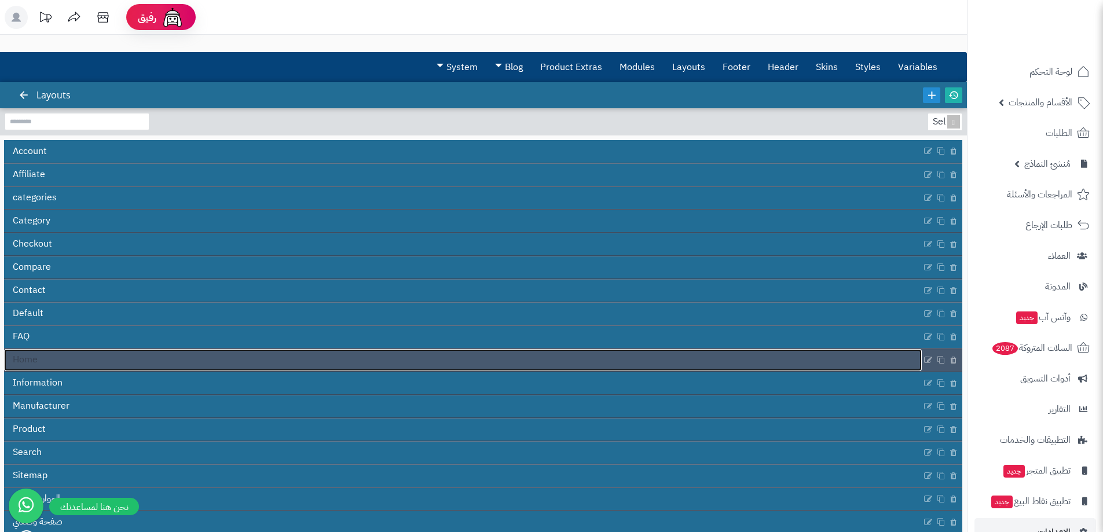
click at [60, 363] on link "Home" at bounding box center [463, 360] width 918 height 22
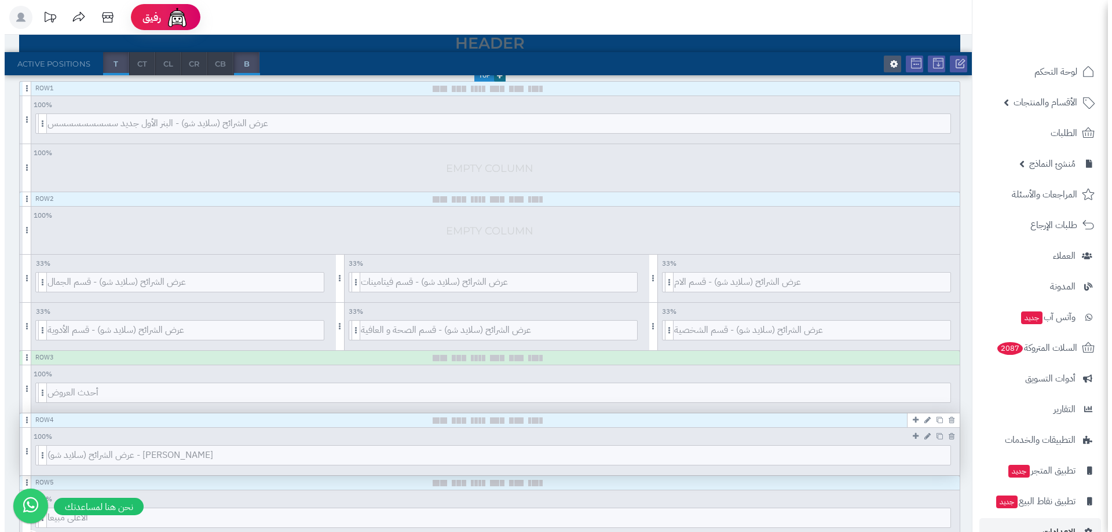
scroll to position [232, 0]
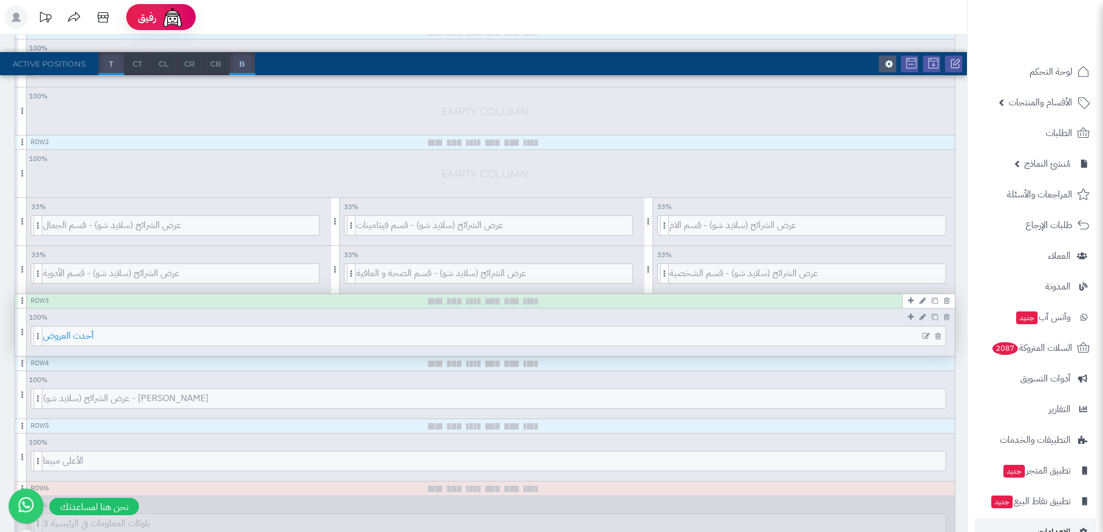
click at [114, 334] on span "أحدث العروض" at bounding box center [494, 336] width 903 height 19
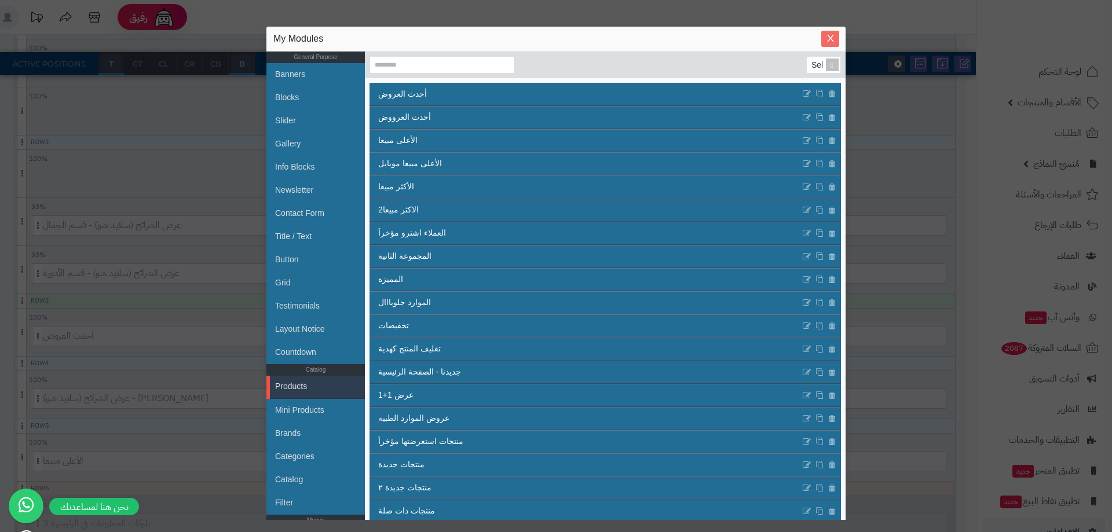
click at [822, 41] on span "Close" at bounding box center [830, 39] width 18 height 10
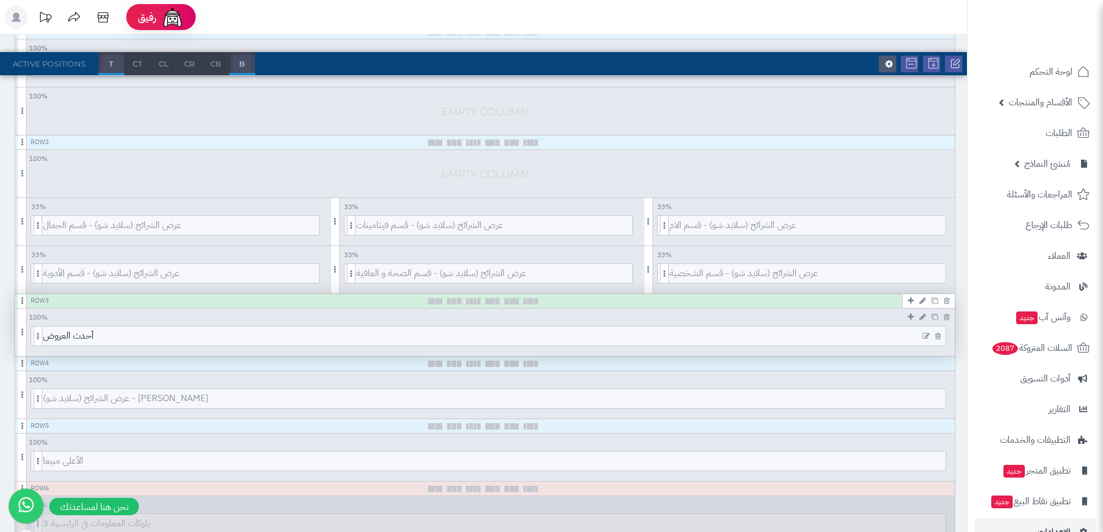
click at [923, 336] on icon at bounding box center [927, 336] width 8 height 8
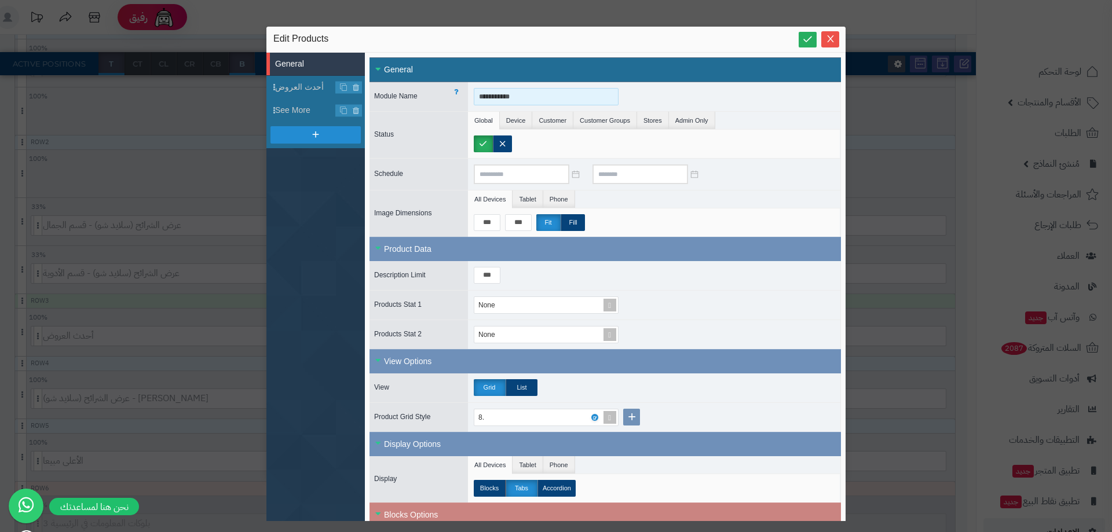
click at [496, 96] on input "**********" at bounding box center [546, 96] width 145 height 17
type input "**********"
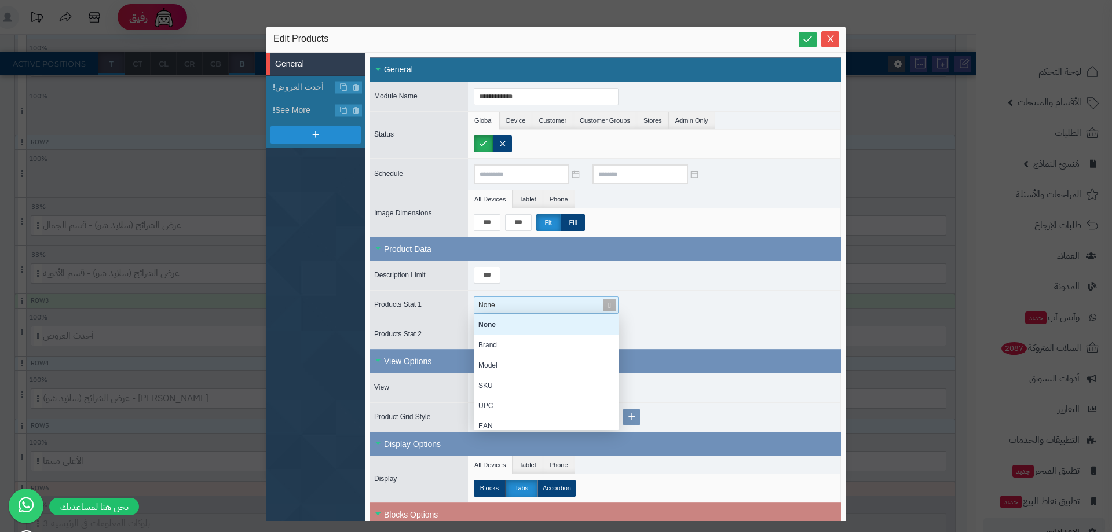
click at [510, 310] on div "None" at bounding box center [541, 305] width 134 height 16
click at [638, 202] on ul "All Devices Tablet Phone" at bounding box center [654, 200] width 372 height 18
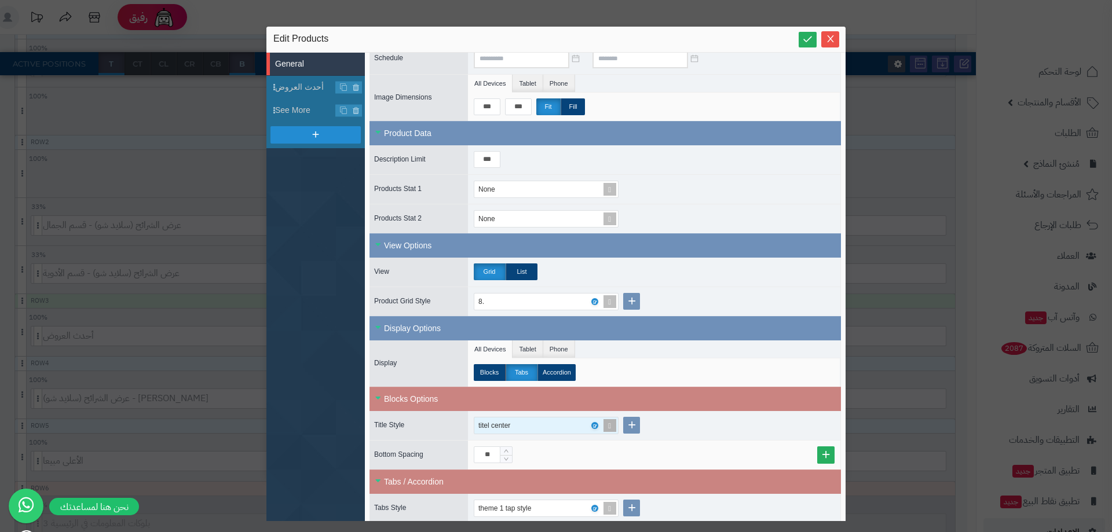
scroll to position [250, 0]
click at [524, 426] on div "titel center" at bounding box center [541, 426] width 126 height 16
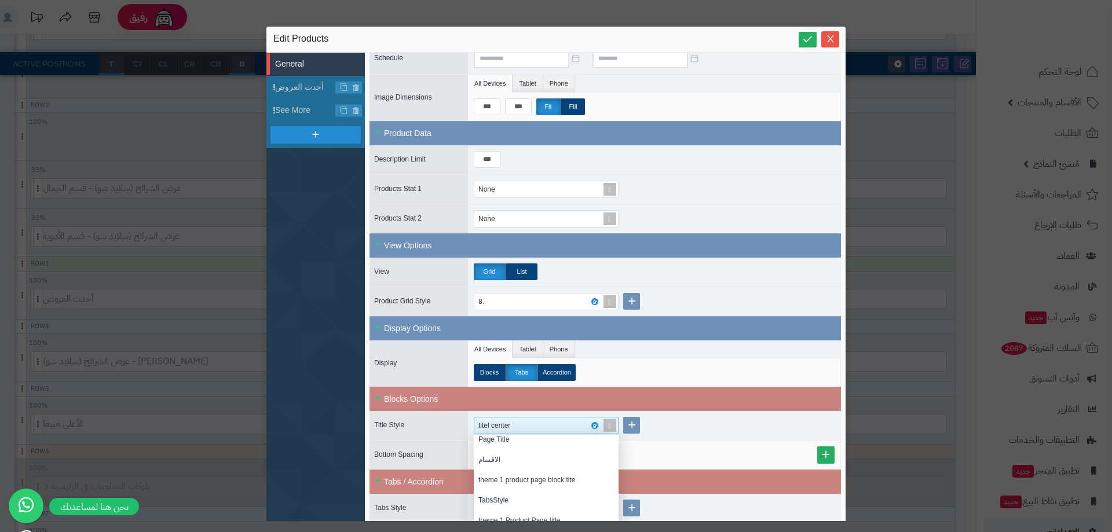
click at [762, 429] on div "titel center Small Page Title الاقسام theme 1 product page block tite TabsStyle…" at bounding box center [654, 425] width 372 height 29
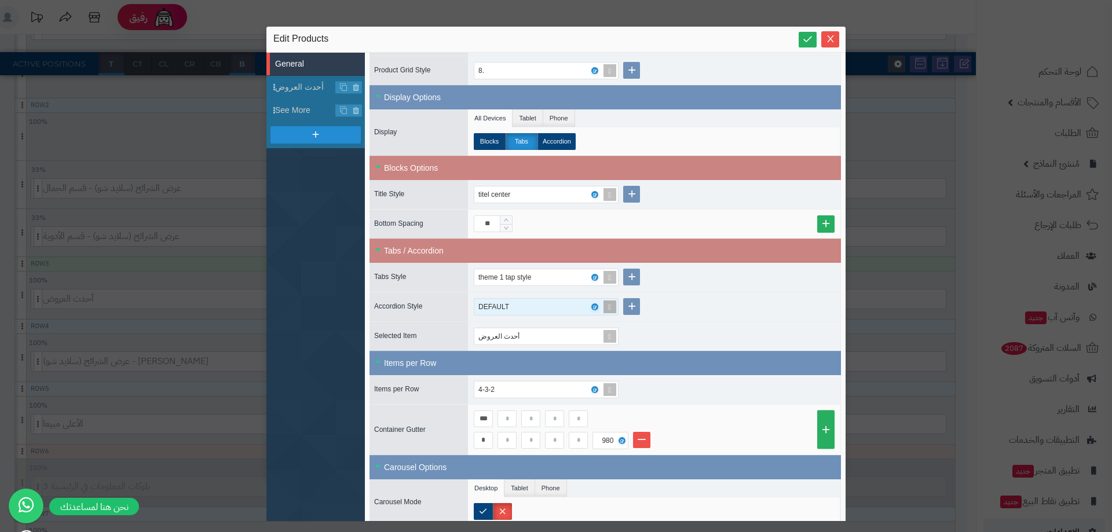
scroll to position [347, 0]
click at [499, 280] on div "theme 1 tap style" at bounding box center [510, 277] width 64 height 16
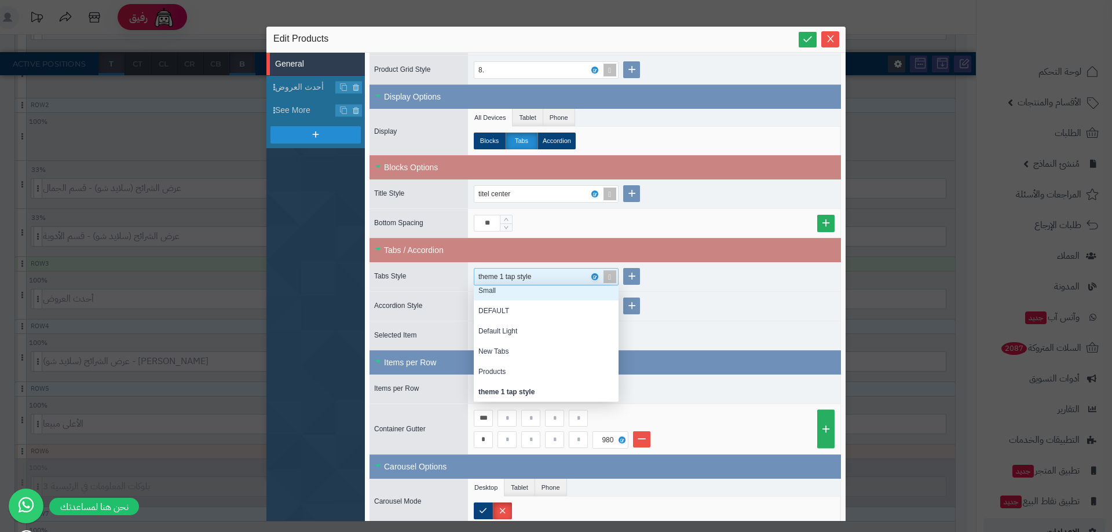
scroll to position [20, 0]
click at [498, 312] on div "DEFAULT" at bounding box center [546, 316] width 145 height 20
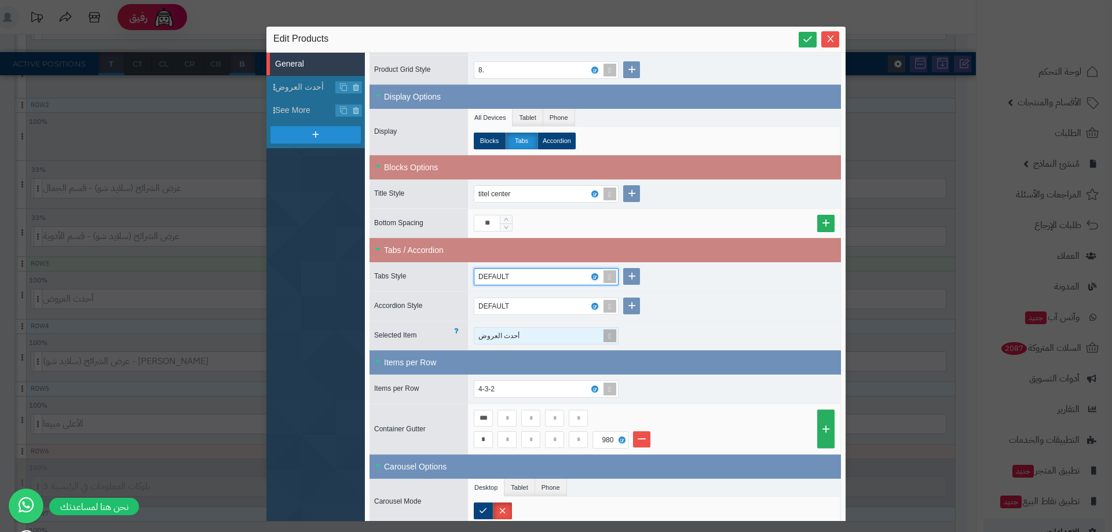
click at [534, 336] on div "أحدث العروض" at bounding box center [541, 336] width 134 height 16
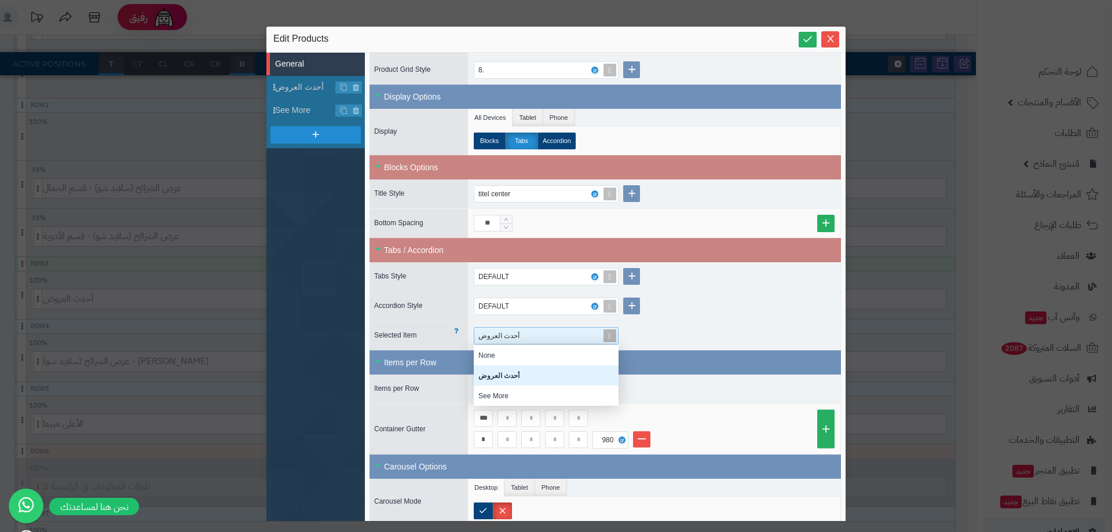
scroll to position [52, 136]
click at [520, 395] on div "See More" at bounding box center [546, 396] width 145 height 20
click at [521, 338] on div "See More" at bounding box center [541, 336] width 134 height 16
click at [509, 379] on div "أحدث العروض" at bounding box center [546, 375] width 145 height 20
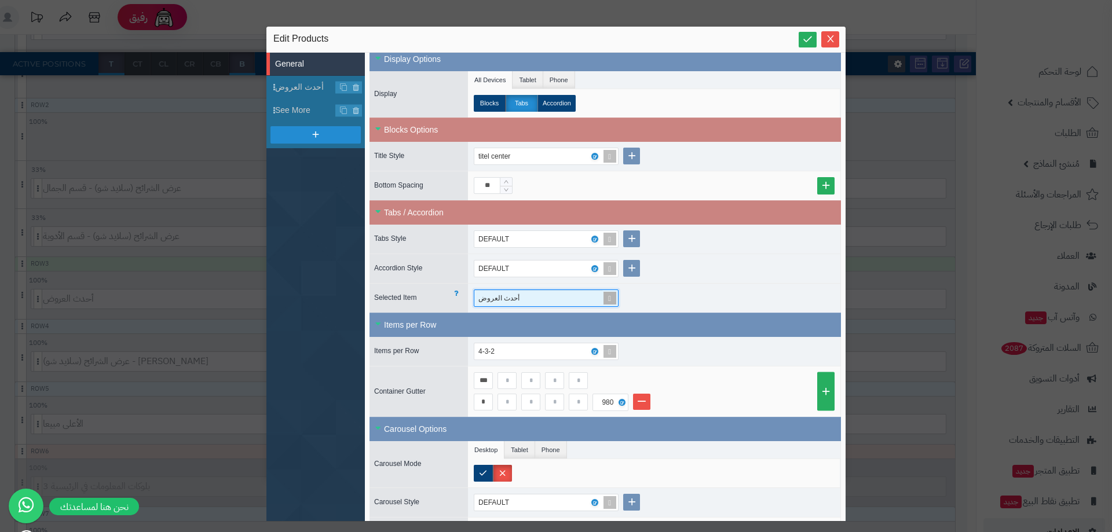
scroll to position [405, 0]
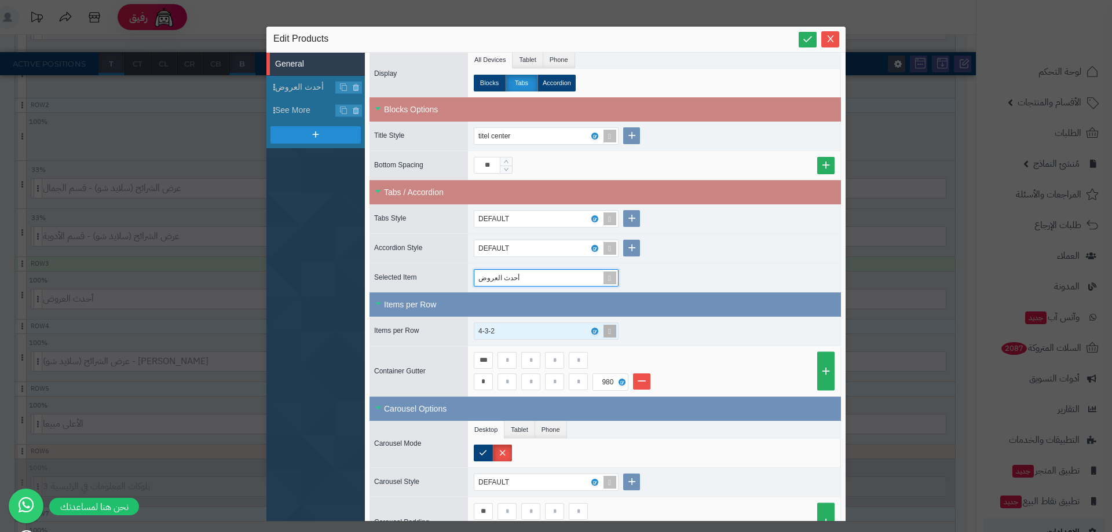
click at [512, 331] on div "4-3-2" at bounding box center [541, 331] width 126 height 16
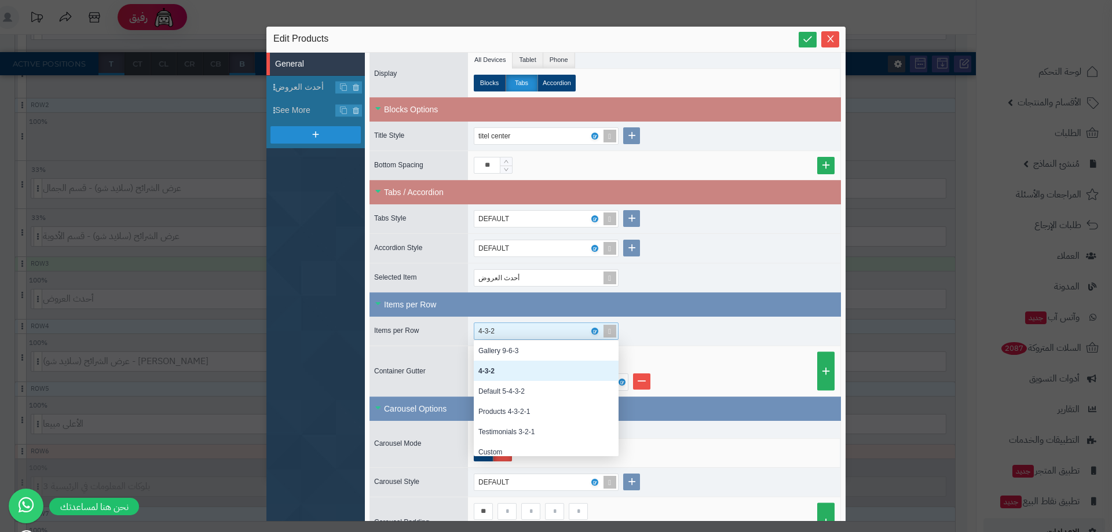
scroll to position [107, 136]
click at [521, 387] on div "Default 5-4-3-2" at bounding box center [546, 391] width 145 height 20
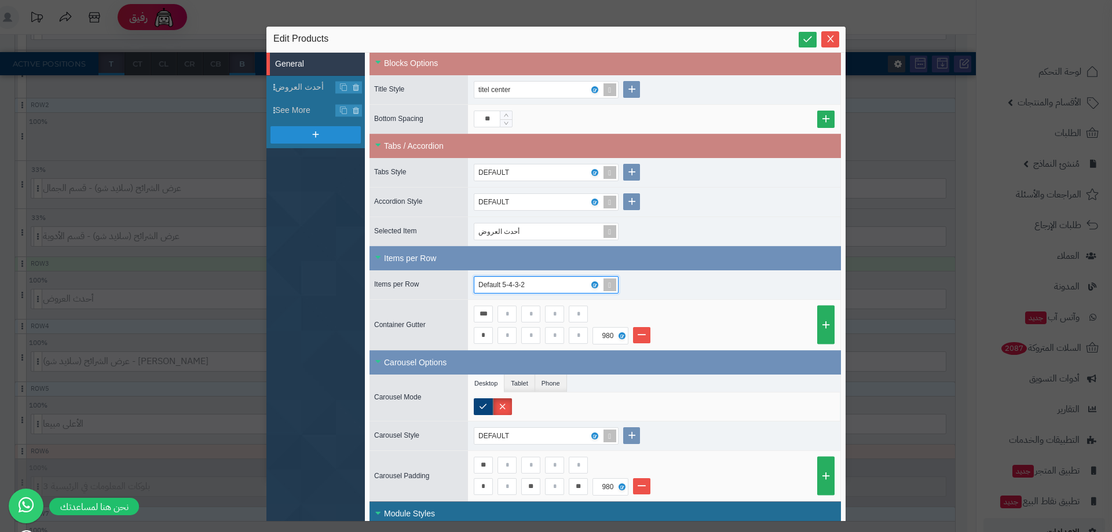
scroll to position [521, 0]
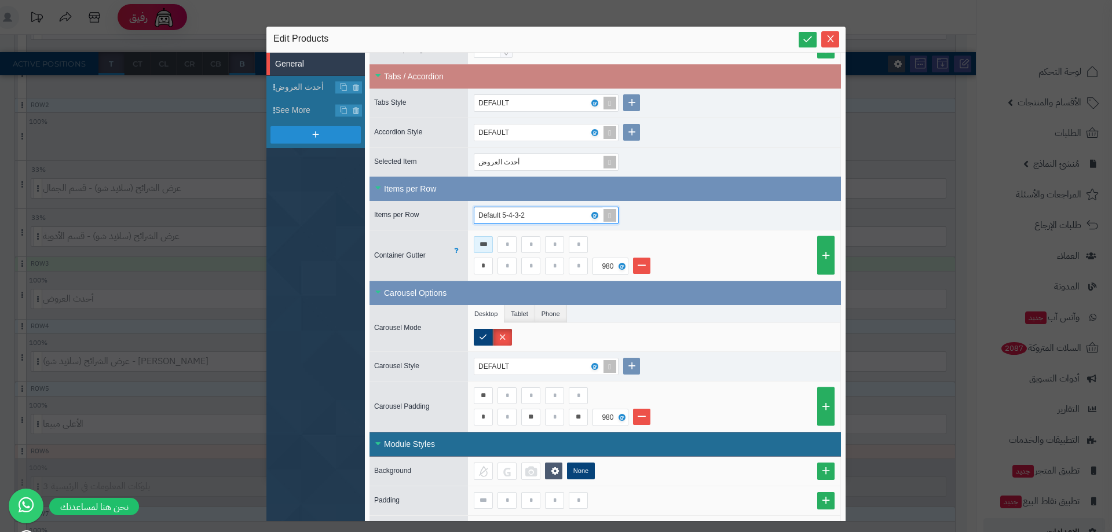
click at [489, 241] on input "***" at bounding box center [483, 244] width 19 height 17
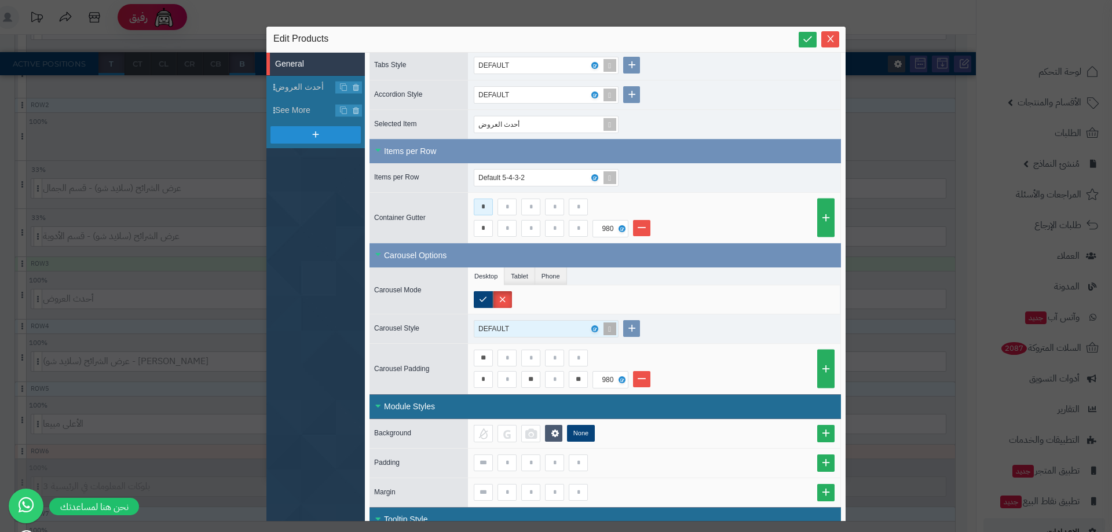
scroll to position [579, 0]
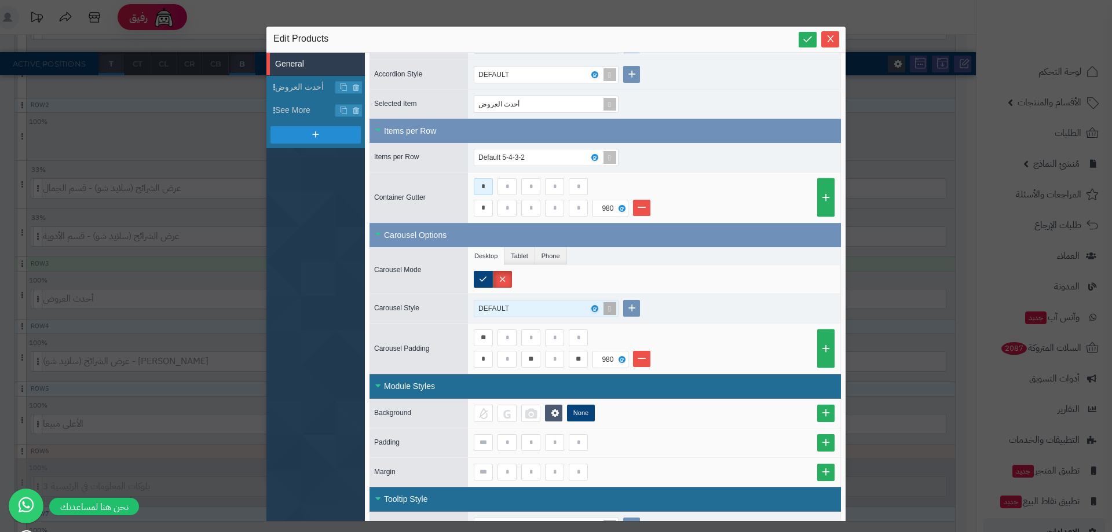
type input "*"
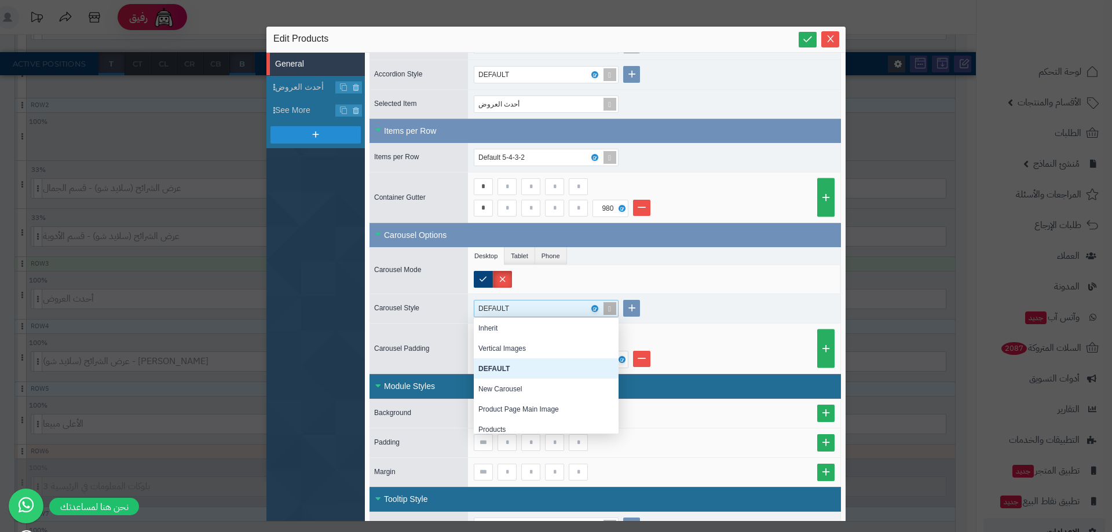
click at [525, 303] on div "DEFAULT" at bounding box center [541, 309] width 126 height 16
click at [523, 310] on div "DEFAULT" at bounding box center [541, 309] width 126 height 16
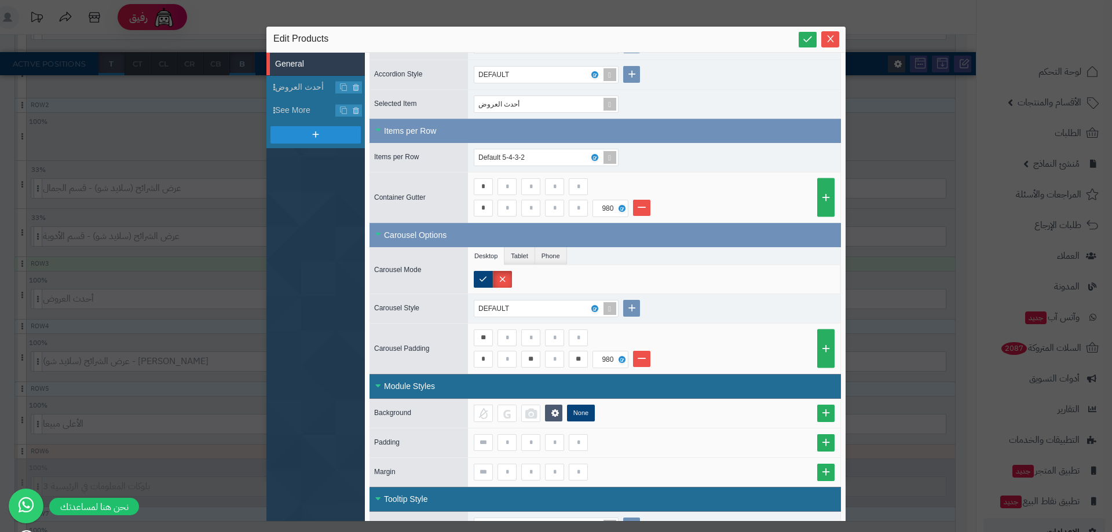
click at [751, 269] on div at bounding box center [654, 279] width 372 height 28
click at [486, 279] on label at bounding box center [483, 279] width 19 height 17
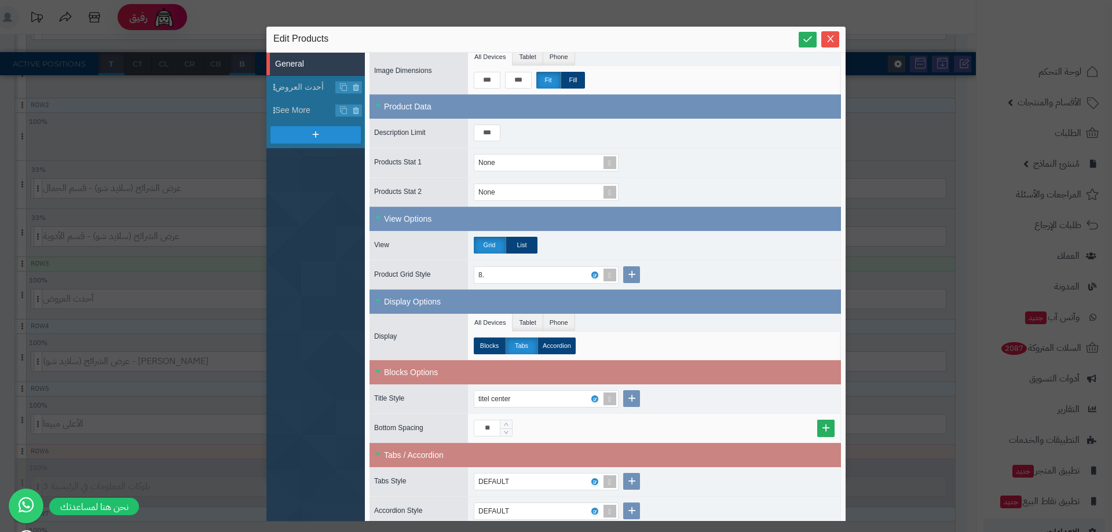
scroll to position [0, 0]
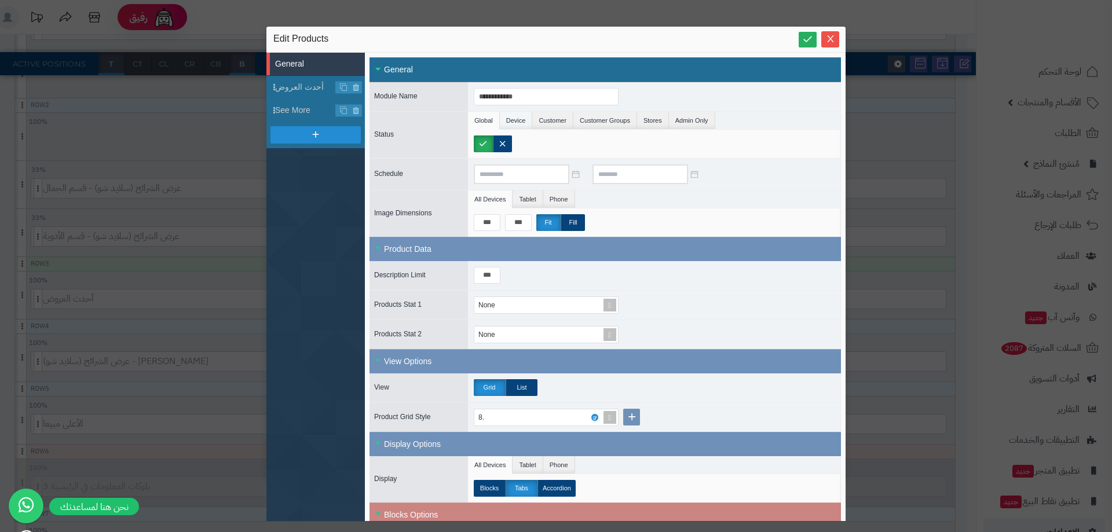
click at [519, 119] on li "Device" at bounding box center [516, 120] width 33 height 17
click at [482, 116] on li "Global" at bounding box center [484, 120] width 32 height 17
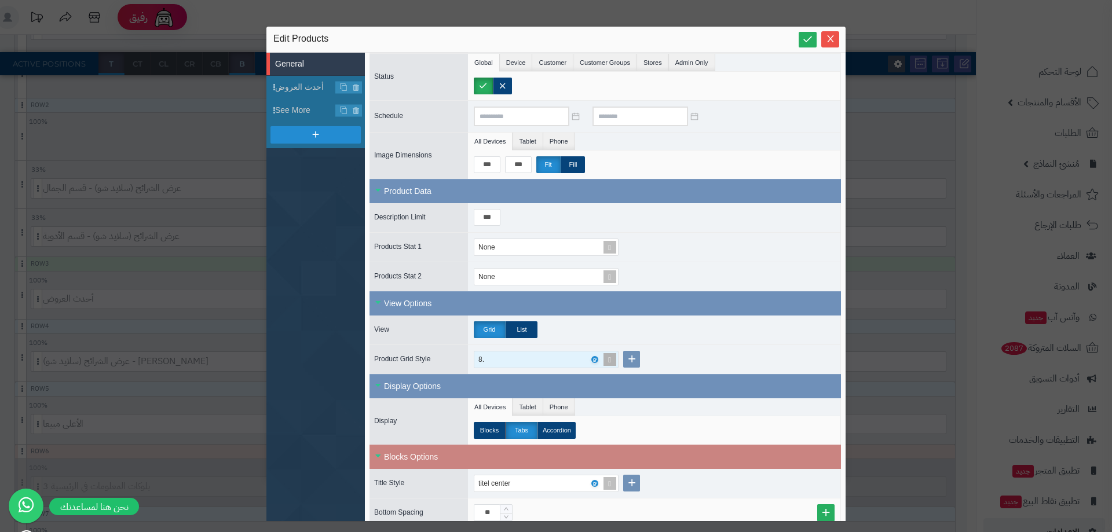
scroll to position [116, 0]
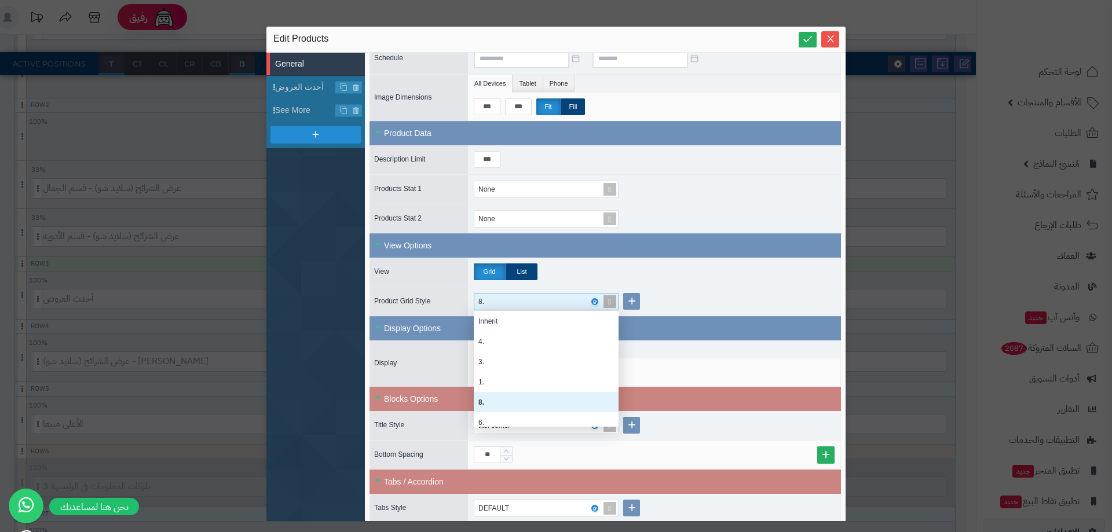
click at [510, 297] on div "8." at bounding box center [541, 302] width 126 height 16
click at [489, 319] on div "Inherit" at bounding box center [546, 321] width 145 height 20
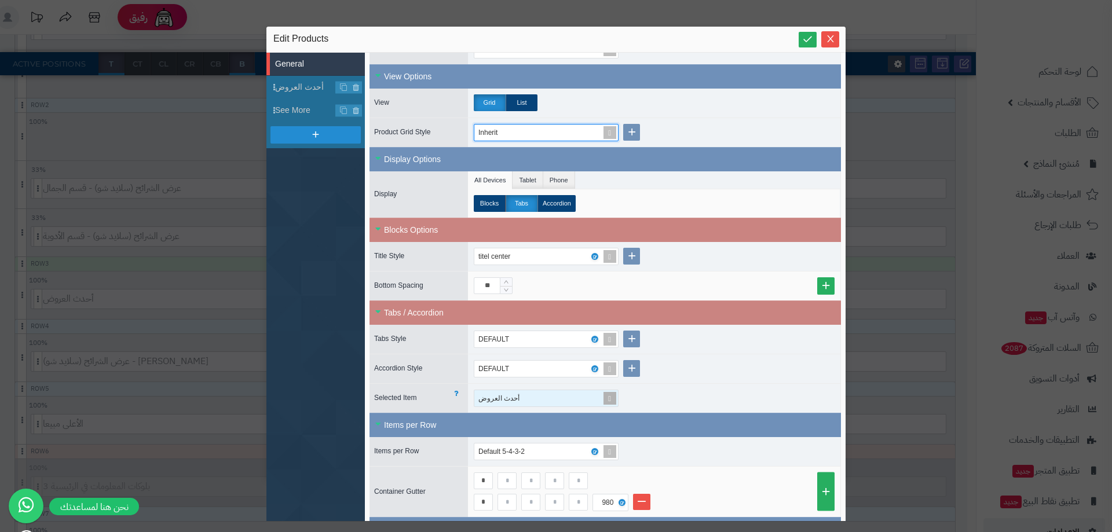
scroll to position [290, 0]
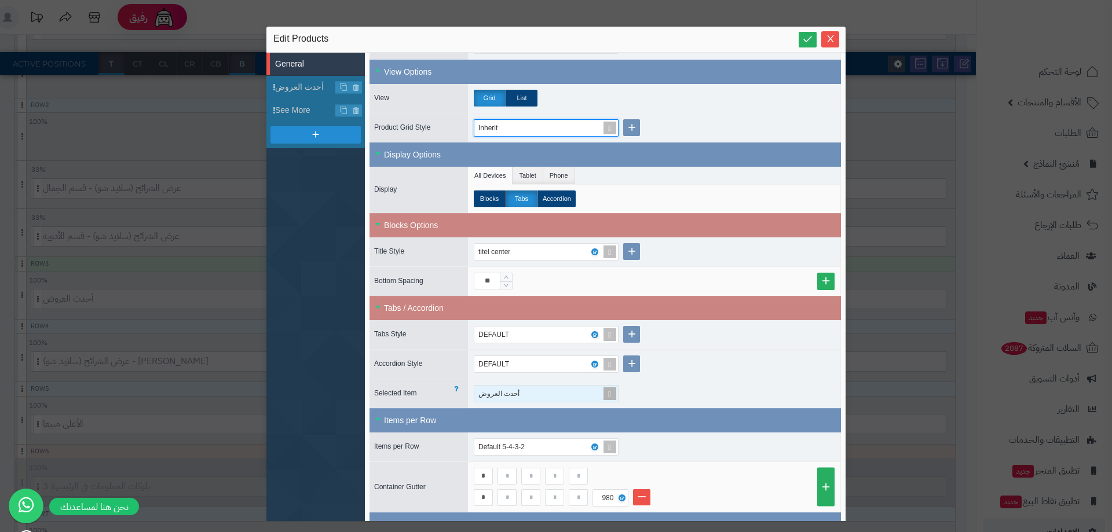
click at [524, 389] on div "أحدث العروض" at bounding box center [541, 394] width 134 height 16
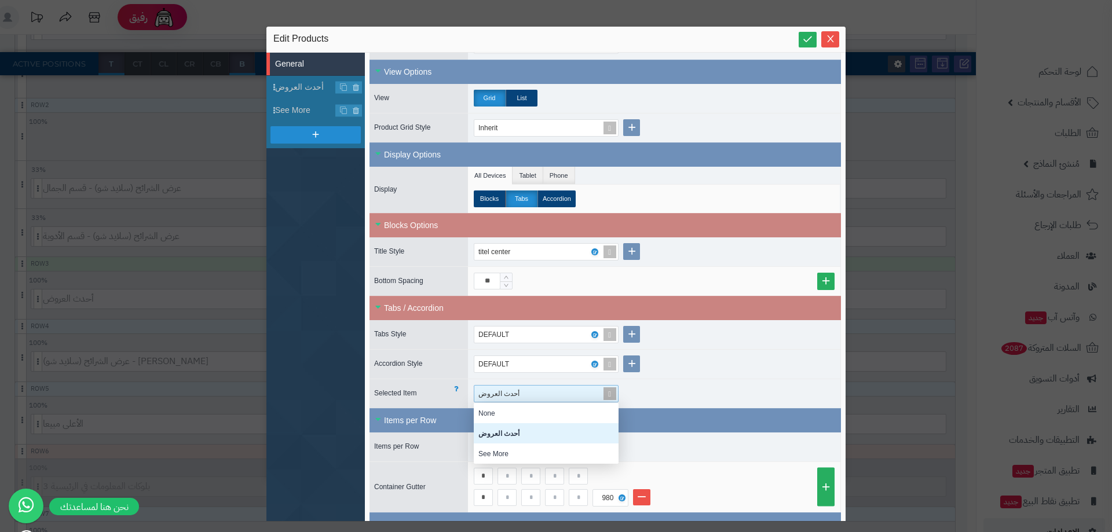
scroll to position [0, 0]
click at [491, 418] on div "None" at bounding box center [546, 413] width 145 height 20
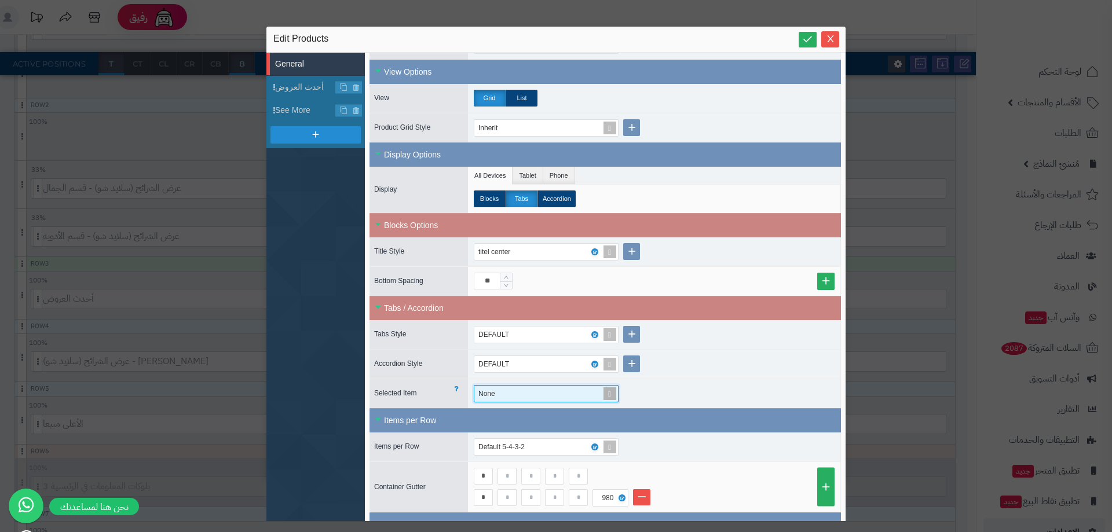
click at [524, 395] on div "None" at bounding box center [541, 394] width 134 height 16
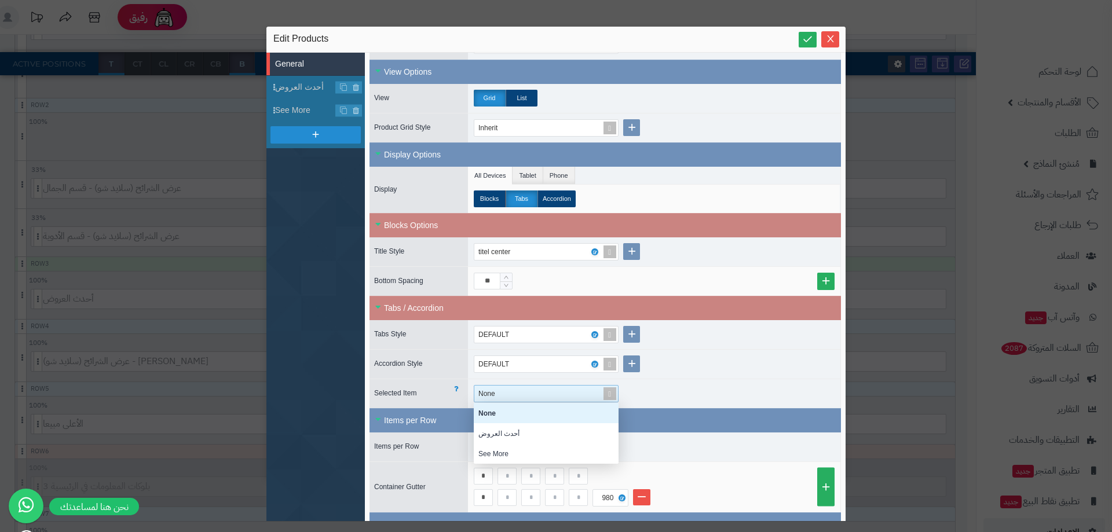
scroll to position [52, 136]
click at [500, 436] on div "أحدث العروض" at bounding box center [546, 433] width 145 height 20
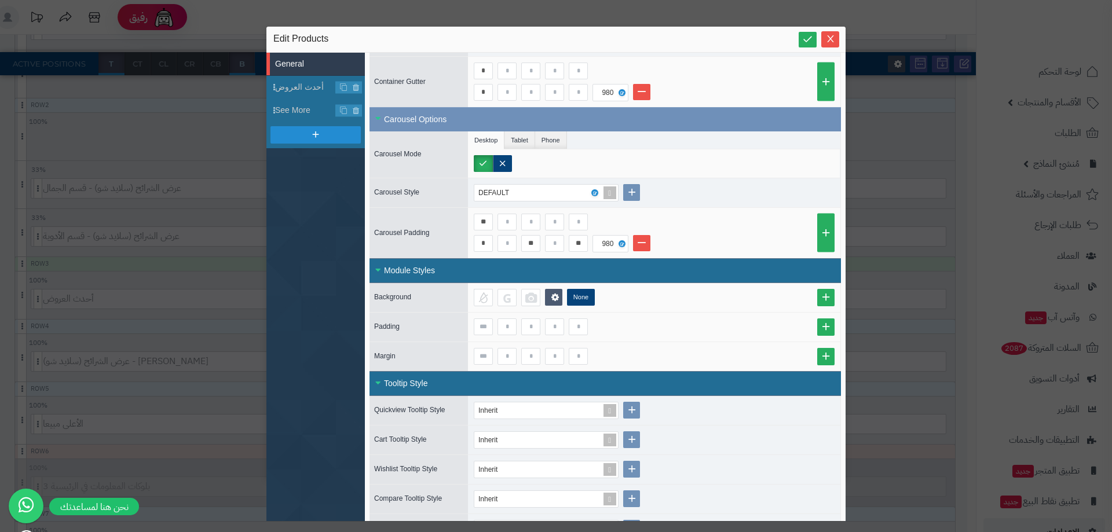
scroll to position [722, 0]
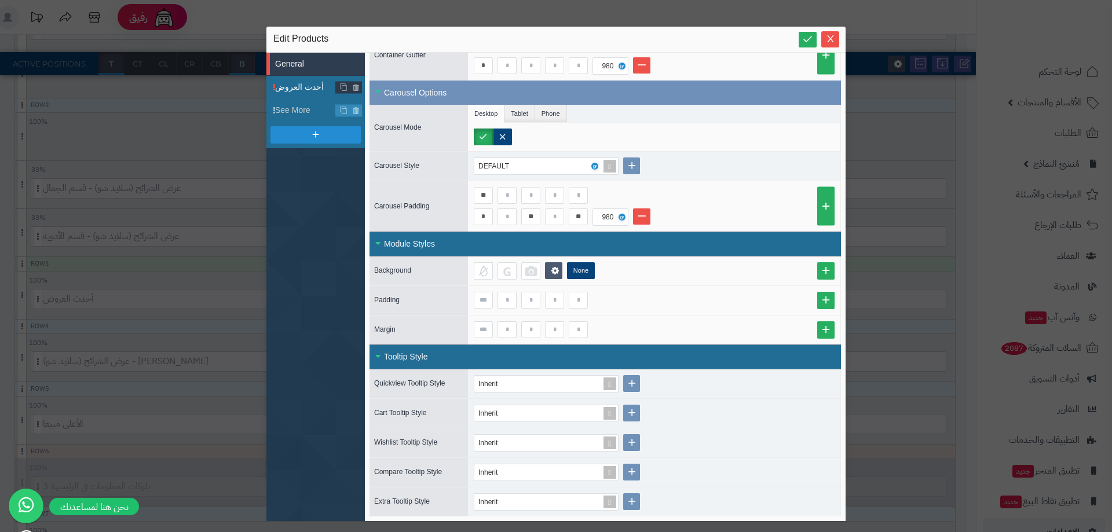
click at [305, 86] on span "أحدث العروض" at bounding box center [305, 87] width 61 height 12
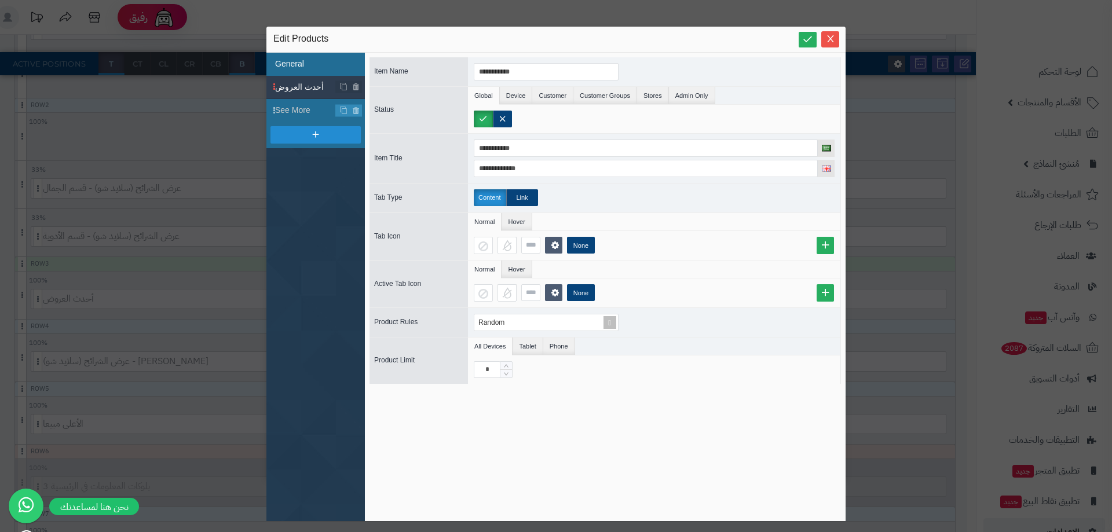
scroll to position [0, 0]
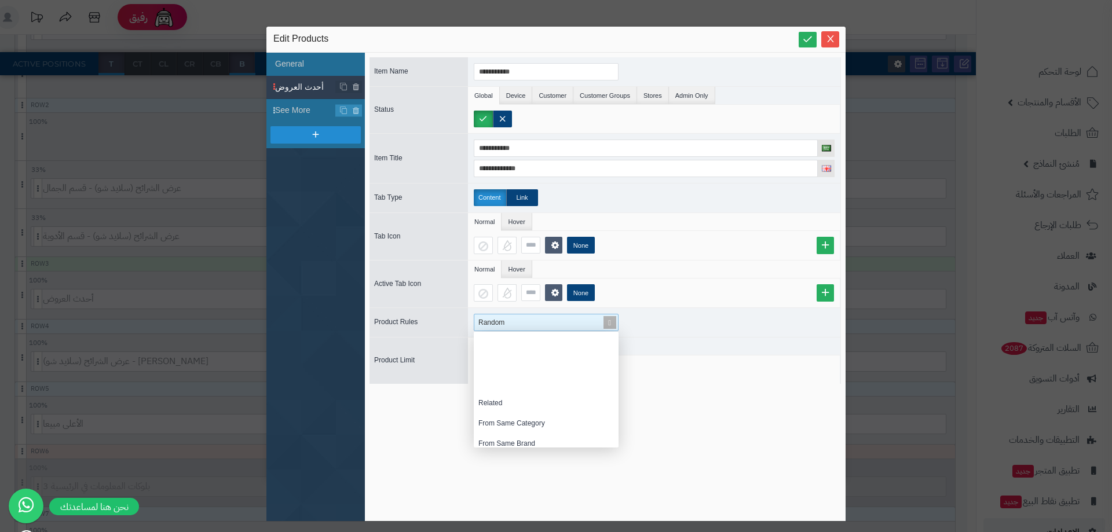
click at [513, 327] on div "Random" at bounding box center [541, 322] width 134 height 16
click at [508, 359] on div "Specials" at bounding box center [546, 362] width 145 height 20
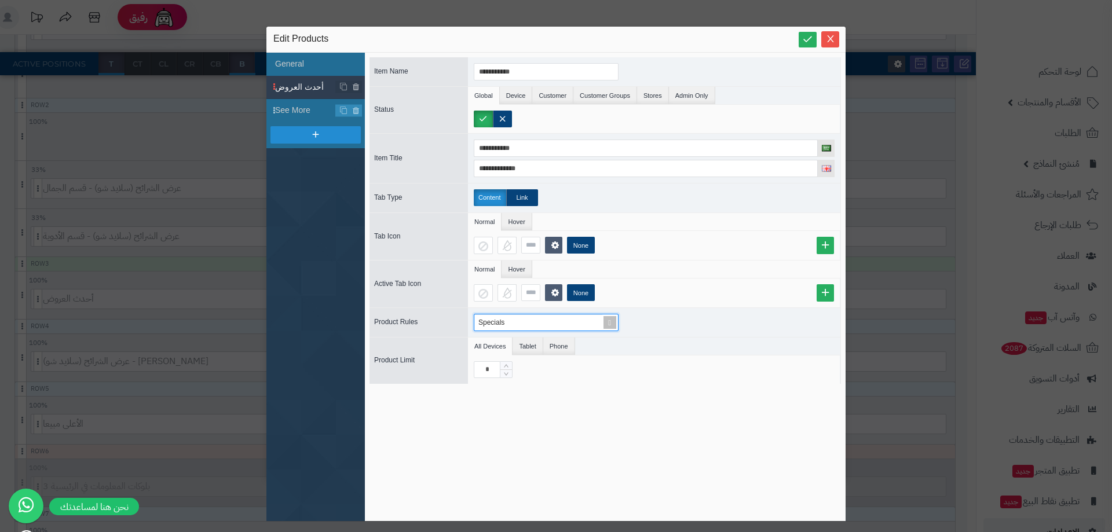
click at [798, 39] on div "Edit Products" at bounding box center [555, 39] width 565 height 14
click at [309, 65] on li "General" at bounding box center [315, 64] width 98 height 23
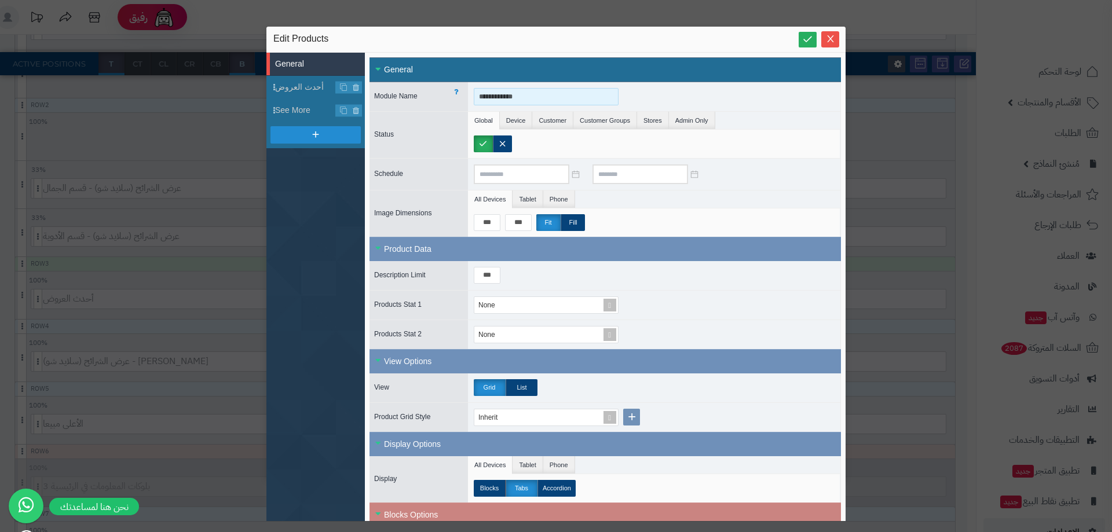
click at [508, 101] on input "**********" at bounding box center [546, 96] width 145 height 17
click at [308, 87] on span "أحدث العروض" at bounding box center [305, 87] width 61 height 12
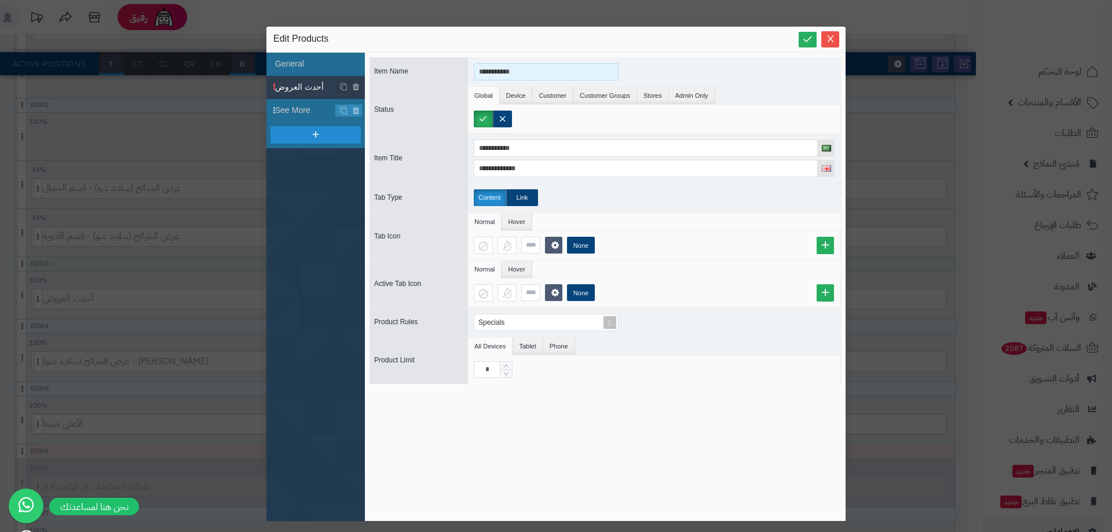
click at [518, 73] on input "**********" at bounding box center [546, 71] width 145 height 17
paste input "*"
type input "**********"
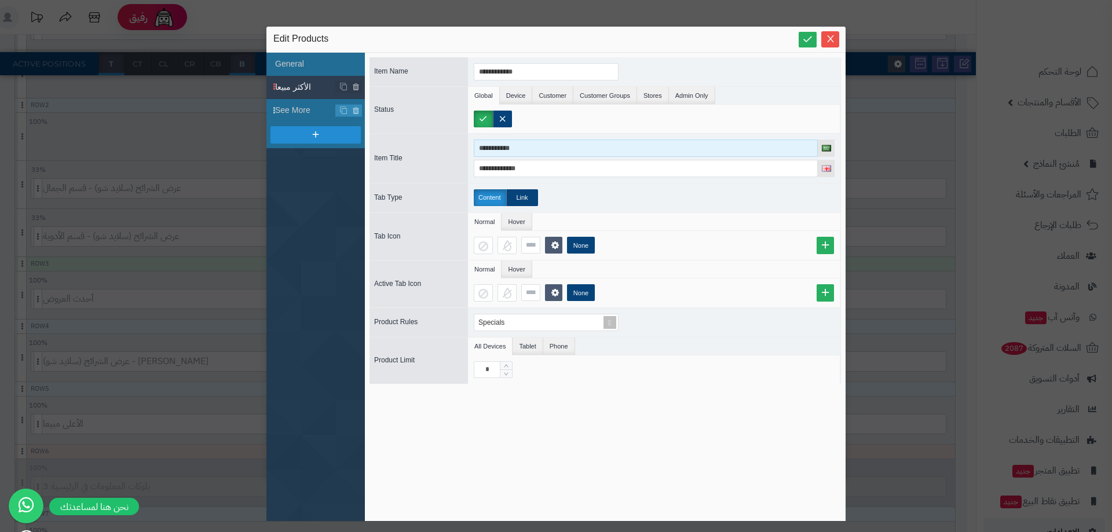
click at [510, 144] on input "**********" at bounding box center [646, 148] width 344 height 17
paste input "*"
type input "**********"
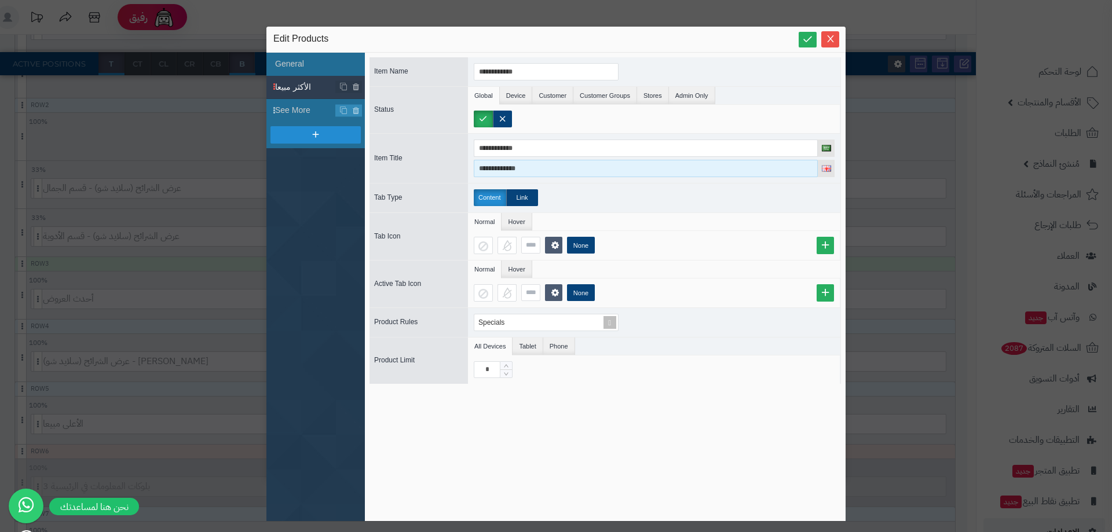
click at [516, 168] on input "**********" at bounding box center [646, 168] width 344 height 17
type input "*"
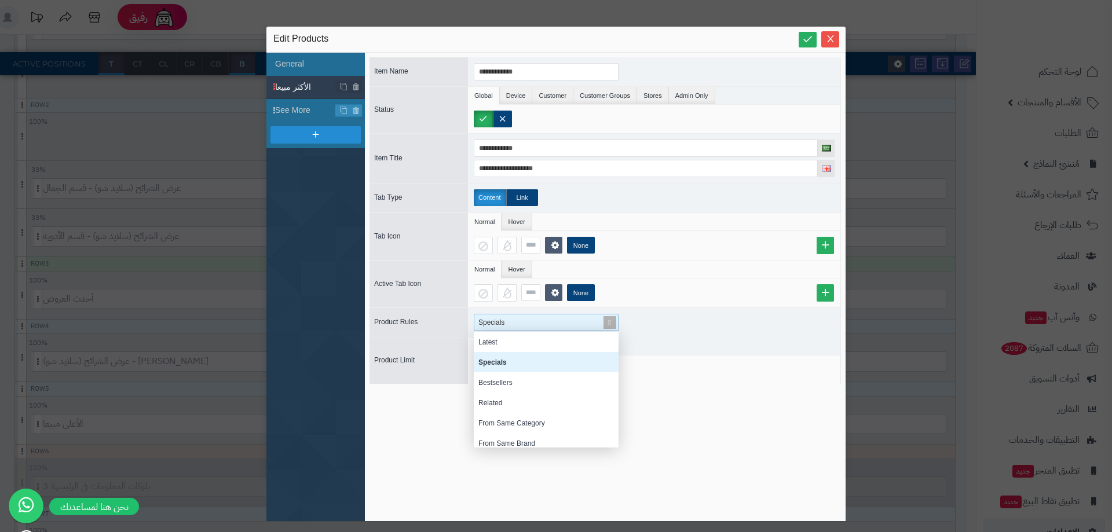
click at [509, 316] on div "Specials" at bounding box center [541, 322] width 134 height 16
click at [506, 387] on div "Bestsellers" at bounding box center [546, 382] width 145 height 20
drag, startPoint x: 521, startPoint y: 319, endPoint x: 493, endPoint y: 323, distance: 28.2
click at [493, 323] on div "Bestsellers" at bounding box center [541, 322] width 134 height 16
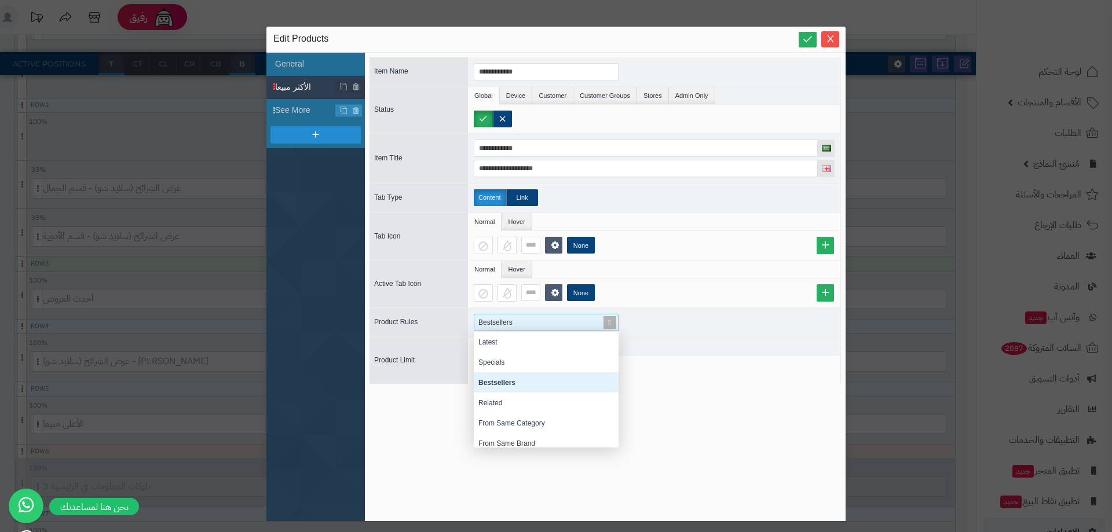
click at [493, 323] on span "Bestsellers" at bounding box center [495, 323] width 34 height 8
click at [497, 323] on span "Bestsellers" at bounding box center [495, 323] width 34 height 8
click at [719, 410] on div "**********" at bounding box center [604, 286] width 471 height 459
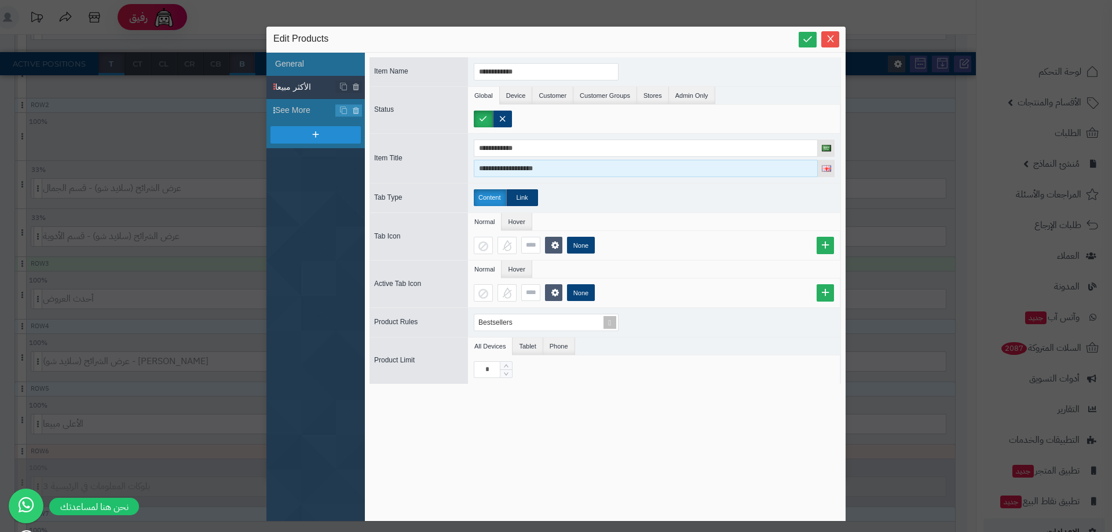
click at [516, 169] on input "**********" at bounding box center [646, 168] width 344 height 17
type input "*********"
click at [489, 377] on input "*" at bounding box center [487, 369] width 27 height 17
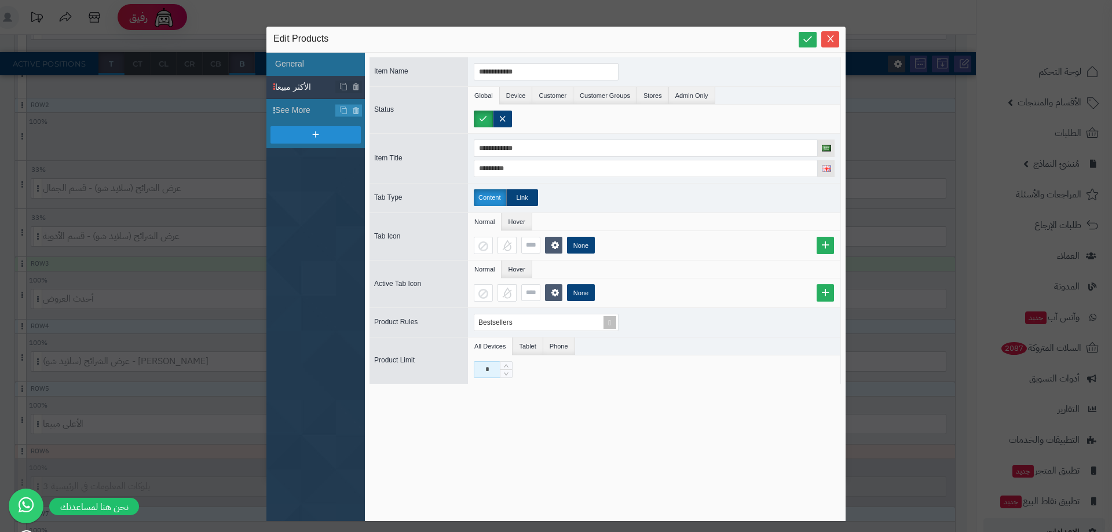
click at [489, 377] on input "*" at bounding box center [487, 369] width 27 height 17
type input "**"
click at [529, 385] on div "**********" at bounding box center [604, 286] width 471 height 459
click at [296, 111] on span "See More" at bounding box center [305, 110] width 61 height 12
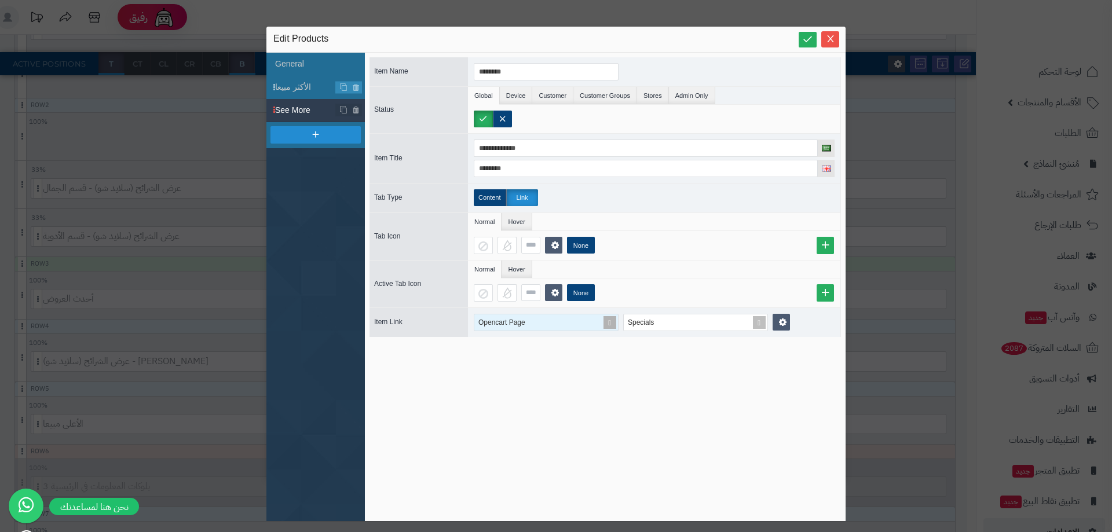
click at [552, 320] on div "Opencart Page" at bounding box center [541, 322] width 134 height 16
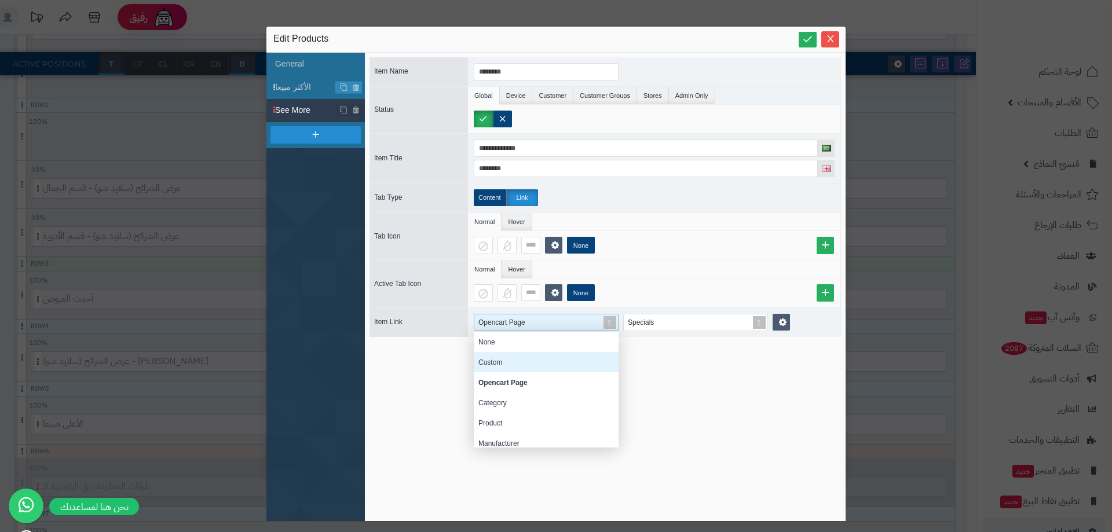
click at [503, 363] on div "Custom" at bounding box center [546, 362] width 145 height 20
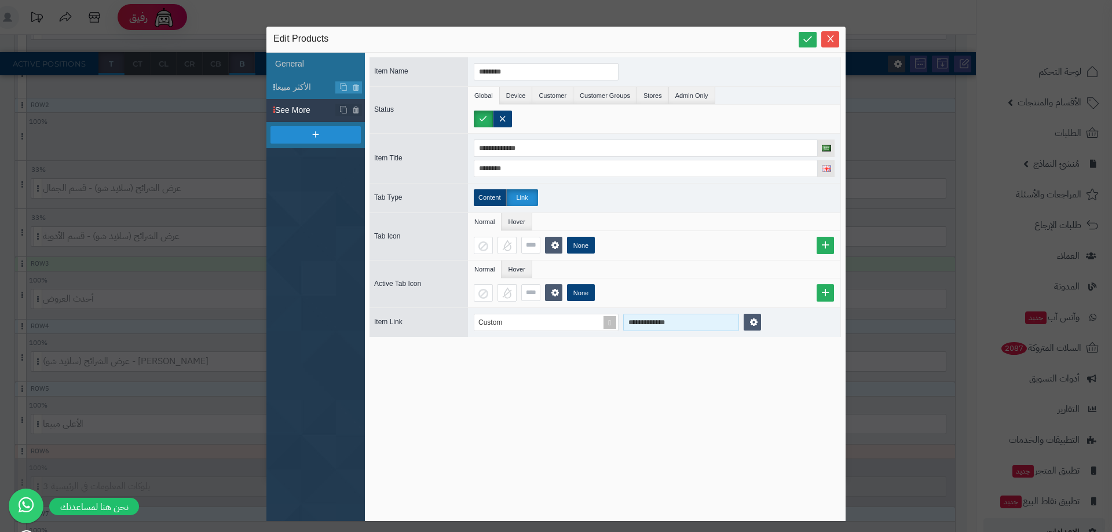
click at [676, 324] on input "**********" at bounding box center [681, 322] width 116 height 17
click at [585, 407] on div "**********" at bounding box center [604, 286] width 471 height 459
click at [524, 67] on input "********" at bounding box center [546, 71] width 145 height 17
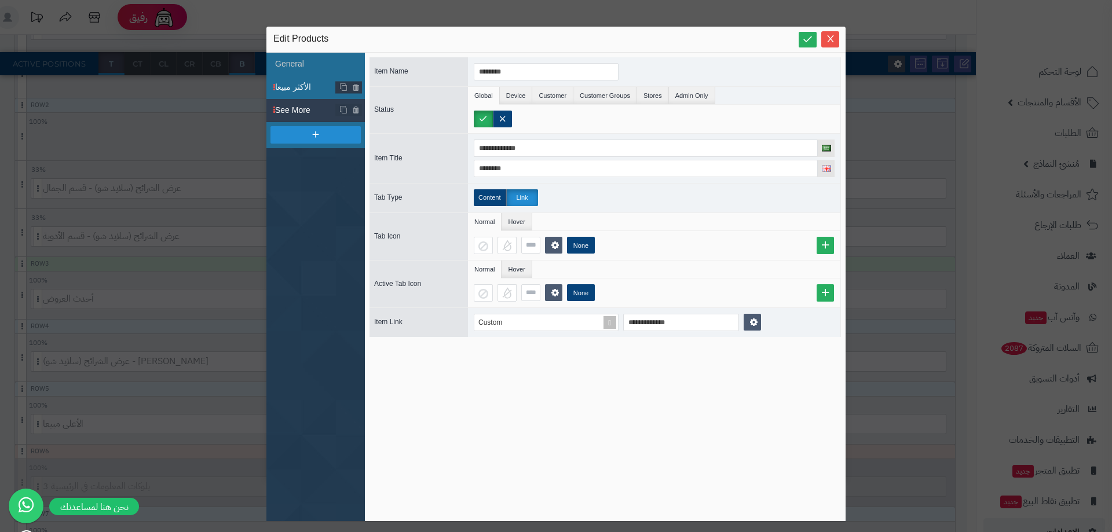
click at [304, 93] on span "الأكثر مبيعا" at bounding box center [305, 87] width 61 height 12
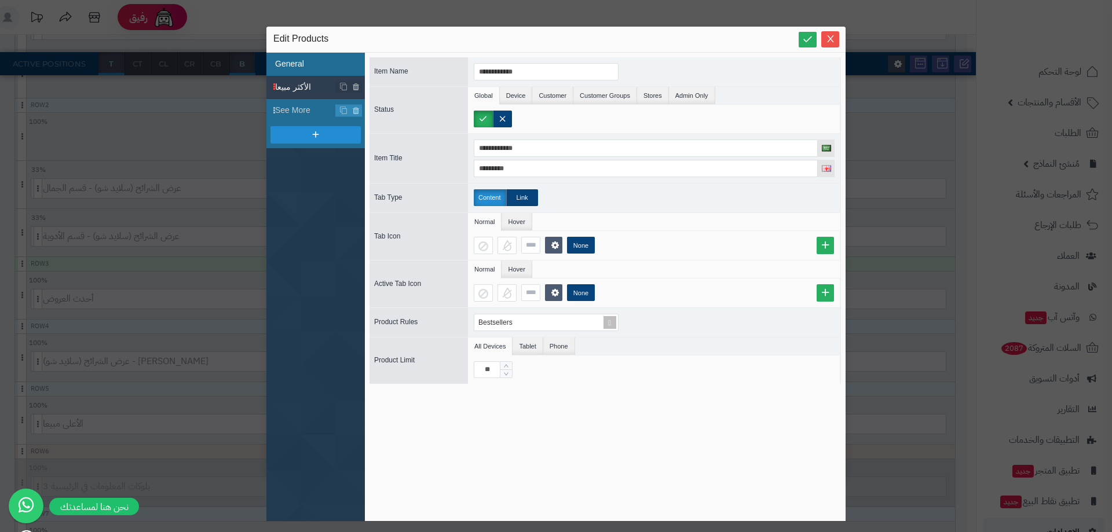
click at [287, 67] on li "General" at bounding box center [315, 64] width 98 height 23
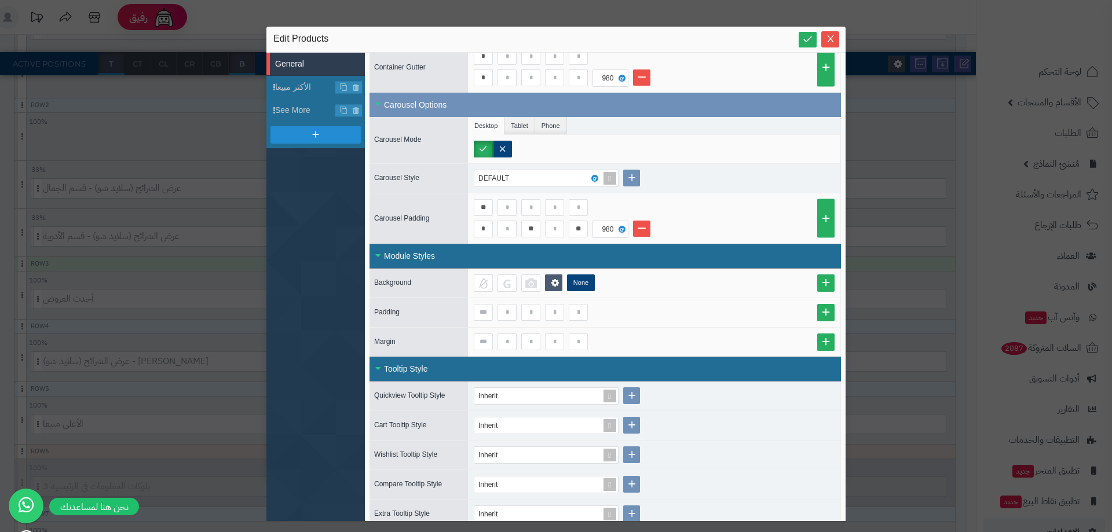
scroll to position [722, 0]
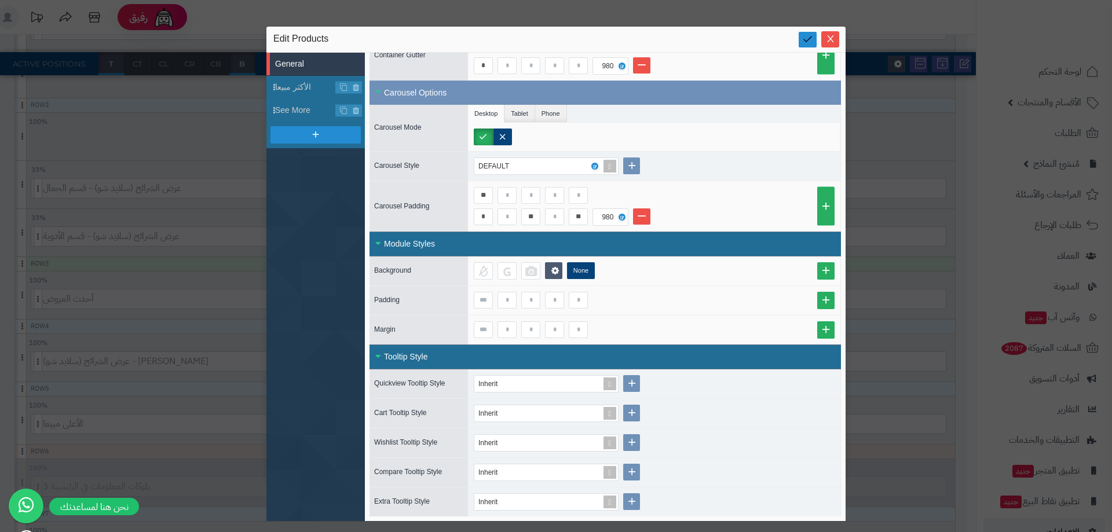
click at [808, 35] on icon at bounding box center [807, 39] width 11 height 11
click at [808, 35] on icon at bounding box center [808, 39] width 12 height 12
click at [304, 90] on span "الأكثر مبيعا" at bounding box center [305, 87] width 61 height 12
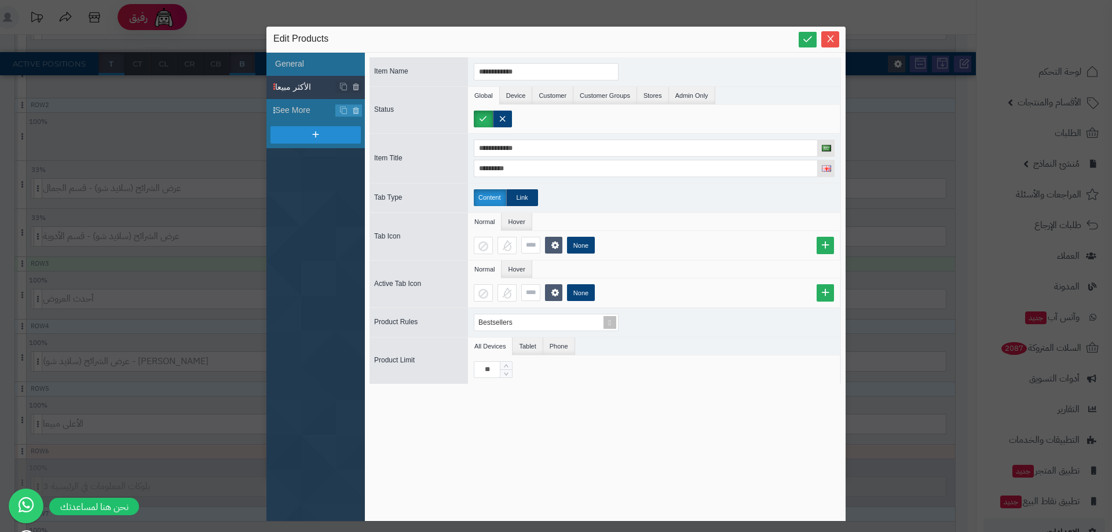
scroll to position [0, 0]
click at [801, 43] on link at bounding box center [808, 40] width 18 height 16
click at [557, 73] on input "**********" at bounding box center [546, 71] width 145 height 17
click at [561, 73] on input "**********" at bounding box center [546, 71] width 145 height 17
type input "**********"
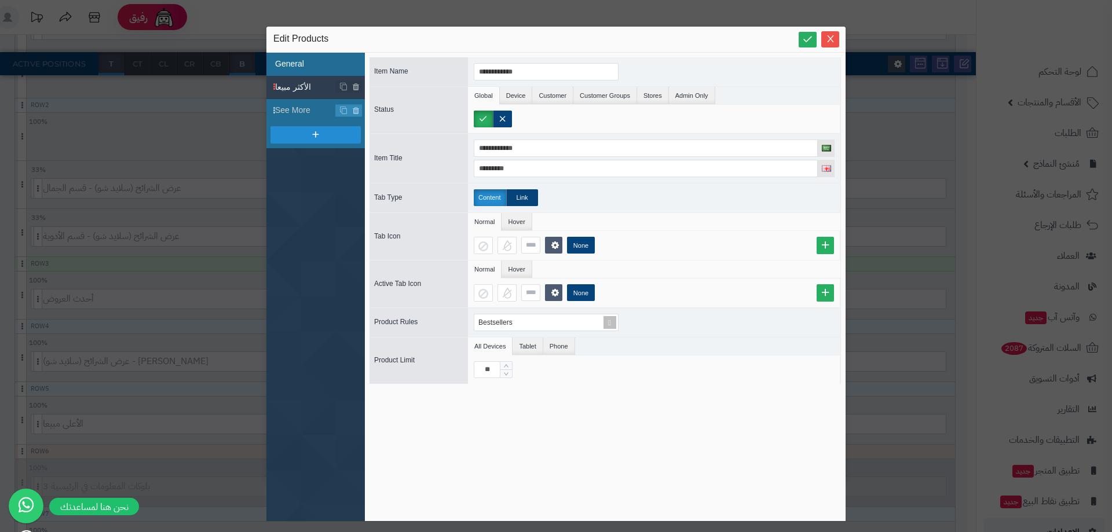
click at [310, 66] on li "General" at bounding box center [315, 64] width 98 height 23
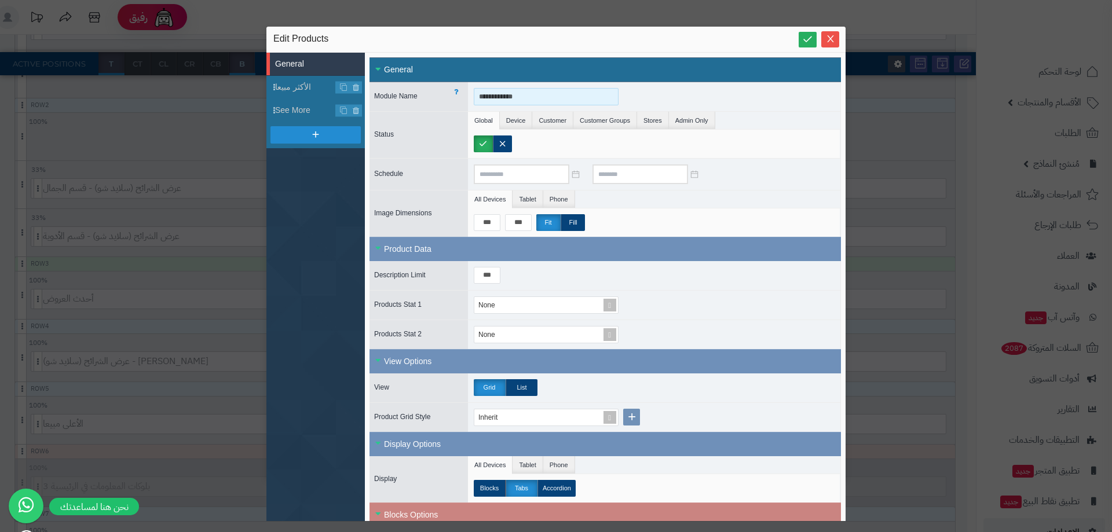
click at [568, 91] on input "**********" at bounding box center [546, 96] width 145 height 17
type input "**********"
paste input
type input "**********"
click at [811, 42] on icon at bounding box center [808, 39] width 12 height 12
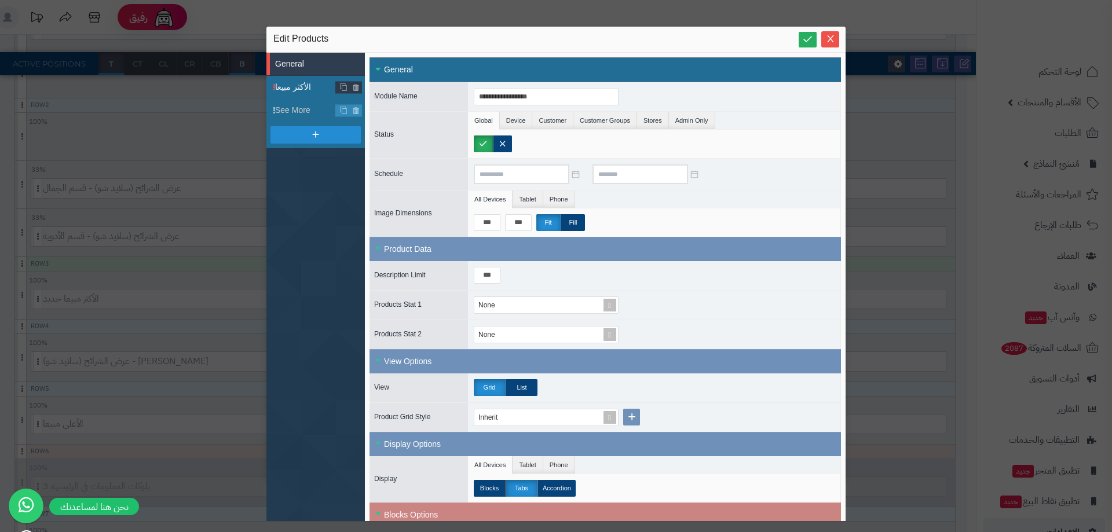
click at [299, 87] on span "الأكثر مبيعا" at bounding box center [305, 87] width 61 height 12
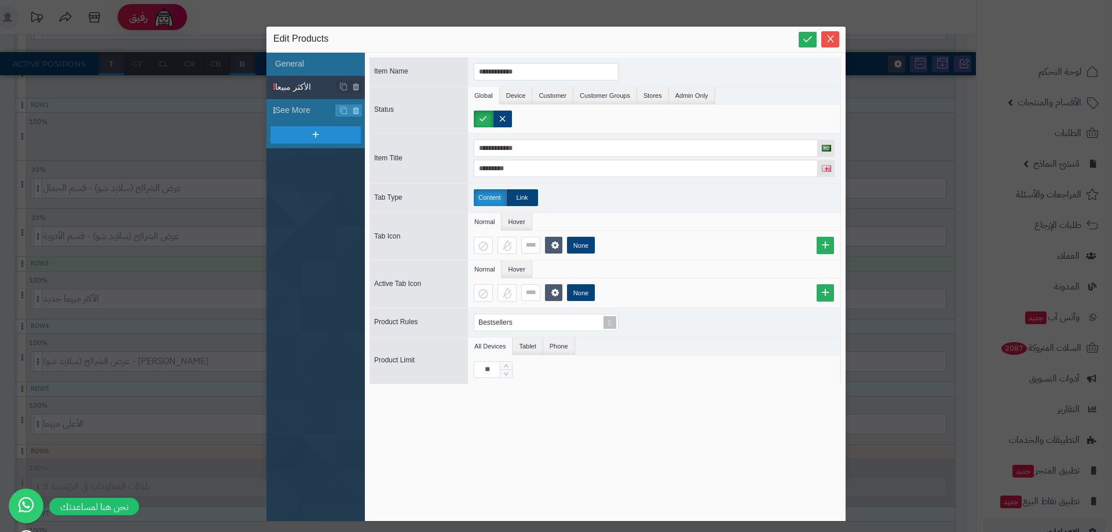
click at [550, 61] on div "**********" at bounding box center [654, 71] width 372 height 29
copy input
click at [534, 144] on input "**********" at bounding box center [646, 148] width 344 height 17
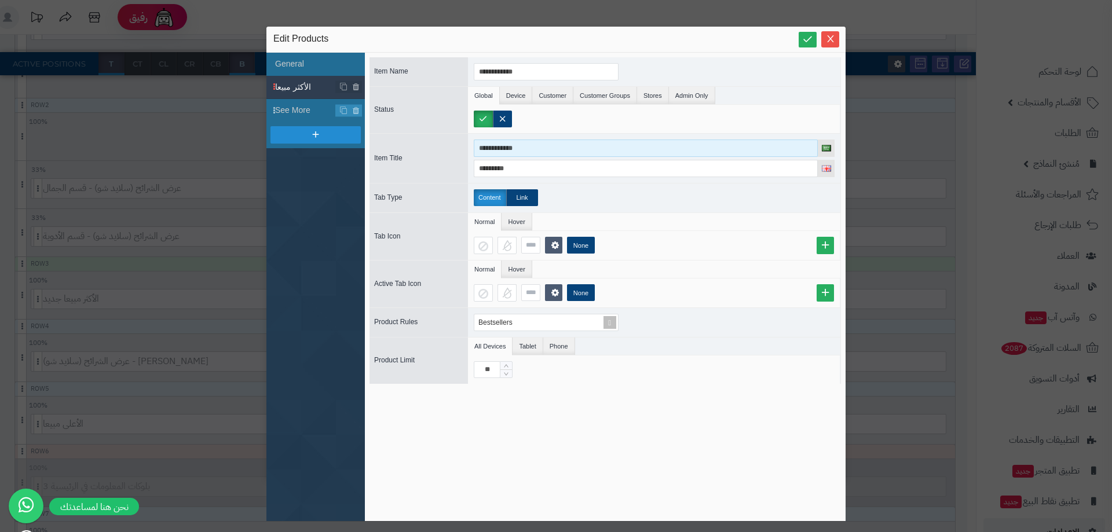
click at [534, 144] on input "**********" at bounding box center [646, 148] width 344 height 17
click at [509, 96] on li "Device" at bounding box center [516, 95] width 33 height 17
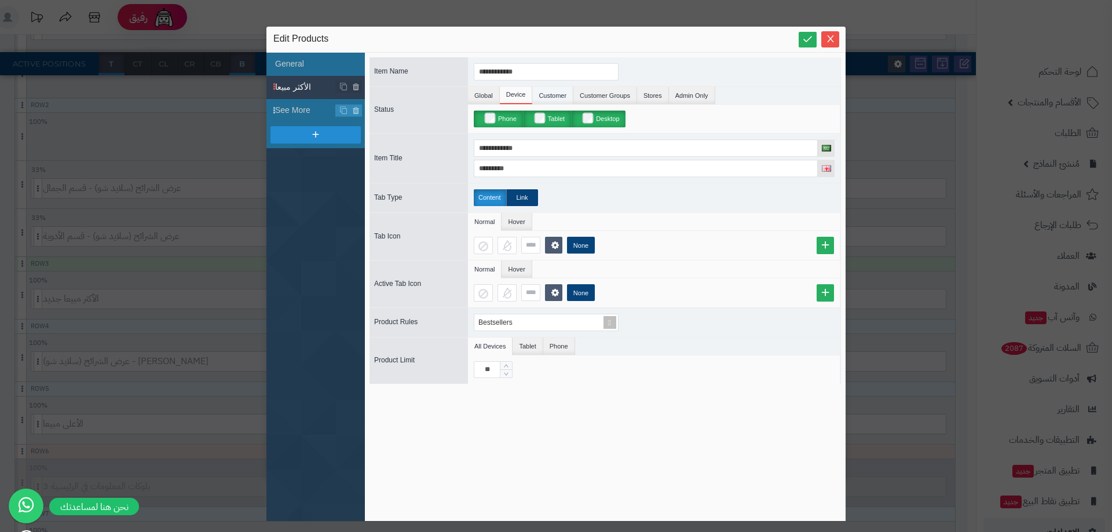
click at [539, 94] on li "Customer" at bounding box center [552, 95] width 41 height 17
click at [489, 89] on li "Global" at bounding box center [484, 95] width 32 height 17
click at [521, 196] on label "Link" at bounding box center [522, 197] width 32 height 17
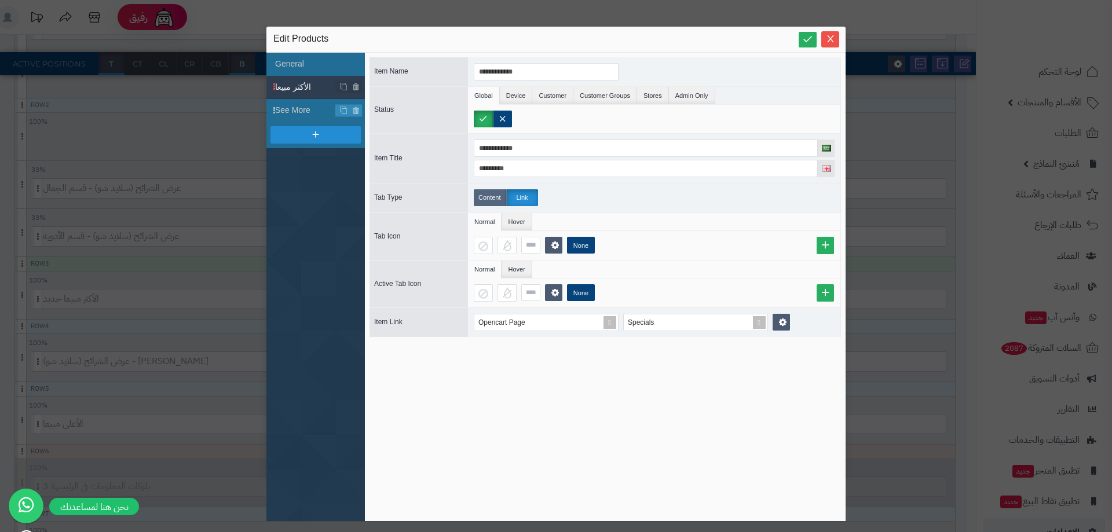
click at [483, 205] on label "Content" at bounding box center [490, 197] width 32 height 17
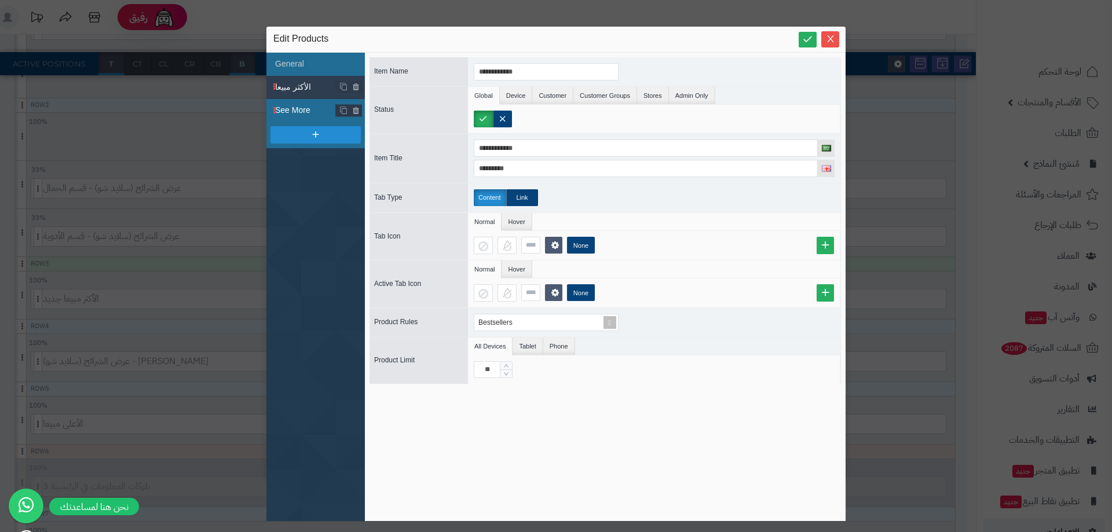
click at [306, 105] on span "See More" at bounding box center [305, 110] width 61 height 12
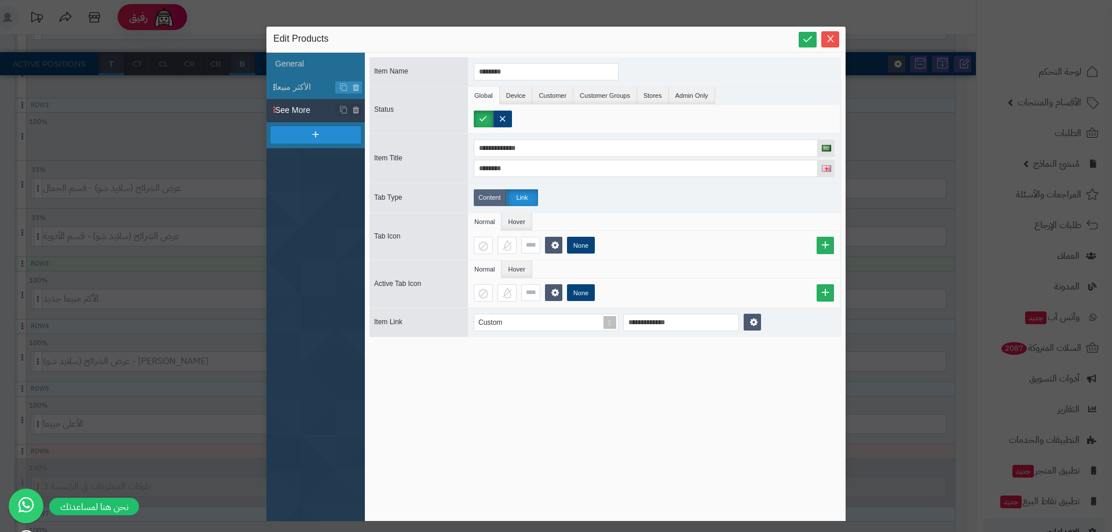
click at [487, 199] on label "Content" at bounding box center [490, 197] width 32 height 17
click at [518, 192] on label "Link" at bounding box center [522, 197] width 32 height 17
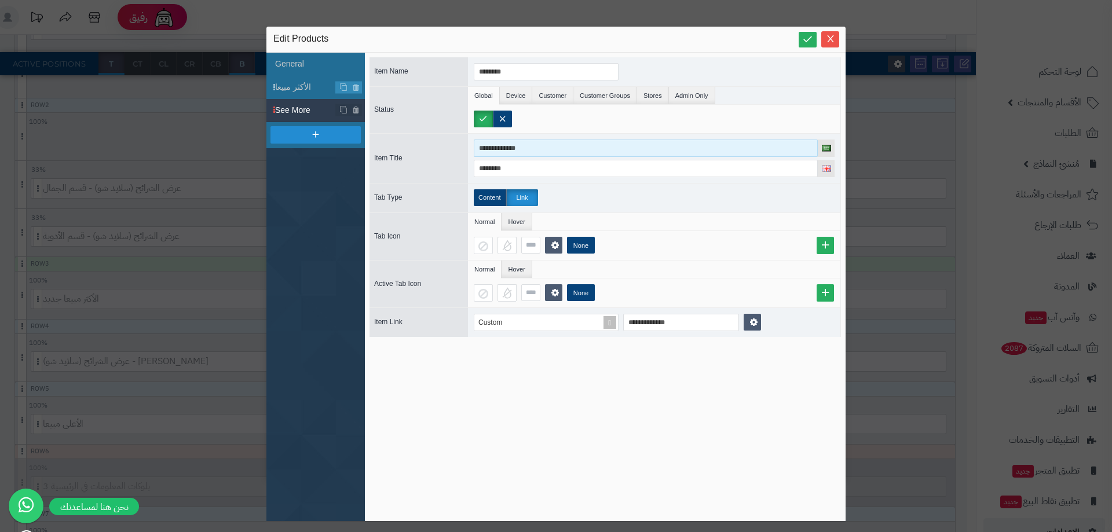
click at [558, 156] on input "**********" at bounding box center [646, 148] width 344 height 17
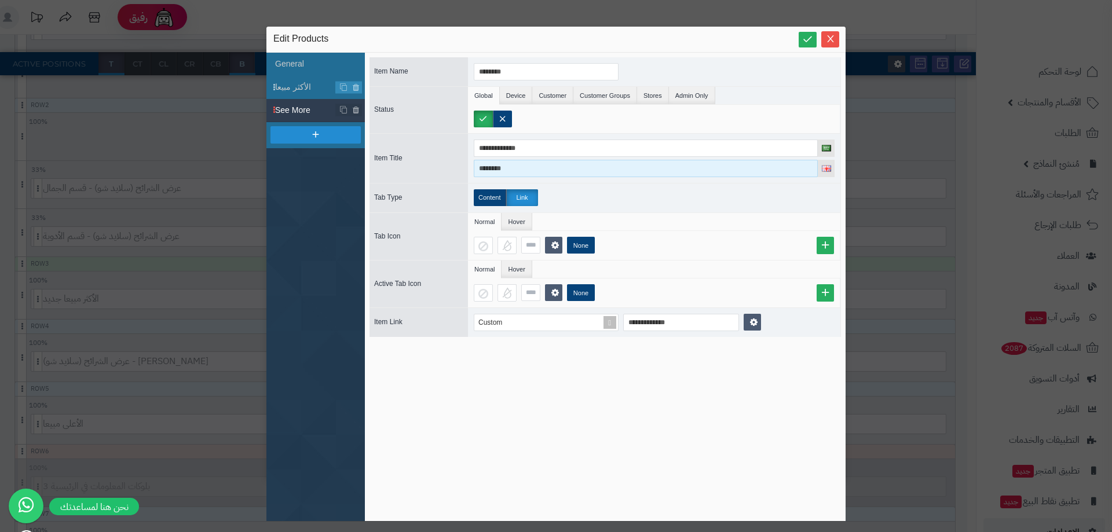
click at [508, 163] on input "********" at bounding box center [646, 168] width 344 height 17
click at [308, 64] on li "General" at bounding box center [315, 64] width 98 height 23
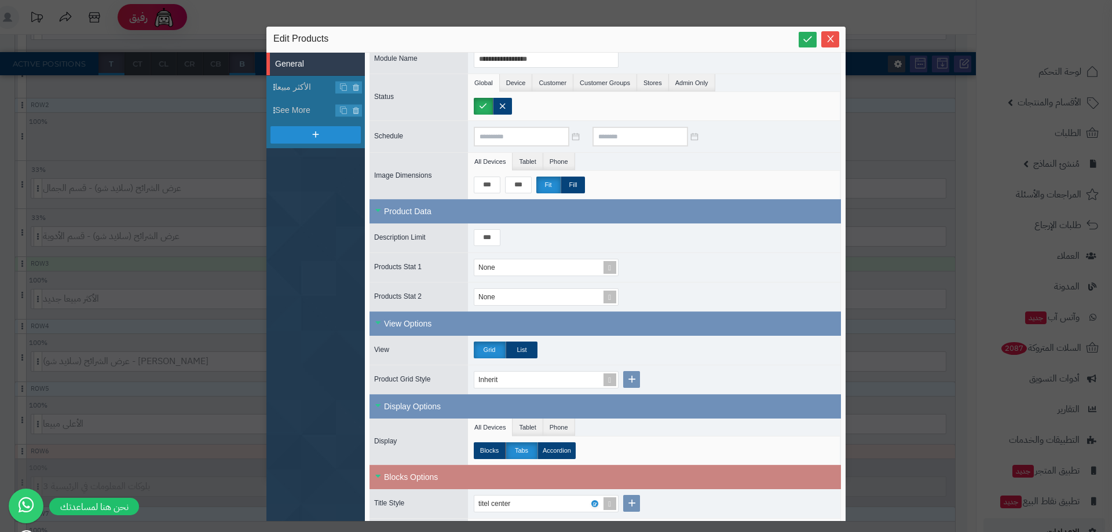
scroll to position [58, 0]
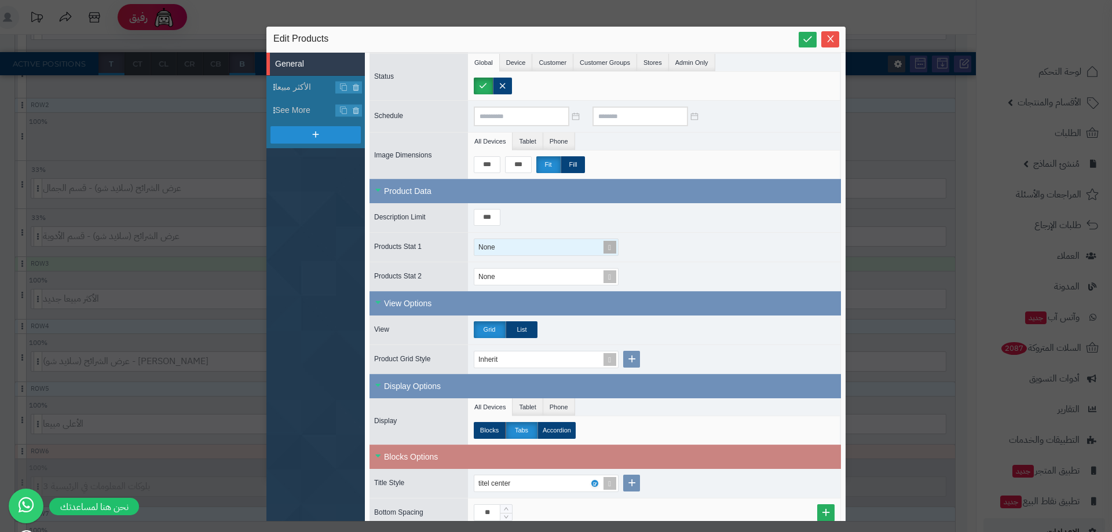
click at [502, 250] on div "None" at bounding box center [541, 247] width 134 height 16
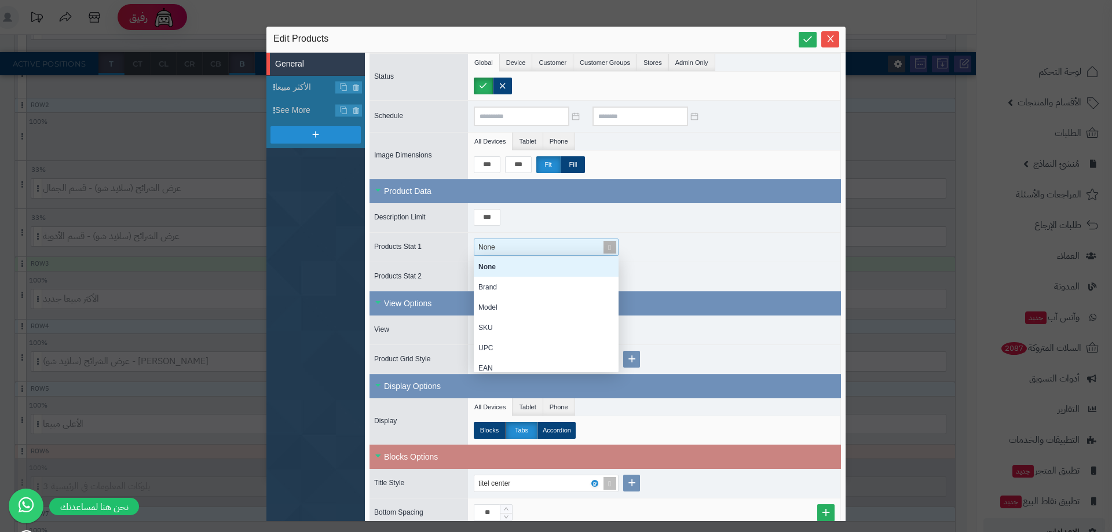
scroll to position [107, 136]
click at [502, 250] on div "None" at bounding box center [541, 247] width 134 height 16
click at [770, 220] on div "***" at bounding box center [654, 217] width 372 height 29
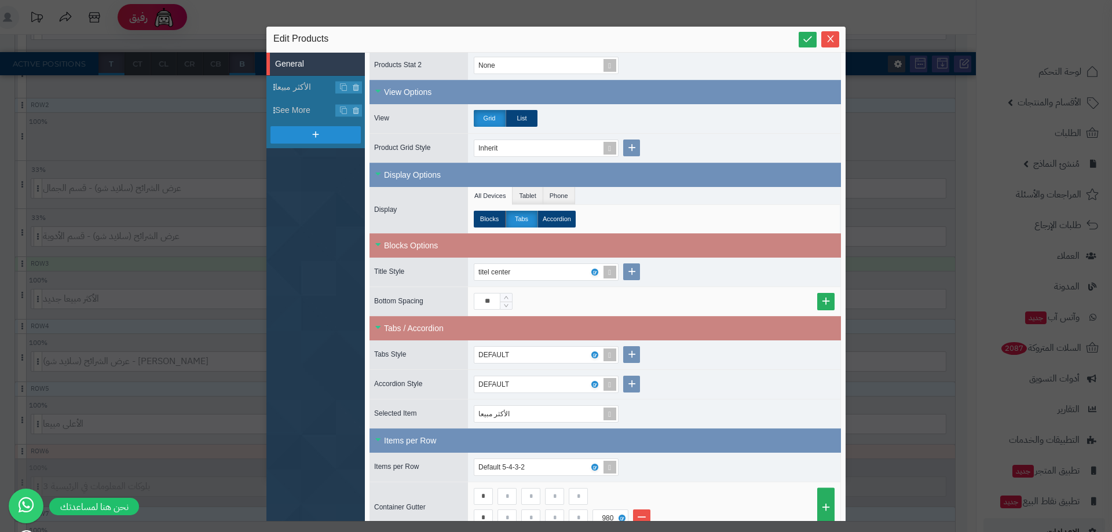
scroll to position [290, 0]
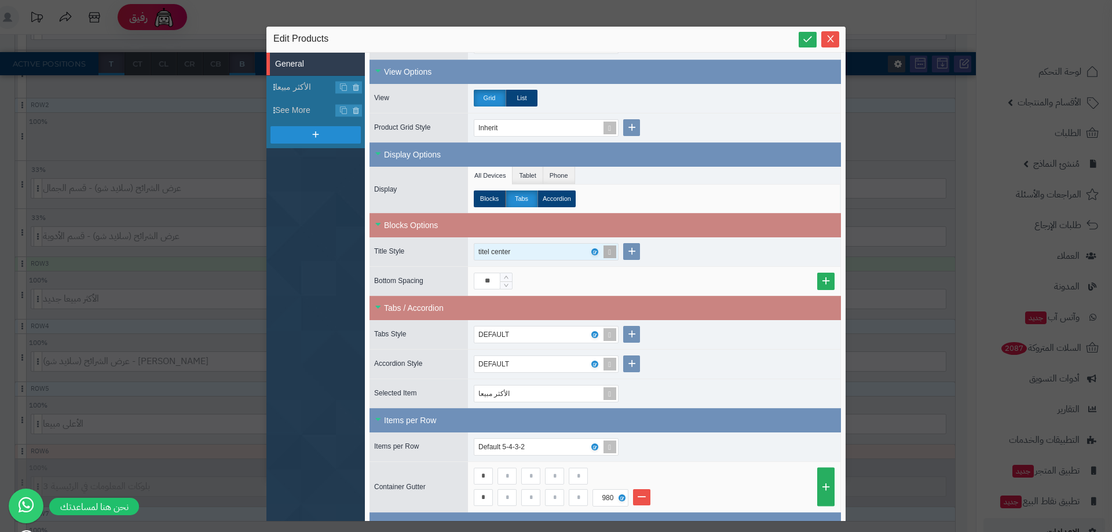
click at [533, 254] on div "titel center" at bounding box center [541, 252] width 126 height 16
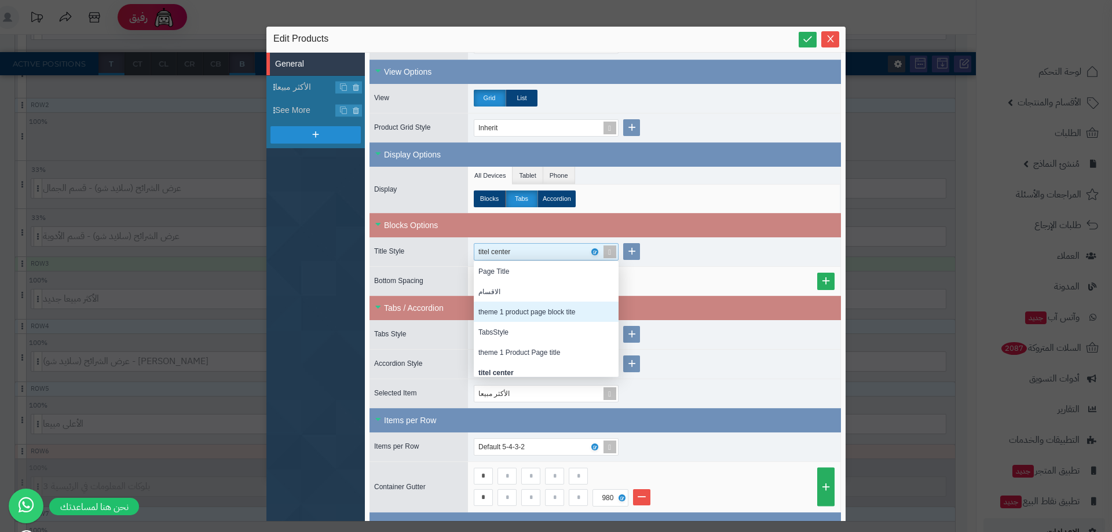
scroll to position [0, 0]
click at [505, 313] on div "DEFAULT" at bounding box center [546, 312] width 145 height 20
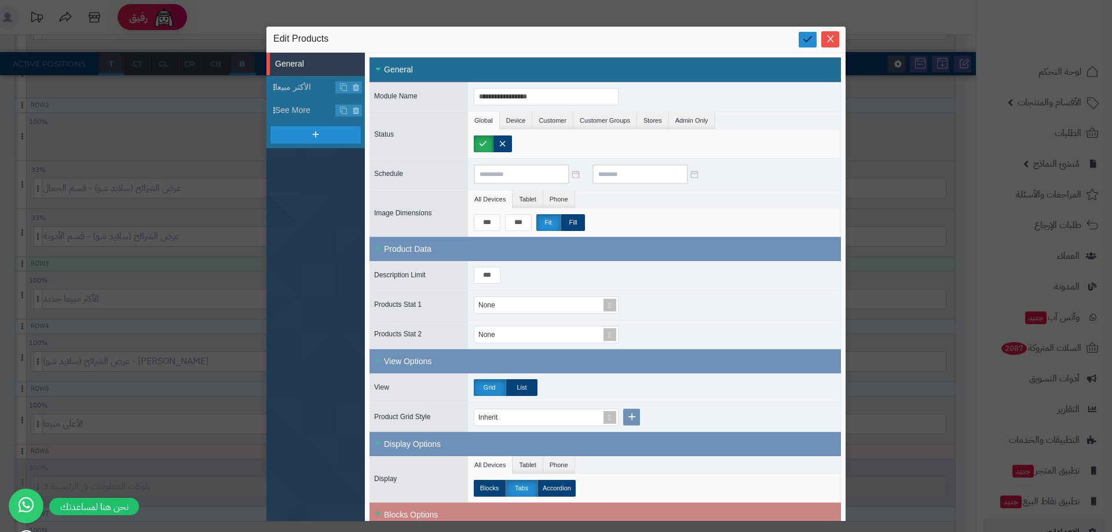
click at [805, 40] on icon at bounding box center [807, 39] width 11 height 11
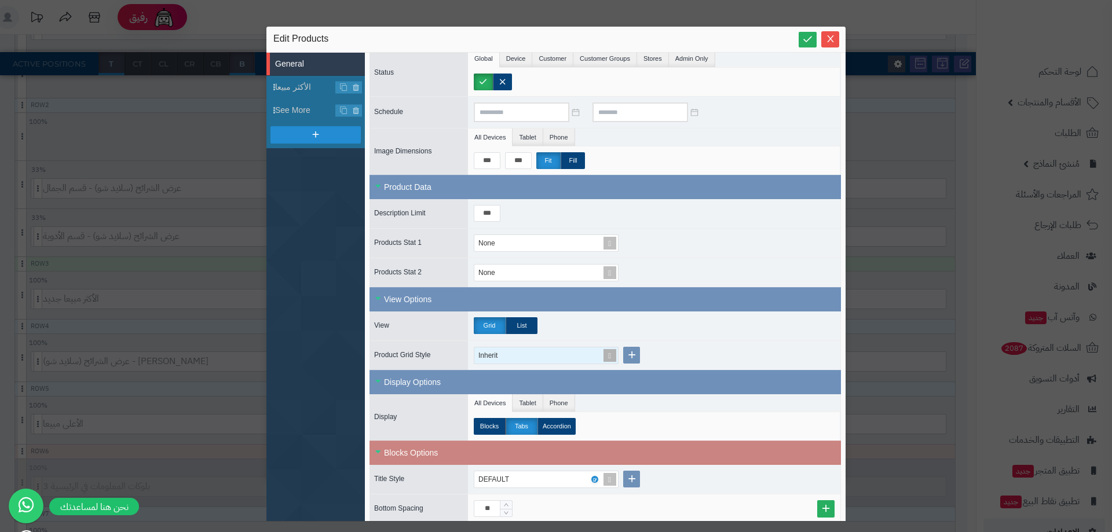
scroll to position [58, 0]
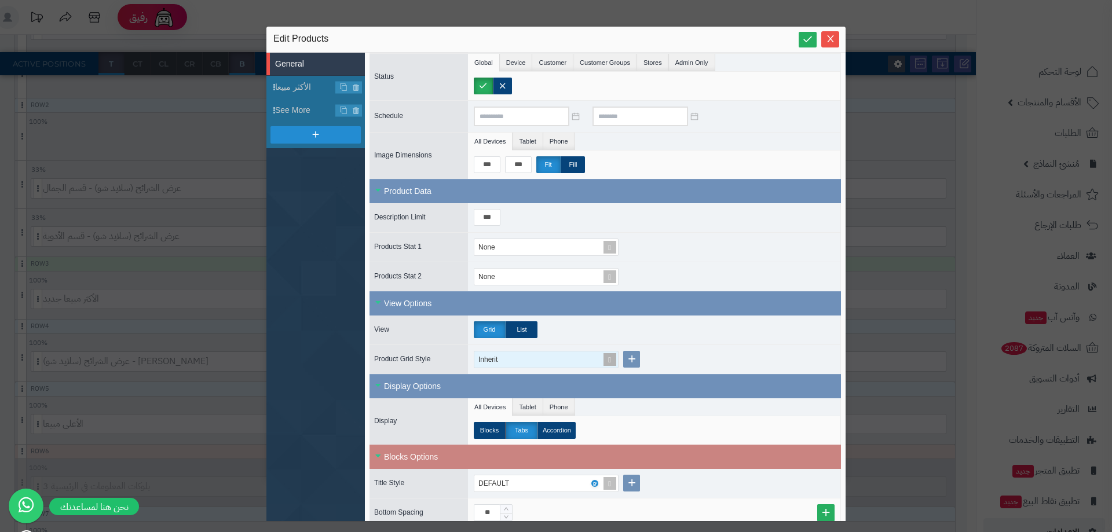
click at [497, 358] on div "Inherit" at bounding box center [493, 360] width 31 height 16
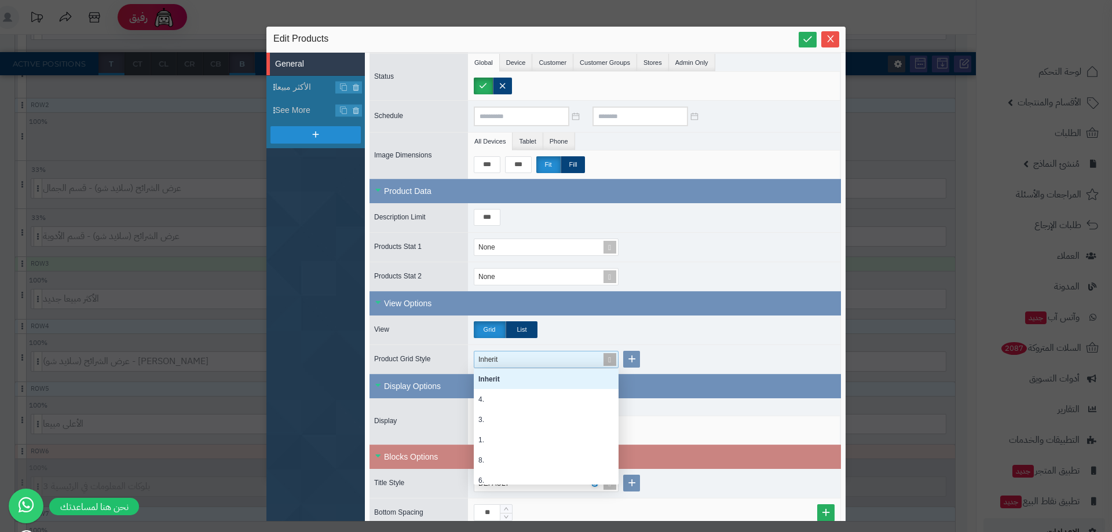
scroll to position [107, 136]
click at [703, 331] on div "Grid List" at bounding box center [654, 330] width 372 height 29
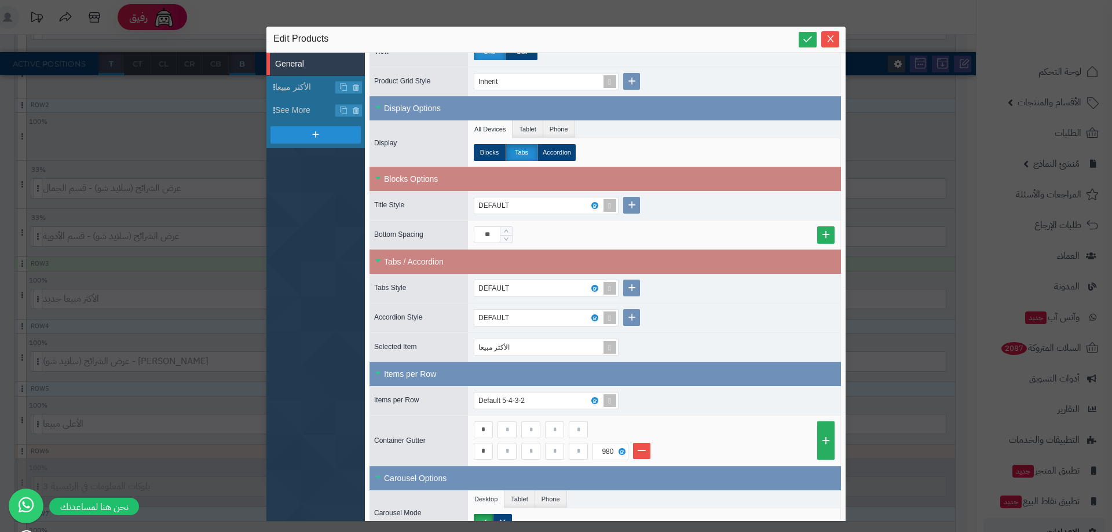
scroll to position [405, 0]
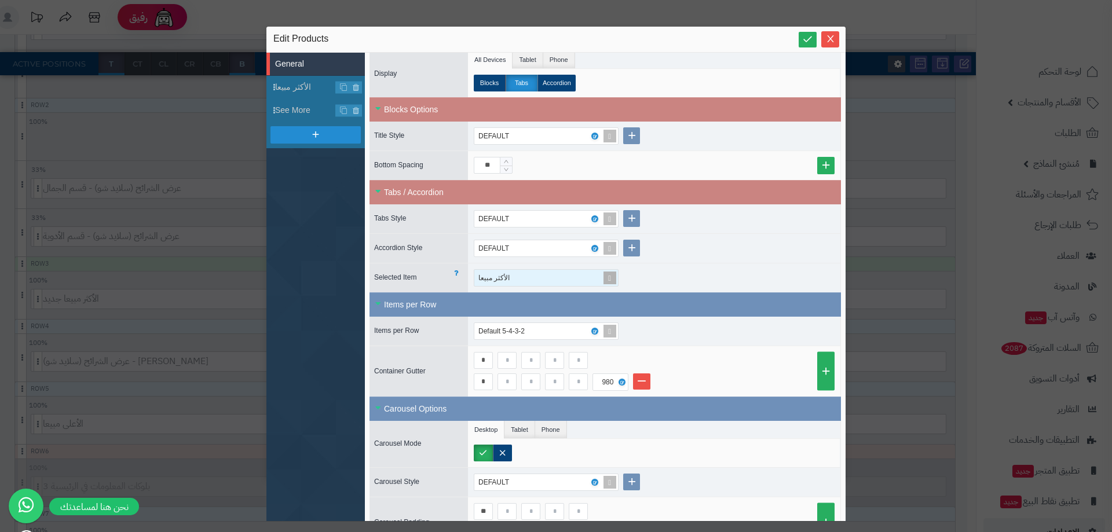
click at [500, 281] on span "الأكثر مبيعا" at bounding box center [493, 278] width 31 height 8
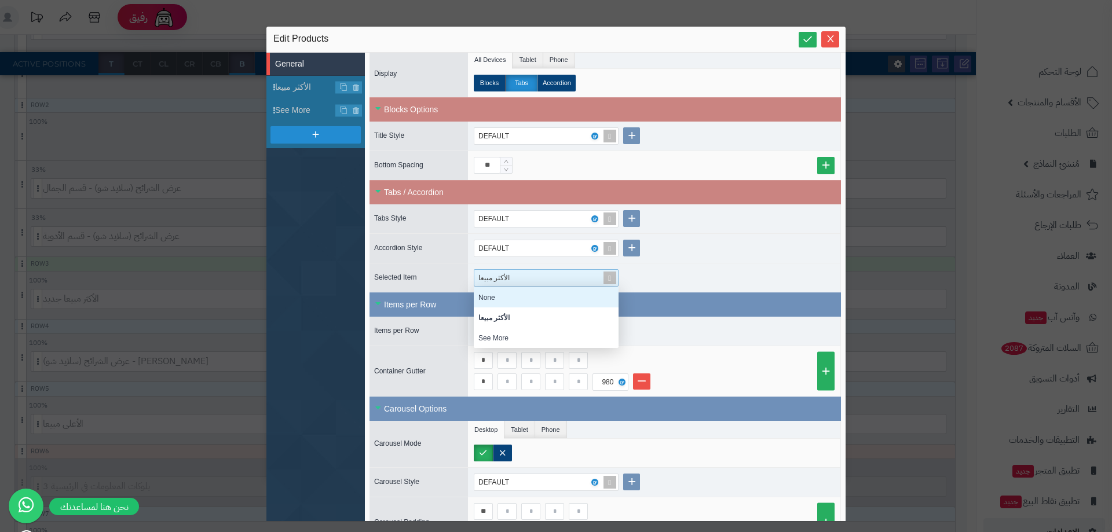
click at [663, 253] on div "DEFAULT" at bounding box center [654, 248] width 372 height 29
click at [507, 274] on span "الأكثر مبيعا" at bounding box center [493, 278] width 31 height 8
click at [677, 269] on div "الأكثر مبيعا None الأكثر مبيعا See More" at bounding box center [654, 277] width 372 height 29
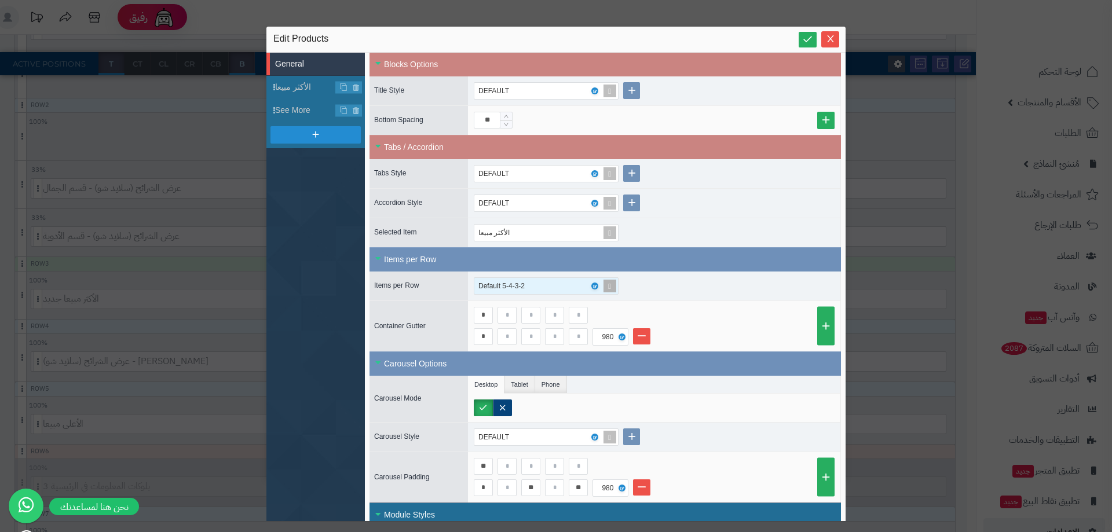
scroll to position [521, 0]
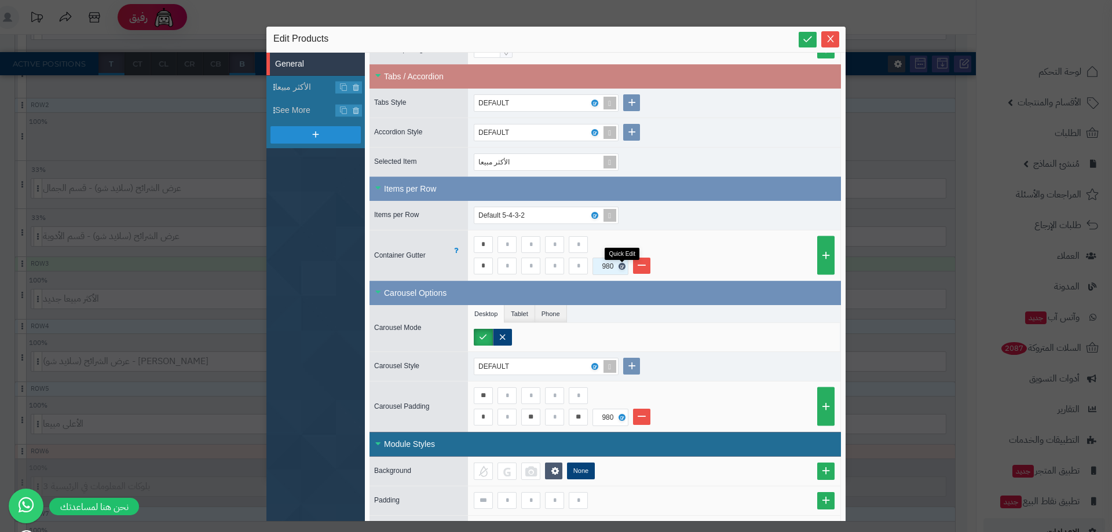
click at [618, 265] on link at bounding box center [621, 266] width 7 height 7
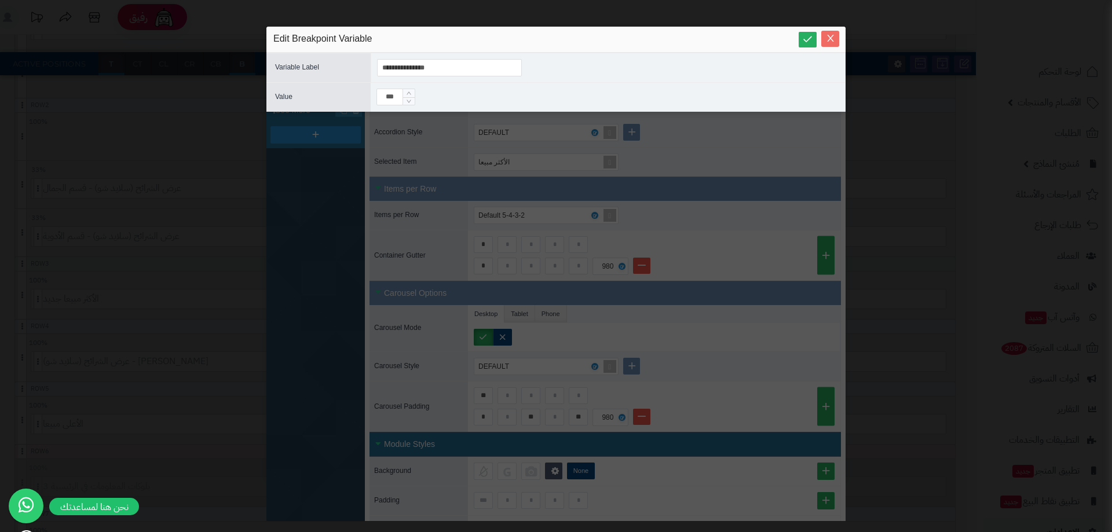
click at [823, 35] on span "Close" at bounding box center [830, 39] width 18 height 10
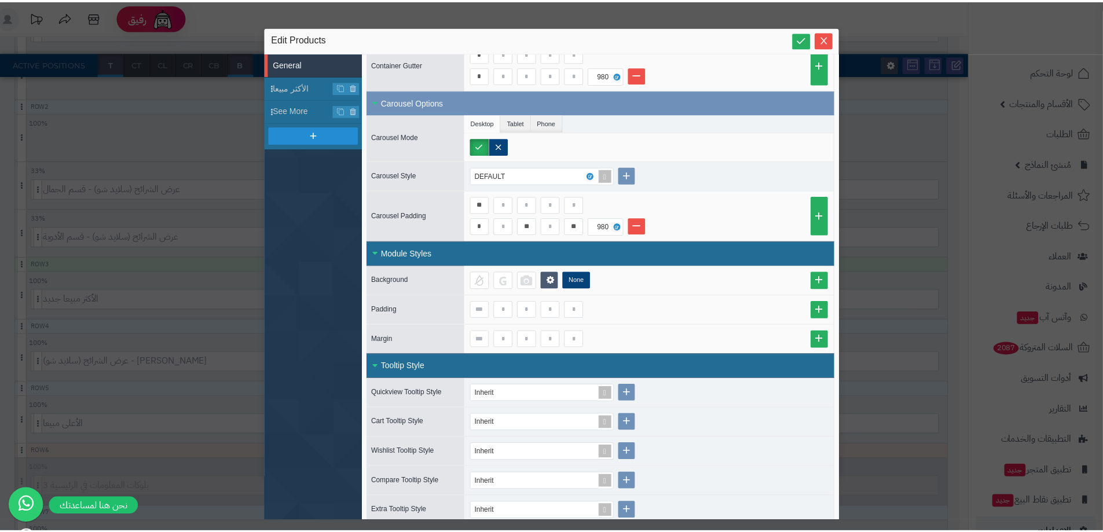
scroll to position [722, 0]
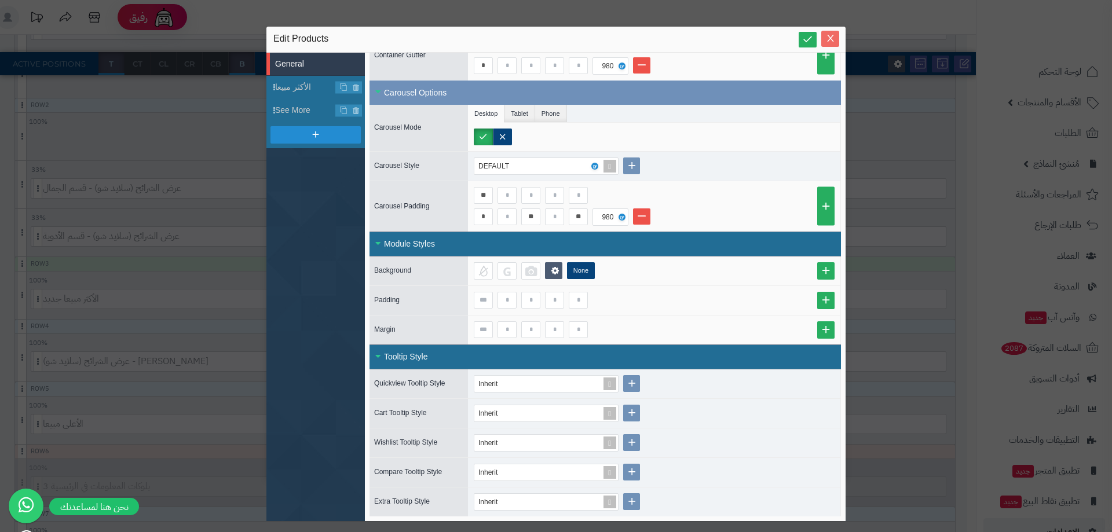
click at [829, 36] on icon "Close" at bounding box center [830, 38] width 9 height 9
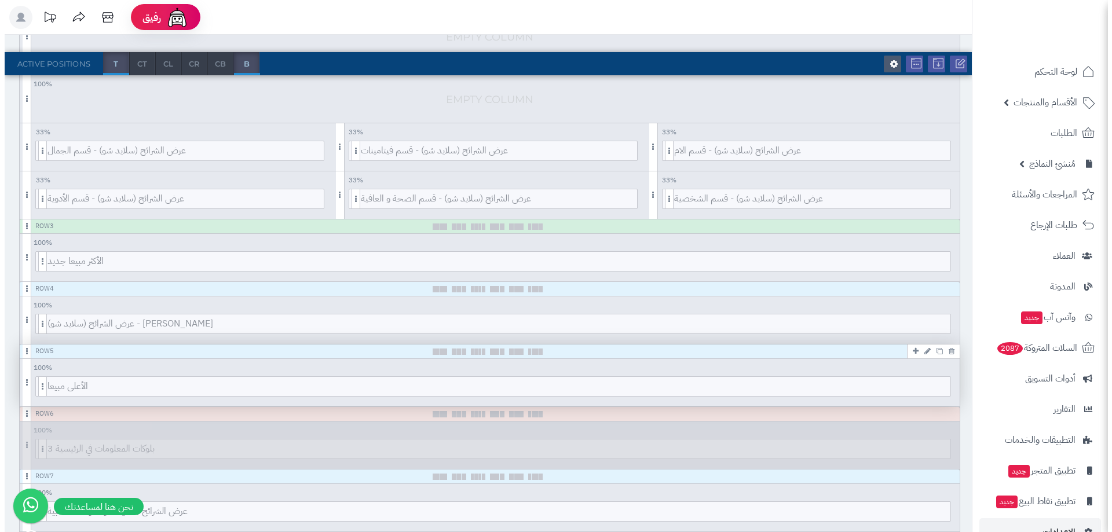
scroll to position [327, 0]
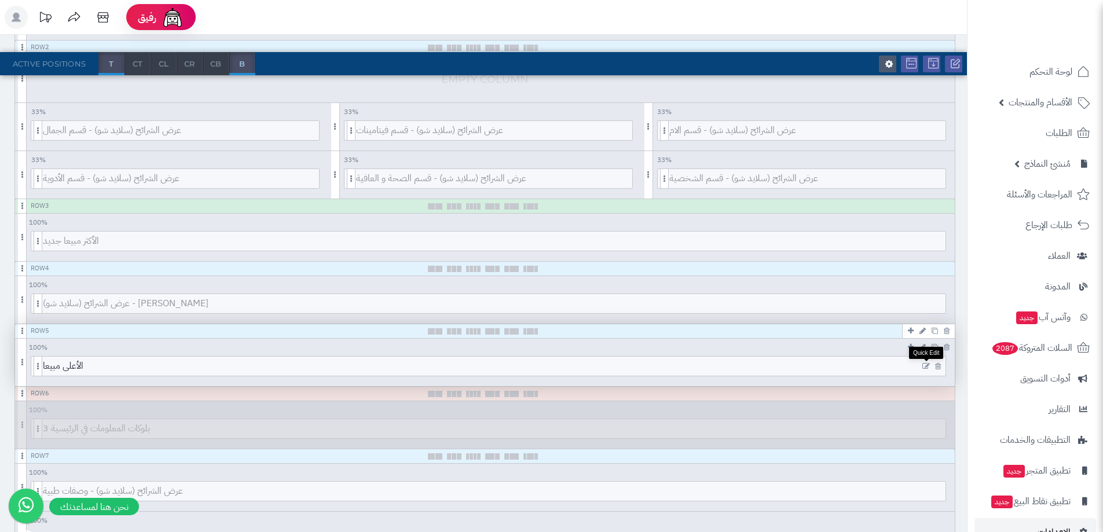
click at [924, 366] on icon at bounding box center [927, 367] width 8 height 8
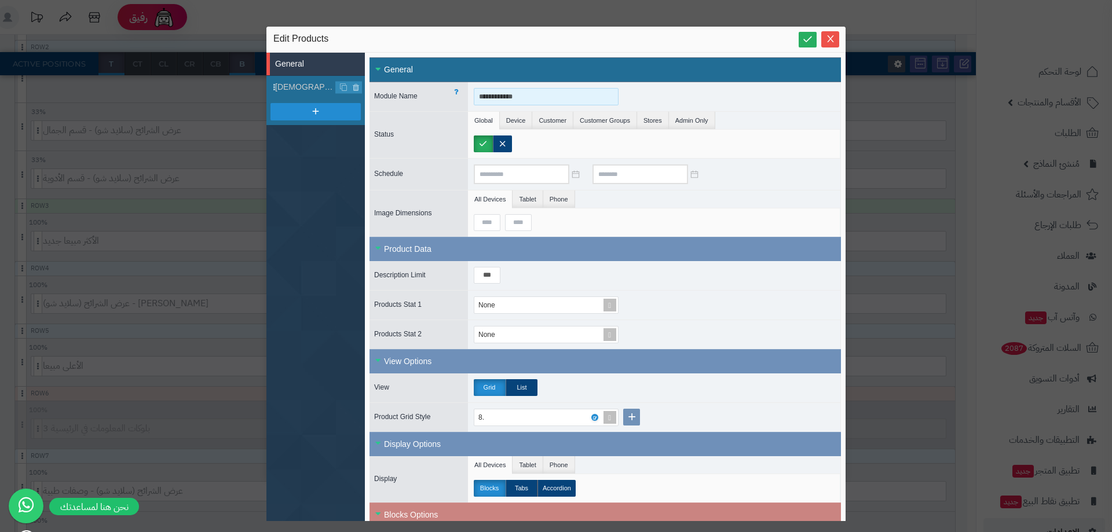
click at [523, 96] on input "**********" at bounding box center [546, 96] width 145 height 17
type input "*"
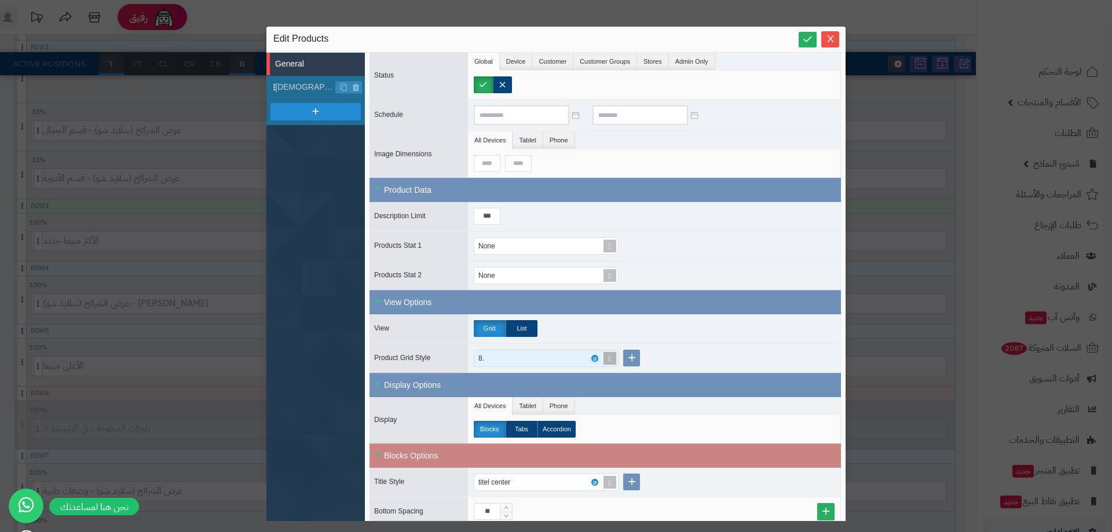
scroll to position [116, 0]
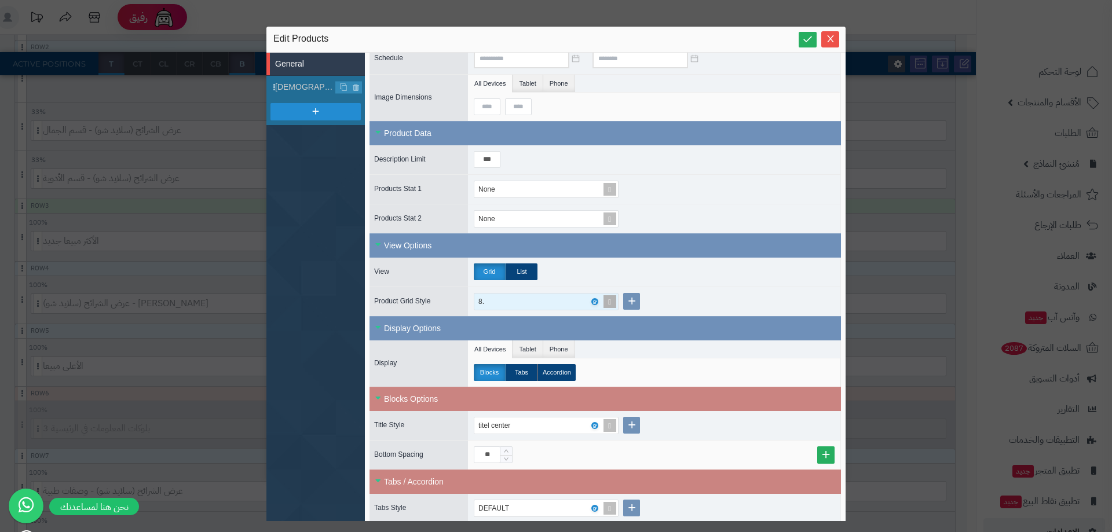
type input "******"
click at [501, 308] on div "8." at bounding box center [541, 302] width 126 height 16
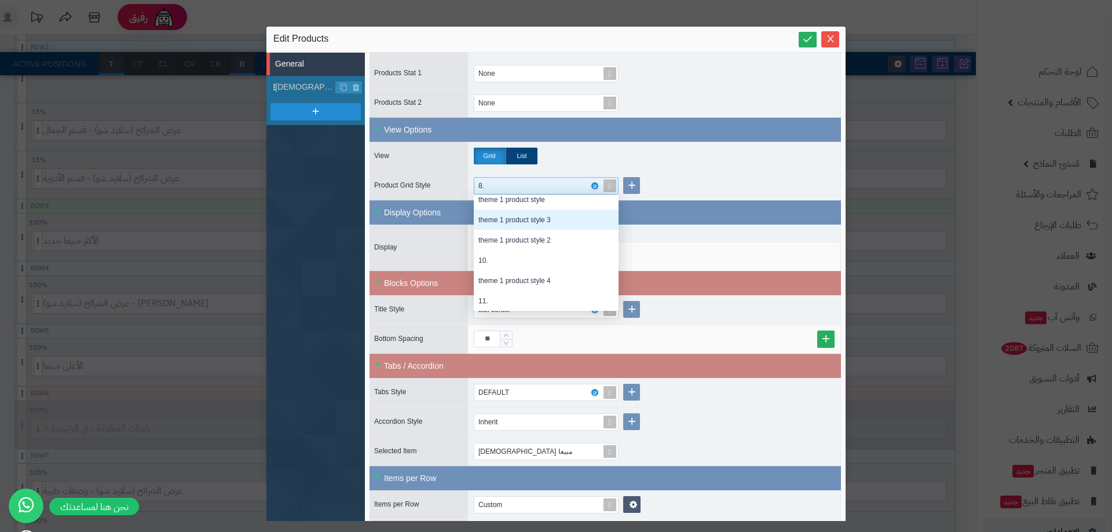
scroll to position [203, 0]
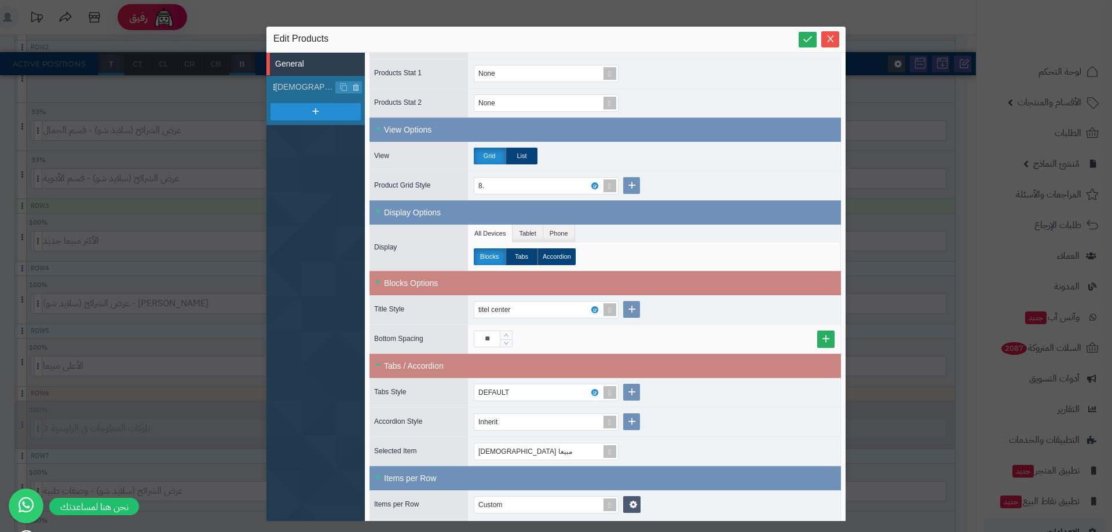
click at [497, 162] on label "Grid" at bounding box center [490, 156] width 32 height 17
click at [510, 154] on label "List" at bounding box center [522, 156] width 32 height 17
click at [500, 152] on label "Grid" at bounding box center [490, 156] width 32 height 17
click at [499, 181] on div "8." at bounding box center [541, 186] width 126 height 16
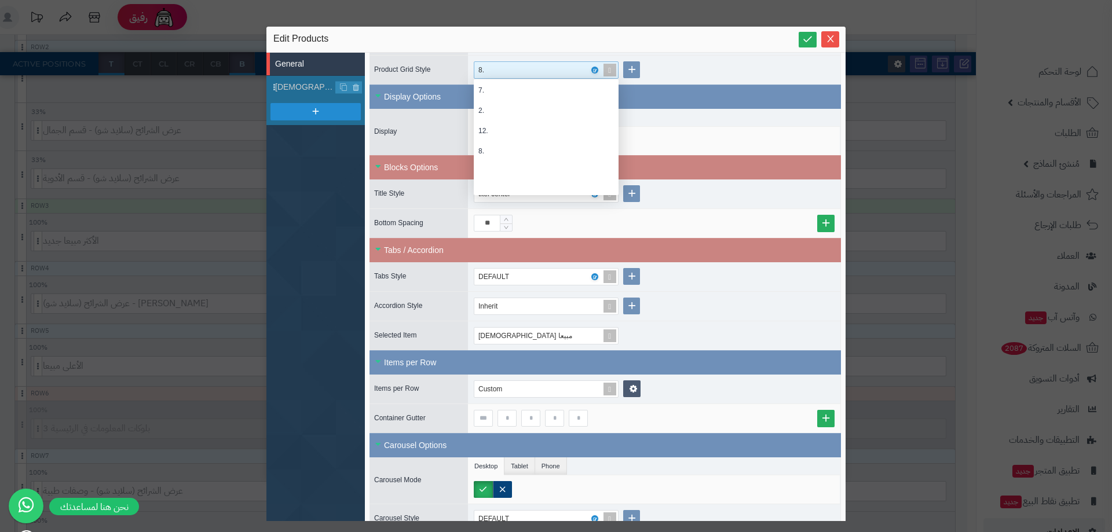
scroll to position [0, 0]
click at [513, 87] on div "Inherit" at bounding box center [546, 89] width 145 height 20
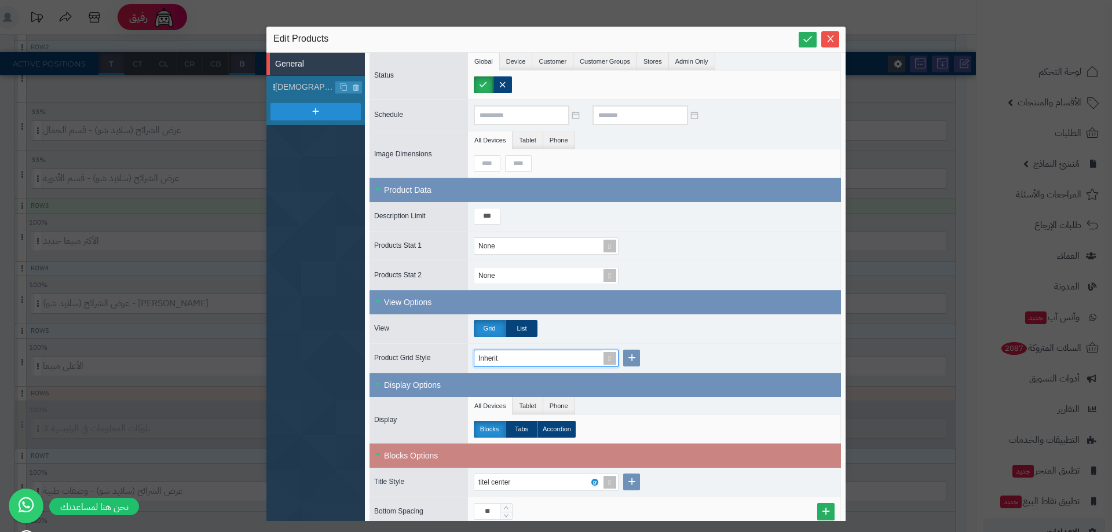
scroll to position [58, 0]
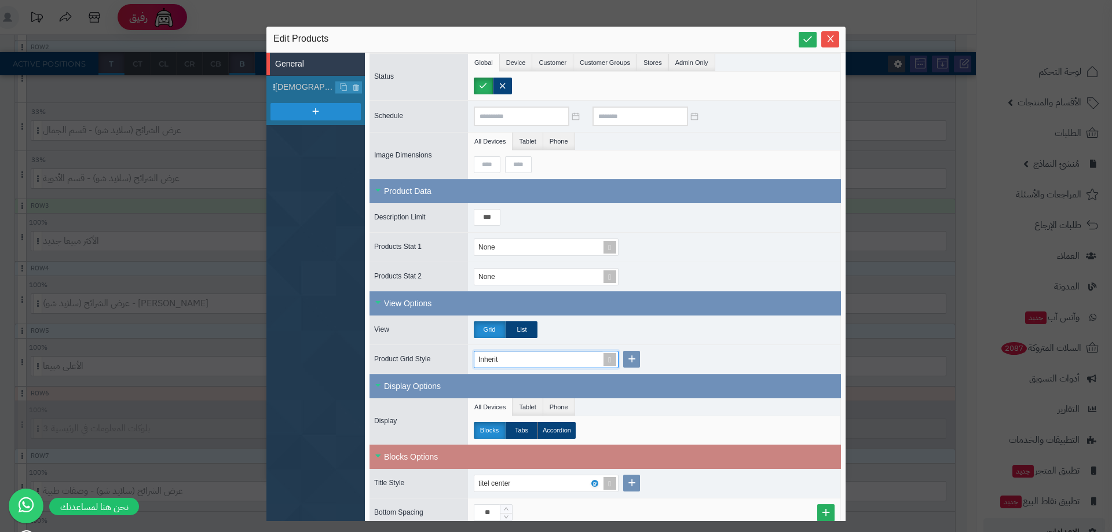
click at [504, 237] on div "None" at bounding box center [654, 247] width 372 height 29
click at [504, 246] on div "None" at bounding box center [541, 247] width 134 height 16
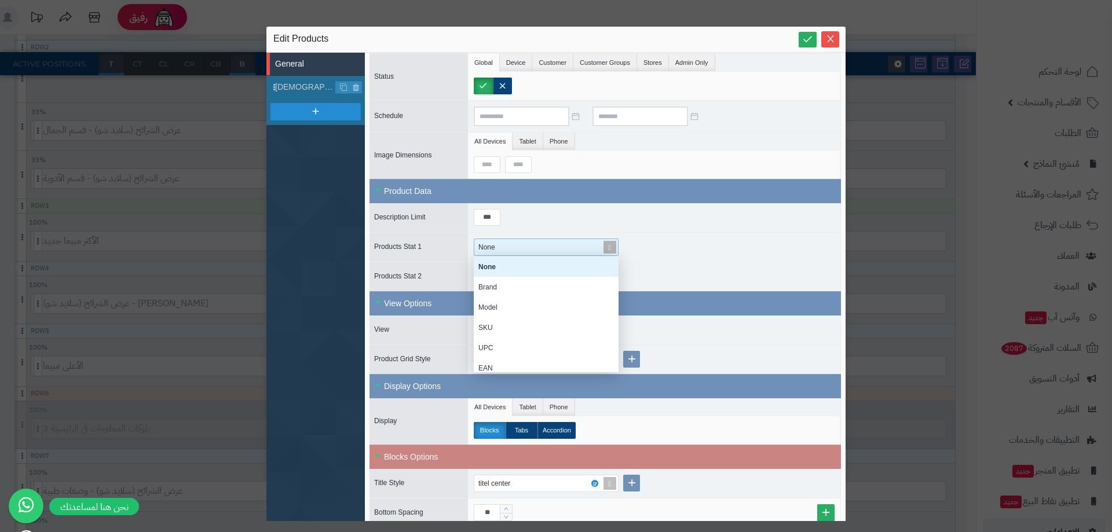
scroll to position [107, 136]
click at [506, 248] on div "None" at bounding box center [541, 247] width 134 height 16
click at [507, 208] on div "***" at bounding box center [654, 217] width 372 height 29
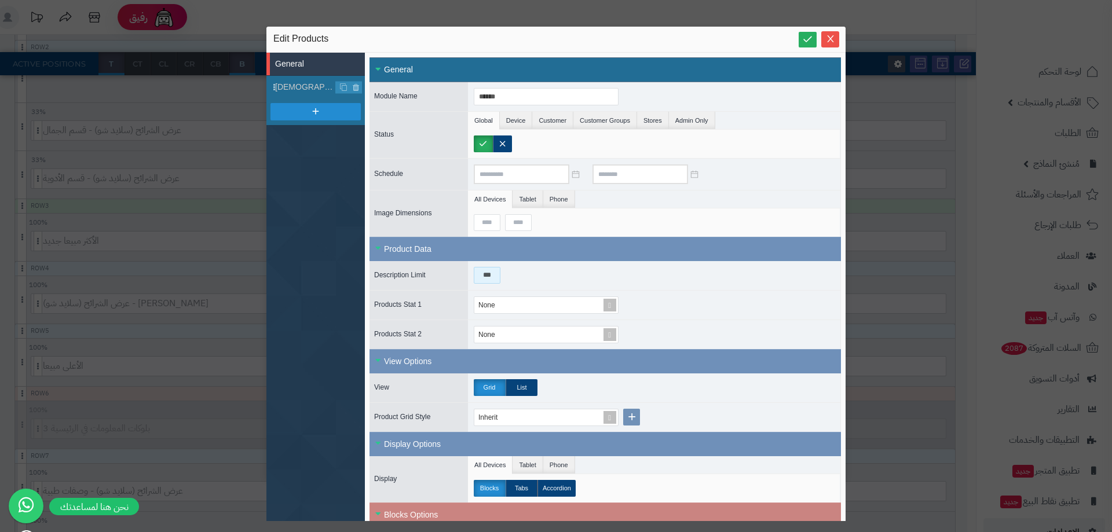
click at [492, 277] on input "***" at bounding box center [487, 275] width 27 height 17
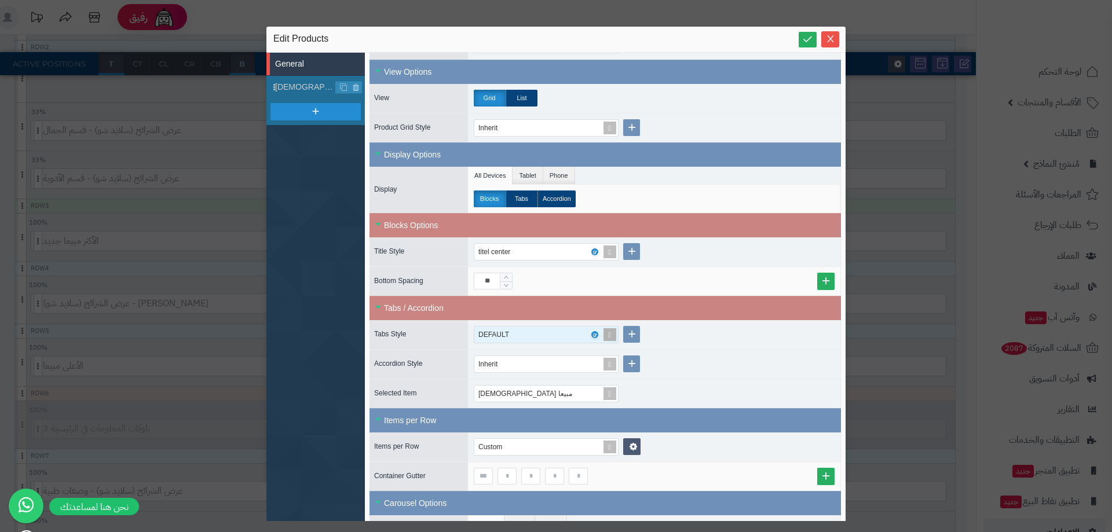
click at [513, 336] on div "DEFAULT" at bounding box center [499, 335] width 42 height 16
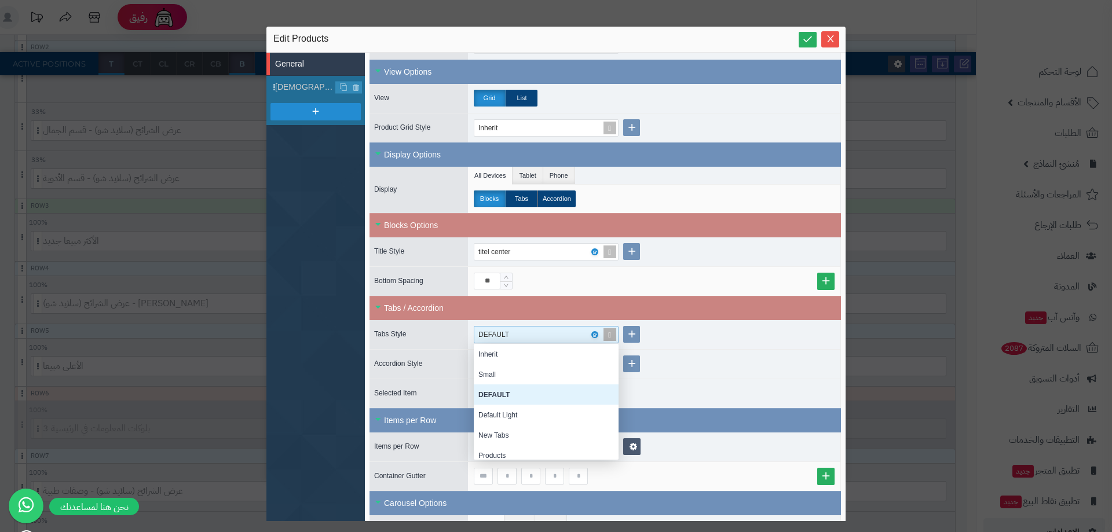
click at [513, 336] on div "DEFAULT" at bounding box center [499, 335] width 42 height 16
click at [719, 339] on div "DEFAULT Inherit Small DEFAULT Default Light New Tabs Products theme 1 tap style…" at bounding box center [654, 334] width 372 height 29
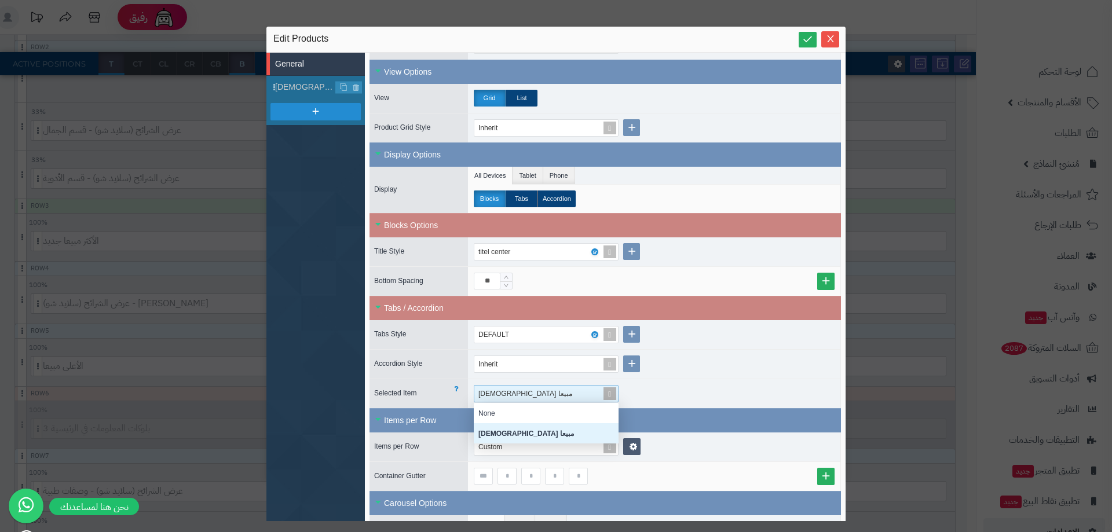
click at [516, 388] on div "ًالاعلى مبيعا" at bounding box center [541, 394] width 134 height 16
click at [503, 415] on div "None" at bounding box center [546, 413] width 145 height 20
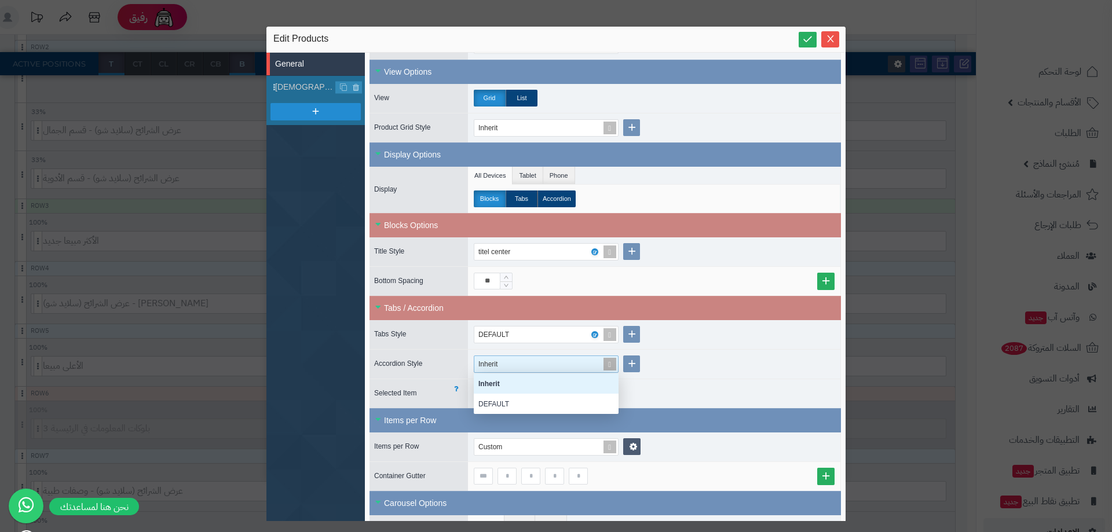
click at [511, 368] on div "Inherit" at bounding box center [541, 364] width 126 height 16
click at [506, 403] on div "DEFAULT" at bounding box center [546, 404] width 145 height 20
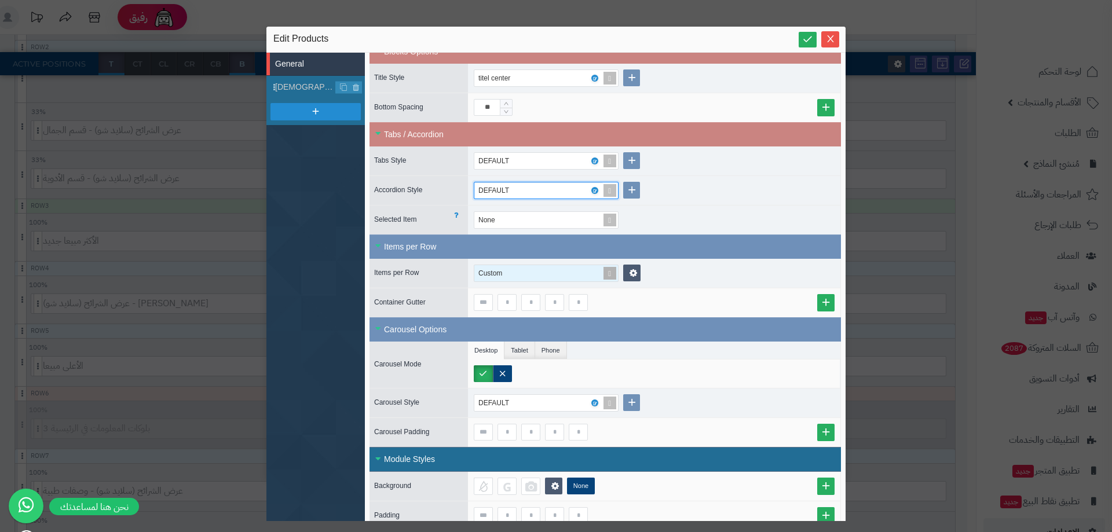
click at [491, 278] on div "Custom" at bounding box center [495, 273] width 35 height 16
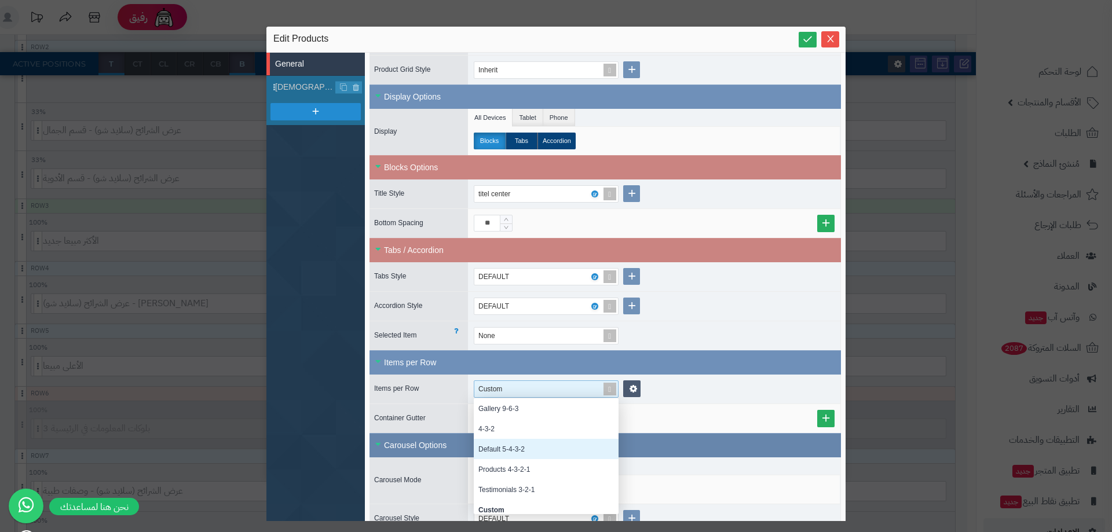
click at [526, 453] on div "Default 5-4-3-2" at bounding box center [546, 449] width 145 height 20
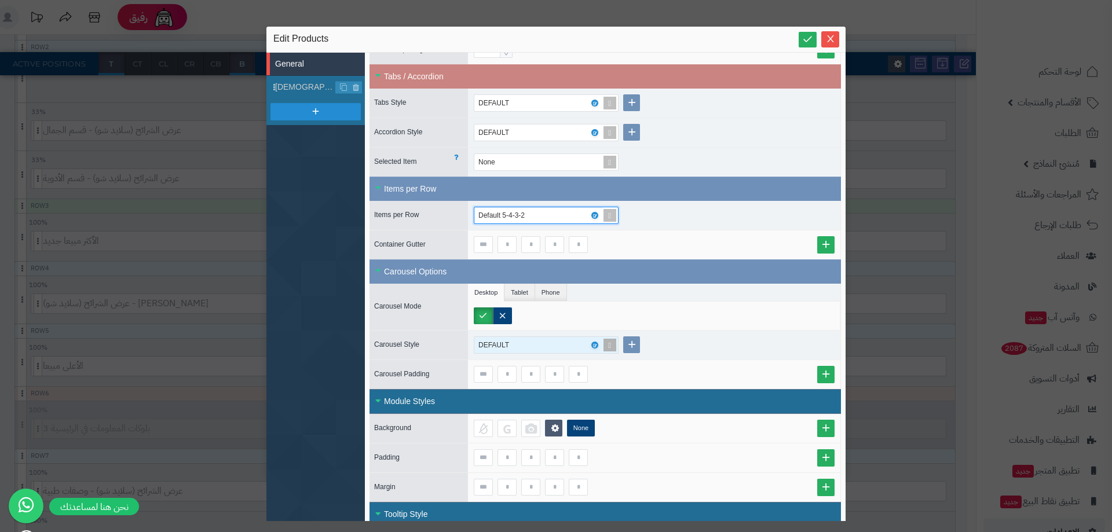
click at [512, 341] on div "DEFAULT" at bounding box center [499, 345] width 42 height 16
click at [632, 322] on div at bounding box center [657, 316] width 366 height 17
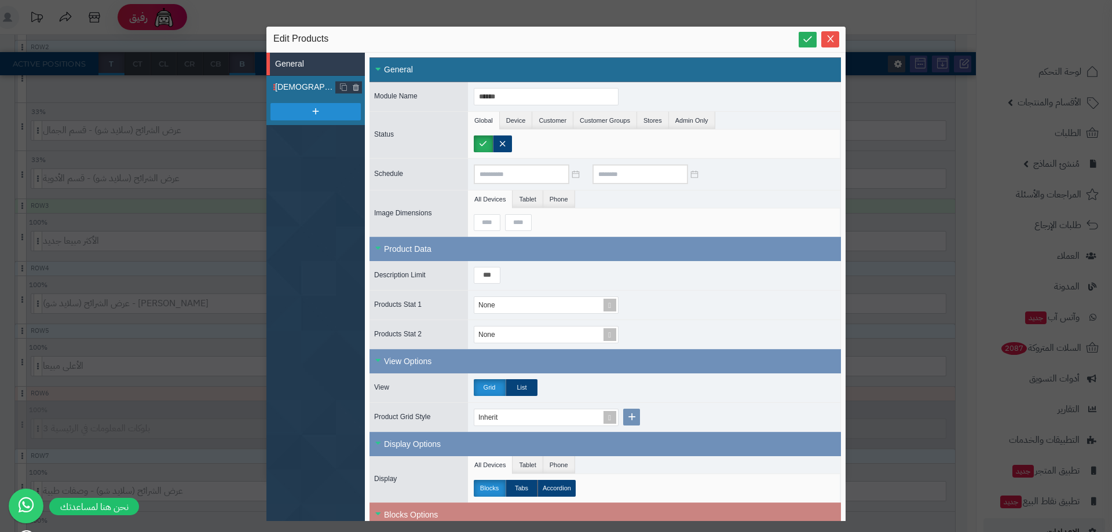
click at [295, 85] on span "ًالاعلى مبيعا" at bounding box center [305, 87] width 61 height 12
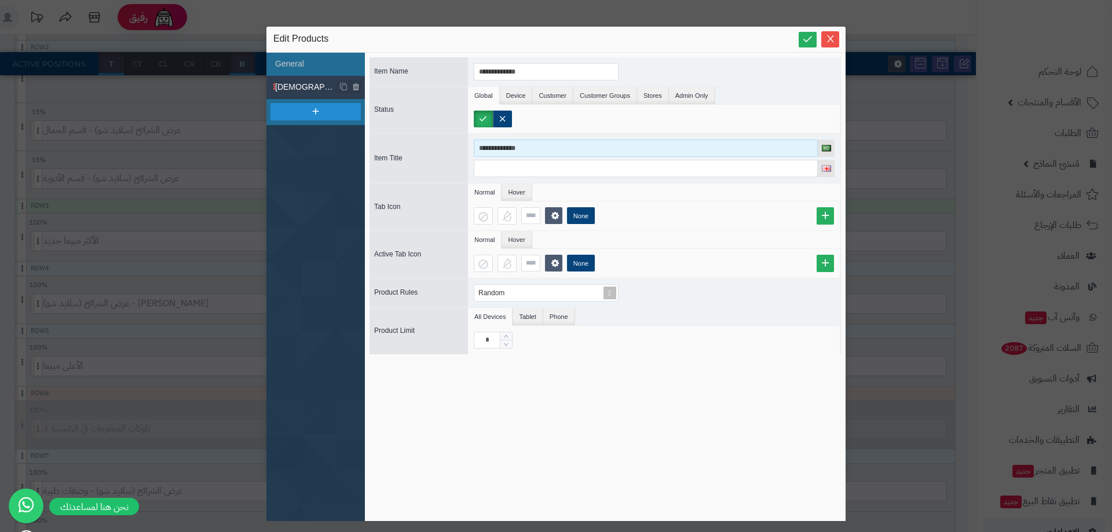
click at [566, 149] on input "**********" at bounding box center [646, 148] width 344 height 17
paste input
type input "******"
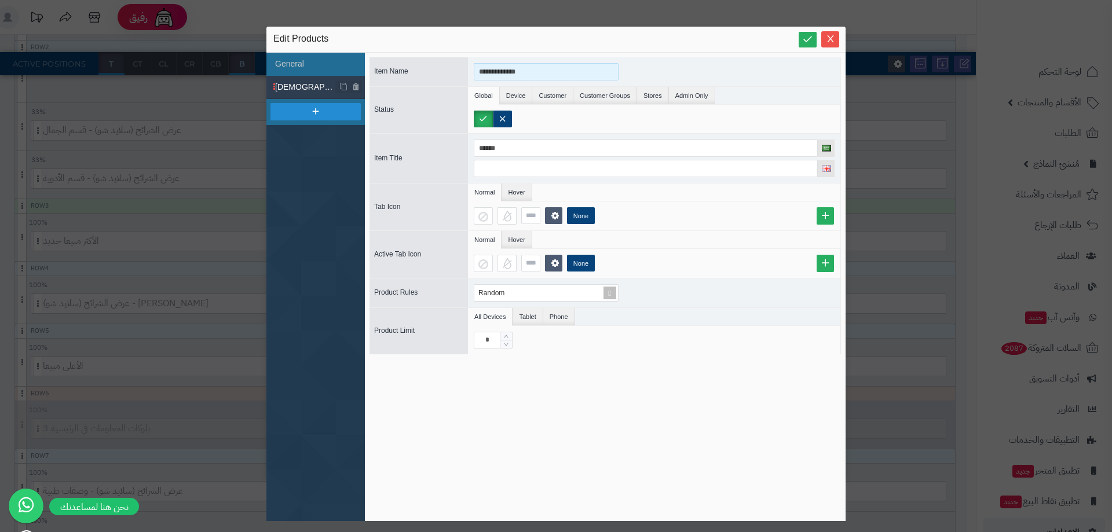
click at [526, 68] on input "**********" at bounding box center [546, 71] width 145 height 17
paste input
type input "******"
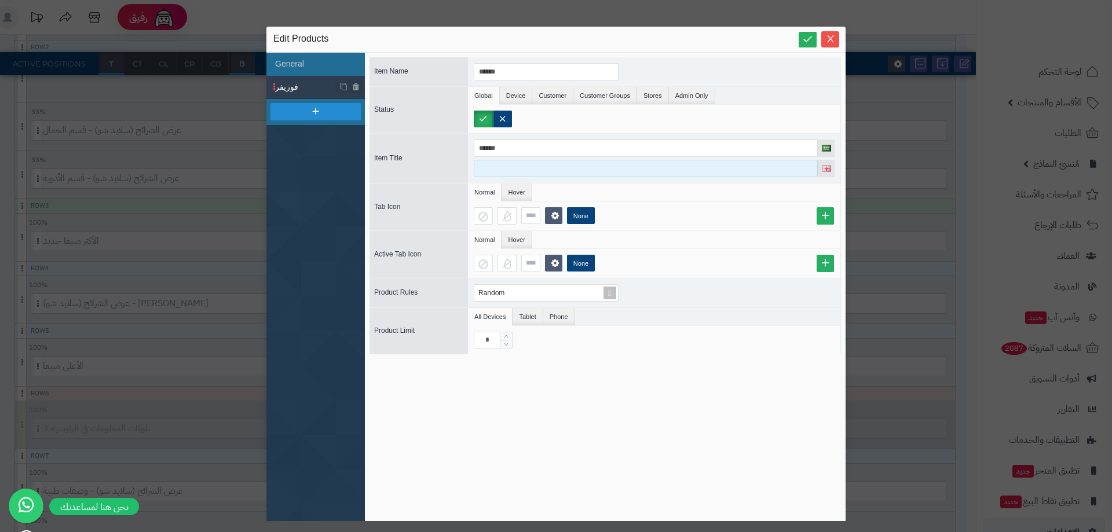
click at [502, 173] on input at bounding box center [646, 168] width 344 height 17
click at [529, 303] on div "Random" at bounding box center [654, 293] width 372 height 29
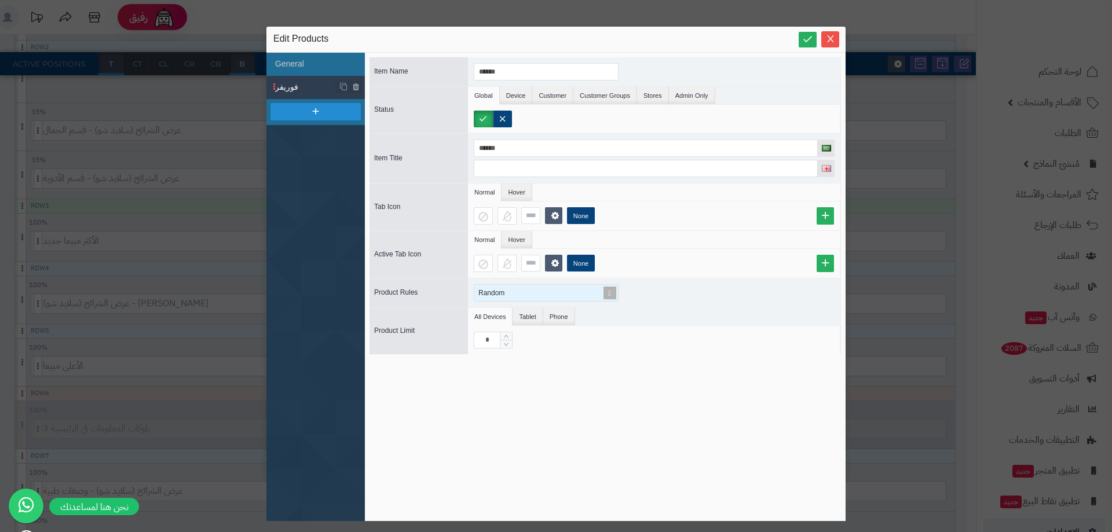
click at [528, 291] on div "Random" at bounding box center [541, 293] width 134 height 16
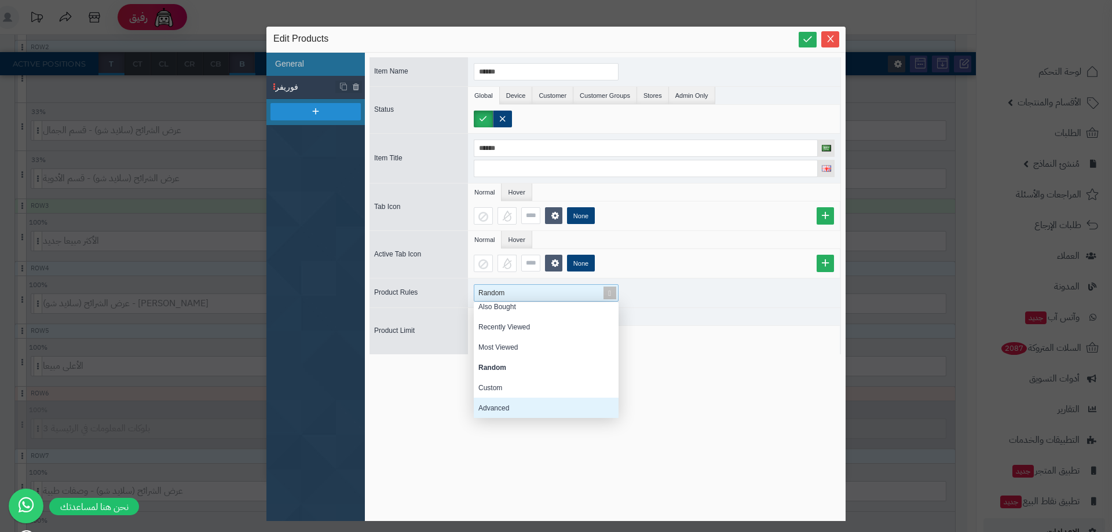
click at [511, 407] on div "Advanced" at bounding box center [546, 408] width 145 height 20
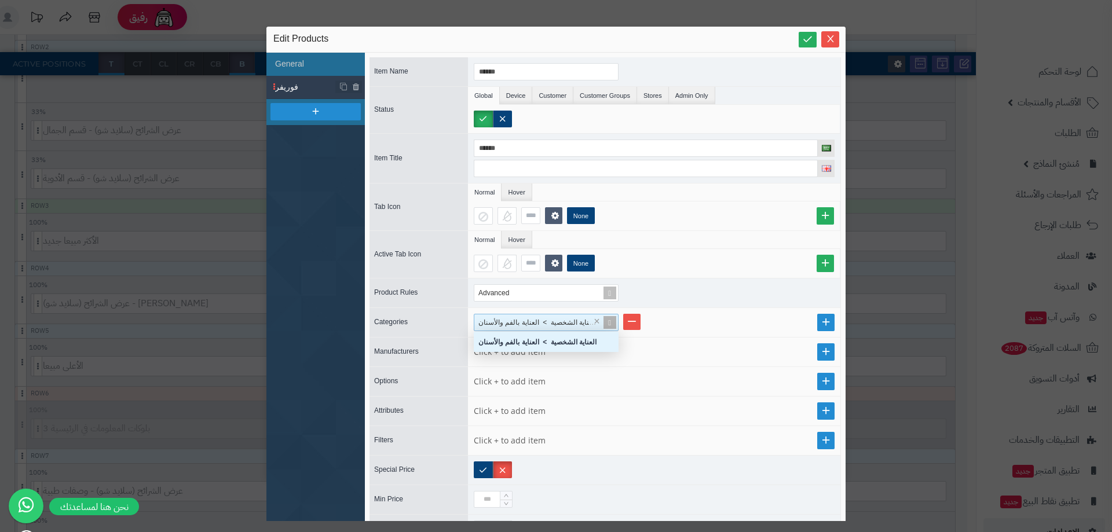
click at [528, 324] on span "العناية الشخصية > العناية بالفم والأسنان" at bounding box center [537, 323] width 118 height 8
click at [627, 319] on link at bounding box center [631, 322] width 17 height 16
click at [558, 347] on ul at bounding box center [654, 352] width 361 height 13
click at [495, 352] on ul at bounding box center [654, 352] width 361 height 13
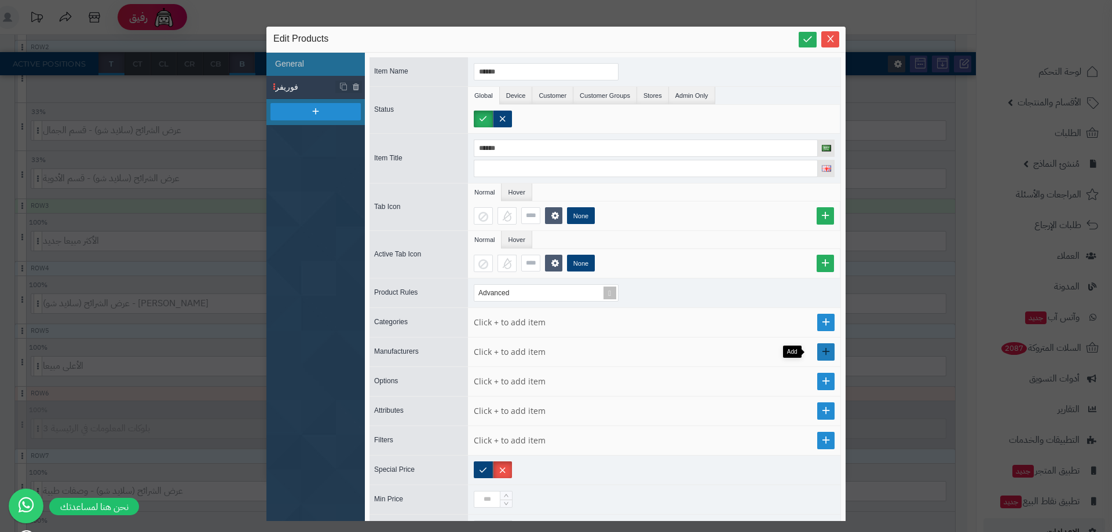
click at [818, 351] on link at bounding box center [825, 351] width 17 height 17
click at [518, 353] on div "Select..." at bounding box center [541, 352] width 134 height 16
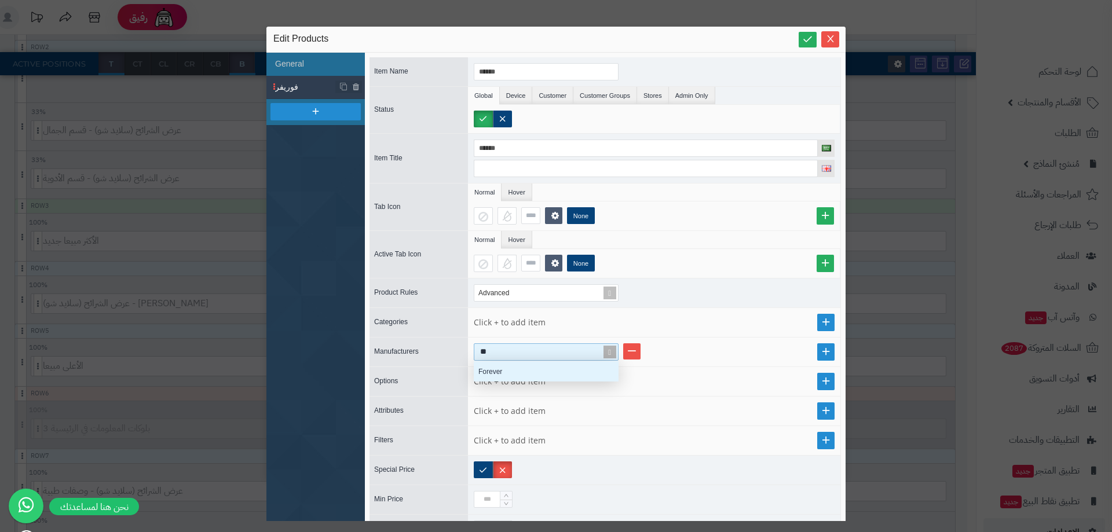
type input "***"
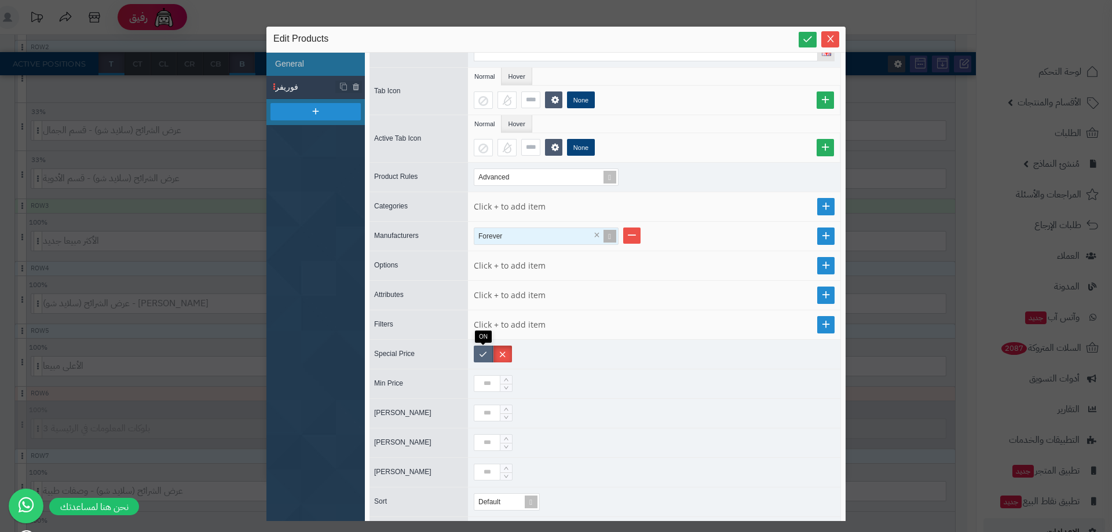
click at [484, 356] on label at bounding box center [483, 354] width 19 height 17
click at [507, 358] on label at bounding box center [502, 354] width 19 height 17
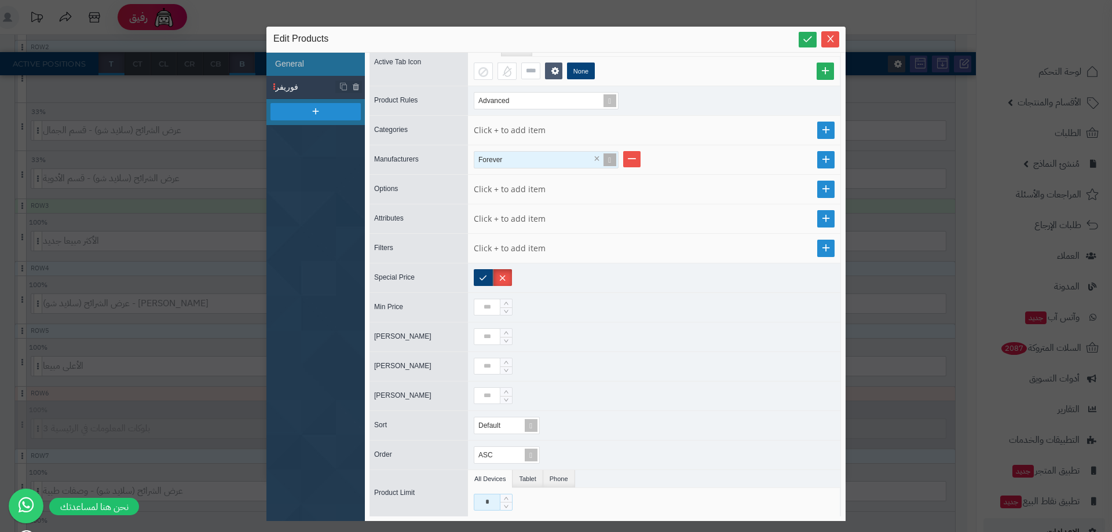
click at [479, 500] on input "*" at bounding box center [487, 502] width 27 height 17
type input "**"
click at [807, 43] on icon at bounding box center [807, 39] width 11 height 11
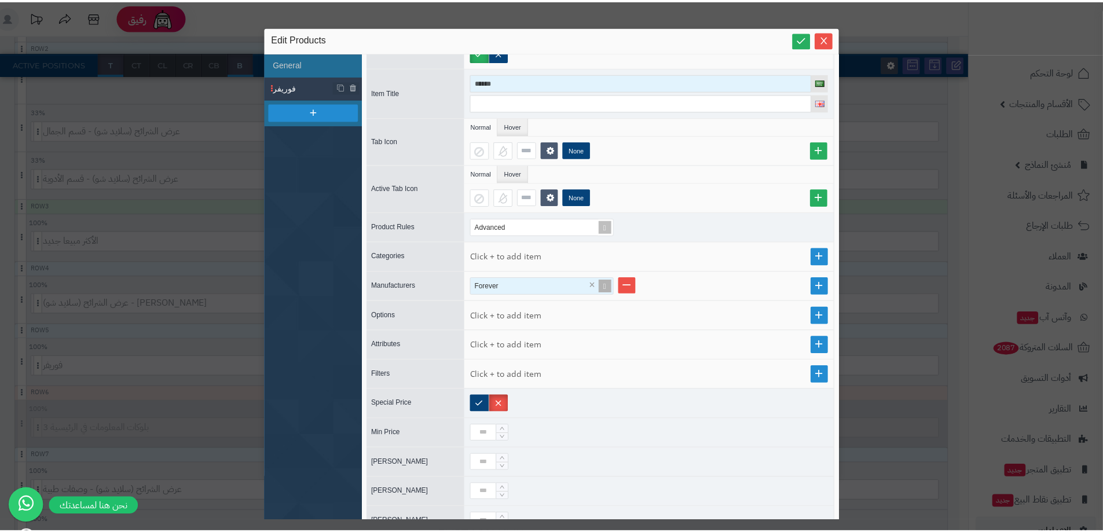
scroll to position [0, 0]
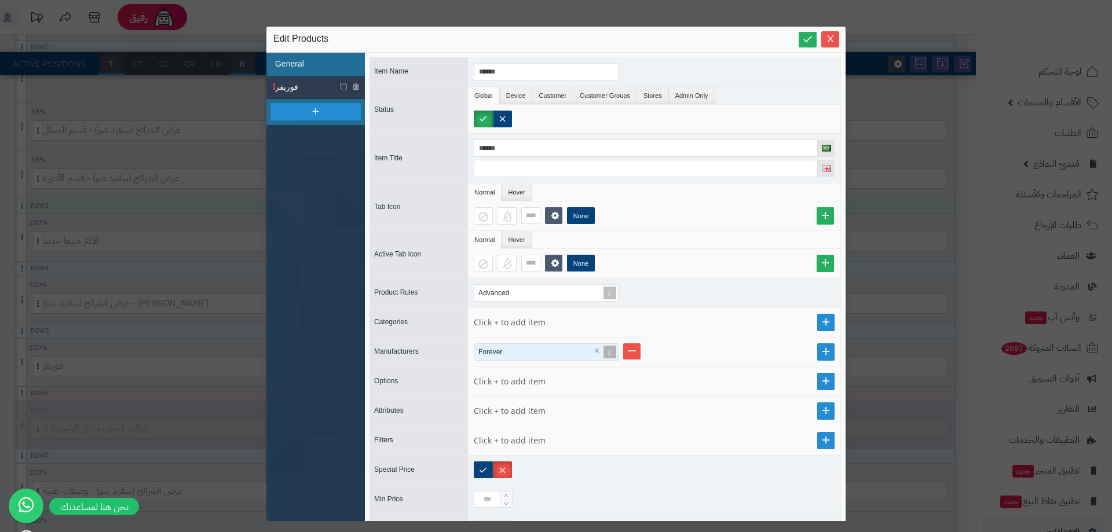
click at [321, 63] on li "General" at bounding box center [315, 64] width 98 height 23
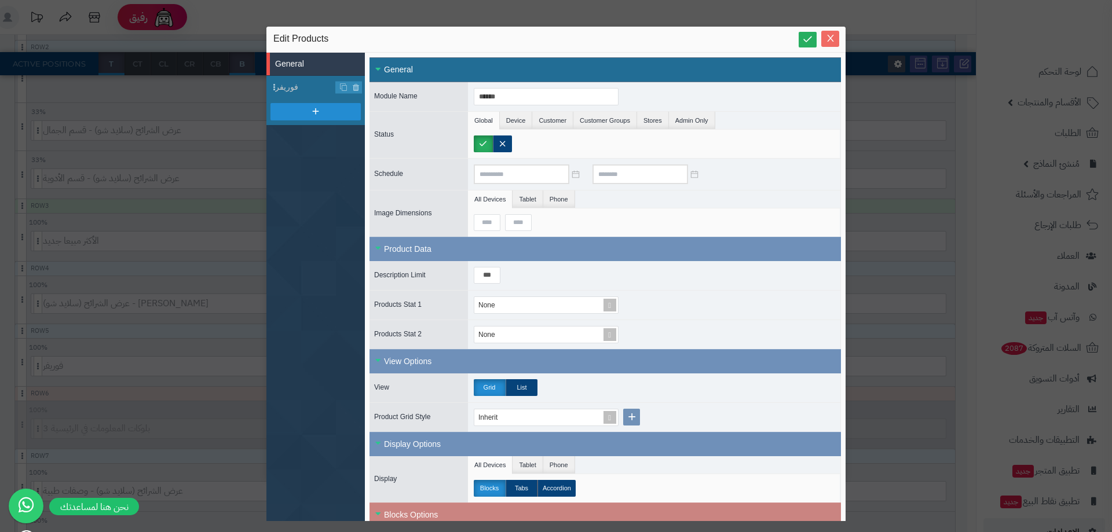
click at [831, 41] on icon "Close" at bounding box center [830, 38] width 9 height 9
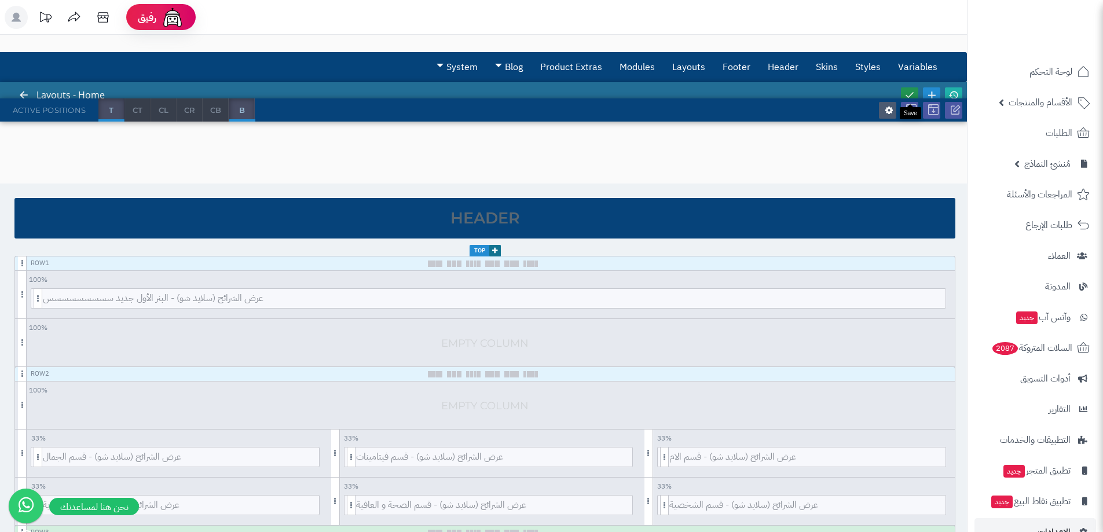
click at [909, 93] on icon at bounding box center [910, 95] width 10 height 10
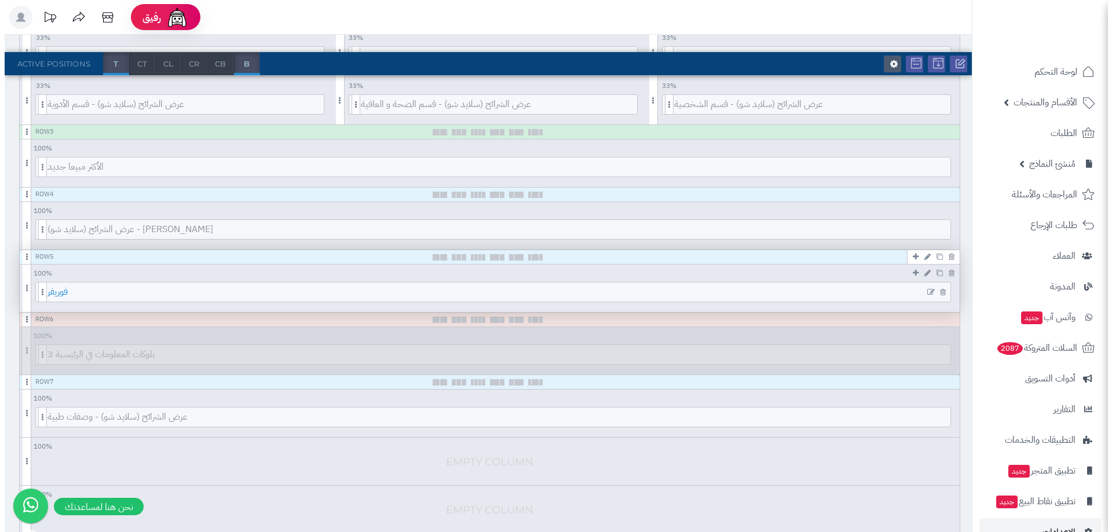
scroll to position [405, 0]
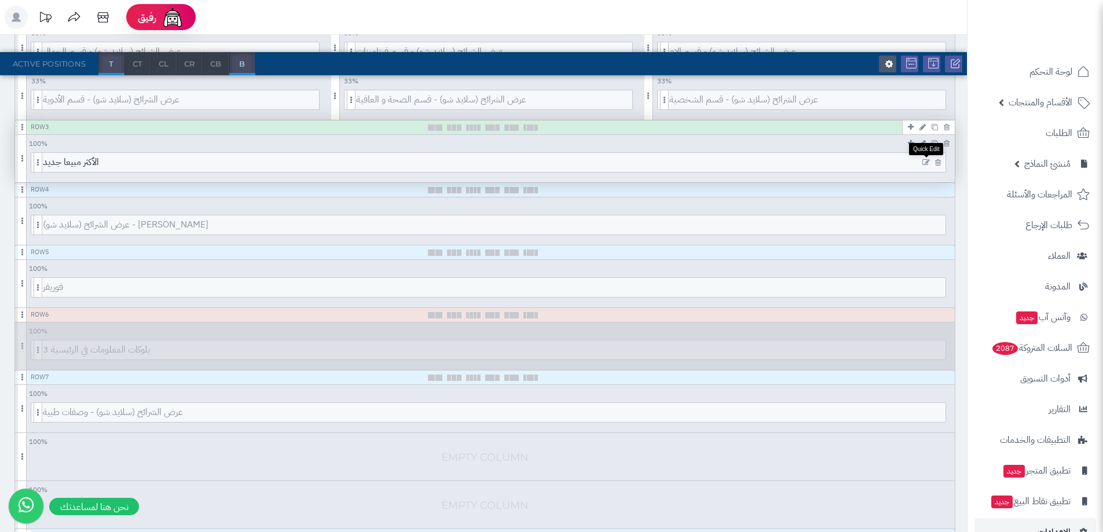
click at [928, 160] on icon at bounding box center [927, 163] width 8 height 8
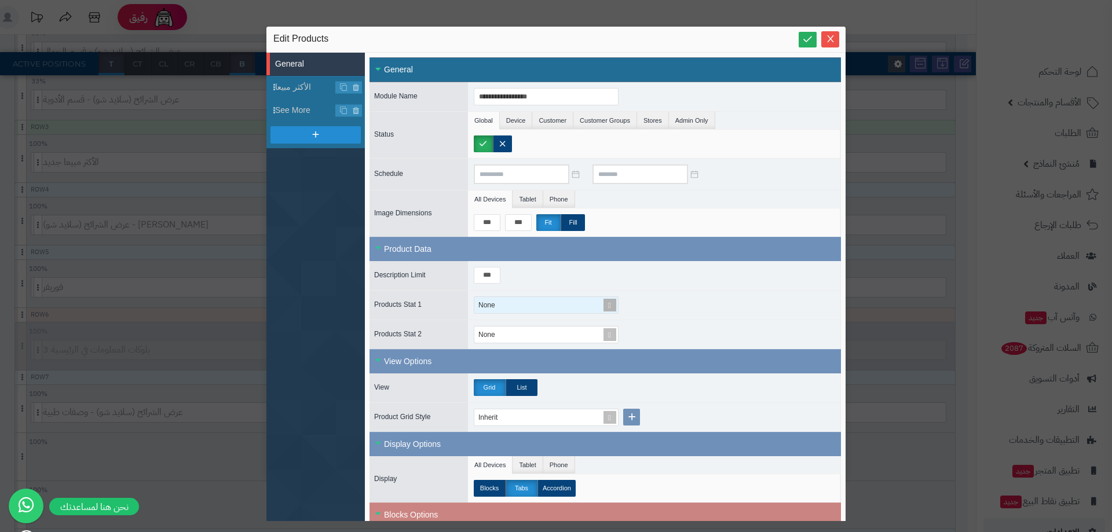
click at [496, 301] on div "None" at bounding box center [541, 305] width 134 height 16
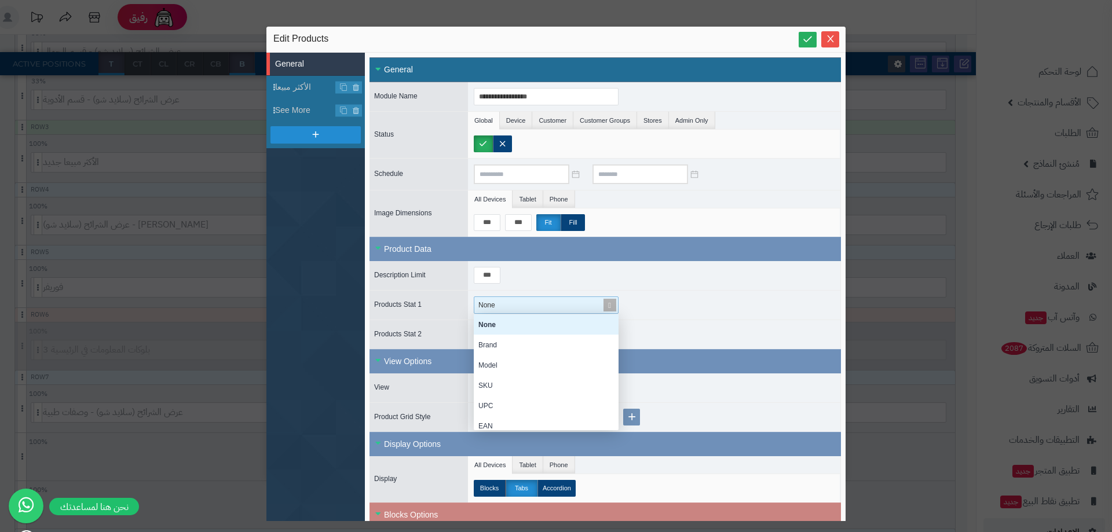
scroll to position [107, 136]
click at [496, 301] on div "None" at bounding box center [541, 305] width 134 height 16
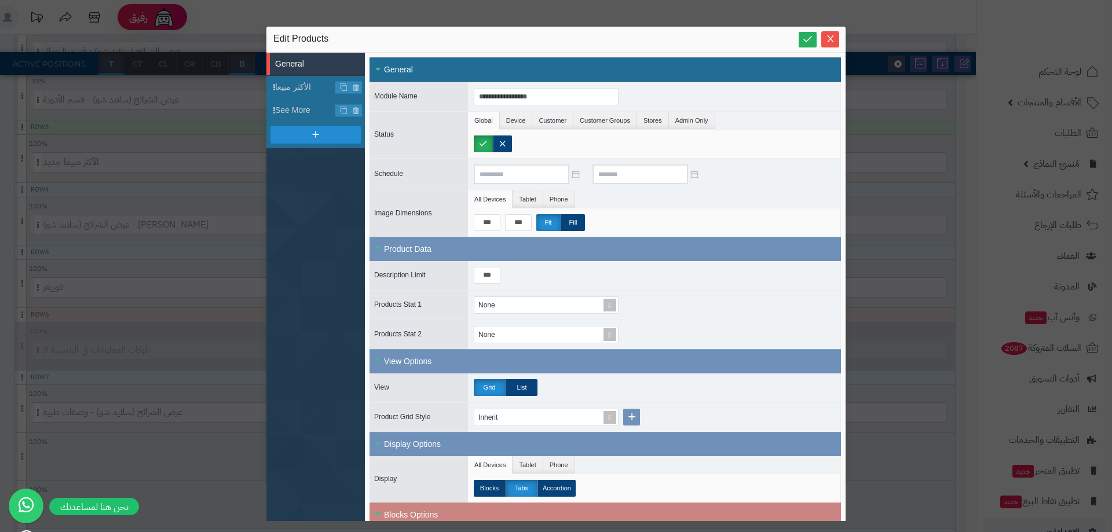
click at [698, 273] on div "***" at bounding box center [654, 275] width 372 height 29
click at [494, 265] on div "***" at bounding box center [654, 275] width 372 height 29
click at [485, 274] on input "***" at bounding box center [487, 275] width 27 height 17
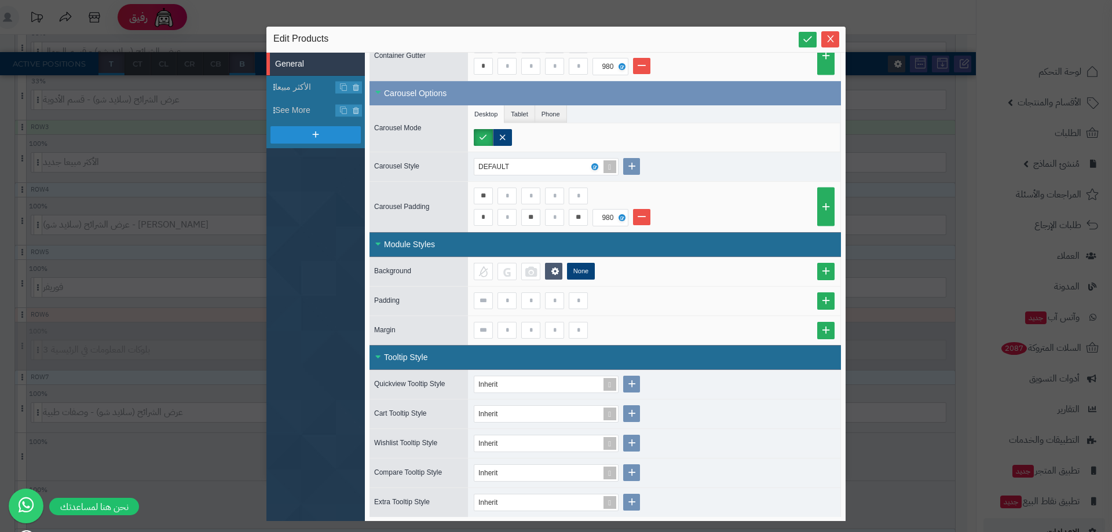
scroll to position [722, 0]
click at [316, 89] on span "الأكثر مبيعا" at bounding box center [305, 87] width 61 height 12
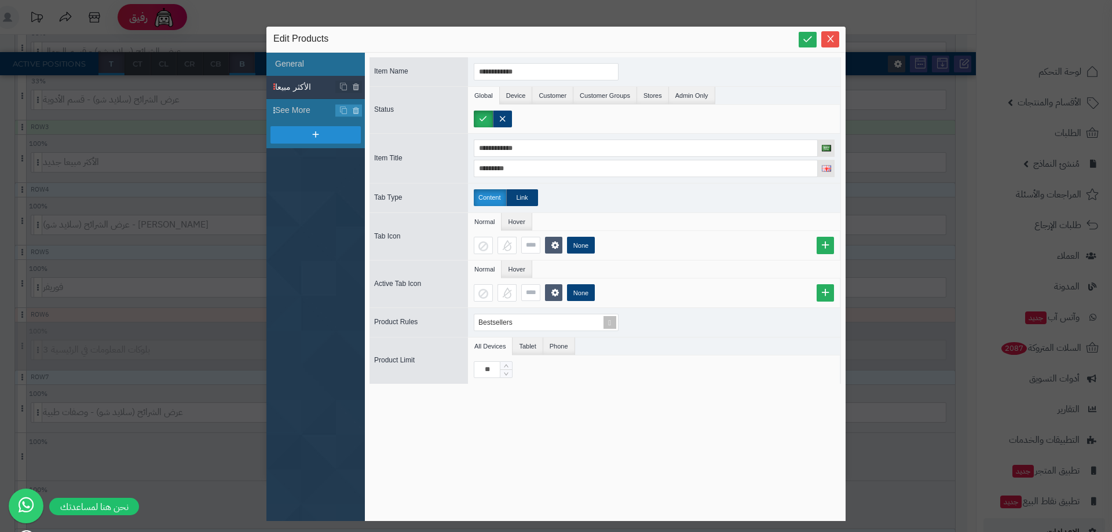
scroll to position [0, 0]
click at [500, 321] on span "Bestsellers" at bounding box center [495, 323] width 34 height 8
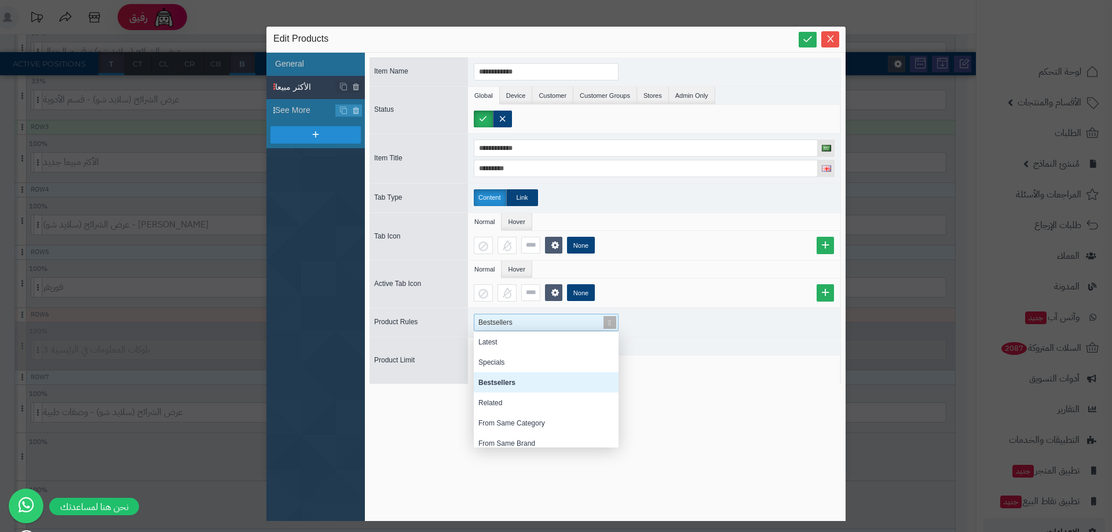
scroll to position [107, 136]
click at [719, 415] on div "**********" at bounding box center [604, 286] width 471 height 459
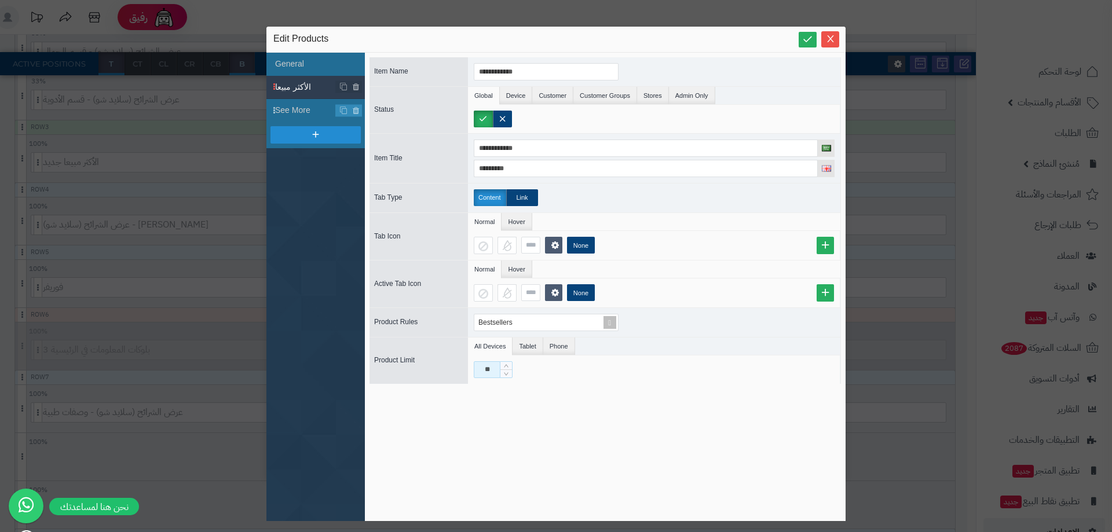
click at [486, 372] on input "**" at bounding box center [487, 369] width 27 height 17
click at [799, 45] on link at bounding box center [808, 40] width 18 height 16
click at [305, 114] on span "See More" at bounding box center [305, 110] width 61 height 12
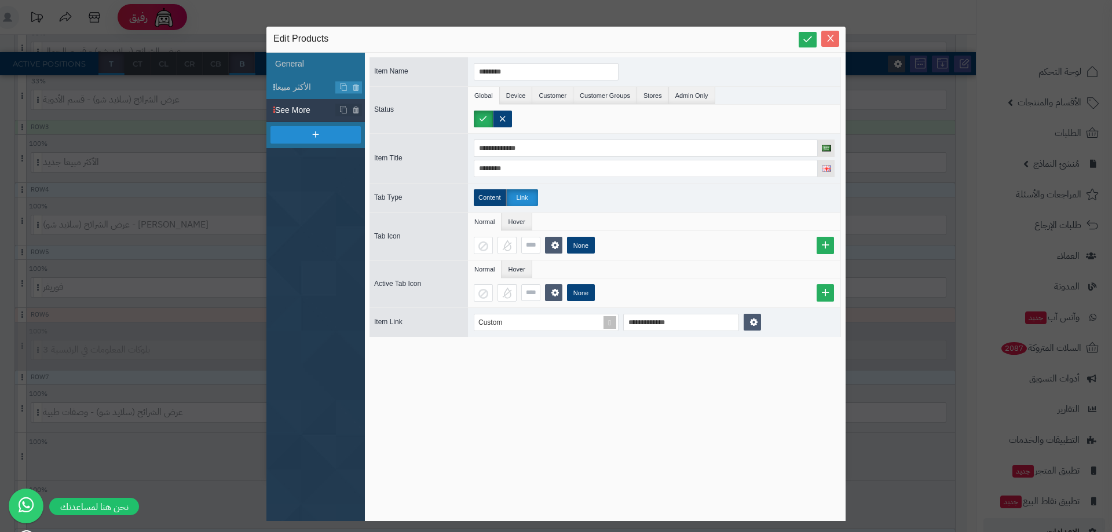
click at [830, 35] on icon "Close" at bounding box center [830, 38] width 9 height 9
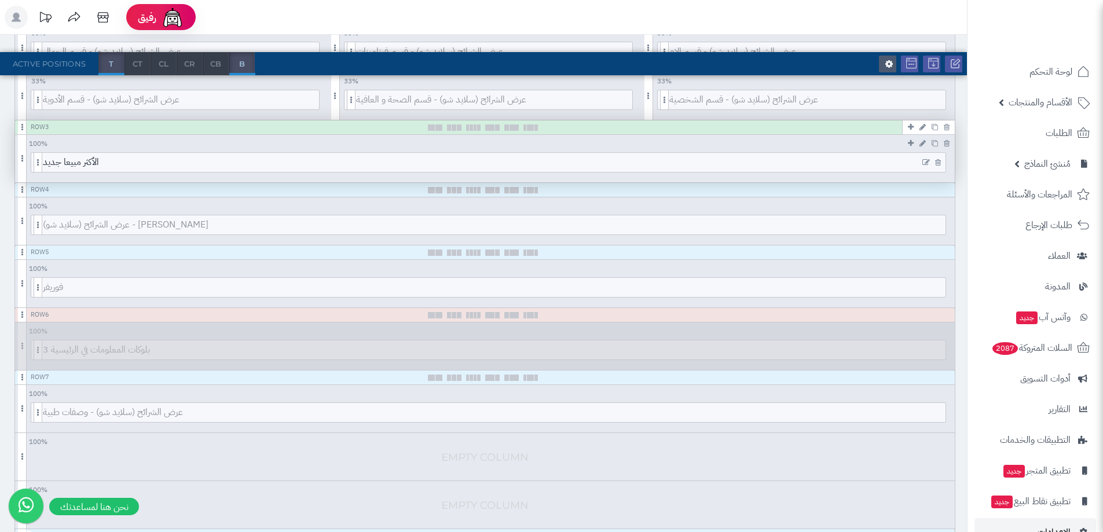
click at [931, 160] on div at bounding box center [931, 162] width 27 height 19
click at [925, 160] on icon at bounding box center [927, 163] width 8 height 8
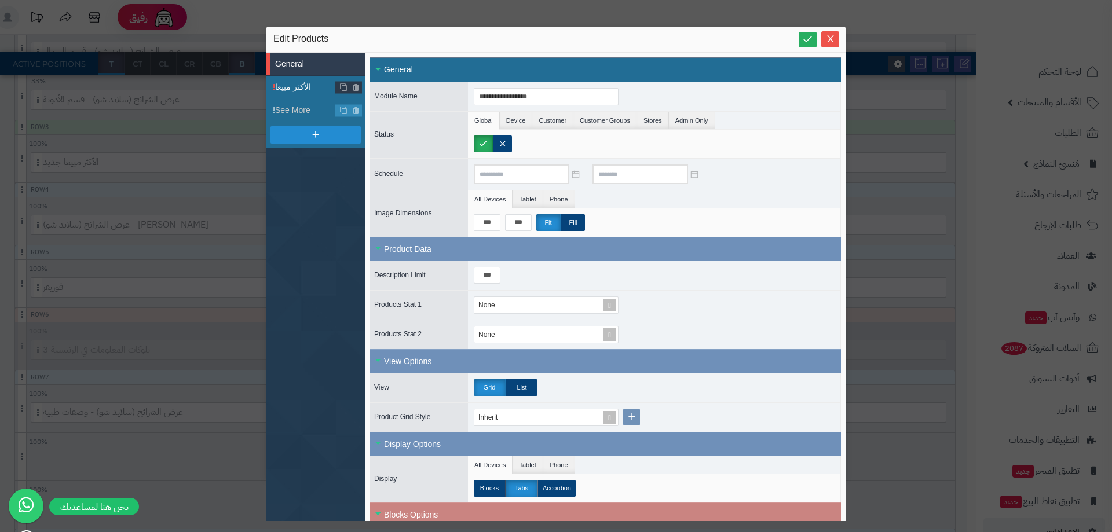
click at [295, 86] on span "الأكثر مبيعا" at bounding box center [305, 87] width 61 height 12
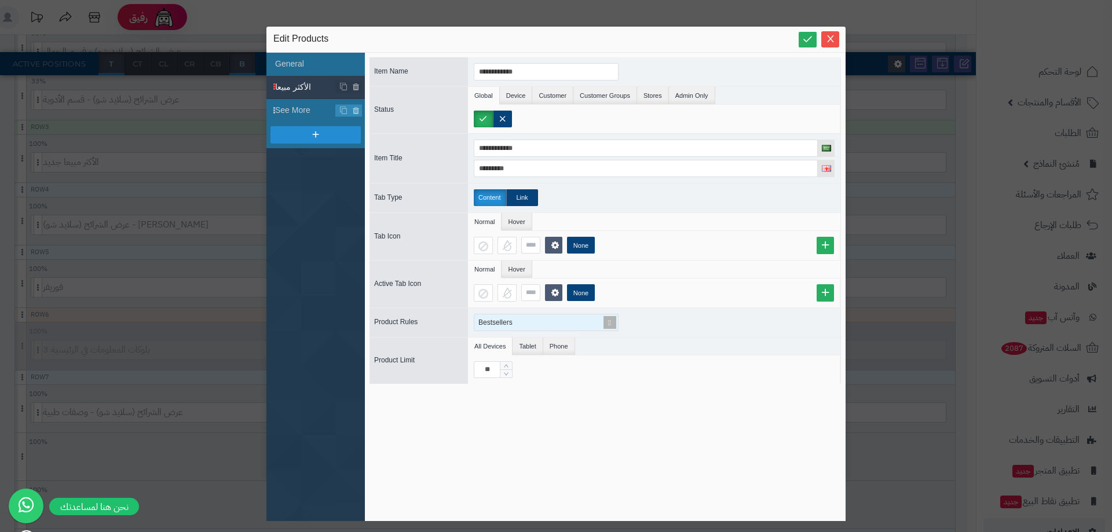
click at [519, 325] on div "Bestsellers" at bounding box center [541, 322] width 134 height 16
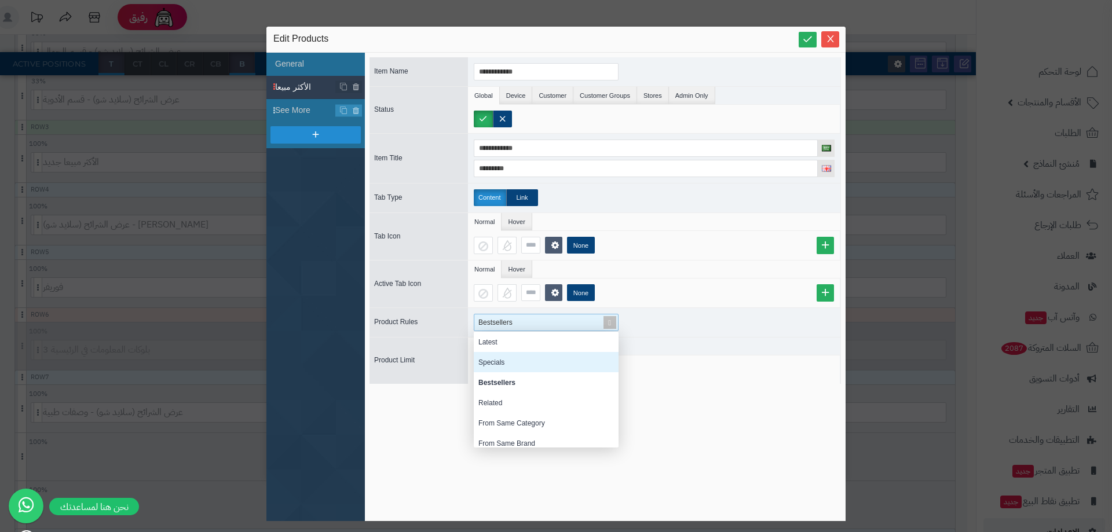
drag, startPoint x: 517, startPoint y: 357, endPoint x: 526, endPoint y: 349, distance: 12.8
click at [517, 357] on div "Specials" at bounding box center [546, 362] width 145 height 20
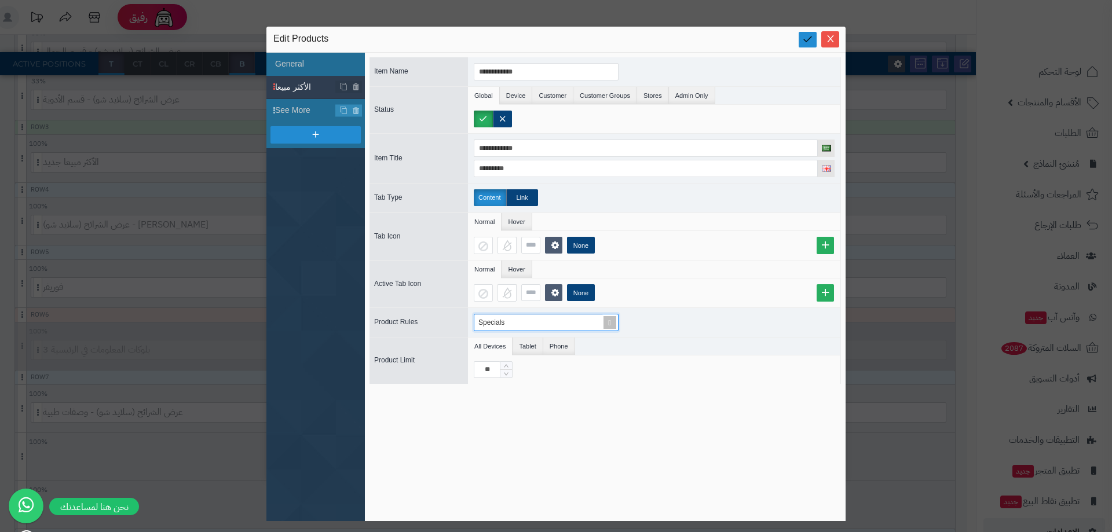
click at [801, 43] on link at bounding box center [808, 40] width 18 height 16
click at [480, 119] on label at bounding box center [483, 119] width 19 height 17
click at [496, 116] on label at bounding box center [502, 119] width 19 height 17
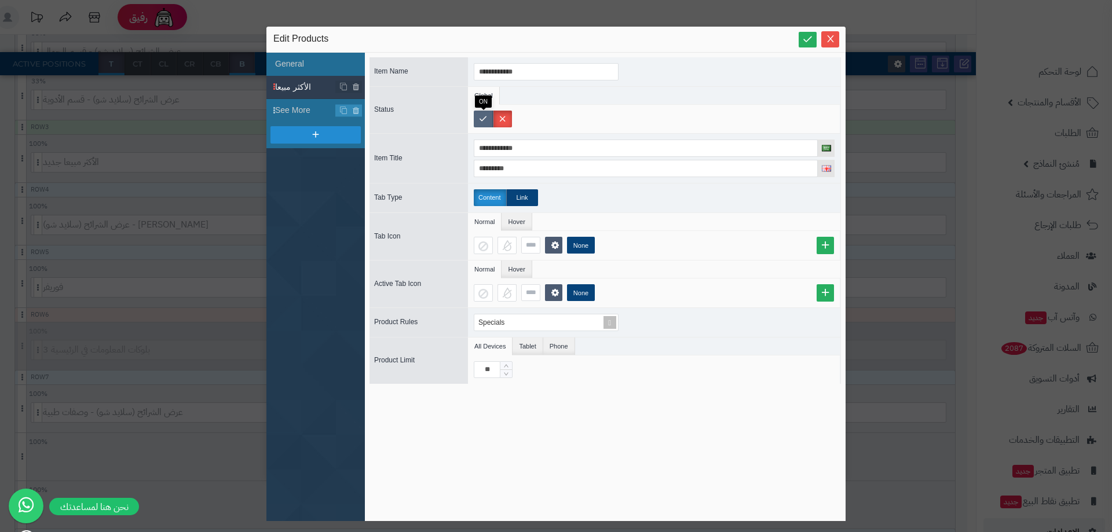
click at [483, 116] on label at bounding box center [483, 119] width 19 height 17
click at [807, 37] on icon at bounding box center [807, 39] width 11 height 11
click at [506, 321] on div "Specials" at bounding box center [541, 322] width 134 height 16
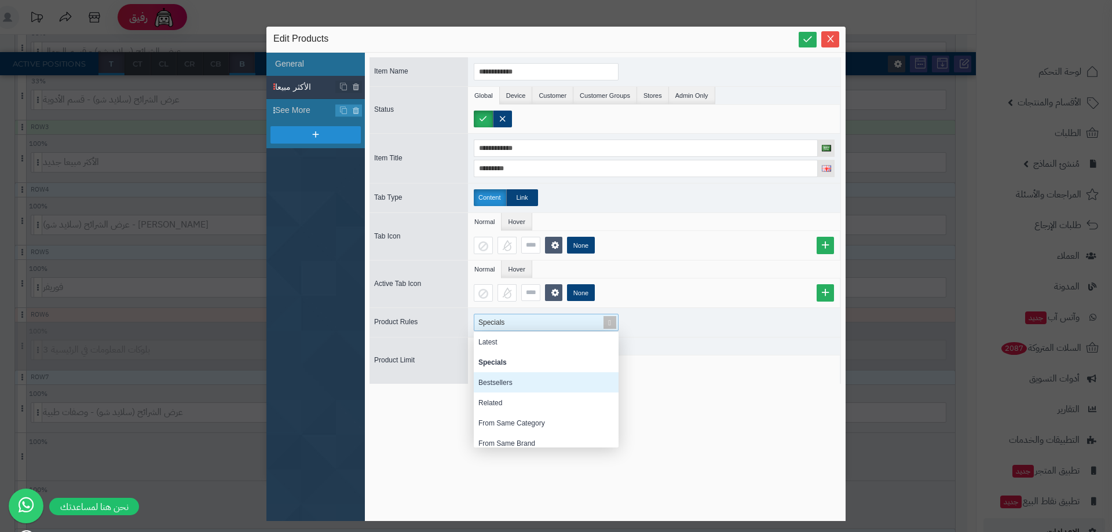
click at [521, 389] on div "Bestsellers" at bounding box center [546, 382] width 145 height 20
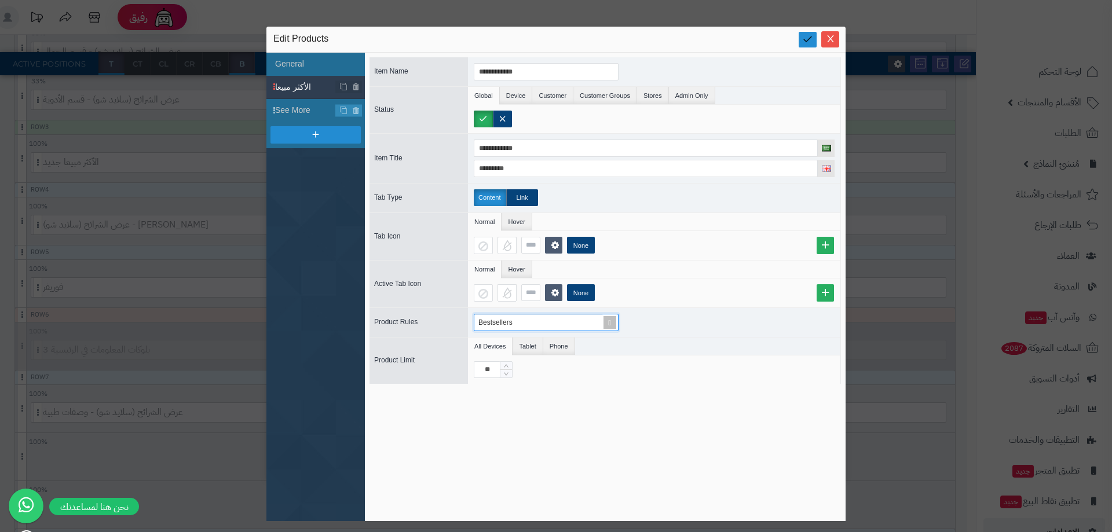
click at [805, 40] on icon at bounding box center [807, 39] width 11 height 11
click at [288, 109] on span "See More" at bounding box center [305, 110] width 61 height 12
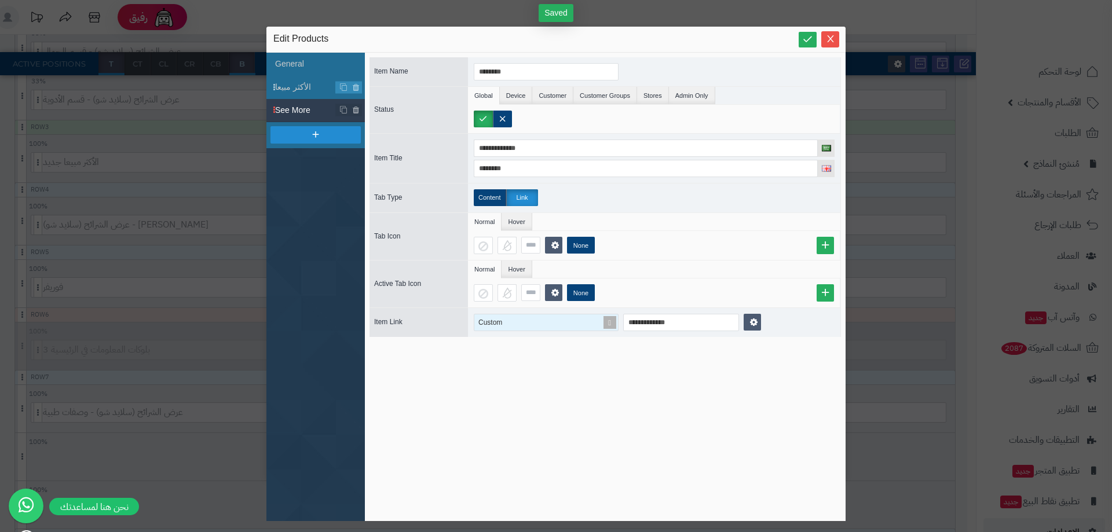
click at [527, 319] on div "Custom" at bounding box center [541, 322] width 134 height 16
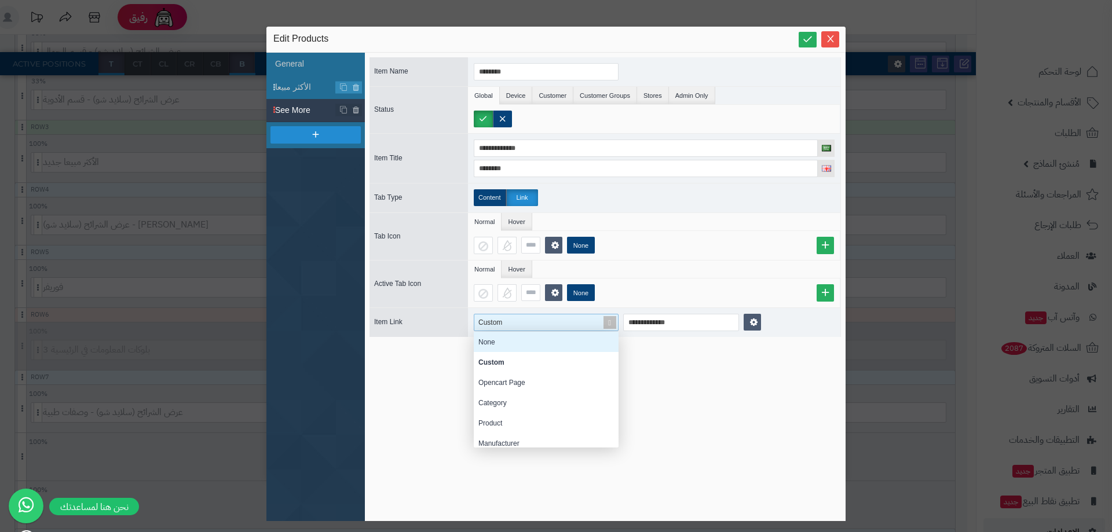
click at [527, 344] on div "None" at bounding box center [546, 342] width 145 height 20
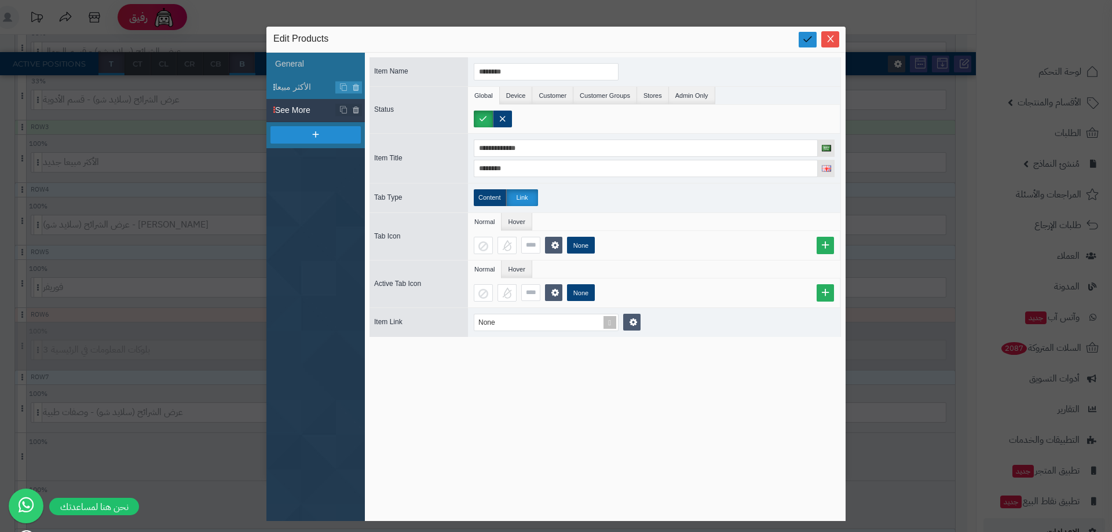
click at [801, 42] on link at bounding box center [808, 40] width 18 height 16
click at [500, 198] on label "Content" at bounding box center [490, 197] width 32 height 17
click at [521, 198] on label "Link" at bounding box center [522, 197] width 32 height 17
click at [518, 322] on div "Select..." at bounding box center [541, 322] width 134 height 16
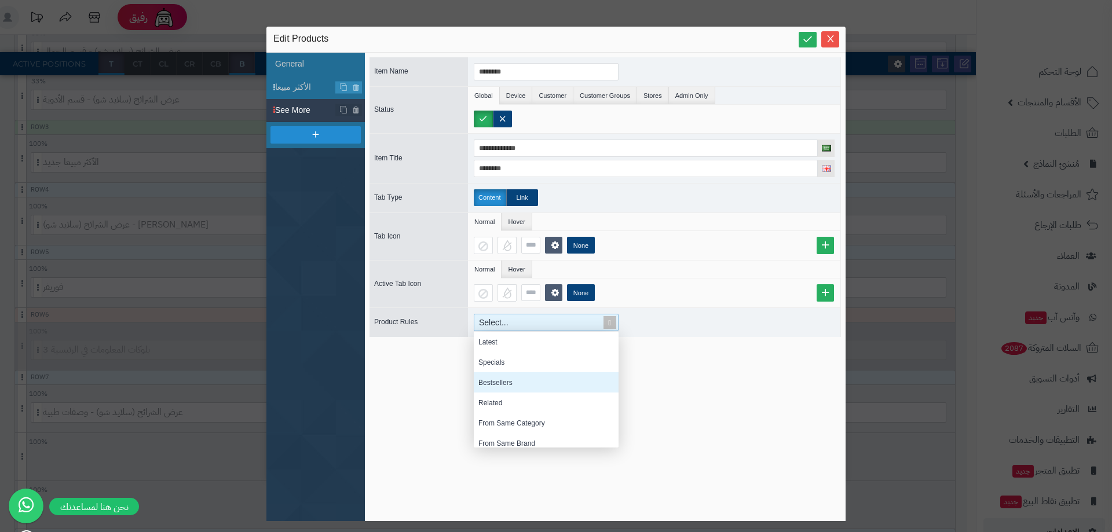
click at [497, 385] on div "Bestsellers" at bounding box center [546, 382] width 145 height 20
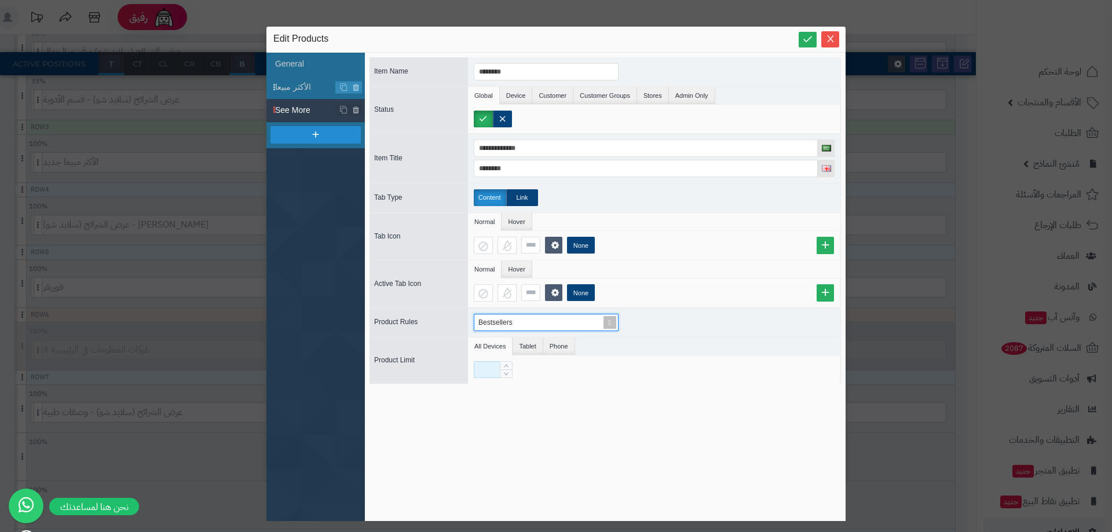
click at [488, 371] on input at bounding box center [487, 369] width 27 height 17
type input "**"
click at [808, 45] on icon at bounding box center [807, 39] width 11 height 11
click at [832, 38] on icon "Close" at bounding box center [830, 38] width 6 height 7
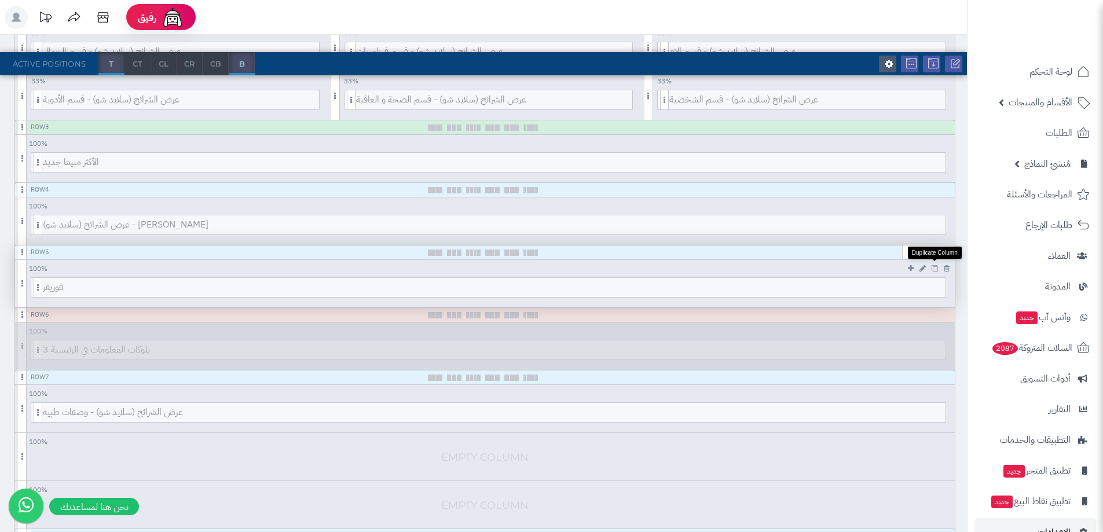
click at [937, 268] on icon at bounding box center [935, 268] width 6 height 6
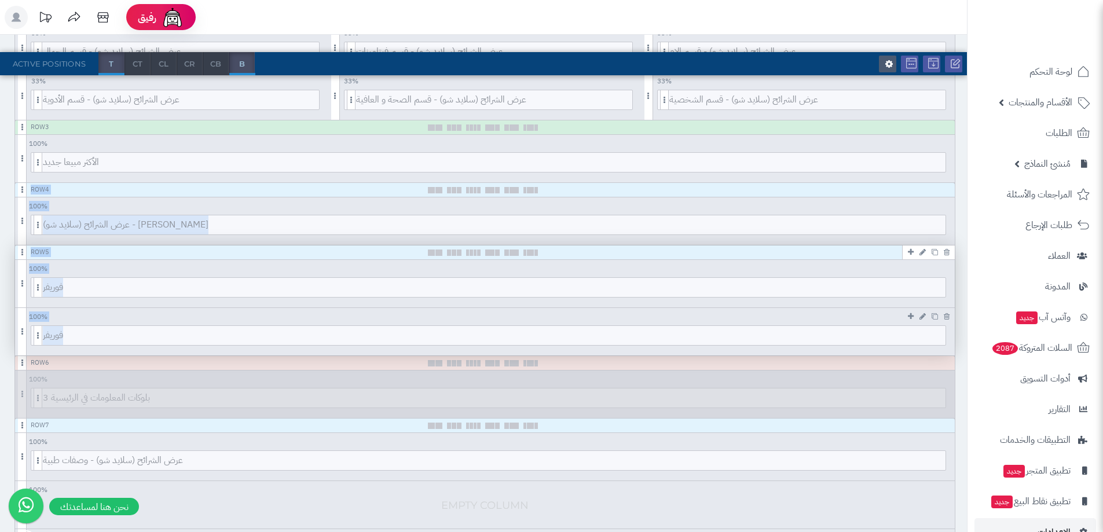
drag, startPoint x: 265, startPoint y: 334, endPoint x: 394, endPoint y: 309, distance: 132.2
click at [826, 341] on span "فوريفر" at bounding box center [494, 335] width 903 height 19
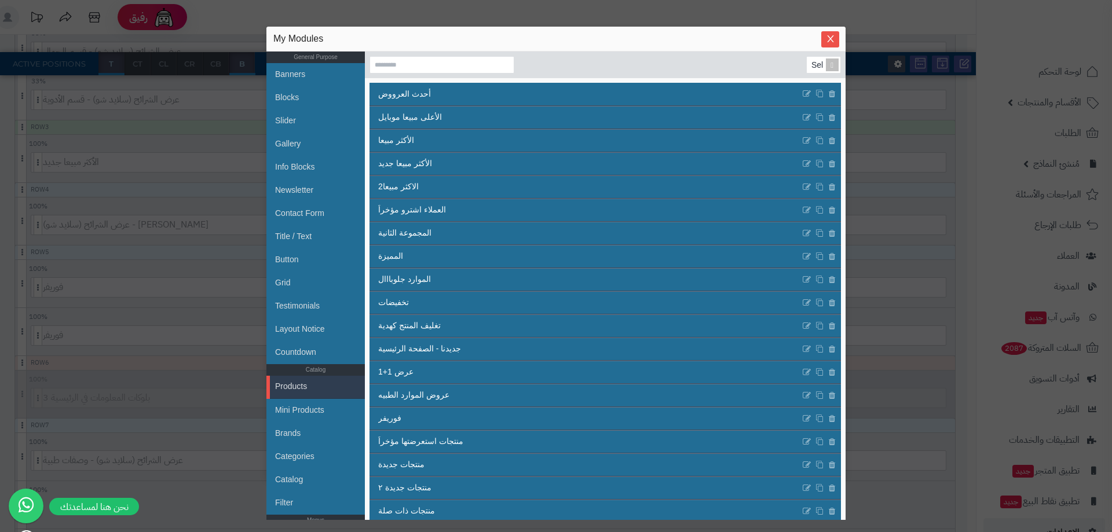
drag, startPoint x: 133, startPoint y: 222, endPoint x: 47, endPoint y: 301, distance: 116.0
click at [131, 225] on div "sentinelStart My Modules General Purpose Banners Blocks Slider Gallery Info Blo…" at bounding box center [556, 266] width 1112 height 532
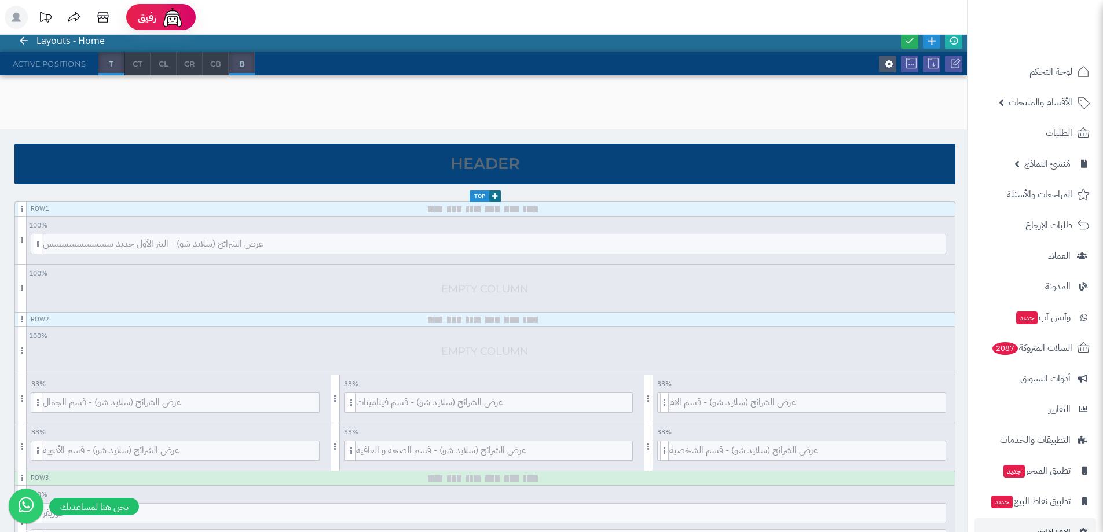
scroll to position [0, 0]
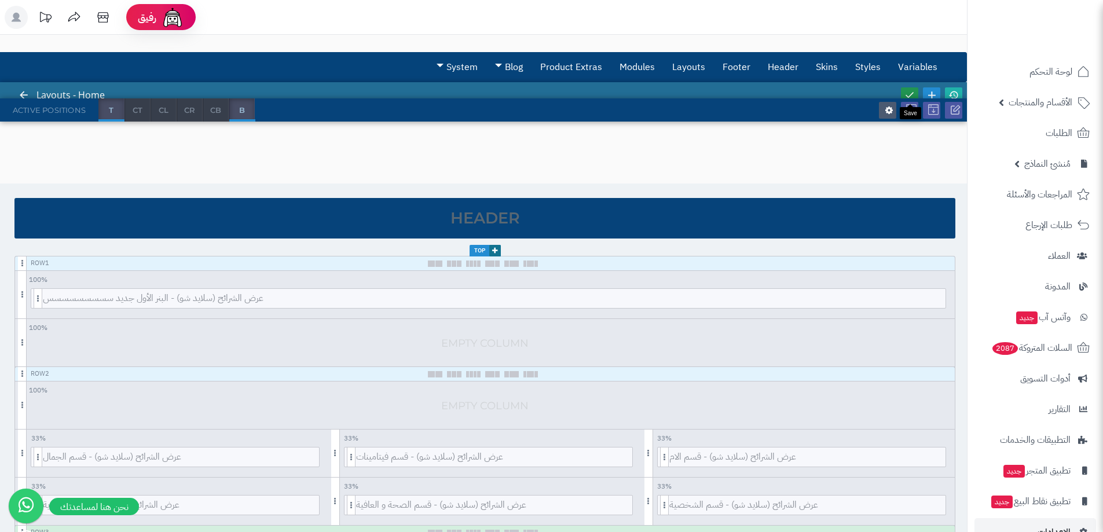
click at [917, 90] on link at bounding box center [909, 95] width 17 height 16
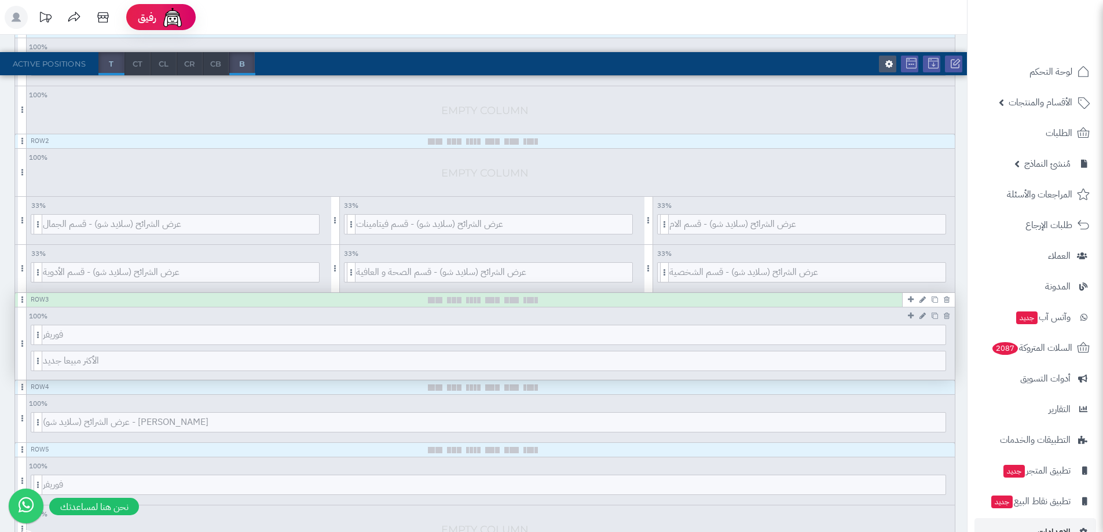
scroll to position [290, 0]
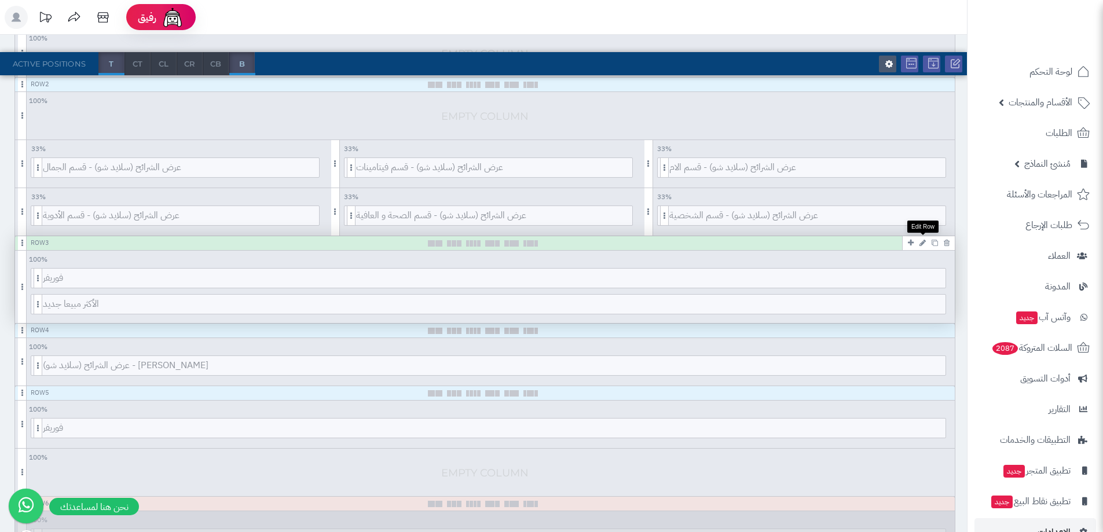
click at [920, 243] on icon at bounding box center [923, 243] width 6 height 8
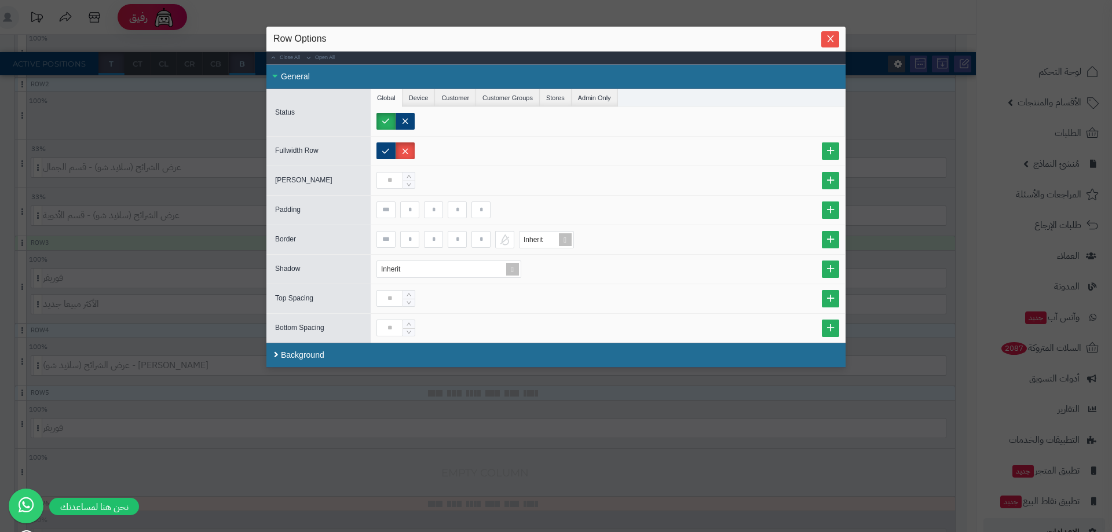
click at [394, 118] on label at bounding box center [385, 121] width 19 height 17
drag, startPoint x: 407, startPoint y: 118, endPoint x: 393, endPoint y: 124, distance: 15.8
click at [408, 118] on label at bounding box center [405, 121] width 19 height 17
click at [391, 124] on label at bounding box center [385, 121] width 19 height 17
click at [834, 43] on button "Close" at bounding box center [830, 39] width 18 height 16
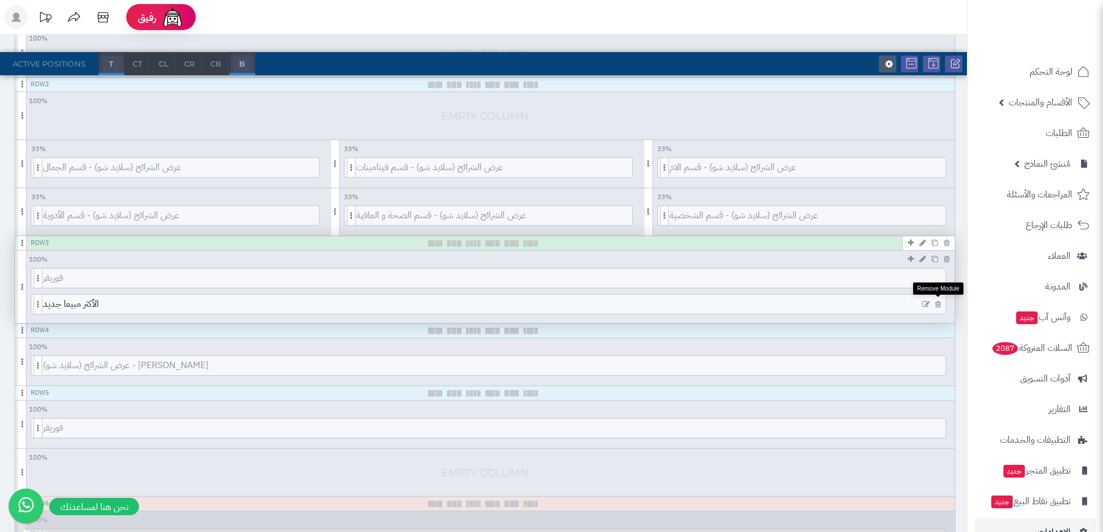
click at [939, 301] on icon at bounding box center [938, 305] width 6 height 8
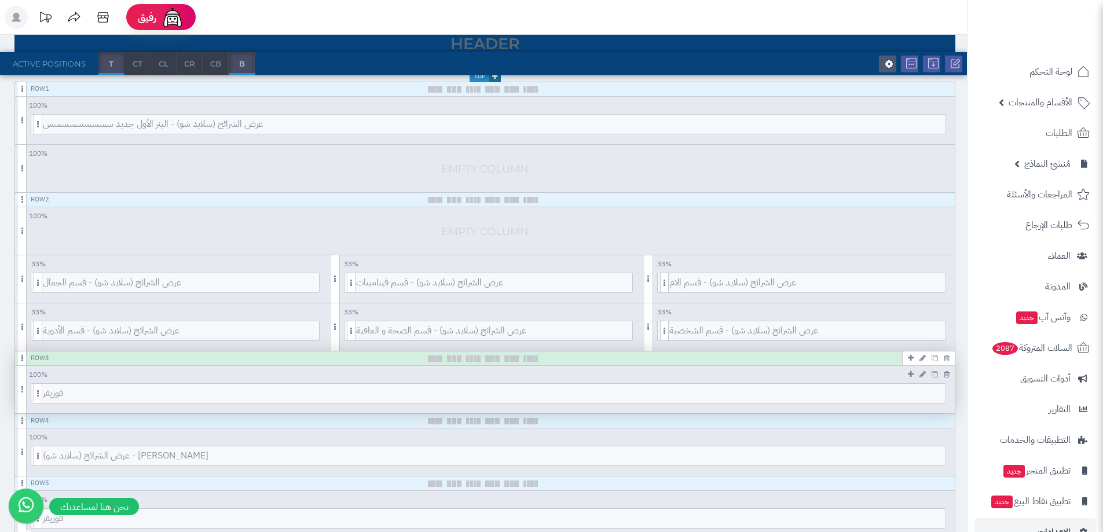
scroll to position [58, 0]
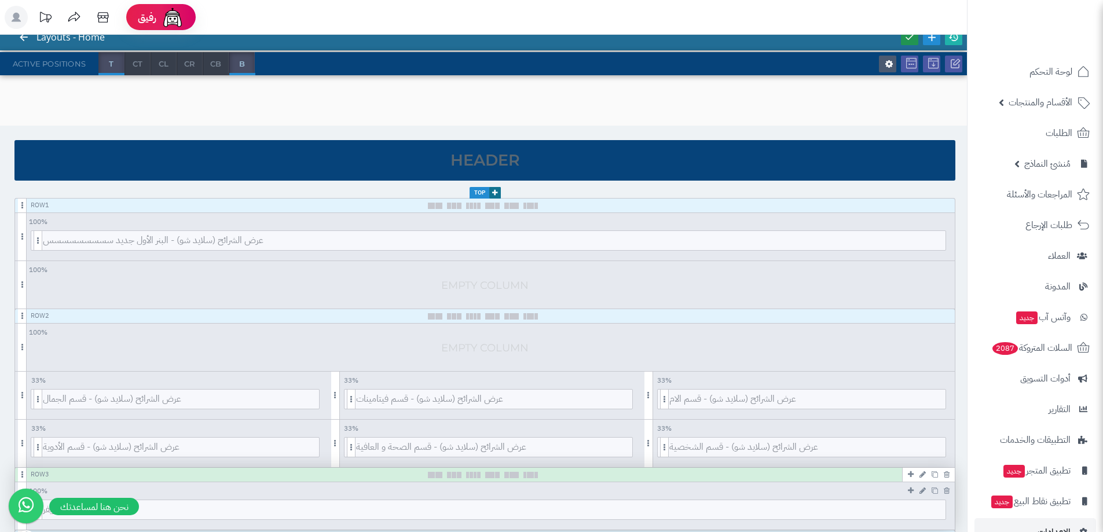
click at [907, 38] on icon at bounding box center [910, 37] width 10 height 10
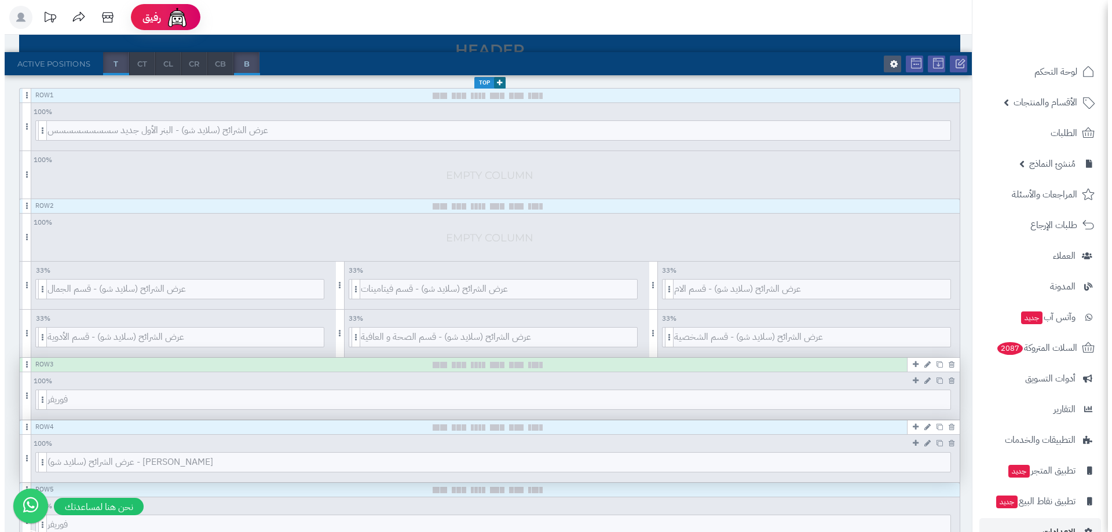
scroll to position [232, 0]
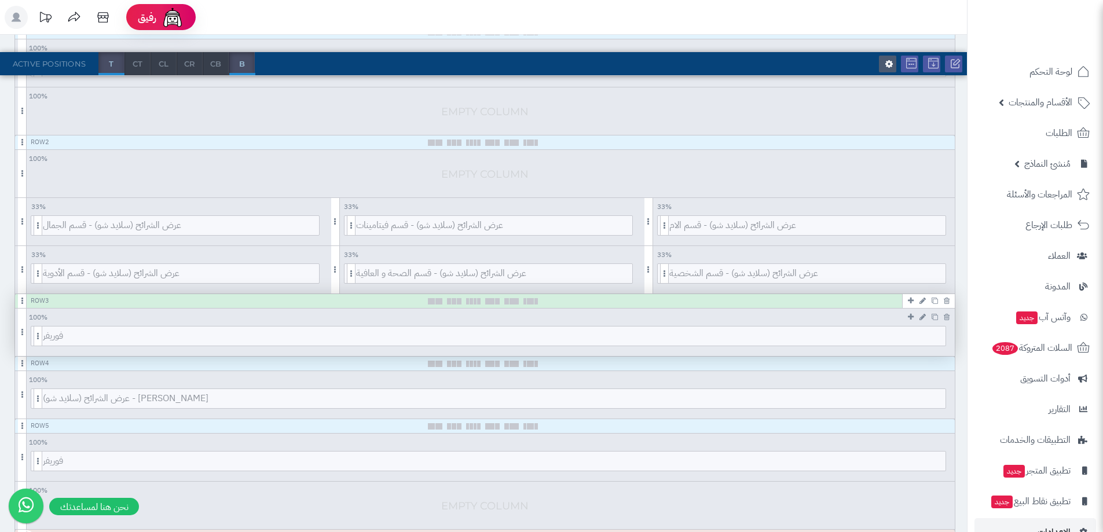
click at [69, 311] on div "100 % 100 95 90 85 80 75 70 66 60 55 50 45 40 33 30 25 20 15 10 5" at bounding box center [485, 316] width 940 height 14
click at [924, 463] on icon at bounding box center [927, 461] width 8 height 8
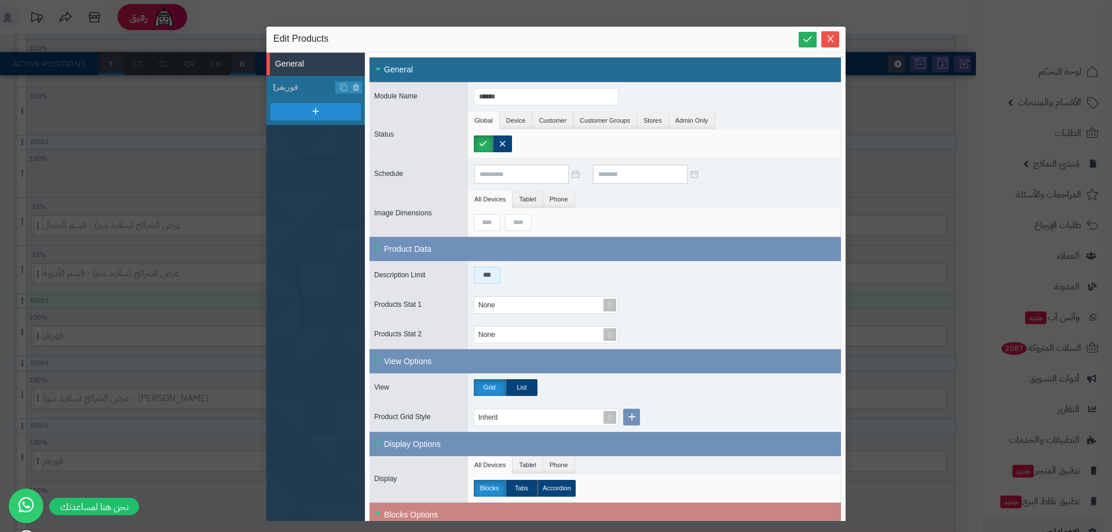
click at [485, 274] on input "***" at bounding box center [487, 275] width 27 height 17
click at [485, 273] on input "***" at bounding box center [487, 275] width 27 height 17
click at [806, 40] on icon at bounding box center [807, 39] width 11 height 11
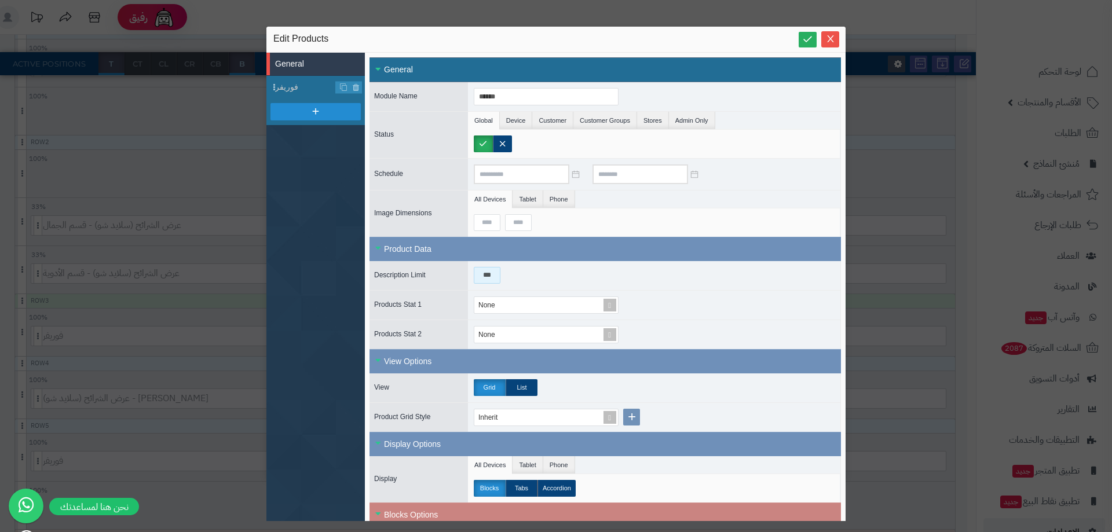
click at [482, 270] on input "***" at bounding box center [487, 275] width 27 height 17
type input "**"
click at [801, 42] on link at bounding box center [808, 40] width 18 height 16
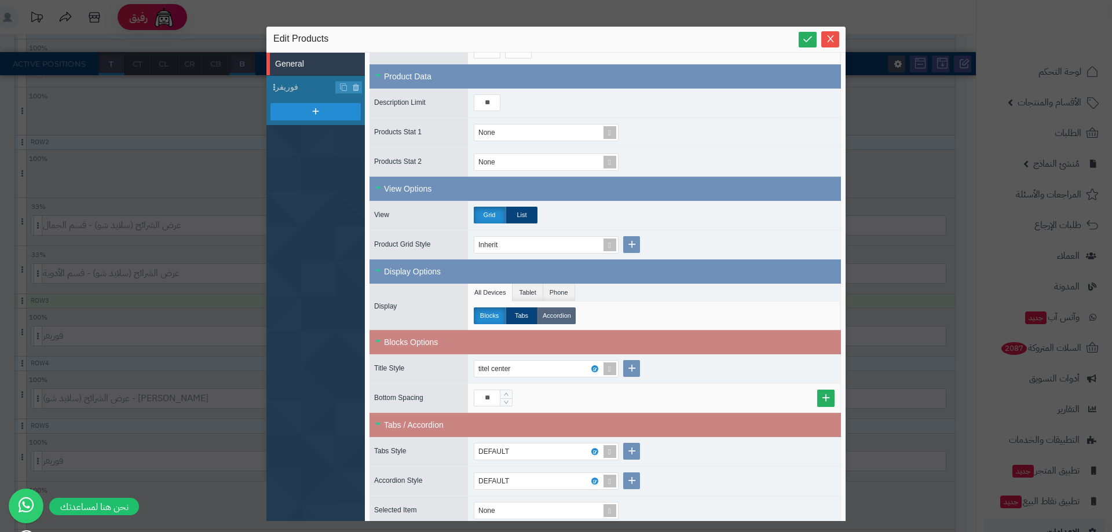
scroll to position [174, 0]
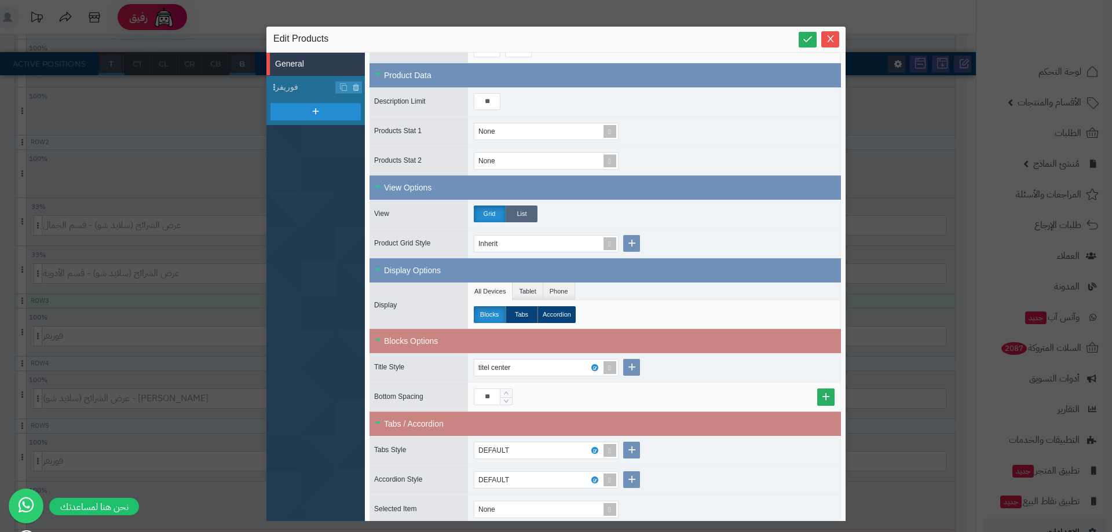
click at [524, 213] on label "List" at bounding box center [522, 214] width 32 height 17
click at [812, 46] on link at bounding box center [808, 40] width 18 height 16
click at [482, 217] on label "Grid" at bounding box center [490, 214] width 32 height 17
click at [499, 244] on div "Inherit" at bounding box center [493, 244] width 31 height 16
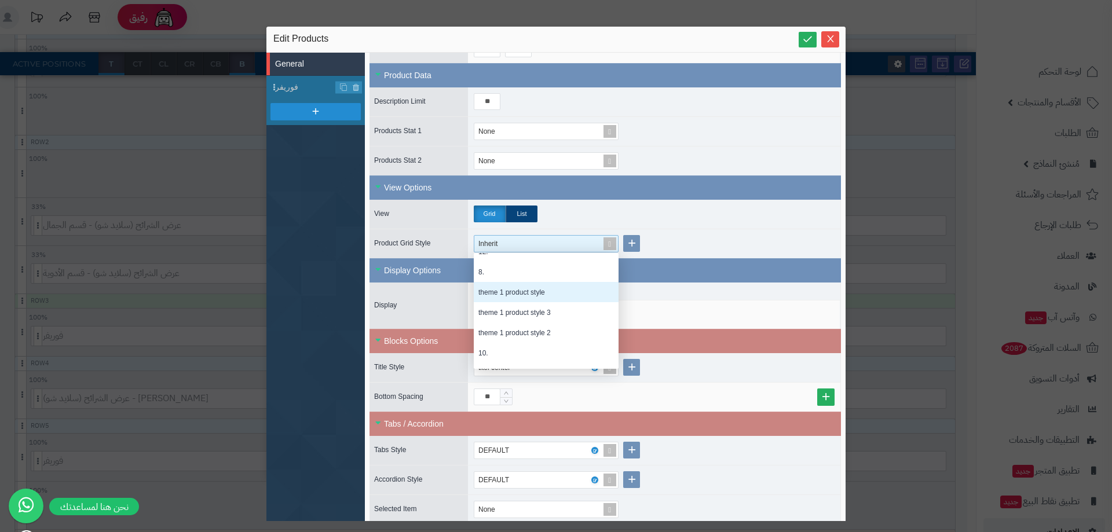
drag, startPoint x: 529, startPoint y: 298, endPoint x: 548, endPoint y: 241, distance: 59.3
click at [529, 297] on div "theme 1 product style" at bounding box center [546, 292] width 145 height 20
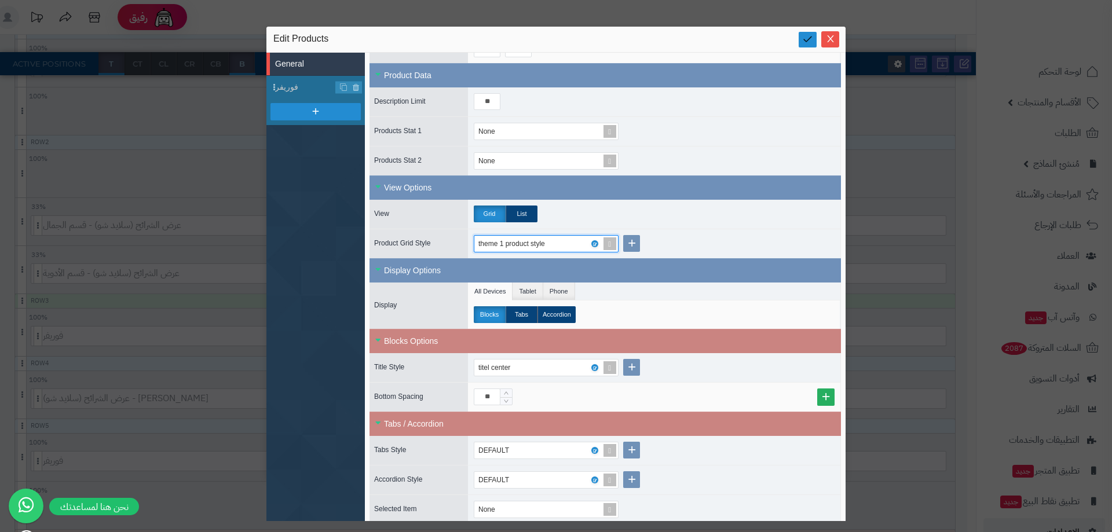
click at [811, 47] on link at bounding box center [808, 40] width 18 height 16
click at [552, 229] on div "Product Grid Style theme 1 product style" at bounding box center [604, 244] width 471 height 30
click at [539, 247] on div "theme 1 product style" at bounding box center [517, 244] width 78 height 16
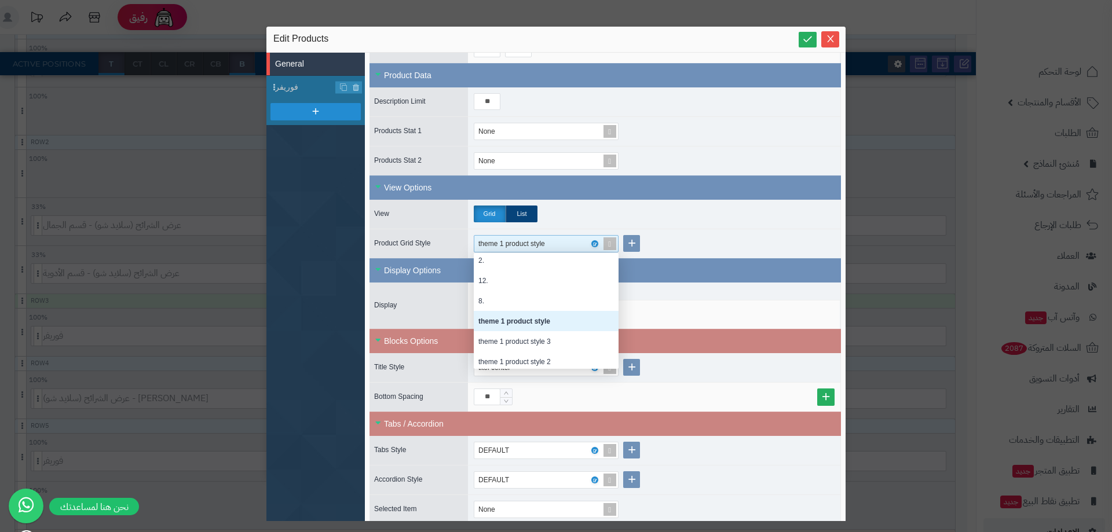
scroll to position [165, 0]
click at [524, 324] on div "theme 1 product style 3" at bounding box center [546, 321] width 145 height 20
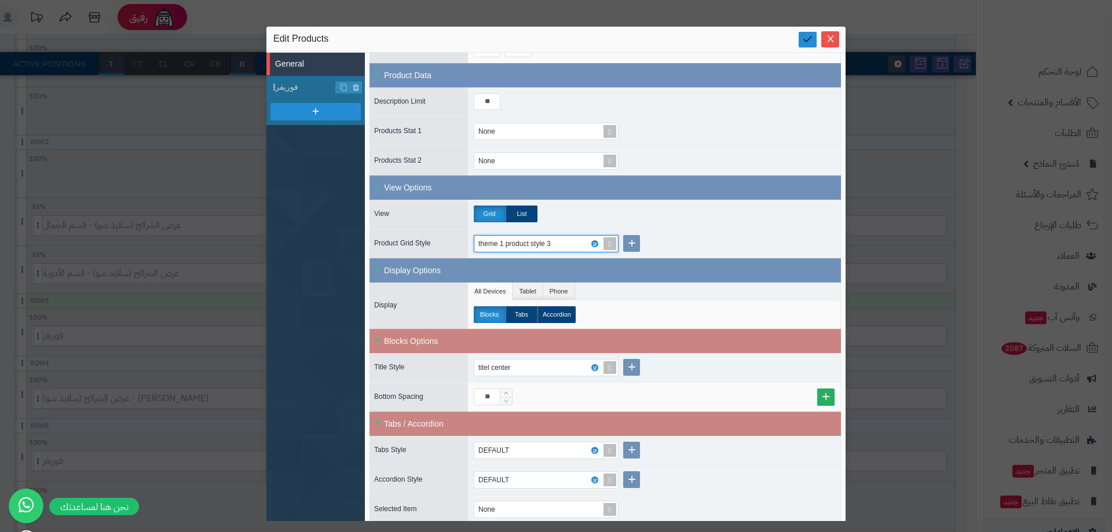
click at [804, 43] on icon at bounding box center [807, 39] width 11 height 11
click at [540, 246] on div "theme 1 product style 3" at bounding box center [520, 244] width 84 height 16
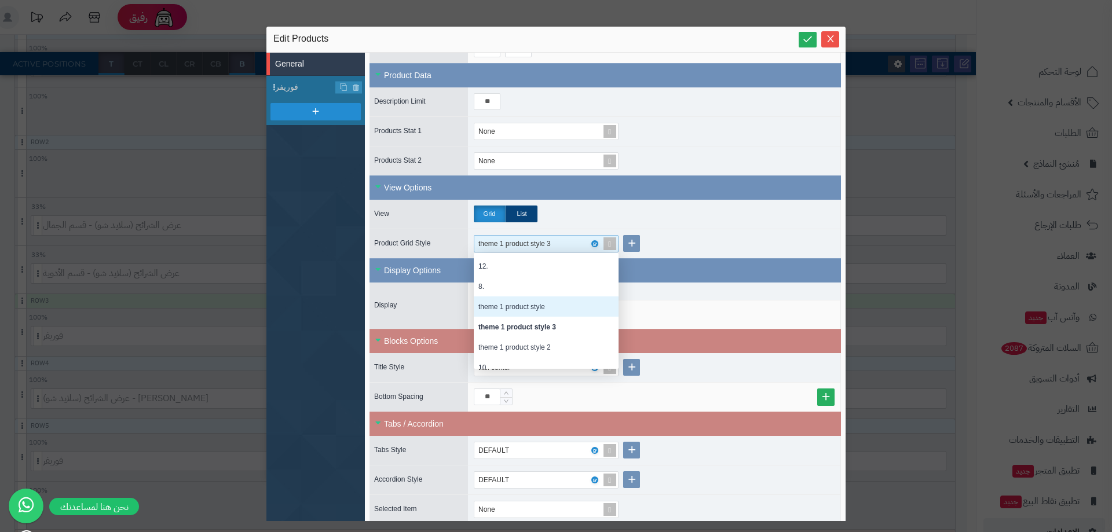
scroll to position [180, 0]
click at [526, 321] on div "theme 1 product style 2" at bounding box center [546, 327] width 145 height 20
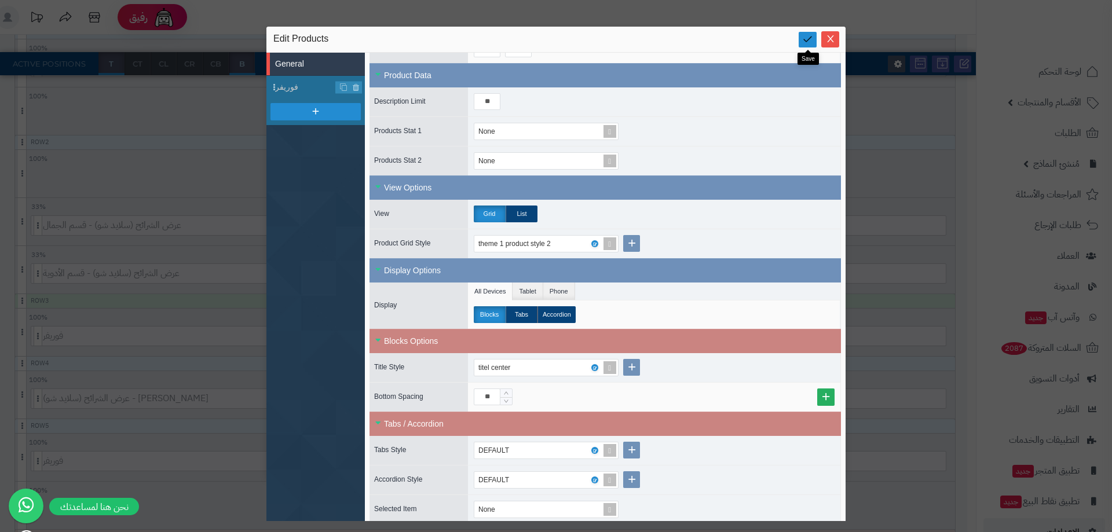
click at [811, 37] on icon at bounding box center [807, 39] width 11 height 11
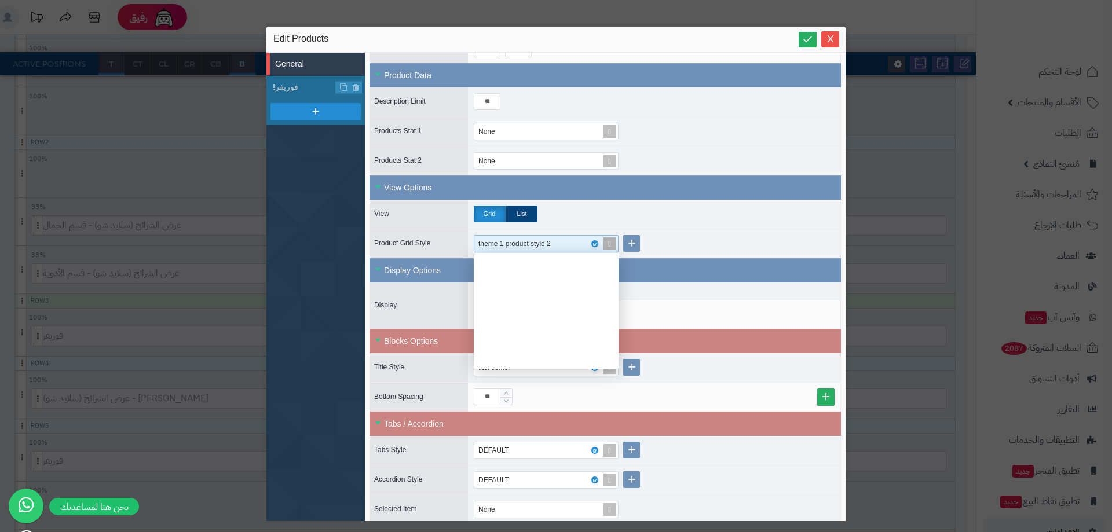
click at [526, 250] on div "theme 1 product style 2" at bounding box center [520, 244] width 84 height 16
click at [521, 345] on div "theme 1 product style 3" at bounding box center [546, 344] width 145 height 20
click at [562, 244] on div "theme 1 product style 3" at bounding box center [520, 244] width 84 height 16
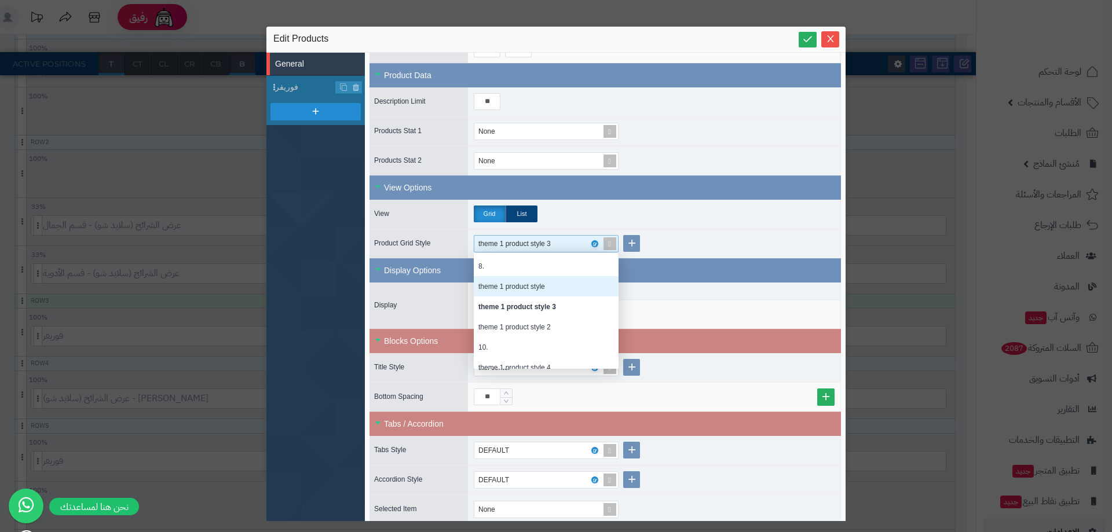
click at [735, 216] on div "Grid List" at bounding box center [654, 214] width 372 height 29
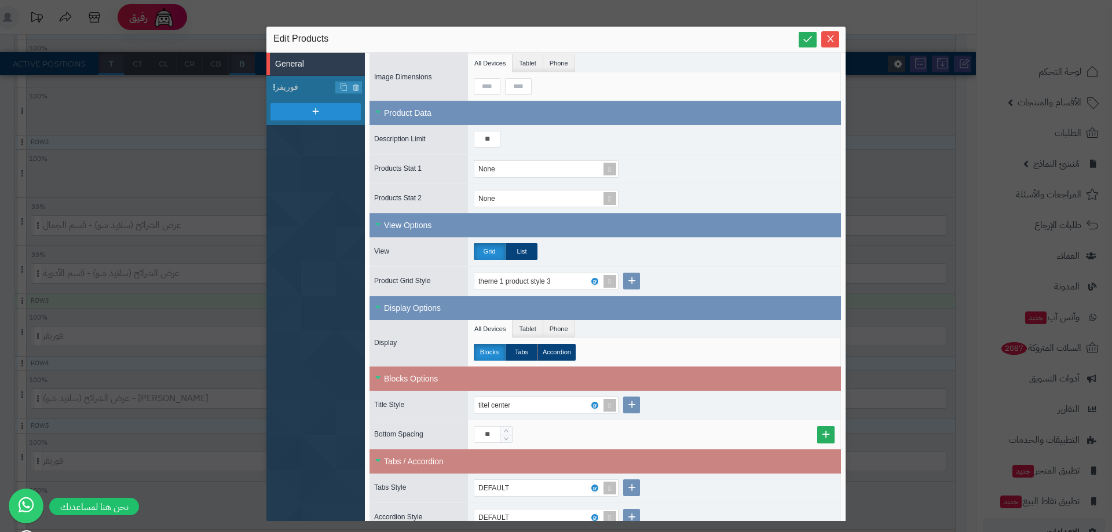
scroll to position [116, 0]
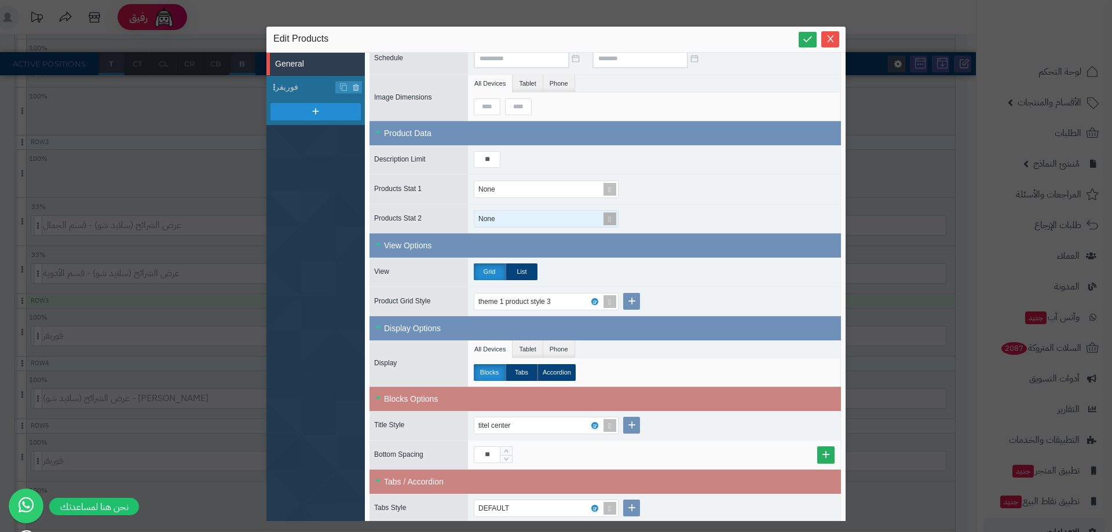
click at [485, 223] on span "None" at bounding box center [486, 219] width 17 height 8
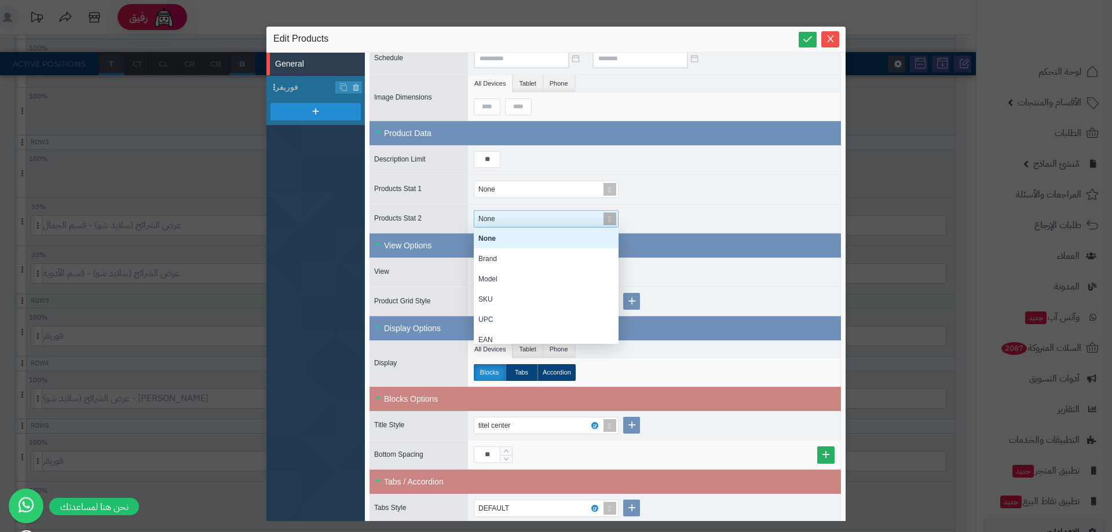
scroll to position [107, 136]
click at [766, 188] on div "None" at bounding box center [654, 189] width 372 height 29
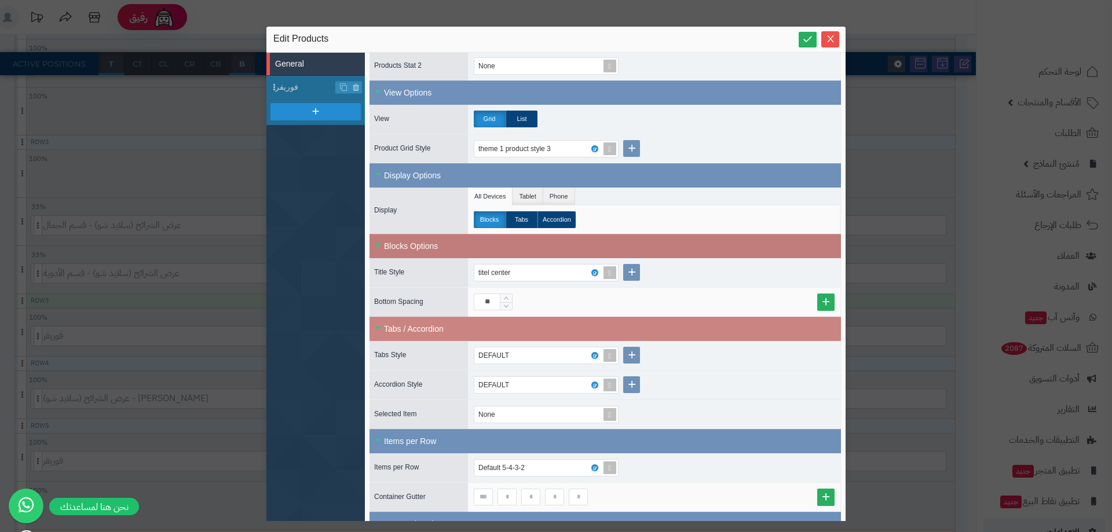
scroll to position [290, 0]
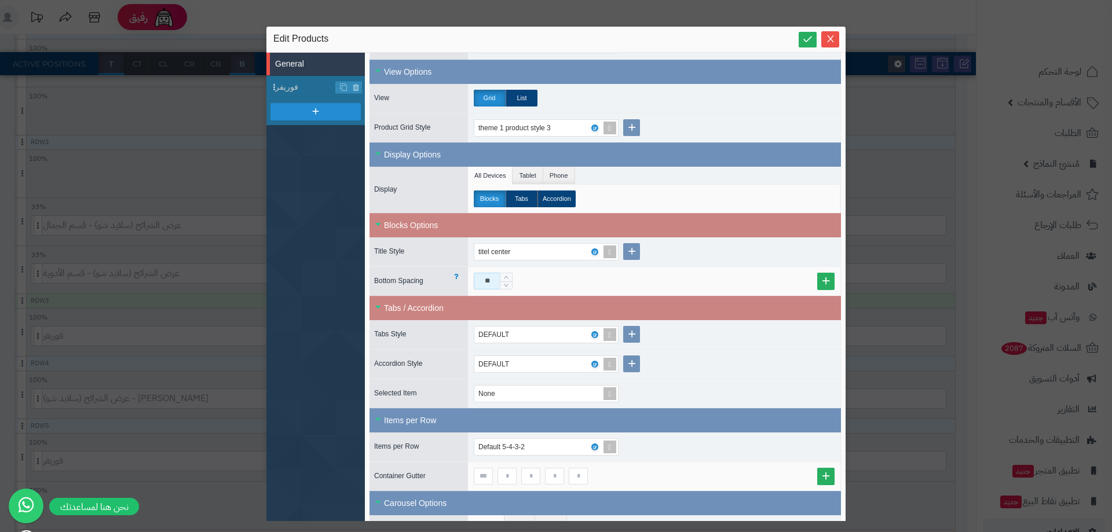
click at [485, 282] on input "**" at bounding box center [487, 281] width 27 height 17
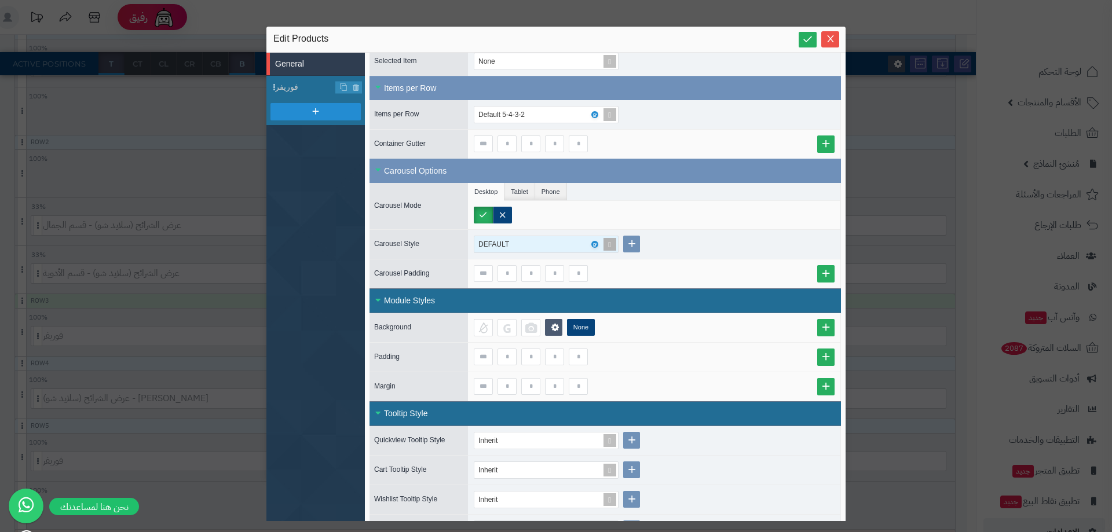
scroll to position [679, 0]
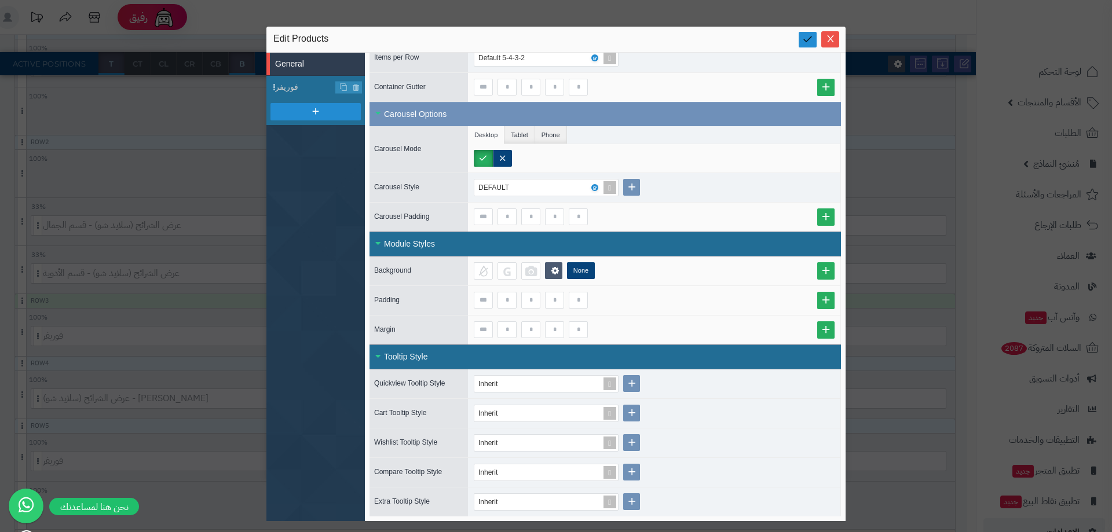
click at [811, 40] on icon at bounding box center [807, 39] width 11 height 11
click at [540, 181] on div "DEFAULT" at bounding box center [541, 188] width 126 height 16
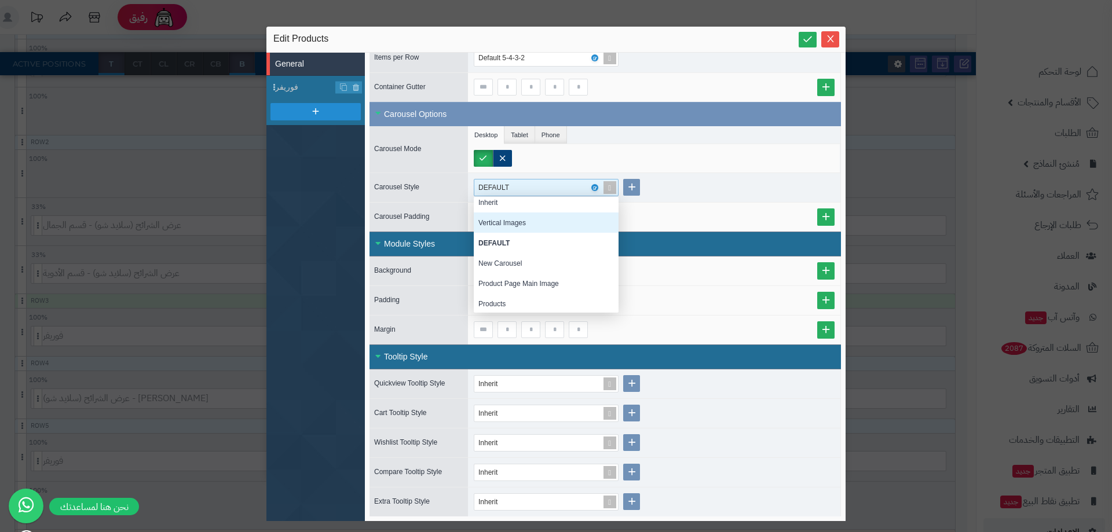
scroll to position [6, 0]
click at [525, 266] on div "New Carousel" at bounding box center [546, 262] width 145 height 20
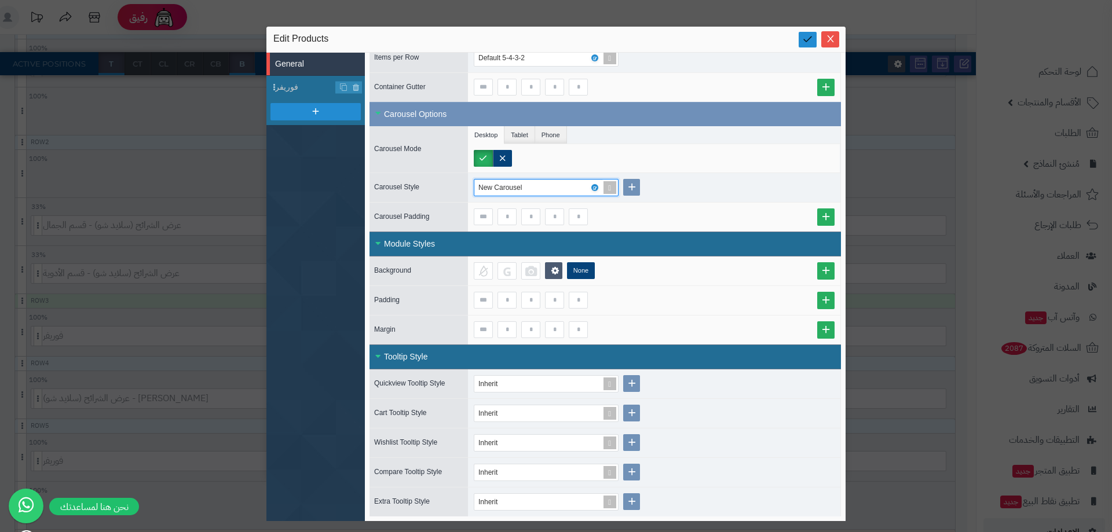
click at [801, 41] on link at bounding box center [808, 40] width 18 height 16
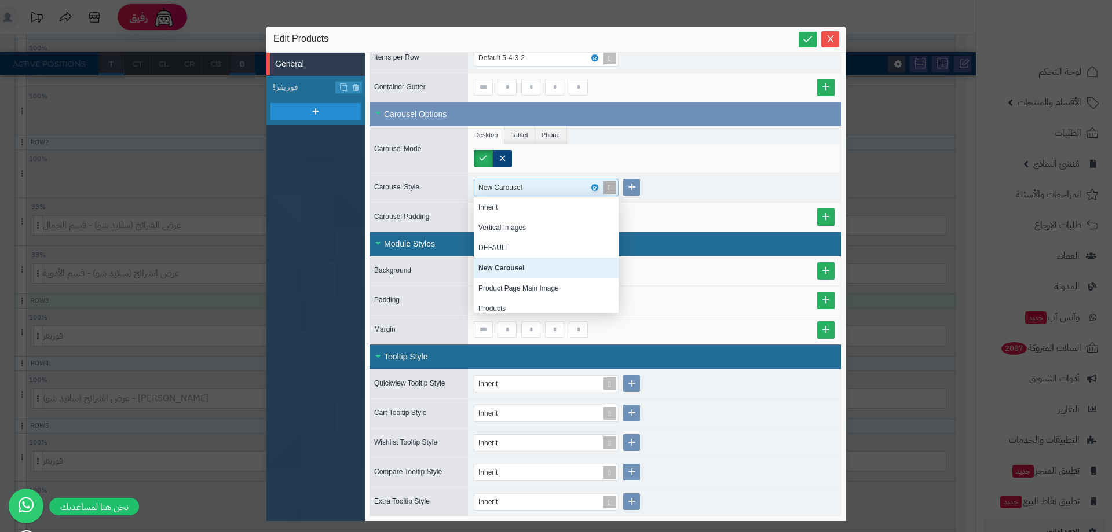
click at [500, 189] on div "New Carousel" at bounding box center [505, 188] width 55 height 16
drag, startPoint x: 521, startPoint y: 232, endPoint x: 580, endPoint y: 184, distance: 76.2
click at [524, 233] on div "Vertical Images" at bounding box center [546, 227] width 145 height 20
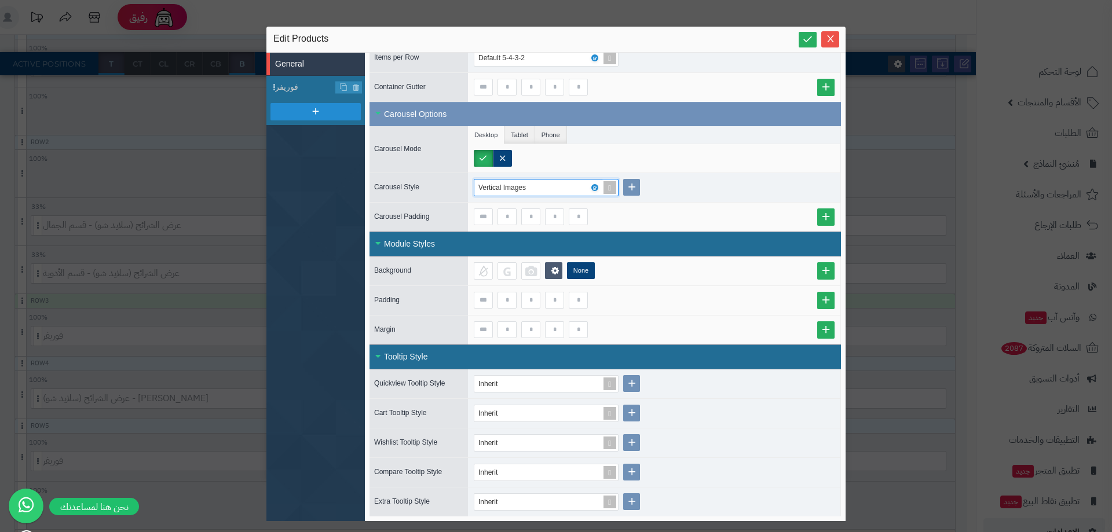
click at [790, 38] on div "Edit Products" at bounding box center [555, 39] width 565 height 14
click at [796, 38] on div "Edit Products" at bounding box center [555, 39] width 565 height 14
click at [803, 38] on icon at bounding box center [807, 39] width 11 height 11
click at [553, 196] on div "Vertical Images" at bounding box center [546, 187] width 145 height 17
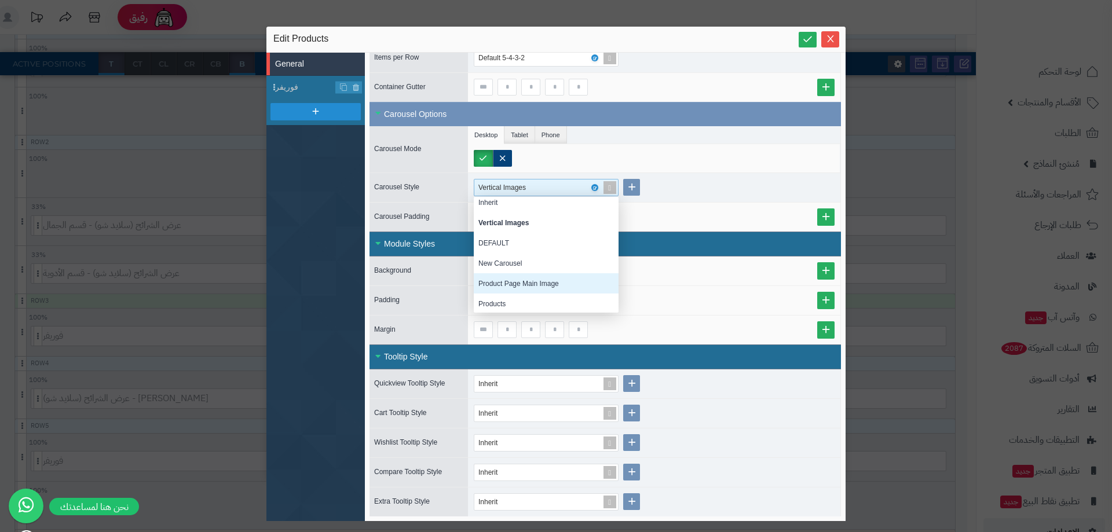
scroll to position [6, 0]
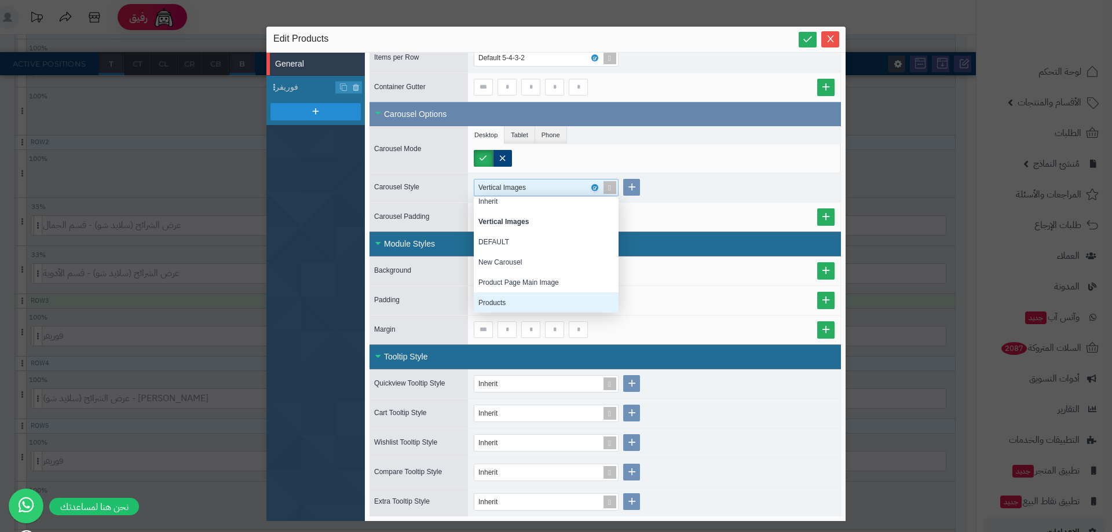
drag, startPoint x: 510, startPoint y: 305, endPoint x: 693, endPoint y: 101, distance: 274.3
click at [510, 304] on div "Products" at bounding box center [546, 302] width 145 height 20
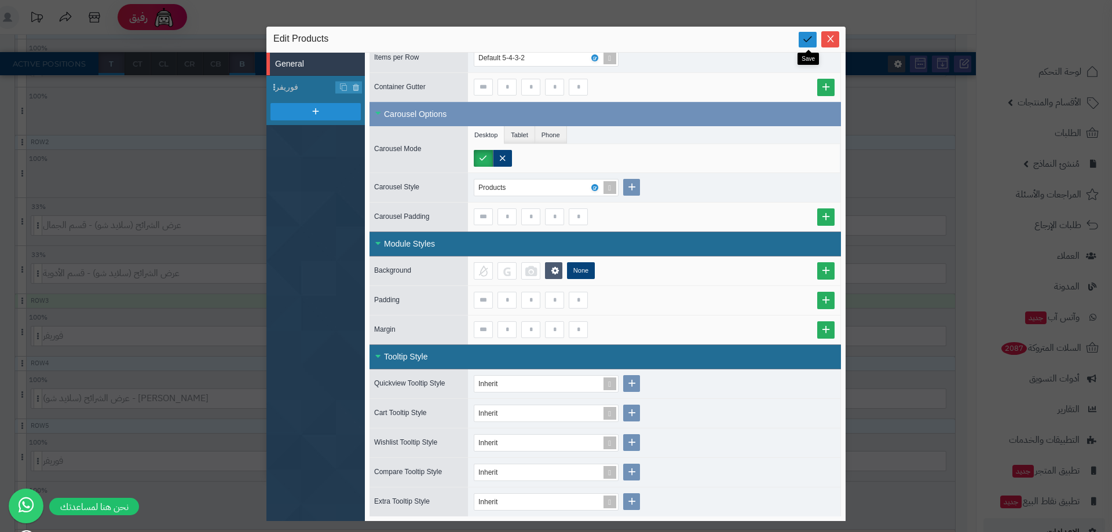
click at [806, 36] on icon at bounding box center [807, 39] width 11 height 11
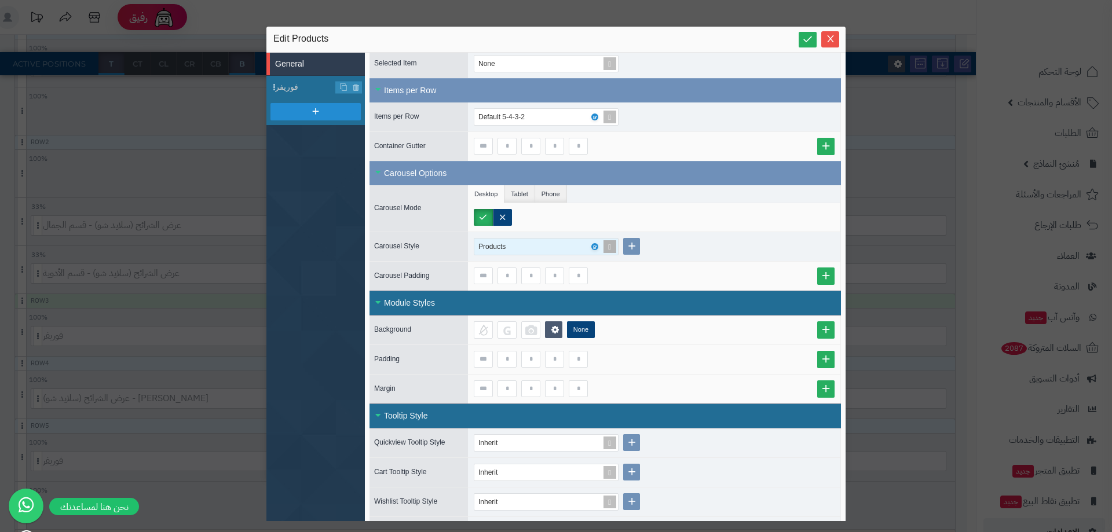
scroll to position [563, 0]
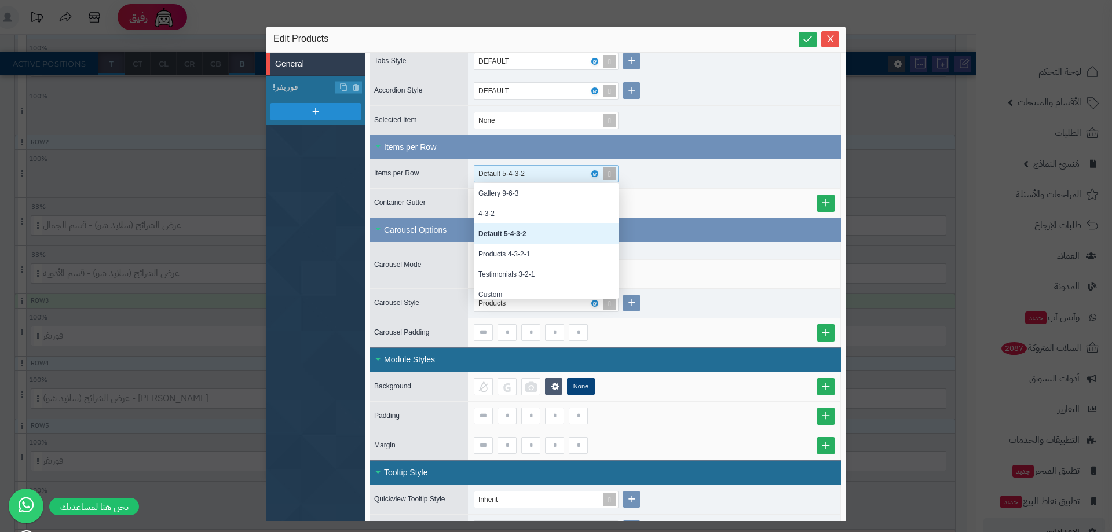
click at [545, 174] on div "Default 5-4-3-2" at bounding box center [541, 174] width 126 height 16
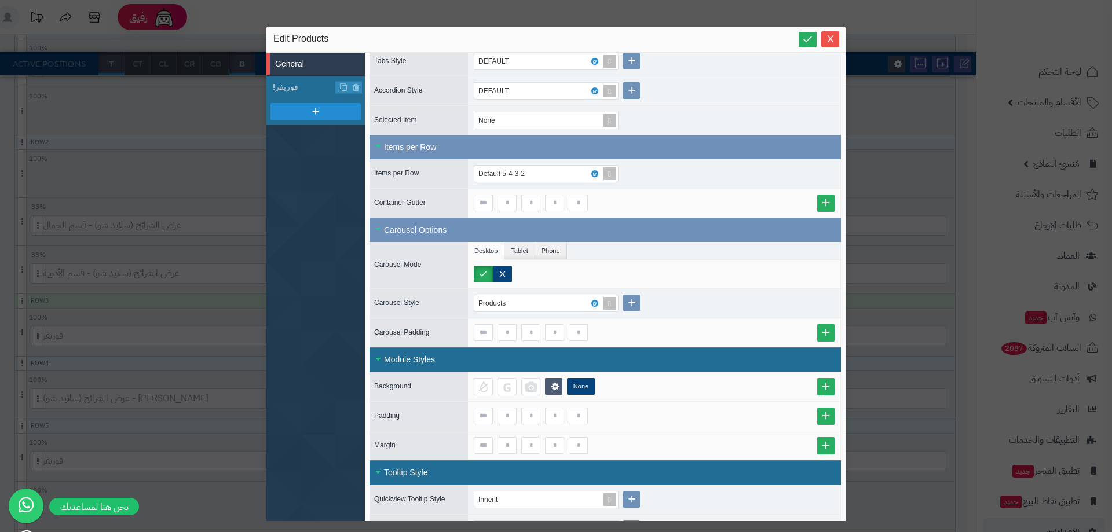
click at [702, 172] on div "Default 5-4-3-2" at bounding box center [654, 173] width 372 height 29
click at [508, 182] on div "Default 5-4-3-2" at bounding box center [654, 173] width 372 height 29
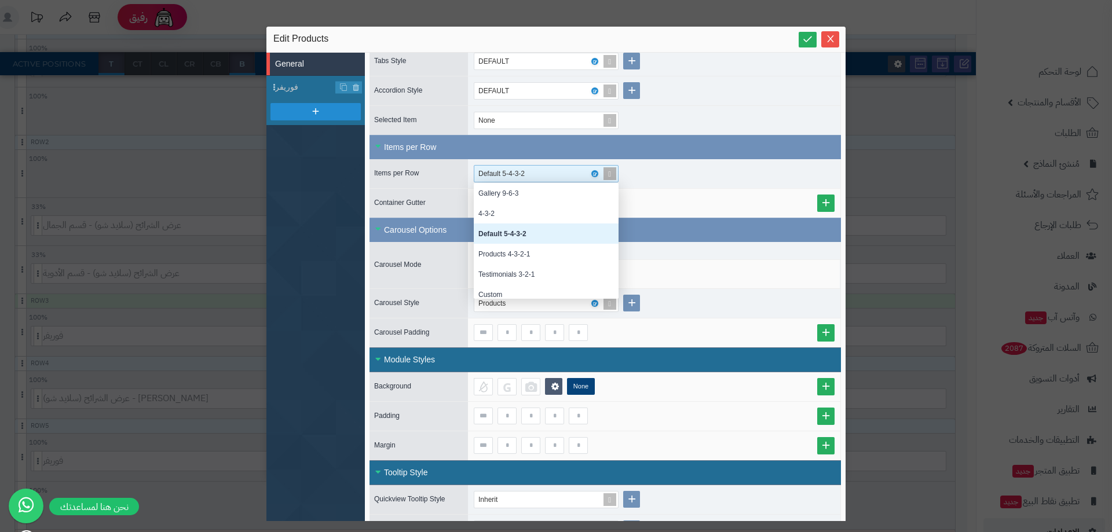
click at [513, 180] on div "Default 5-4-3-2" at bounding box center [507, 174] width 58 height 16
click at [533, 258] on div "Products 4-3-2-1" at bounding box center [546, 254] width 145 height 20
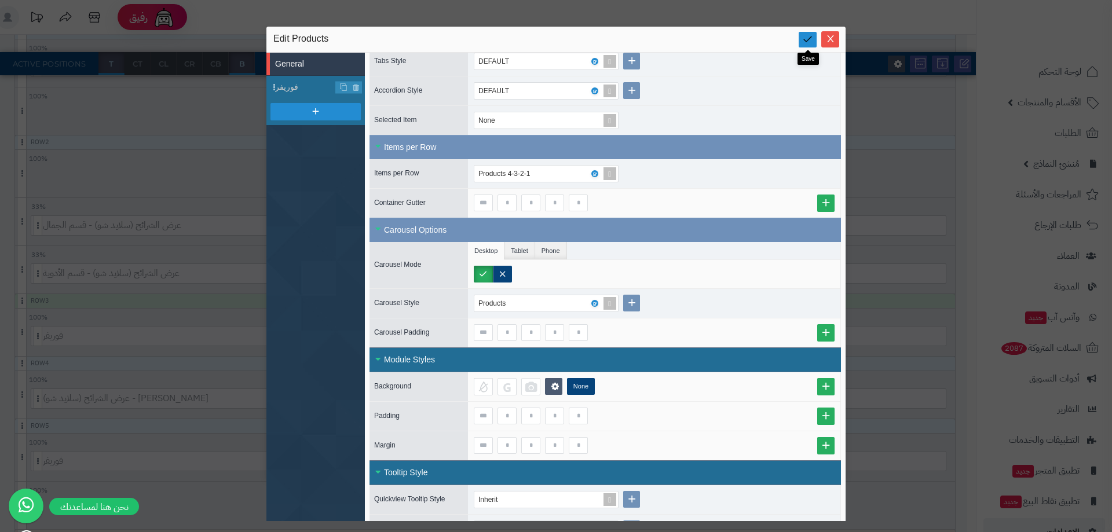
click at [804, 41] on icon at bounding box center [807, 39] width 11 height 11
click at [513, 176] on div "Products 4-3-2-1" at bounding box center [509, 174] width 63 height 16
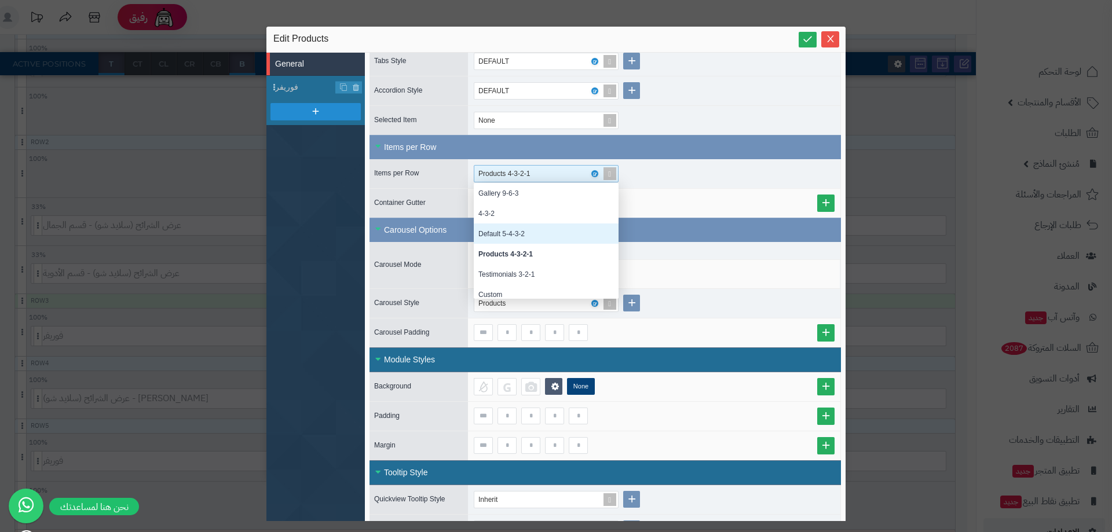
click at [525, 232] on div "Default 5-4-3-2" at bounding box center [546, 234] width 145 height 20
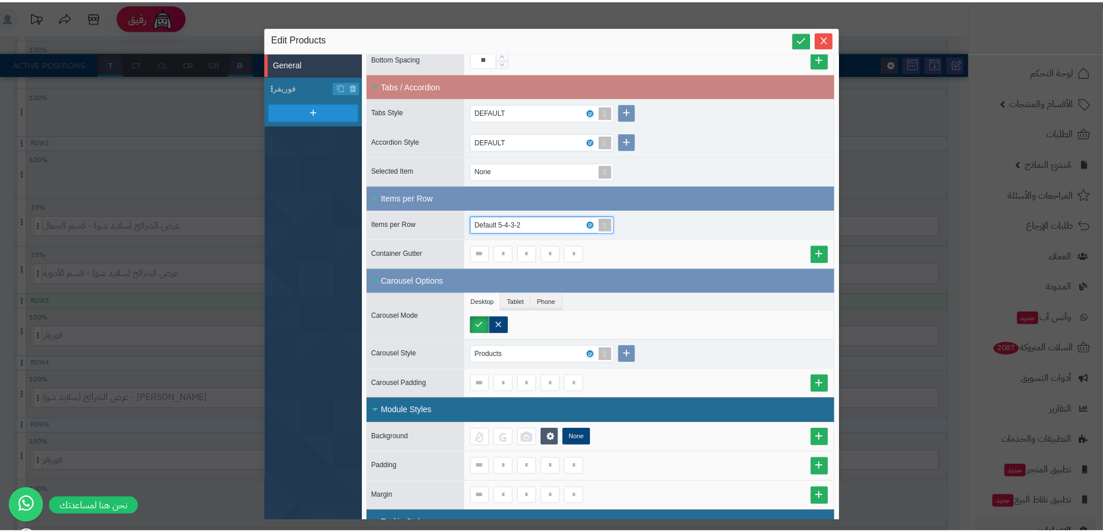
scroll to position [447, 0]
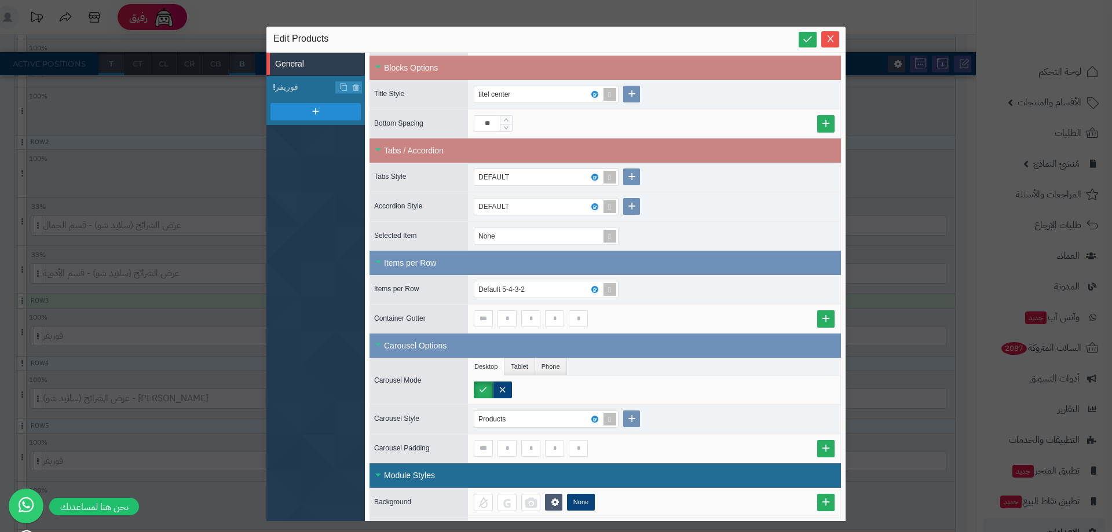
click at [797, 38] on div "Edit Products" at bounding box center [555, 39] width 565 height 14
click at [807, 41] on icon at bounding box center [807, 39] width 11 height 11
click at [803, 32] on link at bounding box center [808, 40] width 18 height 16
click at [116, 350] on div "sentinelStart Edit Products General فوريفر Close All Open All General Module Na…" at bounding box center [556, 266] width 1112 height 532
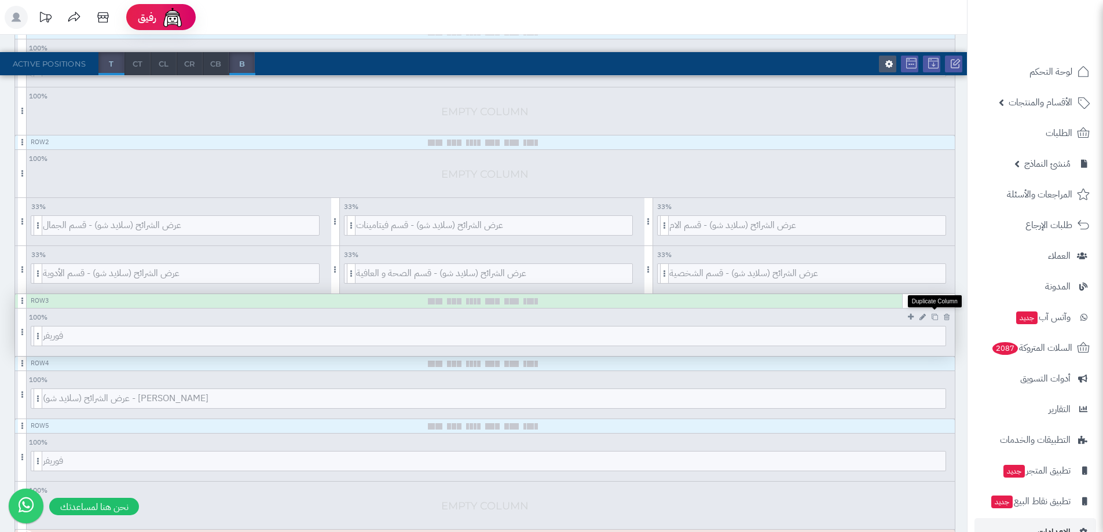
click at [934, 317] on icon at bounding box center [935, 317] width 6 height 6
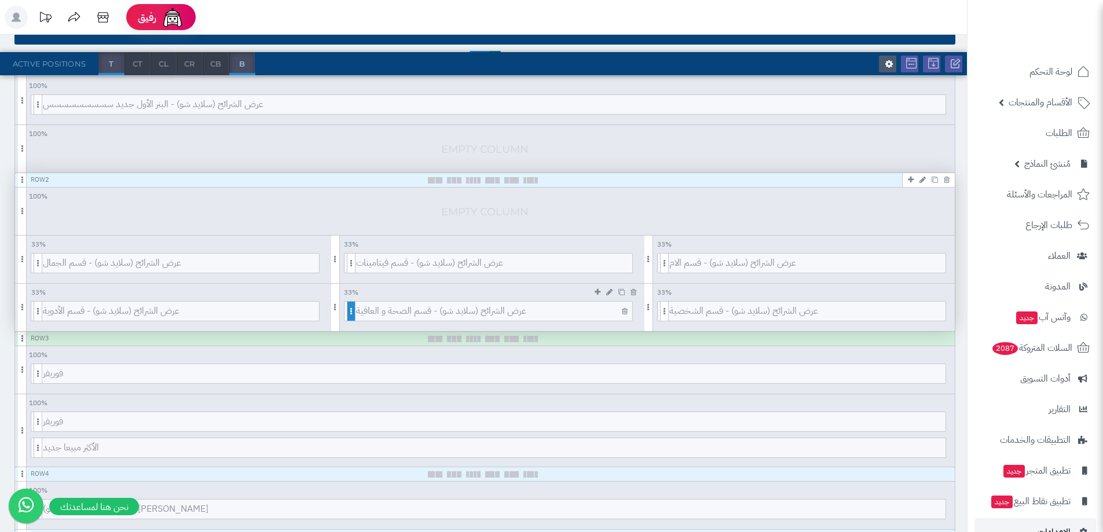
scroll to position [174, 0]
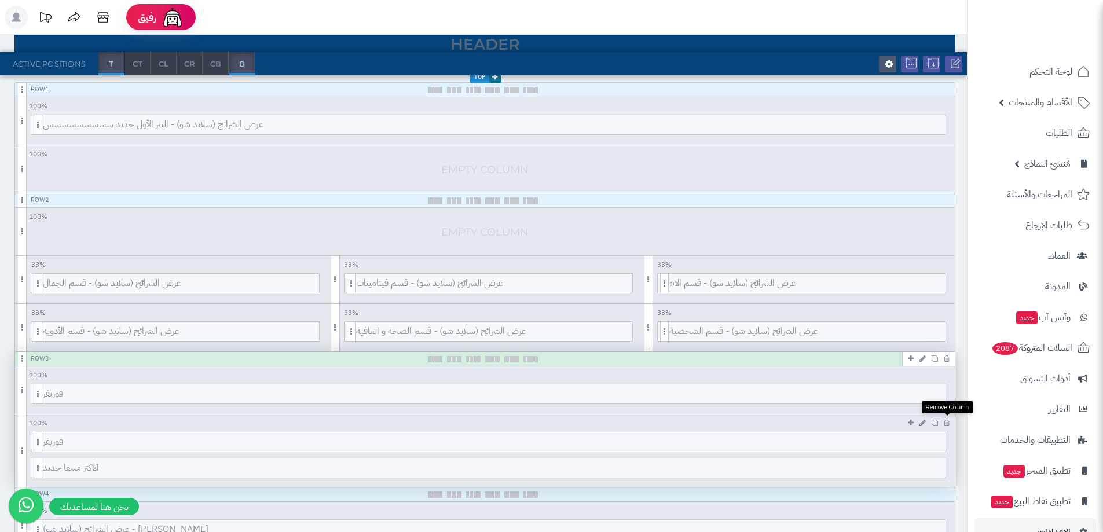
click at [944, 423] on icon at bounding box center [947, 423] width 6 height 8
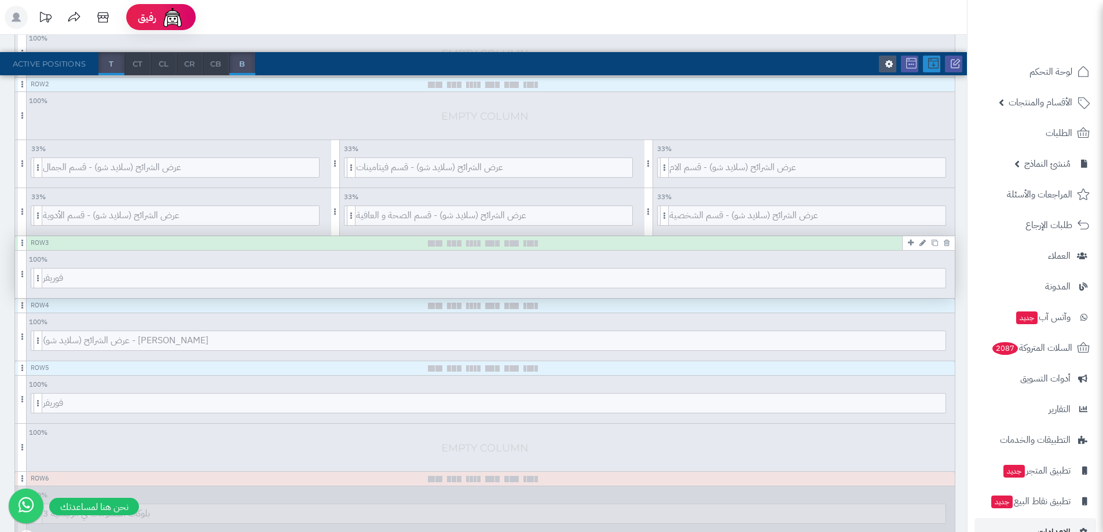
scroll to position [58, 0]
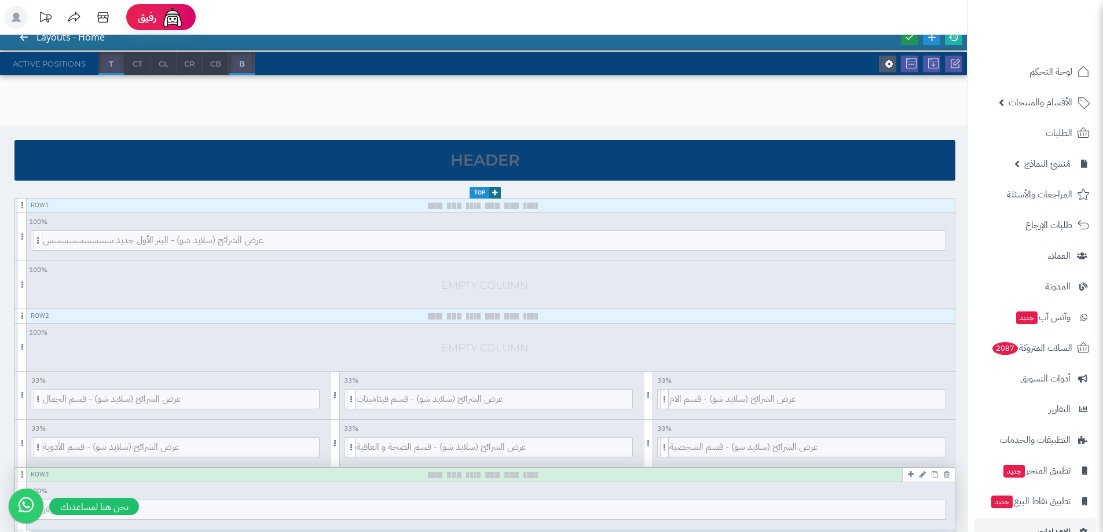
click at [910, 35] on icon at bounding box center [910, 37] width 10 height 10
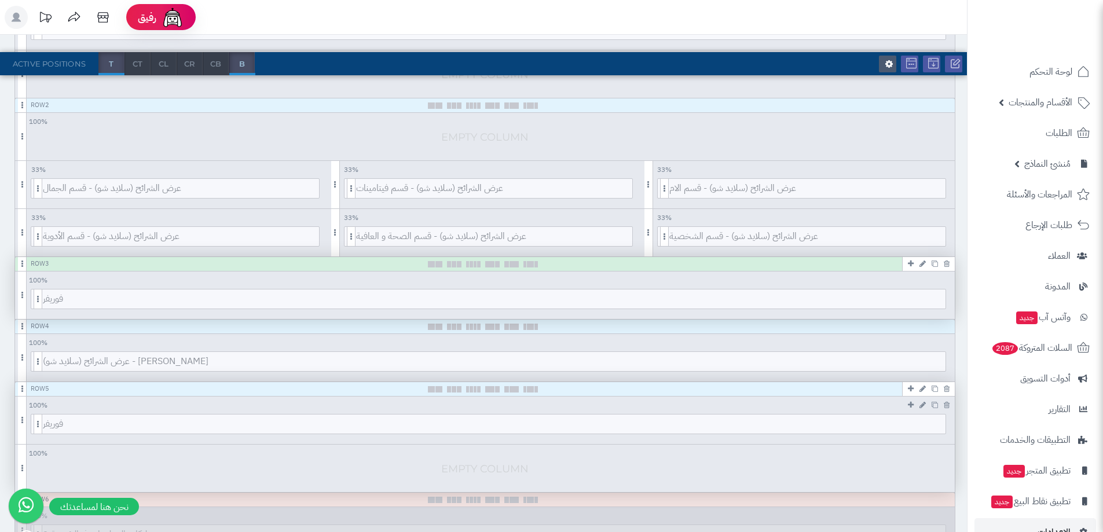
scroll to position [290, 0]
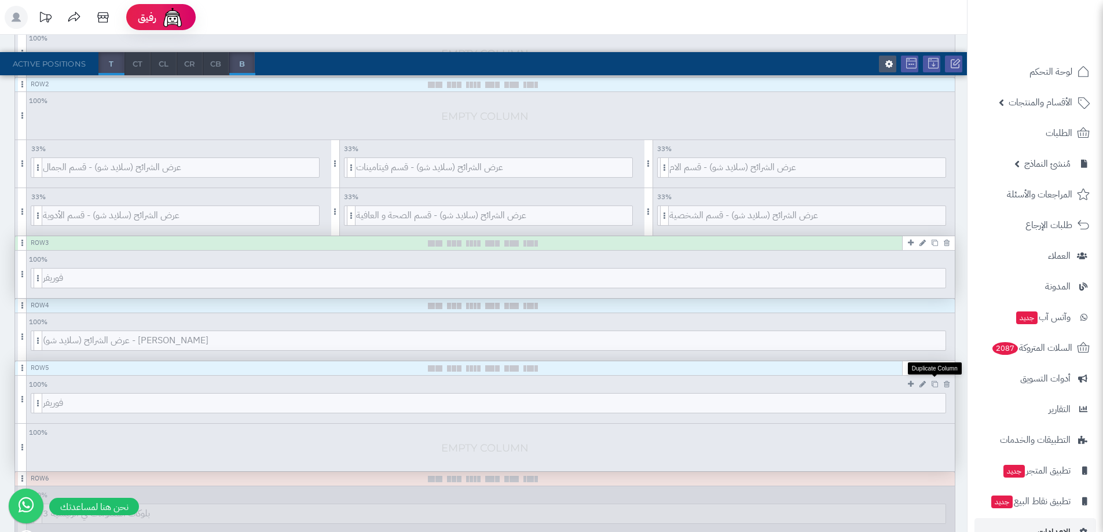
click at [934, 384] on icon at bounding box center [935, 384] width 6 height 6
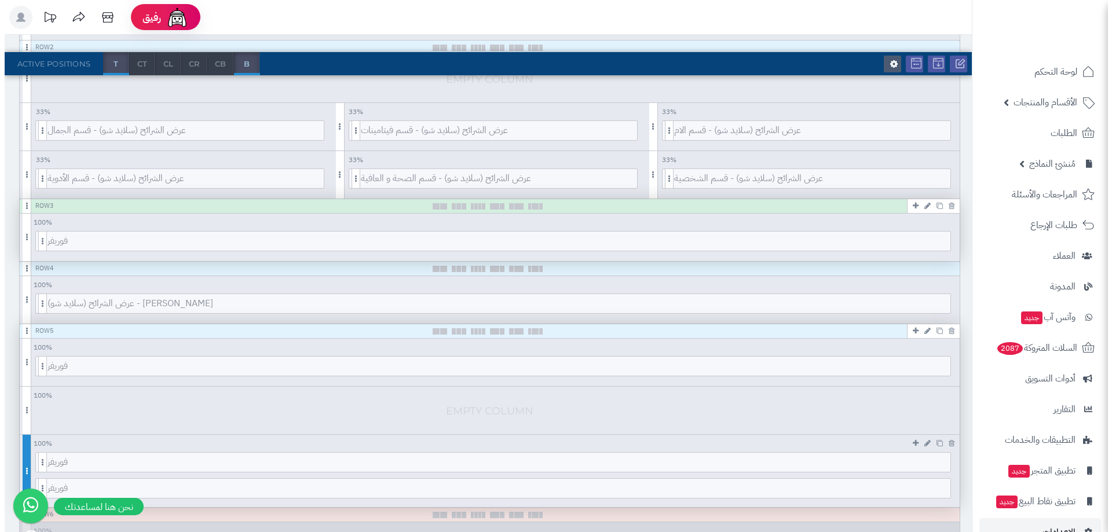
scroll to position [347, 0]
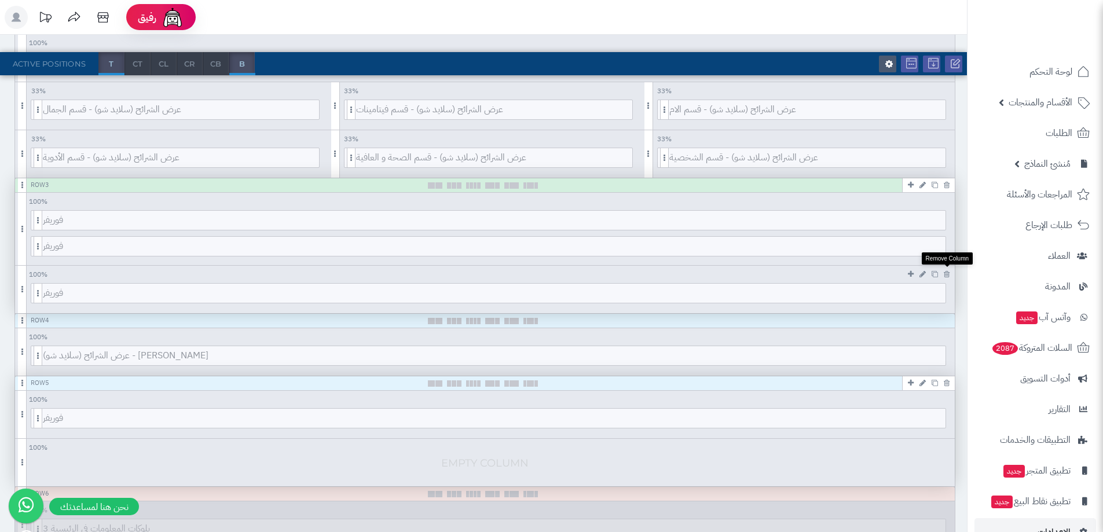
click at [946, 275] on icon at bounding box center [947, 274] width 6 height 8
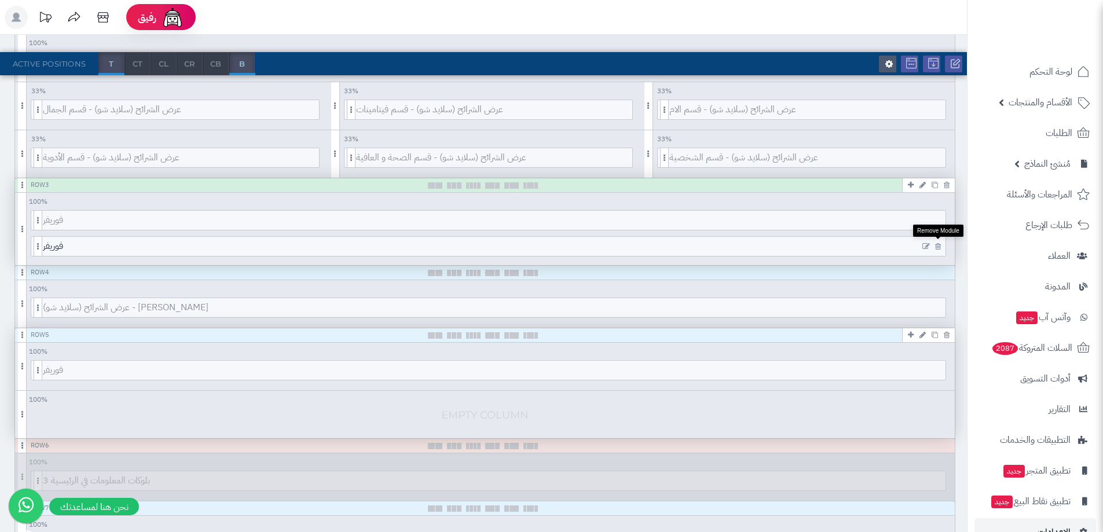
click at [939, 249] on icon at bounding box center [938, 247] width 6 height 8
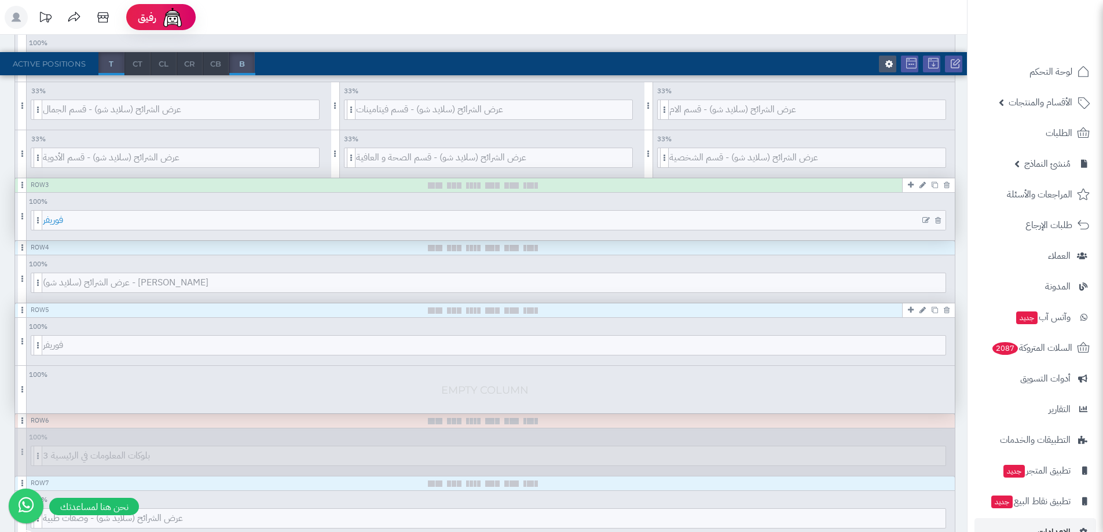
click at [339, 224] on span "فوريفر" at bounding box center [494, 220] width 903 height 19
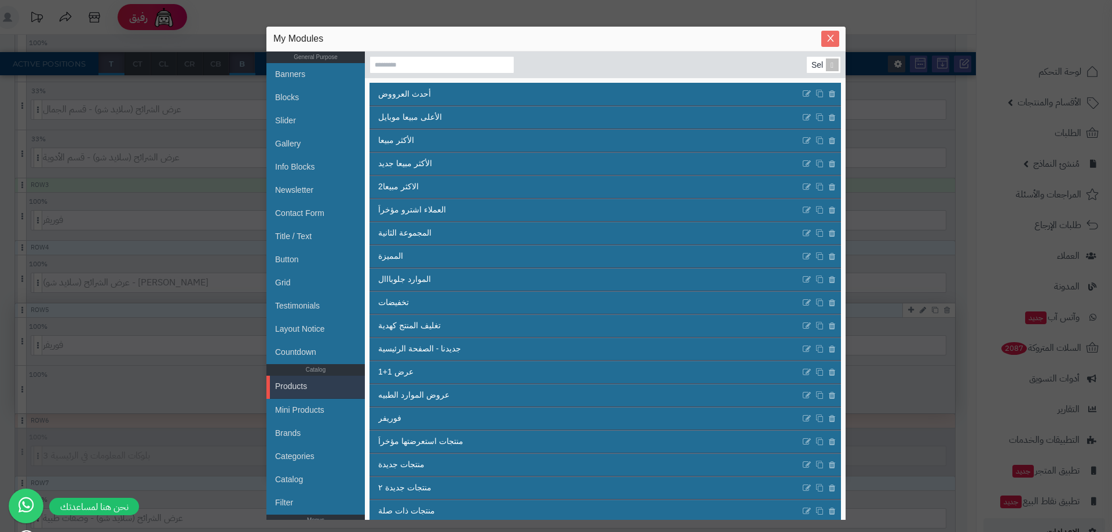
click at [831, 41] on icon "Close" at bounding box center [830, 38] width 9 height 9
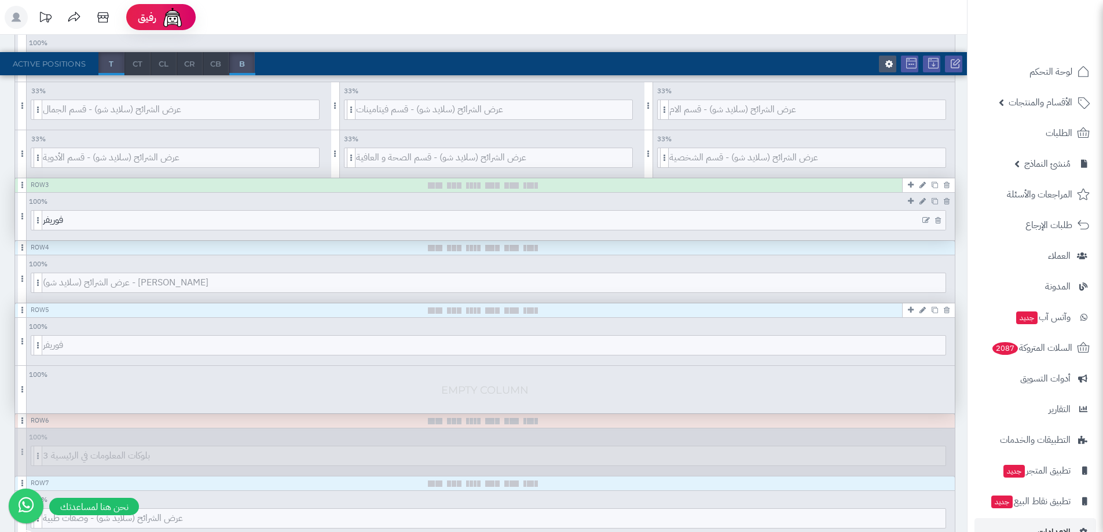
click at [928, 218] on icon at bounding box center [927, 221] width 8 height 8
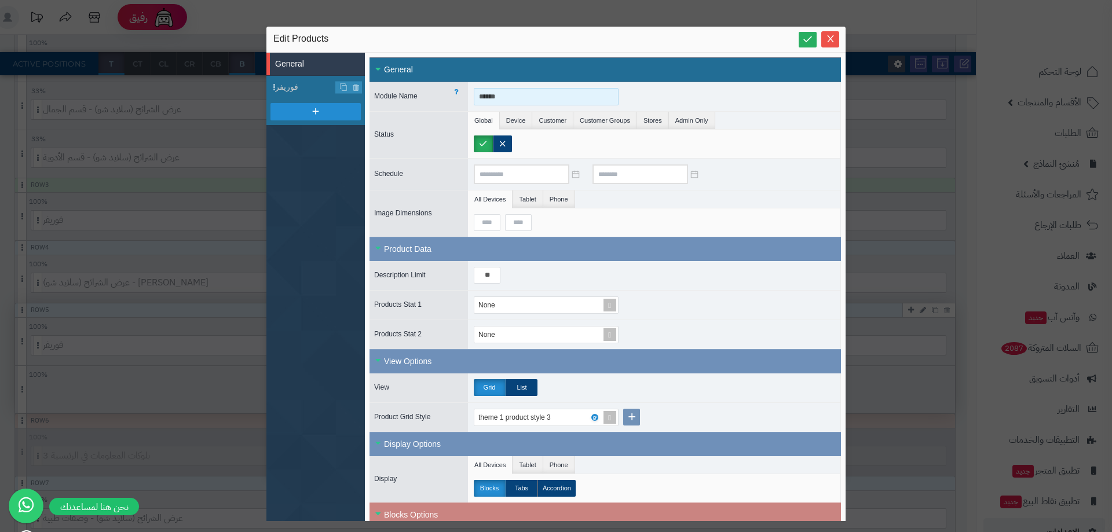
click at [522, 103] on input "******" at bounding box center [546, 96] width 145 height 17
click at [319, 67] on li "General" at bounding box center [315, 64] width 98 height 23
click at [555, 99] on input "******" at bounding box center [546, 96] width 145 height 17
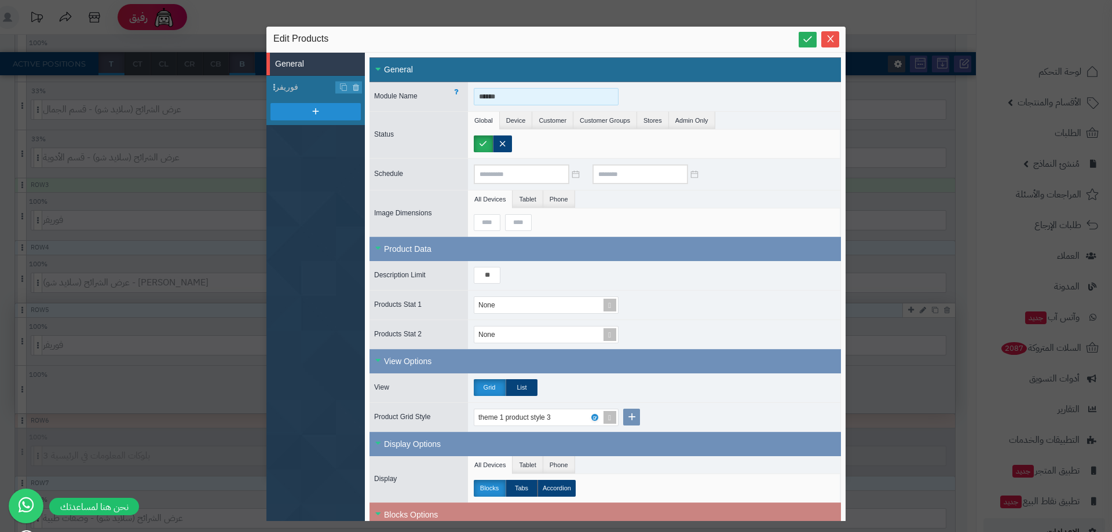
click at [555, 99] on input "******" at bounding box center [546, 96] width 145 height 17
type input "**********"
click at [323, 84] on span "فوريفر" at bounding box center [305, 87] width 61 height 12
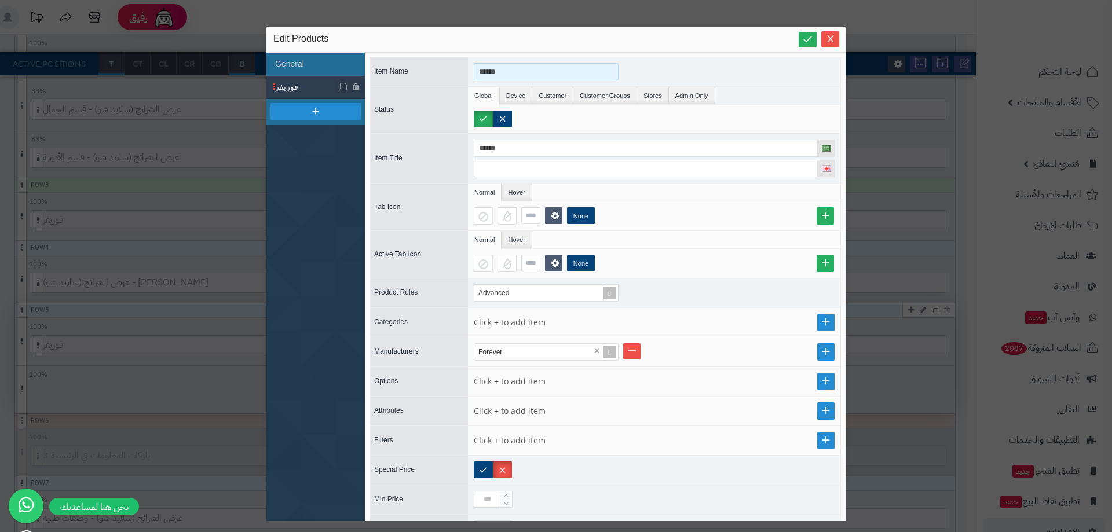
click at [525, 73] on input "******" at bounding box center [546, 71] width 145 height 17
paste input "*******"
type input "**********"
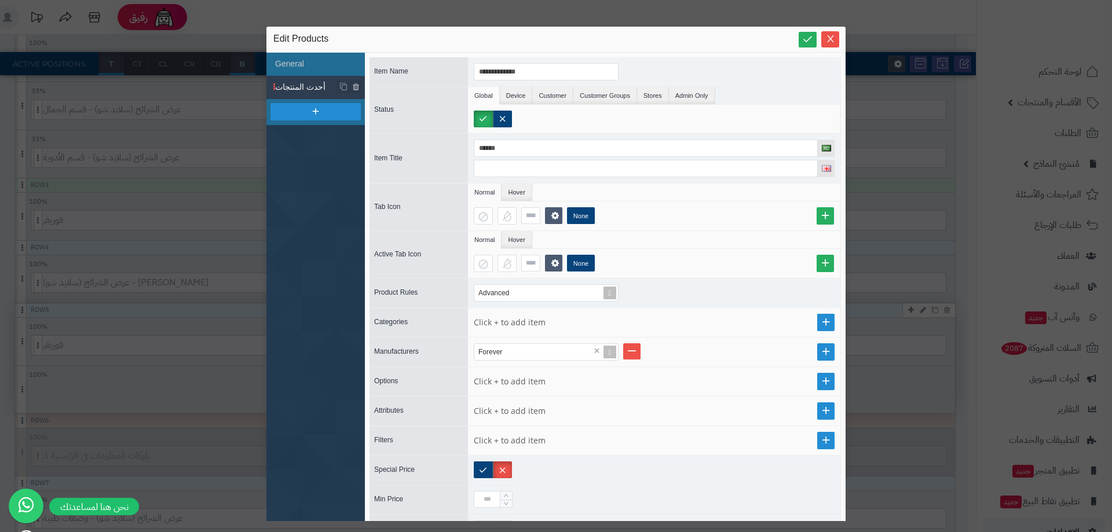
click at [524, 131] on div at bounding box center [654, 119] width 372 height 28
click at [510, 150] on input "******" at bounding box center [646, 148] width 344 height 17
drag, startPoint x: 510, startPoint y: 150, endPoint x: 488, endPoint y: 112, distance: 44.1
click at [510, 151] on input "******" at bounding box center [646, 148] width 344 height 17
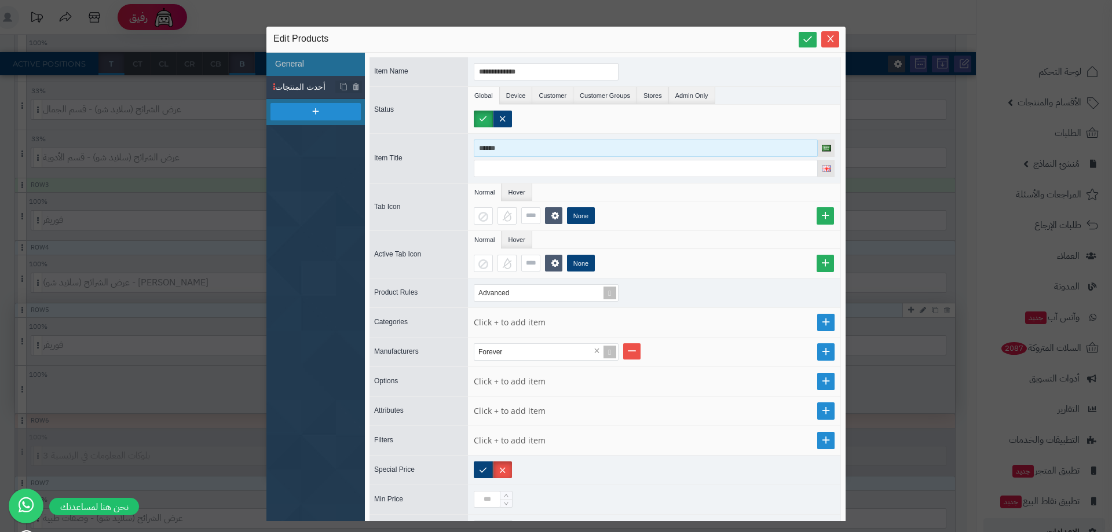
paste input "*******"
type input "**********"
click at [290, 65] on li "General" at bounding box center [315, 64] width 98 height 23
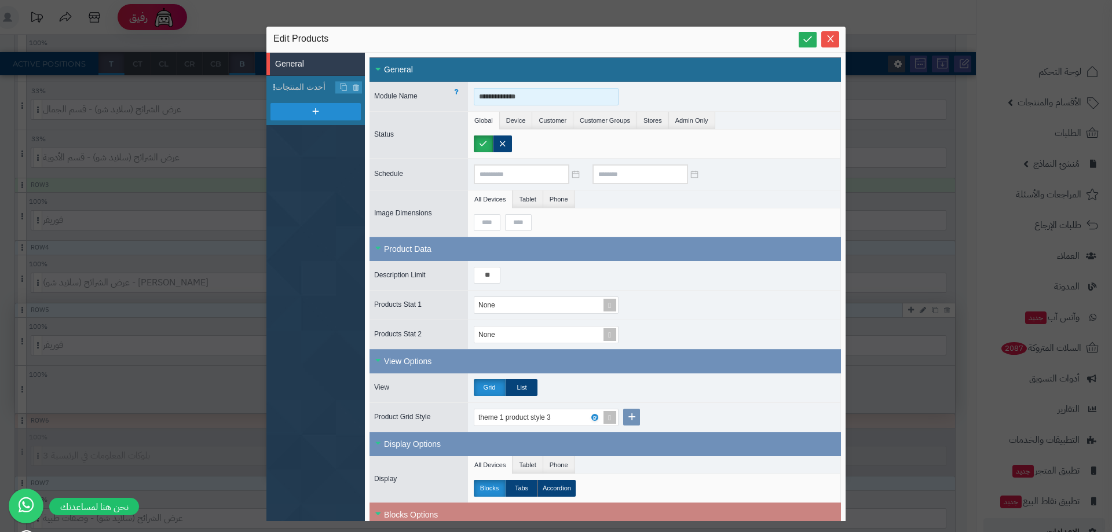
click at [519, 94] on input "**********" at bounding box center [546, 96] width 145 height 17
click at [532, 93] on input "**********" at bounding box center [546, 96] width 145 height 17
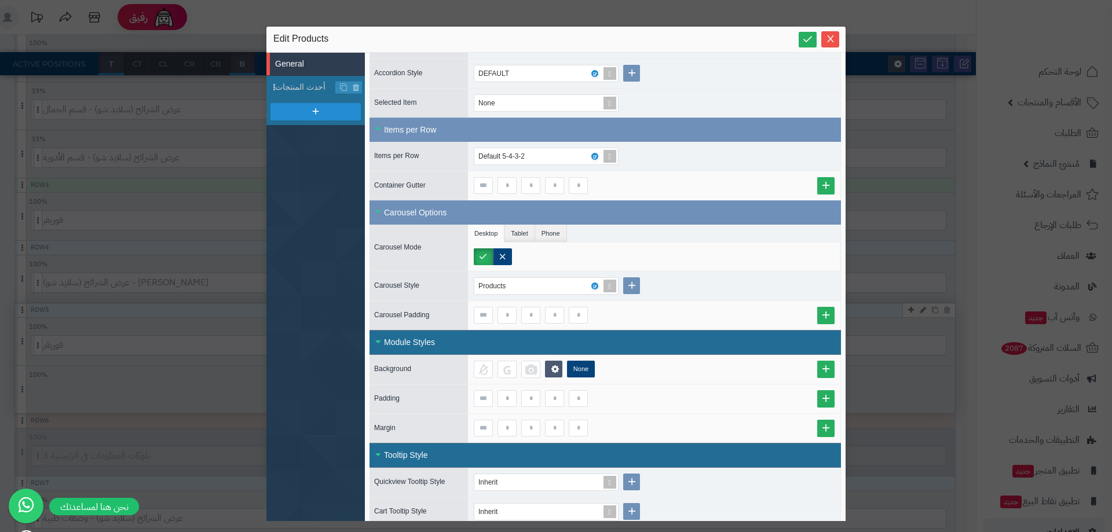
scroll to position [679, 0]
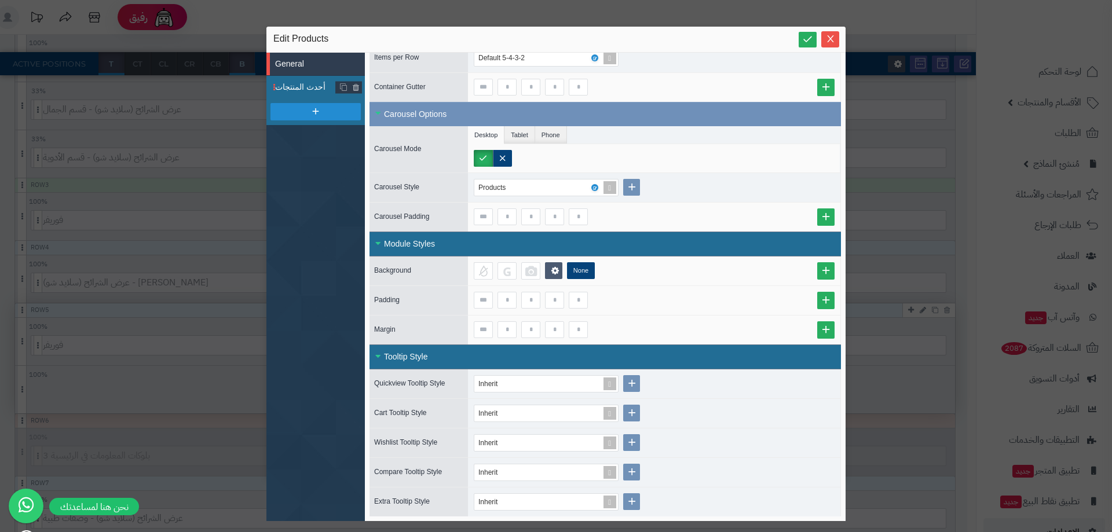
type input "**********"
click at [307, 82] on span "أحدث المنتجات" at bounding box center [305, 87] width 61 height 12
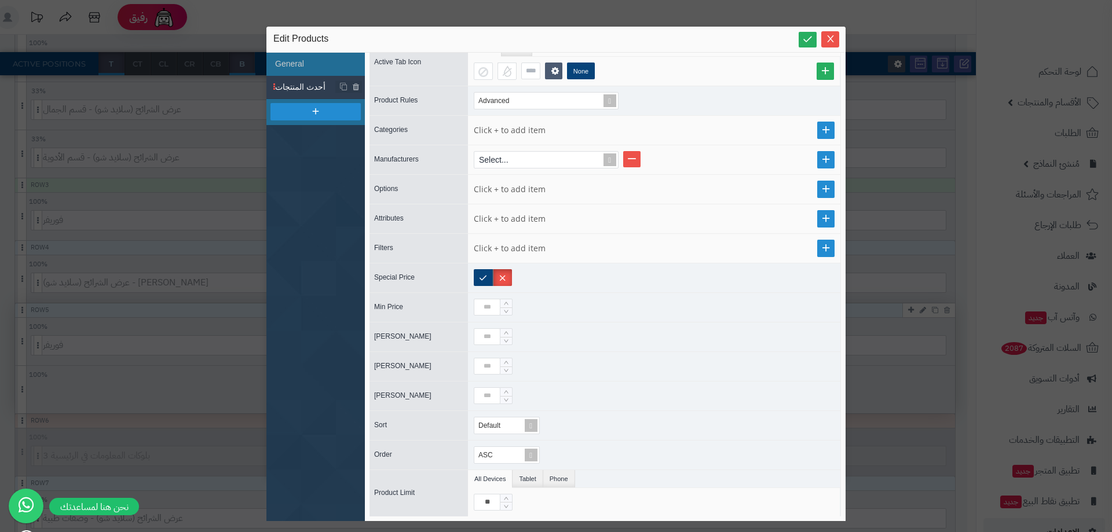
scroll to position [149, 0]
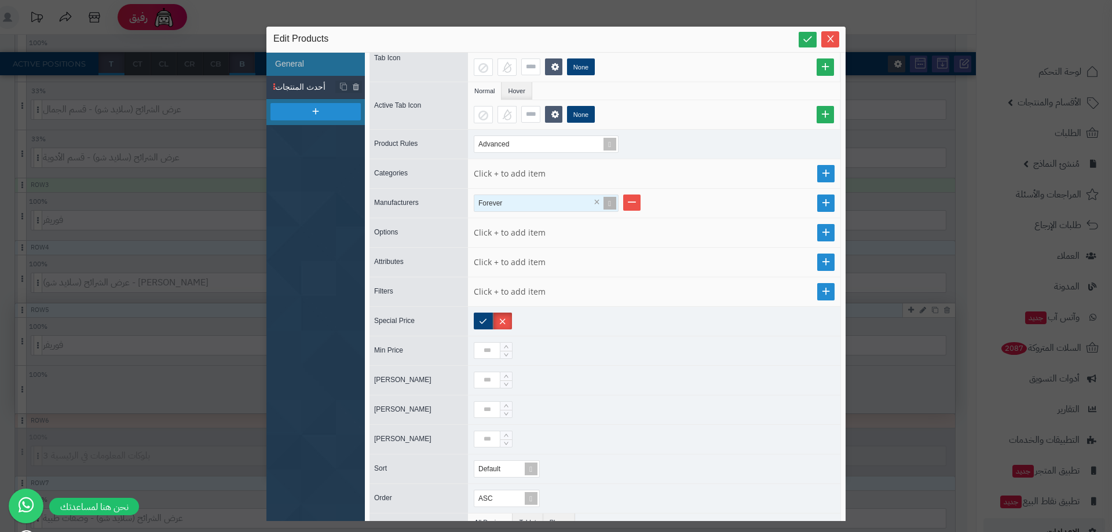
click at [603, 202] on span at bounding box center [610, 203] width 16 height 16
click at [559, 138] on div "Advanced" at bounding box center [541, 144] width 134 height 16
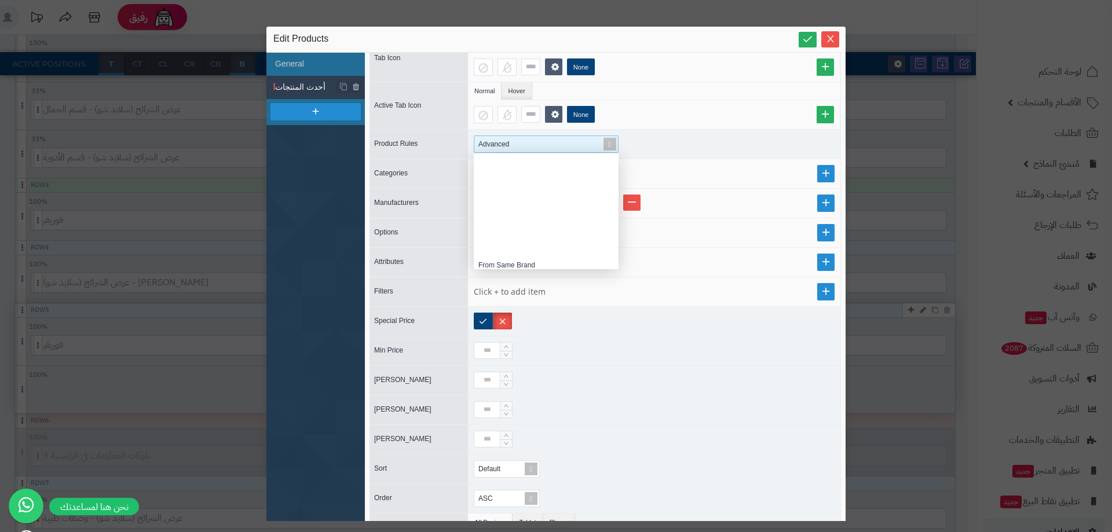
scroll to position [107, 136]
click at [537, 177] on div "Recently Viewed" at bounding box center [546, 184] width 145 height 20
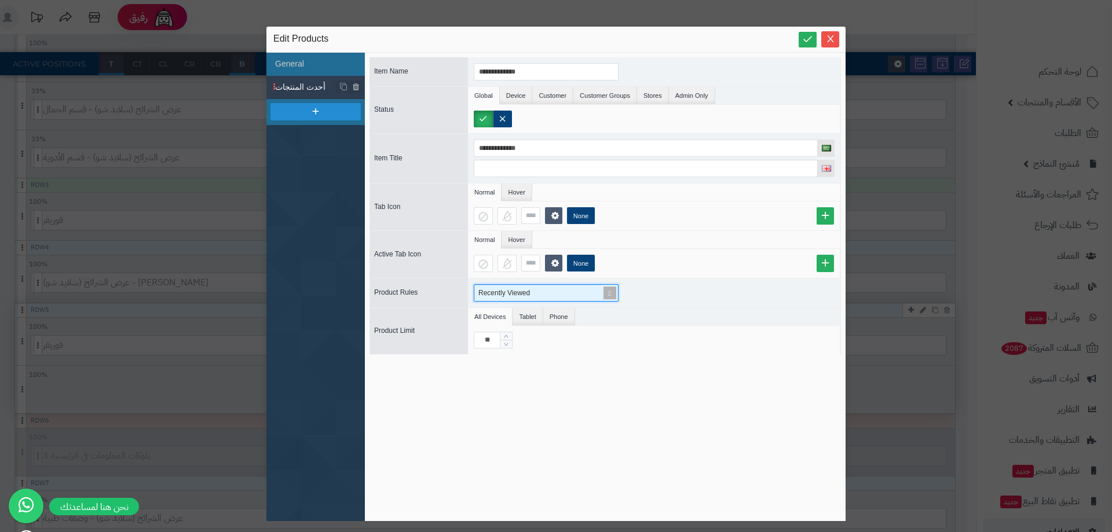
click at [525, 299] on div "Recently Viewed" at bounding box center [541, 293] width 134 height 16
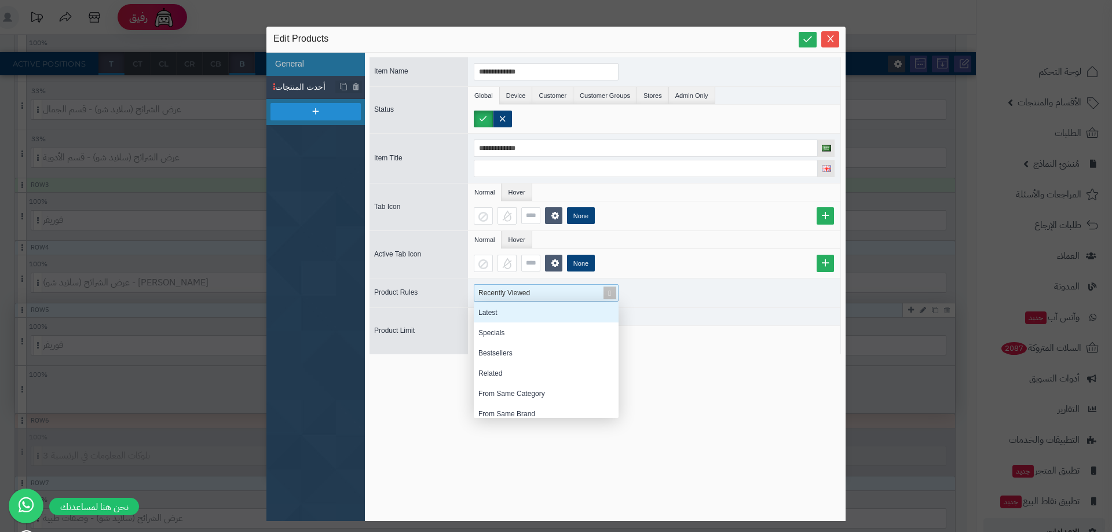
click at [518, 313] on div "Latest" at bounding box center [546, 312] width 145 height 20
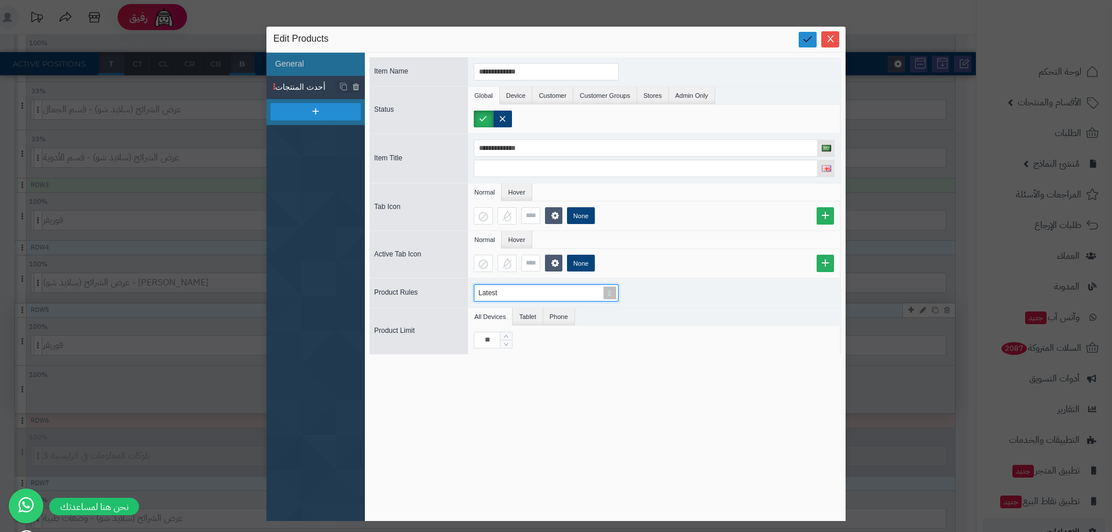
click at [815, 36] on link at bounding box center [808, 40] width 18 height 16
click at [833, 43] on button "Close" at bounding box center [830, 39] width 18 height 16
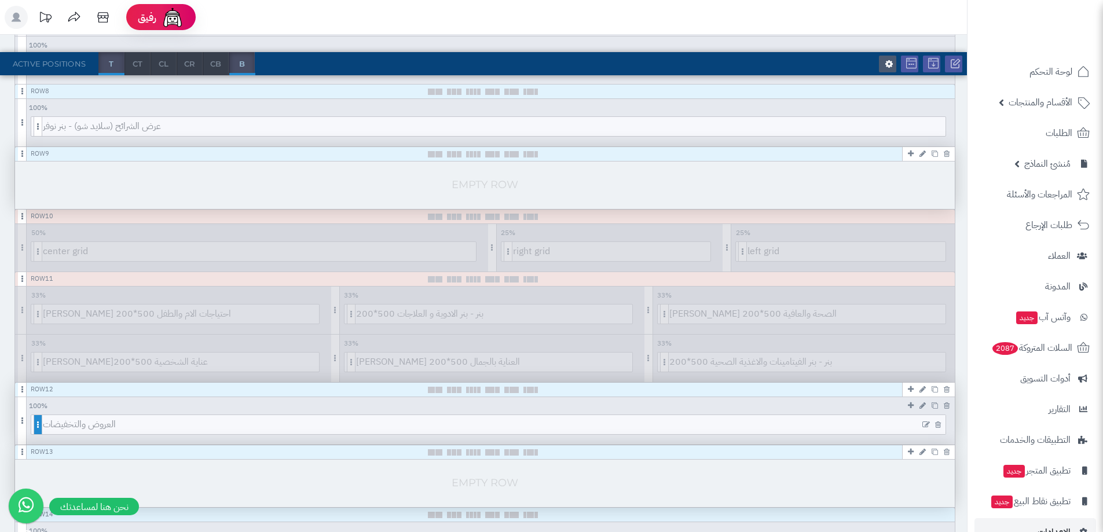
scroll to position [753, 0]
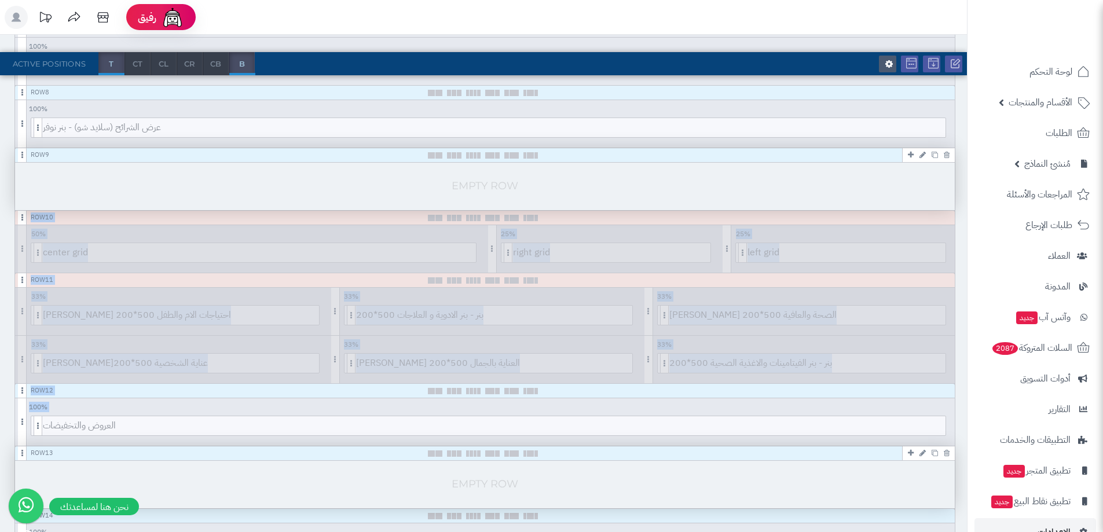
drag, startPoint x: 13, startPoint y: 430, endPoint x: 10, endPoint y: 195, distance: 235.1
click at [10, 195] on div "Header Top Row 1 100 % 100 95 90 85 80 75 70 66 60 55 50 45 40 33 30 25 20 15 1…" at bounding box center [483, 284] width 967 height 1707
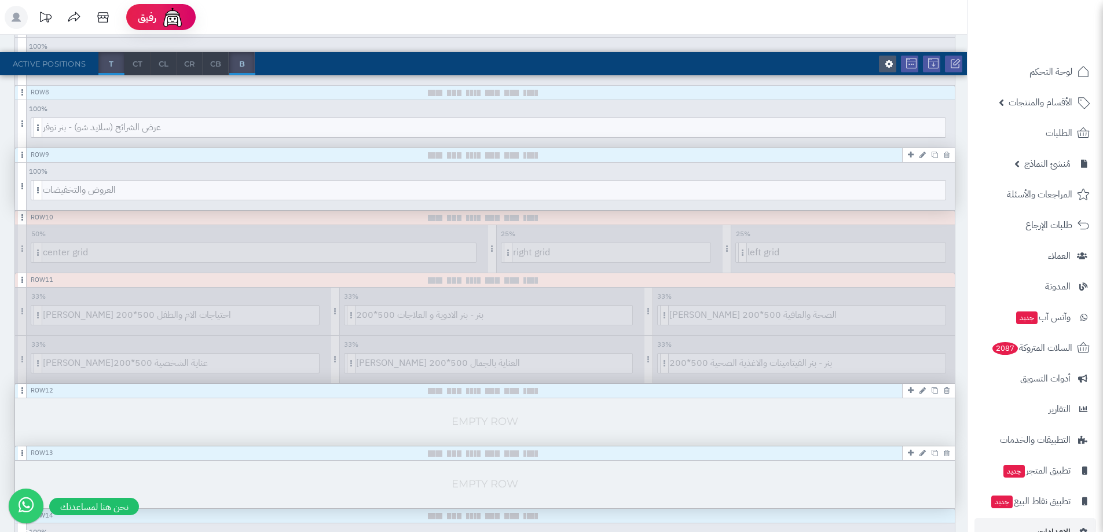
click at [228, 155] on div "Row 9" at bounding box center [485, 155] width 940 height 14
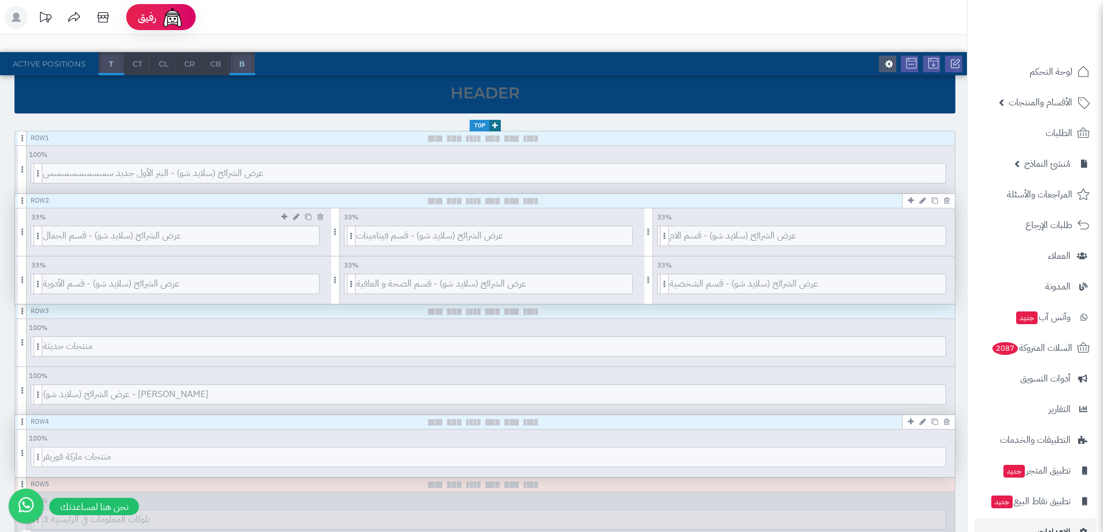
scroll to position [0, 0]
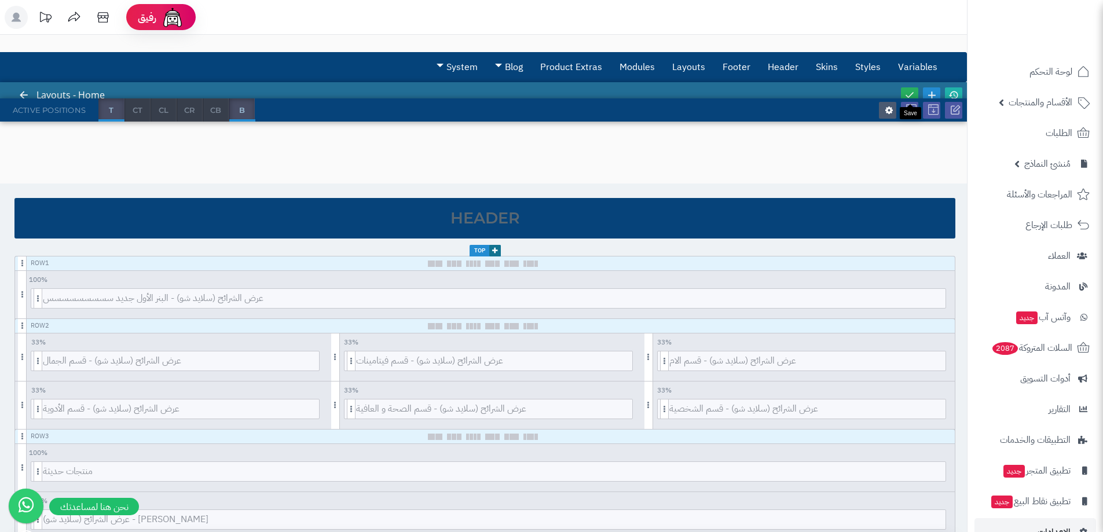
drag, startPoint x: 915, startPoint y: 93, endPoint x: 763, endPoint y: 127, distance: 155.4
click at [914, 93] on link at bounding box center [909, 95] width 17 height 16
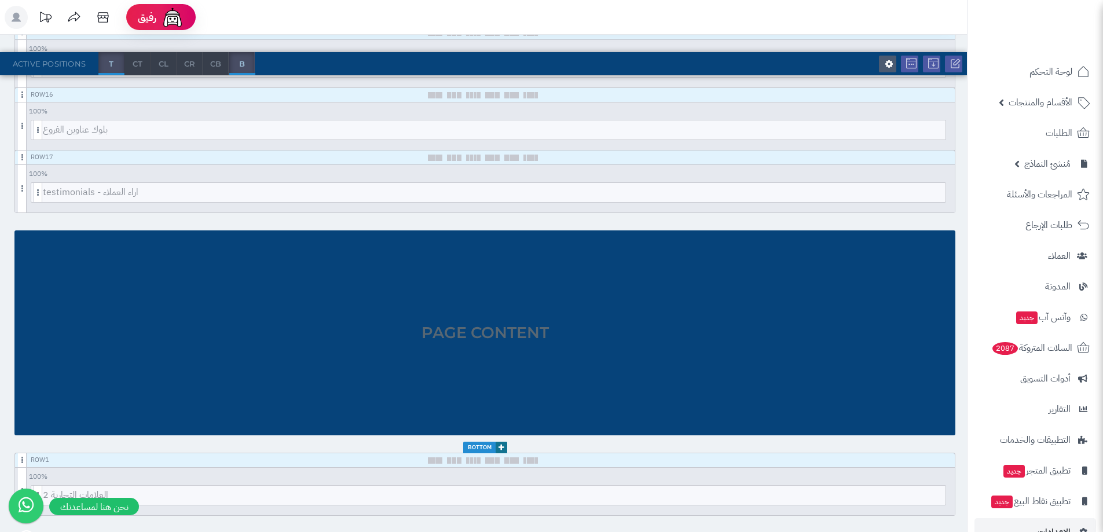
scroll to position [1232, 0]
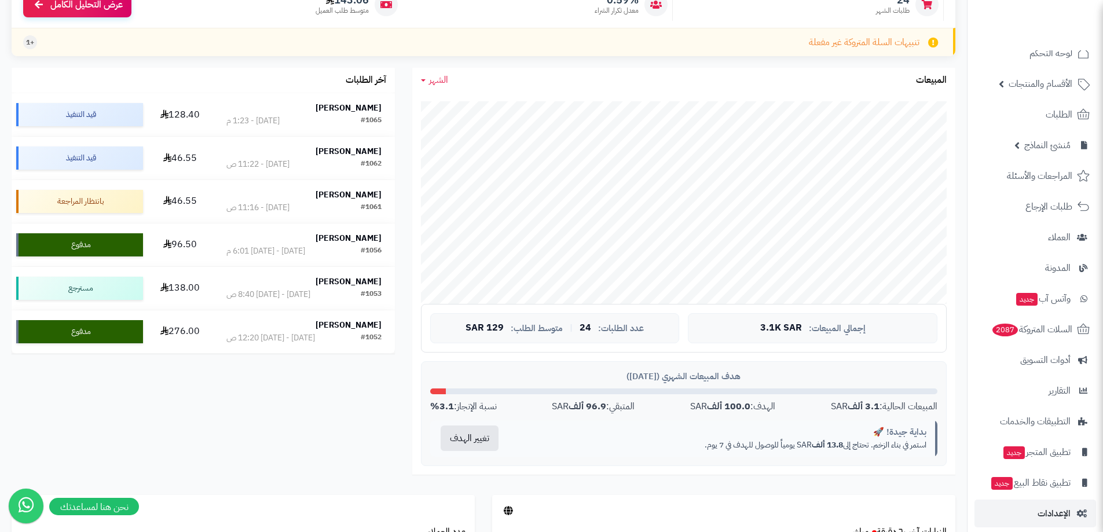
scroll to position [28, 0]
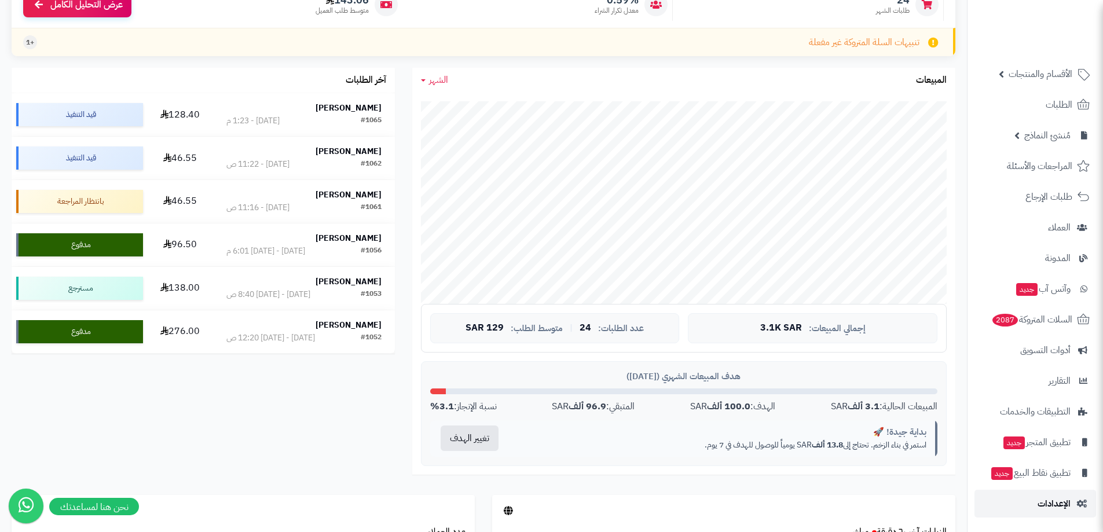
click at [1053, 502] on span "الإعدادات" at bounding box center [1054, 504] width 33 height 16
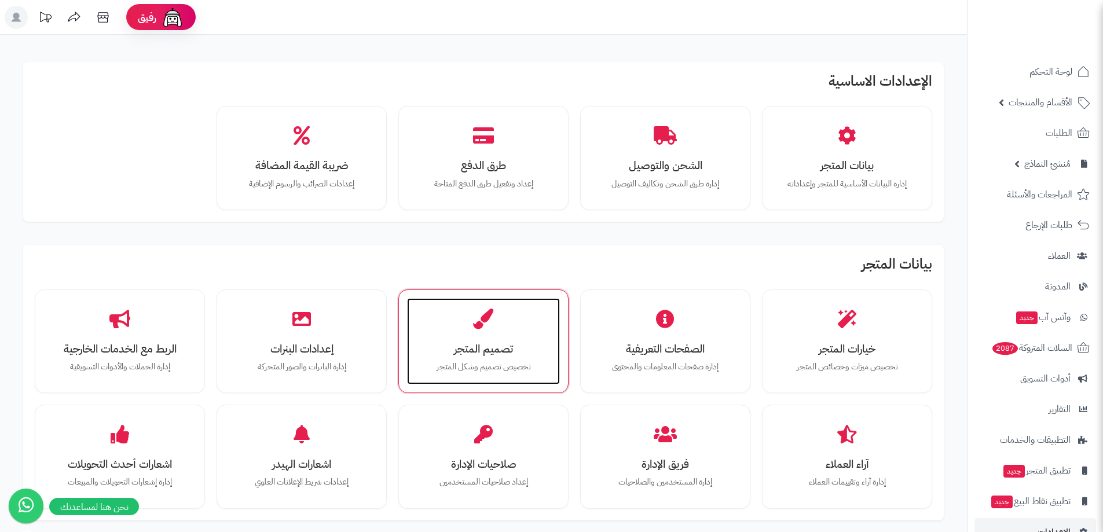
click at [463, 320] on div "تصميم المتجر تخصيص تصميم وشكل المتجر" at bounding box center [483, 341] width 153 height 87
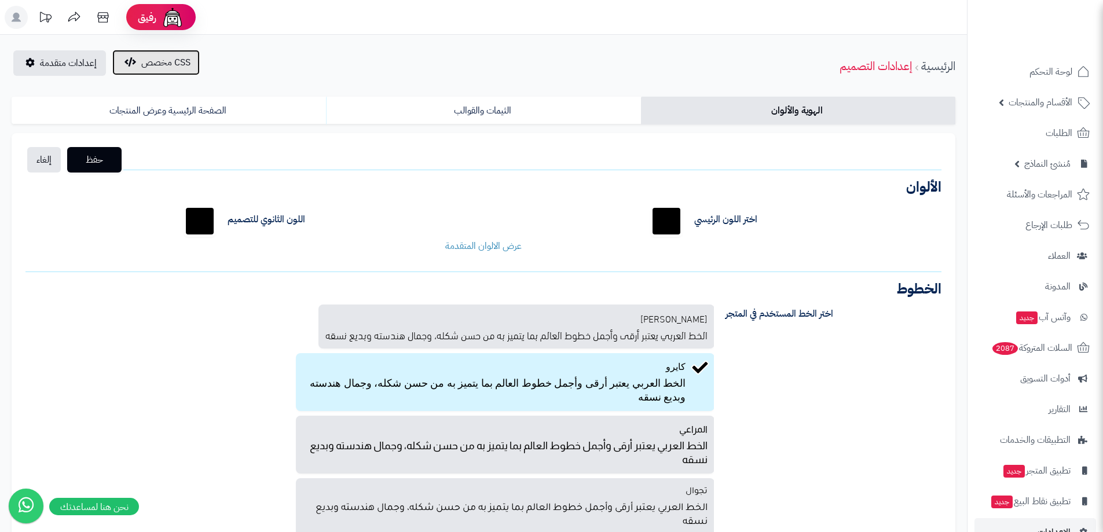
click at [144, 68] on span "CSS مخصص" at bounding box center [165, 63] width 49 height 14
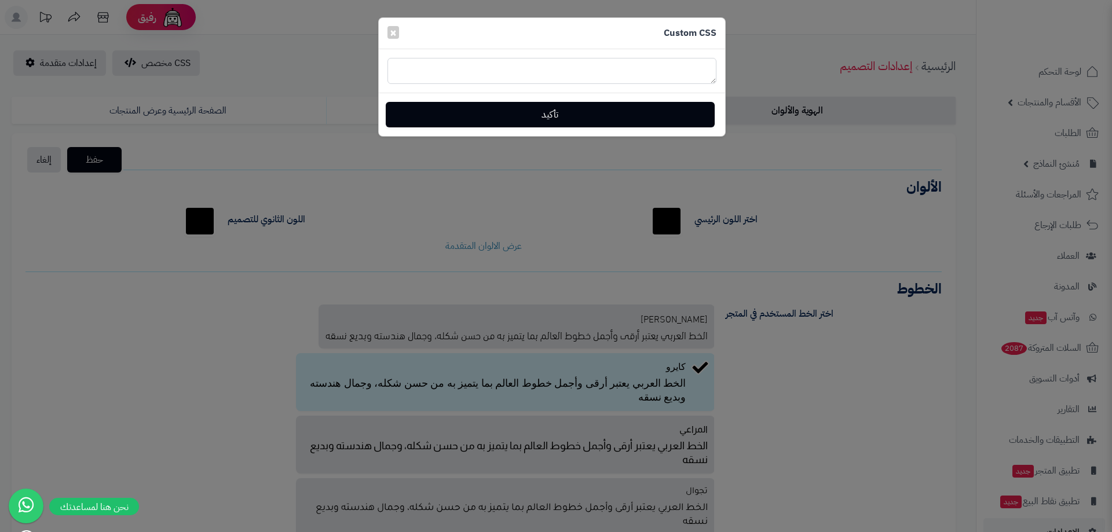
type textarea "**********"
click at [471, 75] on textarea at bounding box center [551, 71] width 329 height 26
click at [455, 63] on textarea at bounding box center [551, 71] width 329 height 26
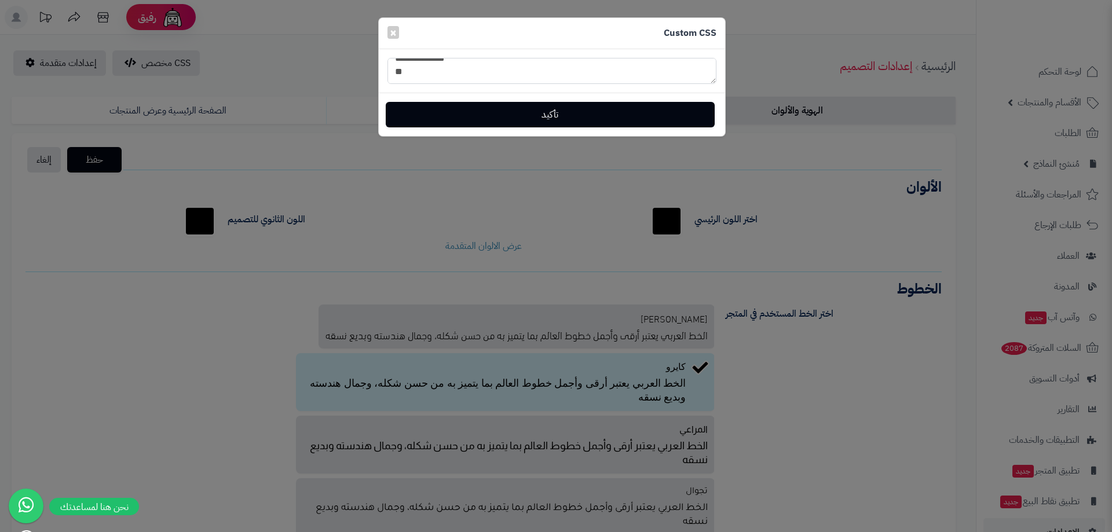
click at [484, 76] on textarea at bounding box center [551, 71] width 329 height 26
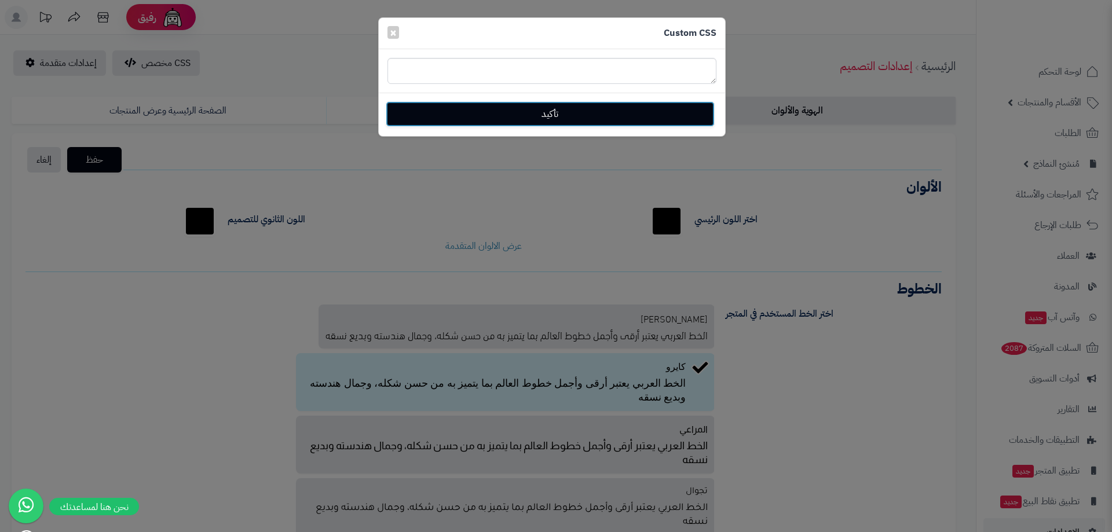
click at [533, 112] on button "تأكيد" at bounding box center [550, 113] width 329 height 25
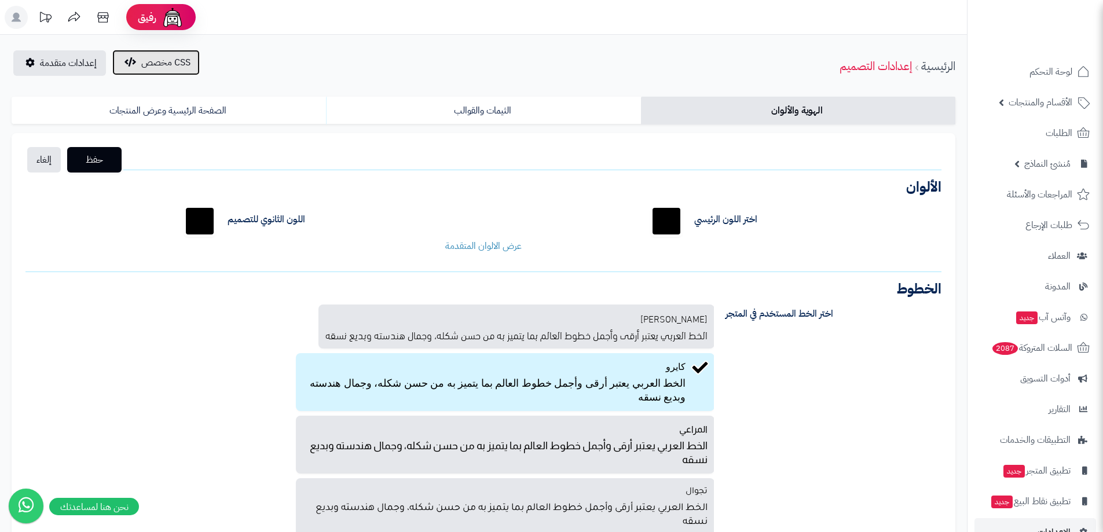
click at [161, 52] on button "CSS مخصص" at bounding box center [155, 62] width 87 height 25
click at [158, 67] on span "CSS مخصص" at bounding box center [165, 63] width 49 height 14
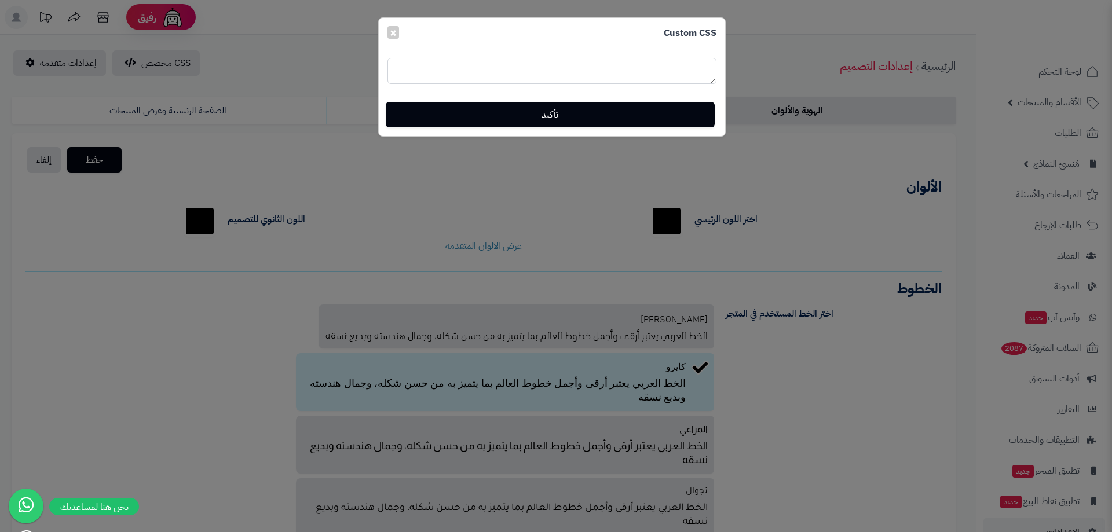
click at [669, 69] on textarea at bounding box center [551, 71] width 329 height 26
paste textarea "**********"
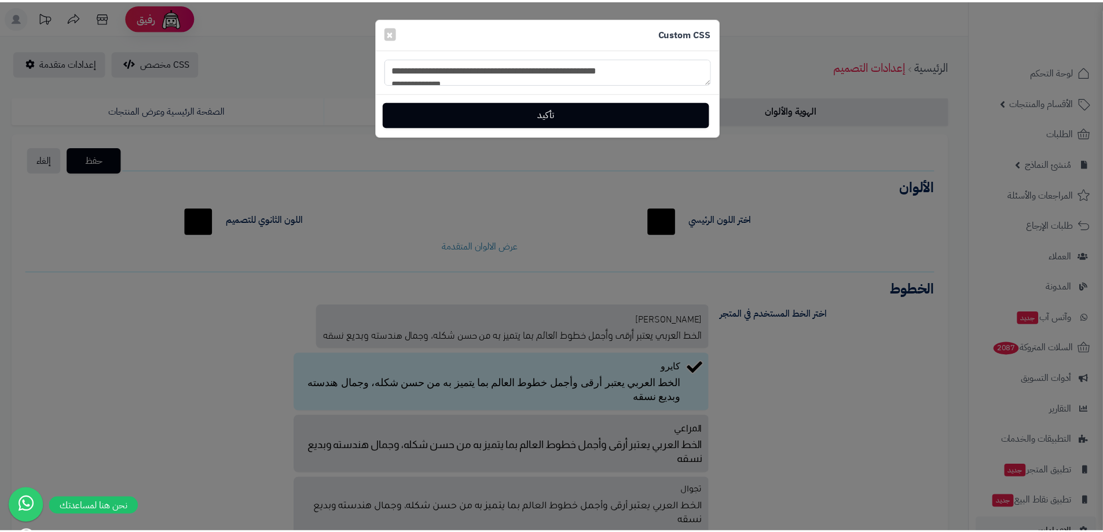
scroll to position [1025, 0]
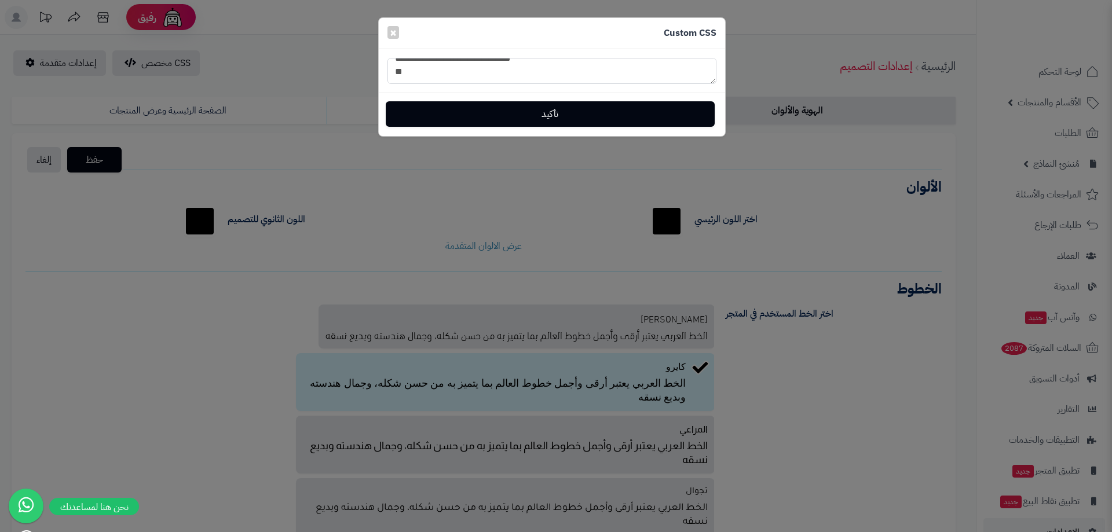
type textarea "**********"
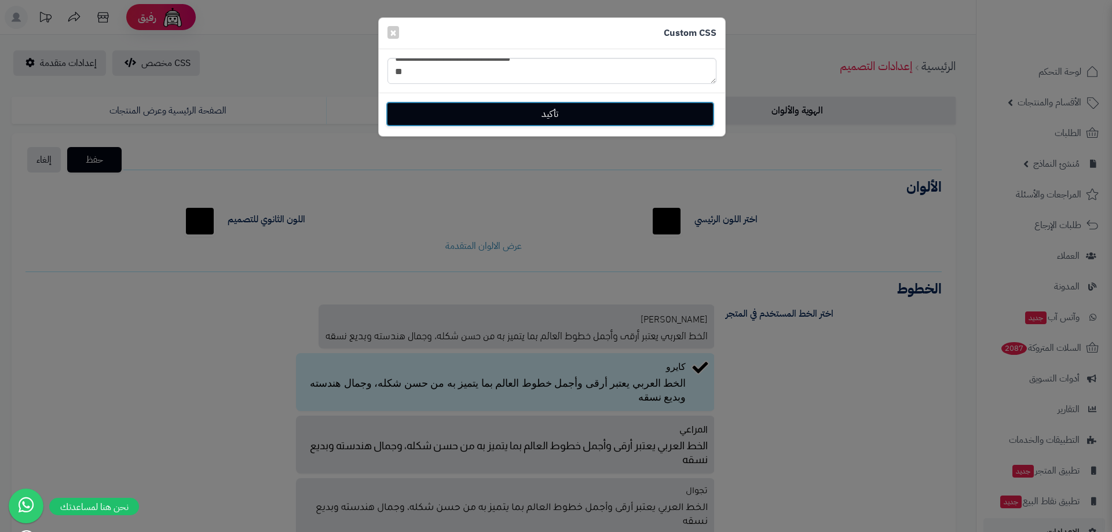
click at [541, 116] on button "تأكيد" at bounding box center [550, 113] width 329 height 25
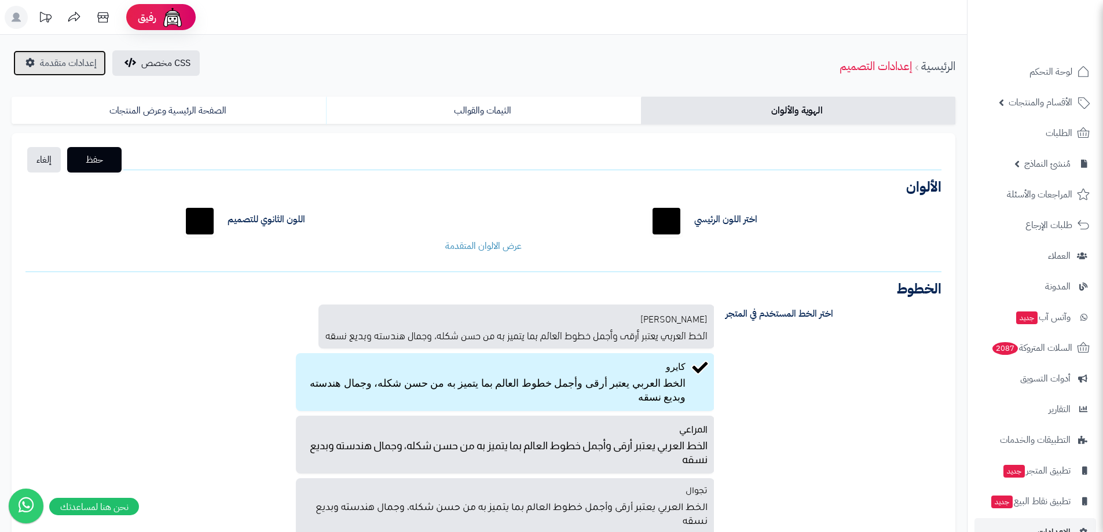
click at [78, 52] on link "إعدادات متقدمة" at bounding box center [59, 62] width 93 height 25
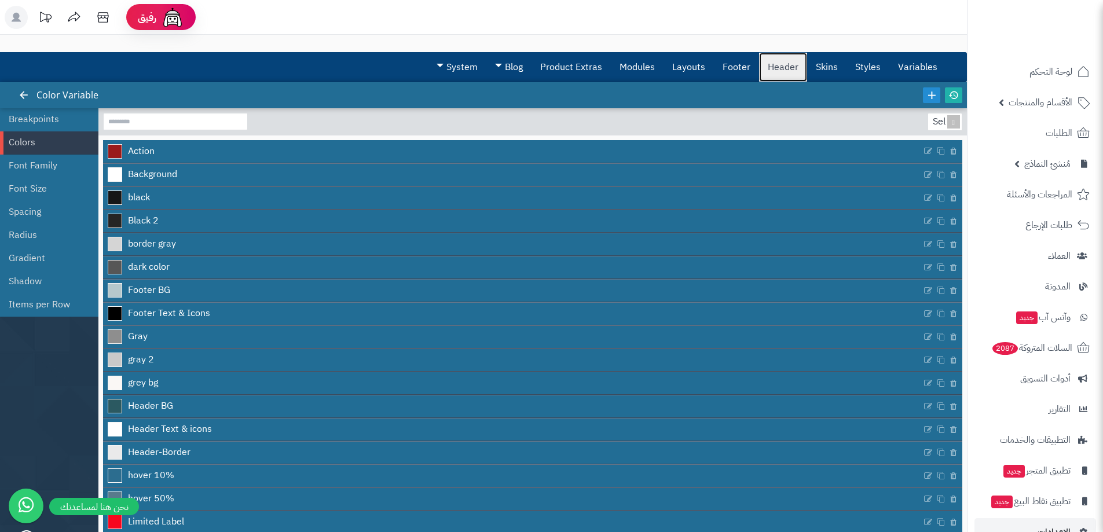
click at [793, 65] on link "Header" at bounding box center [783, 67] width 48 height 29
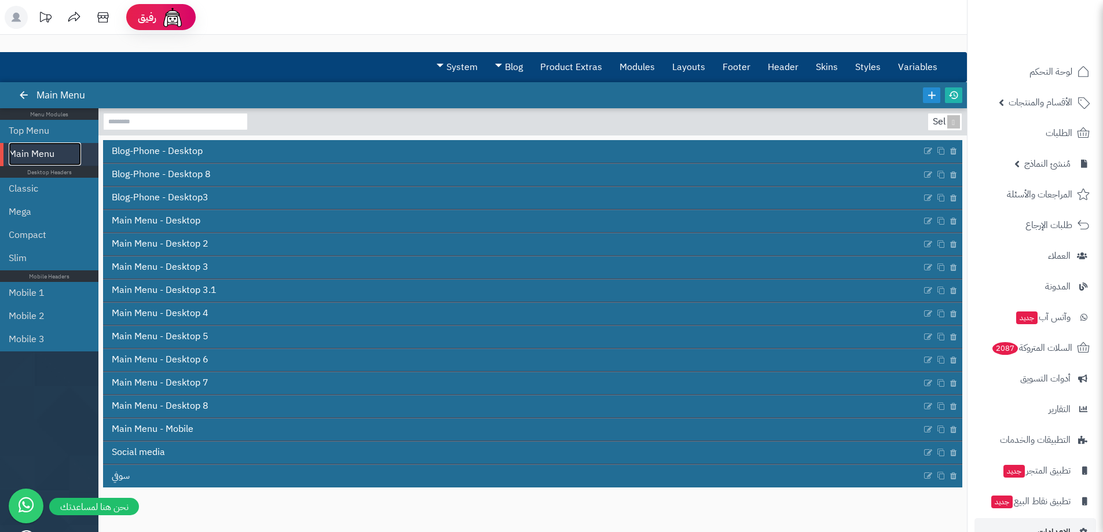
click at [49, 142] on link "Main Menu" at bounding box center [45, 153] width 72 height 23
click at [36, 137] on link "Top Menu" at bounding box center [45, 130] width 72 height 23
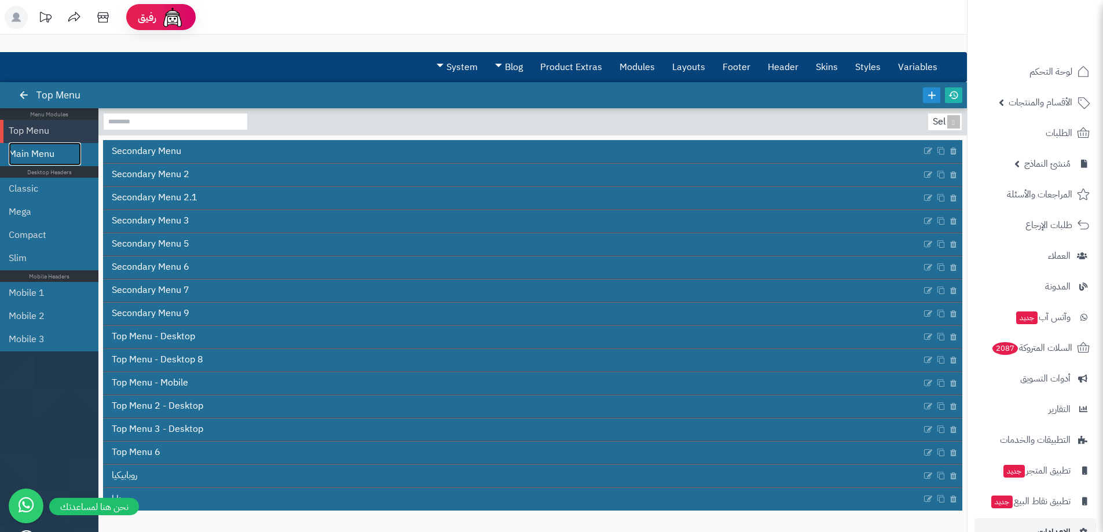
click at [32, 147] on link "Main Menu" at bounding box center [45, 153] width 72 height 23
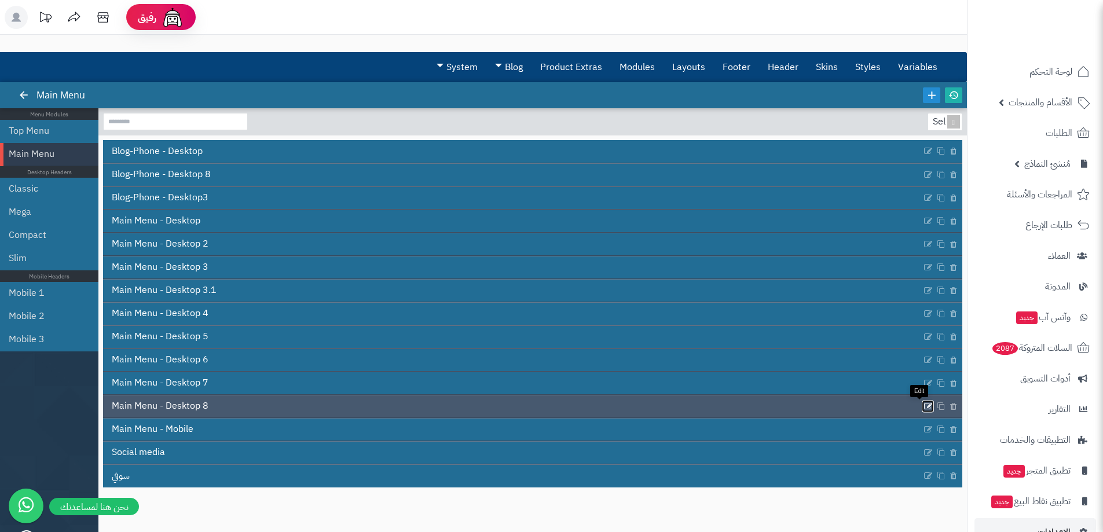
click at [924, 403] on icon at bounding box center [928, 406] width 9 height 10
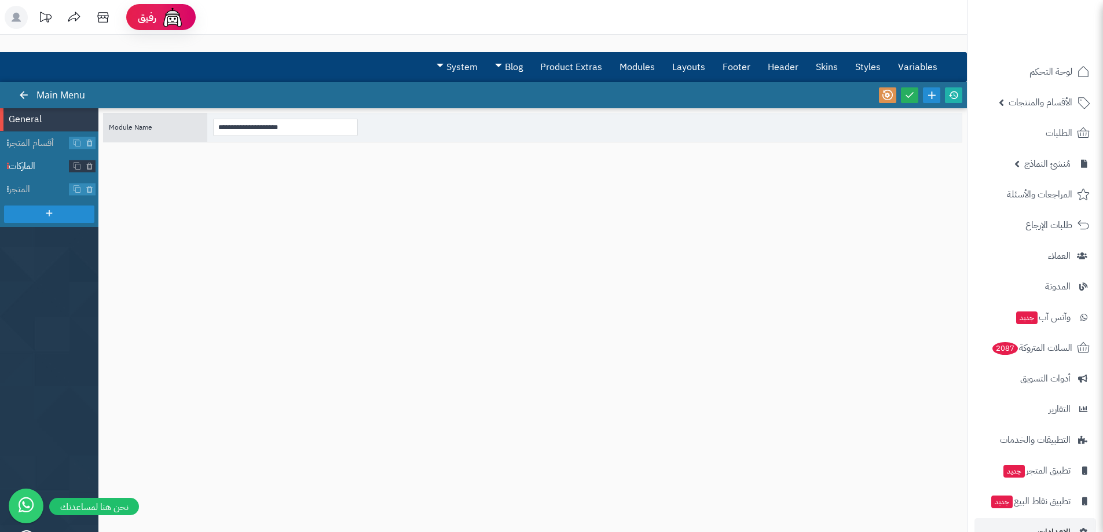
click at [20, 170] on span "الماركات" at bounding box center [39, 166] width 61 height 13
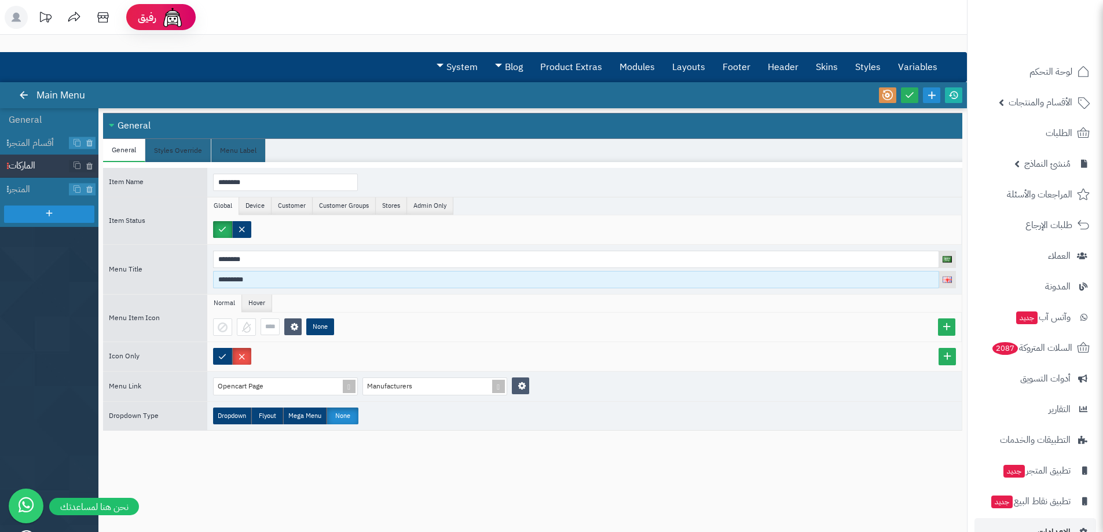
click at [266, 272] on input "*********" at bounding box center [576, 279] width 726 height 17
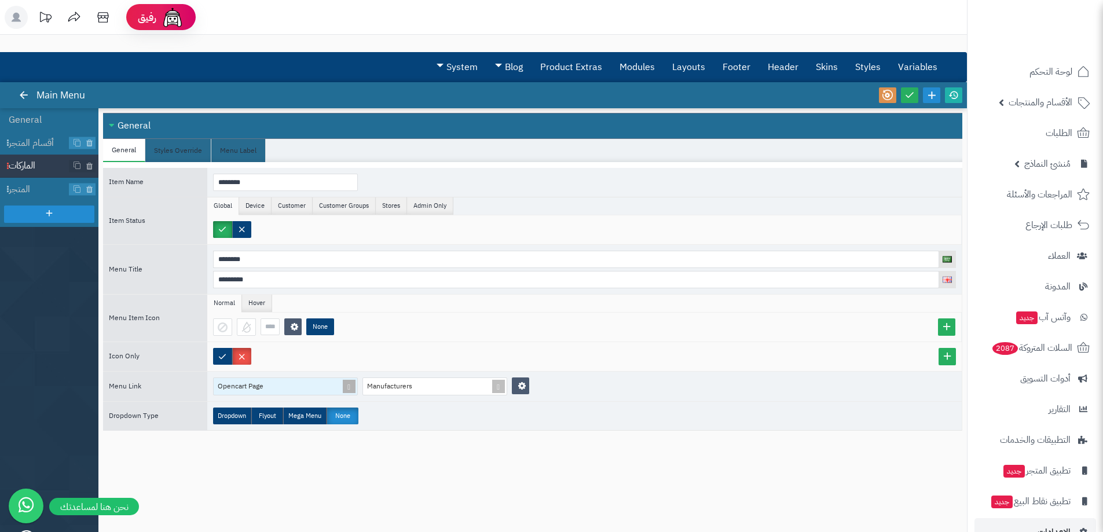
click at [319, 384] on div "Opencart Page" at bounding box center [281, 386] width 134 height 17
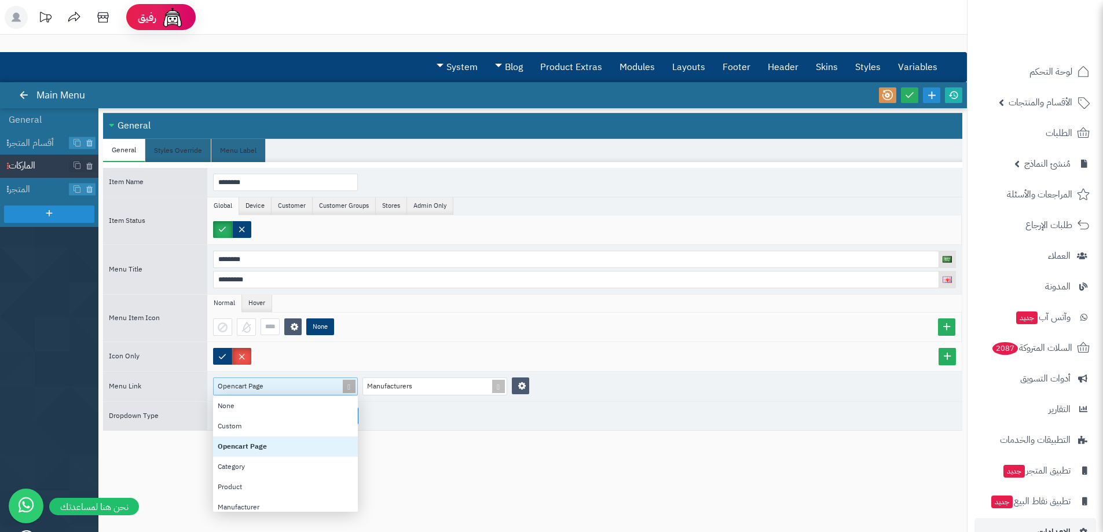
scroll to position [107, 136]
click at [319, 384] on div "Opencart Page" at bounding box center [281, 386] width 134 height 17
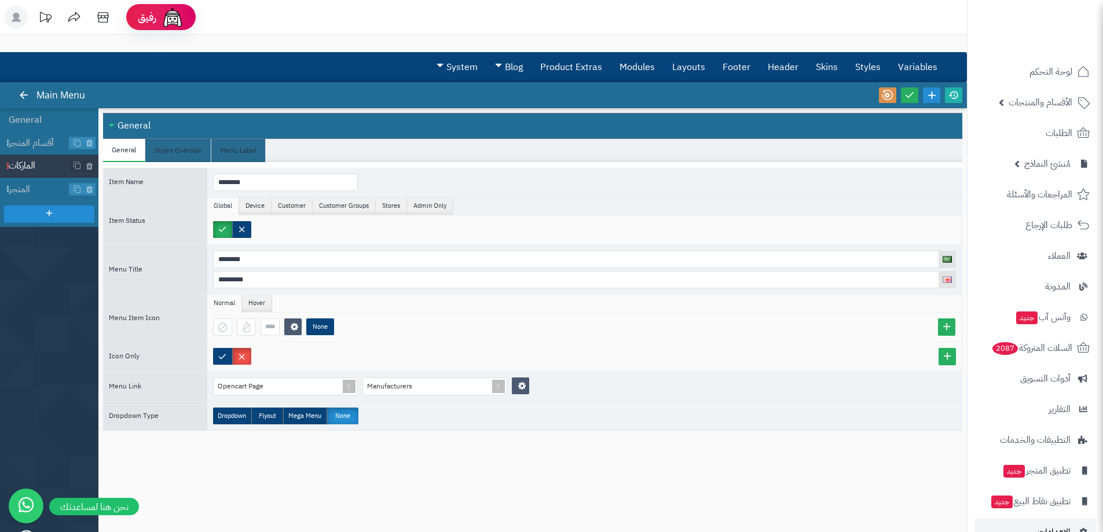
click at [449, 453] on div "Close All Open All General General Styles Override Menu Label Item Name *******…" at bounding box center [532, 314] width 859 height 403
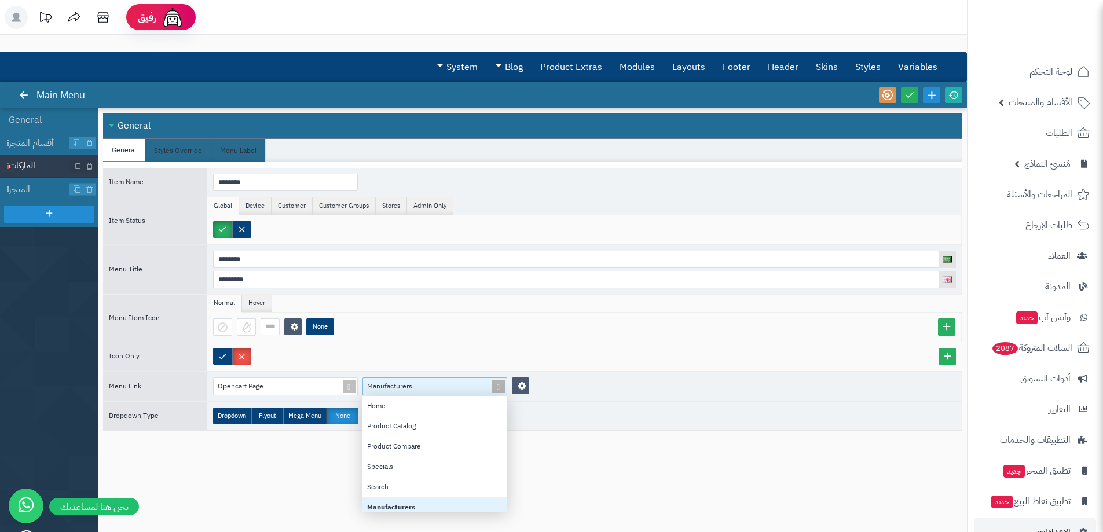
click at [437, 393] on div "Manufacturers" at bounding box center [430, 386] width 134 height 17
click at [239, 386] on span "Opencart Page" at bounding box center [241, 386] width 46 height 10
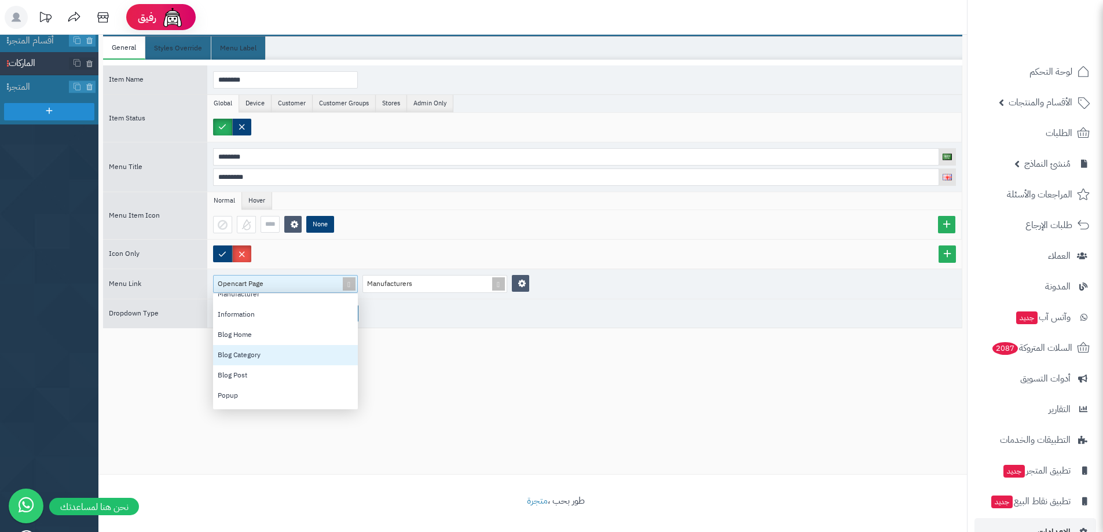
scroll to position [90, 0]
click at [266, 318] on div "Manufacturer" at bounding box center [285, 315] width 145 height 20
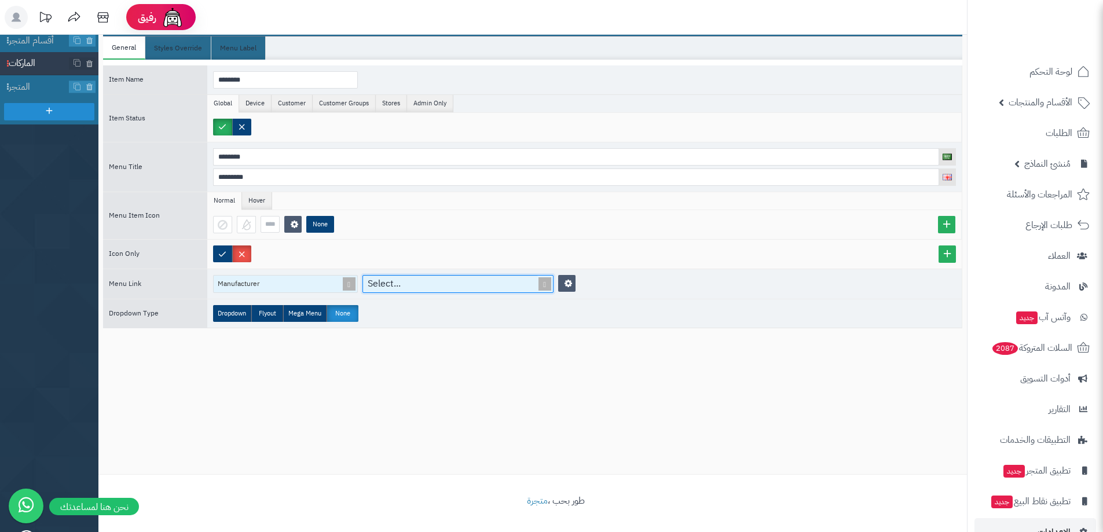
click at [331, 284] on div "Manufacturer" at bounding box center [281, 284] width 134 height 17
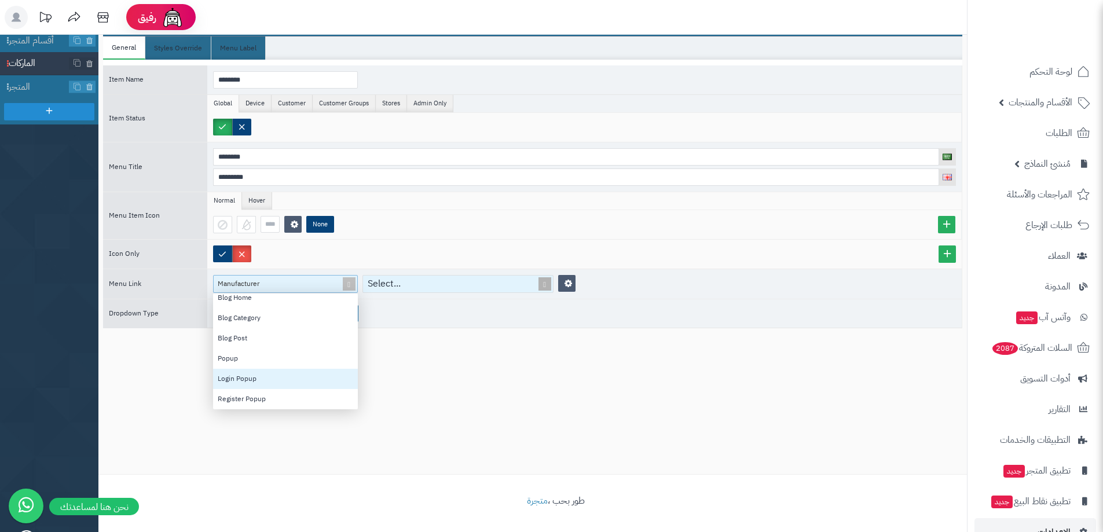
scroll to position [0, 0]
click at [243, 327] on div "Custom" at bounding box center [285, 324] width 145 height 20
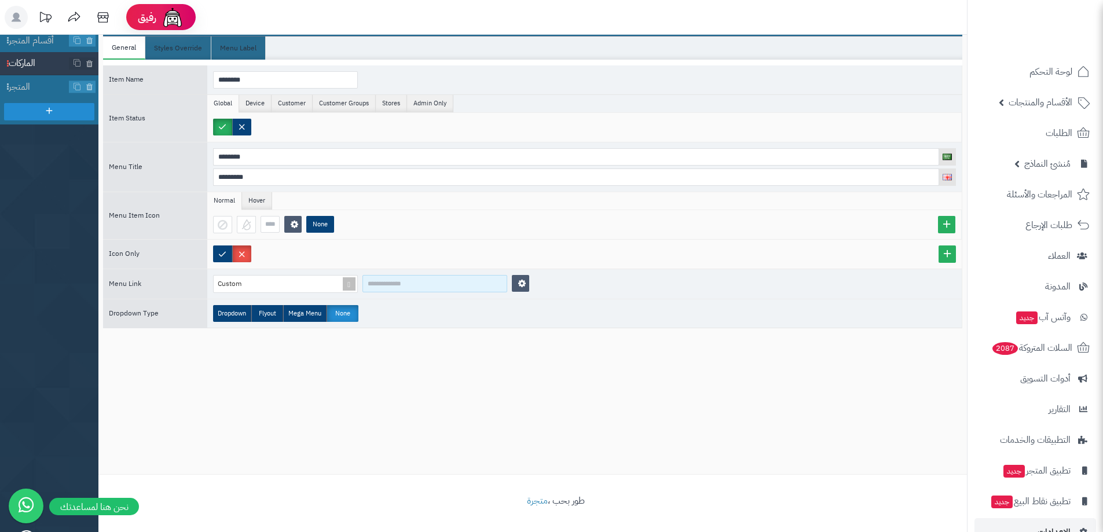
click at [386, 286] on input at bounding box center [435, 283] width 145 height 17
click at [334, 285] on div "Custom" at bounding box center [281, 284] width 134 height 17
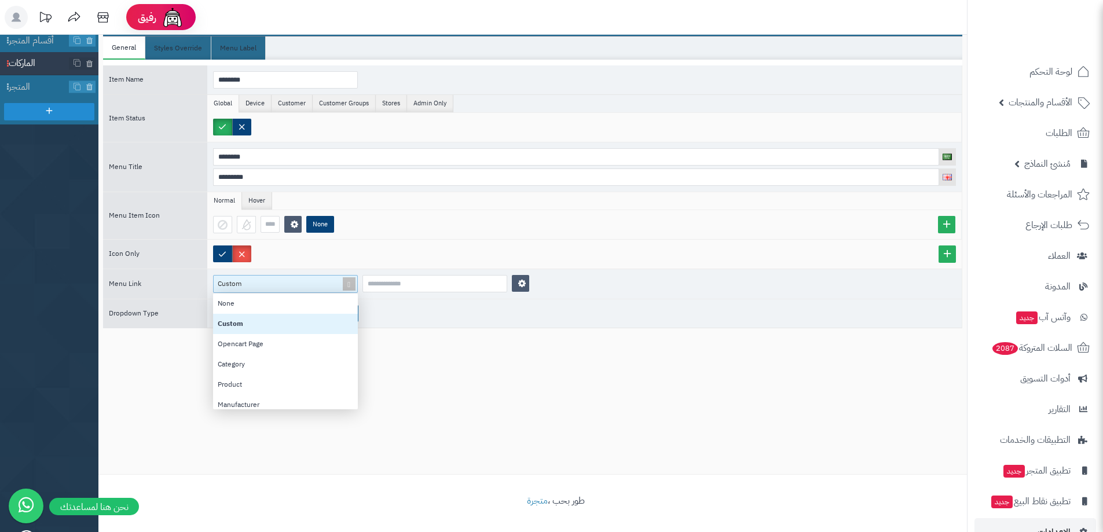
scroll to position [107, 136]
click at [281, 345] on div "Opencart Page" at bounding box center [285, 344] width 145 height 20
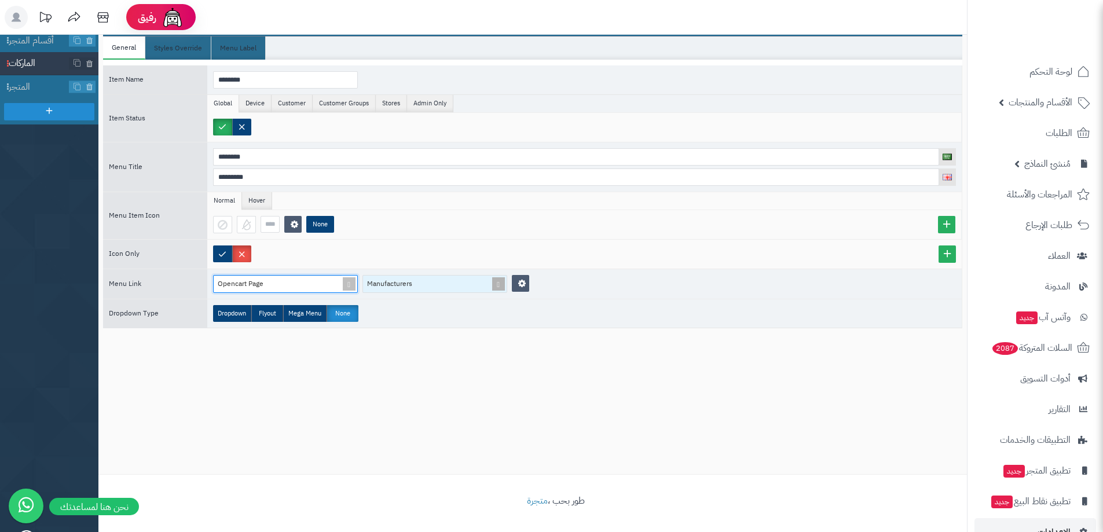
click at [418, 285] on div "Manufacturers" at bounding box center [430, 284] width 134 height 17
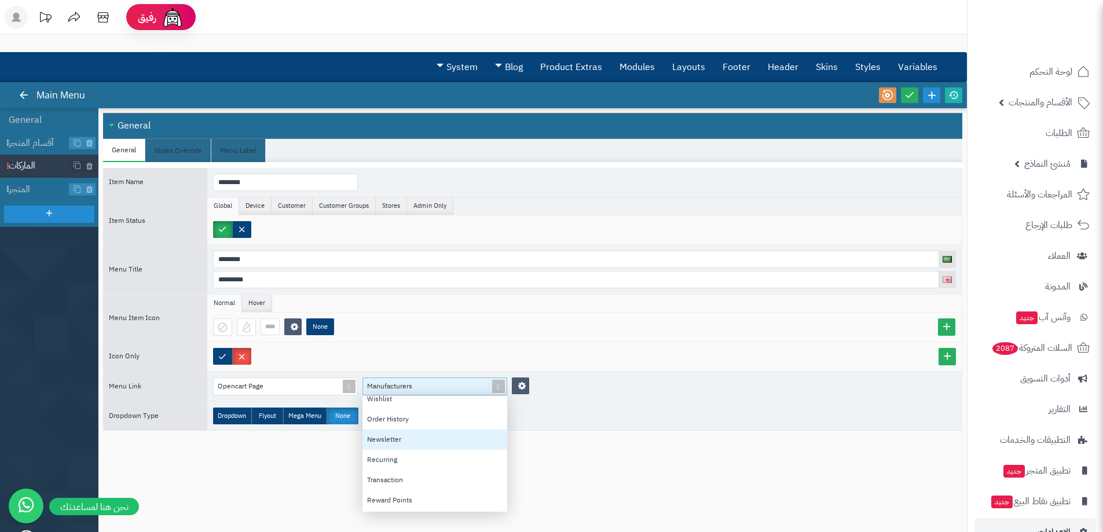
scroll to position [431, 0]
click at [648, 498] on div "Close All Open All General General Styles Override Menu Label Item Name *******…" at bounding box center [532, 314] width 859 height 403
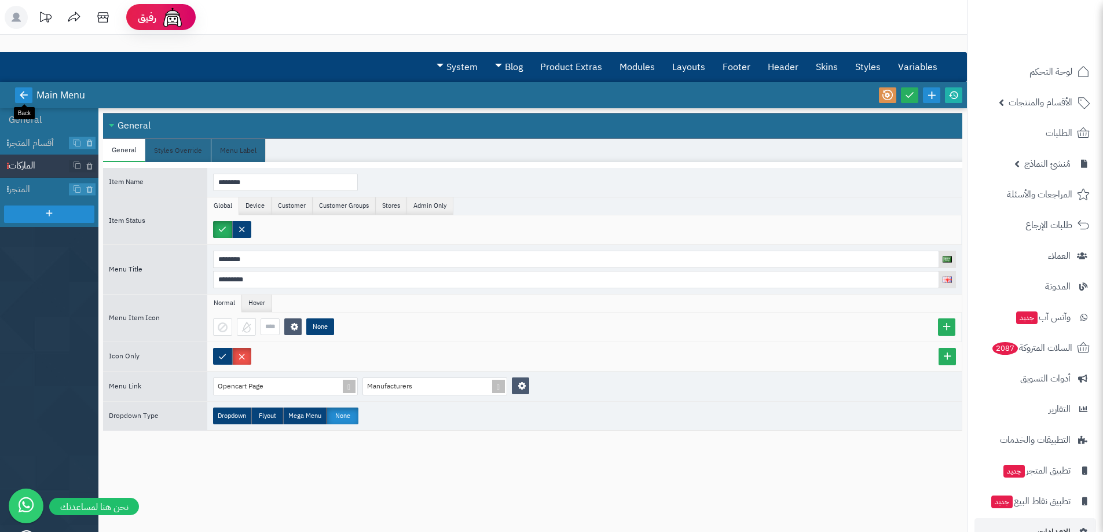
click at [25, 99] on icon at bounding box center [24, 95] width 10 height 10
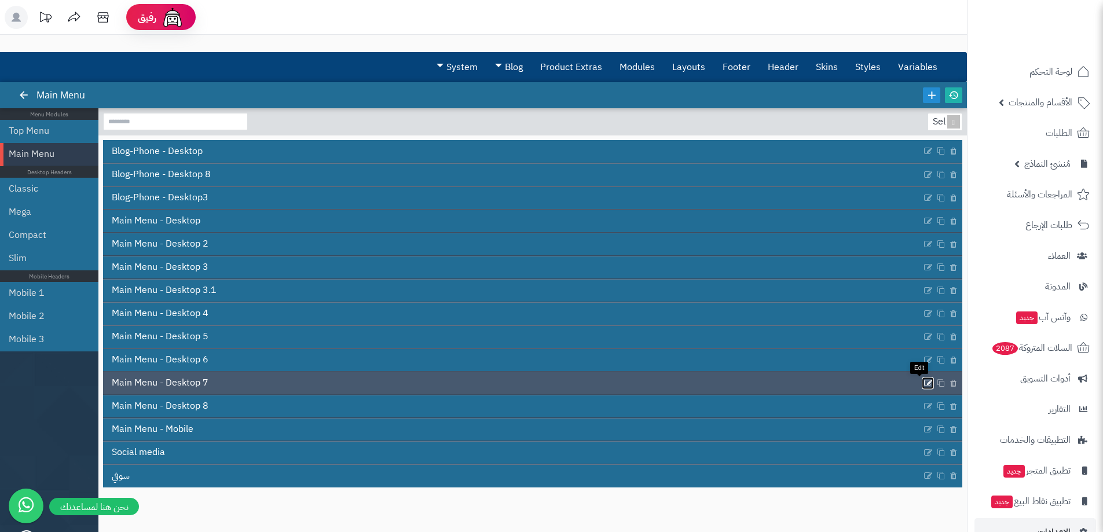
click at [924, 388] on icon at bounding box center [928, 383] width 9 height 10
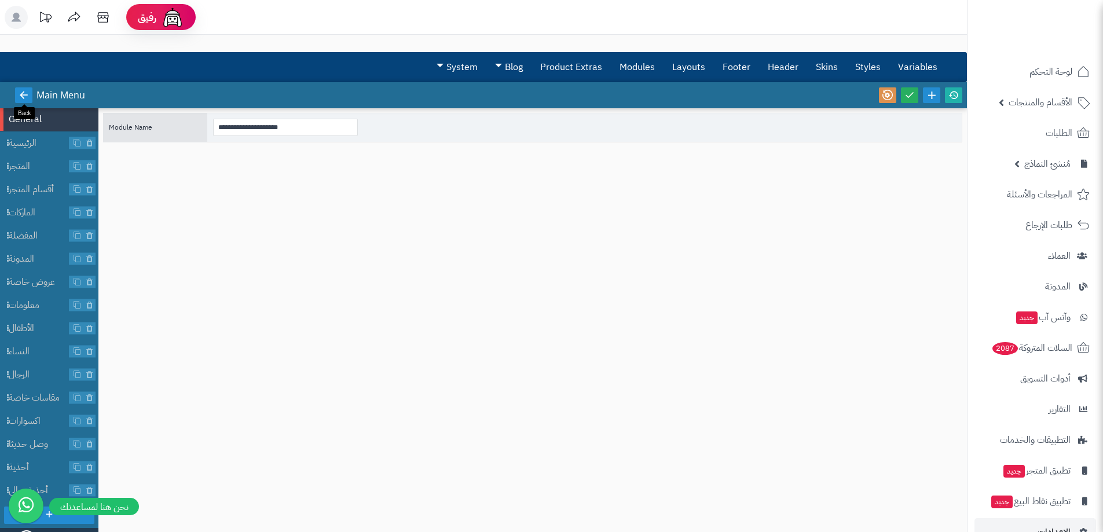
click at [18, 94] on link at bounding box center [23, 95] width 17 height 16
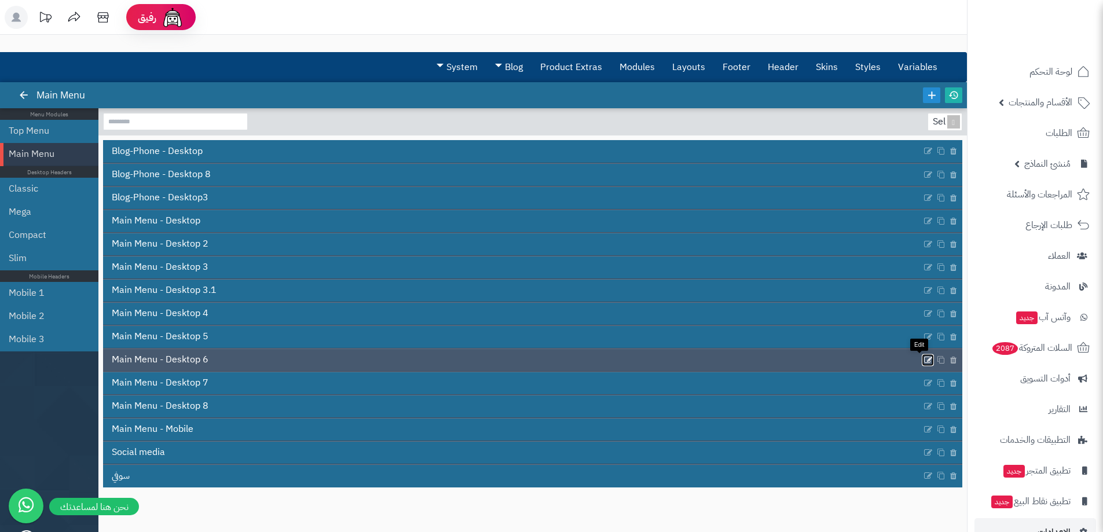
click at [924, 357] on icon at bounding box center [928, 360] width 9 height 10
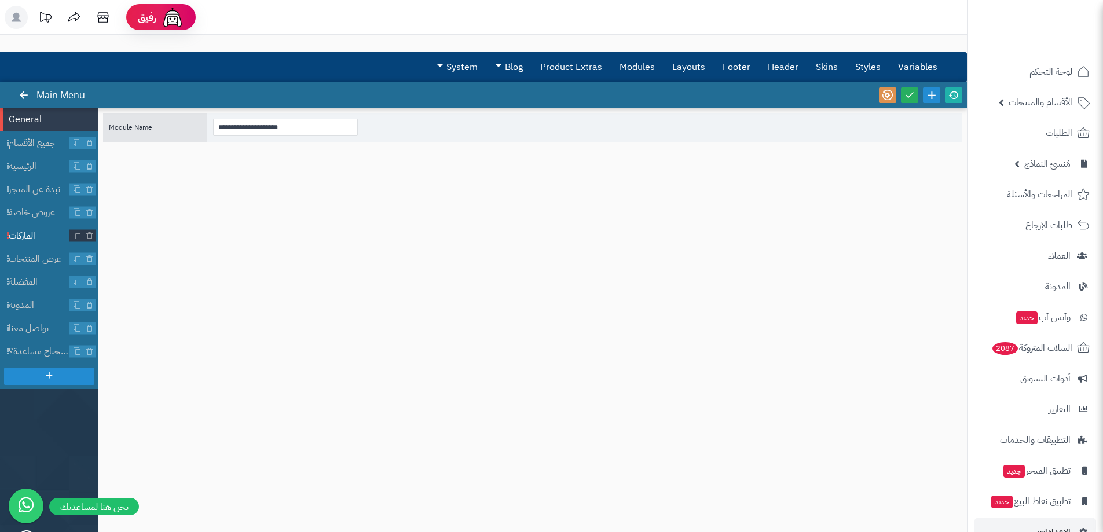
click at [24, 233] on span "الماركات" at bounding box center [39, 235] width 61 height 13
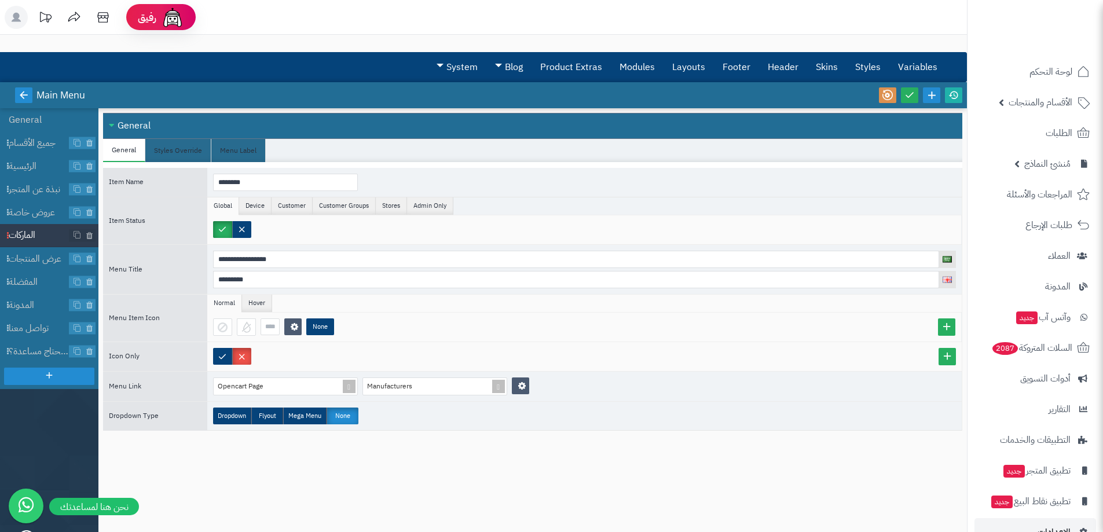
click at [23, 94] on icon at bounding box center [24, 95] width 10 height 10
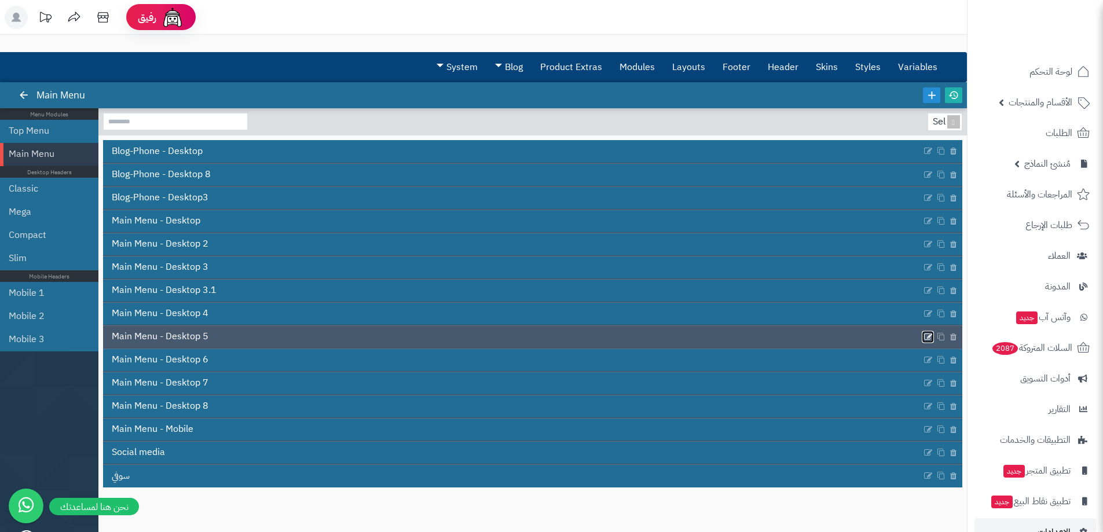
click at [924, 340] on icon at bounding box center [928, 337] width 9 height 10
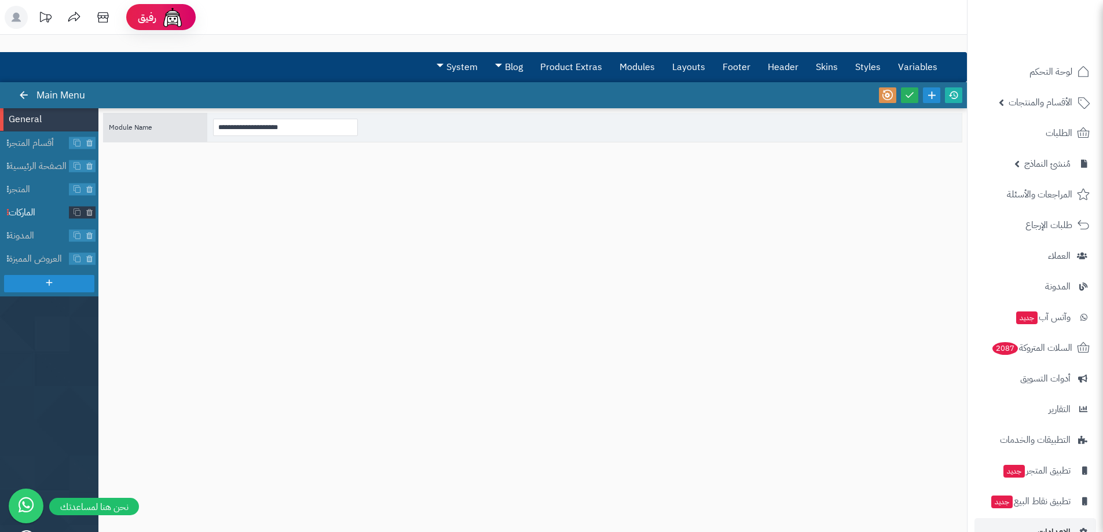
click at [31, 215] on span "الماركات" at bounding box center [39, 212] width 61 height 13
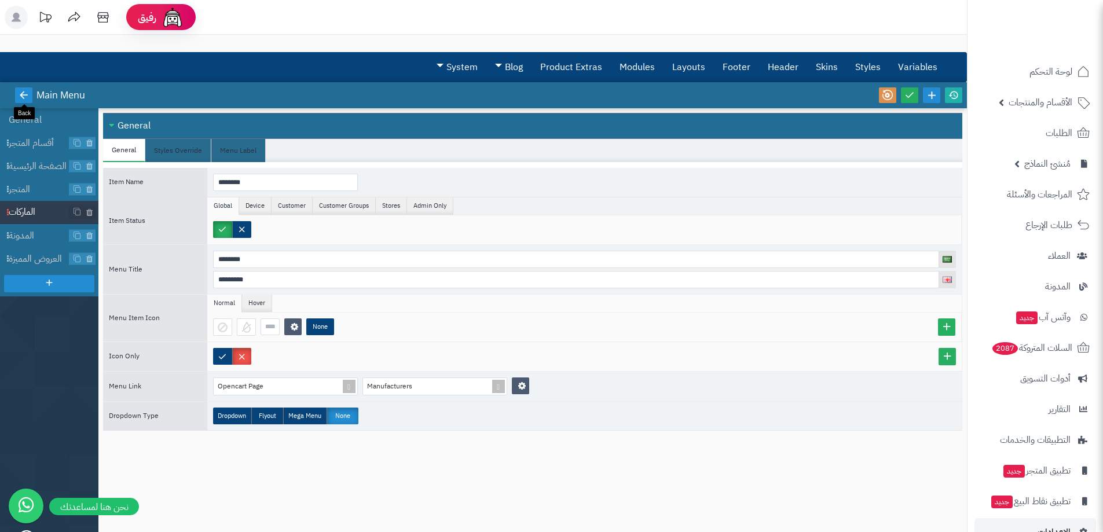
click at [21, 96] on icon at bounding box center [24, 95] width 10 height 10
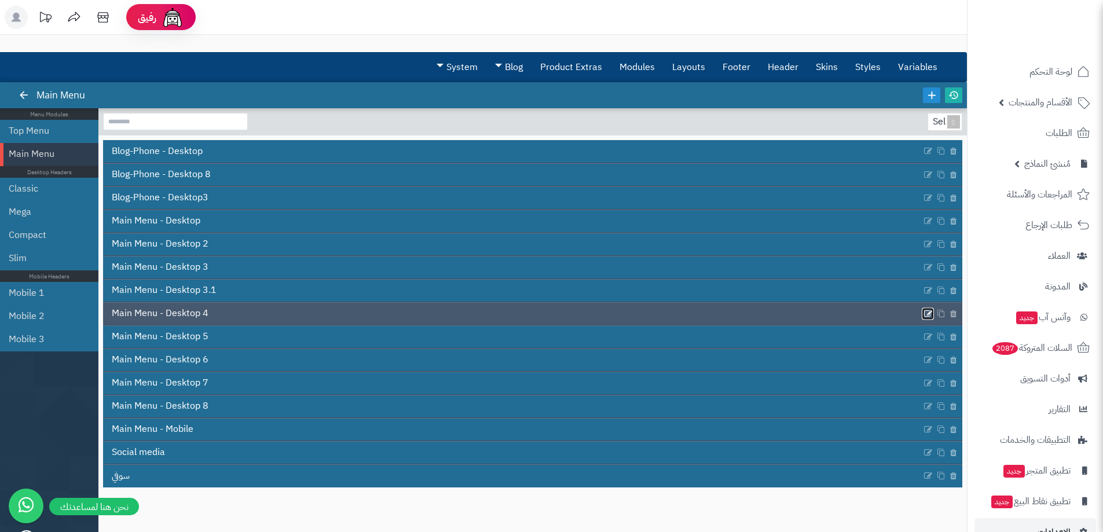
click at [924, 314] on icon at bounding box center [928, 314] width 9 height 10
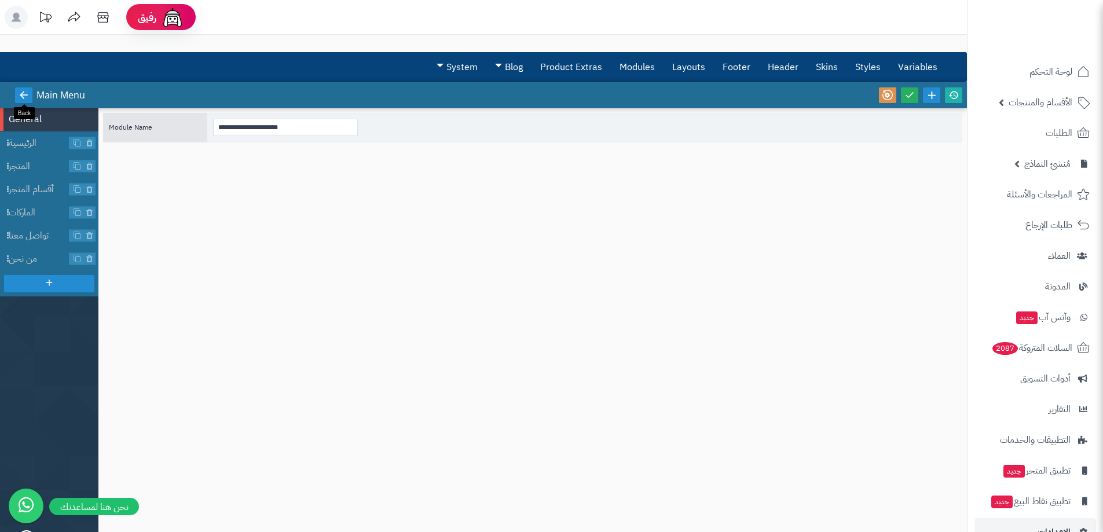
click at [23, 94] on icon at bounding box center [24, 95] width 10 height 10
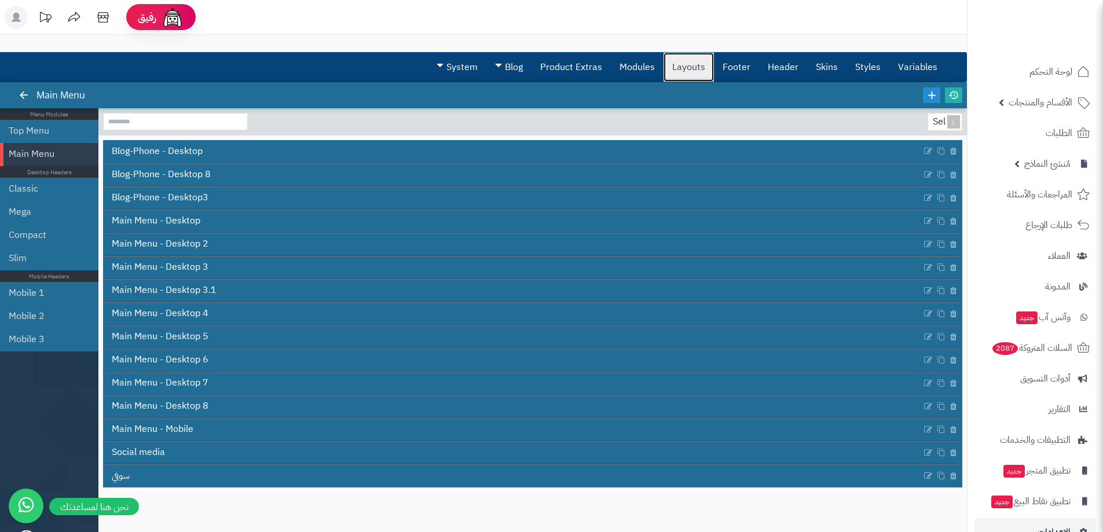
click at [696, 60] on link "Layouts" at bounding box center [689, 67] width 50 height 29
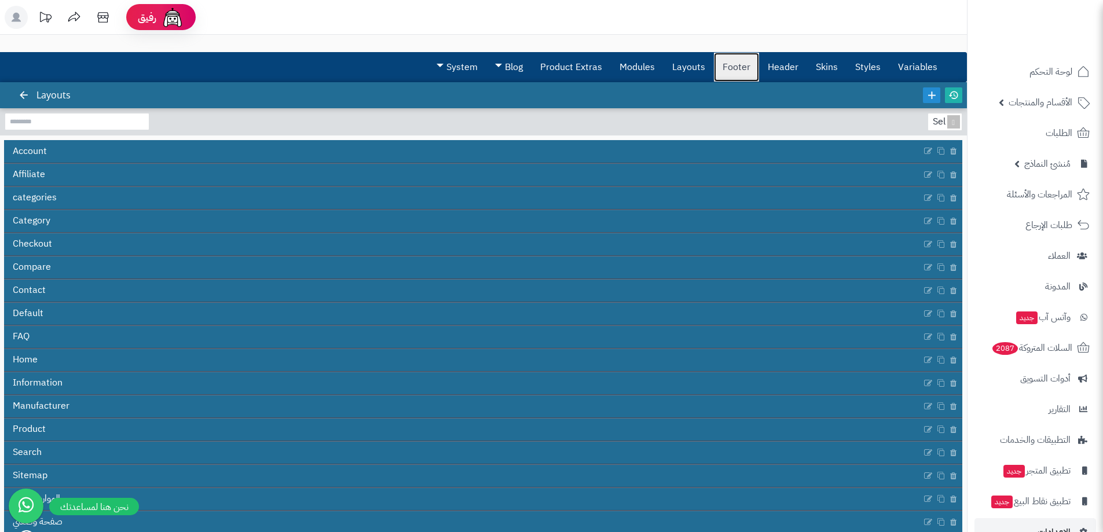
click at [726, 61] on link "Footer" at bounding box center [736, 67] width 45 height 29
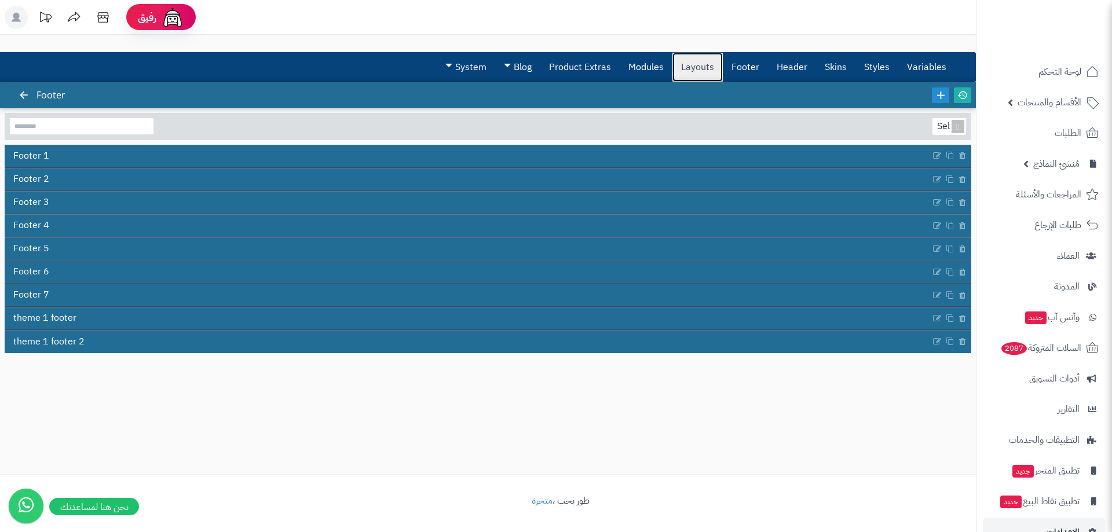
click at [682, 67] on link "Layouts" at bounding box center [697, 67] width 50 height 29
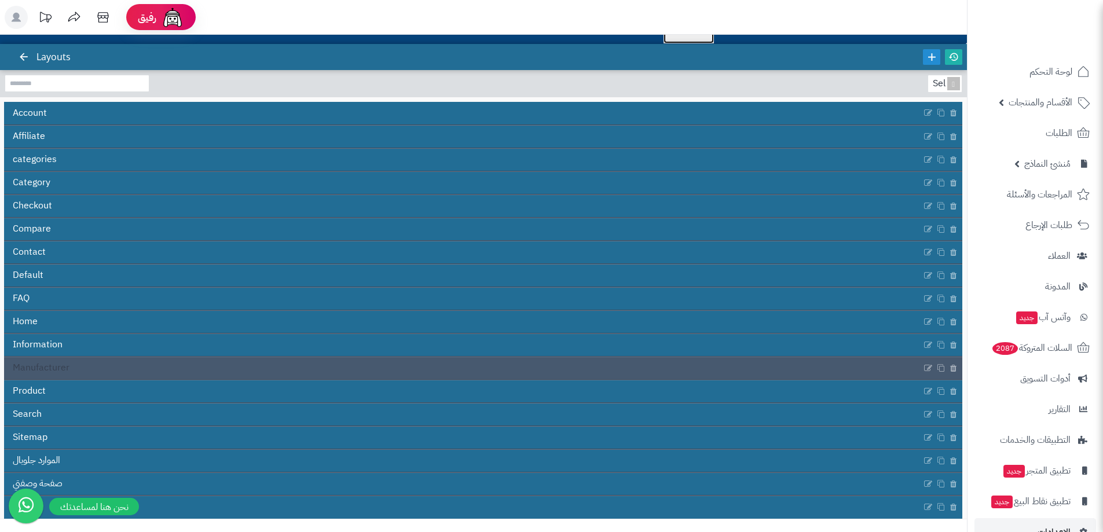
scroll to position [83, 0]
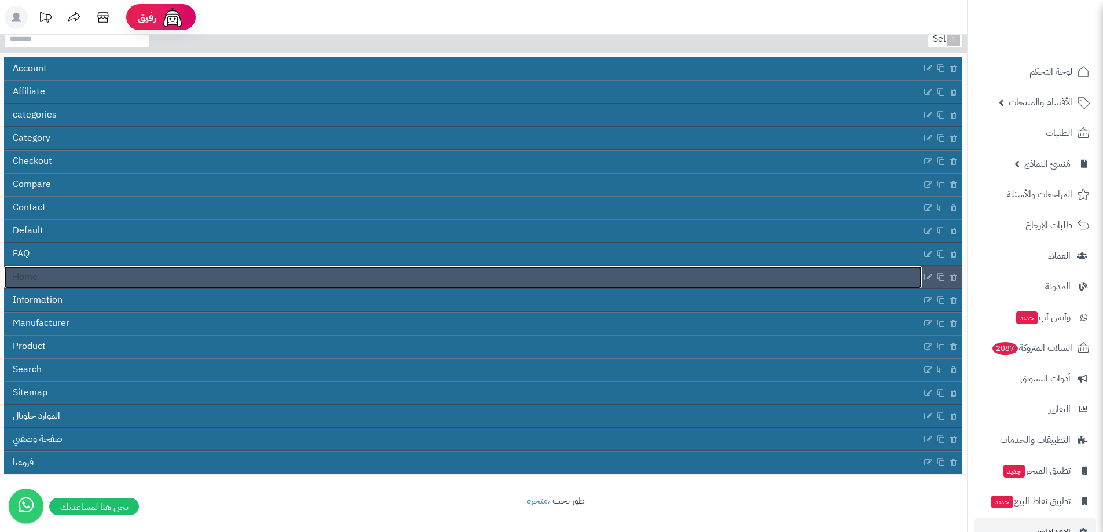
click at [89, 280] on link "Home" at bounding box center [463, 277] width 918 height 22
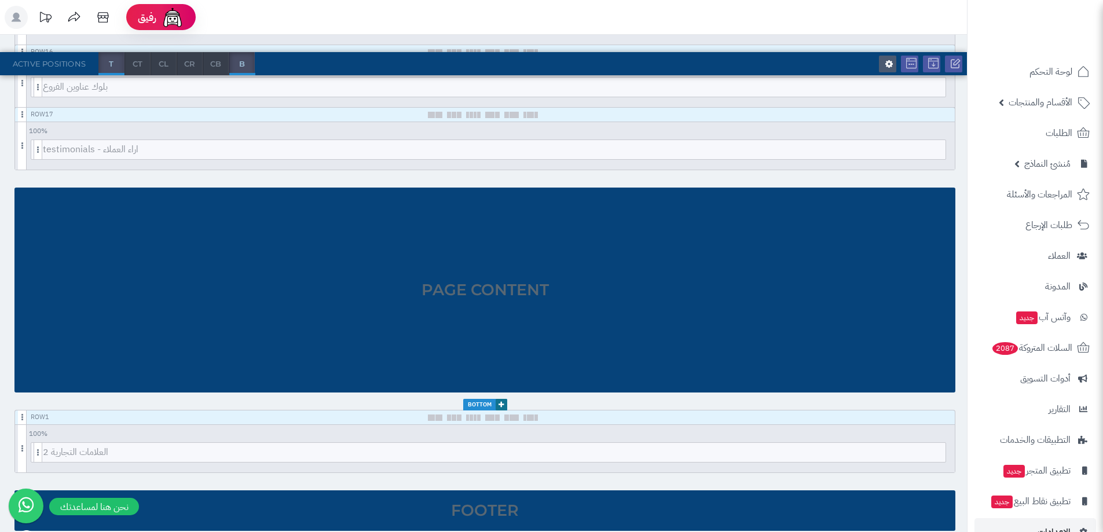
scroll to position [1464, 0]
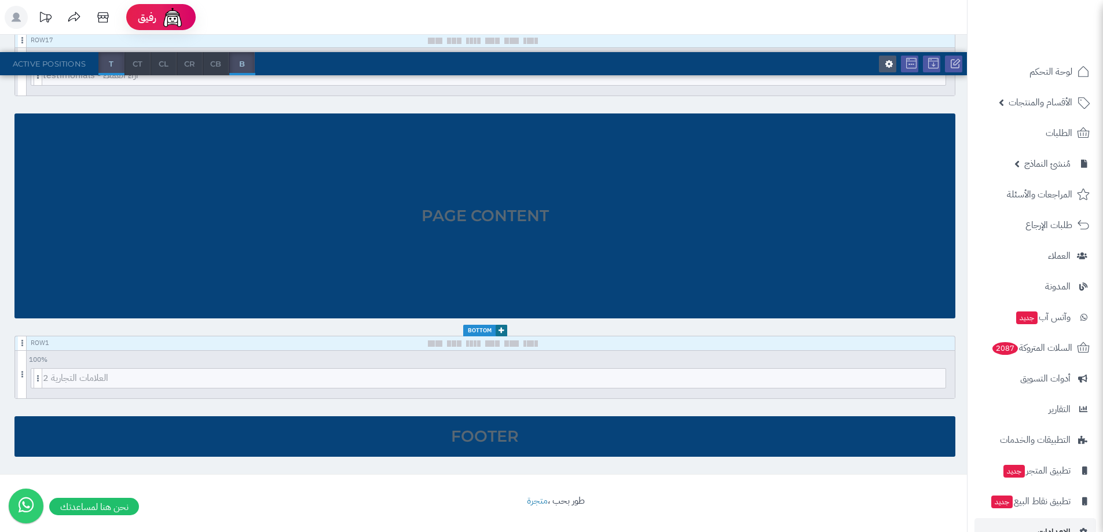
click at [430, 438] on div "Footer" at bounding box center [484, 436] width 941 height 41
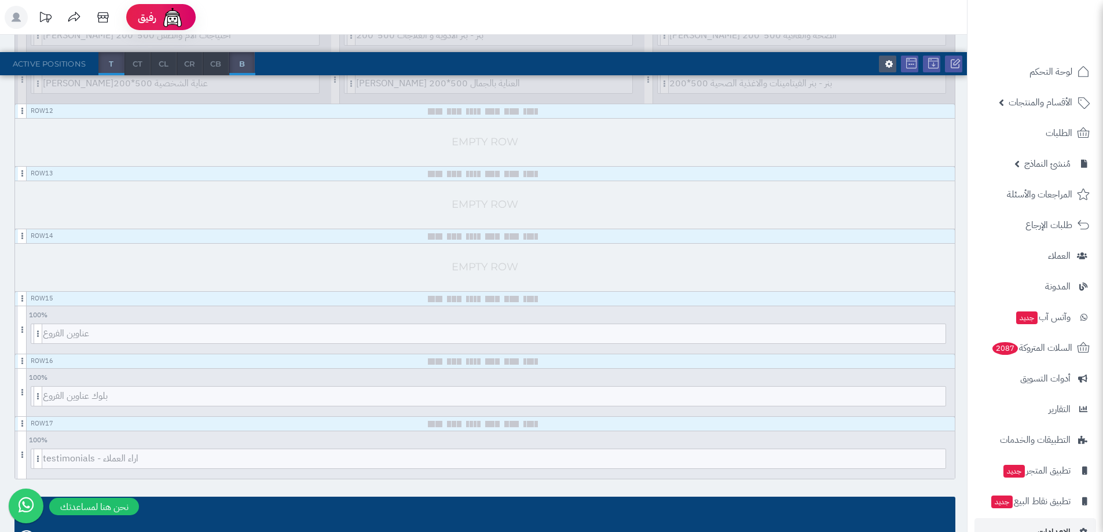
scroll to position [885, 0]
